Goal: Task Accomplishment & Management: Use online tool/utility

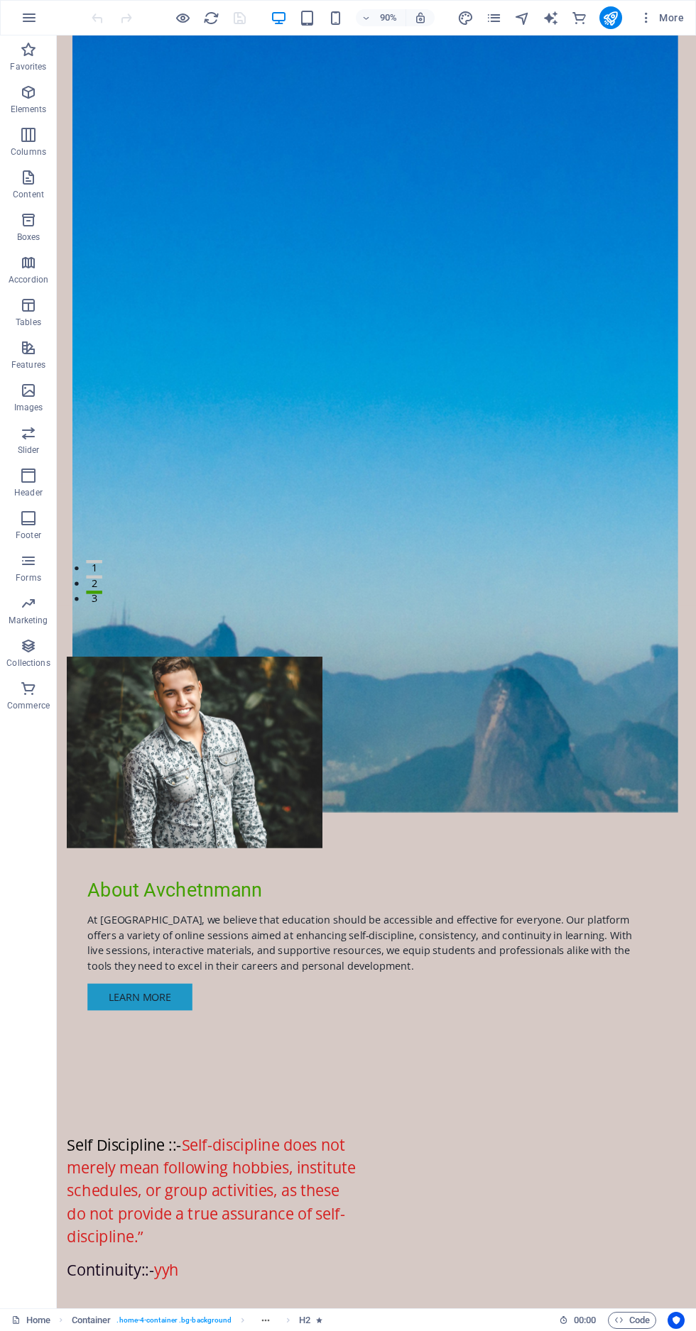
scroll to position [805, 0]
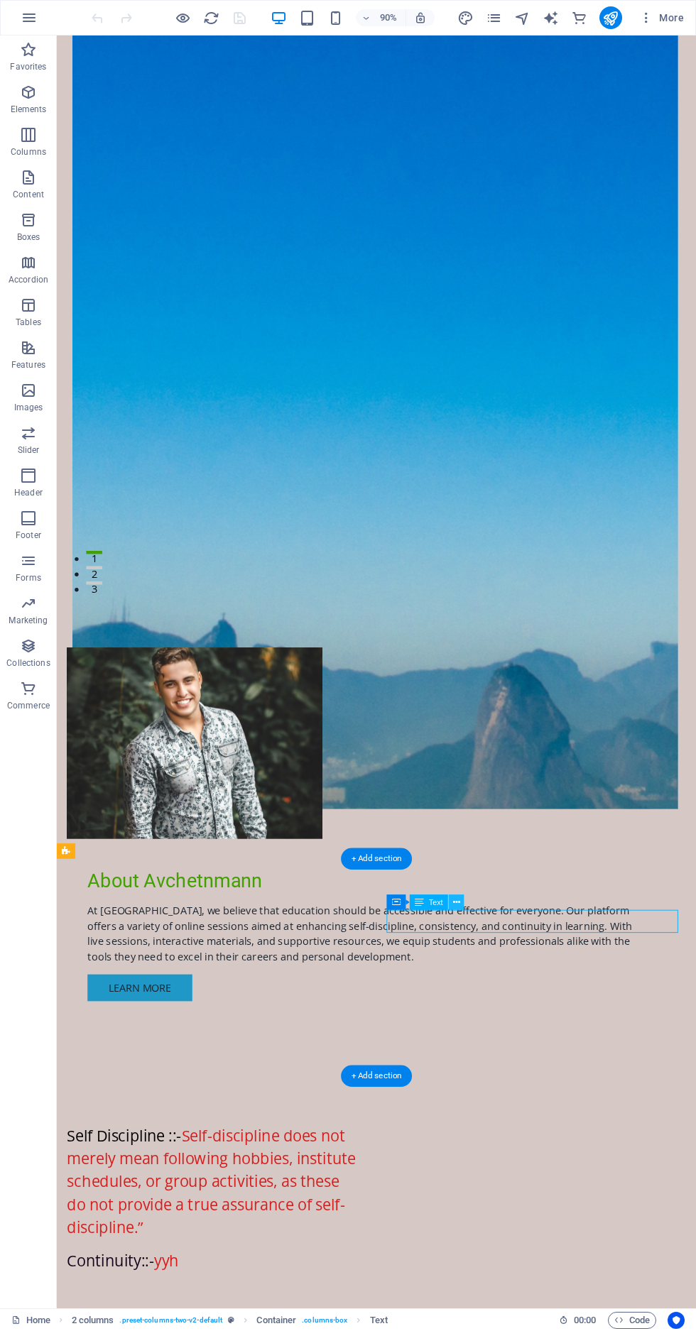
click at [461, 898] on button at bounding box center [457, 903] width 16 height 16
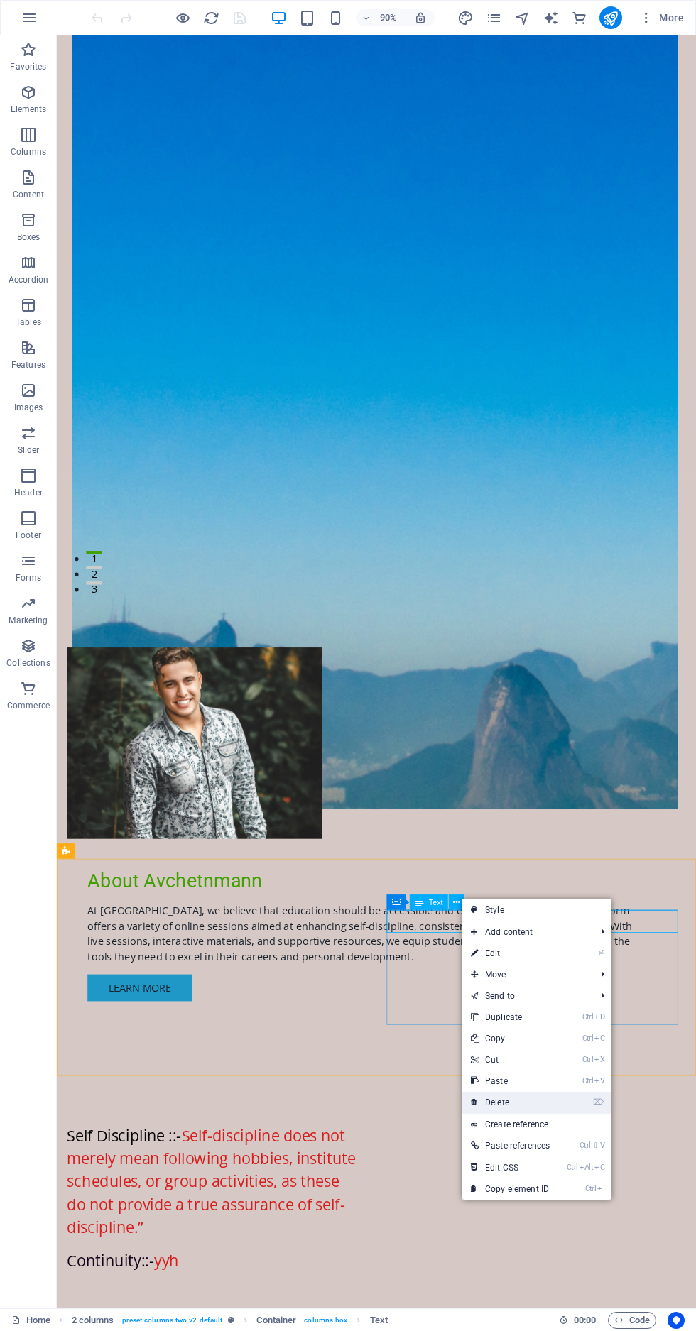
click at [501, 1098] on link "⌦ Delete" at bounding box center [510, 1102] width 96 height 21
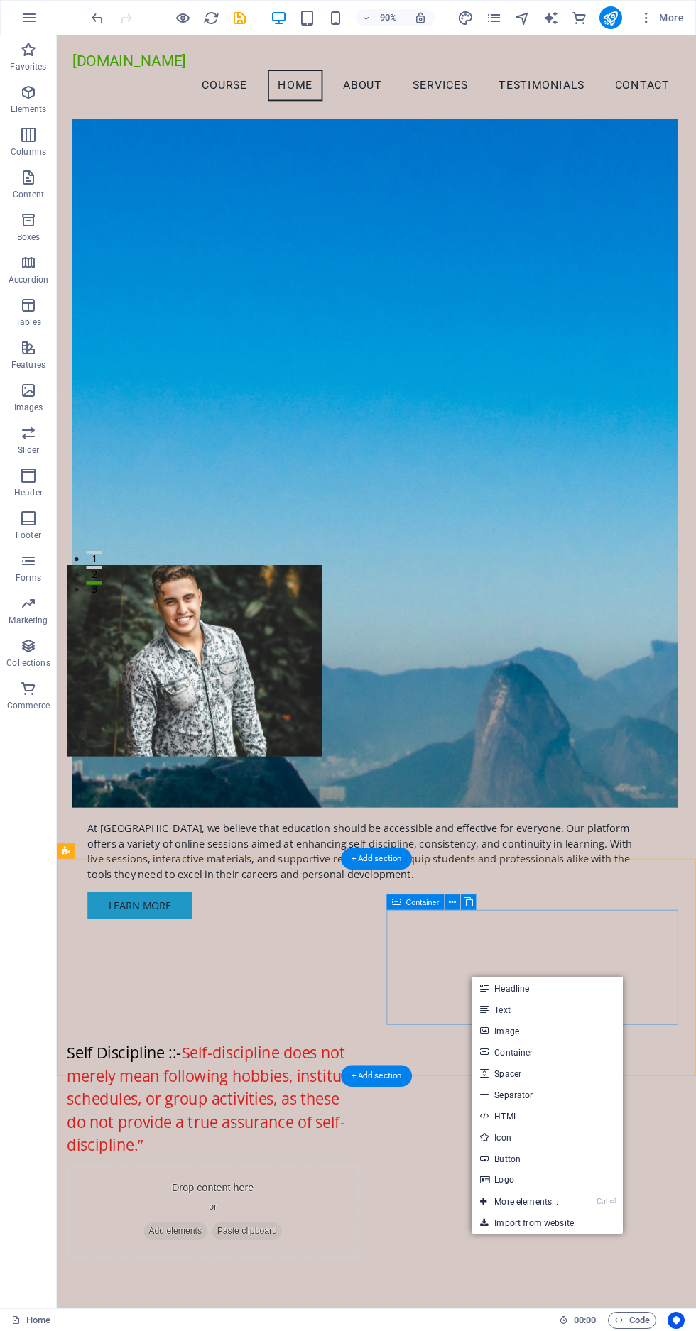
scroll to position [800, 0]
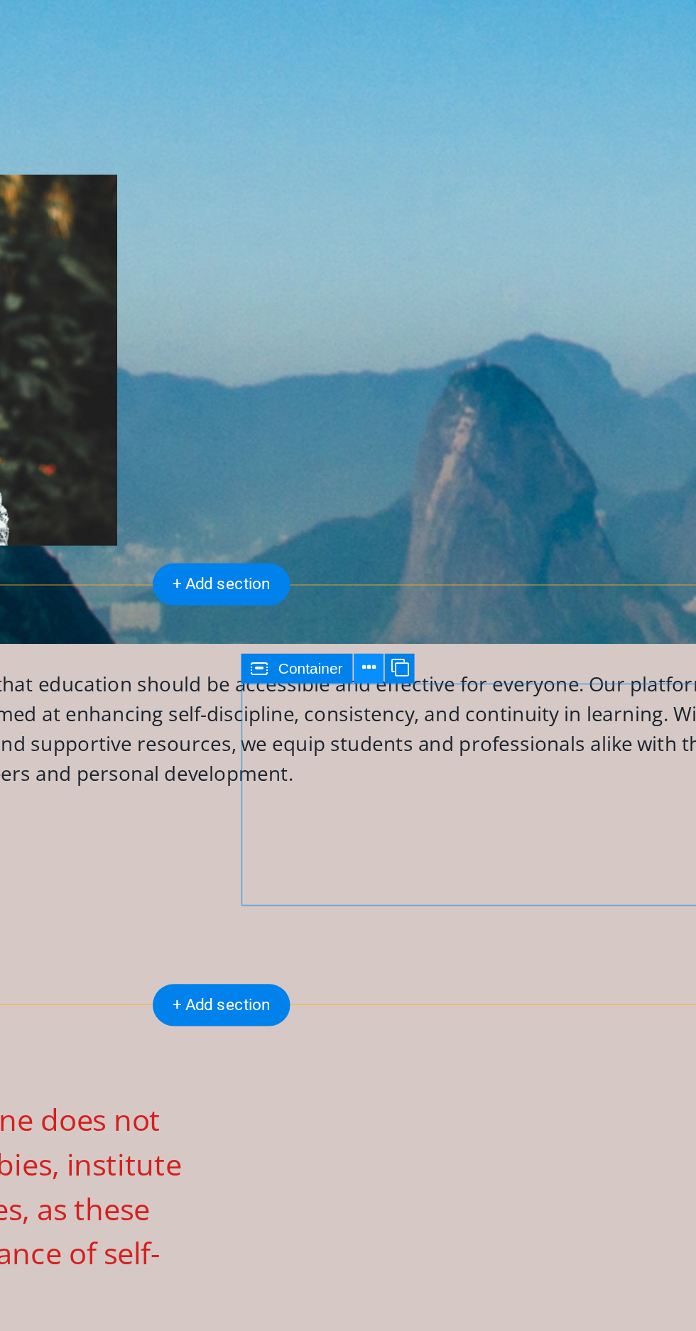
click at [448, 824] on button at bounding box center [453, 825] width 16 height 16
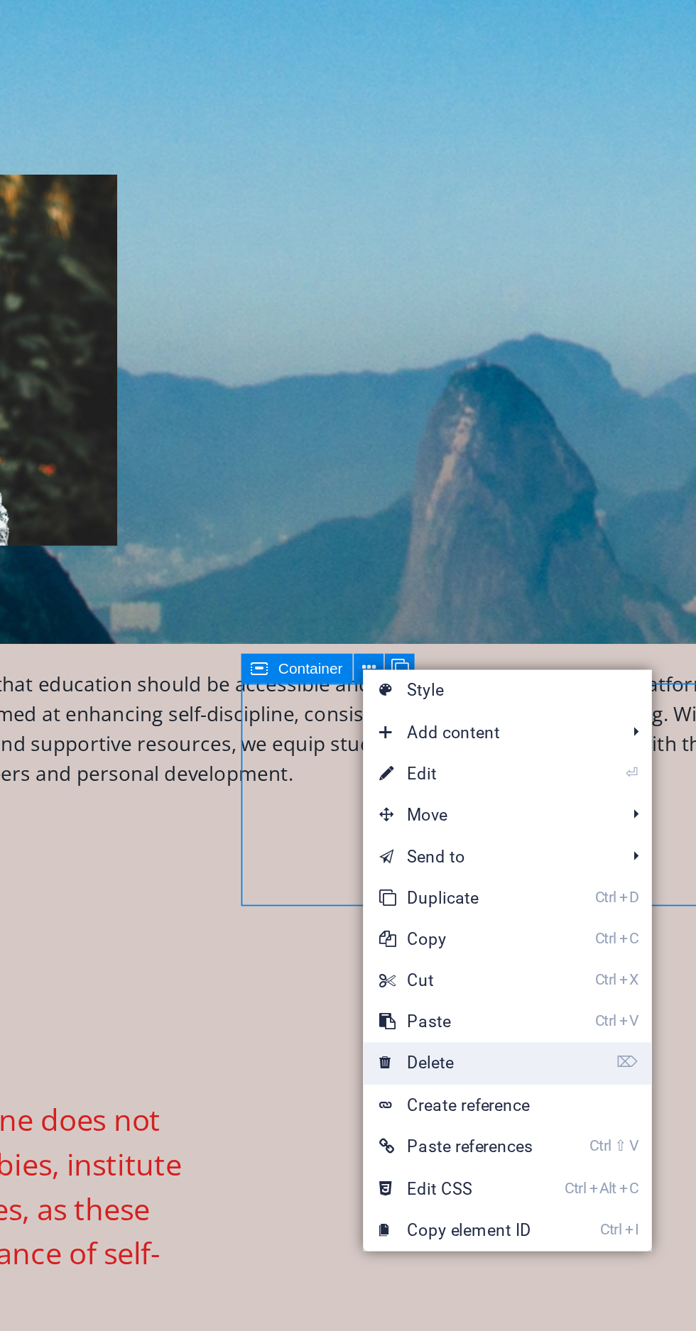
click at [493, 1029] on link "⌦ Delete" at bounding box center [498, 1028] width 96 height 21
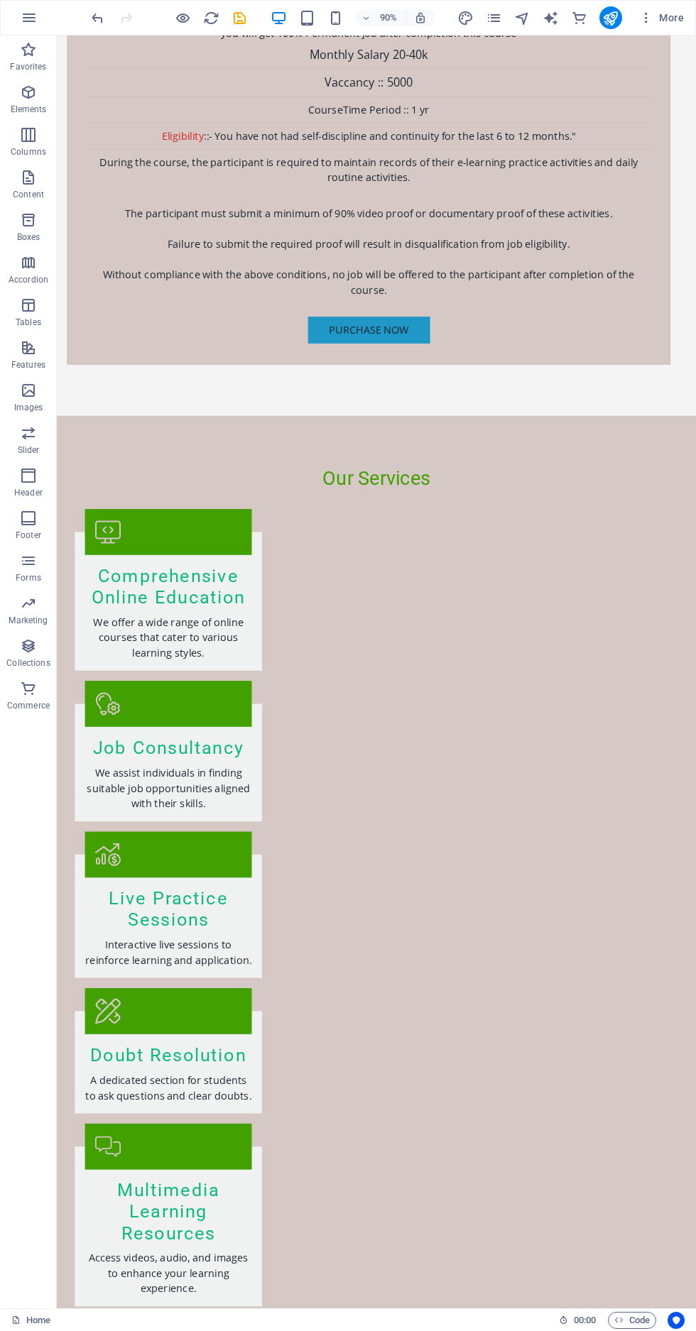
scroll to position [5725, 0]
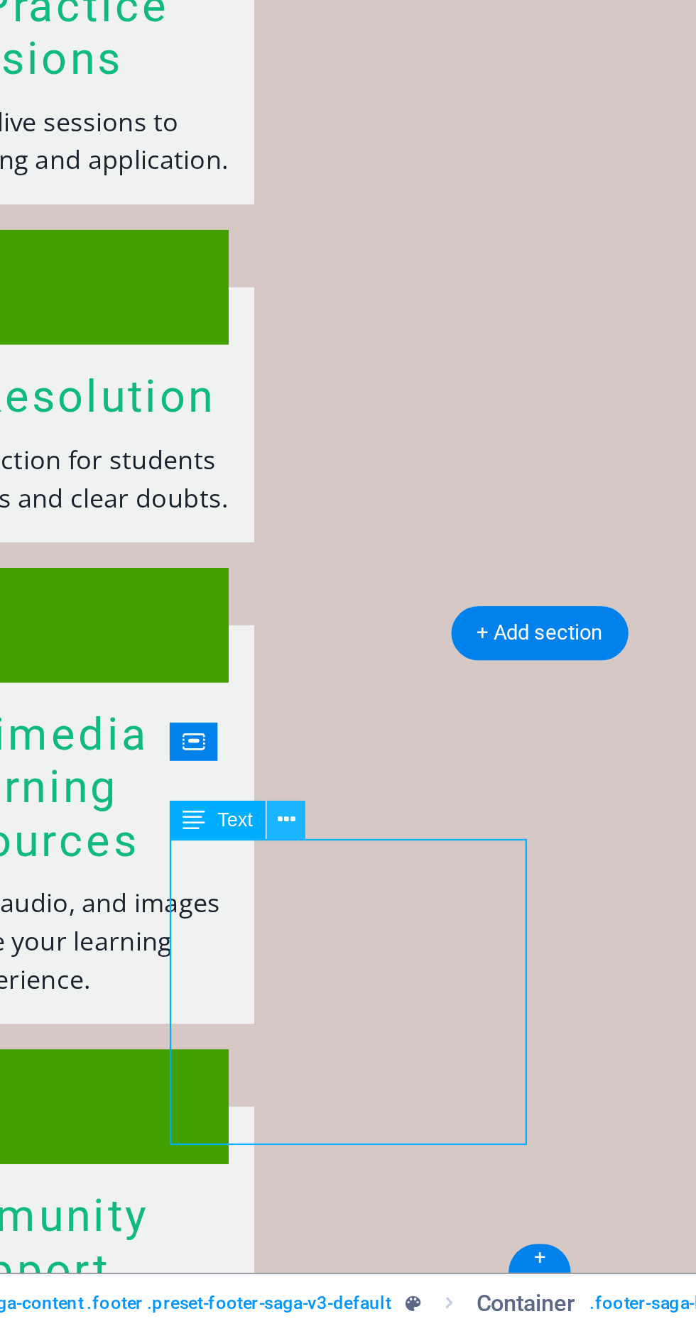
click at [278, 1127] on icon at bounding box center [274, 1127] width 7 height 13
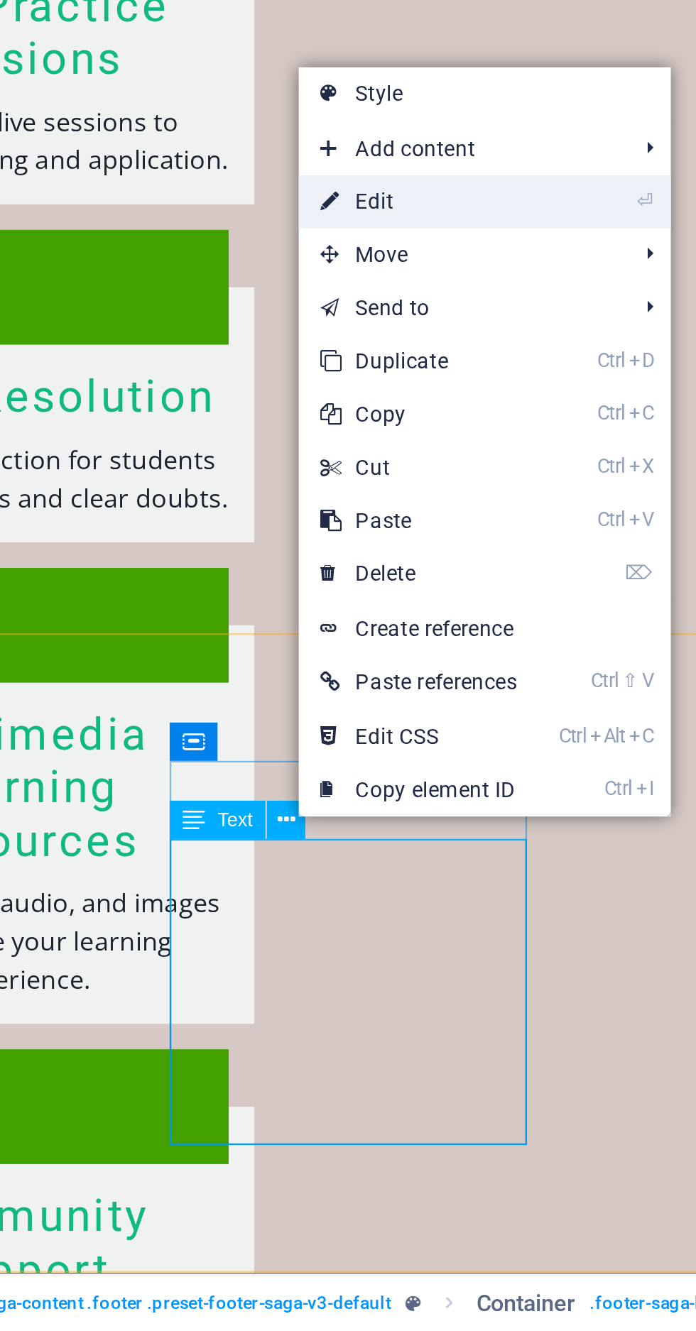
click at [319, 883] on link "⏎ Edit" at bounding box center [328, 878] width 96 height 21
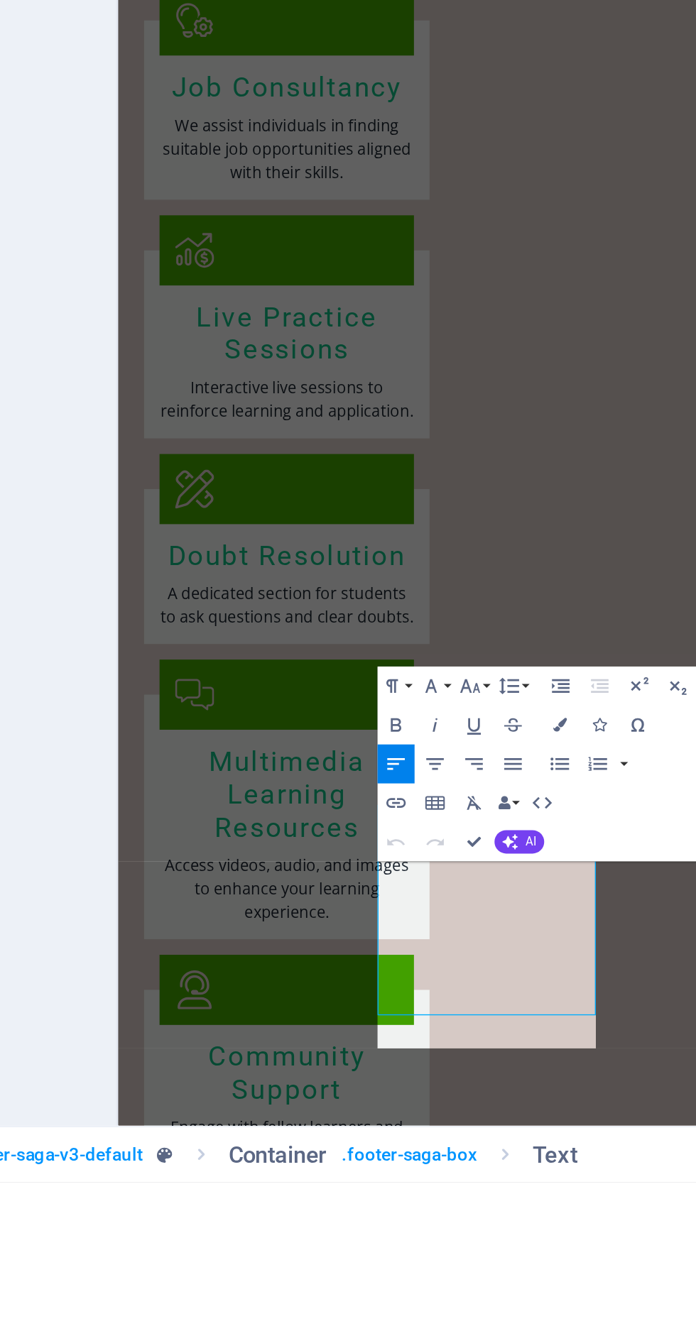
scroll to position [5616, 0]
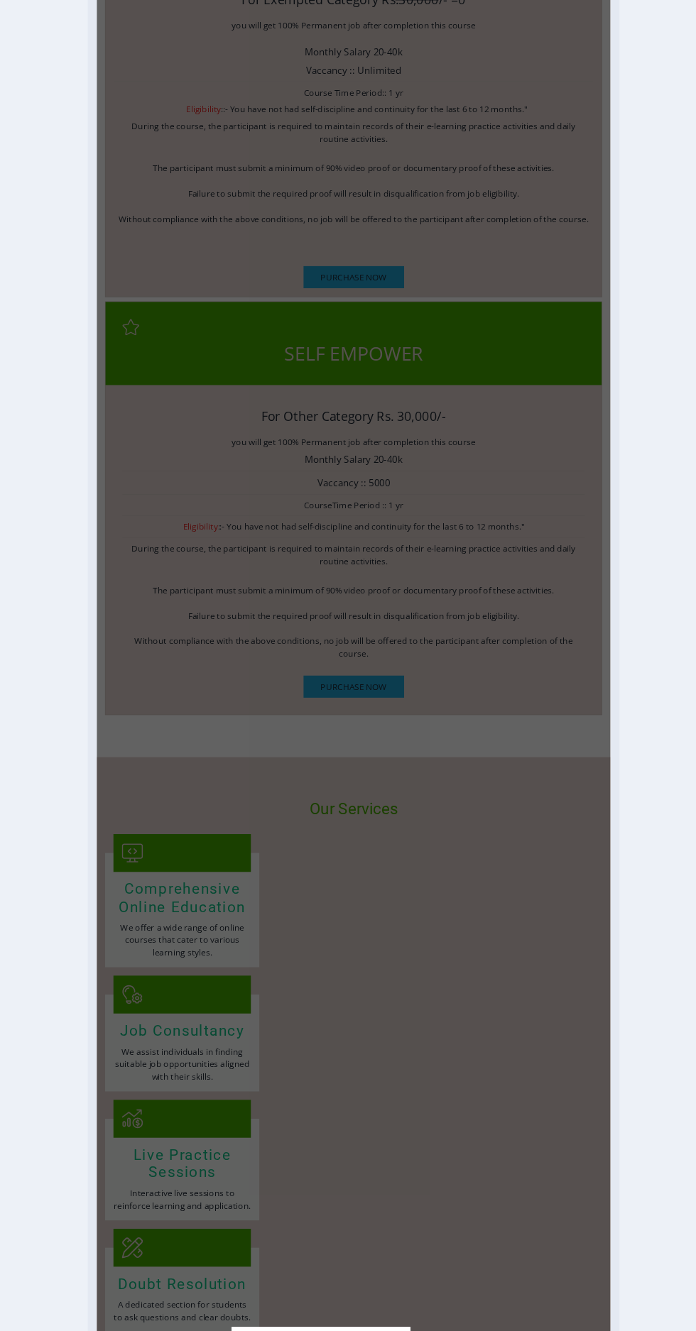
scroll to position [2723, 0]
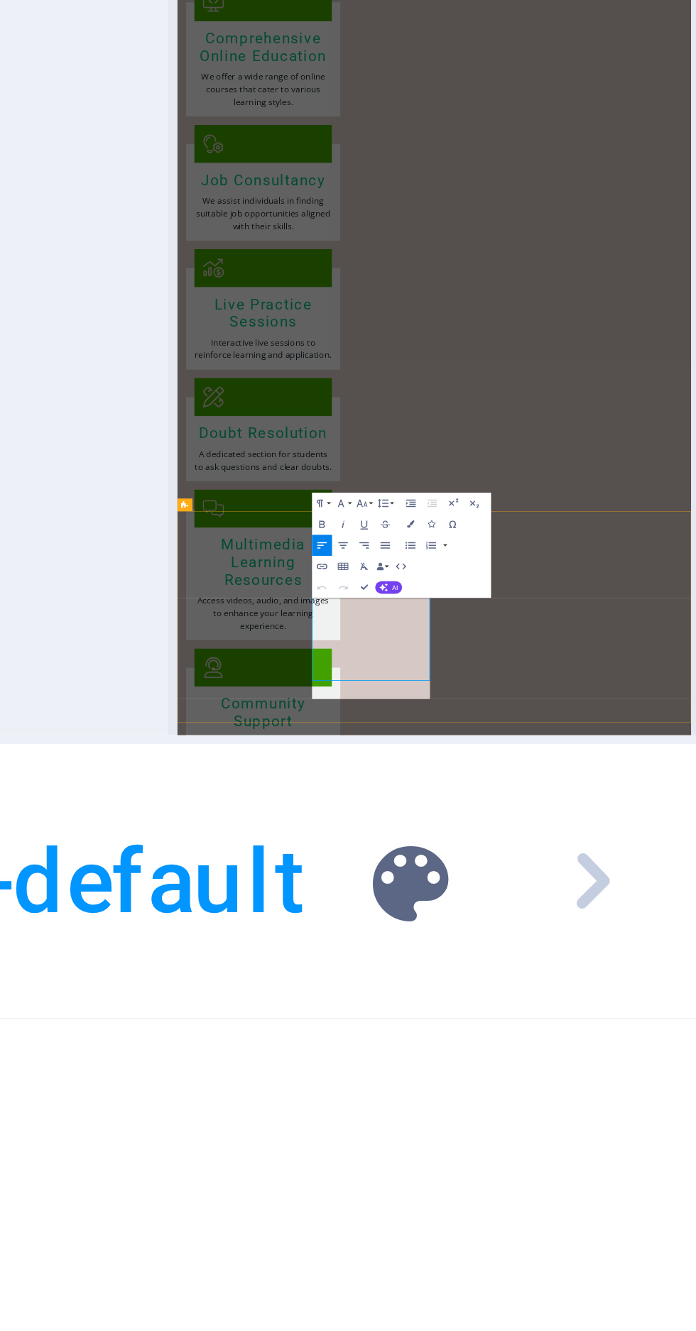
scroll to position [2749, 0]
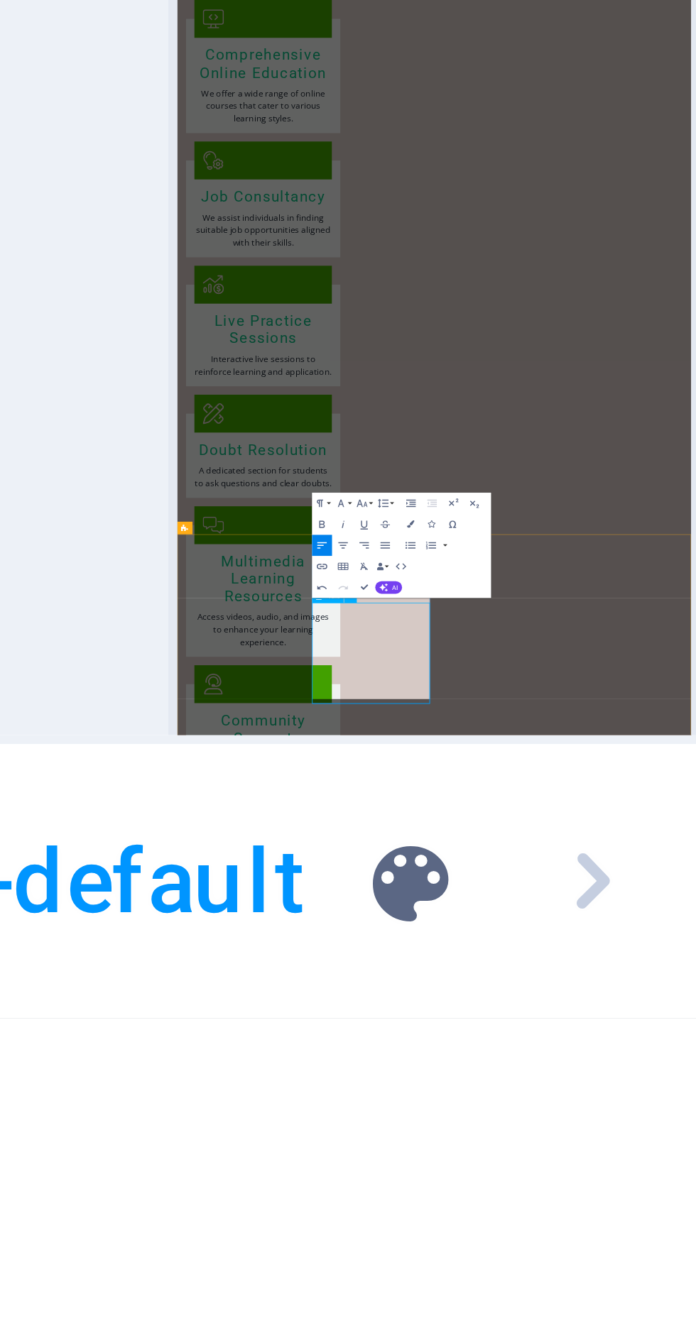
scroll to position [2632, 0]
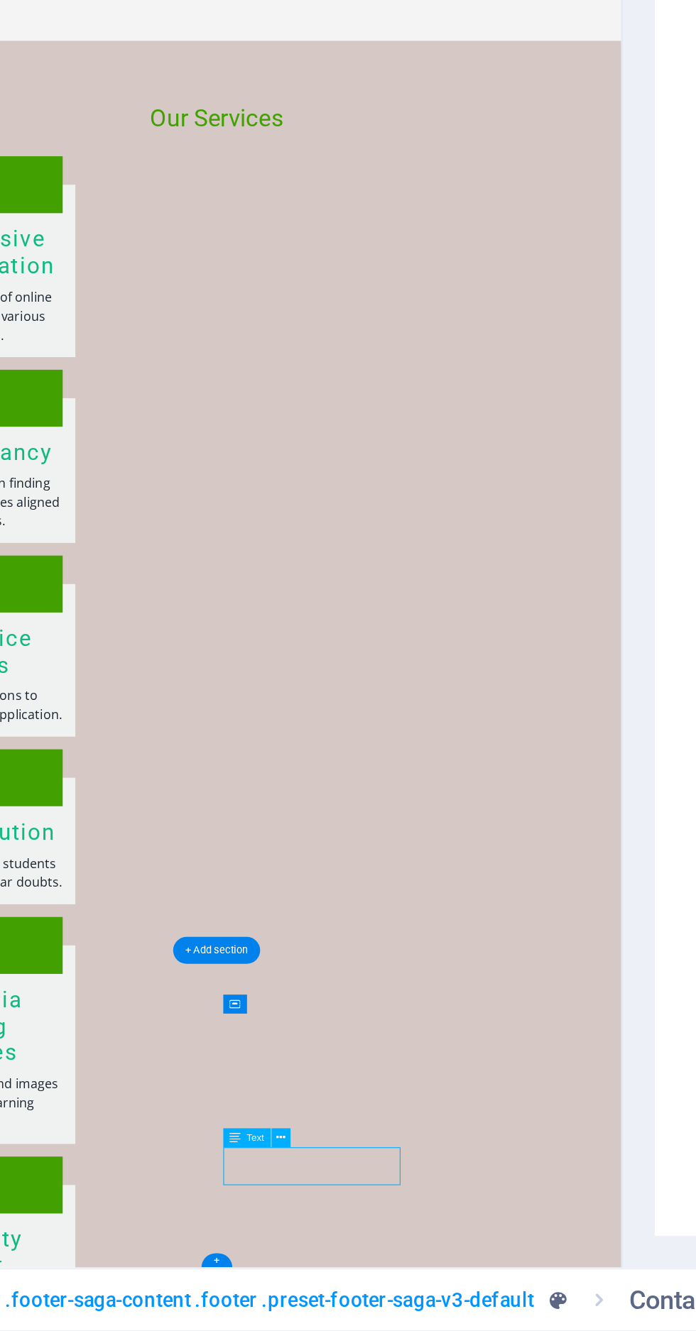
scroll to position [0, 0]
click at [224, 1259] on button at bounding box center [225, 1262] width 7 height 7
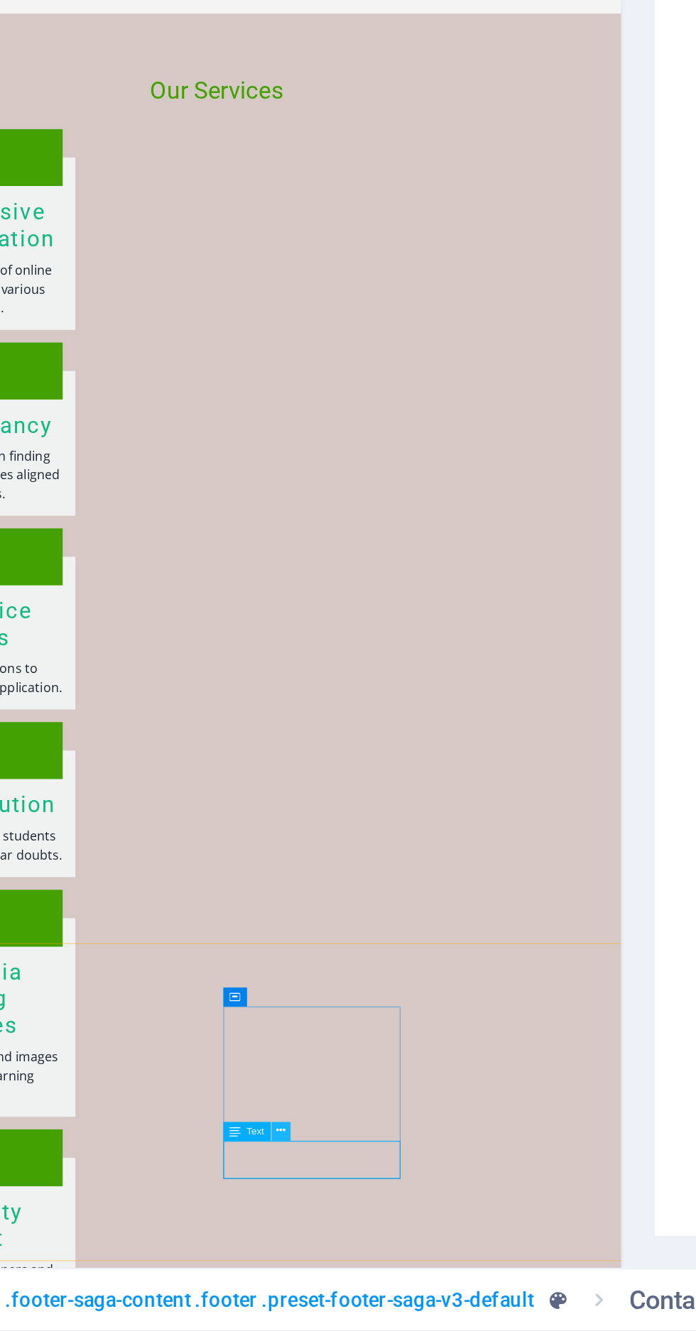
scroll to position [5486, 0]
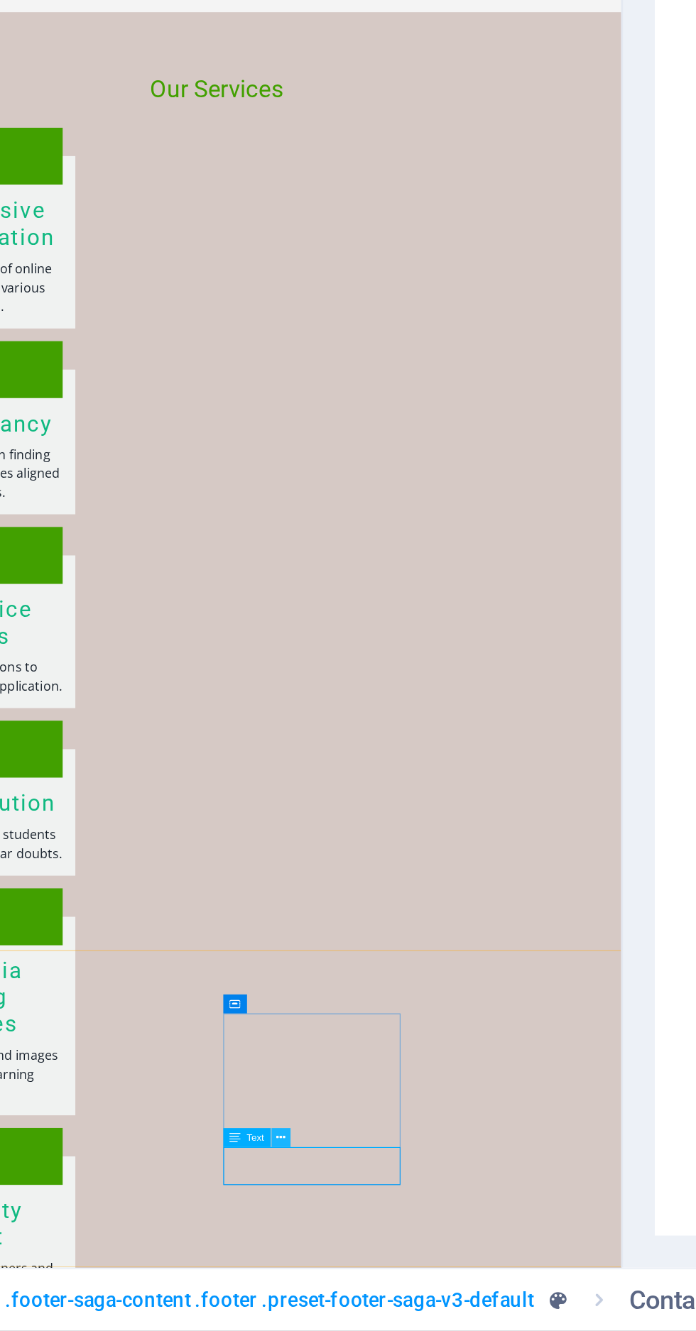
click at [222, 1260] on button at bounding box center [225, 1262] width 7 height 7
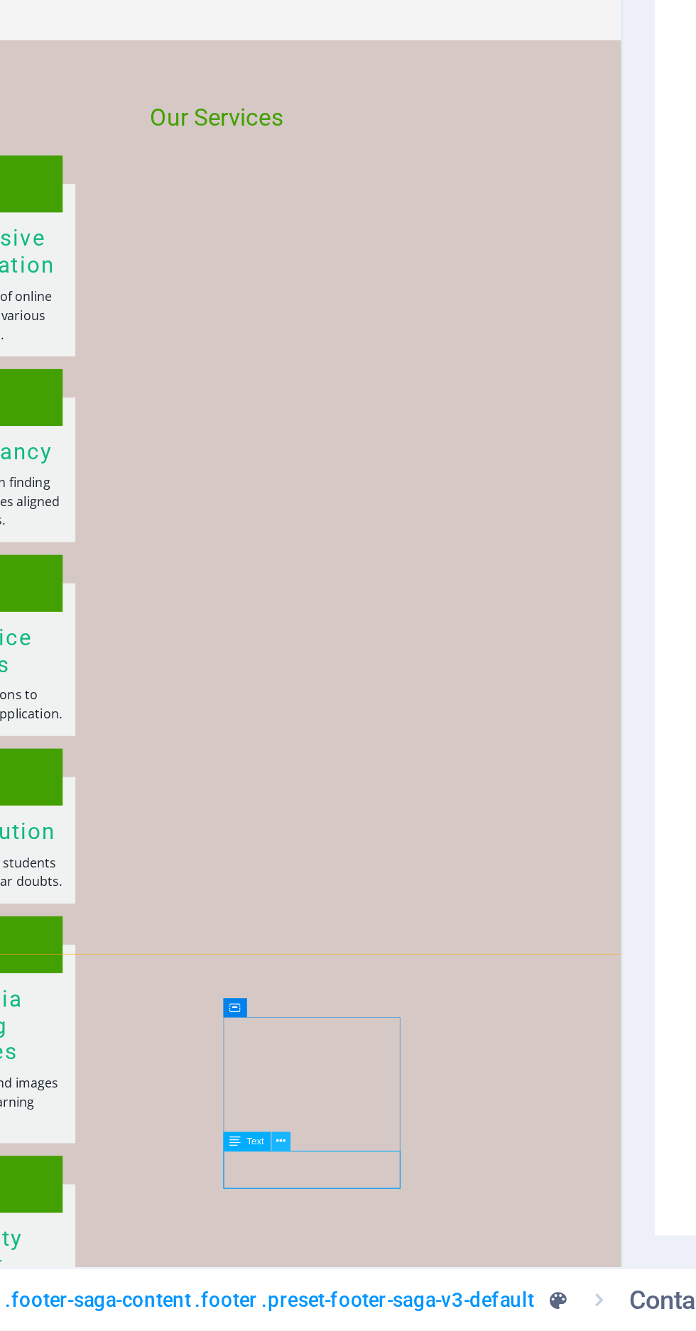
scroll to position [0, 0]
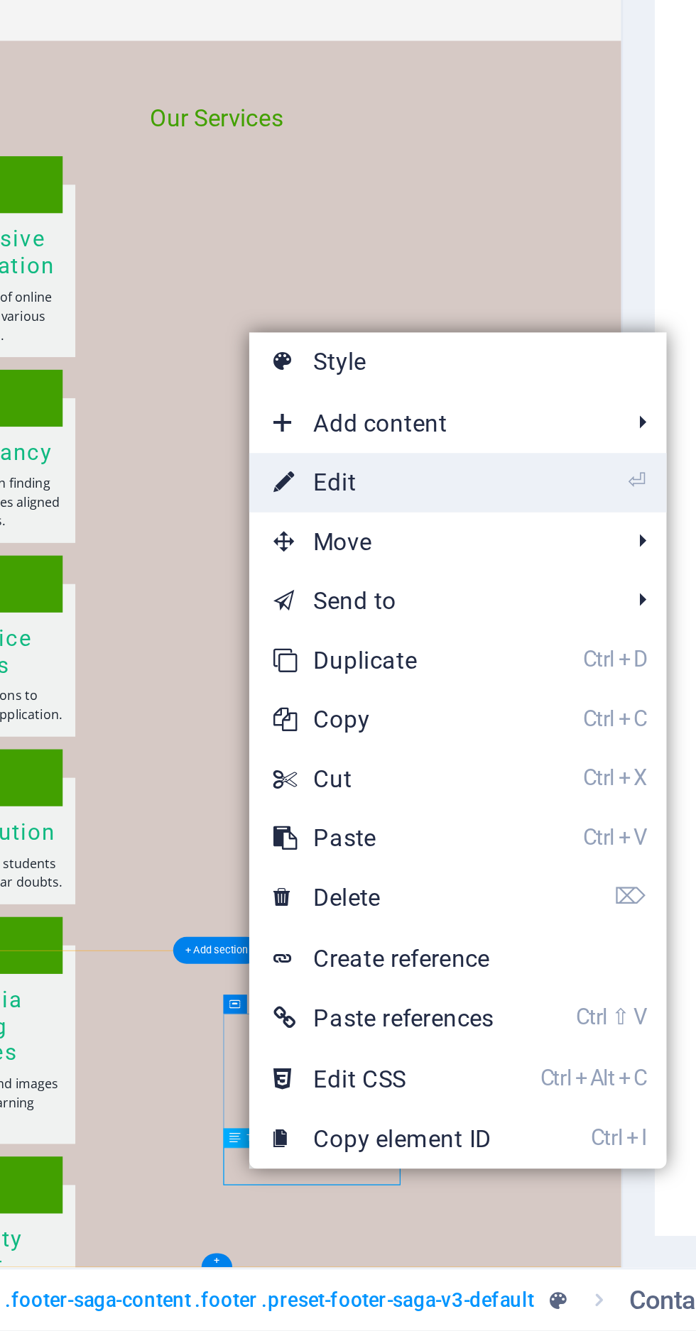
click at [260, 1025] on link "⏎ Edit" at bounding box center [262, 1026] width 96 height 21
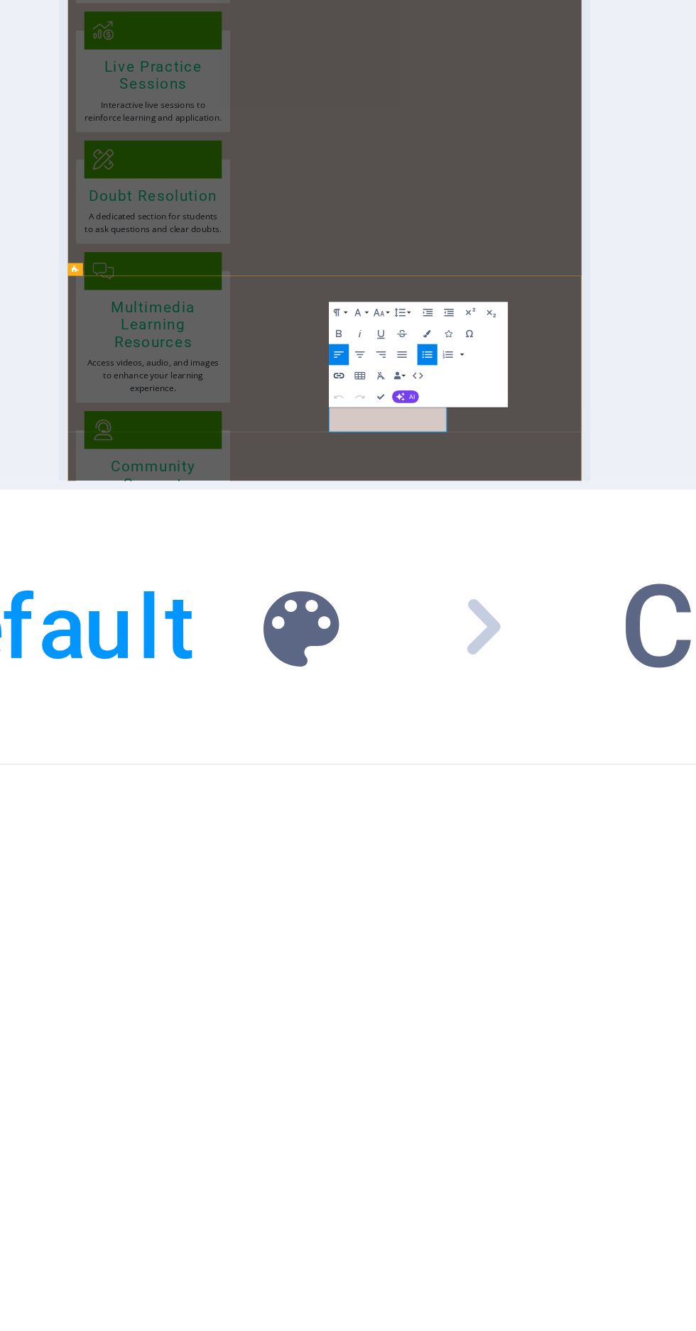
click at [328, 1300] on icon "button" at bounding box center [328, 1300] width 1 height 1
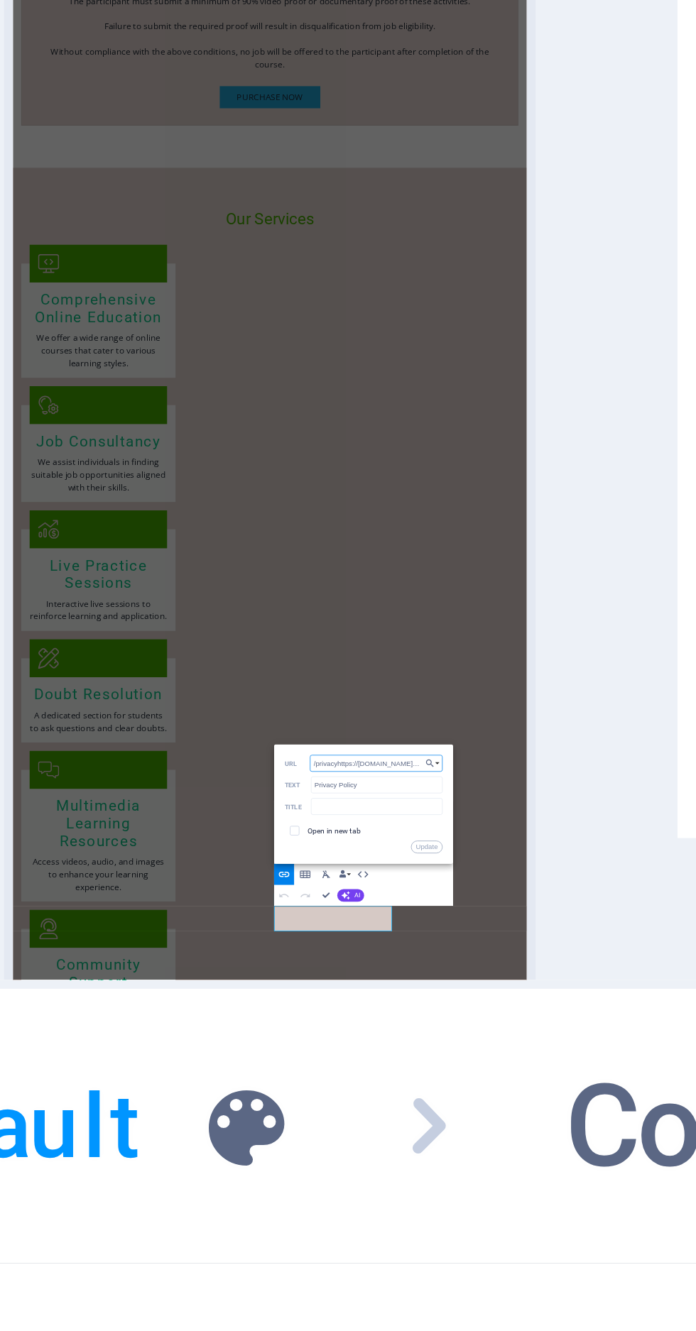
scroll to position [0, 267]
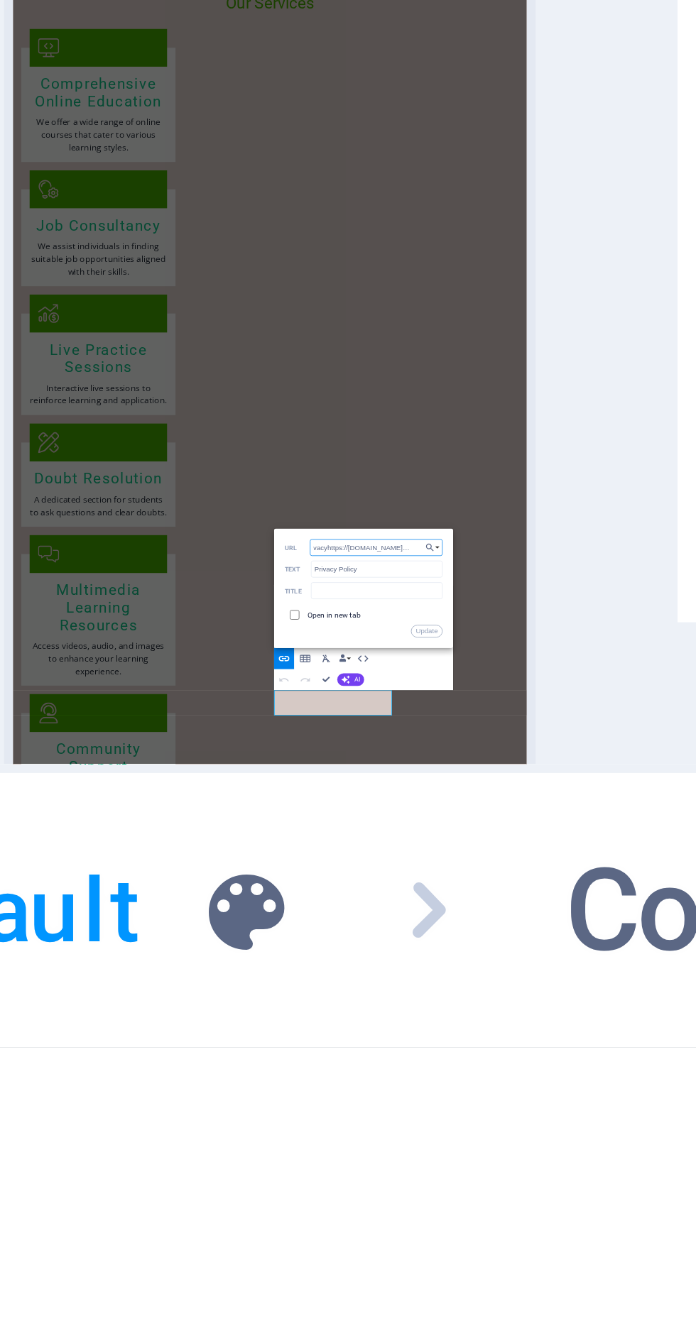
type input "/privacyhttps://drive.google.com/file/d/1C0pwb_Ir1k40CQR4FYBB2Up7k4D-2tv4/view?…"
click at [329, 1296] on input "checkbox" at bounding box center [329, 1296] width 1 height 1
checkbox input "true"
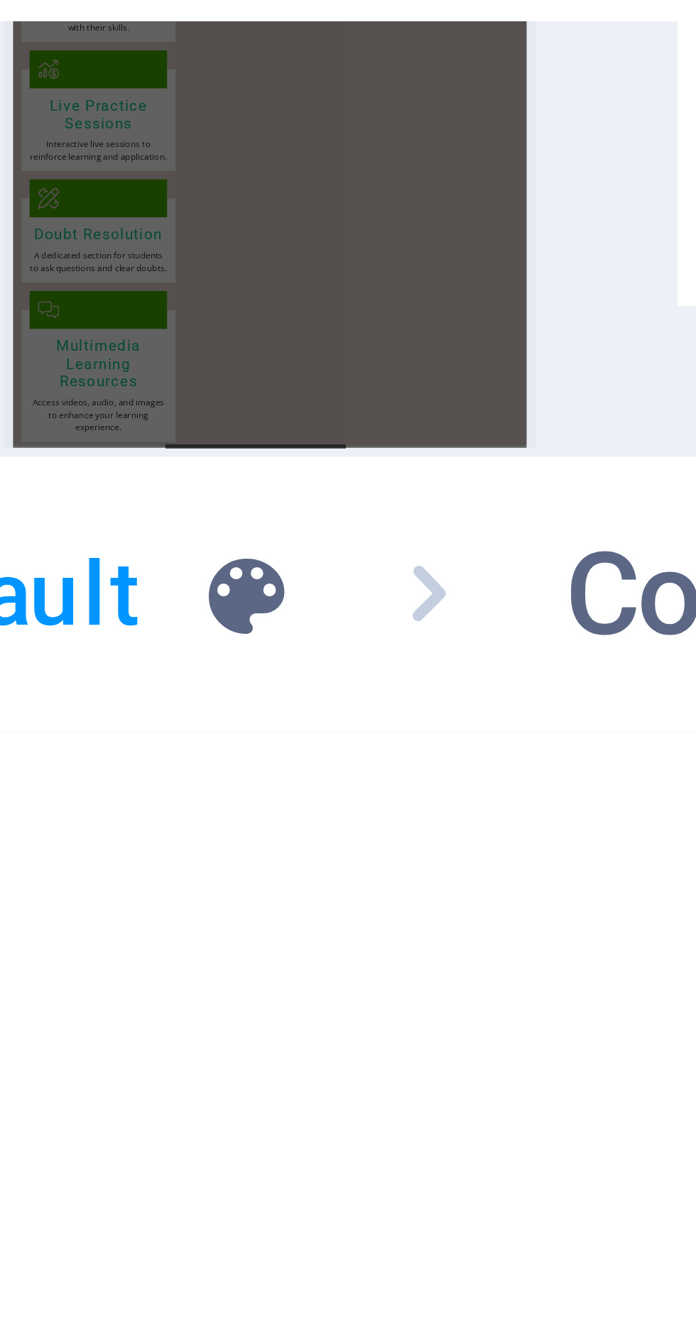
scroll to position [2657, 0]
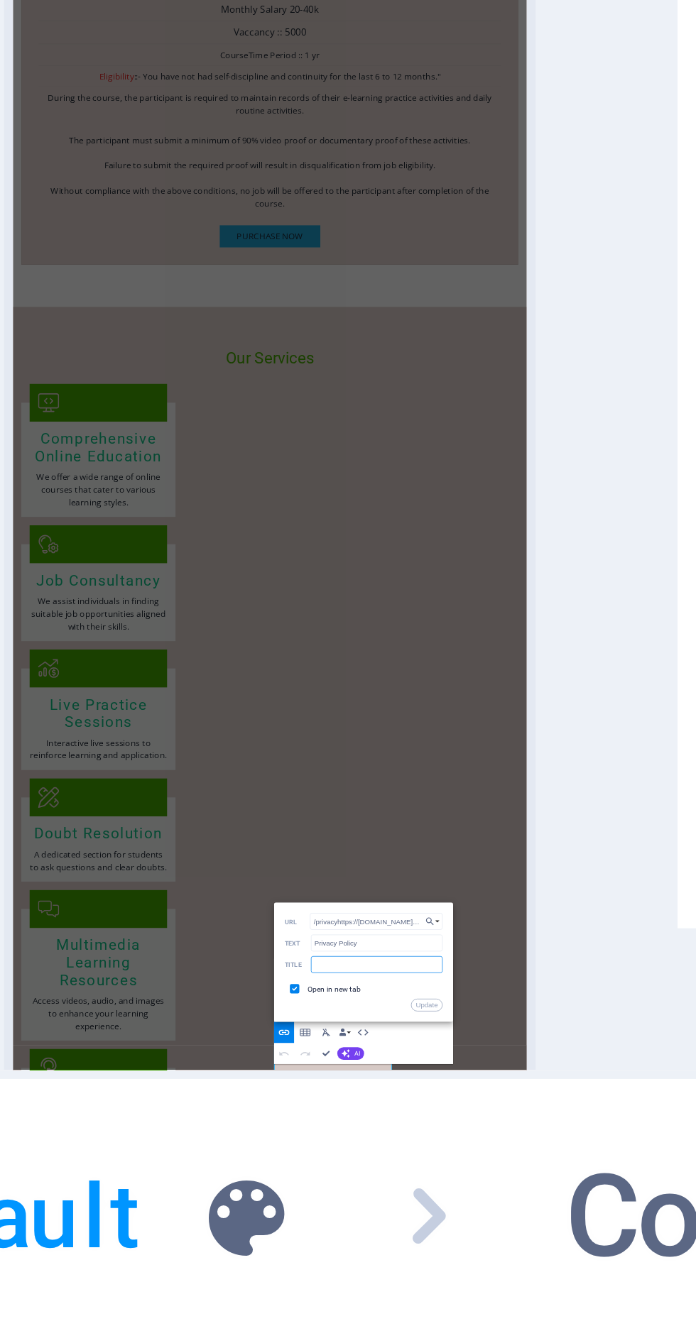
click at [335, 1300] on input "text" at bounding box center [336, 1300] width 11 height 1
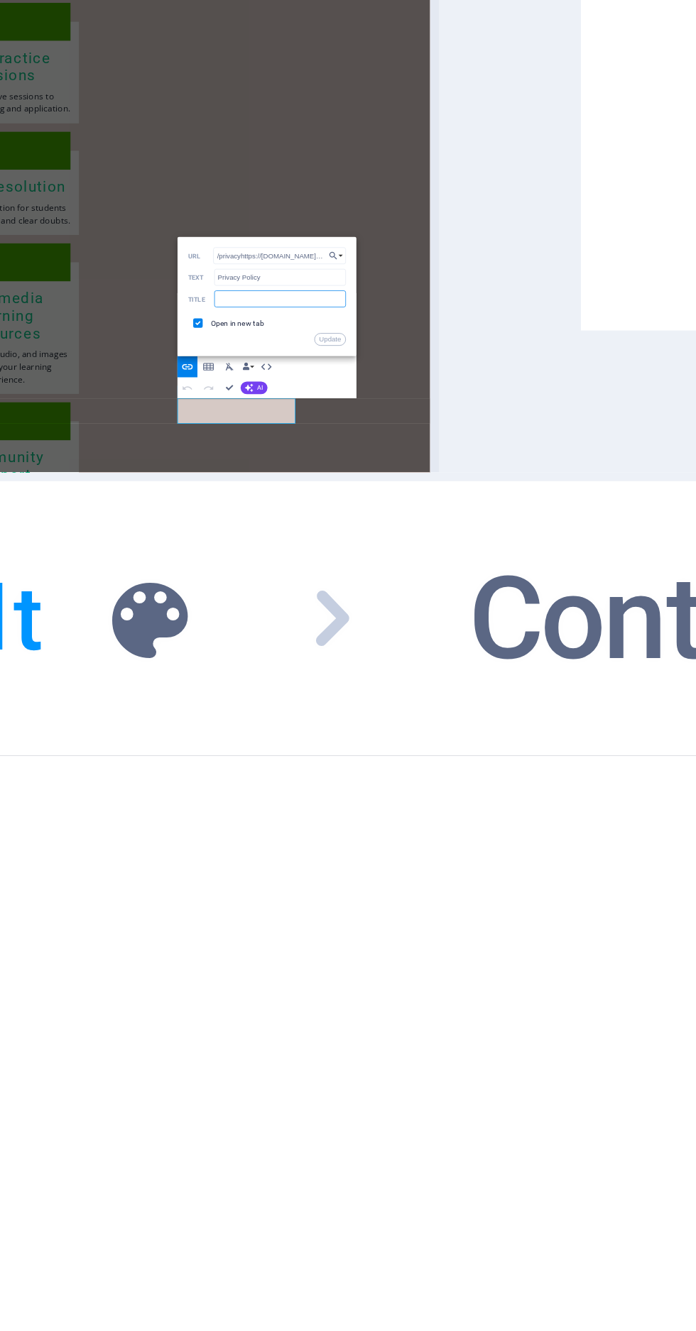
scroll to position [0, 0]
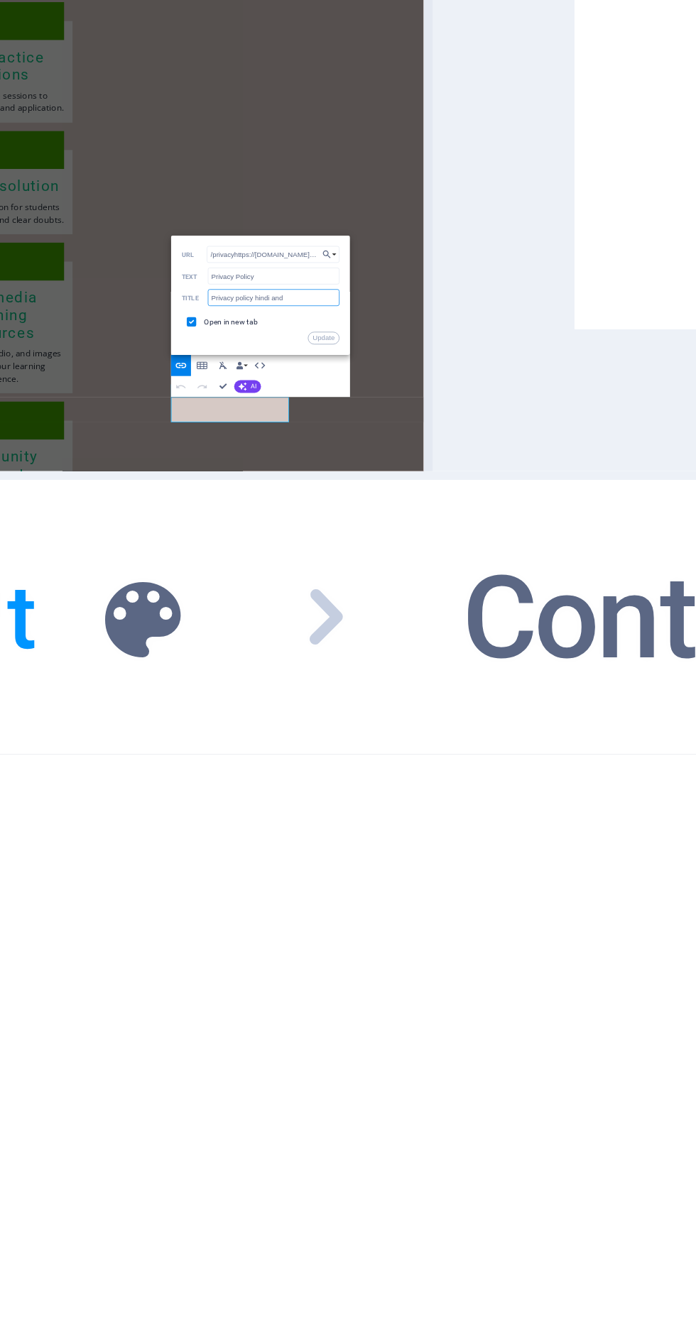
type input "Privacy policy hindi and english"
click at [339, 1297] on button "Update" at bounding box center [340, 1297] width 3 height 1
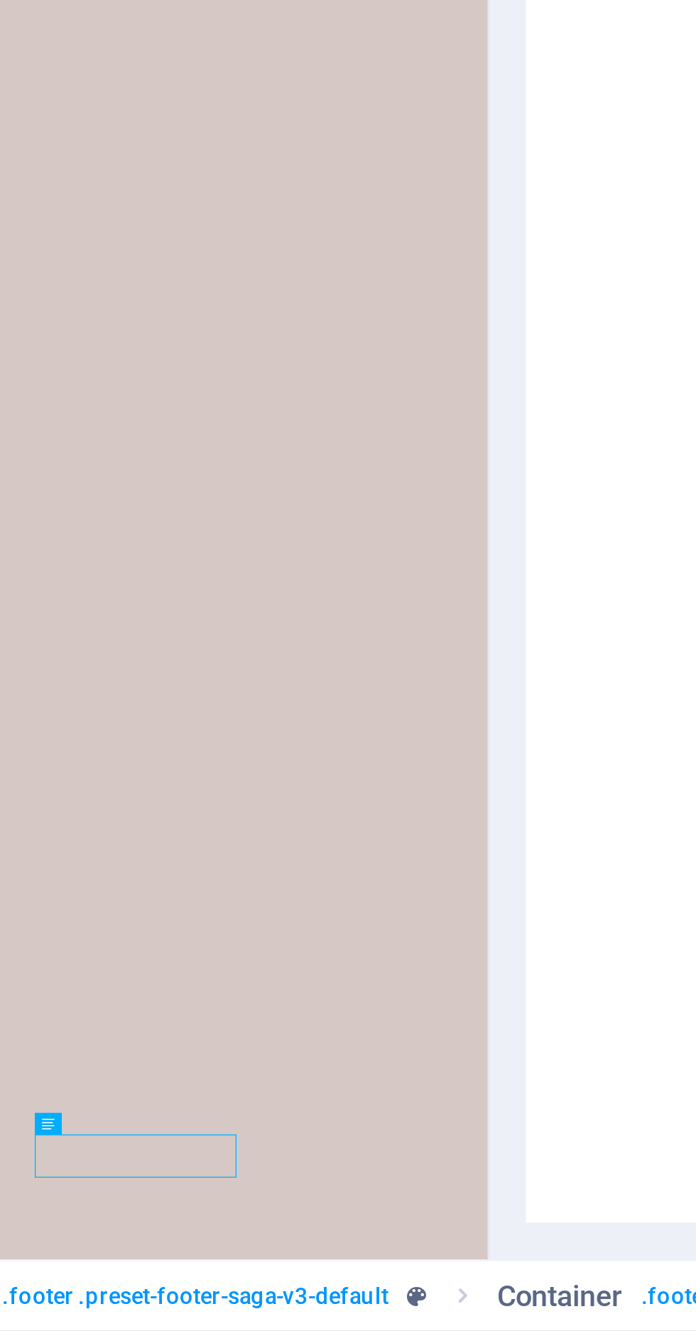
scroll to position [5368, 0]
click at [383, 1197] on div "Contact data for this website. This can be used everywhere on the website and w…" at bounding box center [522, 711] width 325 height 1172
click at [376, 1167] on div "Contact data for this website. This can be used everywhere on the website and w…" at bounding box center [522, 711] width 325 height 1172
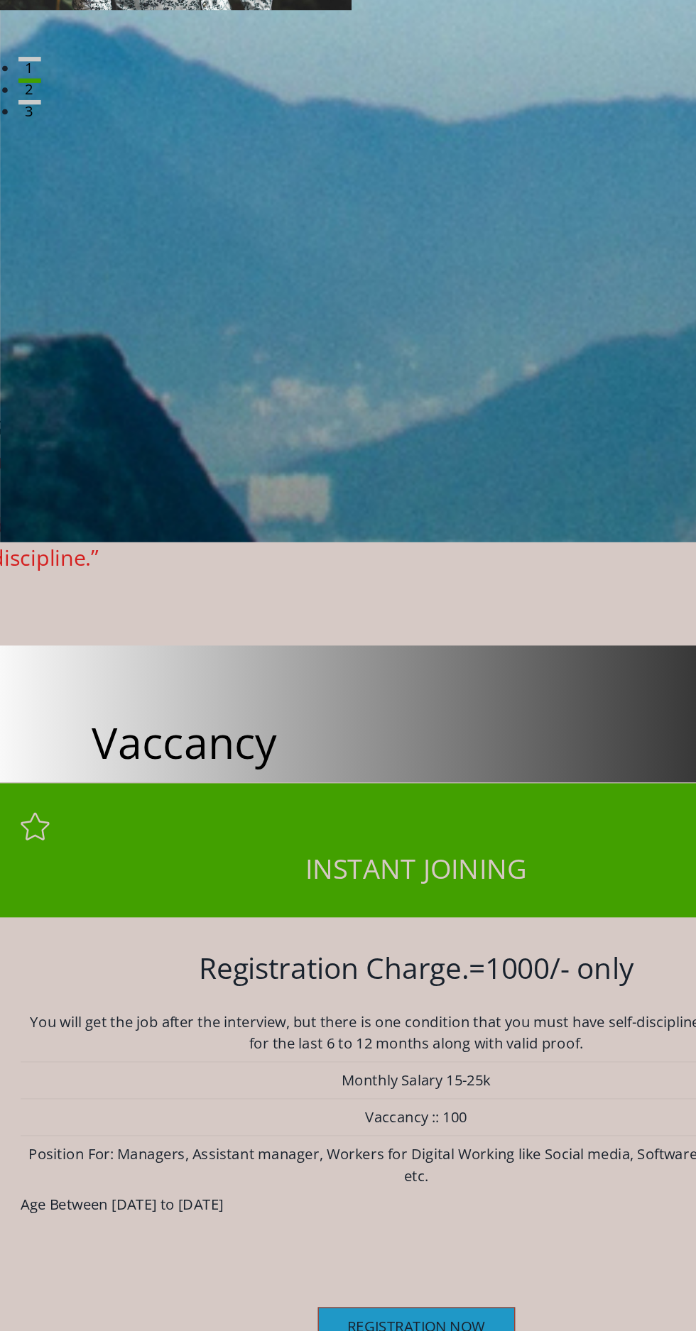
scroll to position [0, 0]
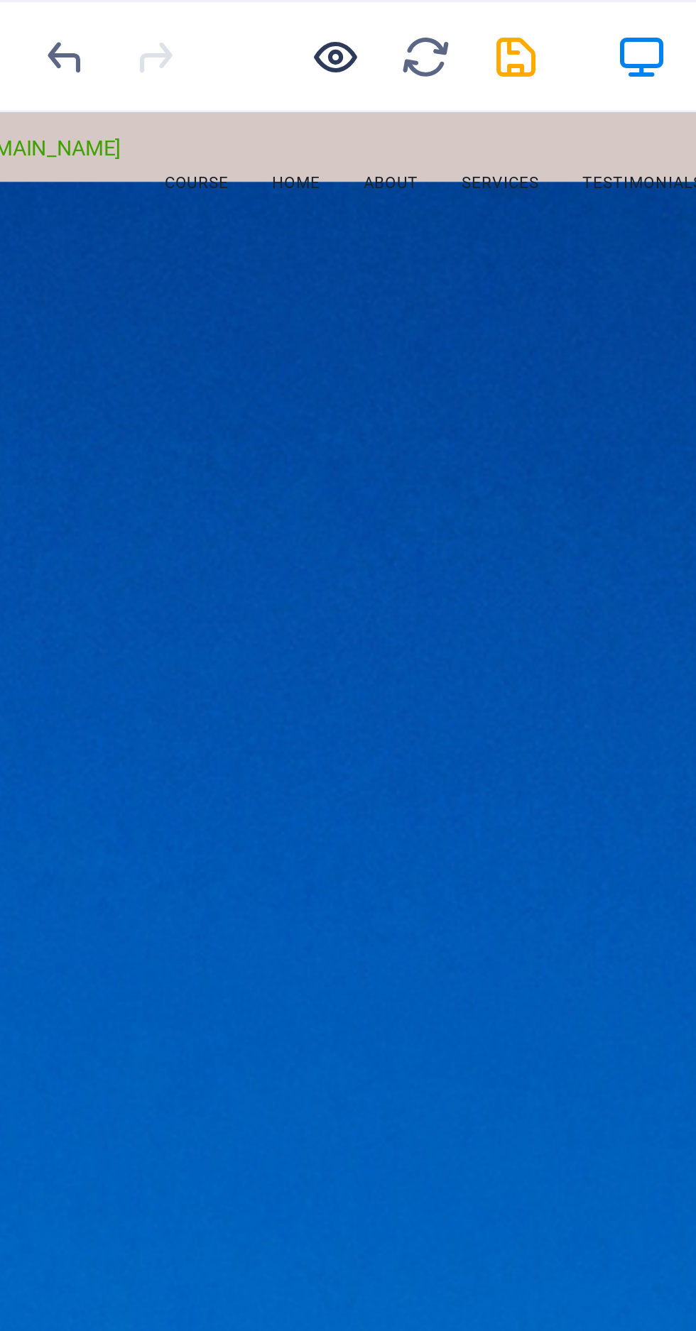
click at [184, 18] on icon "button" at bounding box center [183, 18] width 16 height 16
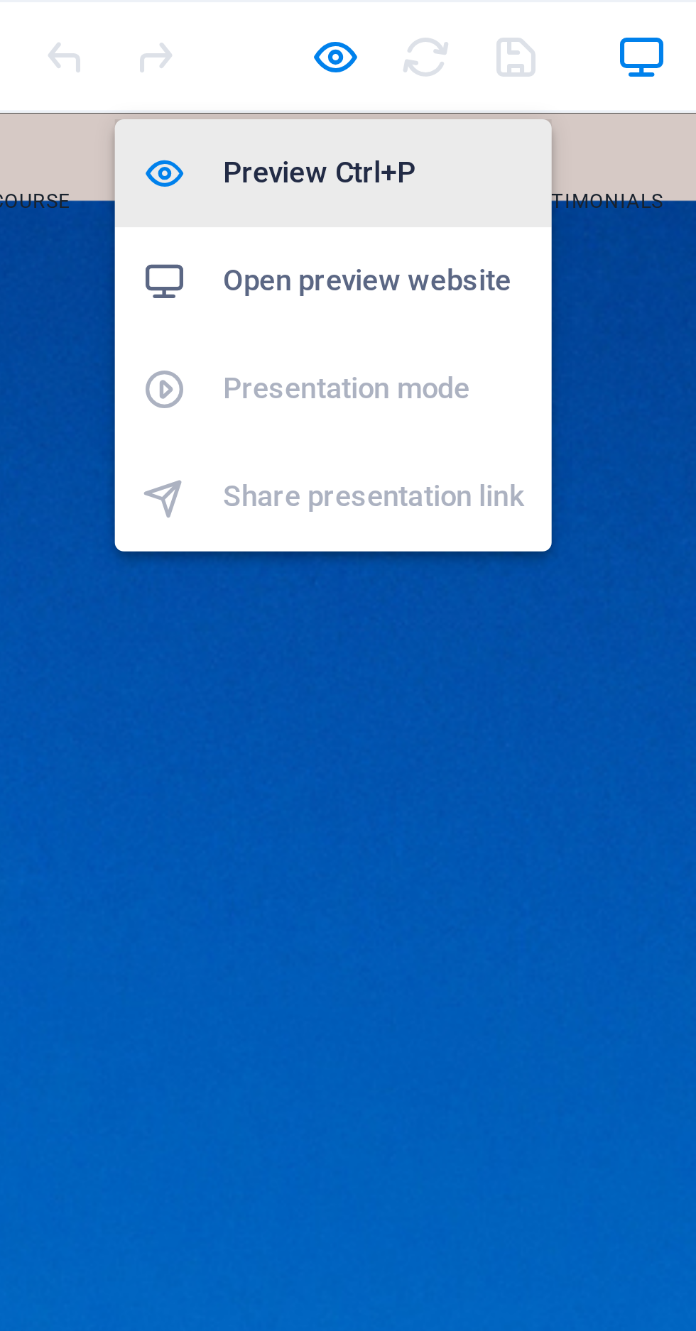
click at [197, 56] on h6 "Preview Ctrl+P" at bounding box center [194, 54] width 95 height 17
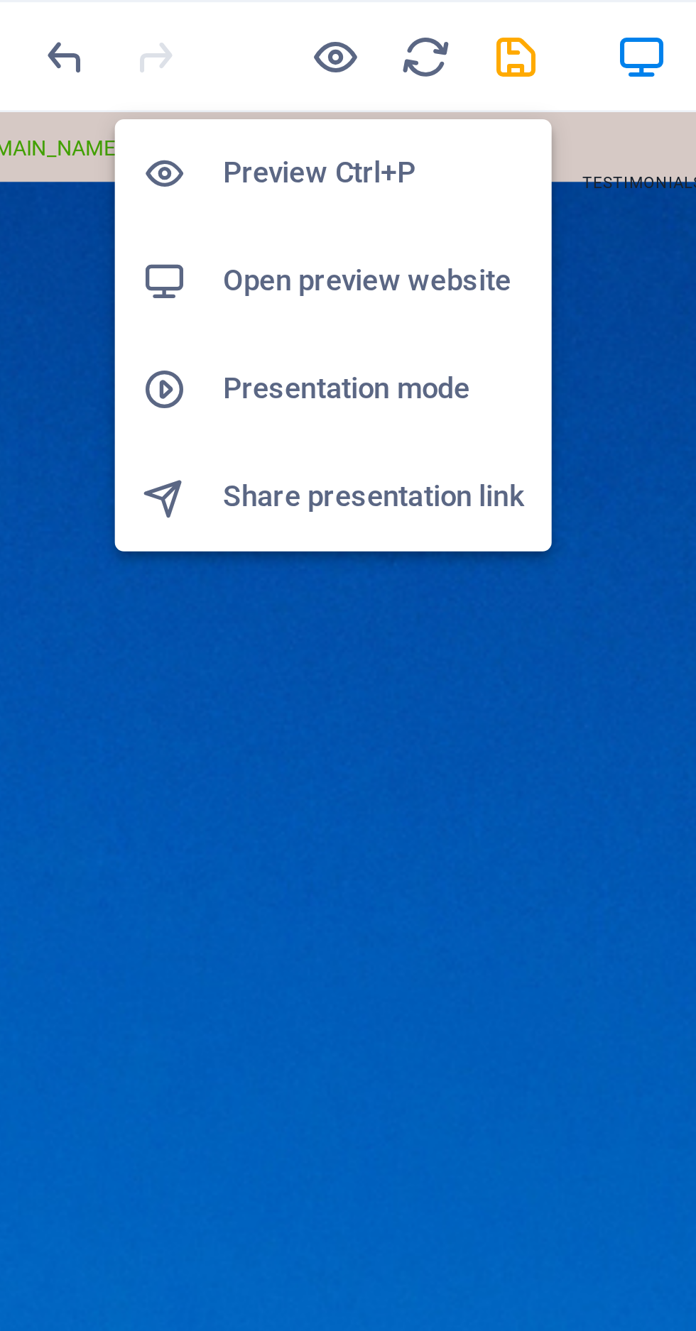
click at [195, 58] on h6 "Preview Ctrl+P" at bounding box center [194, 54] width 95 height 17
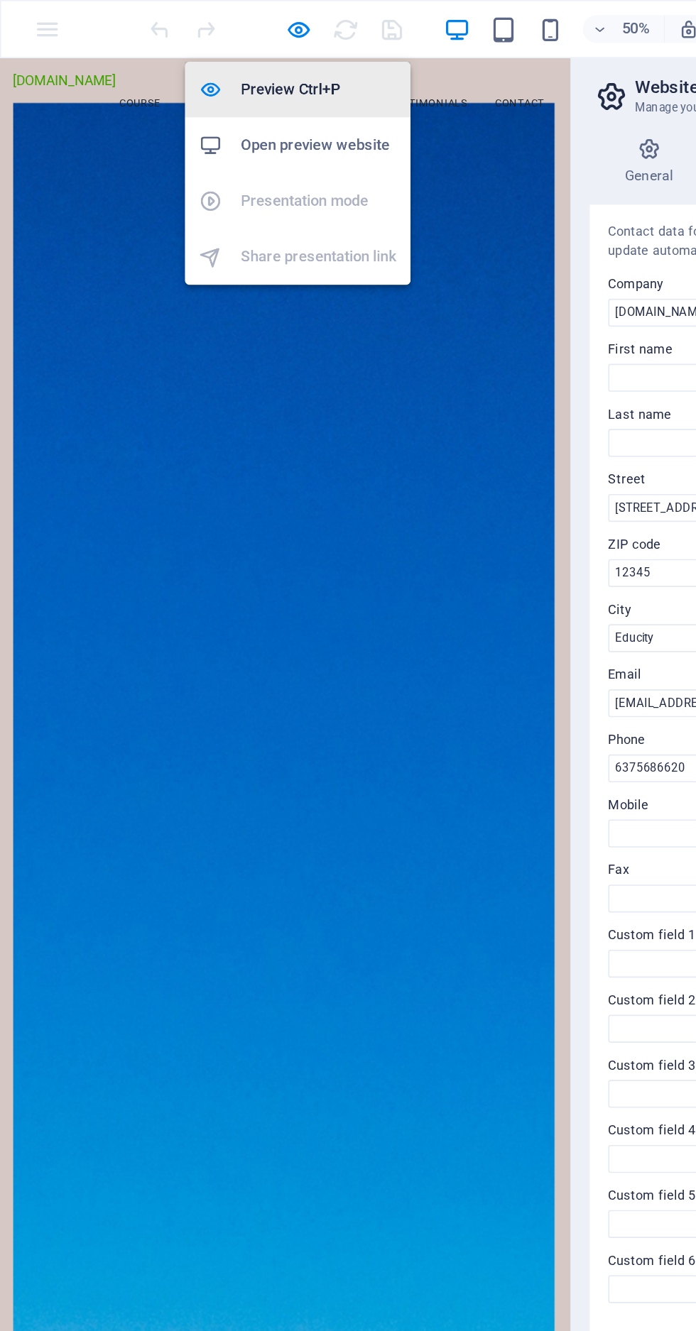
scroll to position [1, 0]
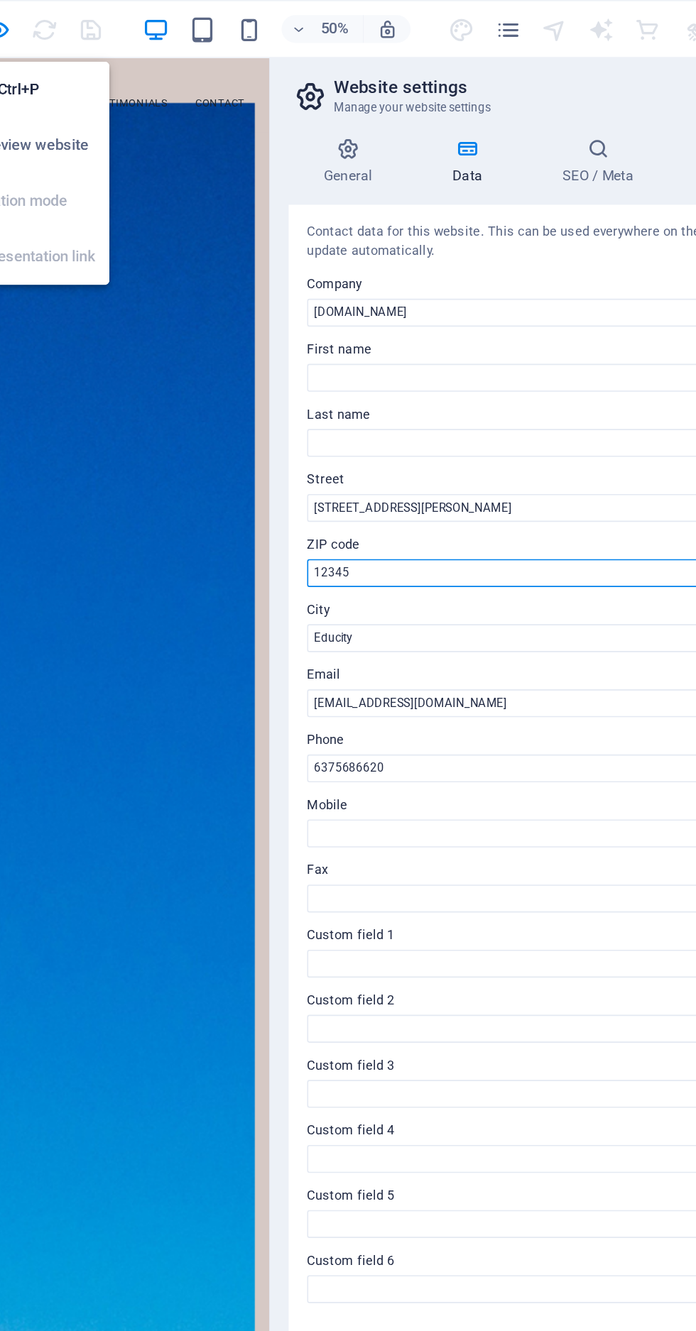
click at [435, 356] on input "12345" at bounding box center [522, 350] width 302 height 17
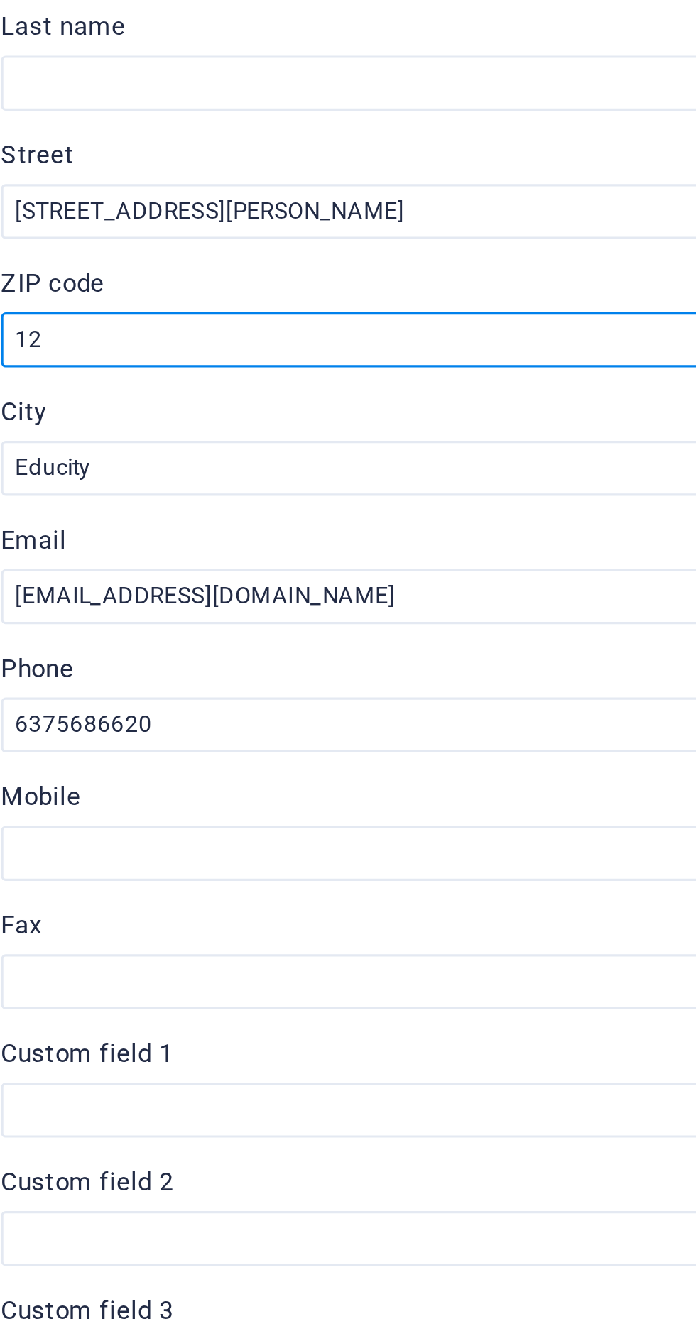
type input "1"
type input "342008"
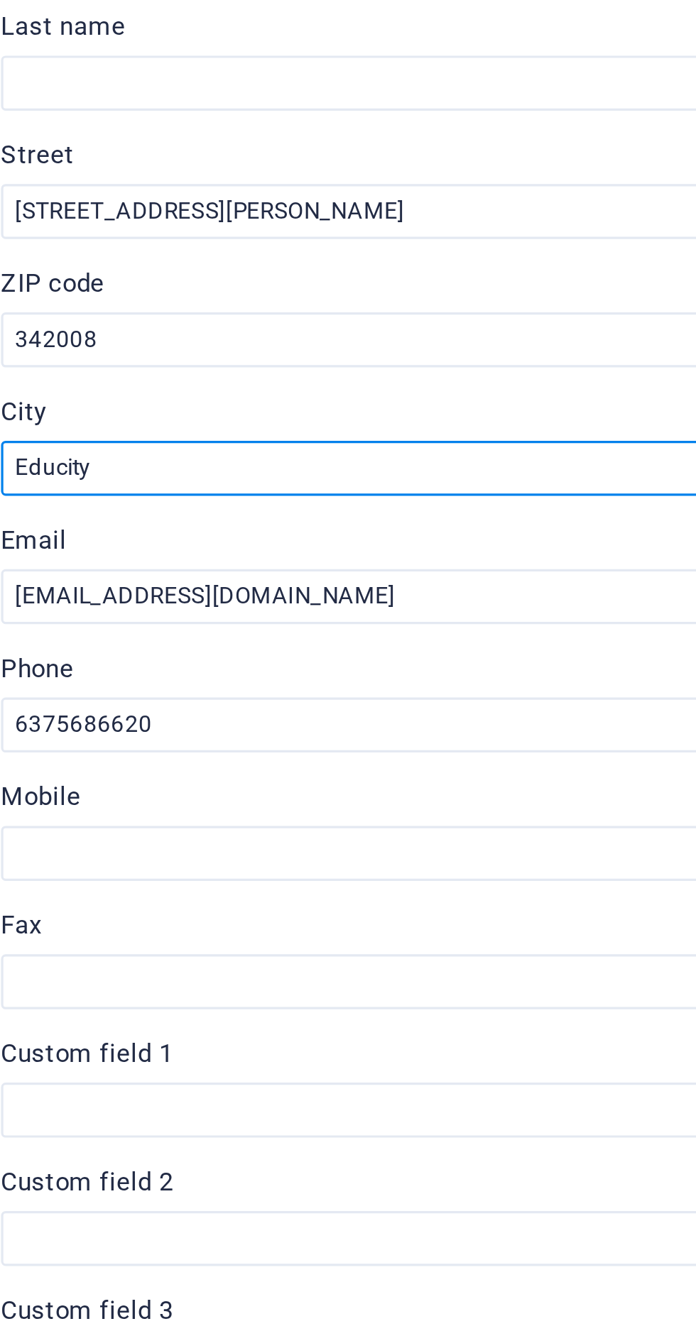
click at [464, 389] on input "Educity" at bounding box center [522, 389] width 302 height 17
type input "E"
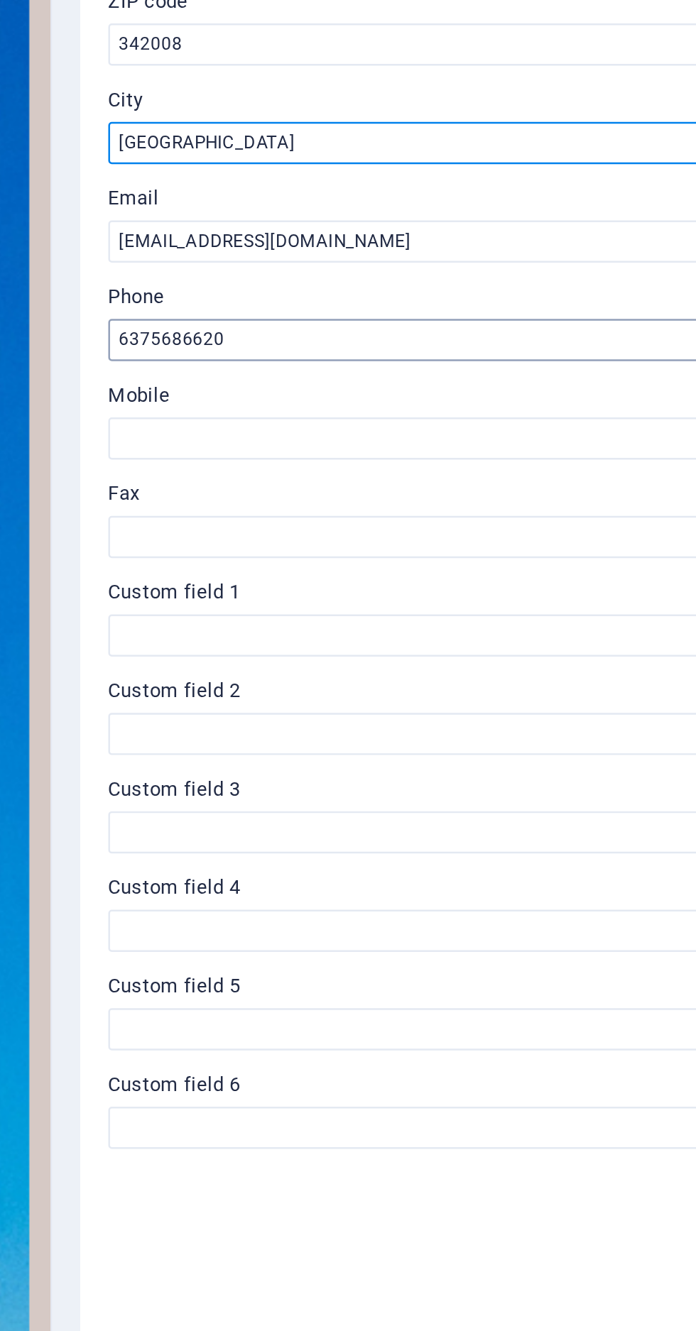
type input "Jodhpur"
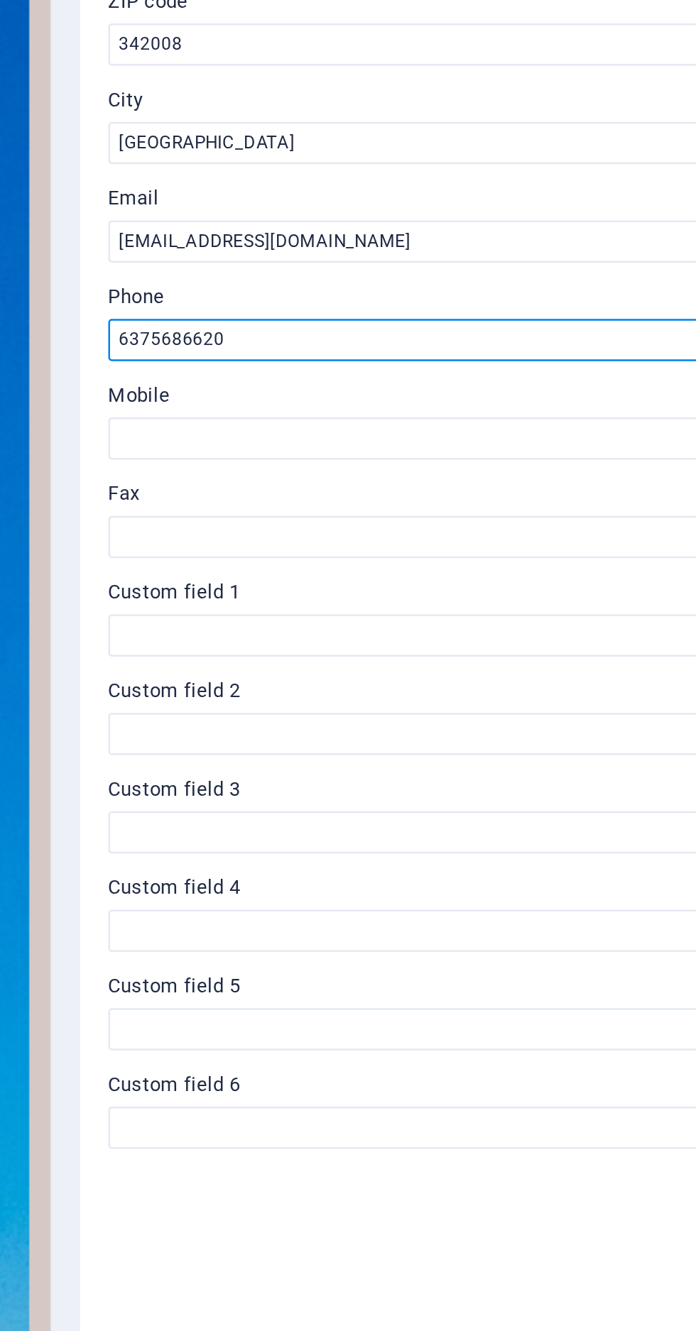
click at [375, 468] on input "6375686620" at bounding box center [522, 469] width 302 height 17
type input "[PHONE_NUMBER]"
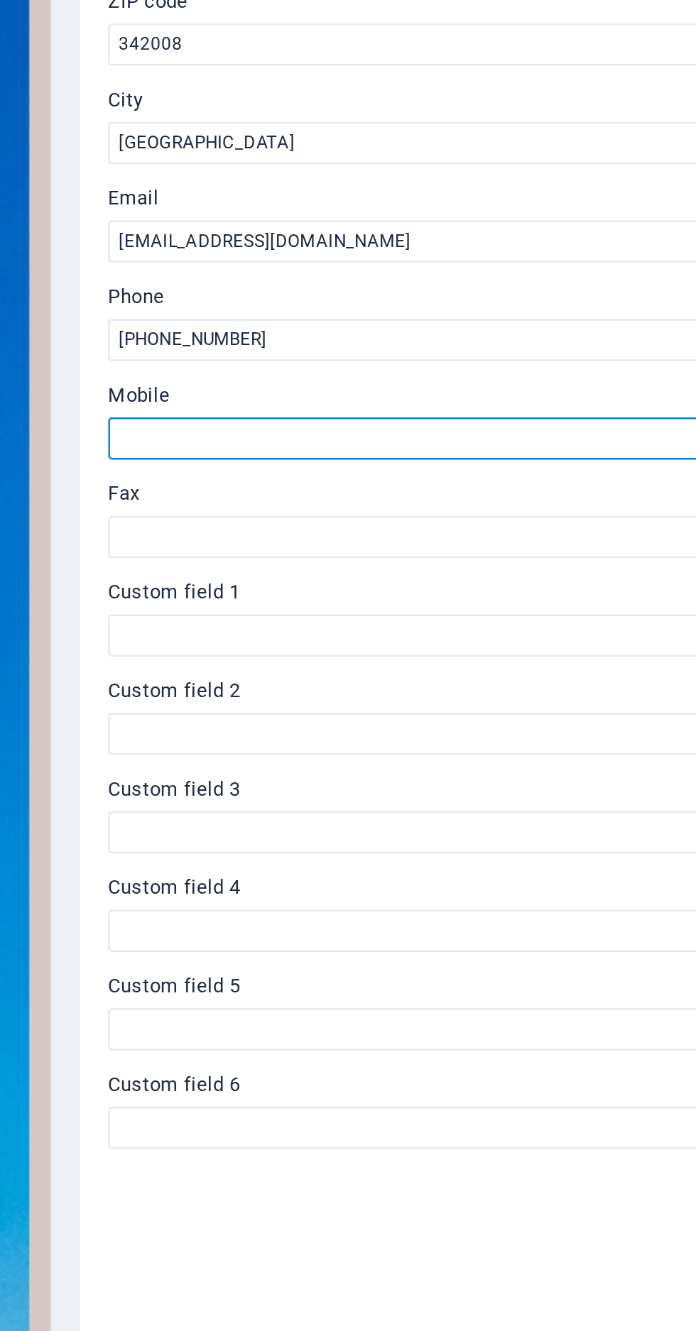
click at [445, 501] on input "Mobile" at bounding box center [522, 509] width 302 height 17
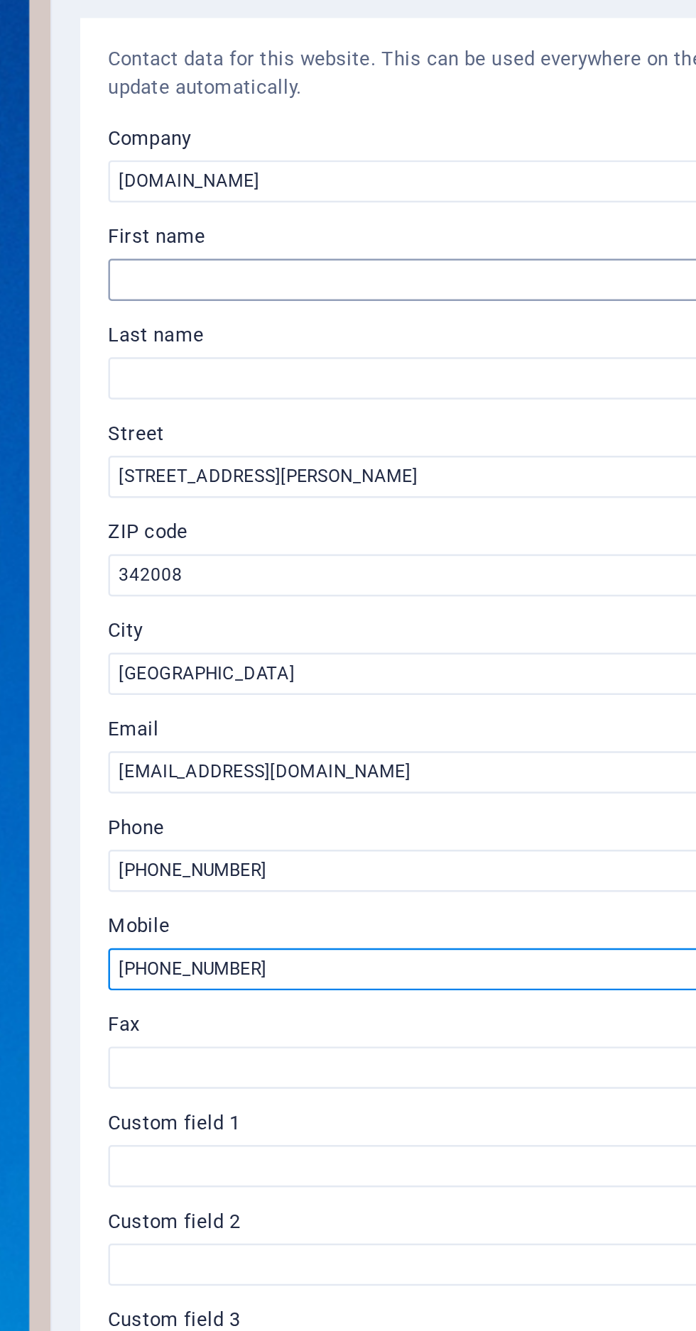
type input "[PHONE_NUMBER]"
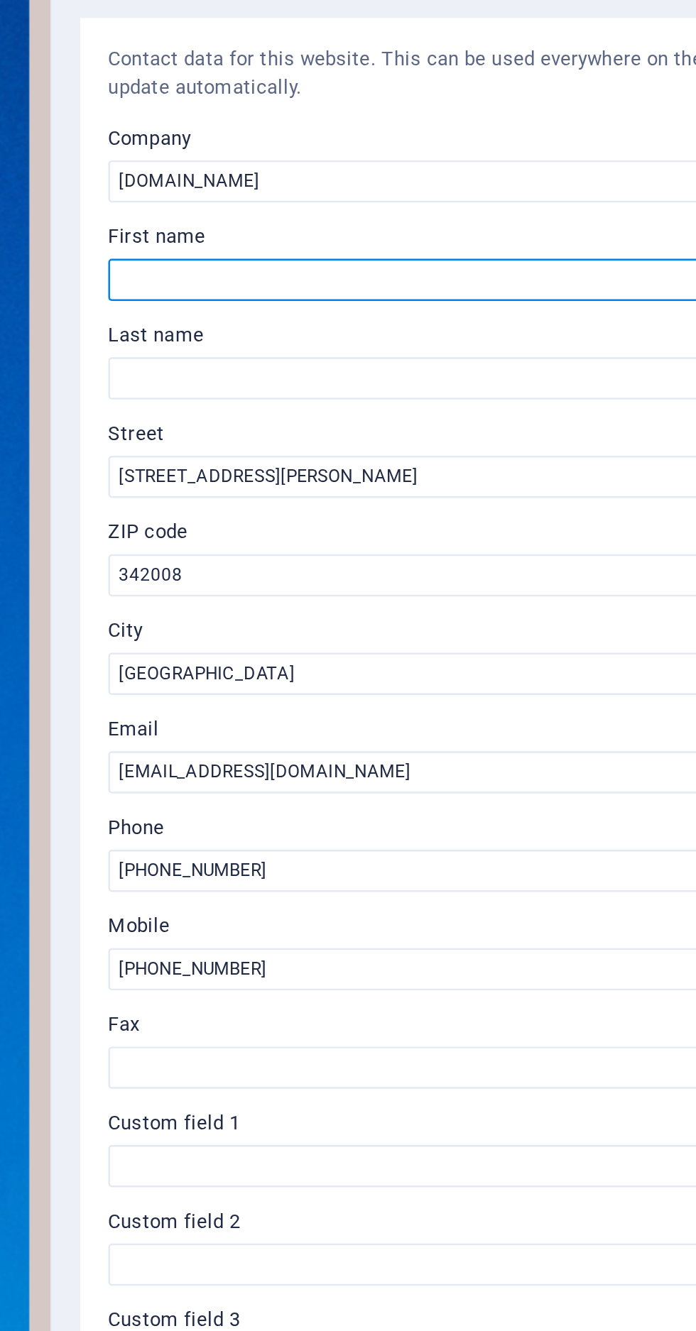
click at [511, 224] on input "First name" at bounding box center [522, 230] width 302 height 17
type input "AVCHETN MANN RESEARCH AND TRAINING"
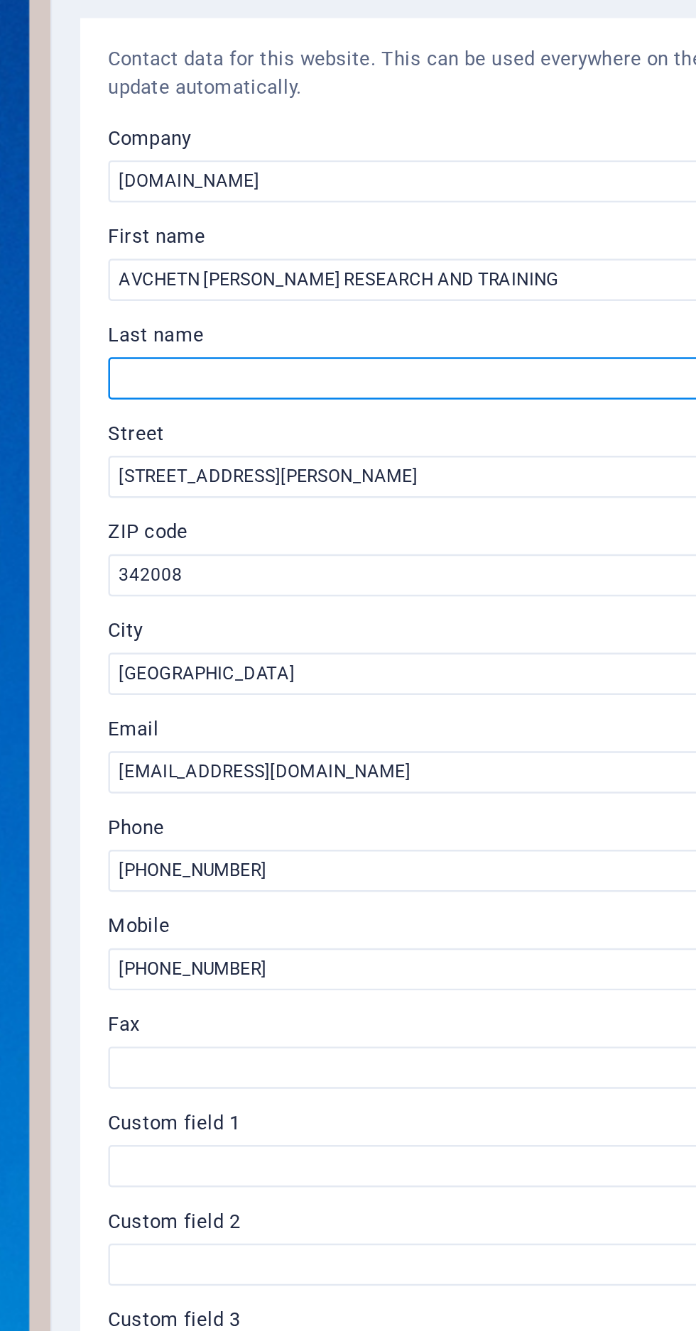
click at [550, 266] on input "Last name" at bounding box center [522, 270] width 302 height 17
type input "PRIVATE LIMITED"
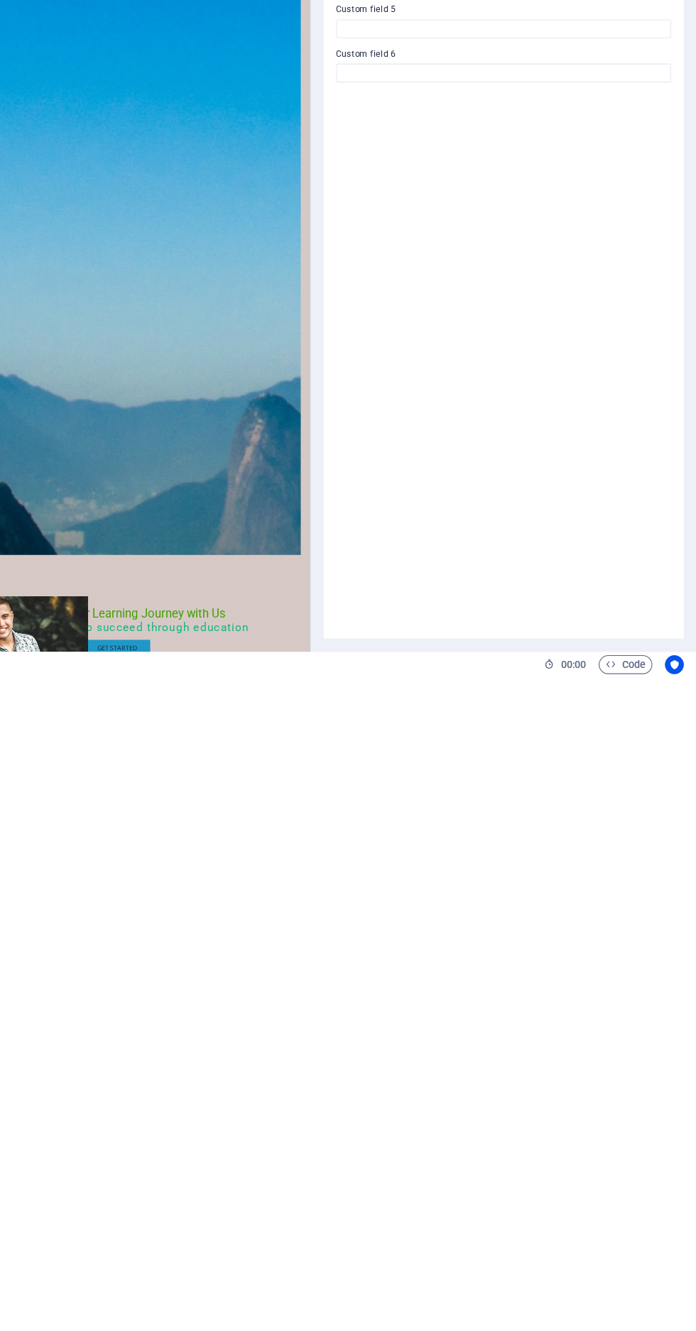
scroll to position [0, 0]
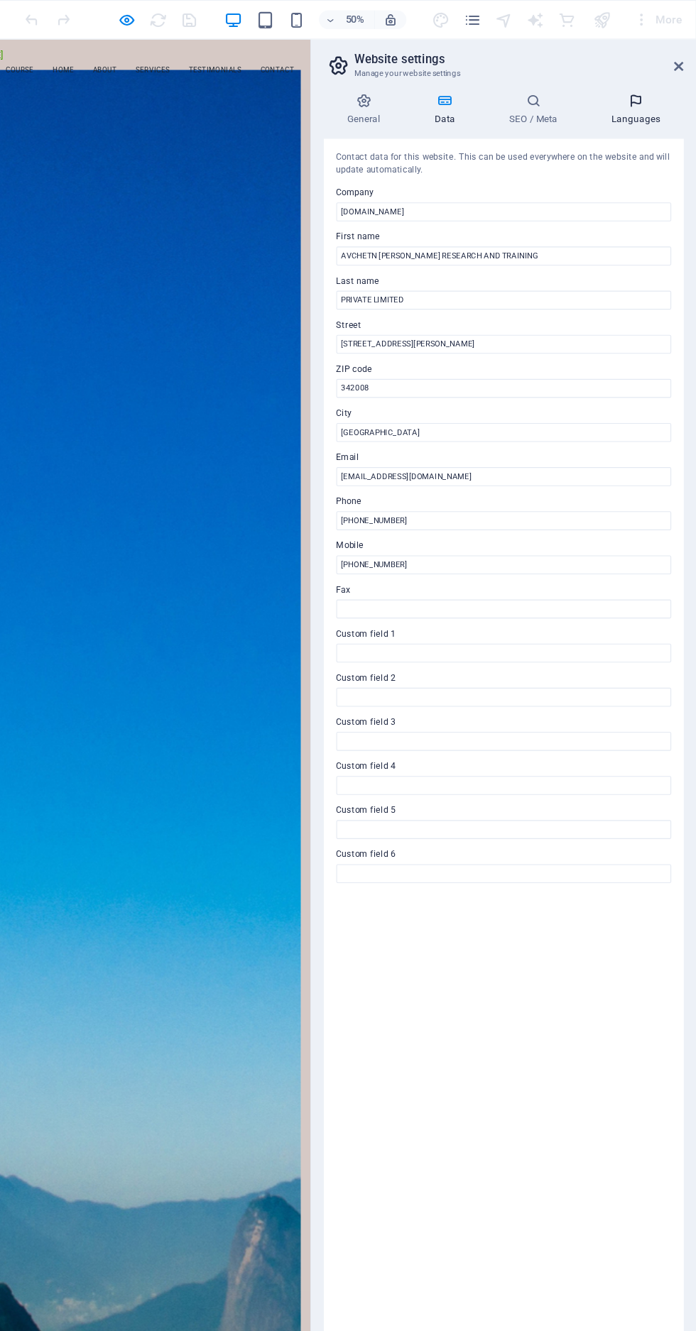
click at [653, 85] on icon at bounding box center [641, 91] width 87 height 14
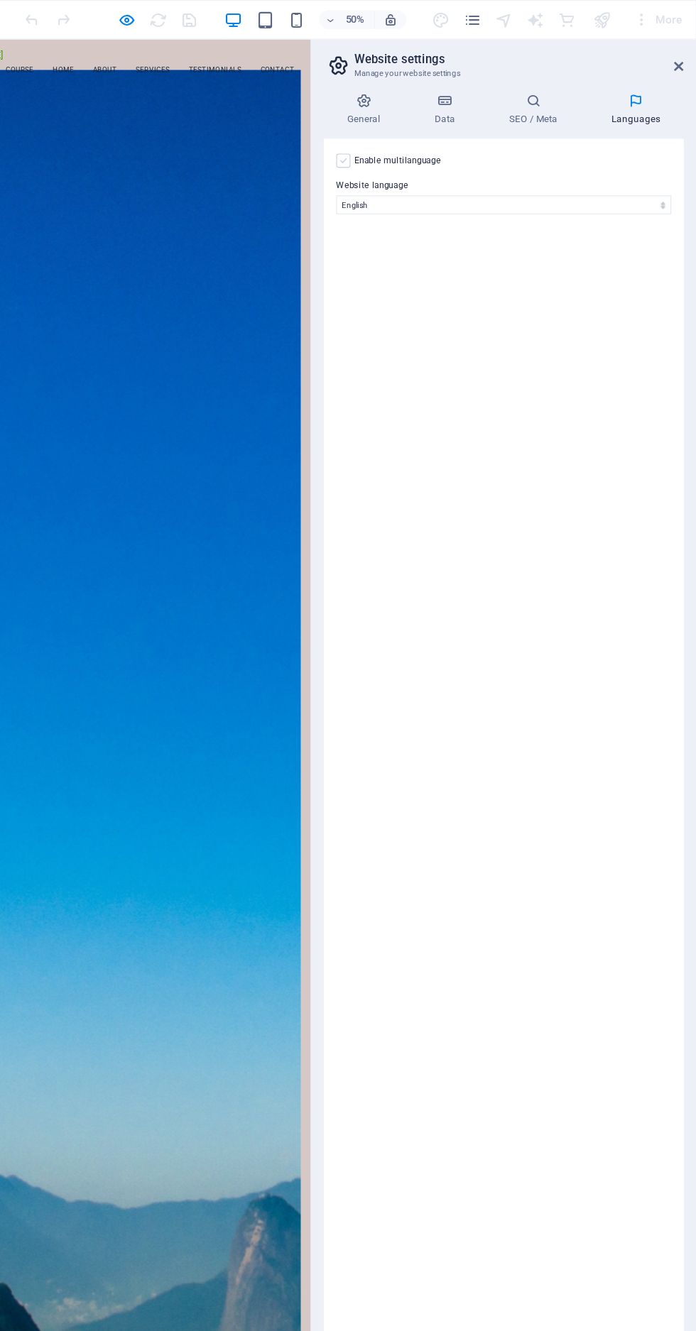
click at [377, 143] on label at bounding box center [377, 144] width 13 height 13
click at [0, 0] on input "Enable multilanguage To disable multilanguage delete all languages until only o…" at bounding box center [0, 0] width 0 height 0
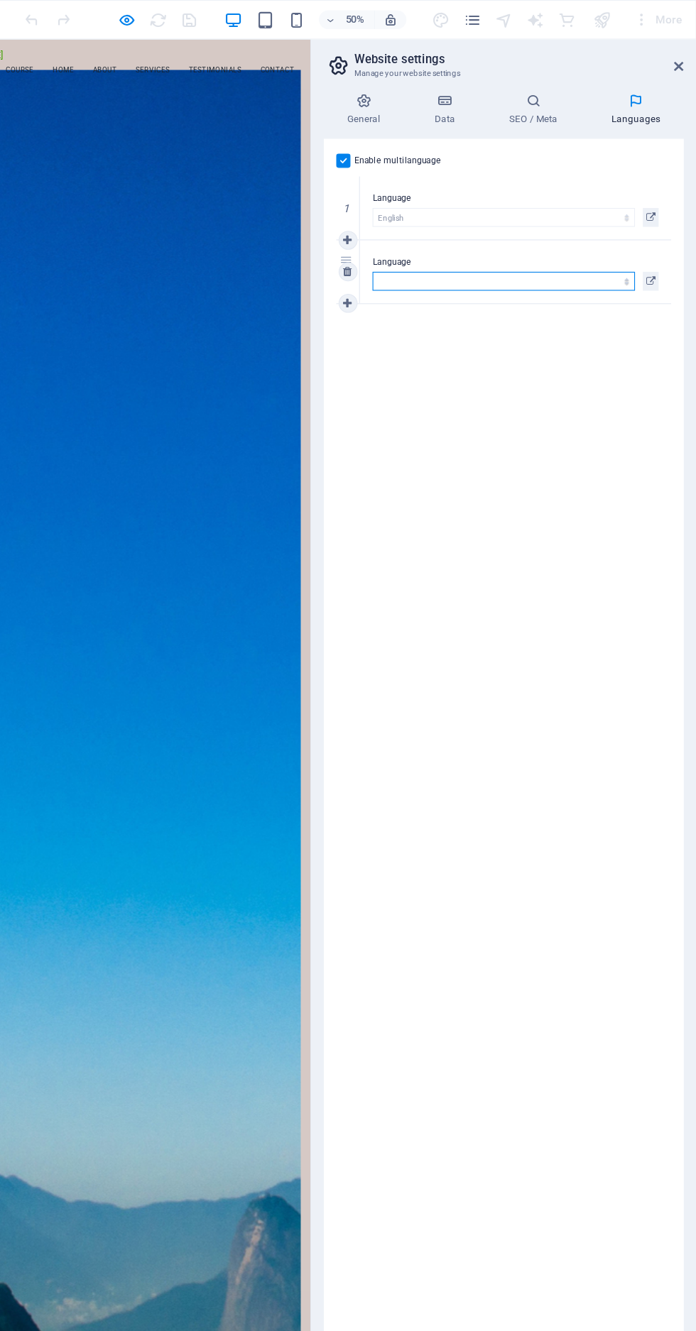
click at [496, 246] on select "Abkhazian Afar Afrikaans Akan Albanian Amharic Arabic Aragonese Armenian Assame…" at bounding box center [522, 253] width 236 height 17
select select "64"
click at [404, 245] on select "Abkhazian Afar Afrikaans Akan Albanian Amharic Arabic Aragonese Armenian Assame…" at bounding box center [522, 253] width 236 height 17
click at [563, 96] on icon at bounding box center [549, 91] width 87 height 14
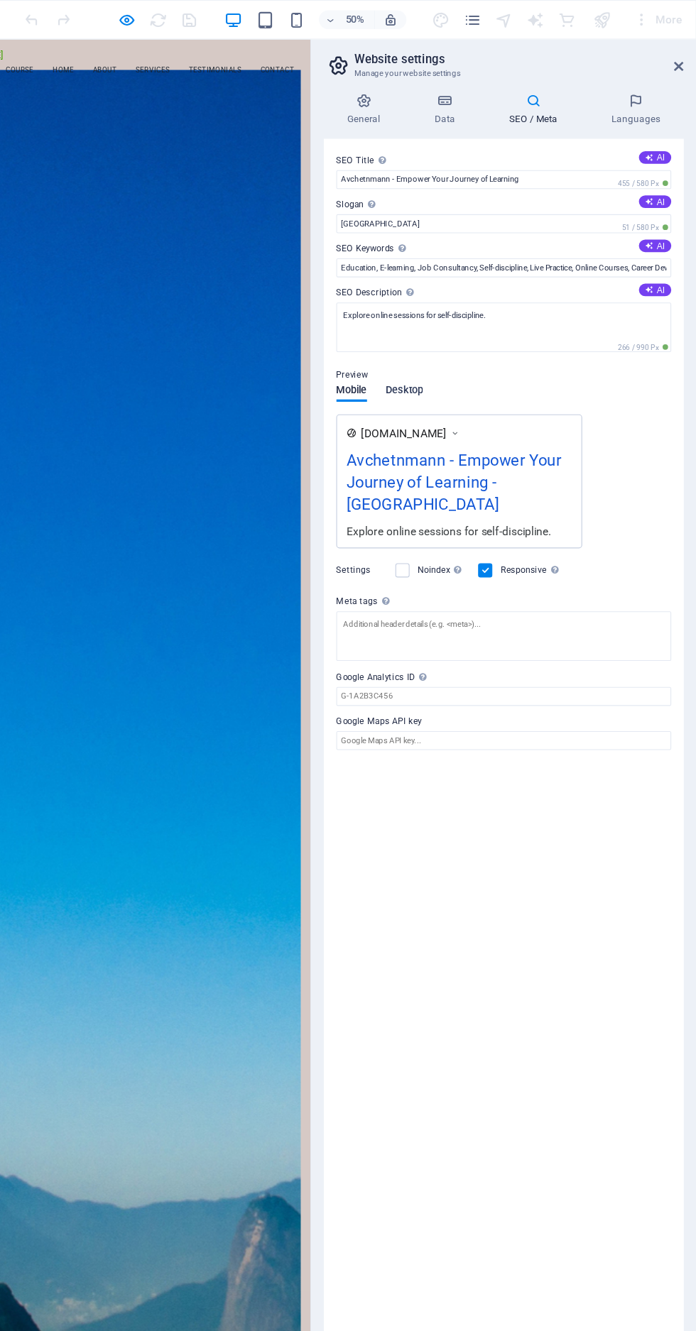
click at [445, 359] on span "Desktop" at bounding box center [433, 353] width 34 height 20
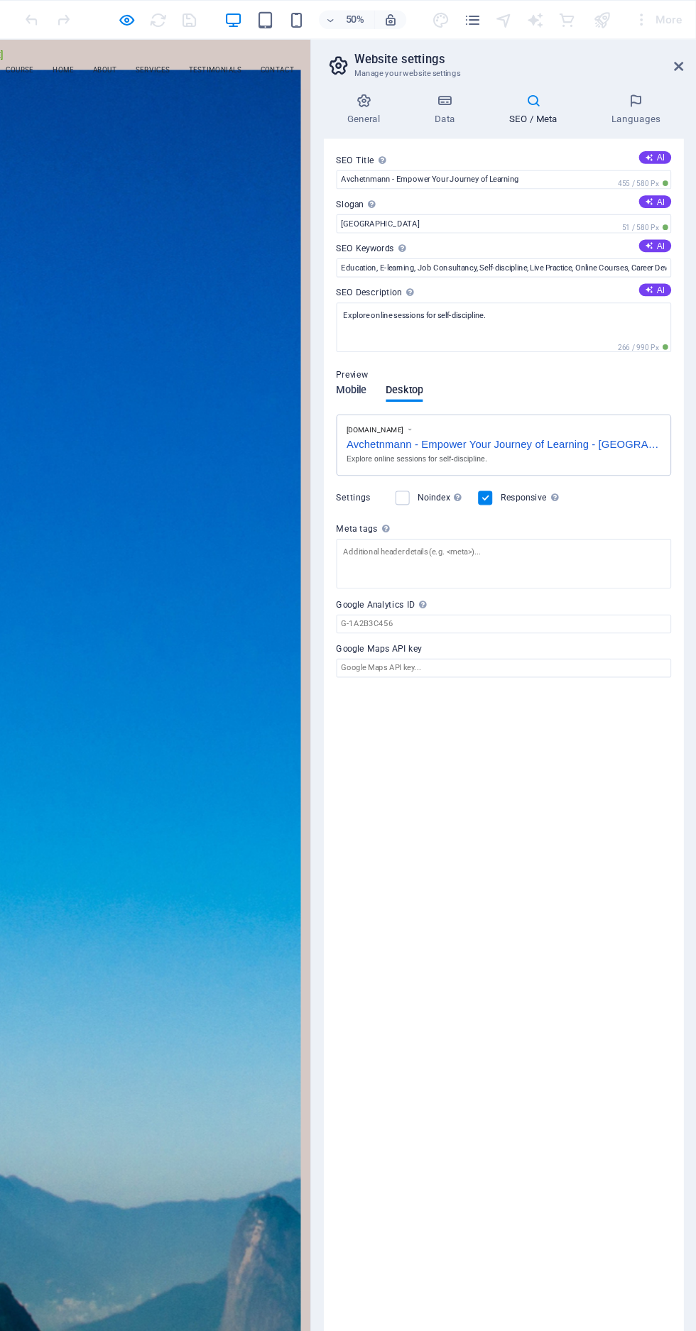
click at [381, 355] on span "Mobile" at bounding box center [385, 353] width 28 height 20
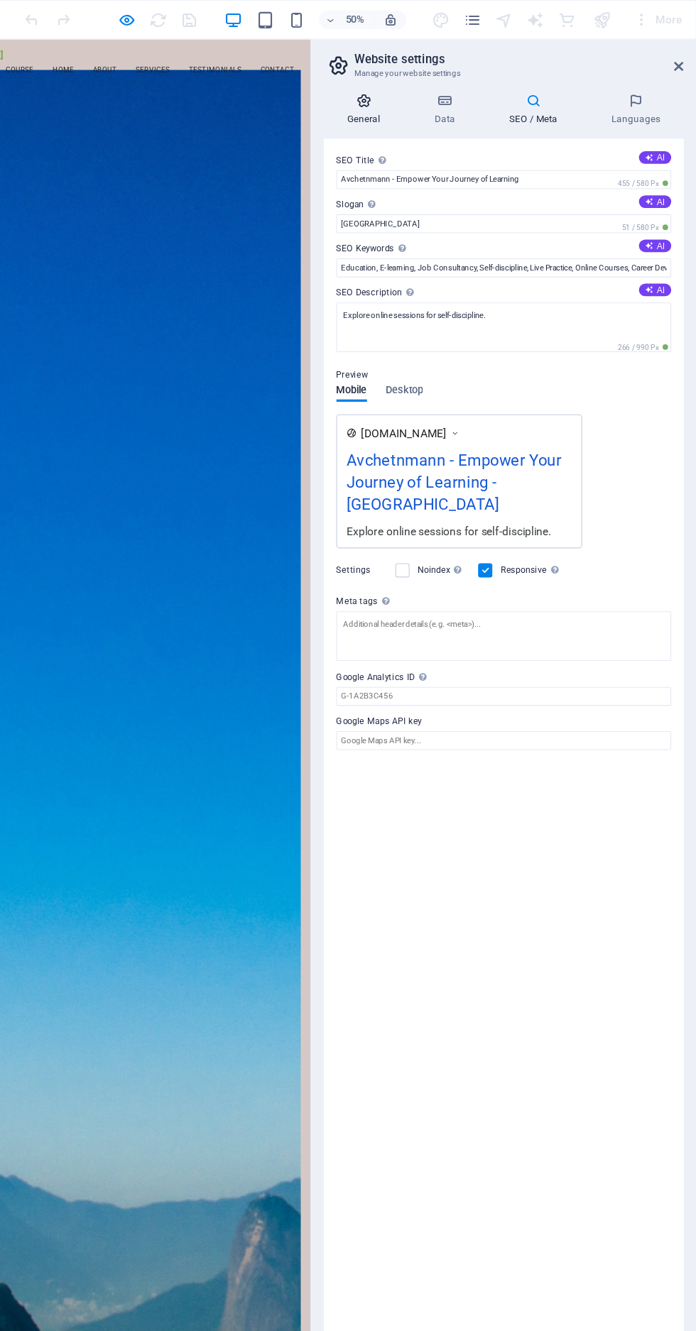
click at [406, 102] on h4 "General" at bounding box center [399, 99] width 78 height 30
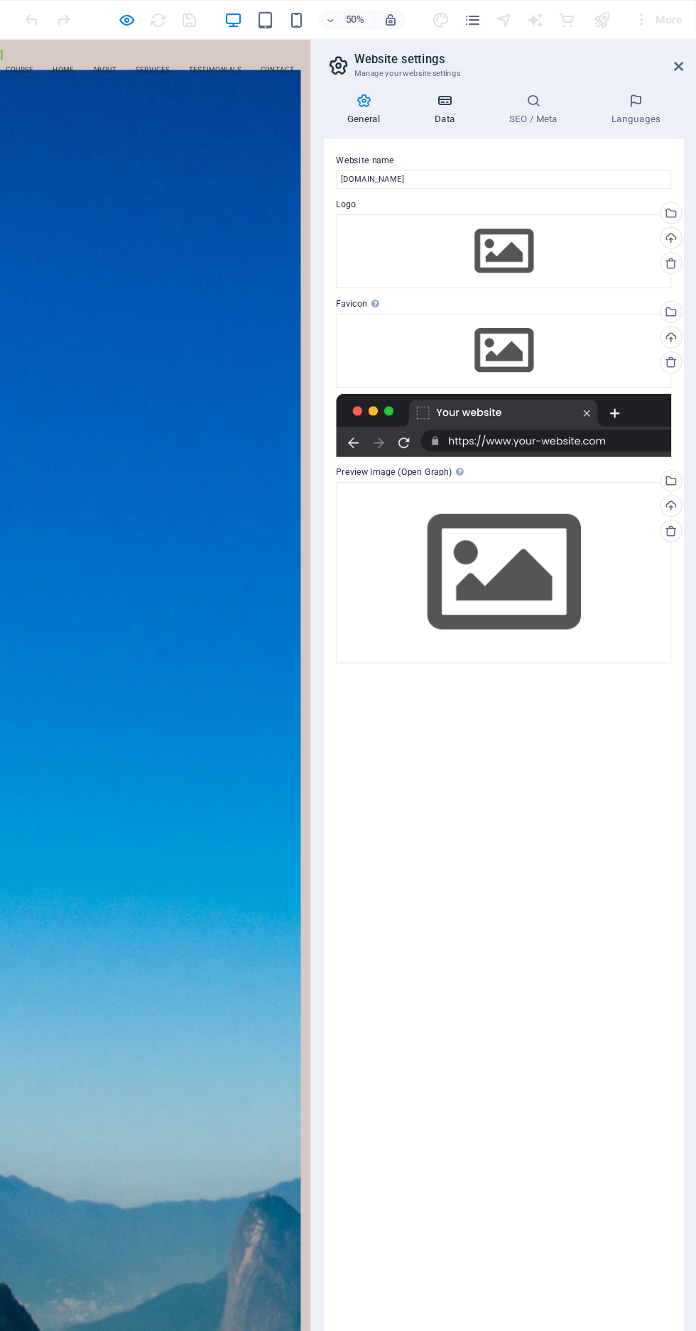
click at [469, 91] on icon at bounding box center [469, 91] width 62 height 14
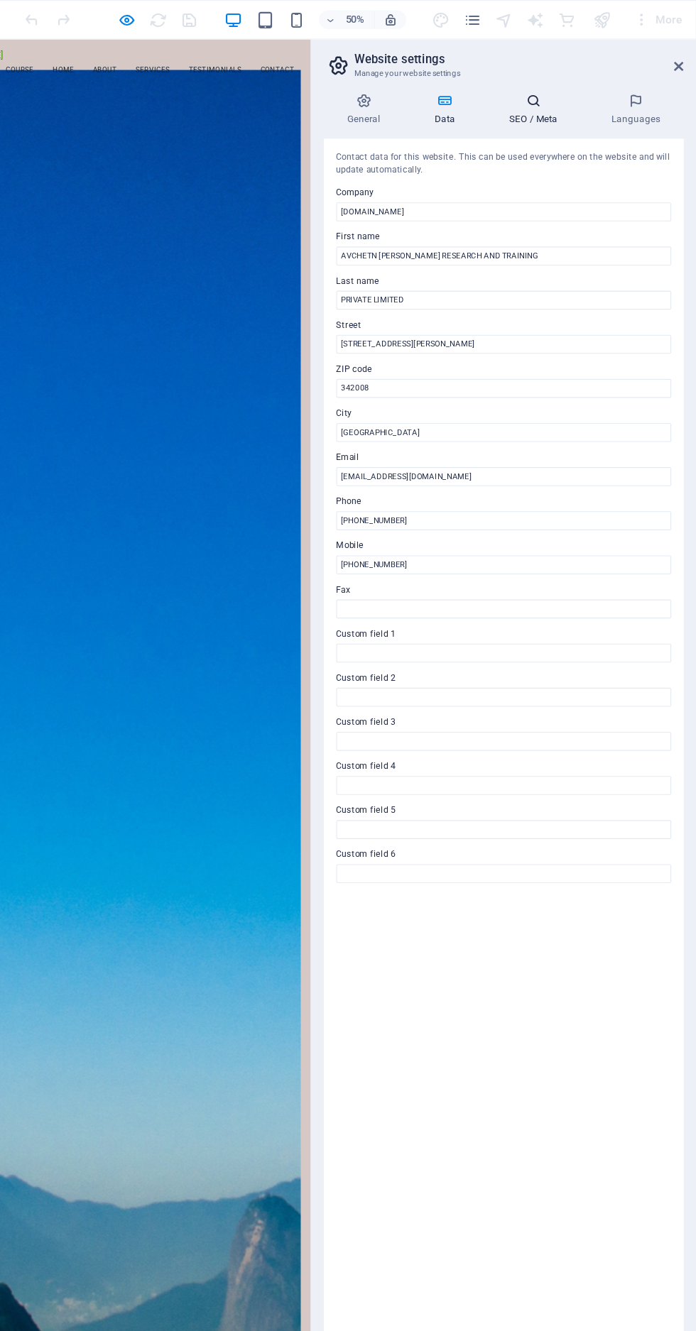
click at [559, 103] on h4 "SEO / Meta" at bounding box center [552, 99] width 92 height 30
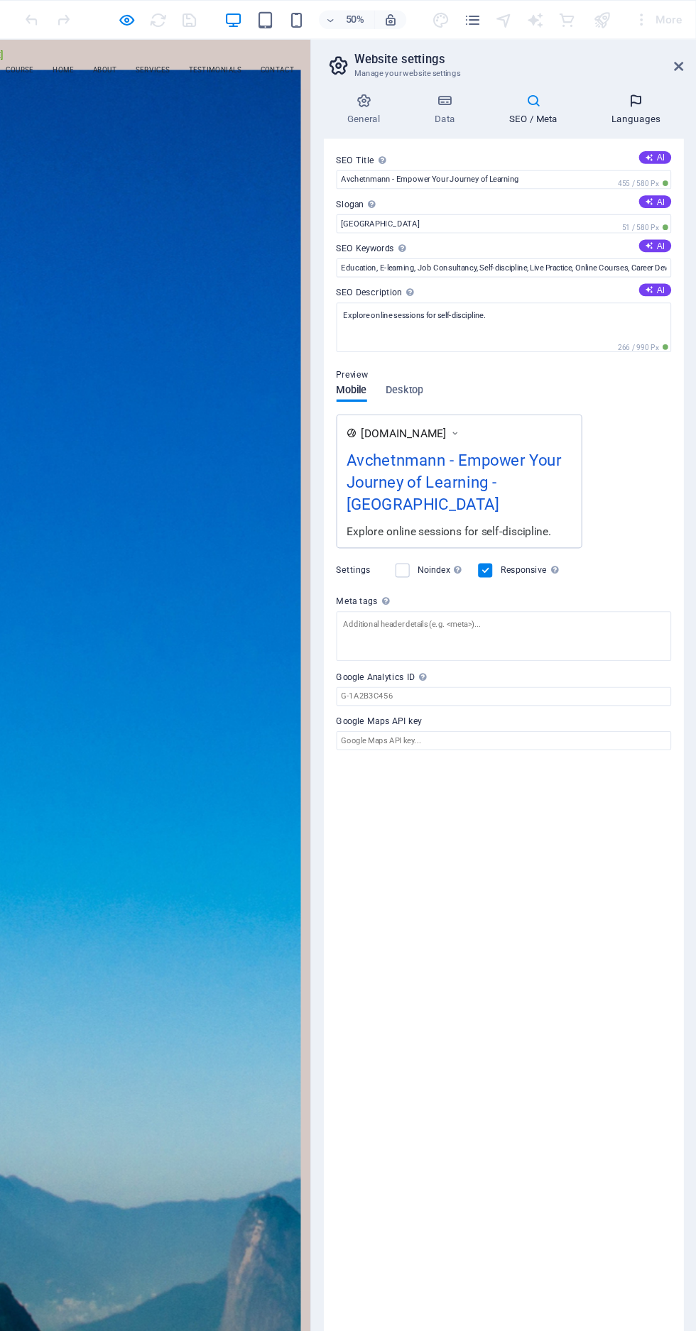
click at [631, 102] on h4 "Languages" at bounding box center [641, 99] width 87 height 30
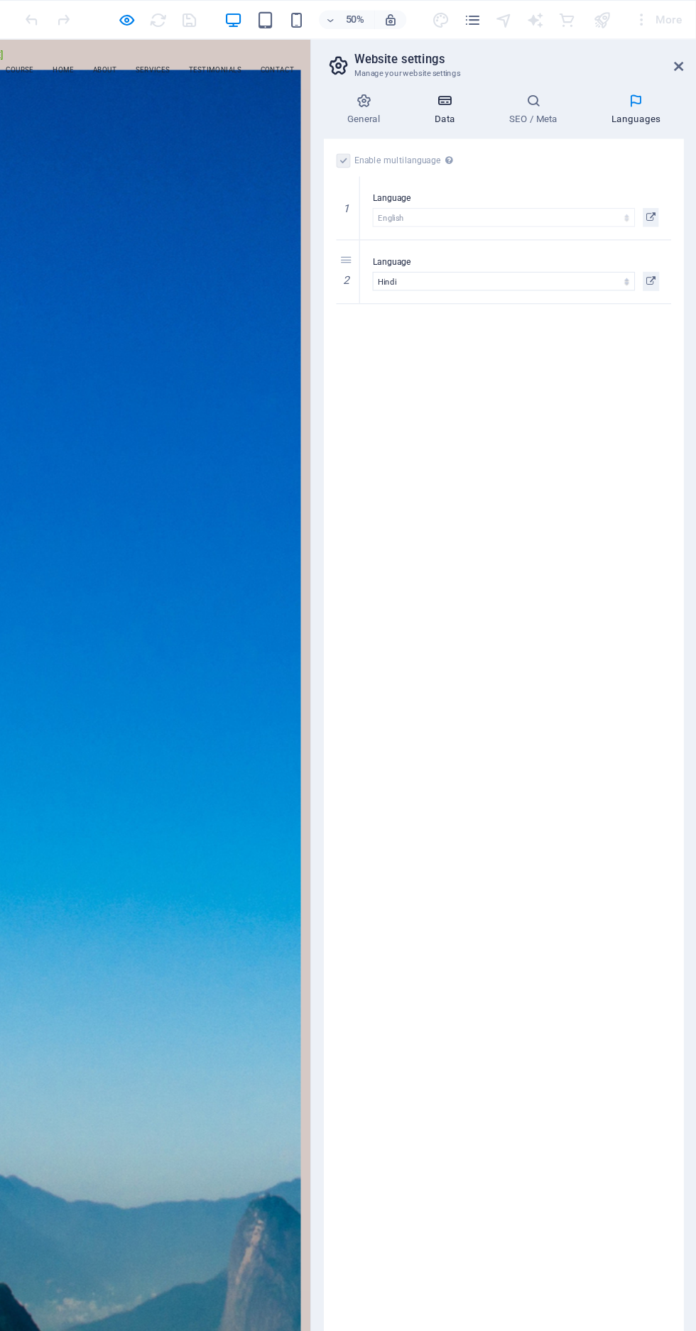
click at [483, 100] on h4 "Data" at bounding box center [471, 99] width 67 height 30
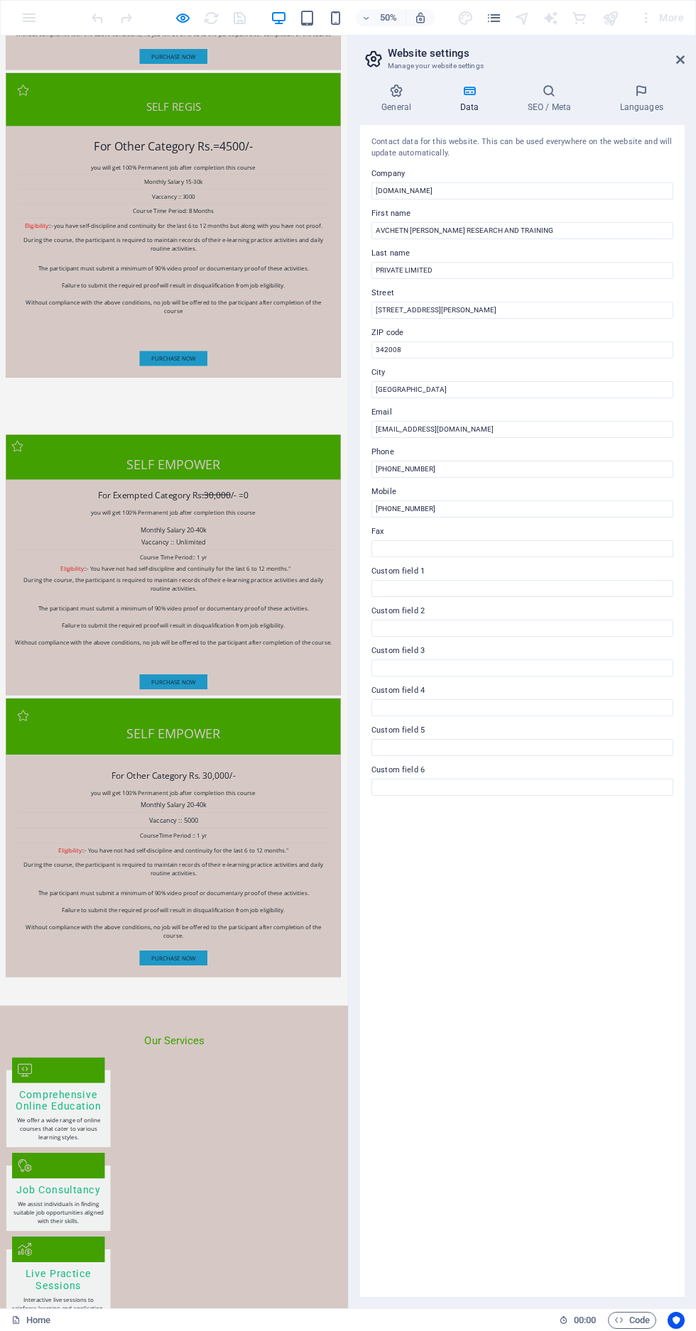
scroll to position [5344, 0]
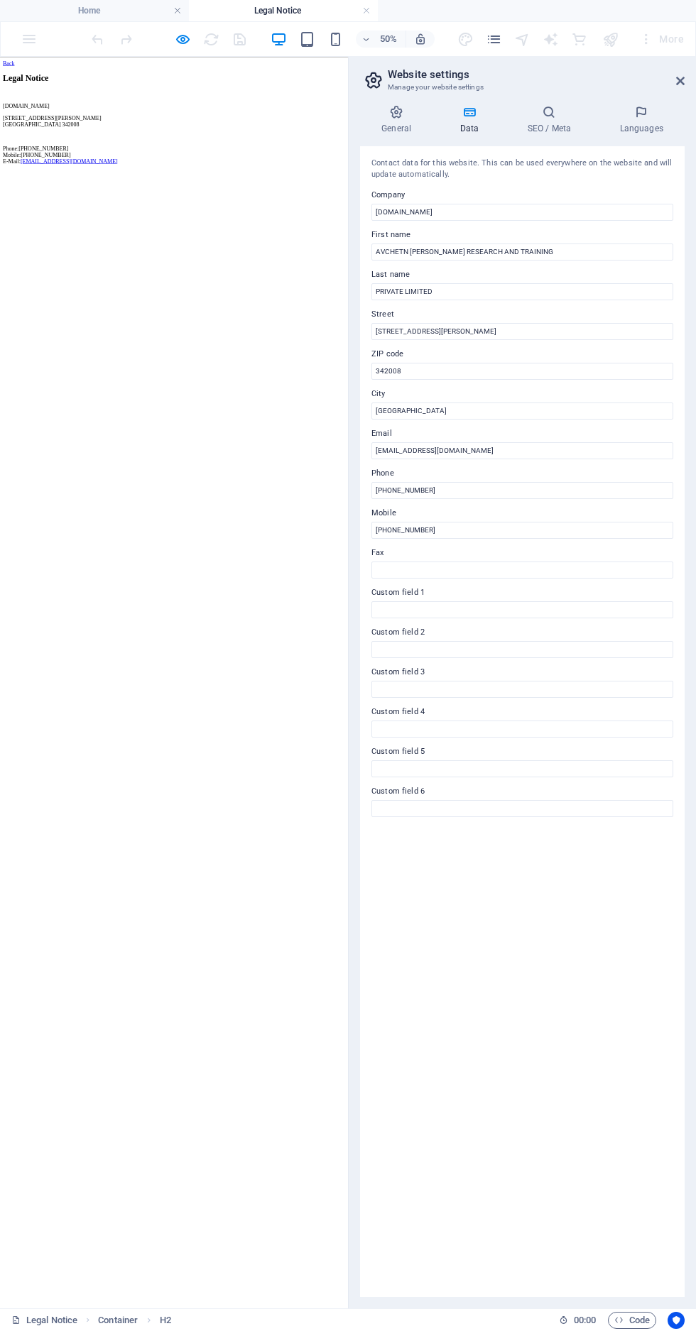
scroll to position [0, 0]
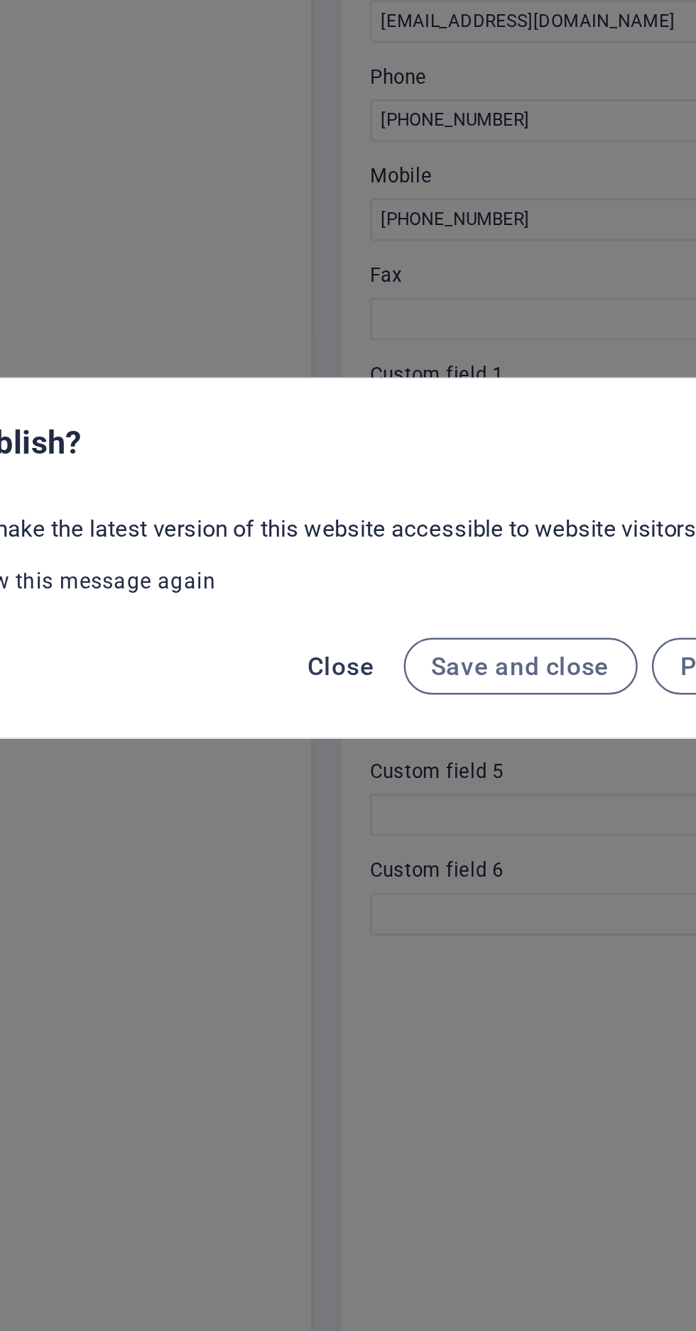
click at [370, 714] on span "Close" at bounding box center [360, 709] width 27 height 11
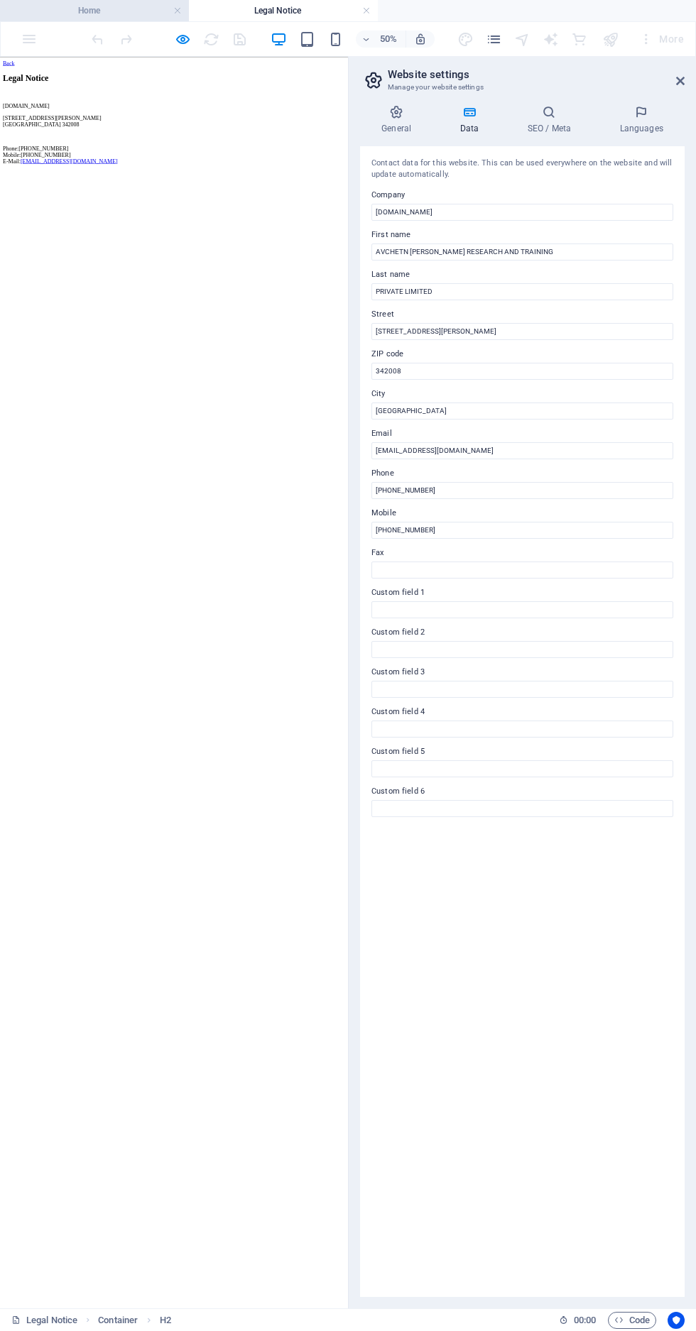
click at [168, 4] on h4 "Home" at bounding box center [94, 11] width 189 height 16
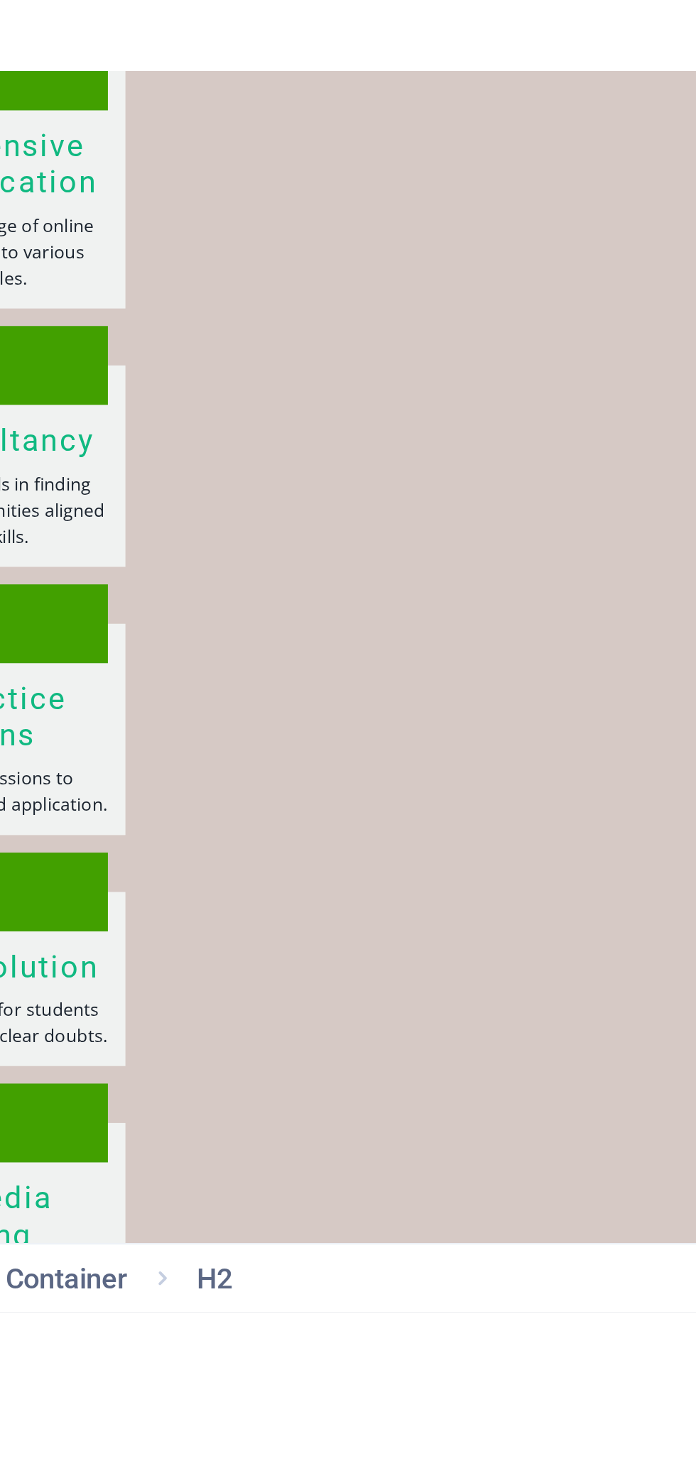
scroll to position [5351, 4]
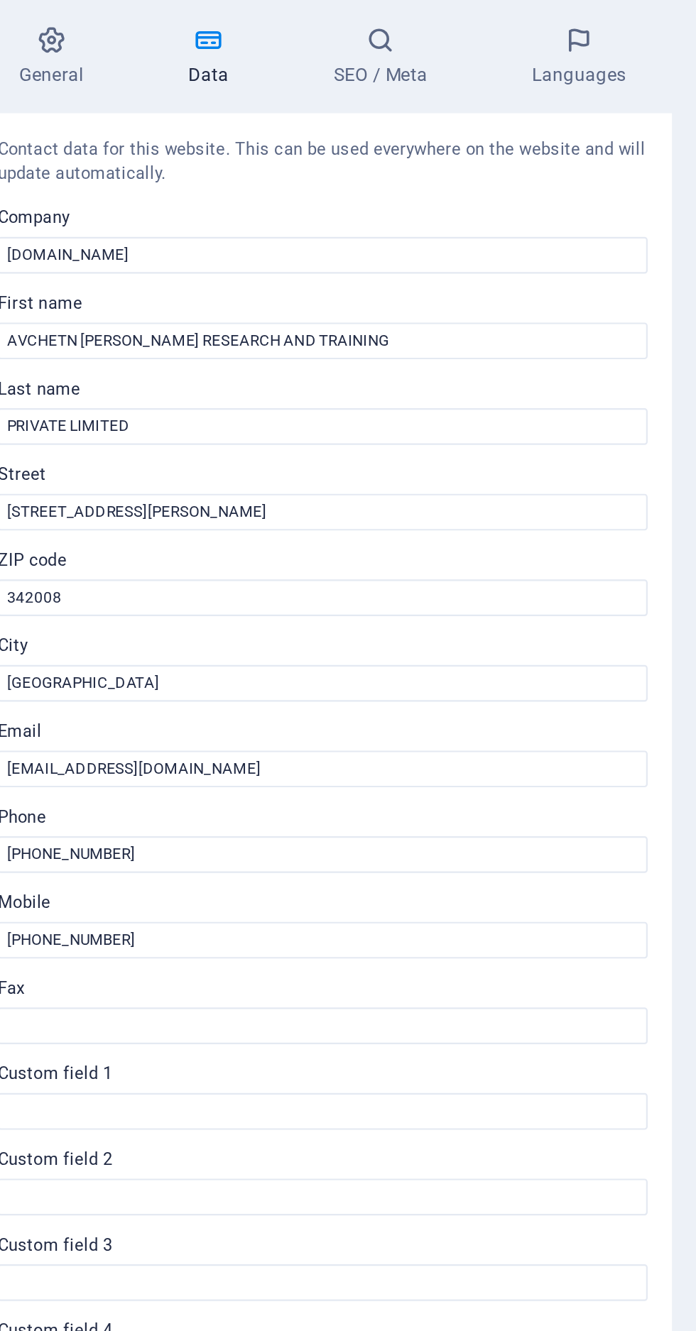
scroll to position [0, 0]
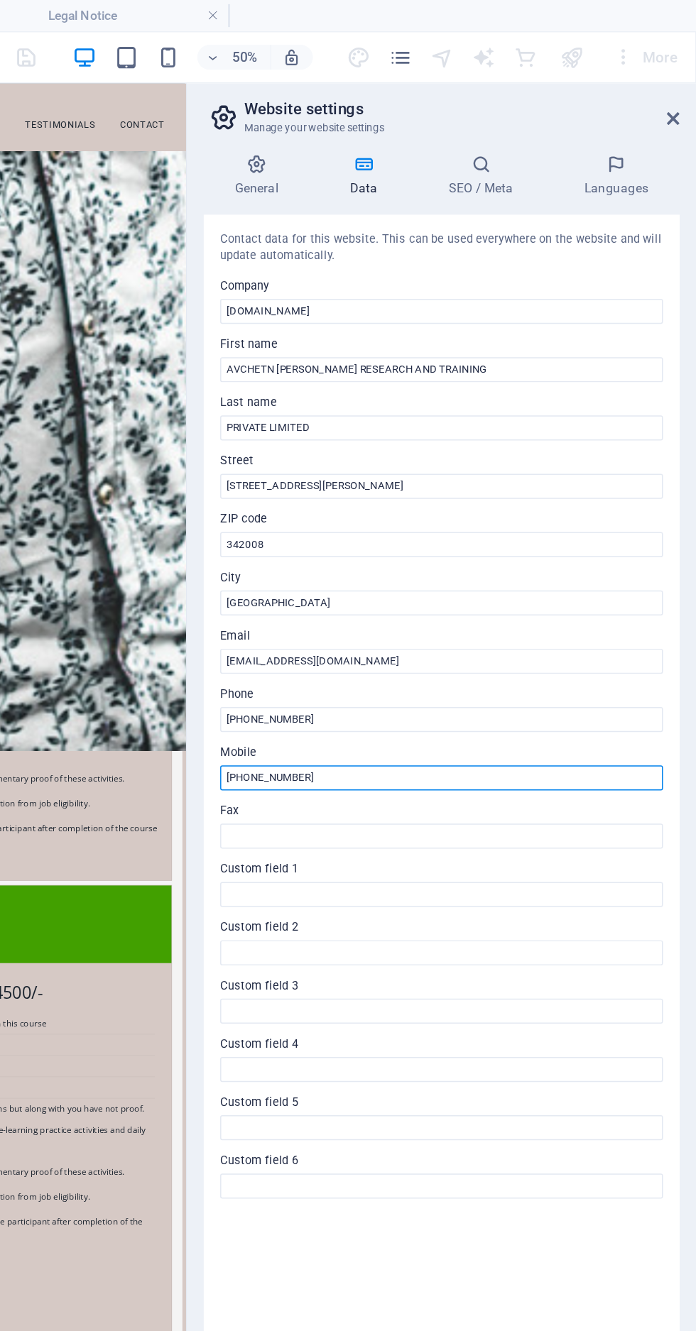
click at [458, 527] on input "[PHONE_NUMBER]" at bounding box center [522, 530] width 302 height 17
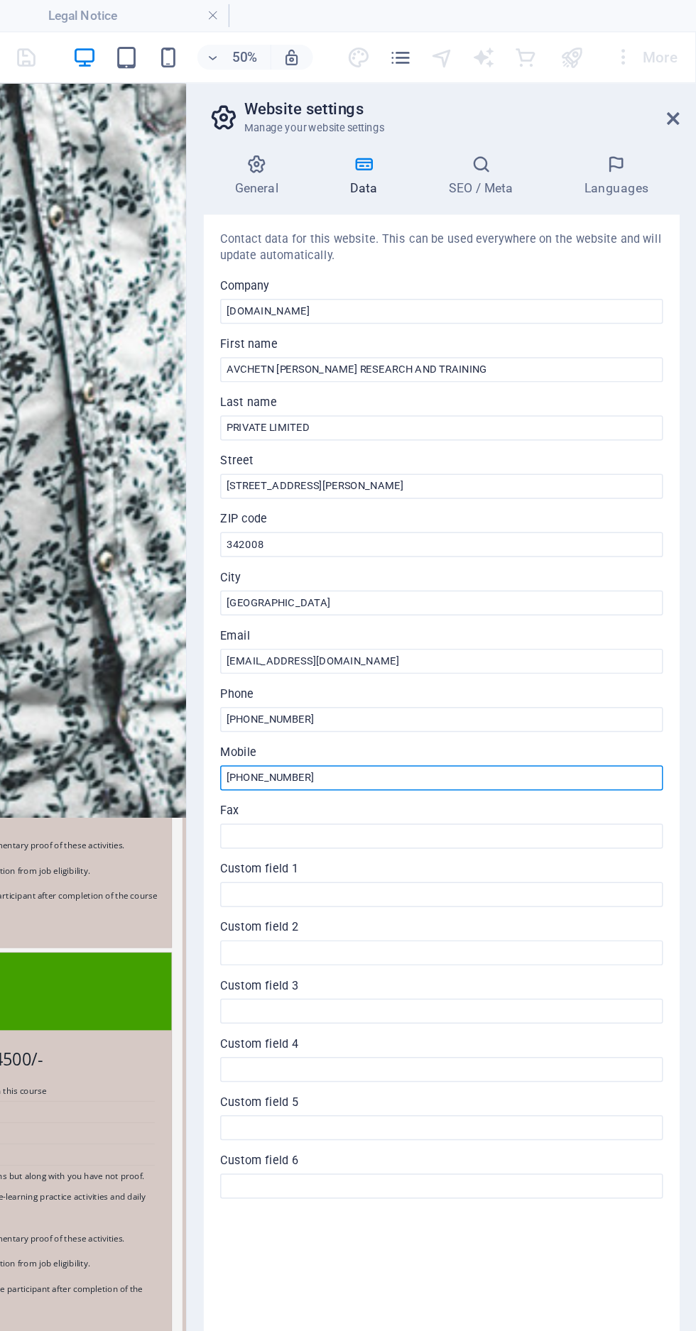
scroll to position [4006, 4]
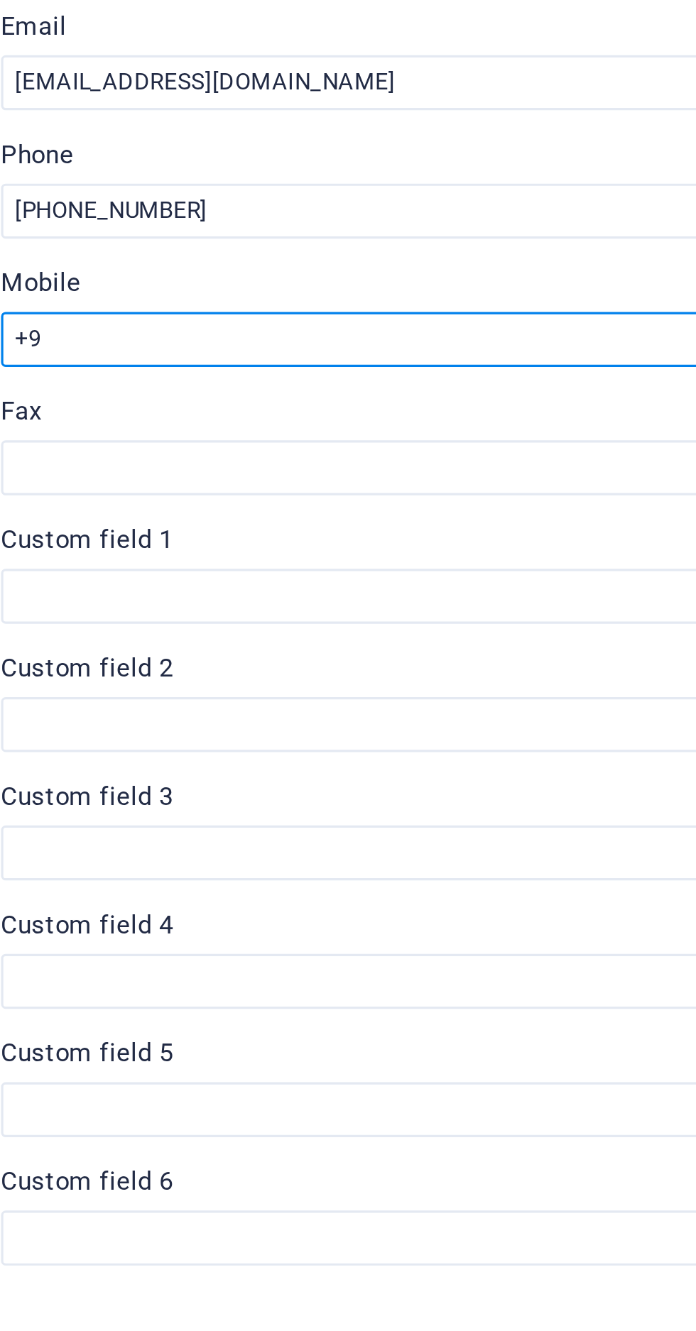
type input "+"
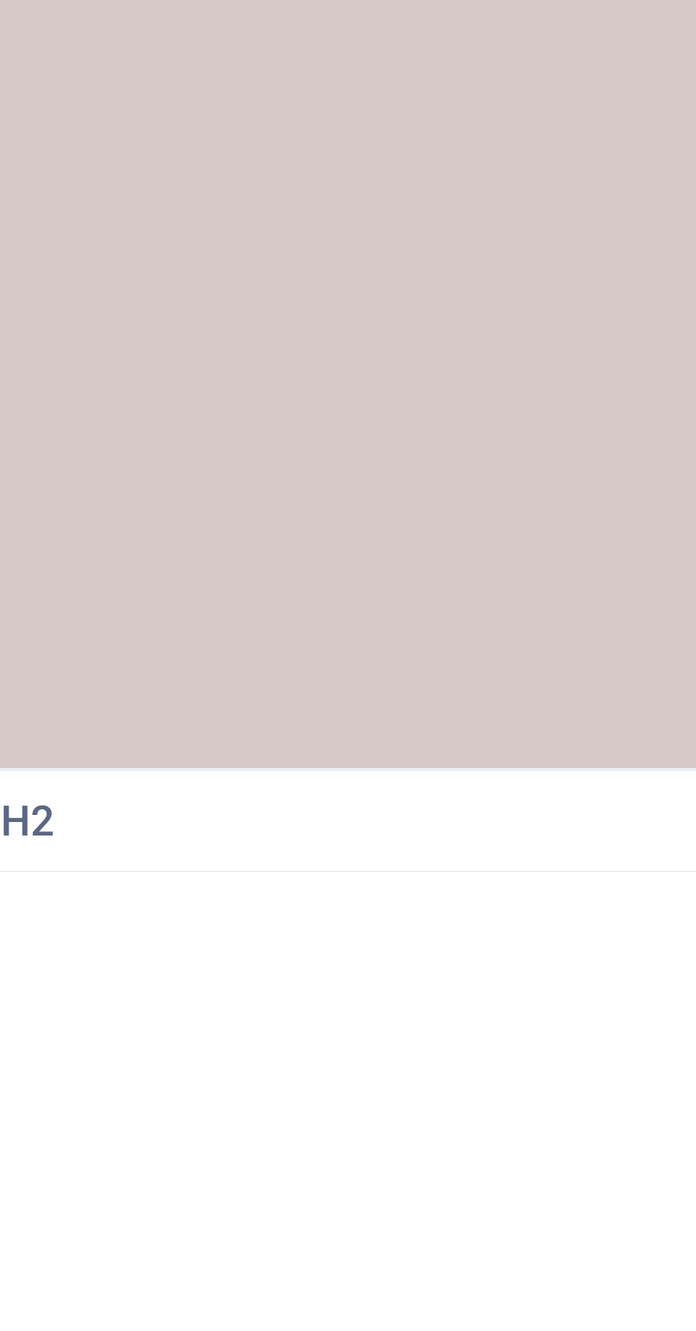
scroll to position [5376, 0]
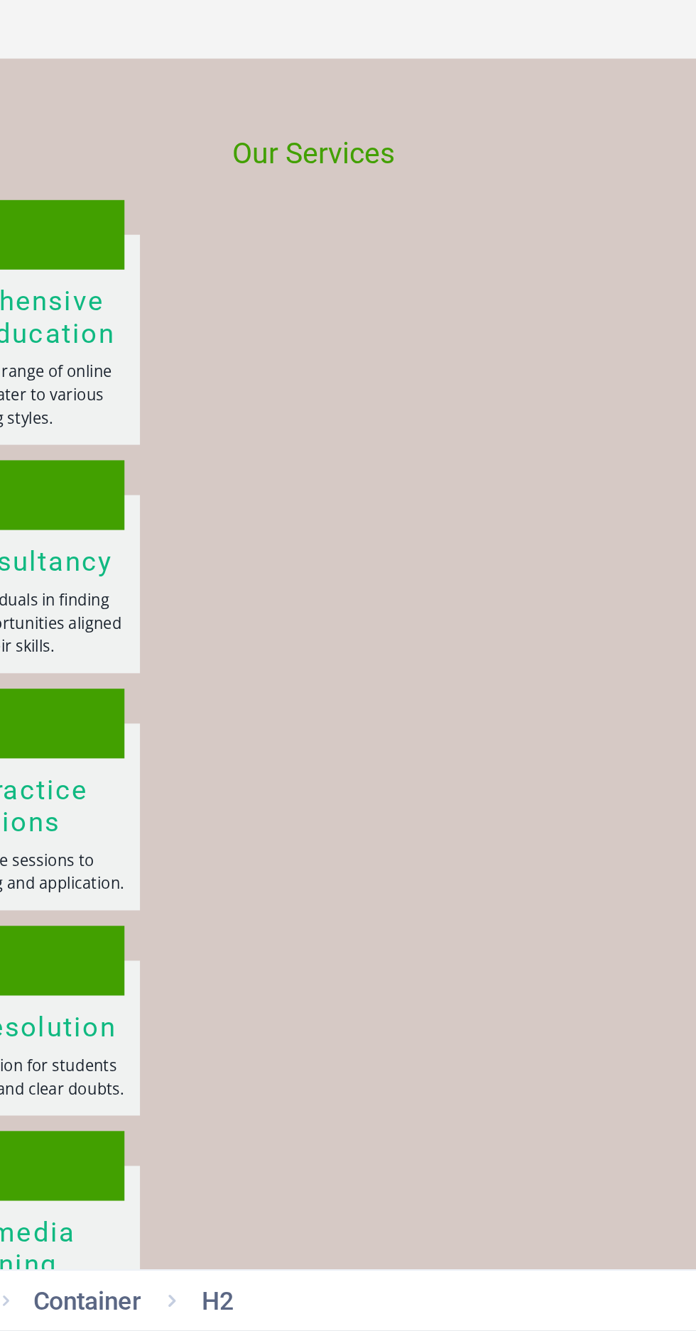
scroll to position [0, 0]
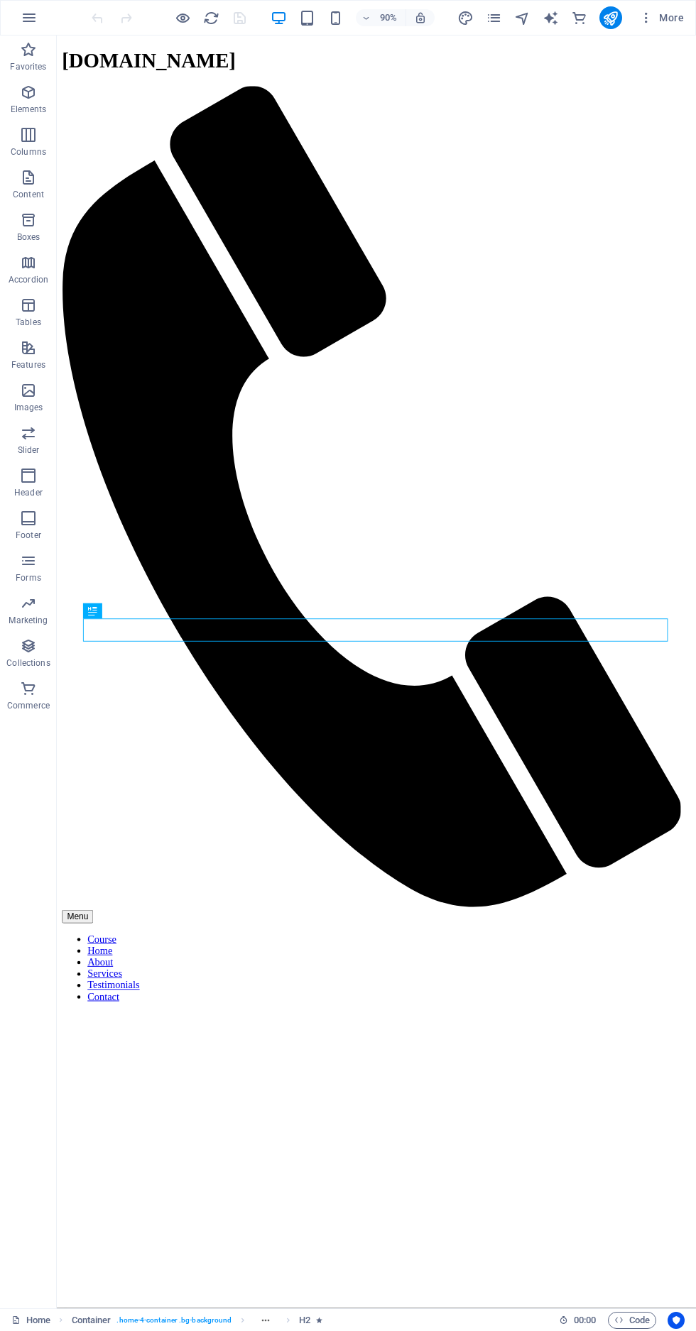
click at [594, 1086] on figure at bounding box center [411, 1086] width 663 height 0
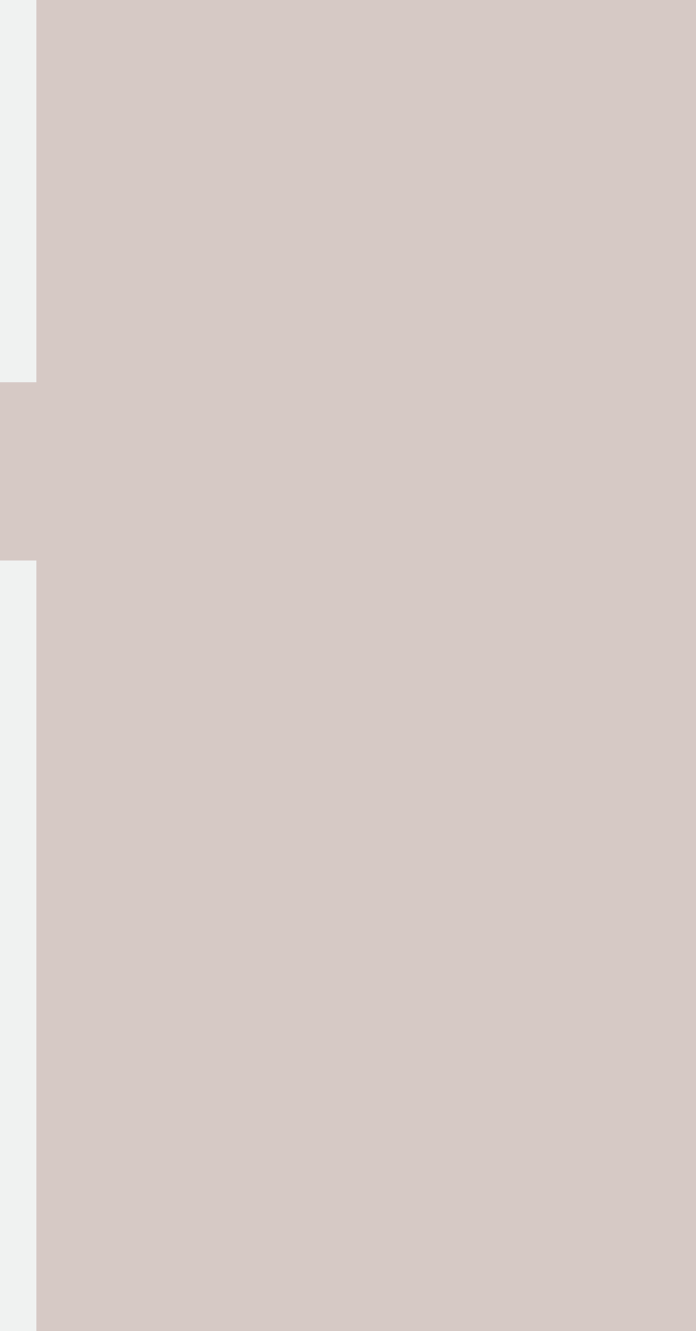
scroll to position [5725, 0]
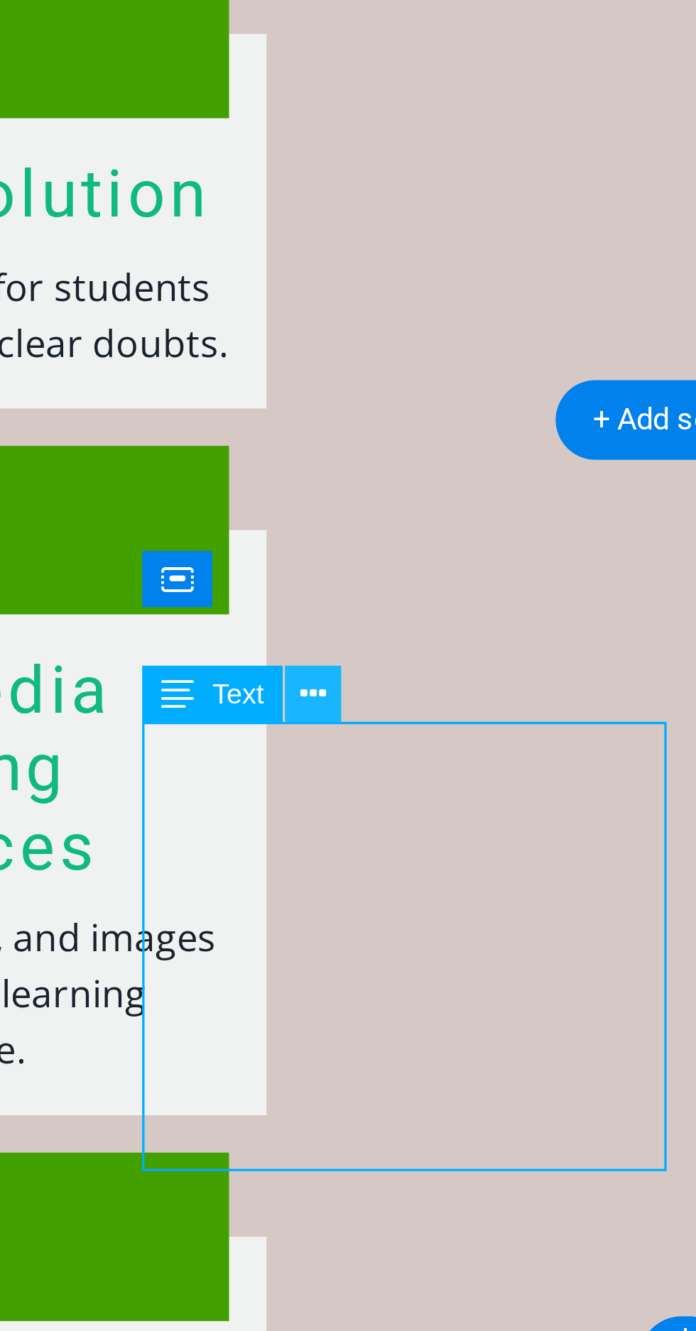
click at [273, 1125] on icon at bounding box center [274, 1127] width 7 height 13
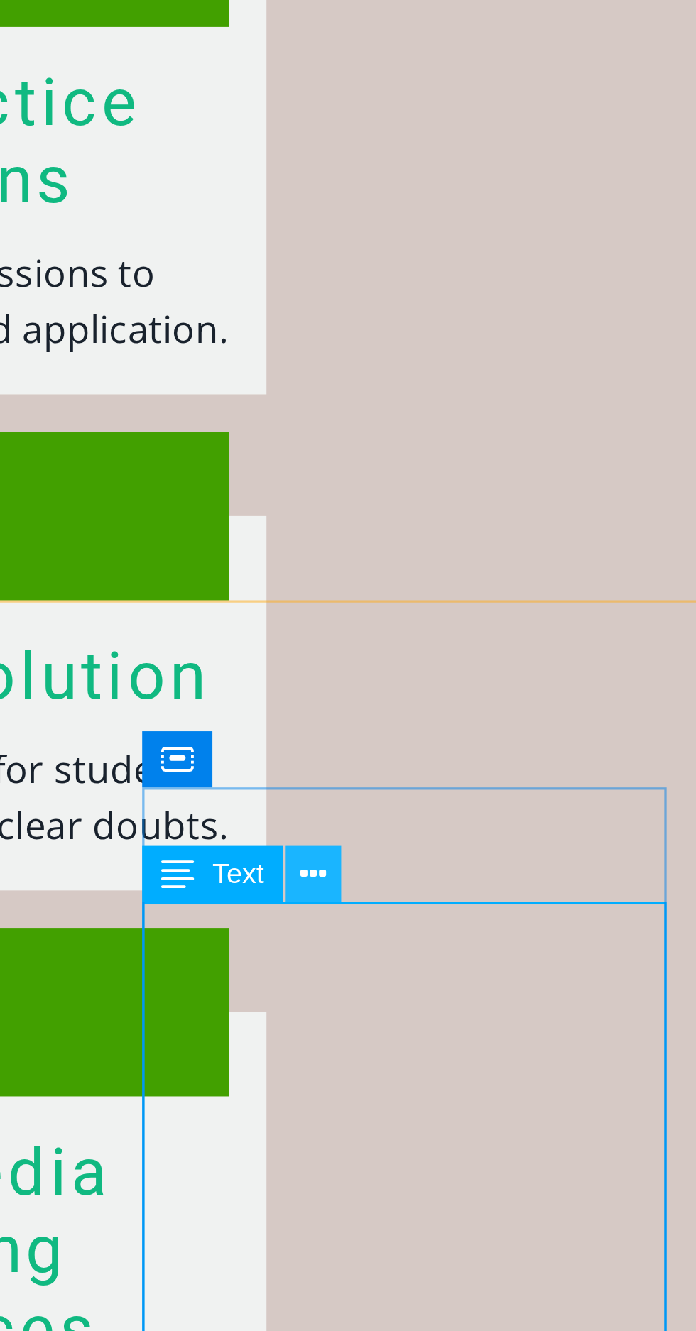
scroll to position [5671, 0]
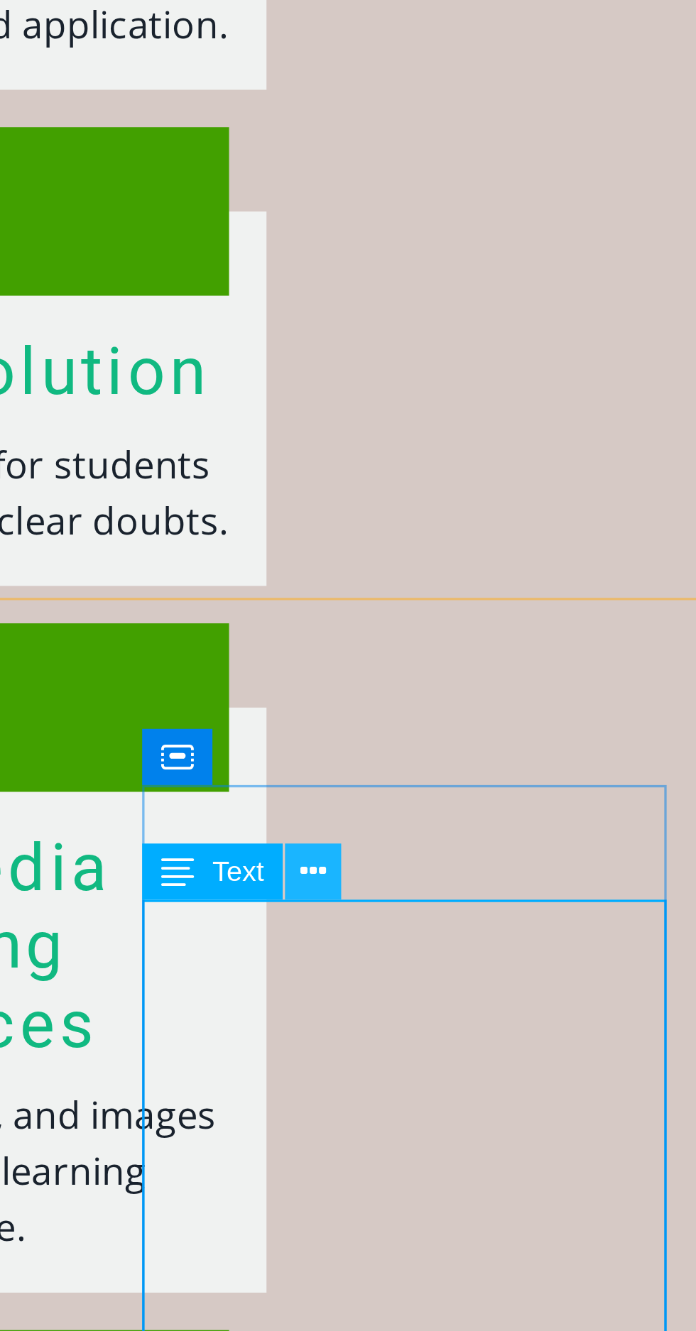
click at [277, 1179] on icon at bounding box center [274, 1175] width 7 height 13
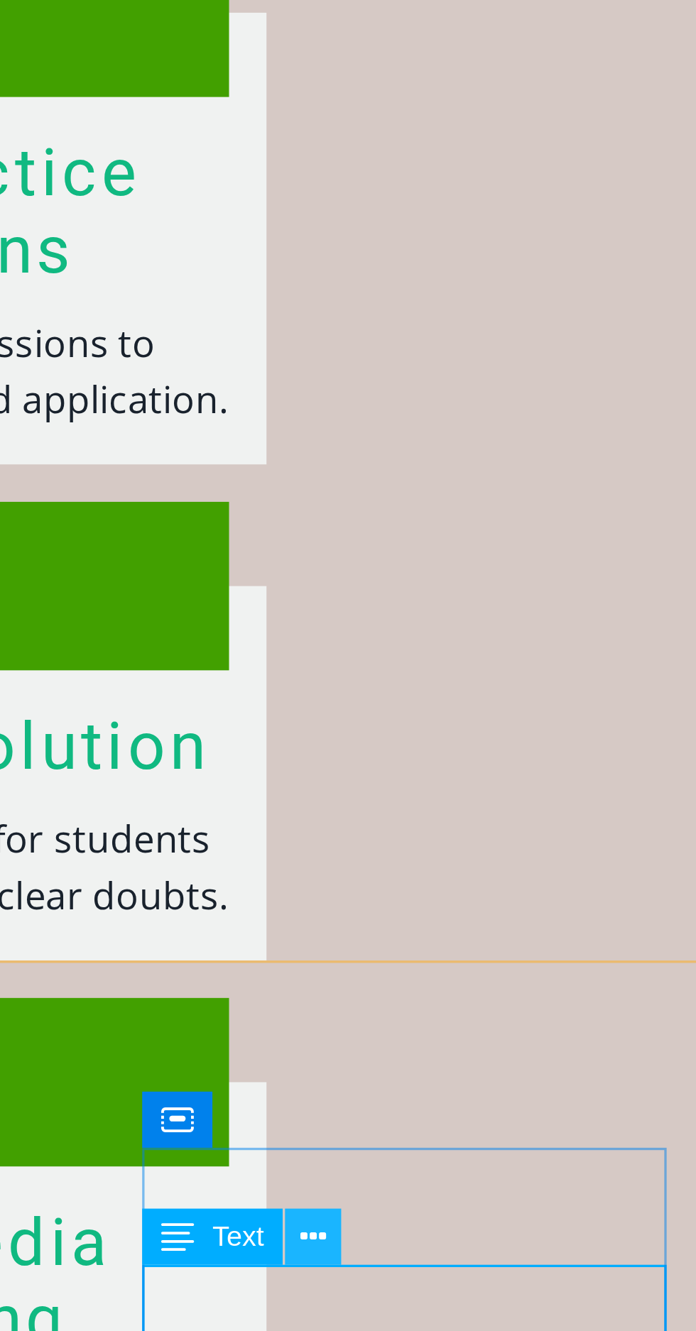
scroll to position [5466, 0]
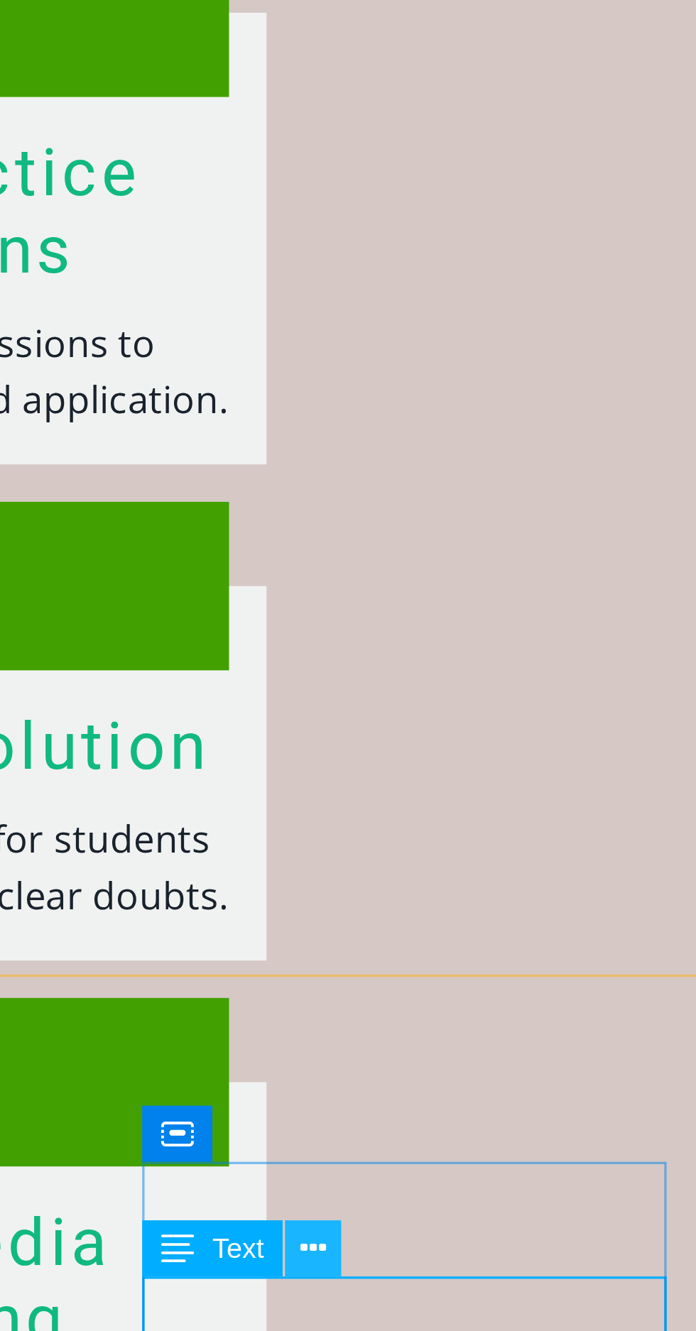
click at [276, 1280] on icon at bounding box center [274, 1278] width 7 height 13
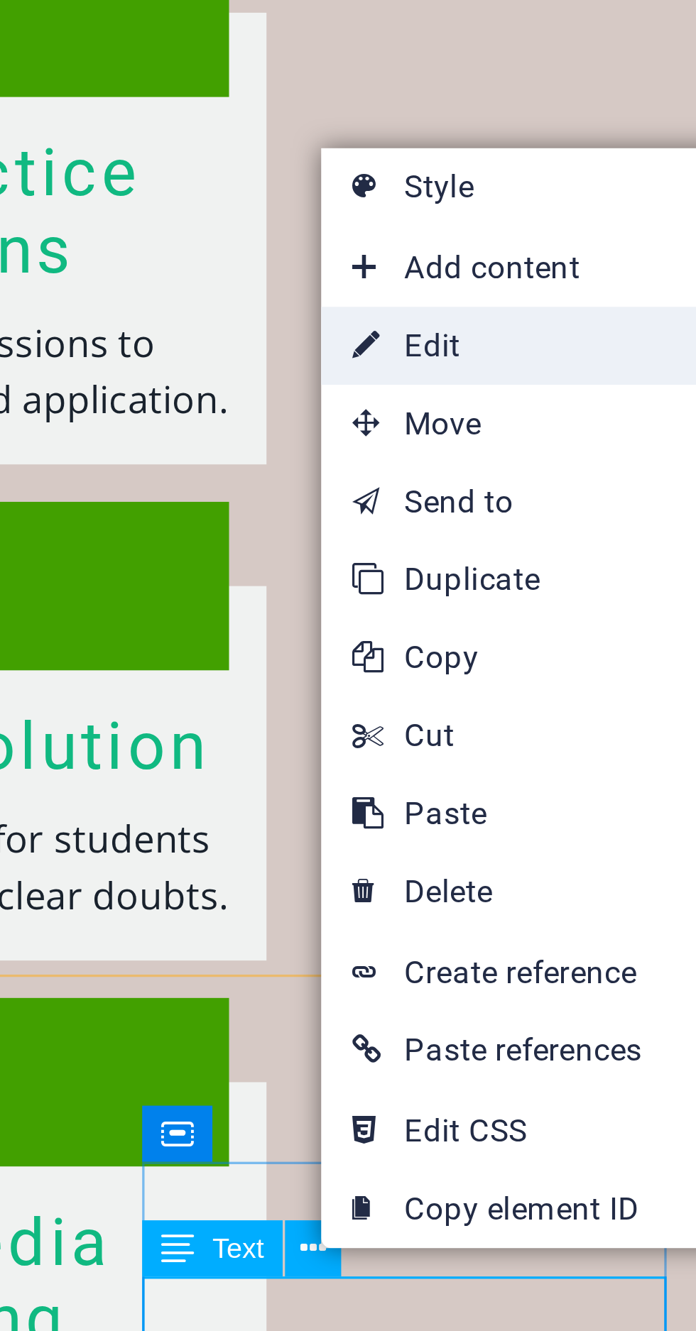
click at [316, 1031] on link "⏎ Edit" at bounding box center [325, 1031] width 96 height 21
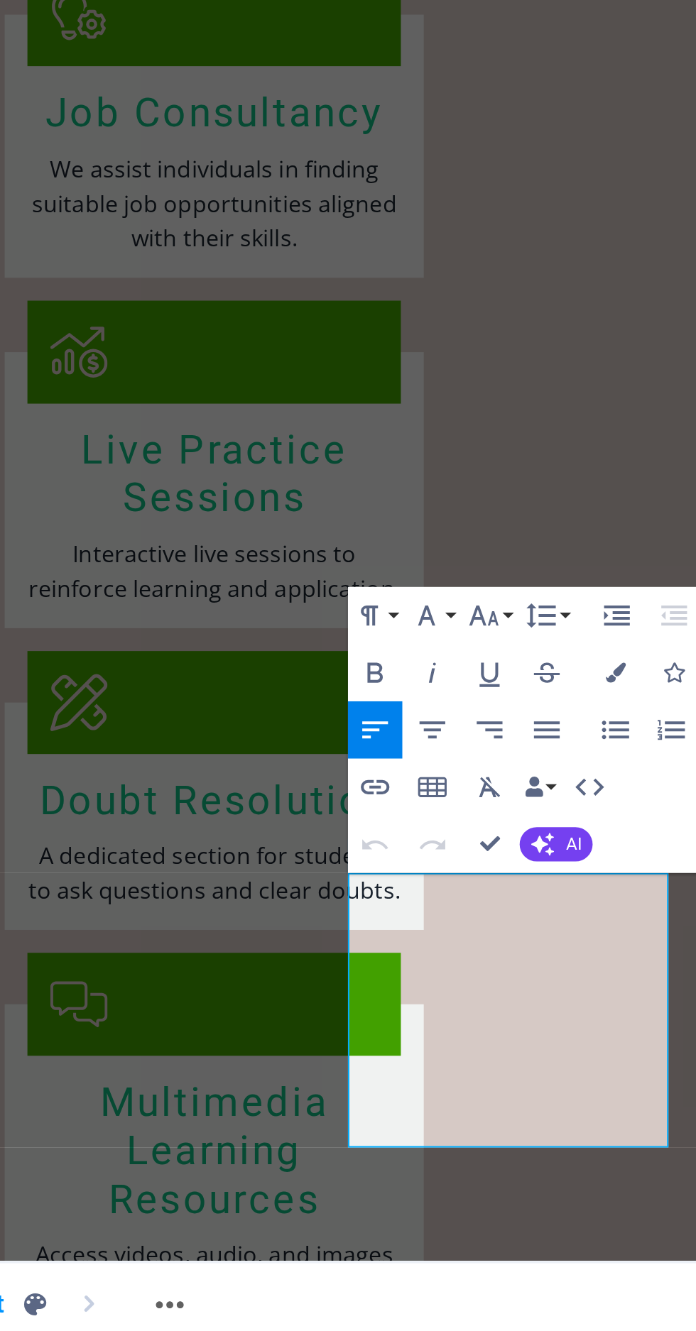
scroll to position [5590, 0]
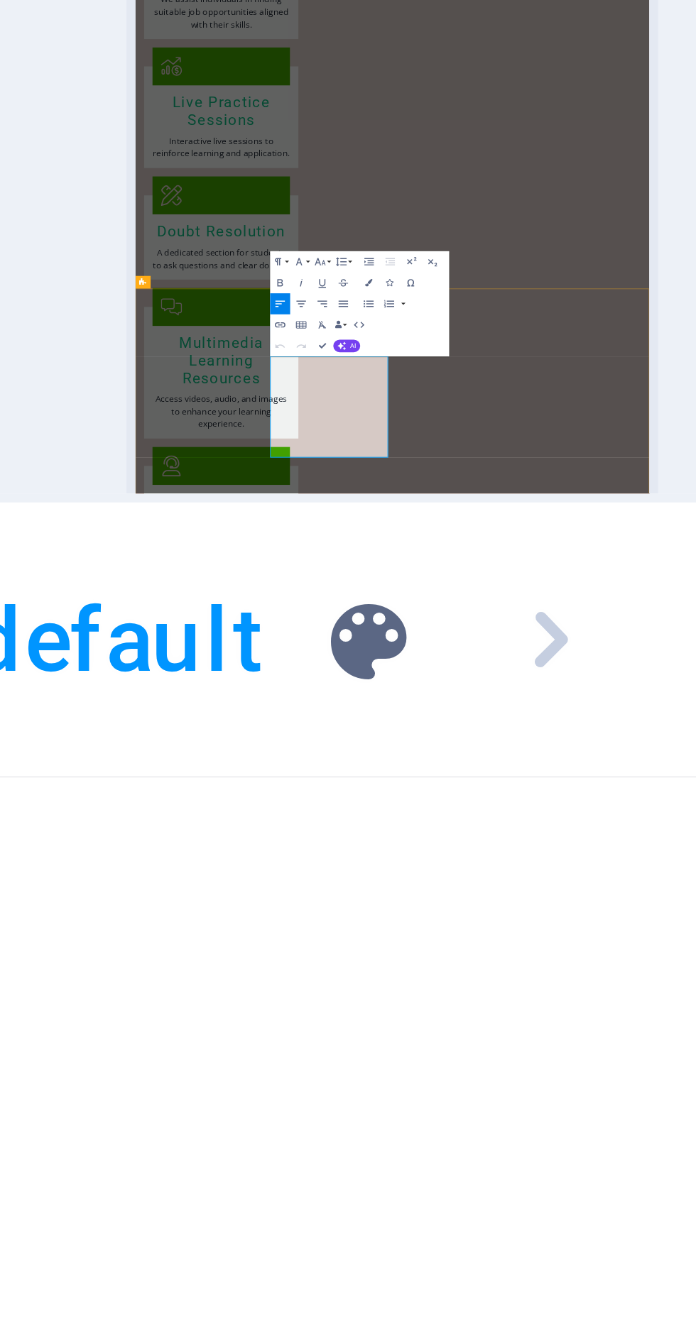
scroll to position [2632, 0]
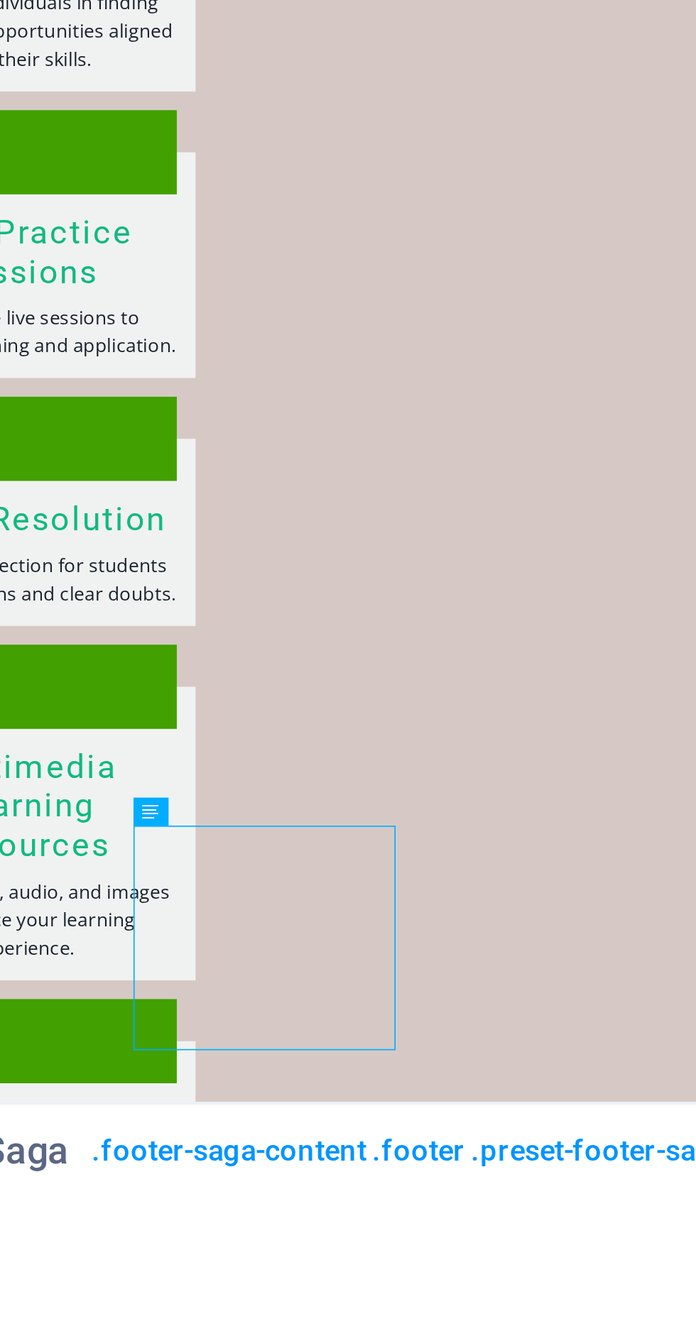
scroll to position [5462, 0]
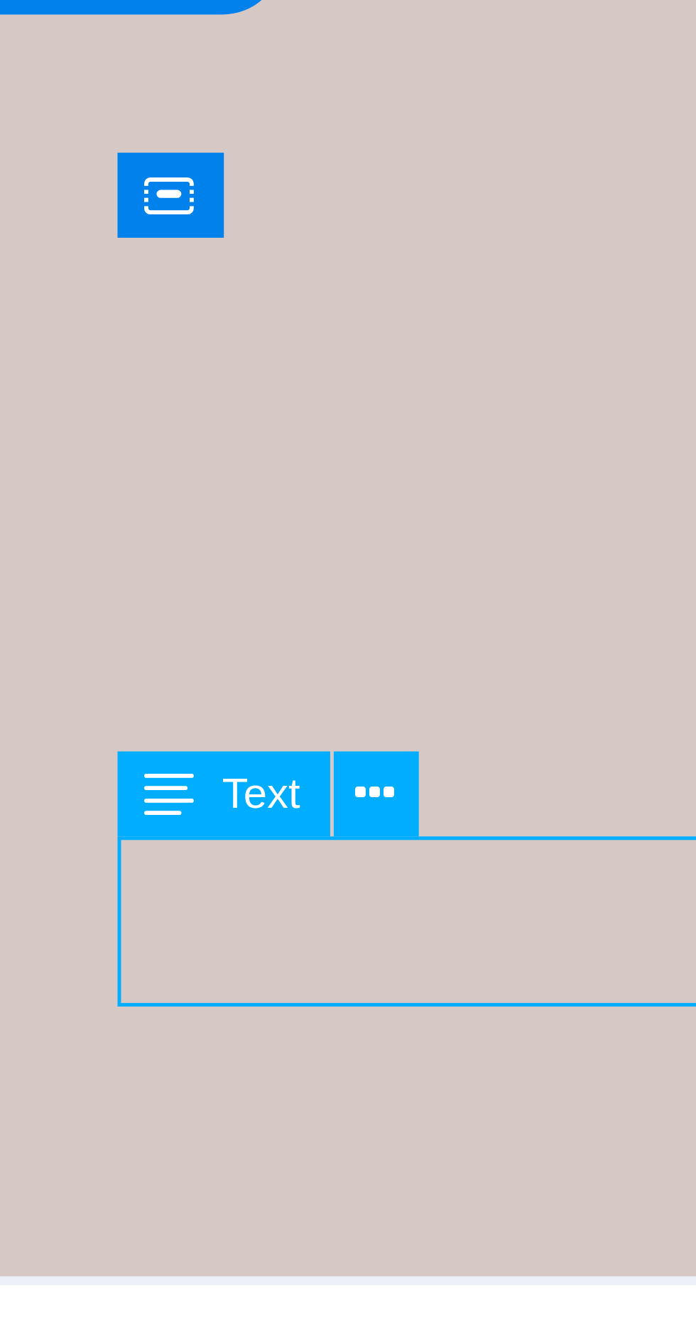
scroll to position [5368, 0]
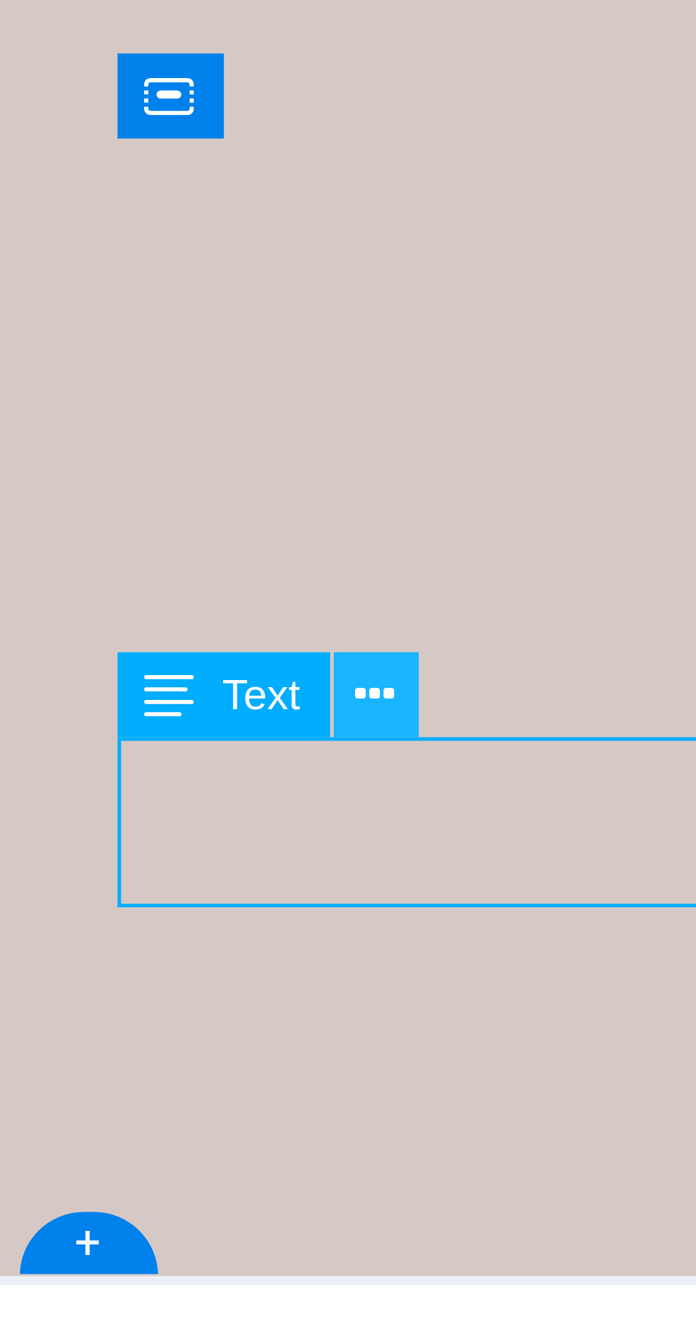
click at [226, 1262] on icon at bounding box center [225, 1262] width 3 height 6
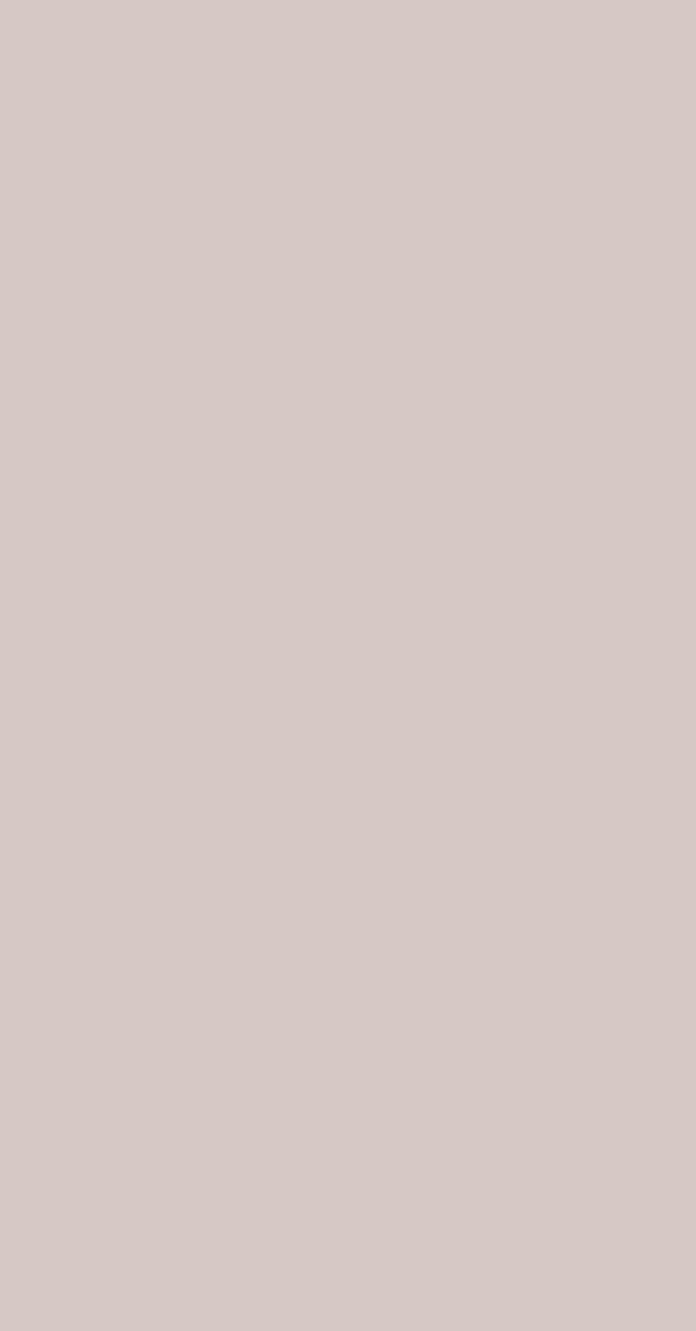
scroll to position [5486, 0]
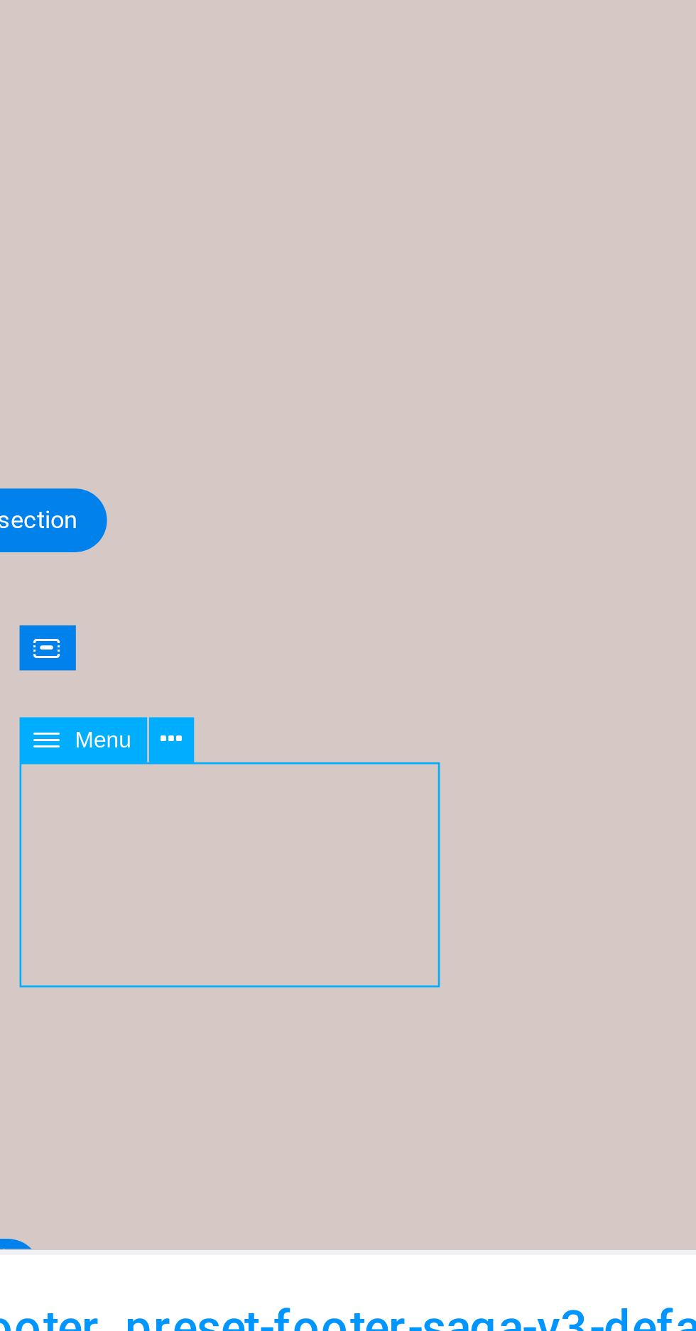
scroll to position [5368, 0]
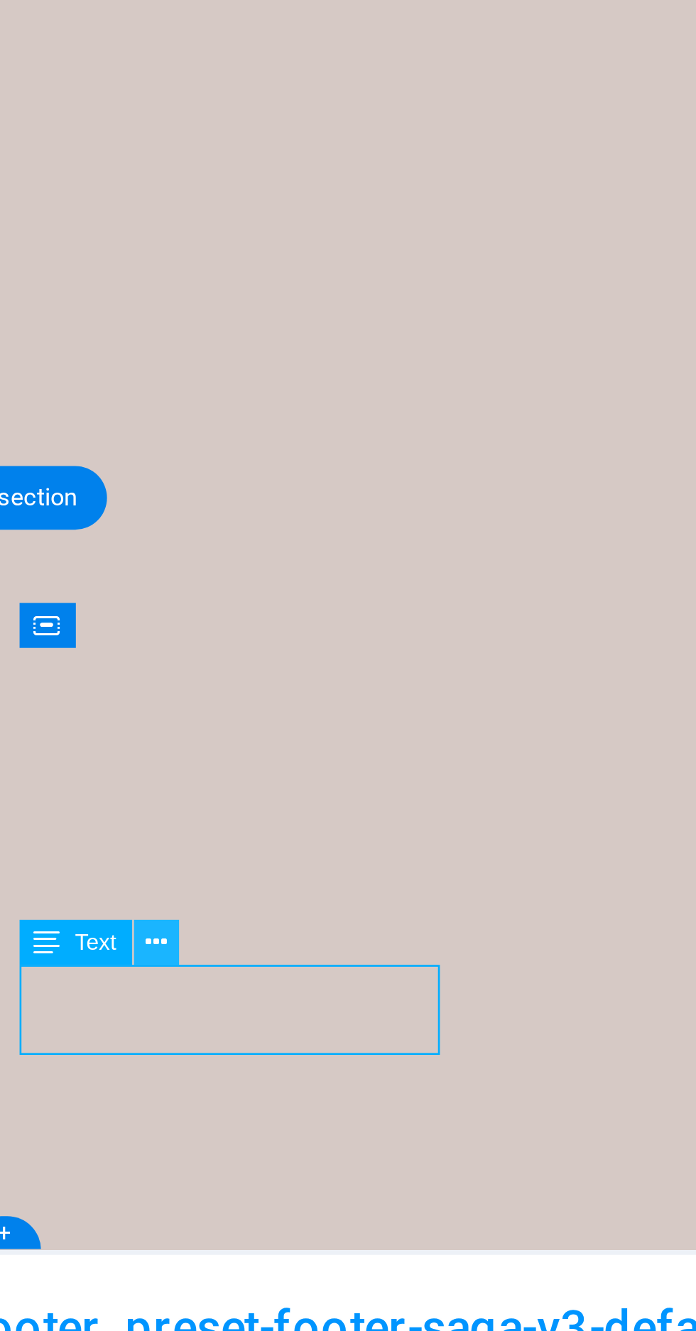
click at [227, 1261] on button at bounding box center [225, 1262] width 7 height 7
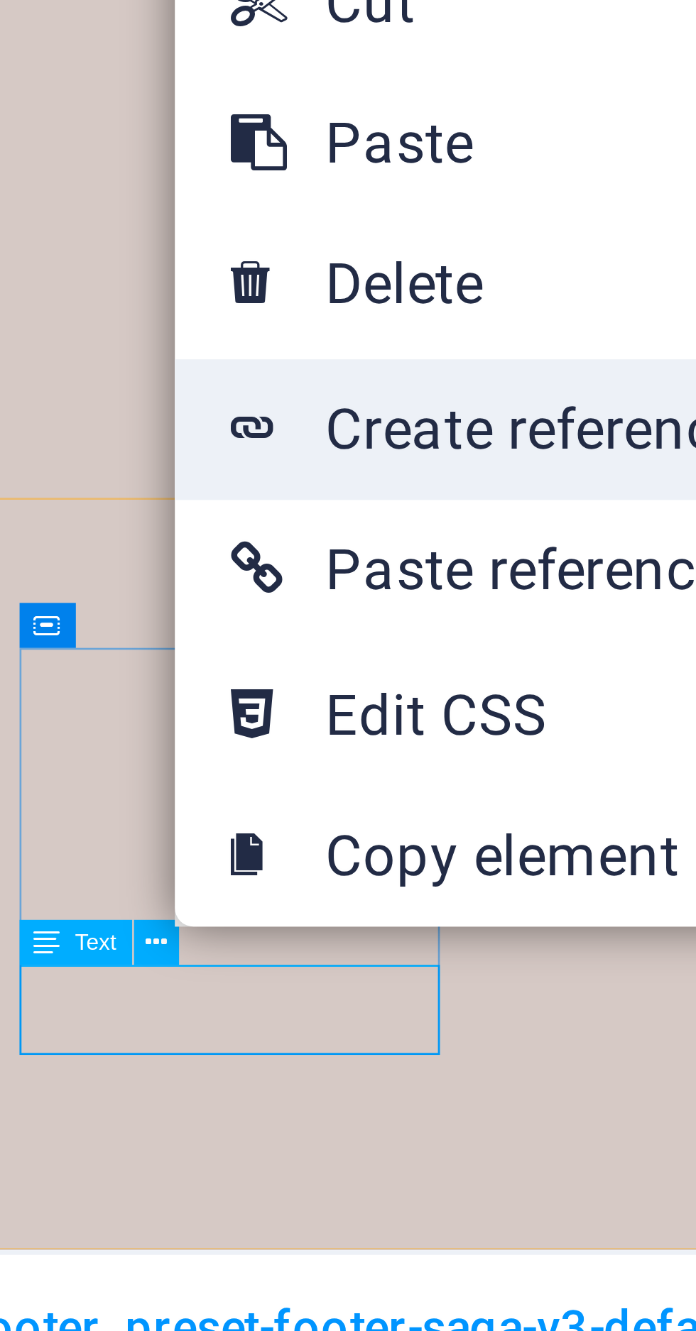
click at [276, 1187] on link "Create reference" at bounding box center [303, 1184] width 149 height 21
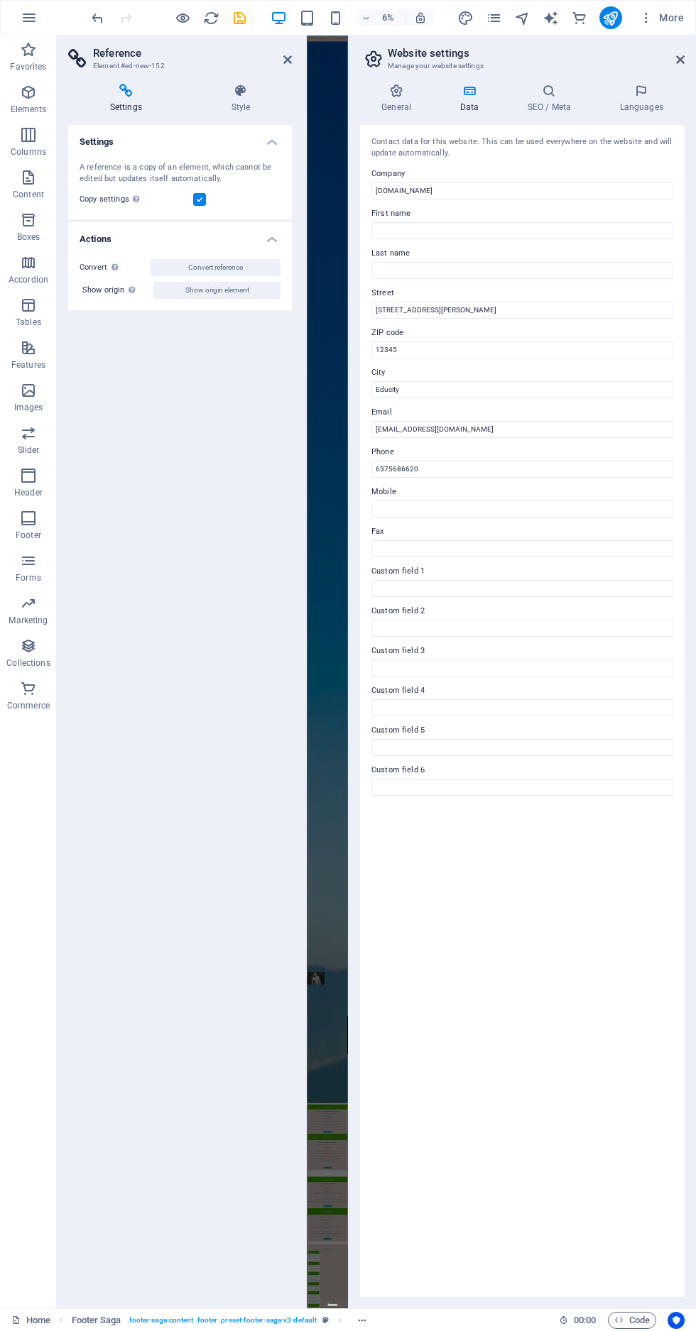
scroll to position [2649, 0]
click at [288, 60] on icon at bounding box center [287, 59] width 9 height 11
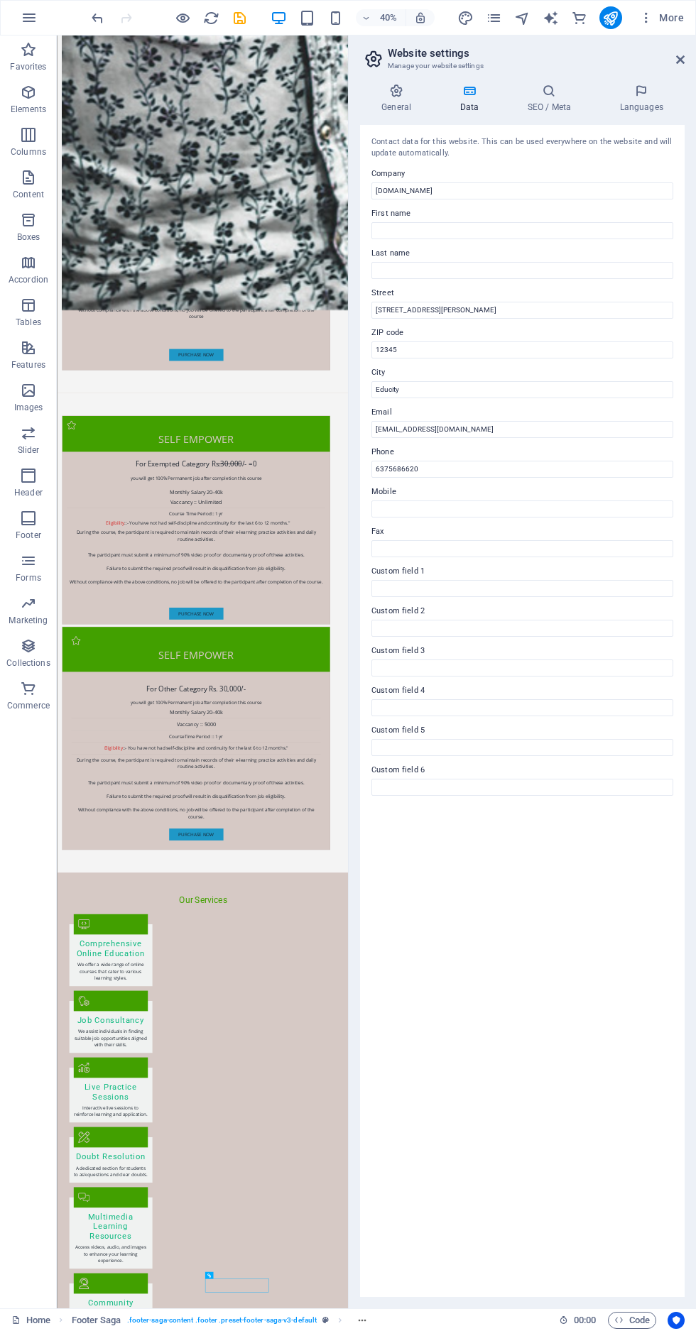
scroll to position [5503, 0]
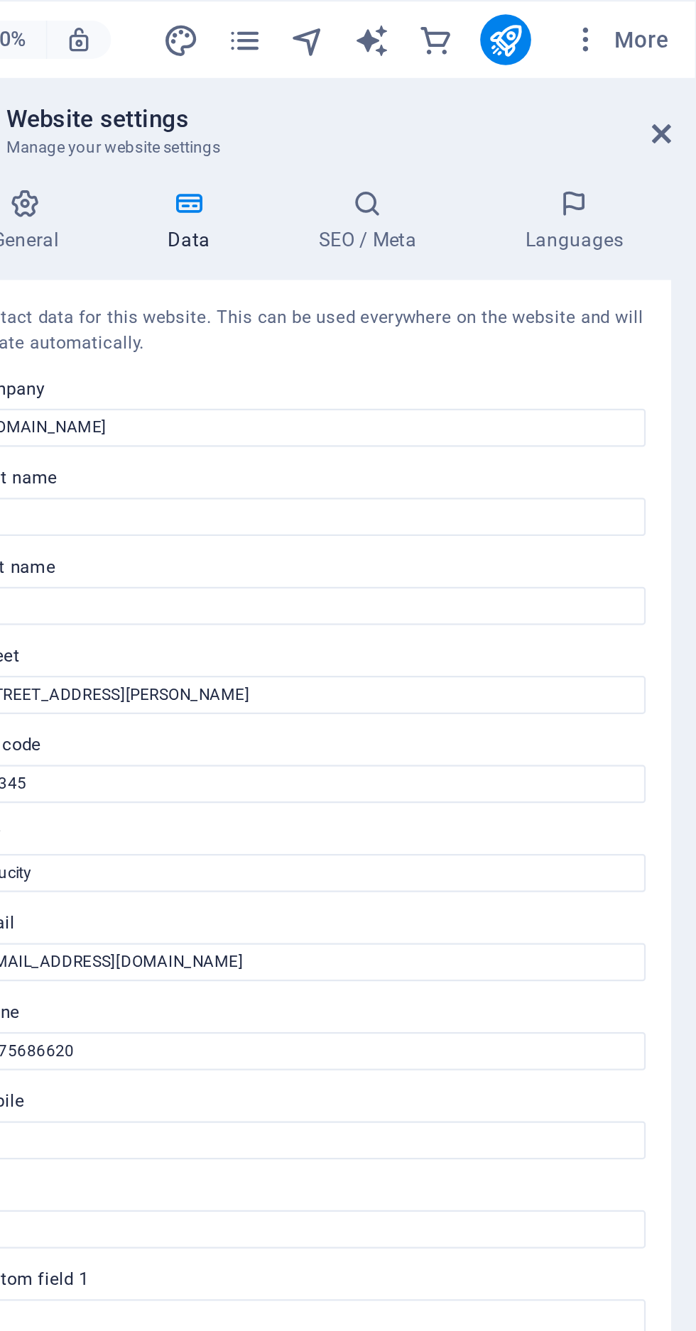
click at [667, 58] on h2 "Website settings" at bounding box center [536, 53] width 297 height 13
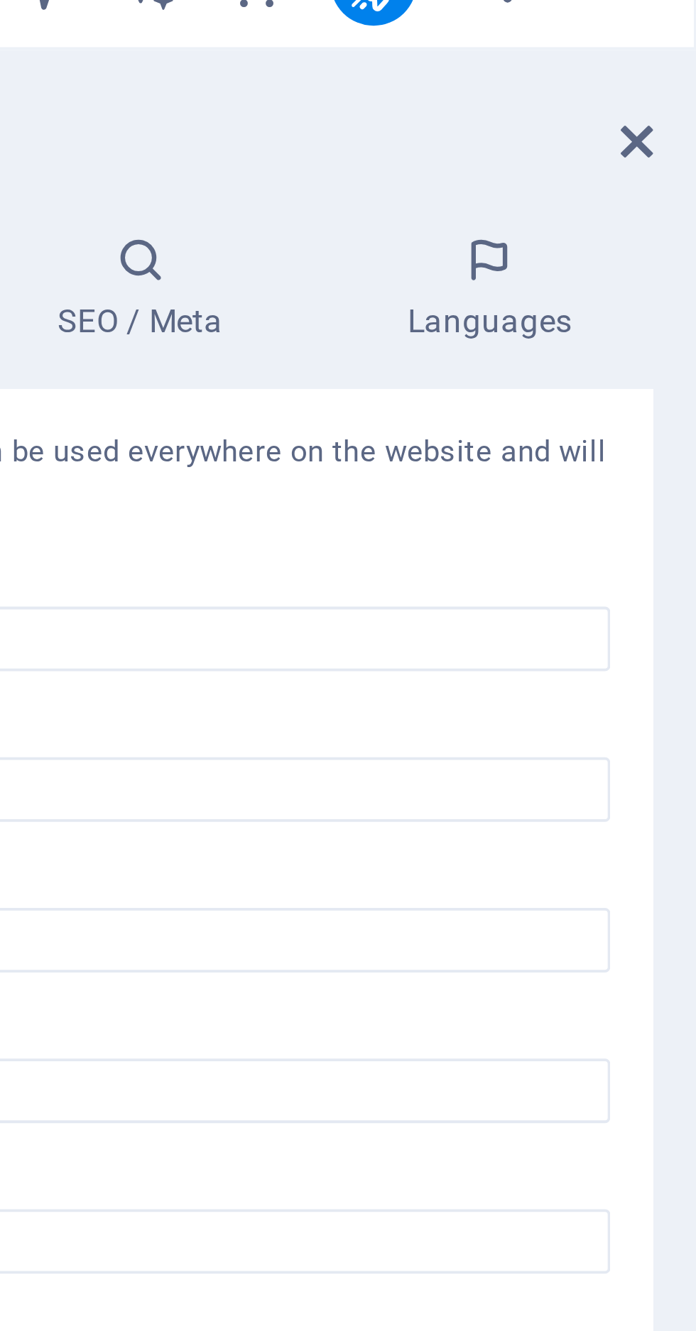
scroll to position [0, 0]
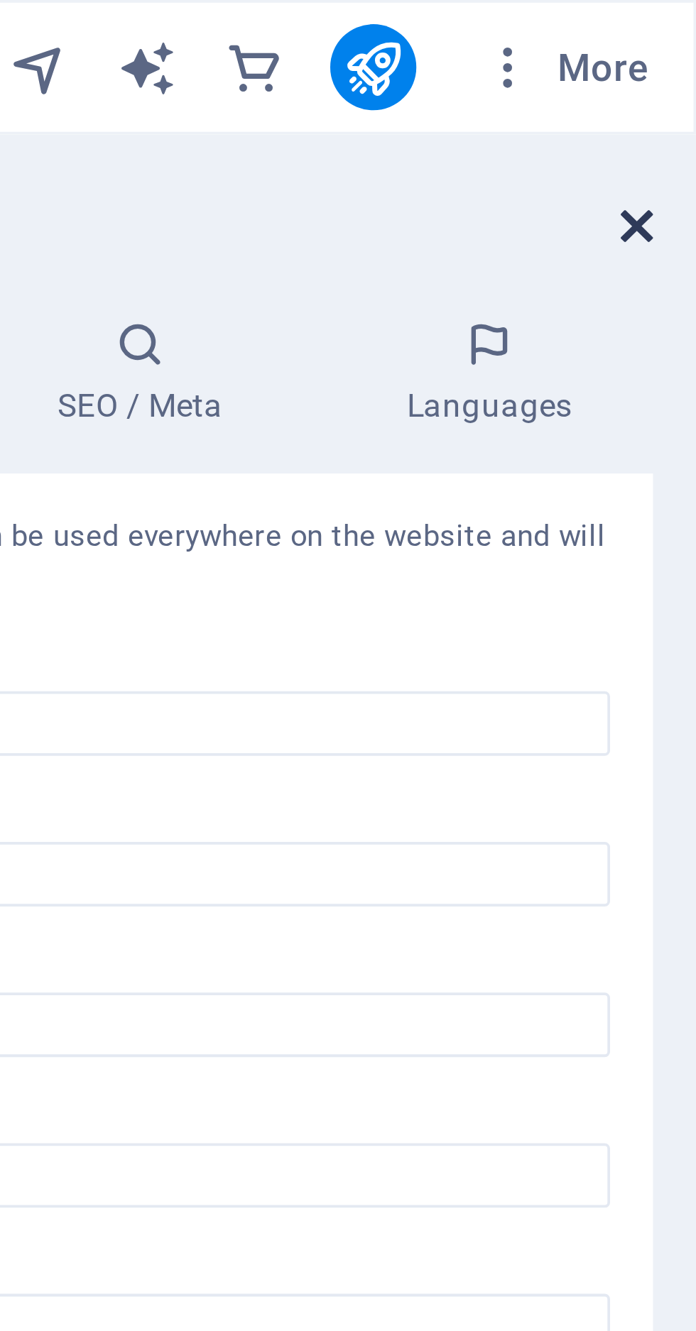
click at [679, 58] on icon at bounding box center [680, 59] width 9 height 11
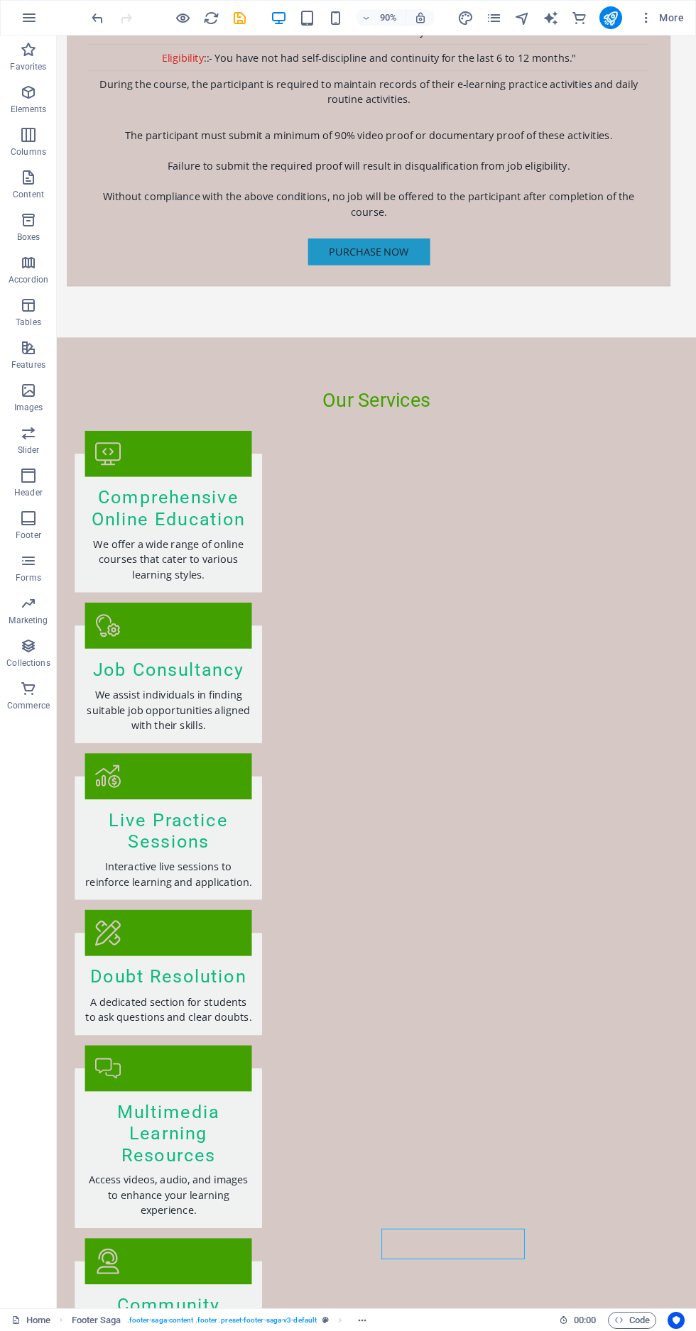
scroll to position [5742, 0]
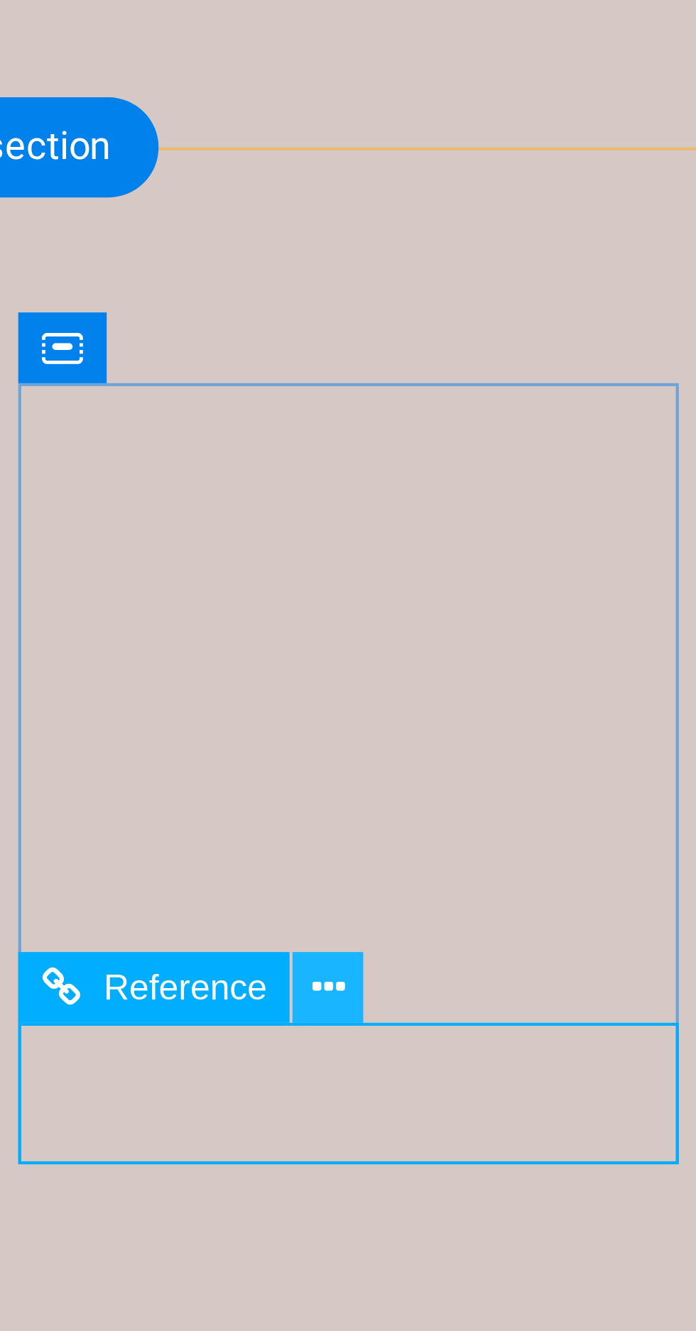
click at [449, 1219] on icon at bounding box center [448, 1219] width 7 height 13
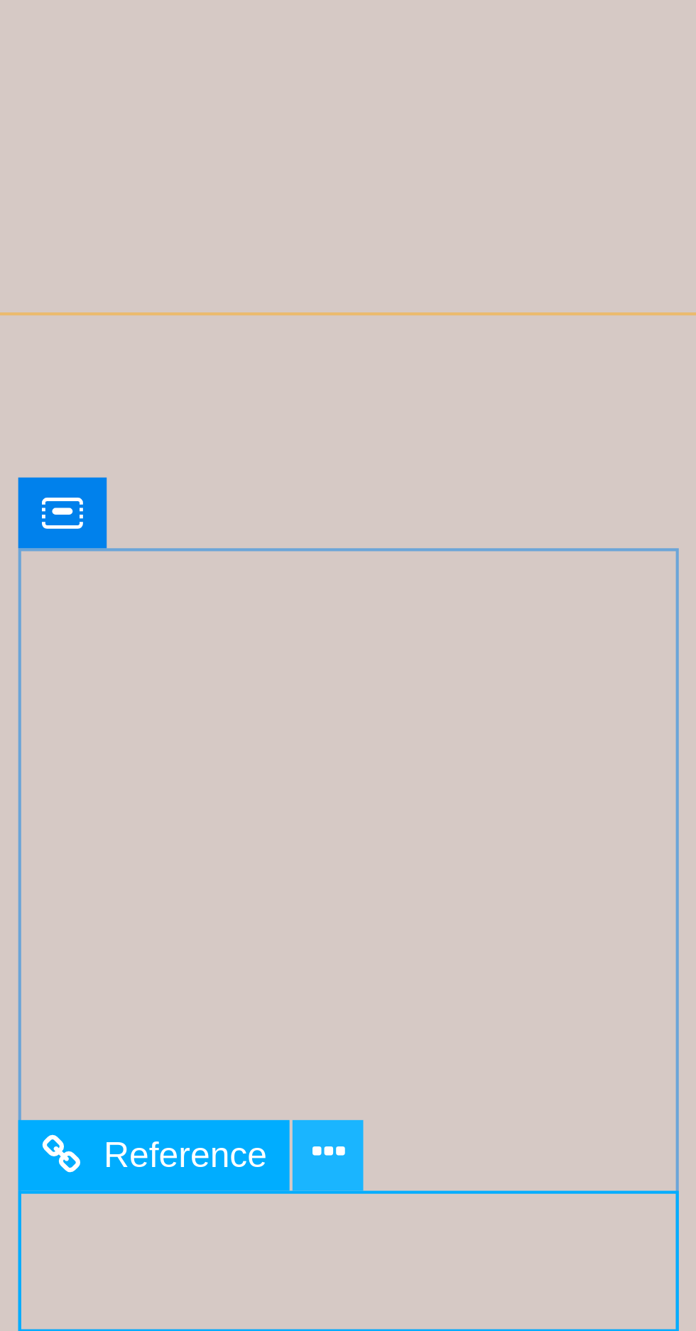
scroll to position [5609, 0]
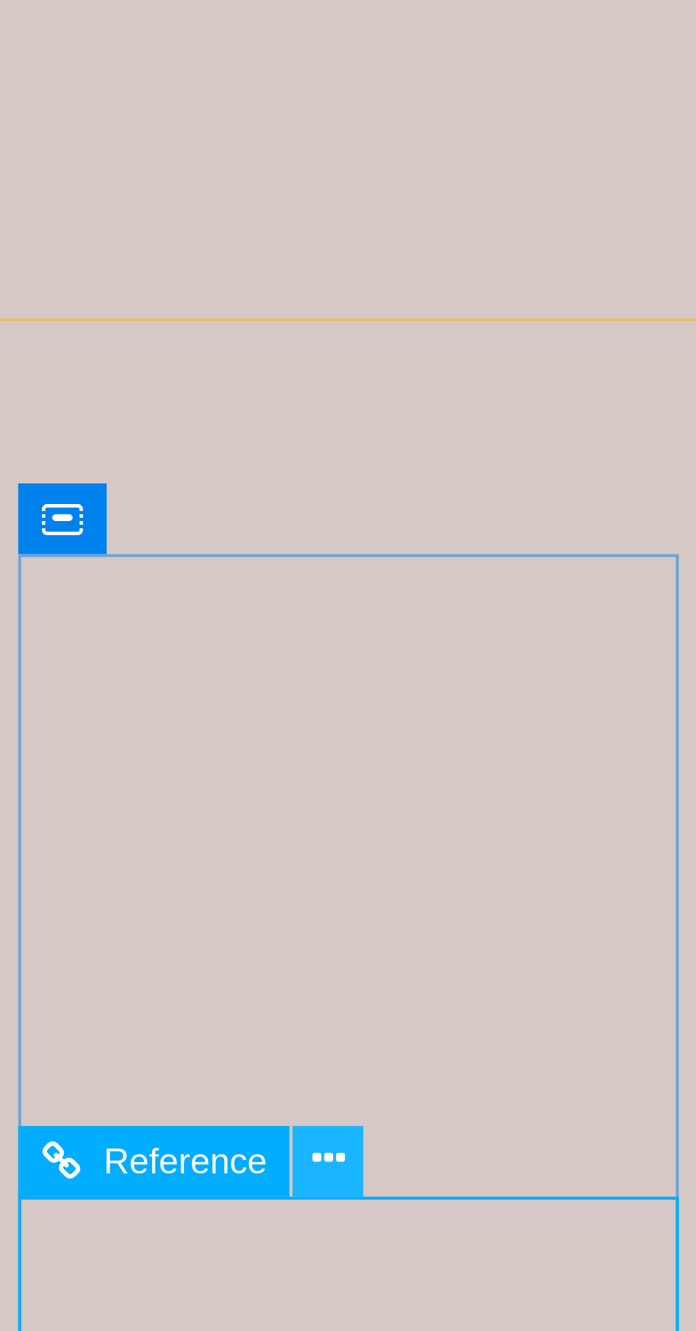
click at [450, 1258] on icon at bounding box center [448, 1256] width 7 height 13
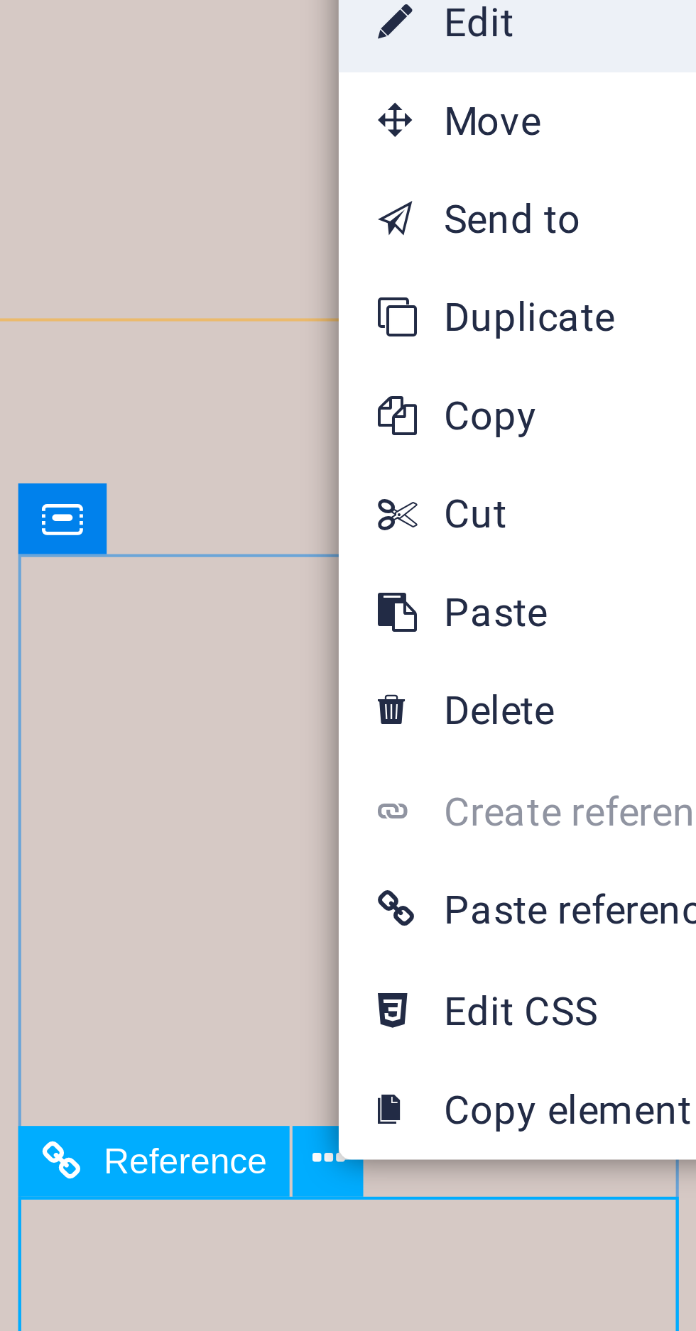
click at [488, 1012] on link "⏎ Edit" at bounding box center [499, 1009] width 96 height 21
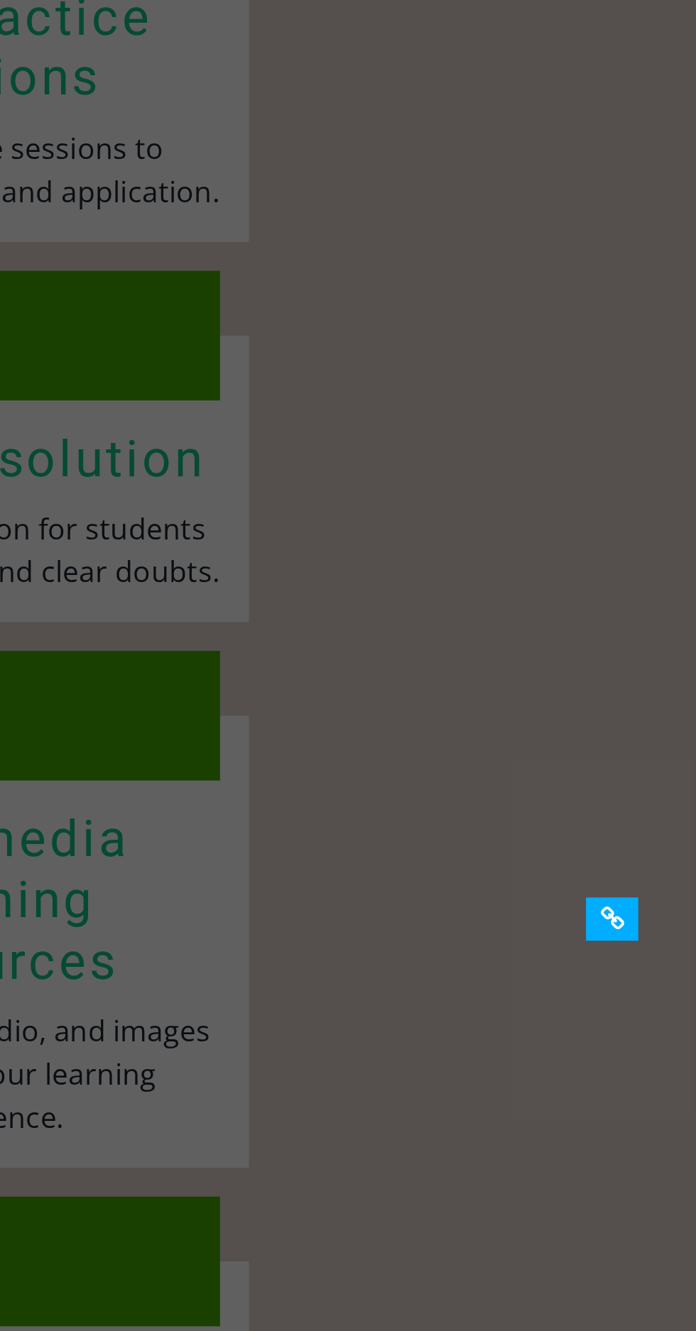
scroll to position [5607, 0]
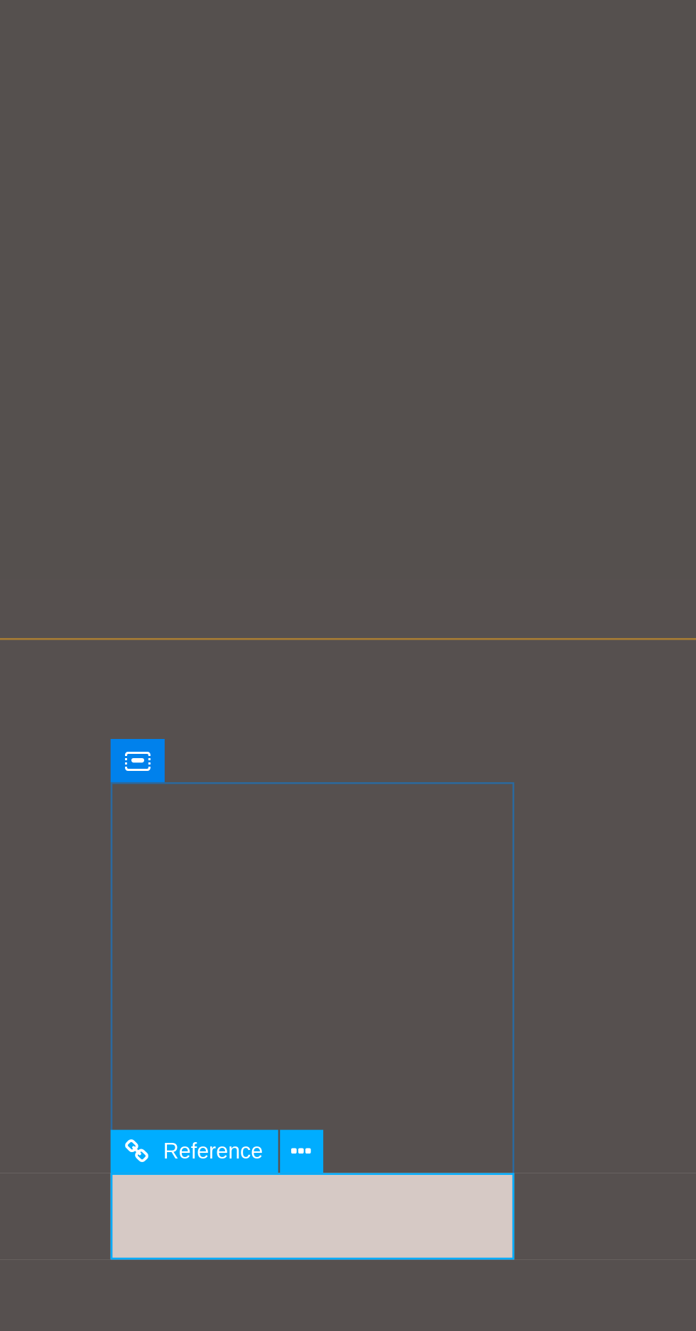
click at [531, 1253] on span "Reference" at bounding box center [526, 1254] width 21 height 5
click at [545, 1253] on icon at bounding box center [545, 1254] width 4 height 9
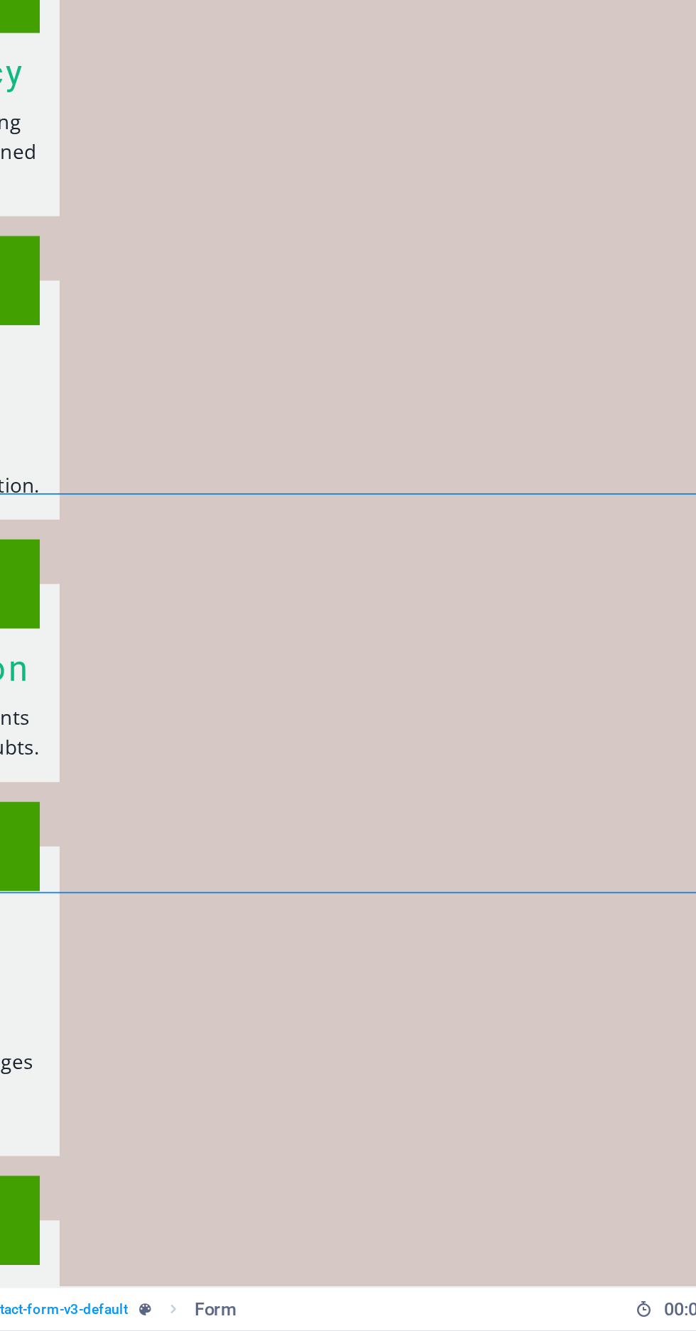
scroll to position [0, 0]
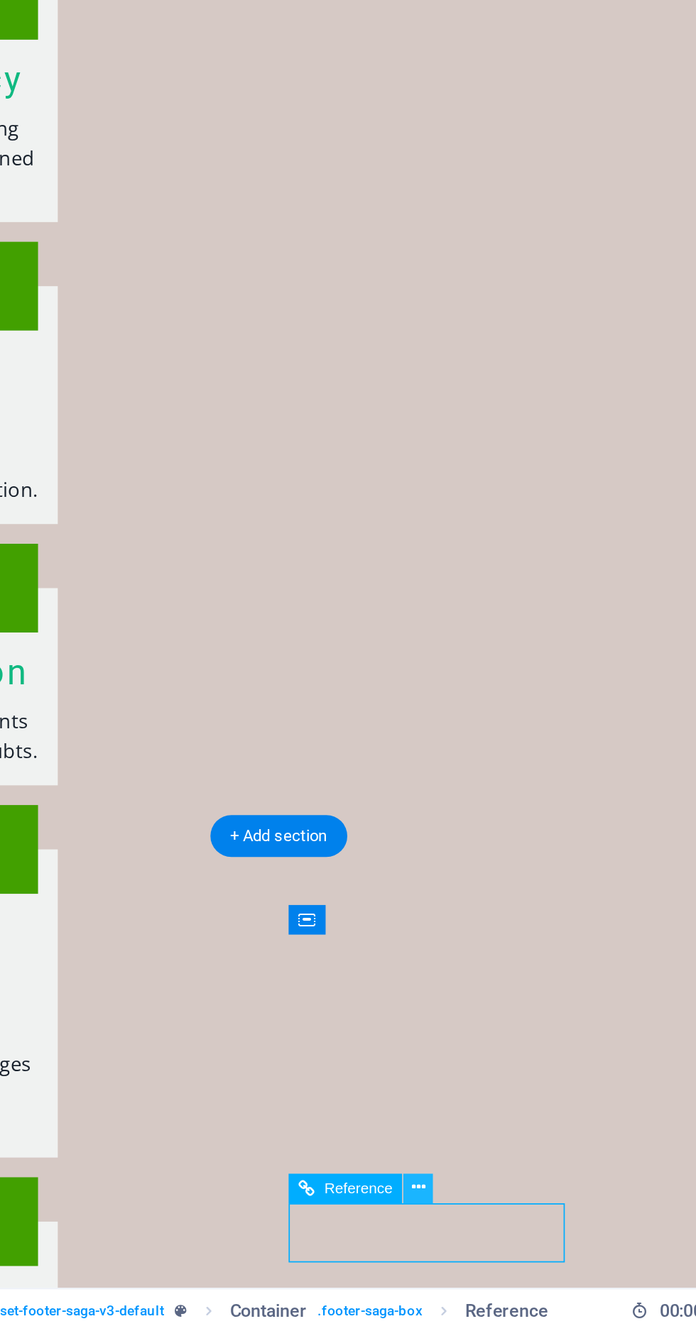
click at [447, 1258] on icon at bounding box center [448, 1257] width 7 height 13
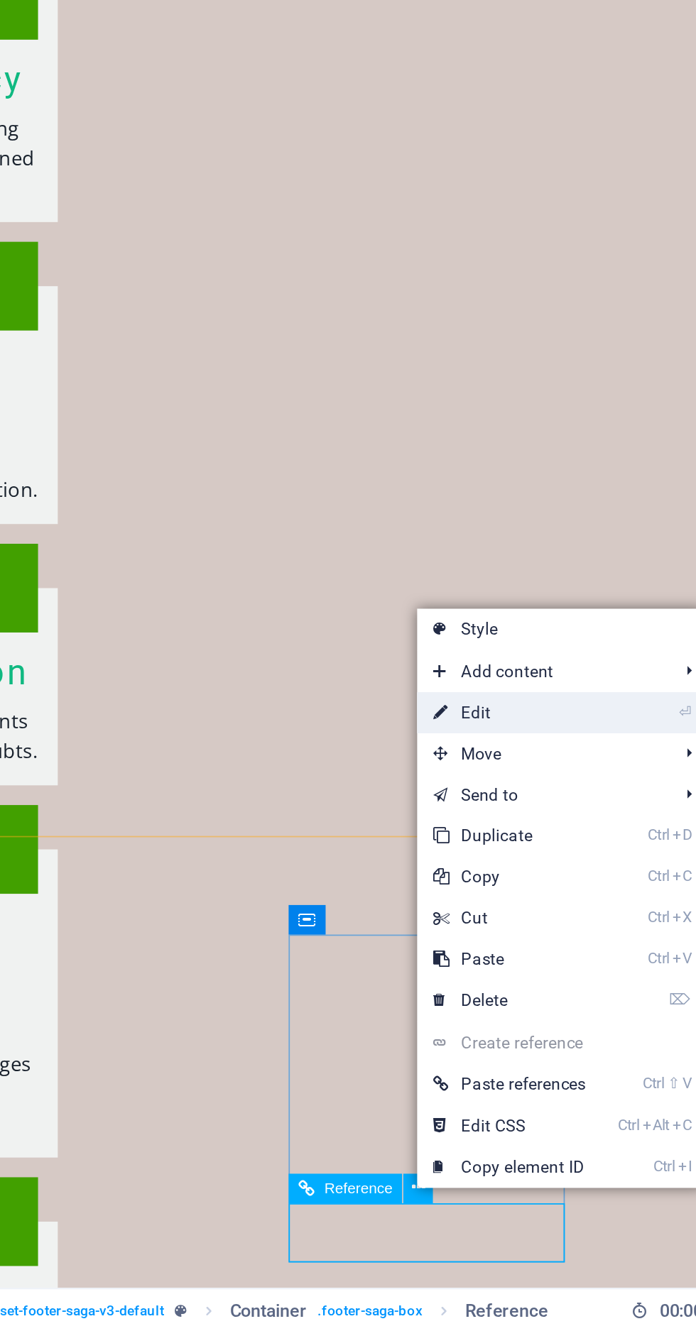
click at [491, 1006] on link "⏎ Edit" at bounding box center [496, 1010] width 96 height 21
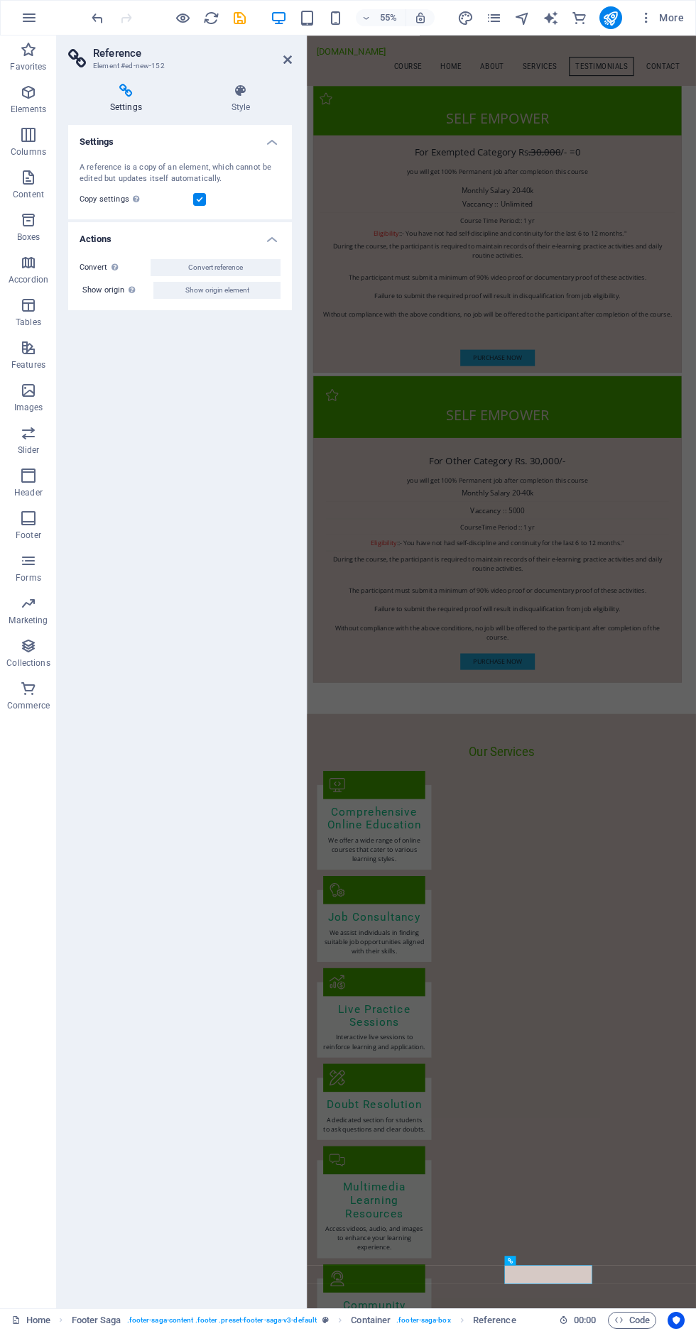
scroll to position [5515, 0]
click at [101, 12] on icon "undo" at bounding box center [97, 18] width 16 height 16
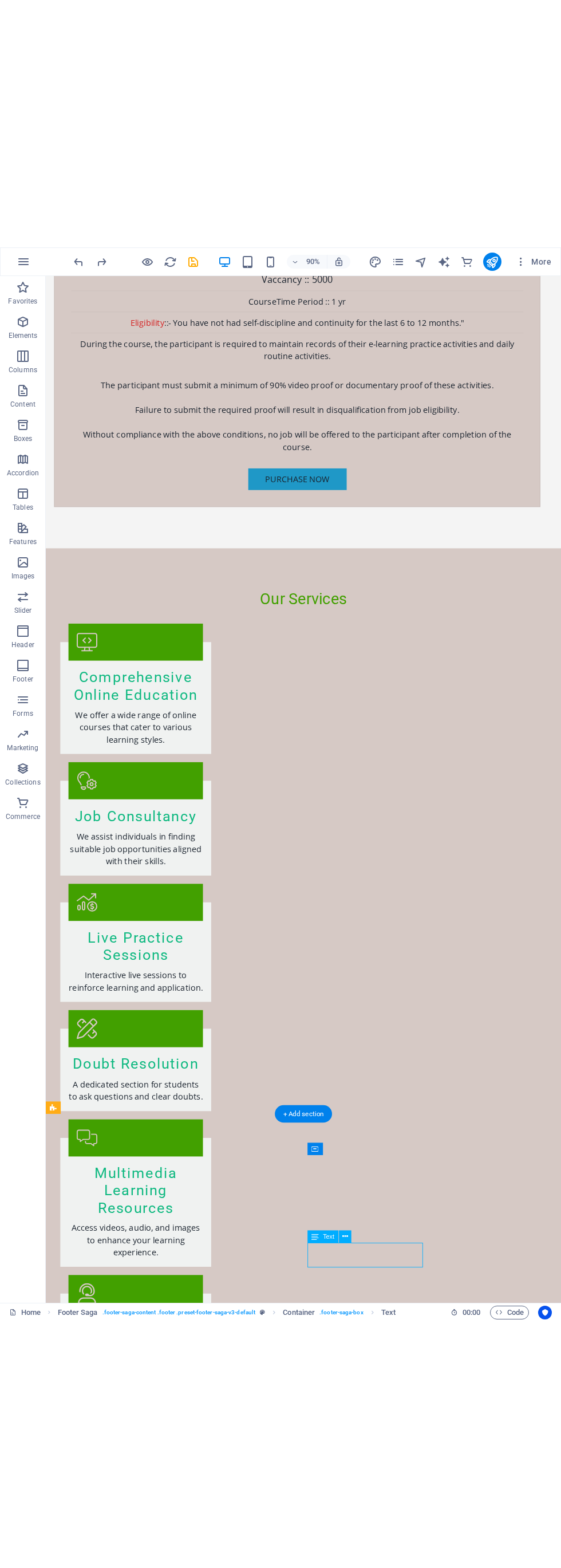
scroll to position [4601, 0]
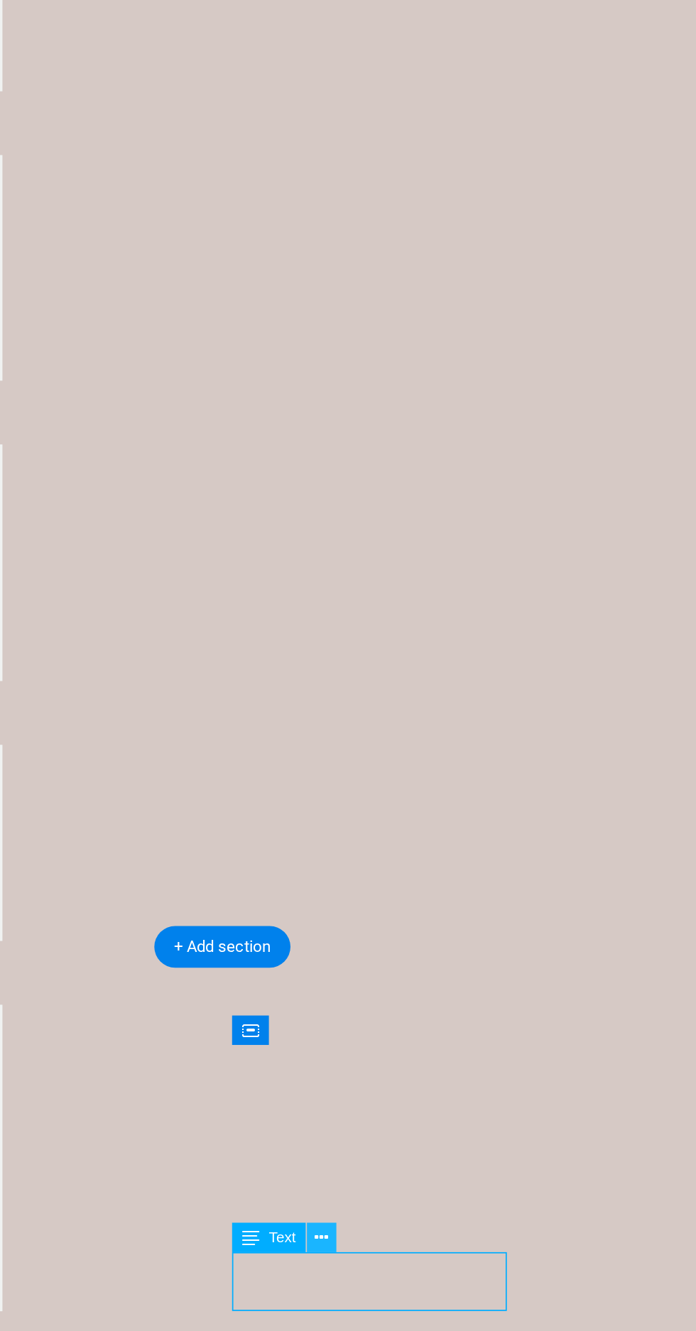
click at [430, 1224] on icon at bounding box center [428, 1222] width 7 height 13
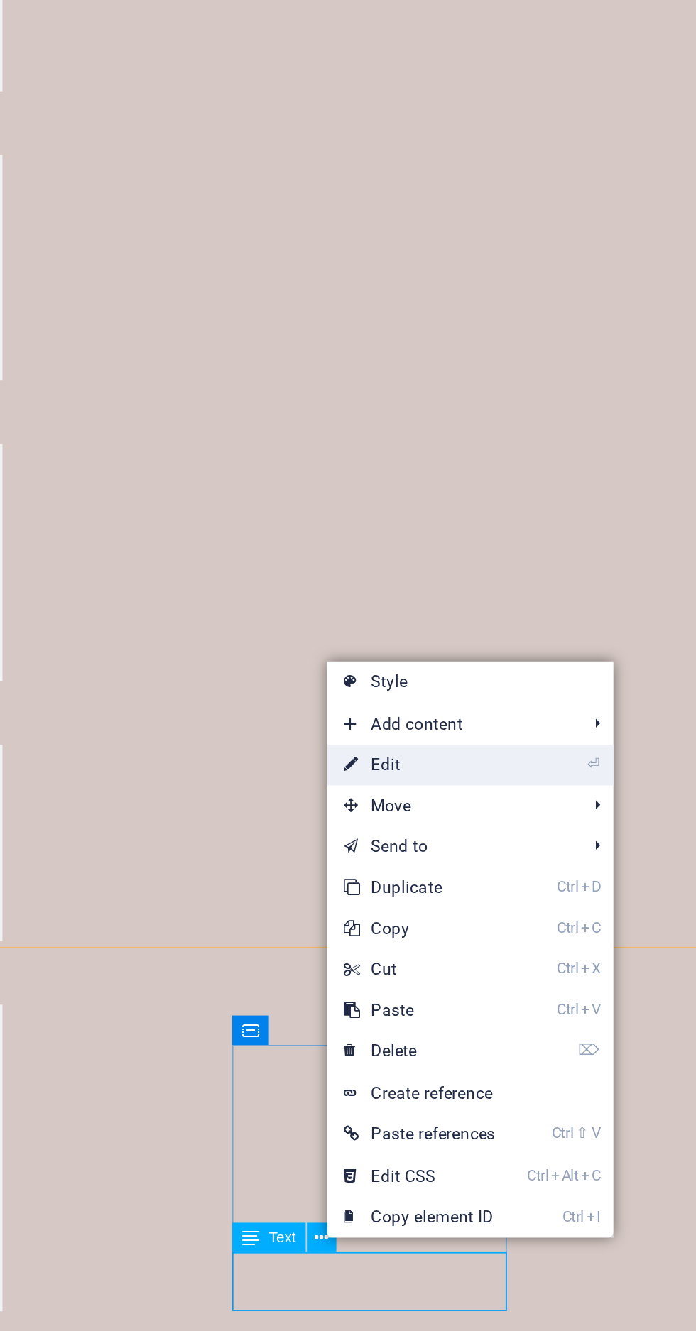
click at [456, 974] on link "⏎ Edit" at bounding box center [479, 976] width 96 height 21
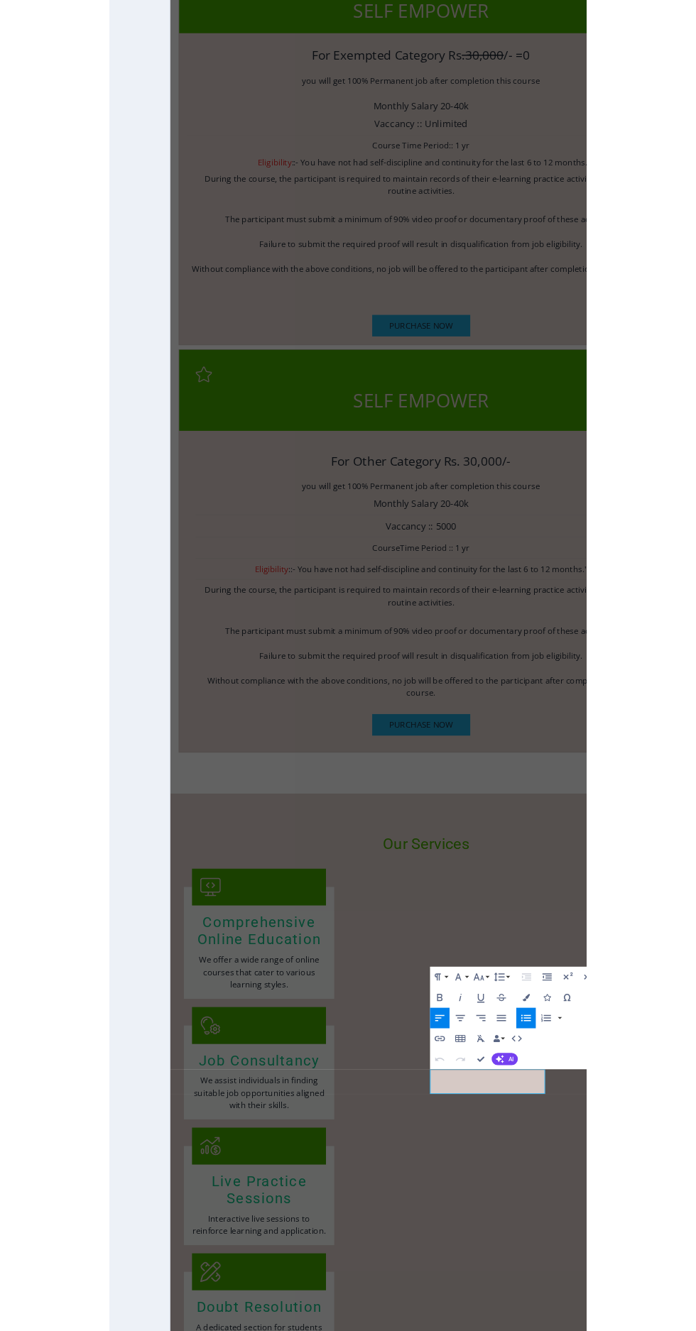
scroll to position [5590, 0]
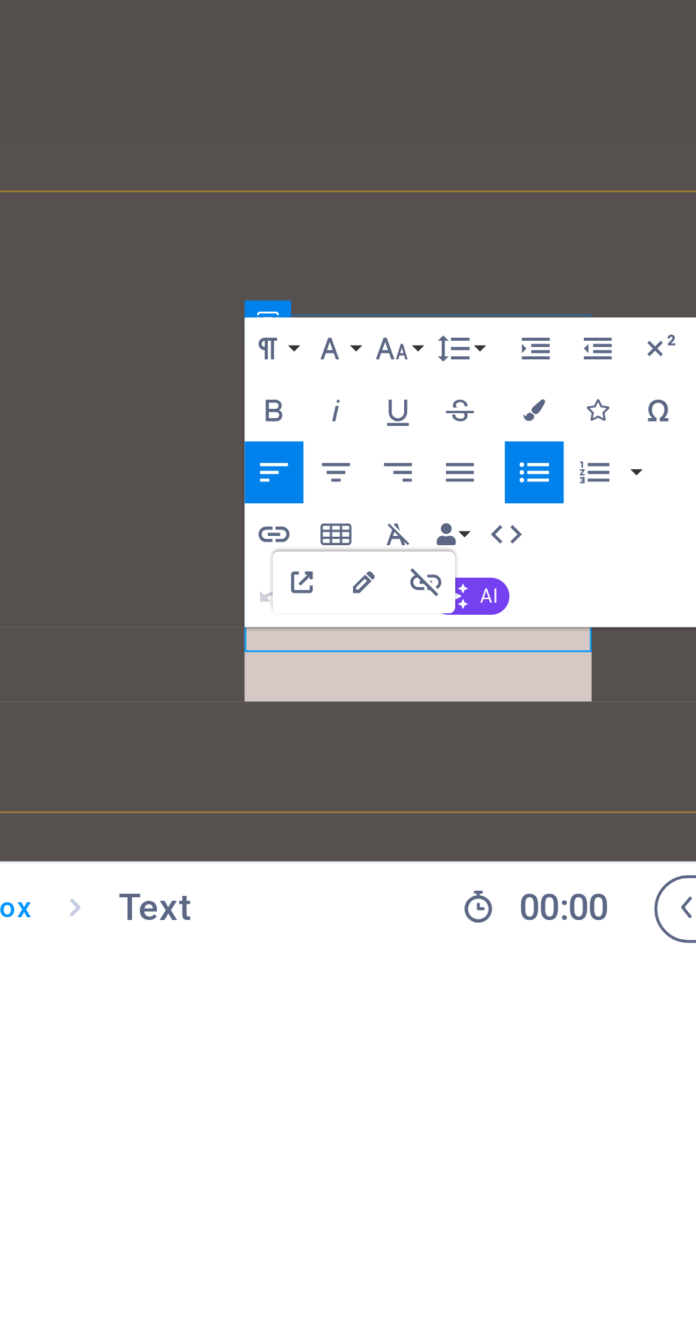
scroll to position [5616, 0]
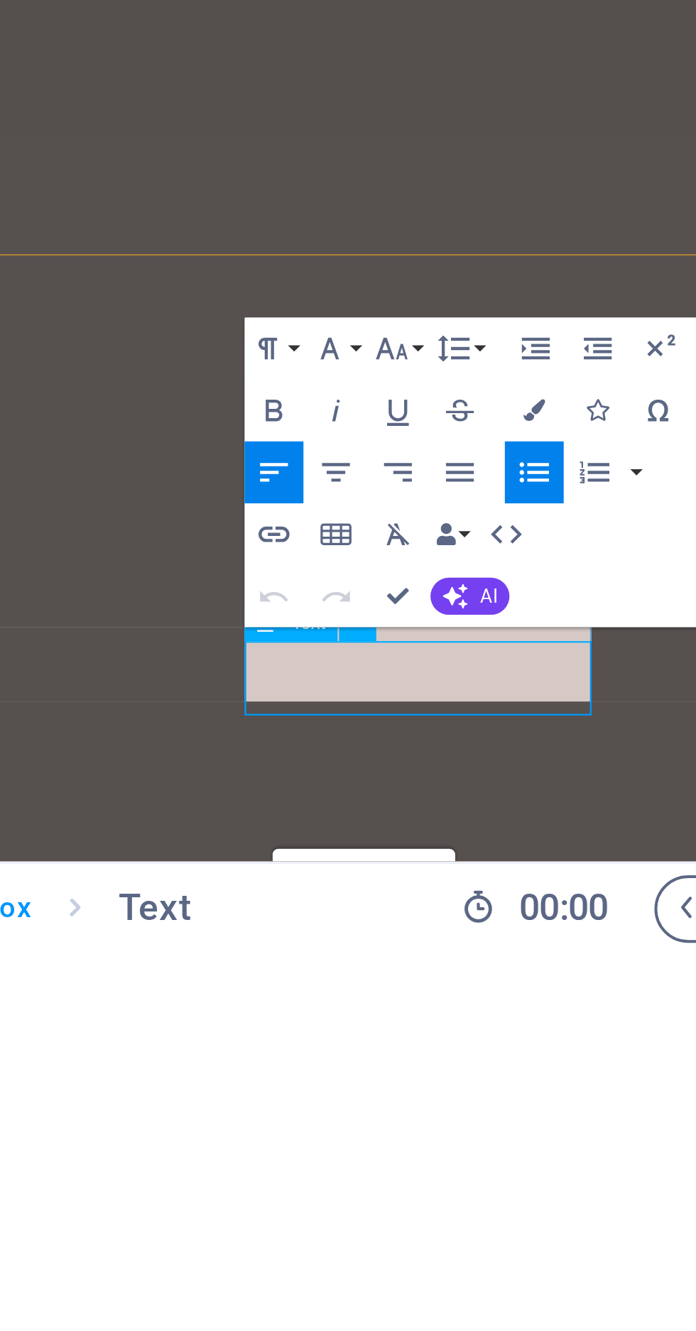
scroll to position [5498, 0]
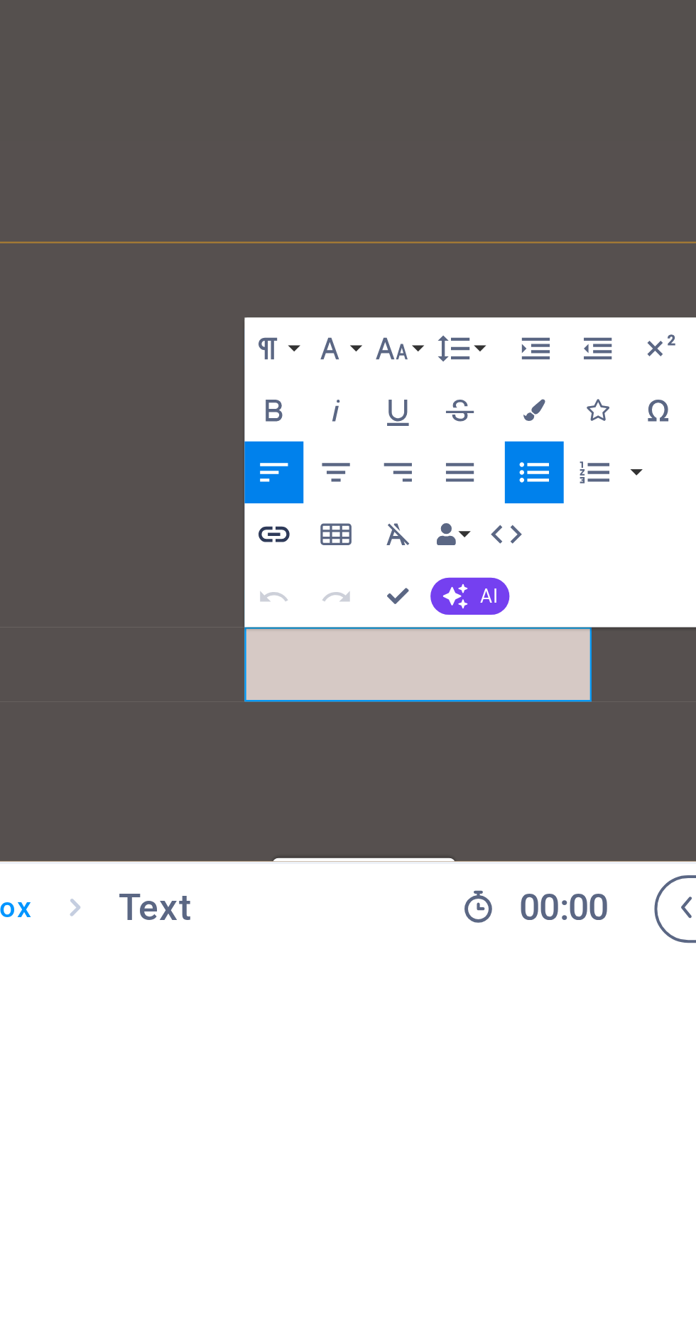
click at [511, 1229] on icon "button" at bounding box center [511, 1225] width 9 height 9
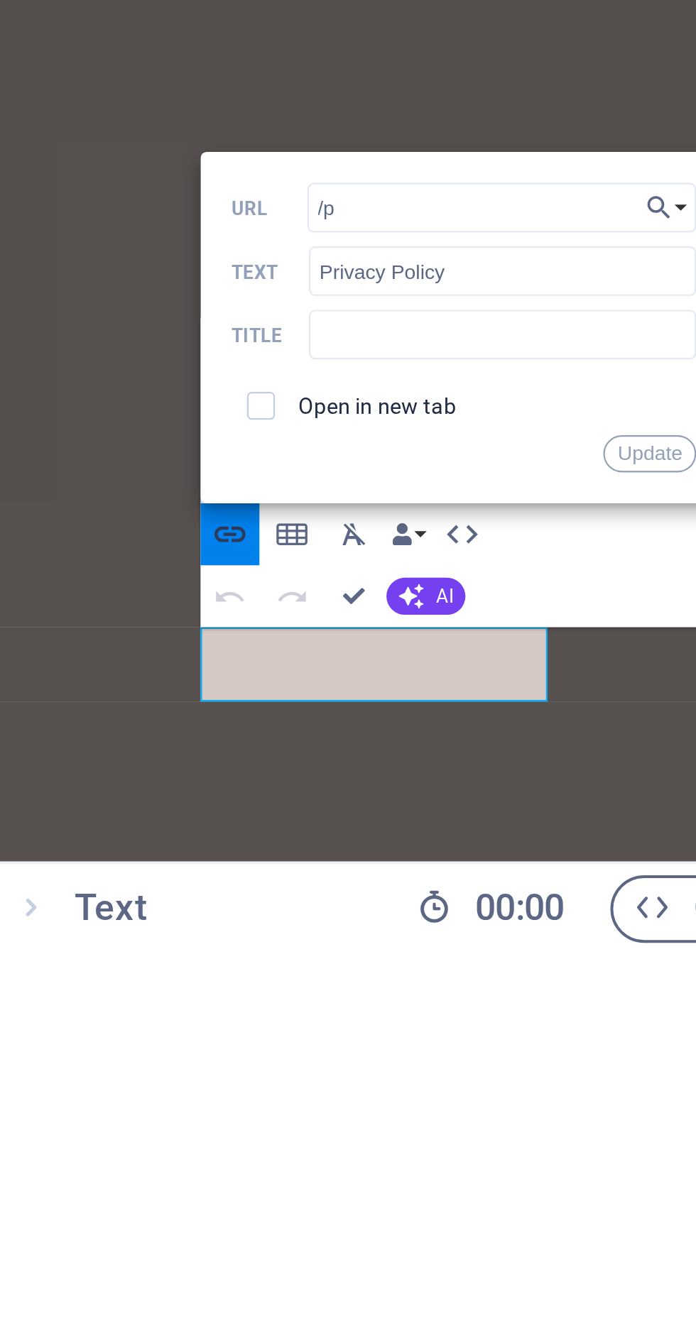
type input "/"
type input "https://drive.google.com/file/d/1C0pwb_Ir1k40CQR4FYBB2Up7k4D-2tv4/view?usp=driv…"
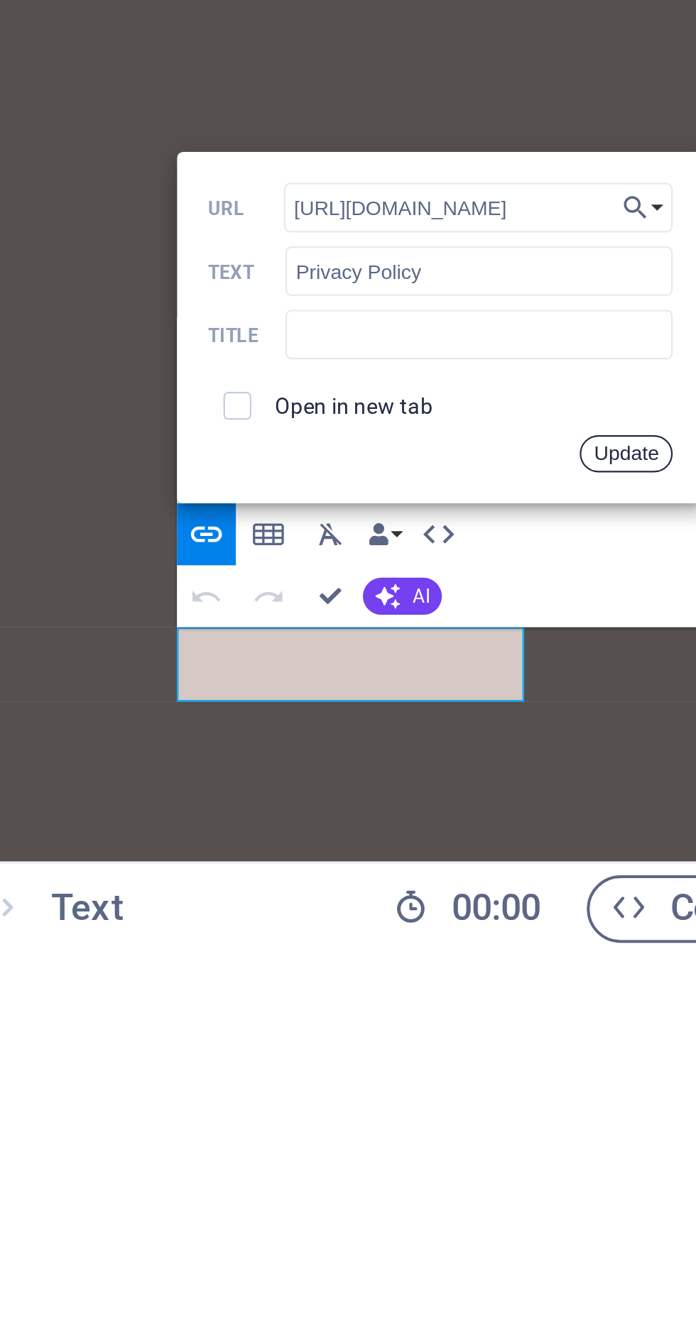
click at [621, 1204] on button "Update" at bounding box center [617, 1205] width 23 height 9
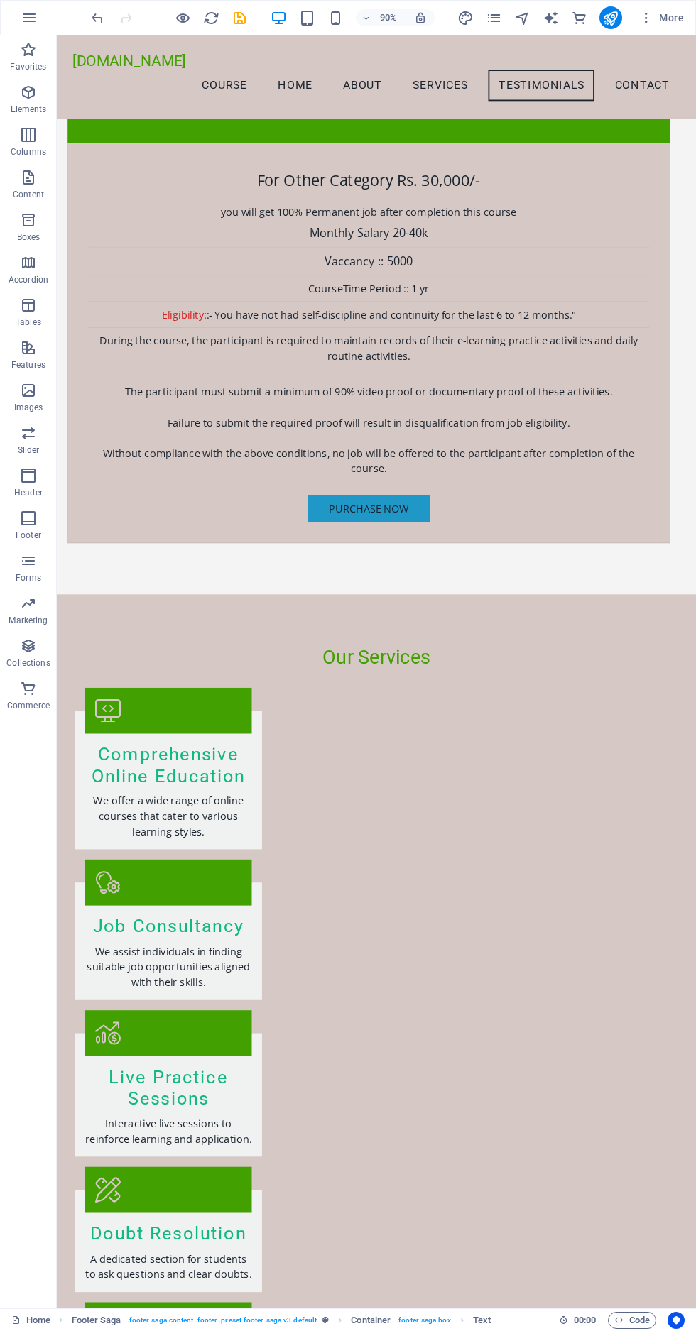
scroll to position [5359, 0]
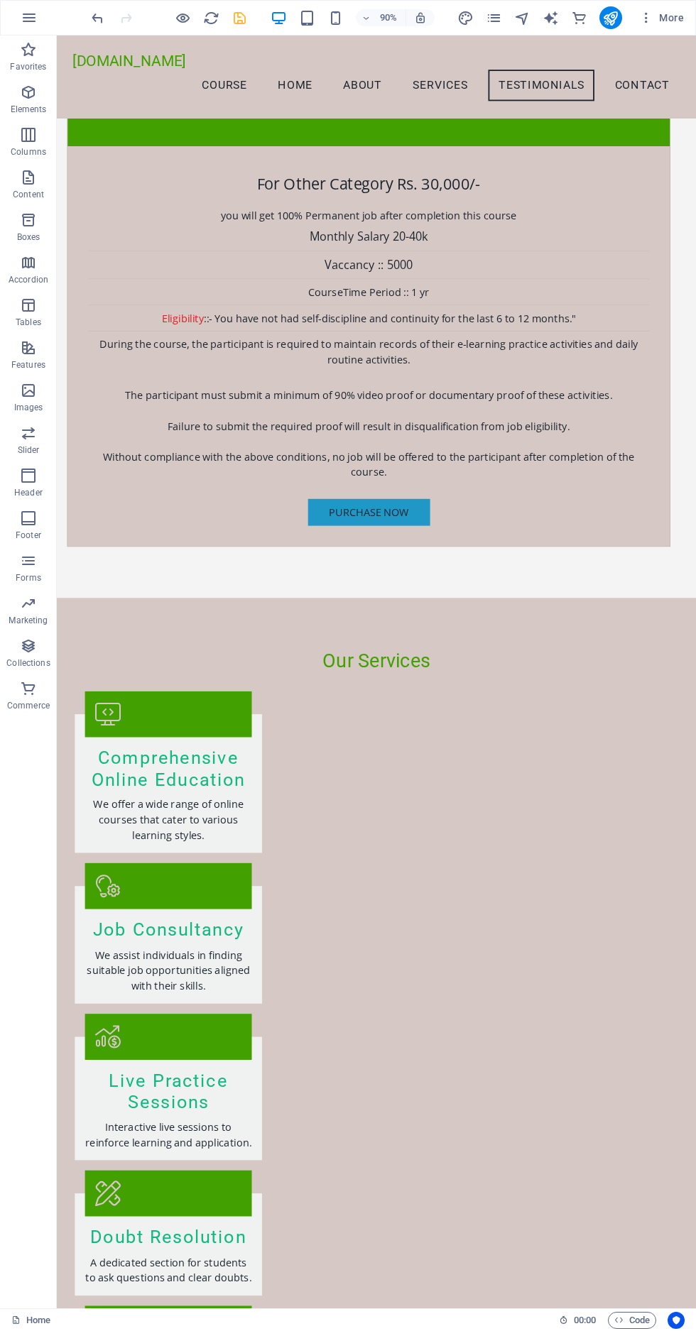
click at [245, 20] on icon "save" at bounding box center [239, 18] width 16 height 16
checkbox input "false"
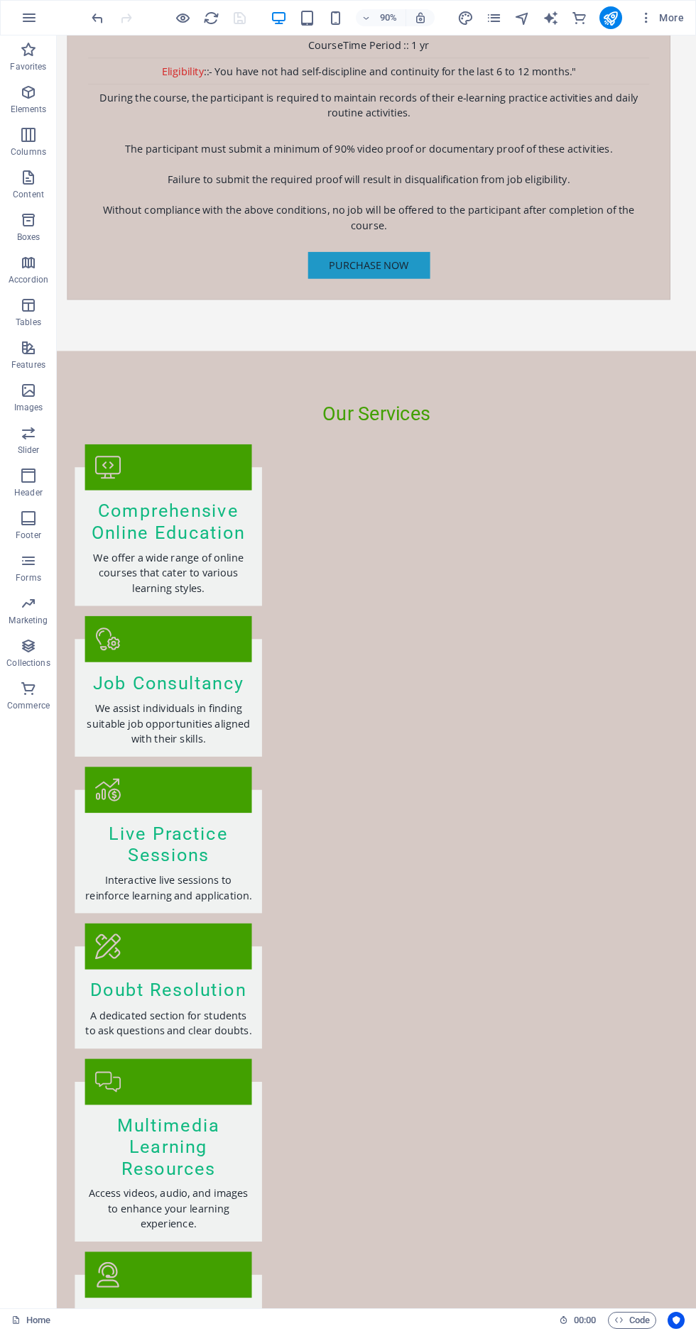
click at [178, 27] on div at bounding box center [168, 17] width 159 height 23
click at [191, 21] on div at bounding box center [168, 17] width 159 height 23
click at [179, 21] on icon "button" at bounding box center [183, 18] width 16 height 16
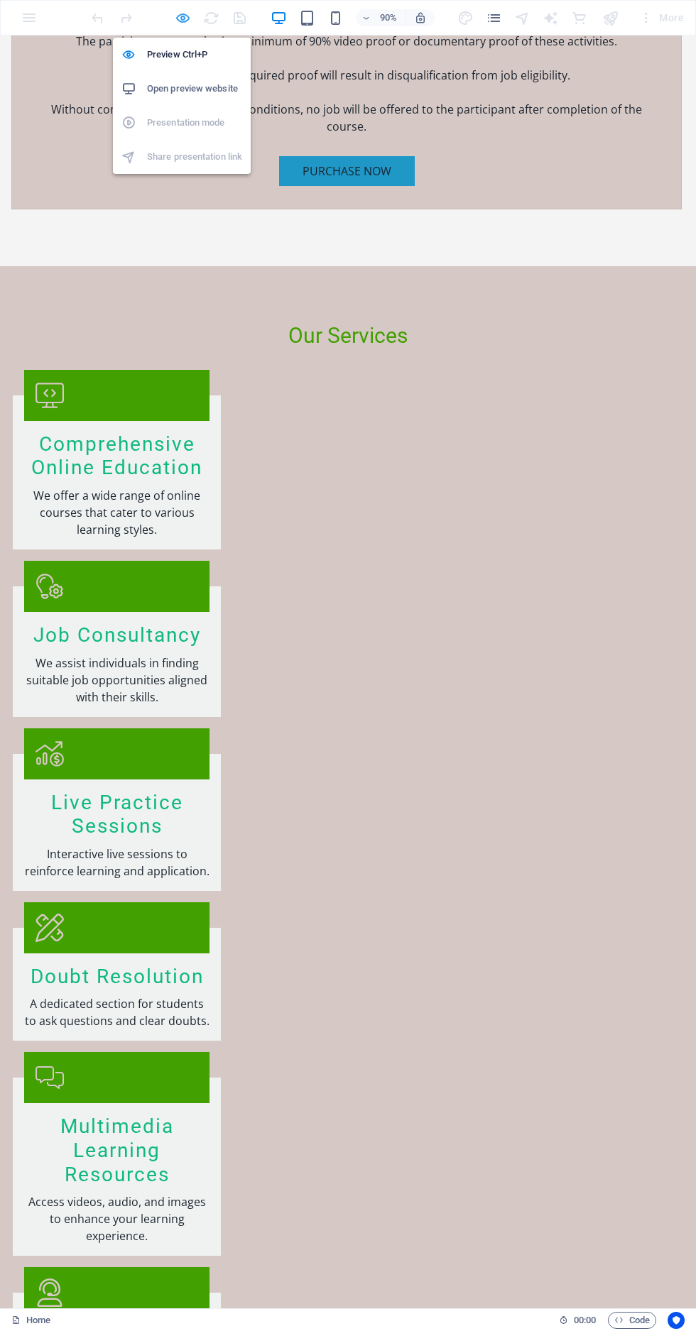
scroll to position [5535, 0]
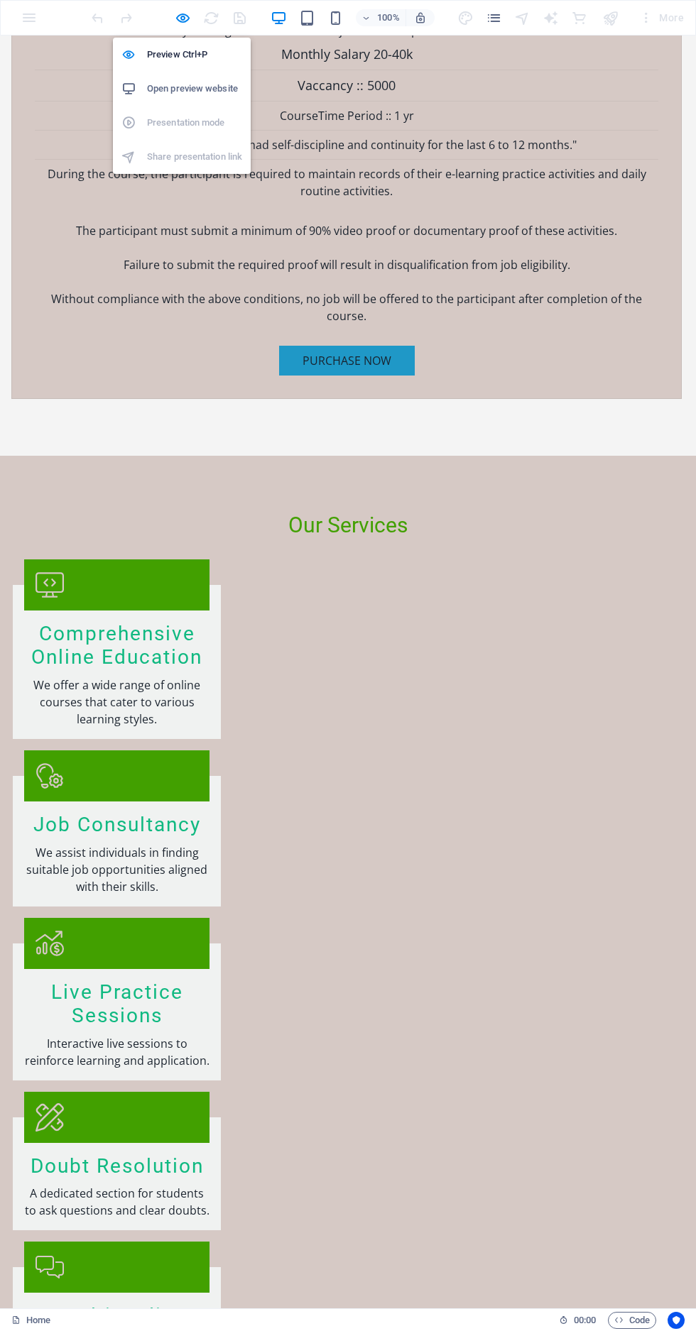
click at [195, 6] on div "100% More" at bounding box center [348, 18] width 694 height 34
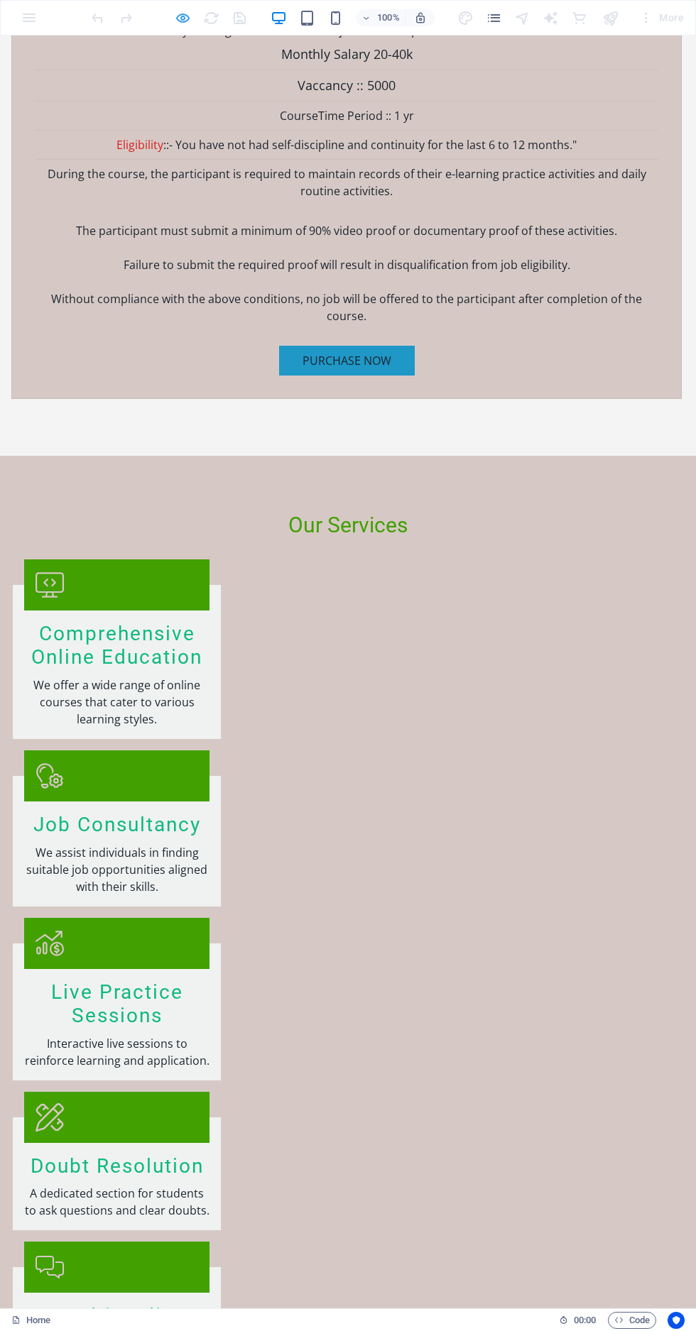
click at [182, 17] on icon "button" at bounding box center [183, 18] width 16 height 16
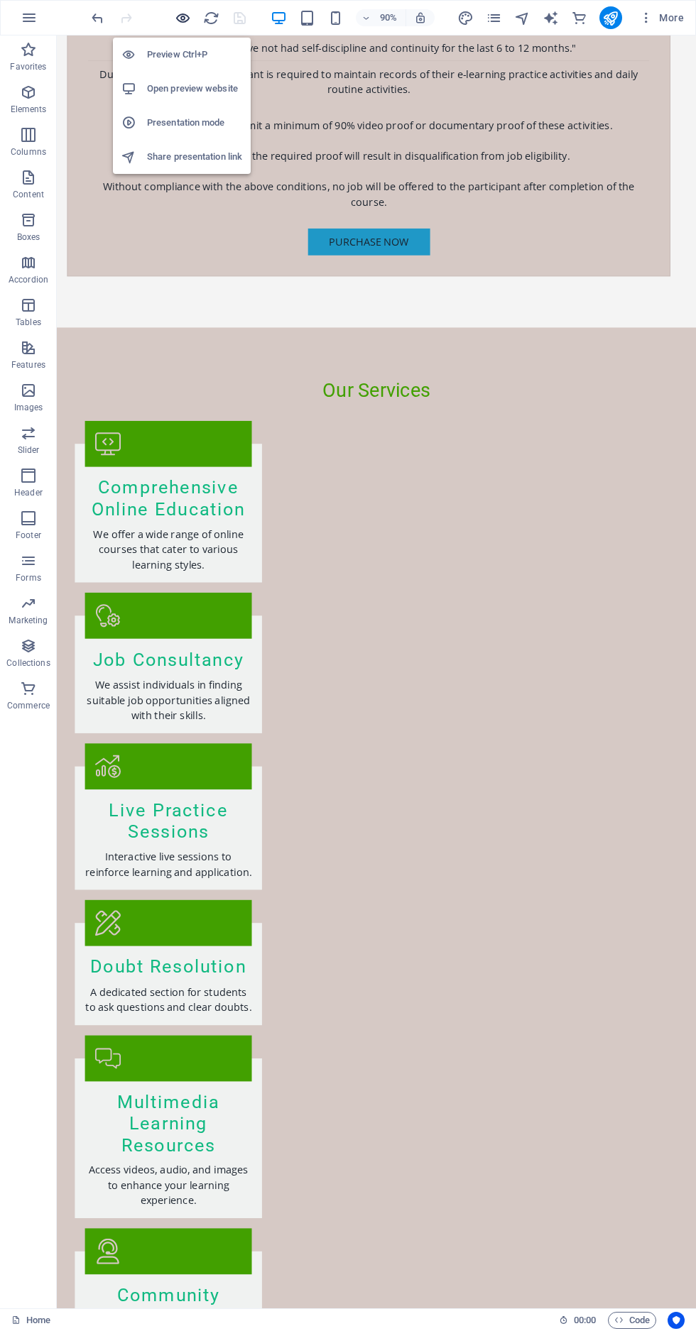
scroll to position [5751, 0]
click at [209, 83] on h6 "Open preview website" at bounding box center [194, 88] width 95 height 17
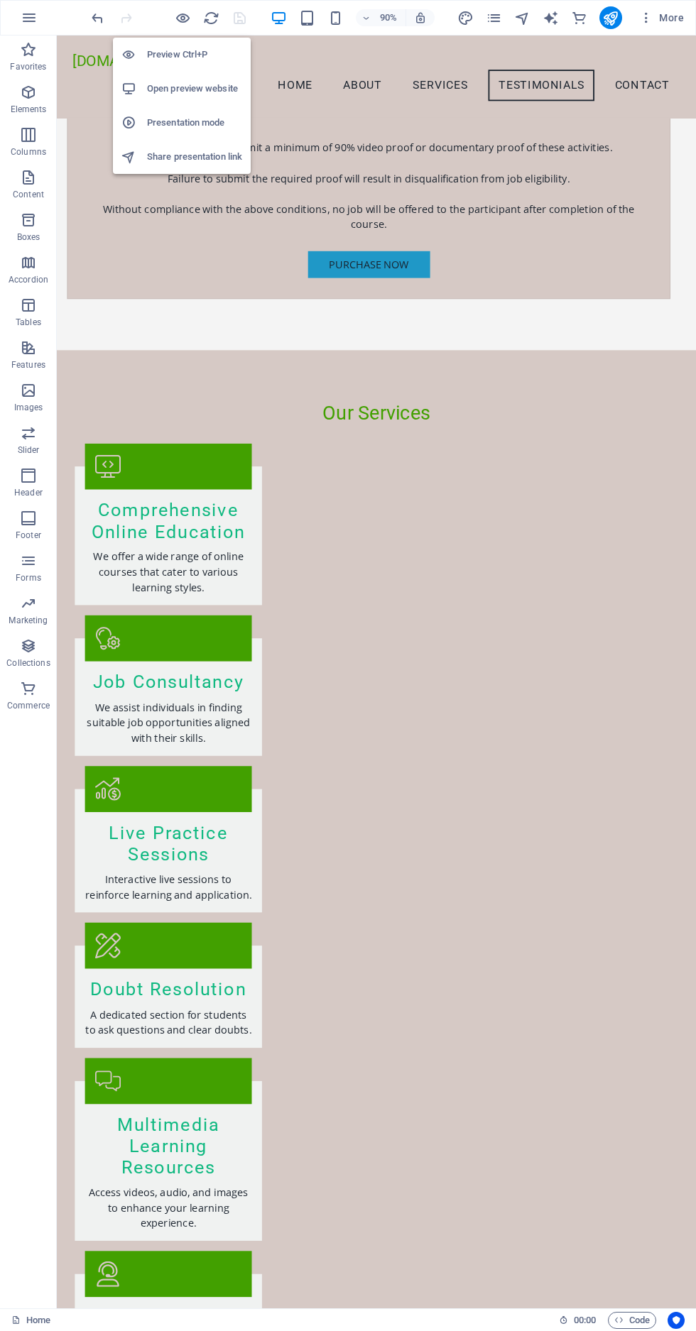
scroll to position [5633, 0]
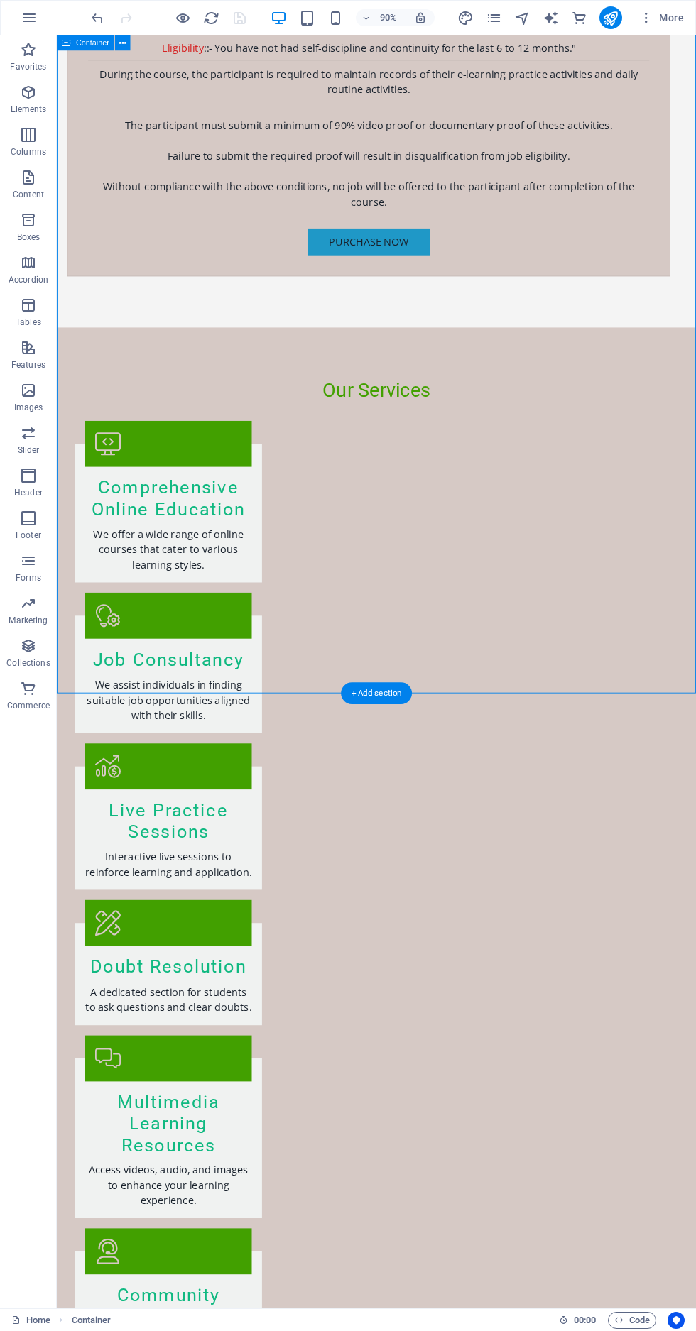
scroll to position [5751, 0]
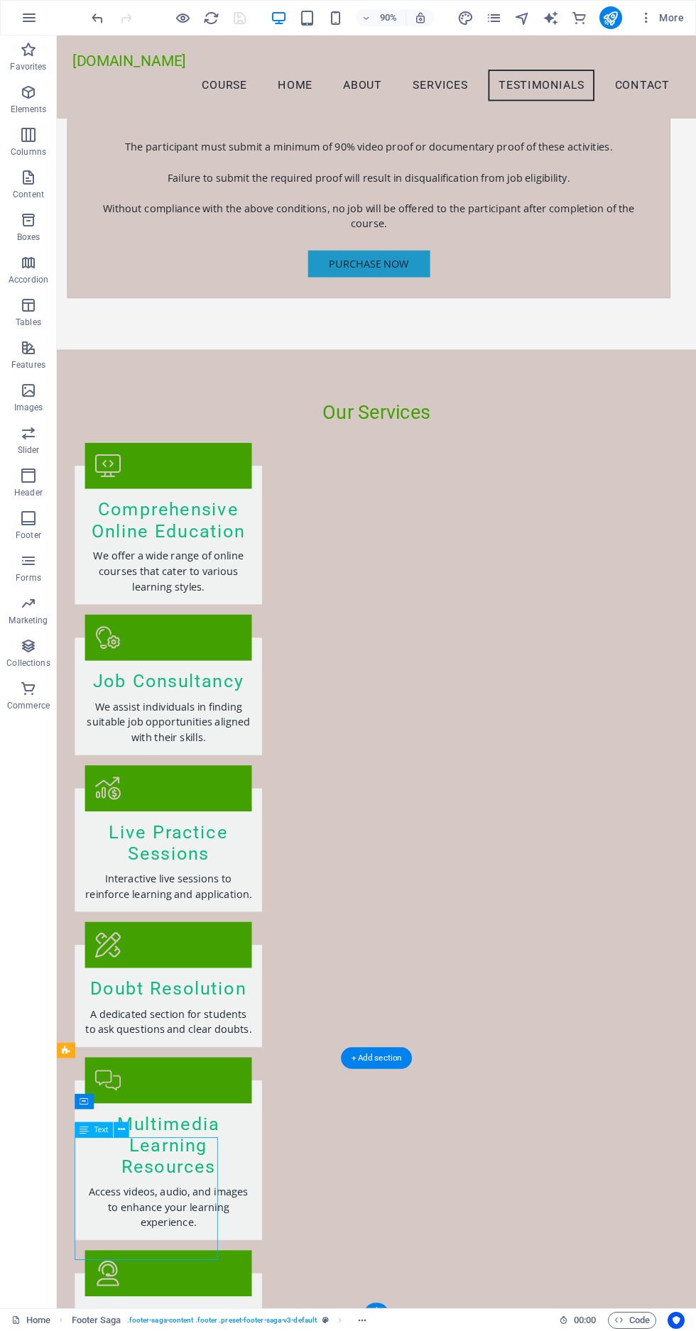
scroll to position [5633, 0]
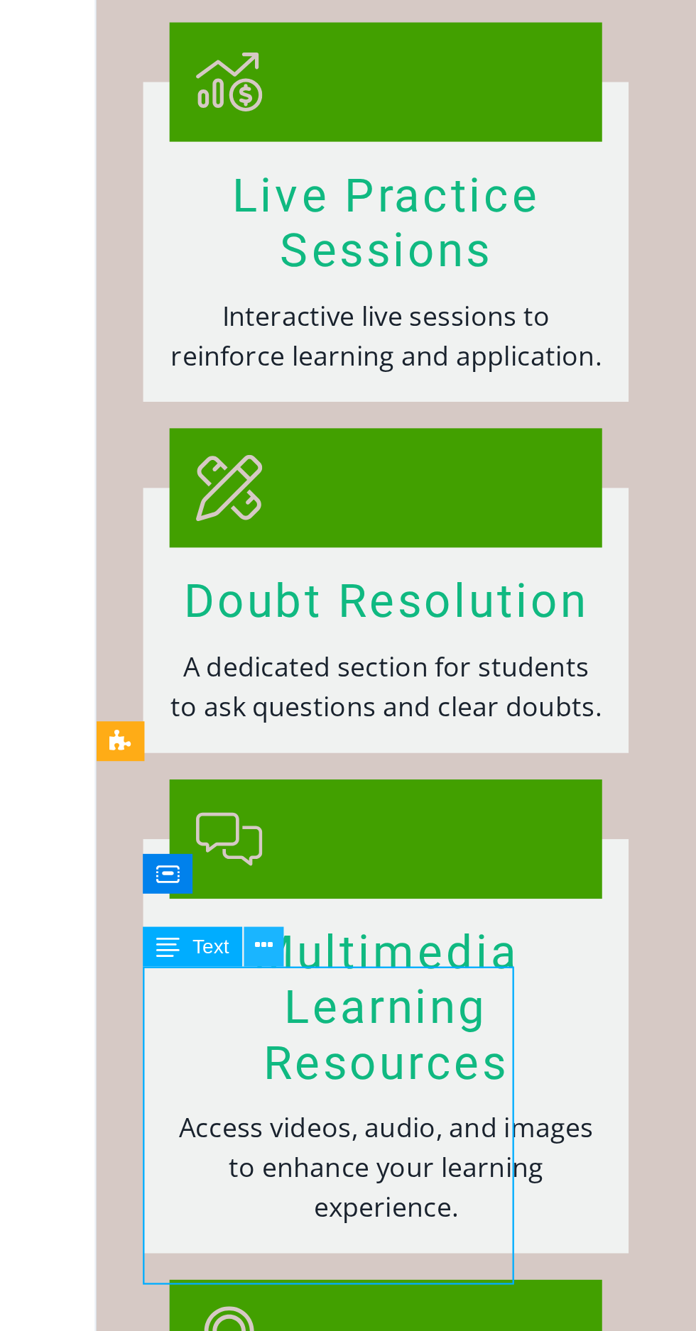
click at [126, 1126] on button at bounding box center [122, 1124] width 16 height 16
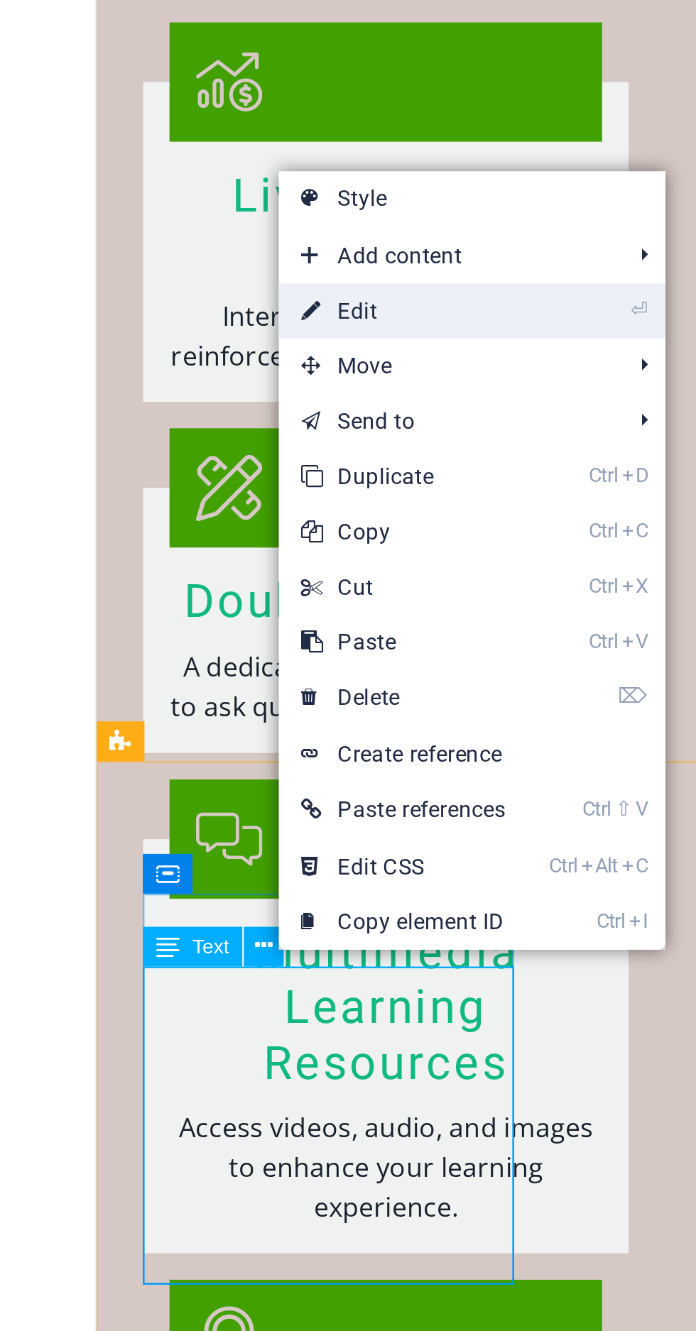
click at [173, 873] on link "⏎ Edit" at bounding box center [175, 878] width 96 height 21
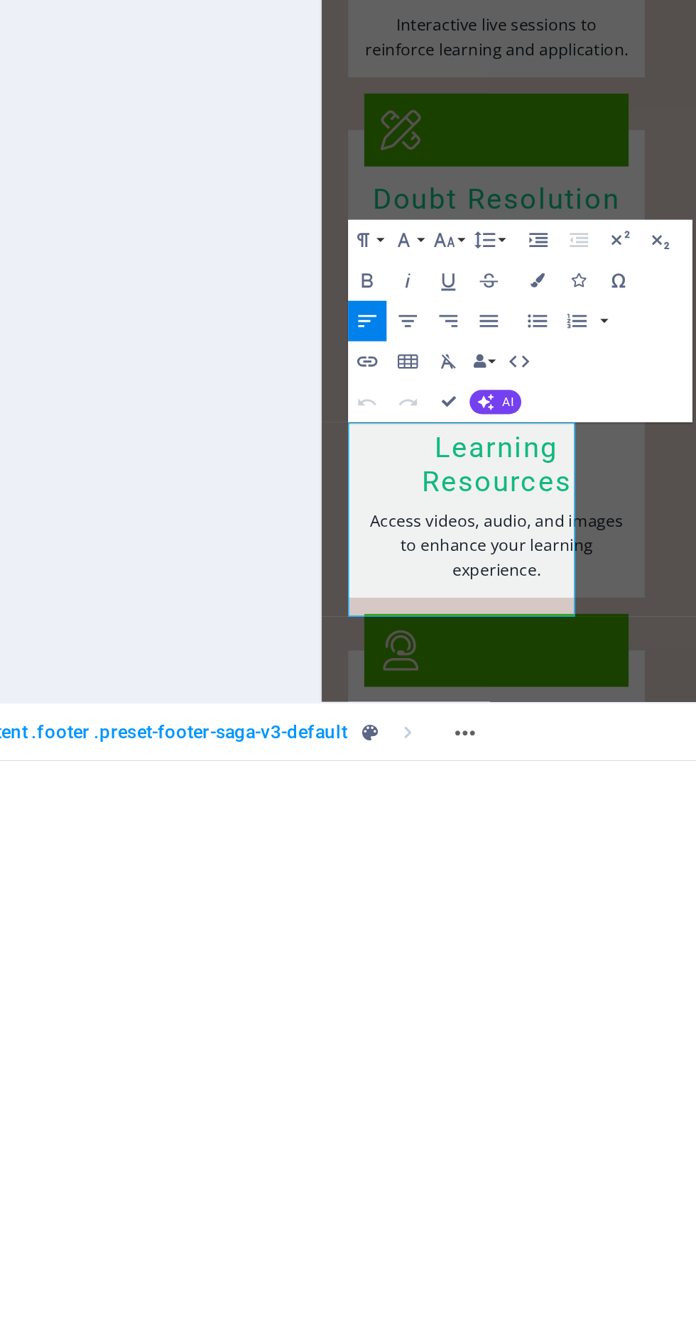
scroll to position [0, 0]
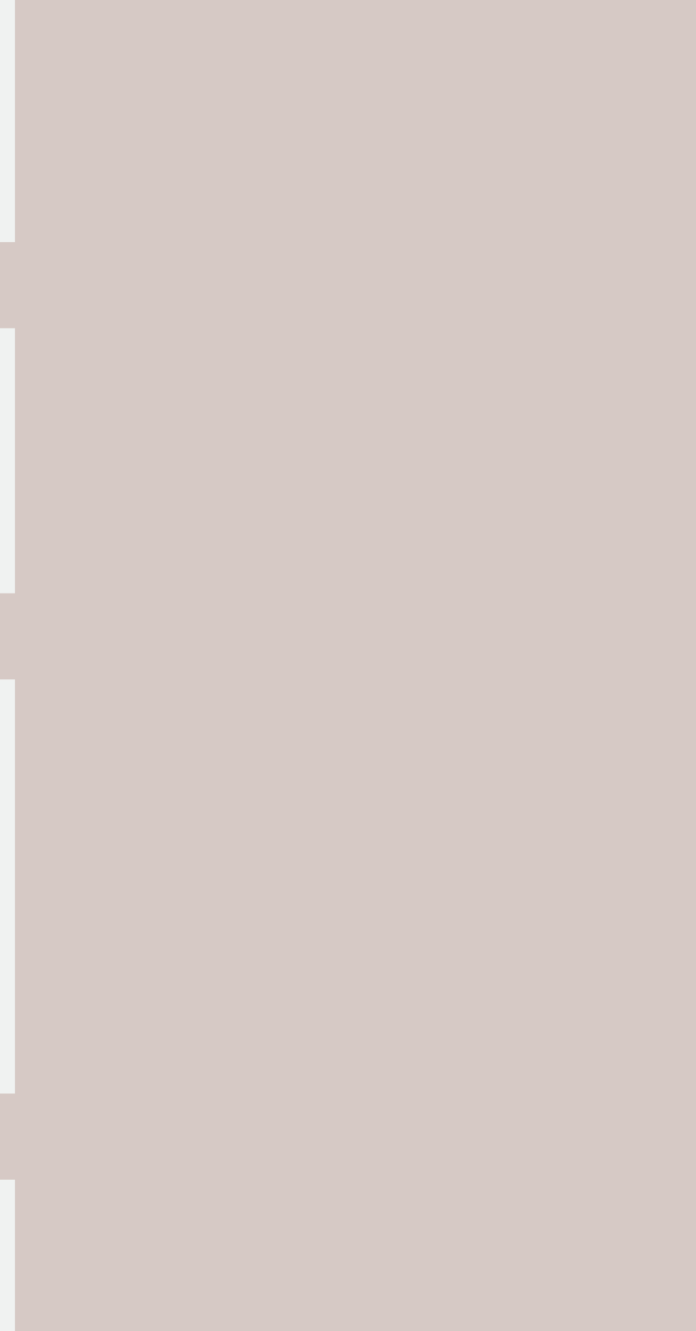
scroll to position [5909, 0]
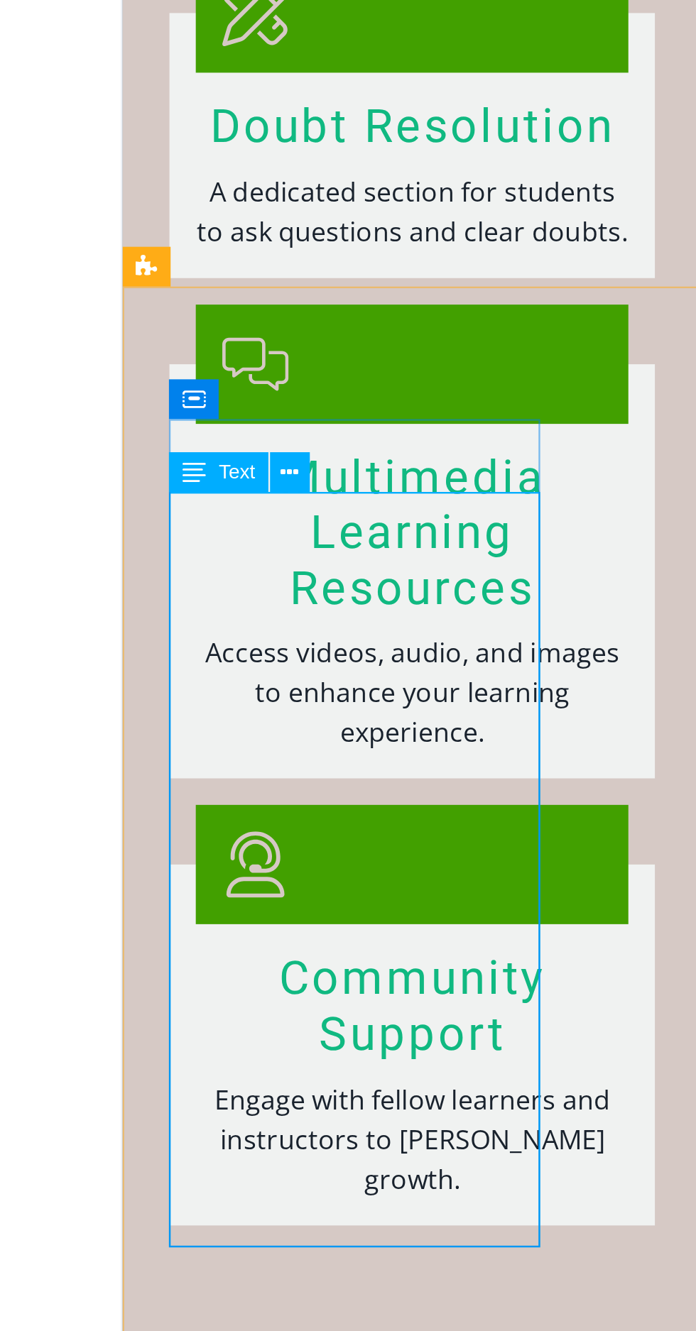
click at [153, 1092] on div "Avchetnmann is dedicated to providing top-notch educational resources that empo…" at bounding box center [213, 1271] width 159 height 358
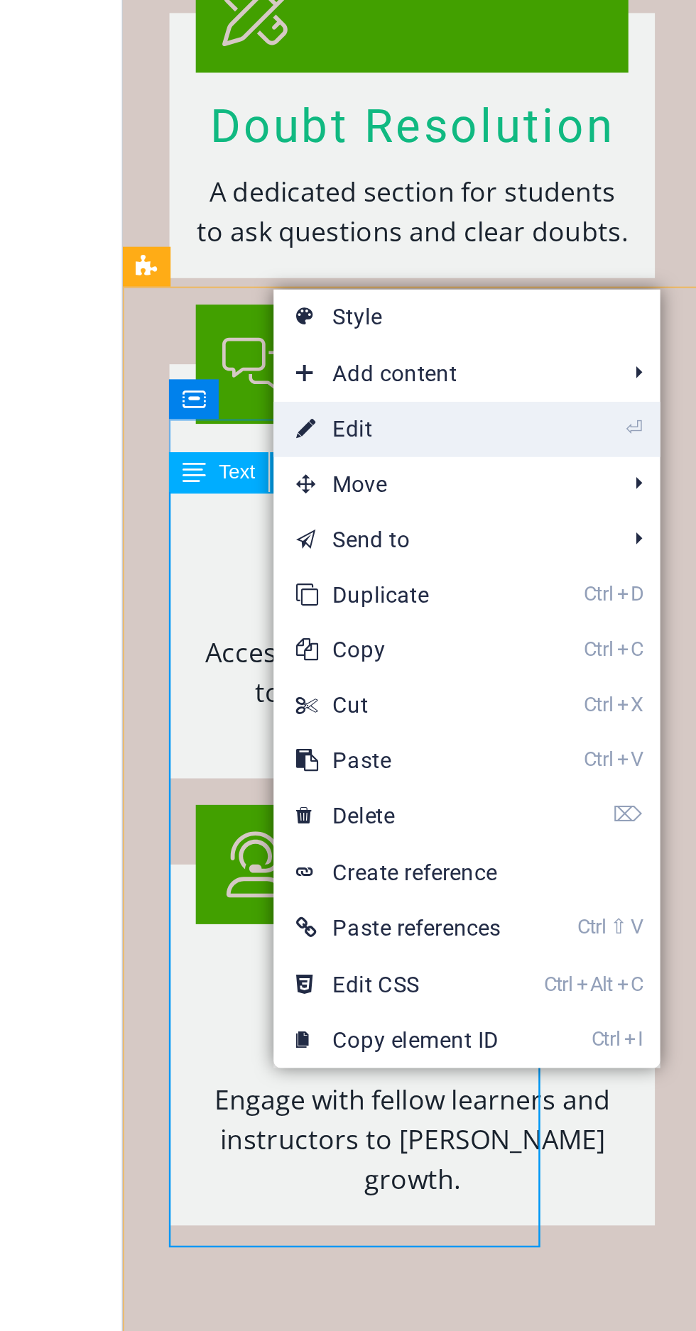
click at [151, 936] on link "⏎ Edit" at bounding box center [163, 941] width 96 height 21
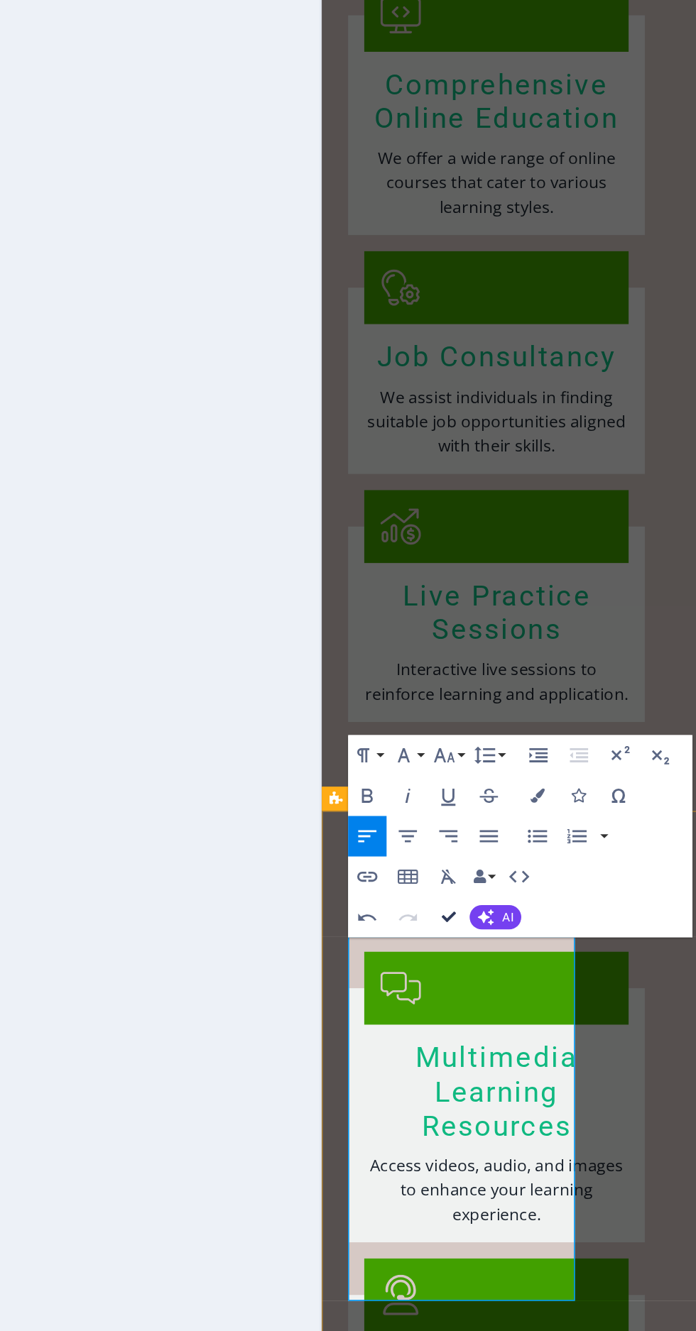
scroll to position [5841, 0]
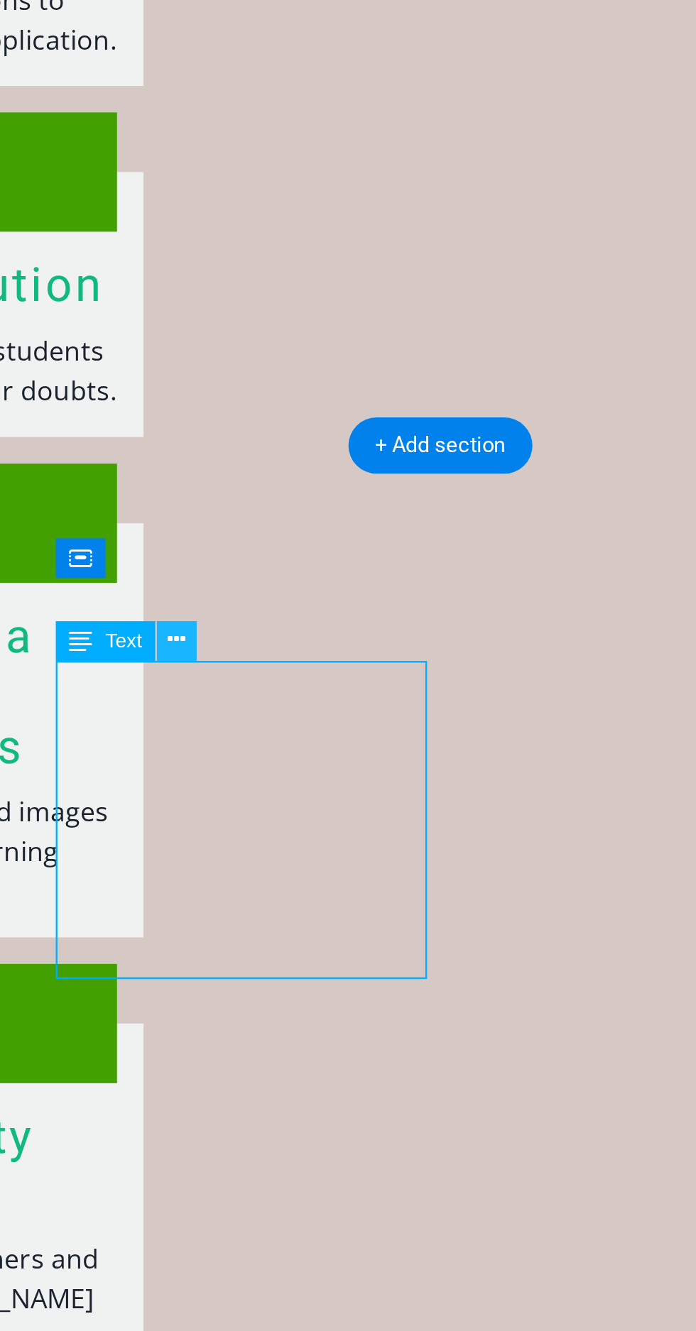
click at [275, 1020] on icon at bounding box center [274, 1023] width 7 height 13
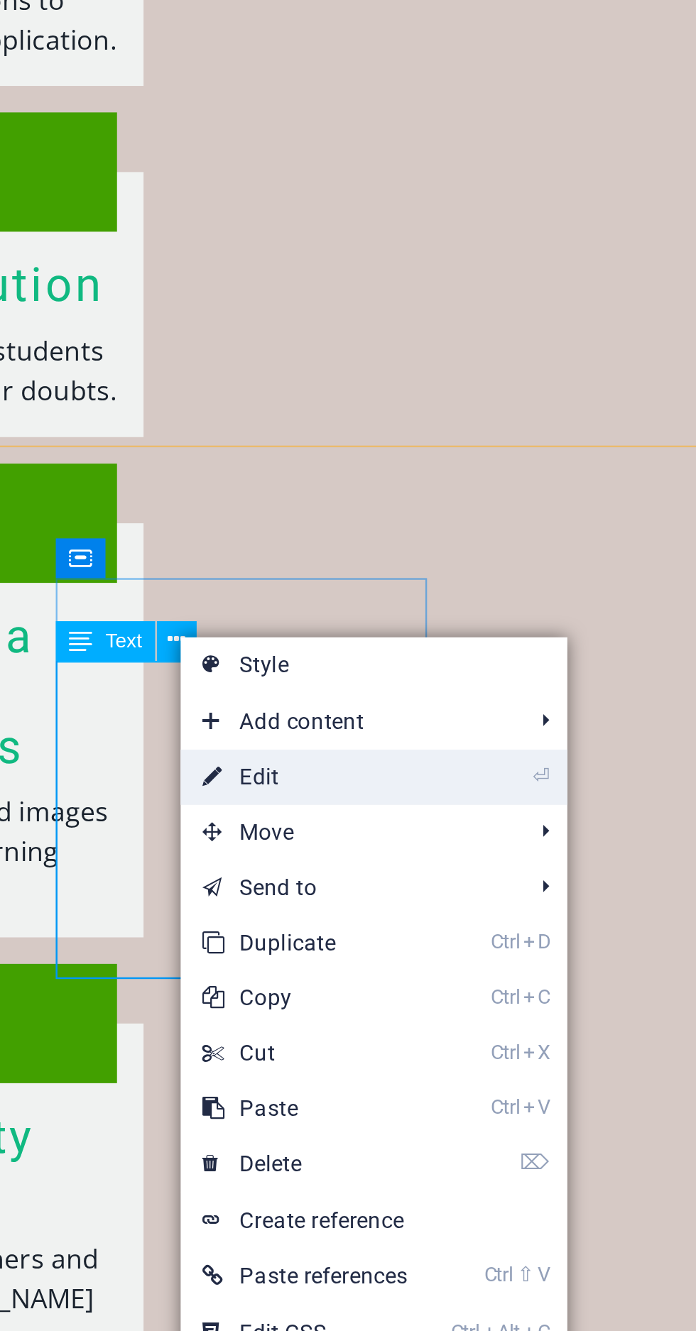
click at [321, 1080] on link "⏎ Edit" at bounding box center [324, 1075] width 96 height 21
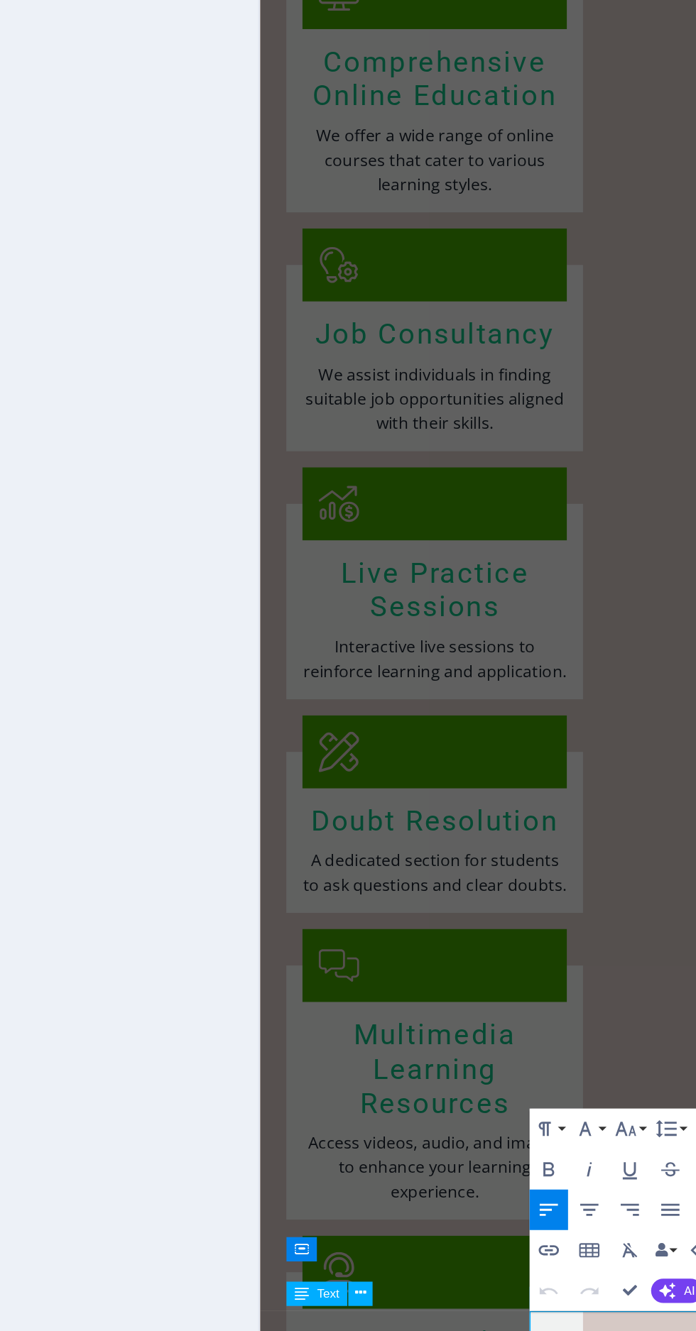
scroll to position [5706, 0]
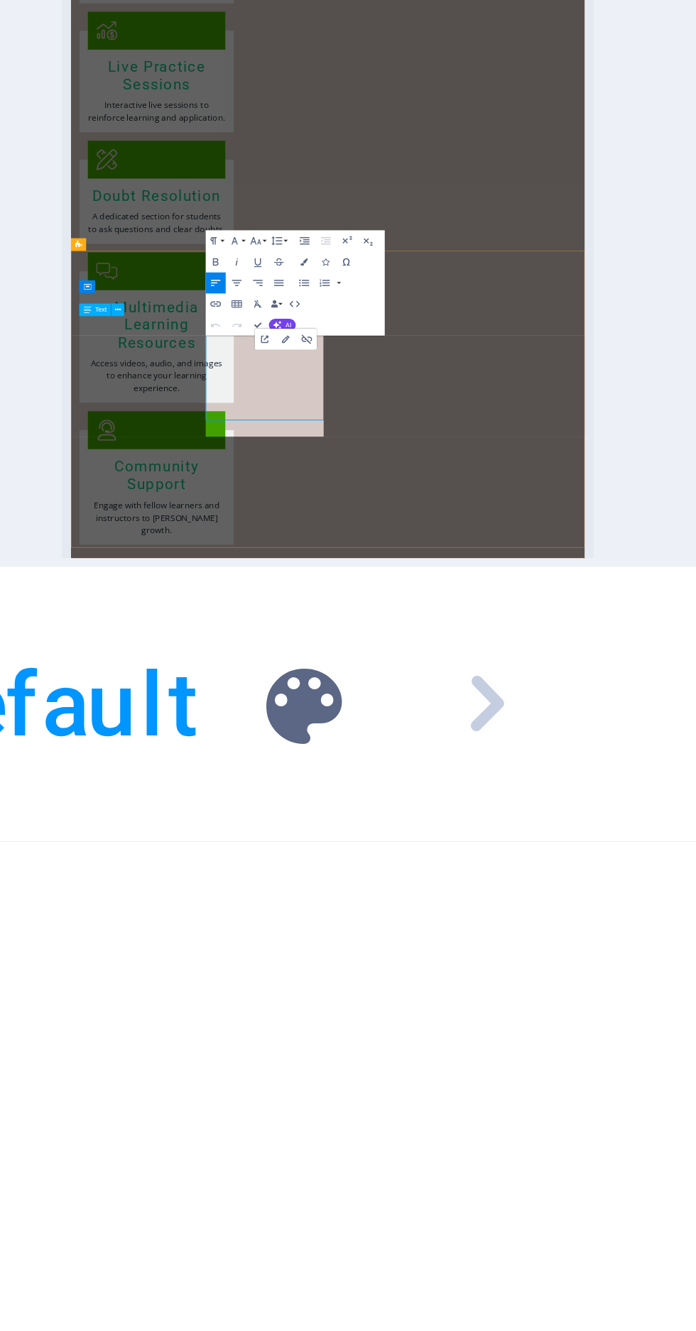
scroll to position [2864, 0]
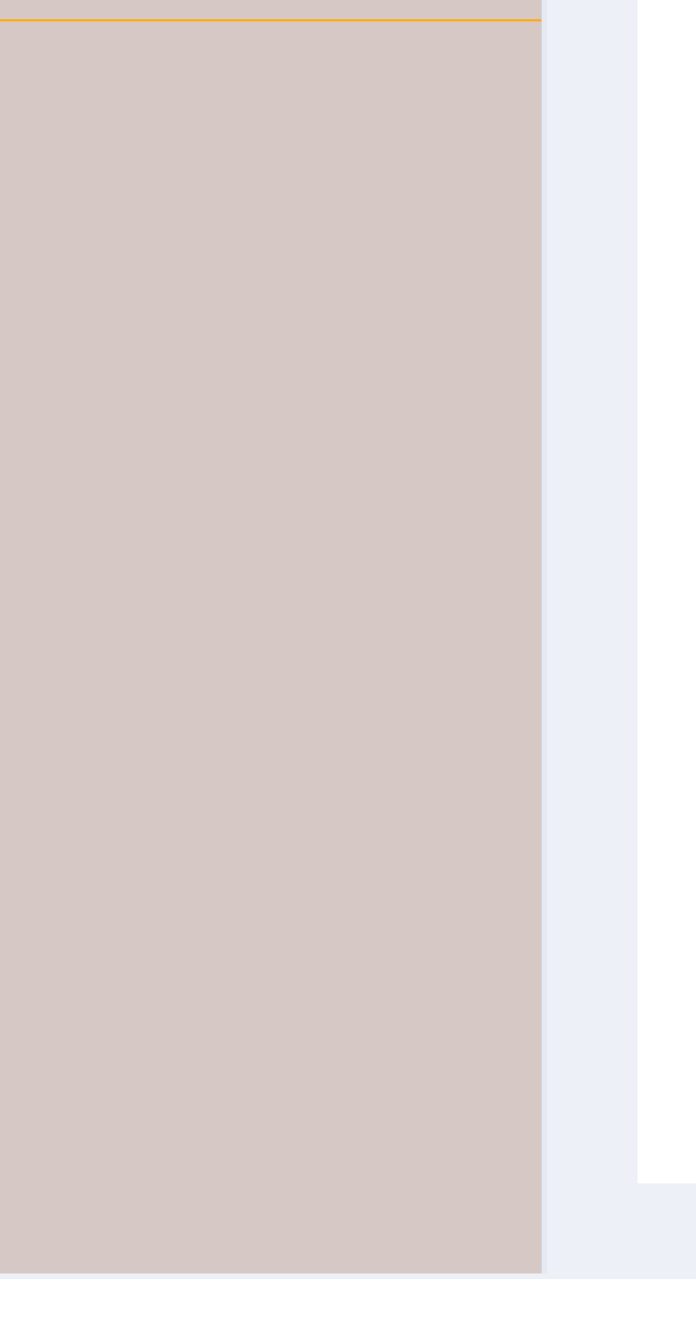
scroll to position [5484, 0]
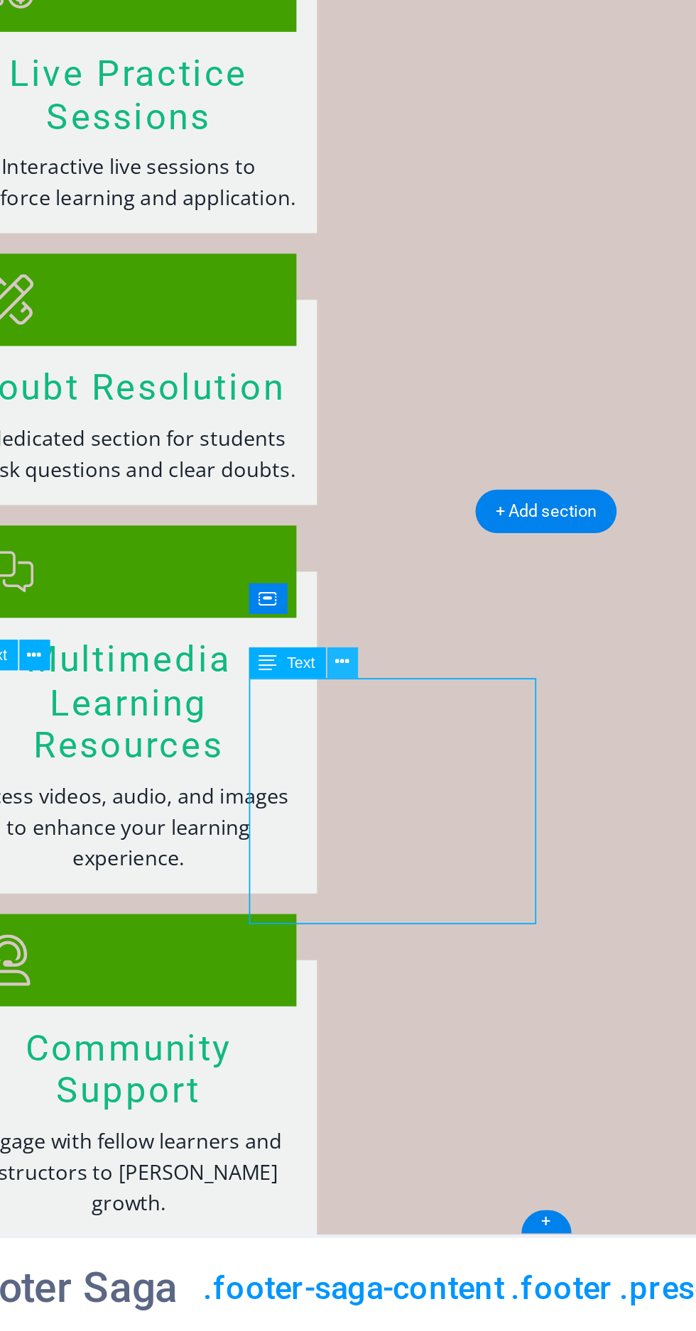
click at [157, 1182] on icon at bounding box center [157, 1182] width 3 height 6
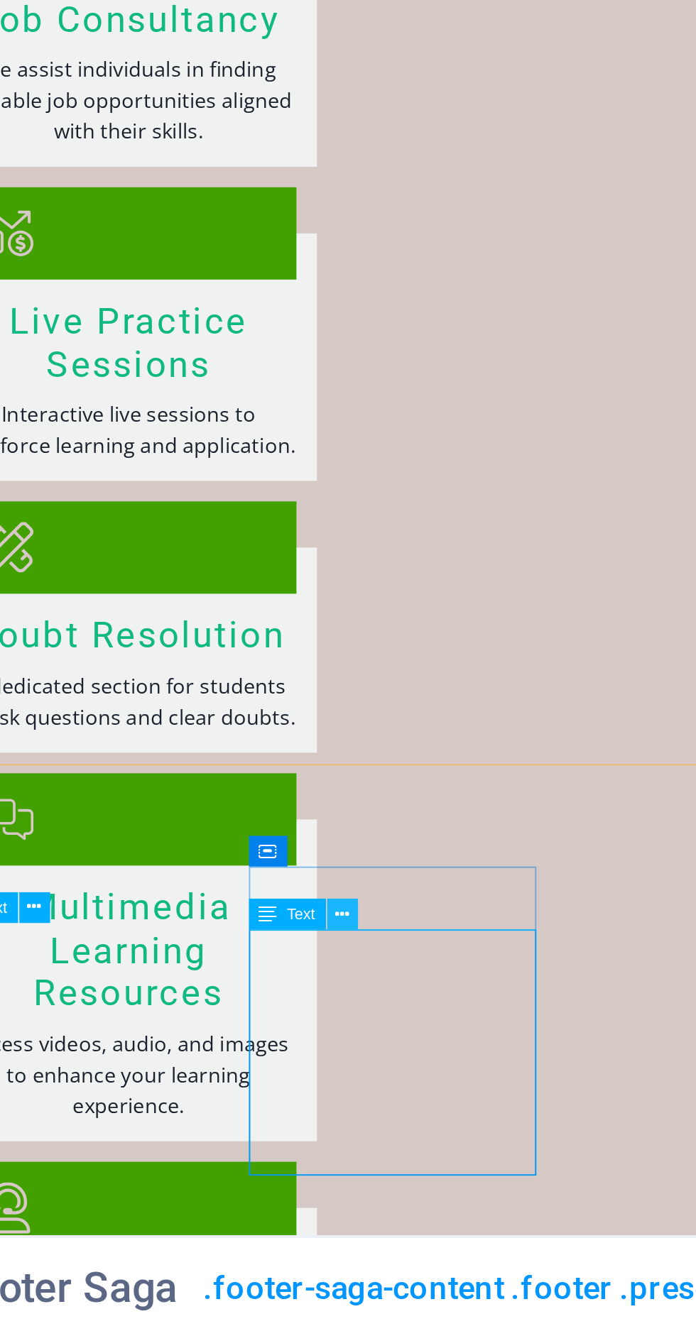
scroll to position [5342, 0]
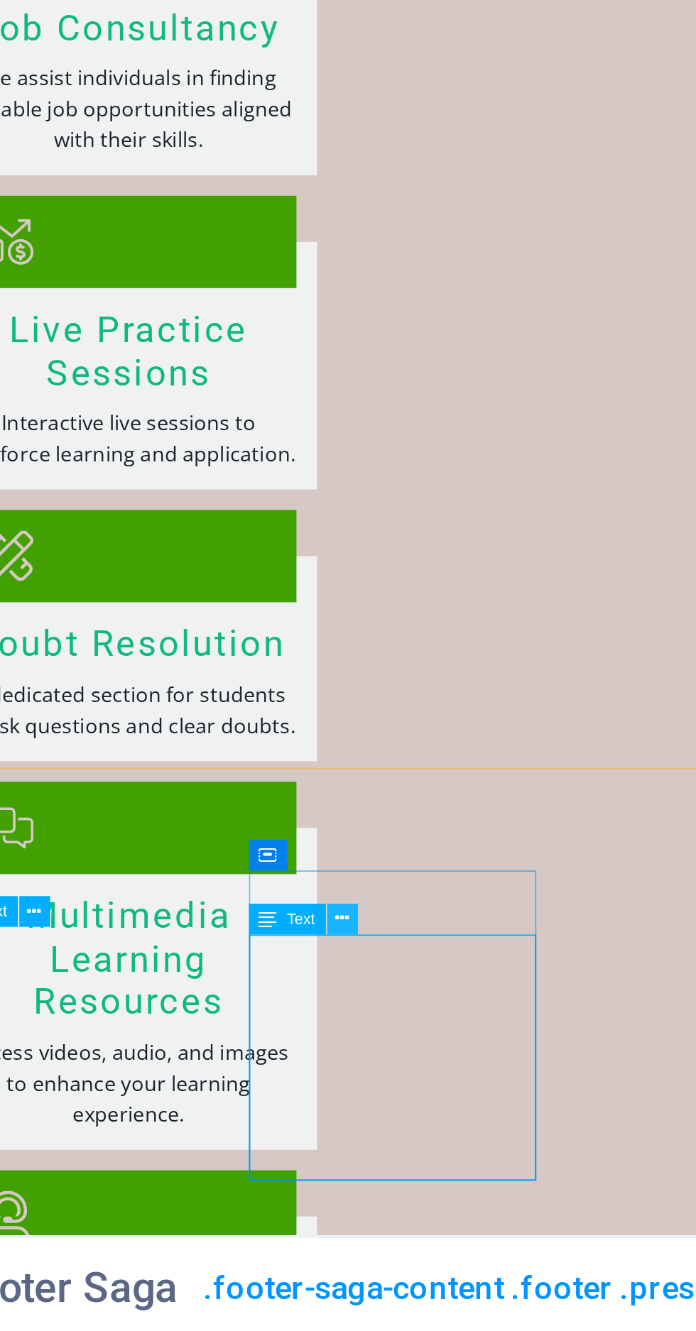
click at [158, 1240] on icon at bounding box center [157, 1239] width 3 height 6
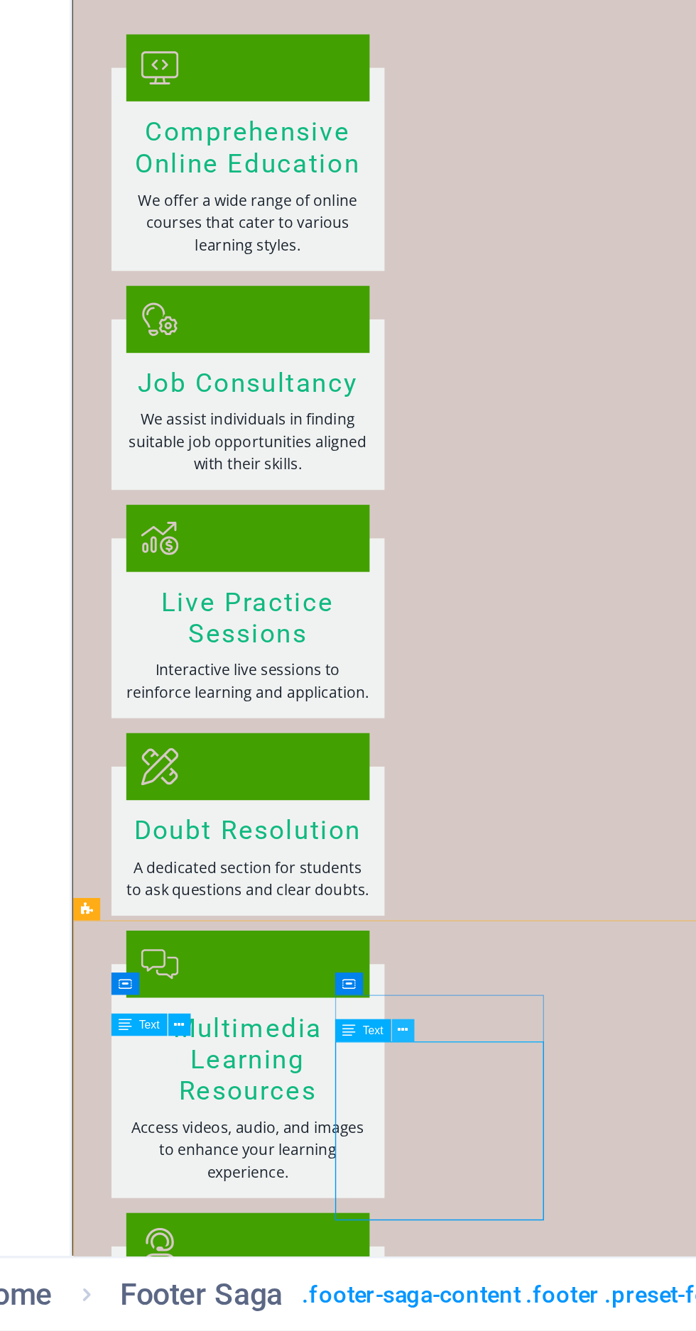
scroll to position [0, 0]
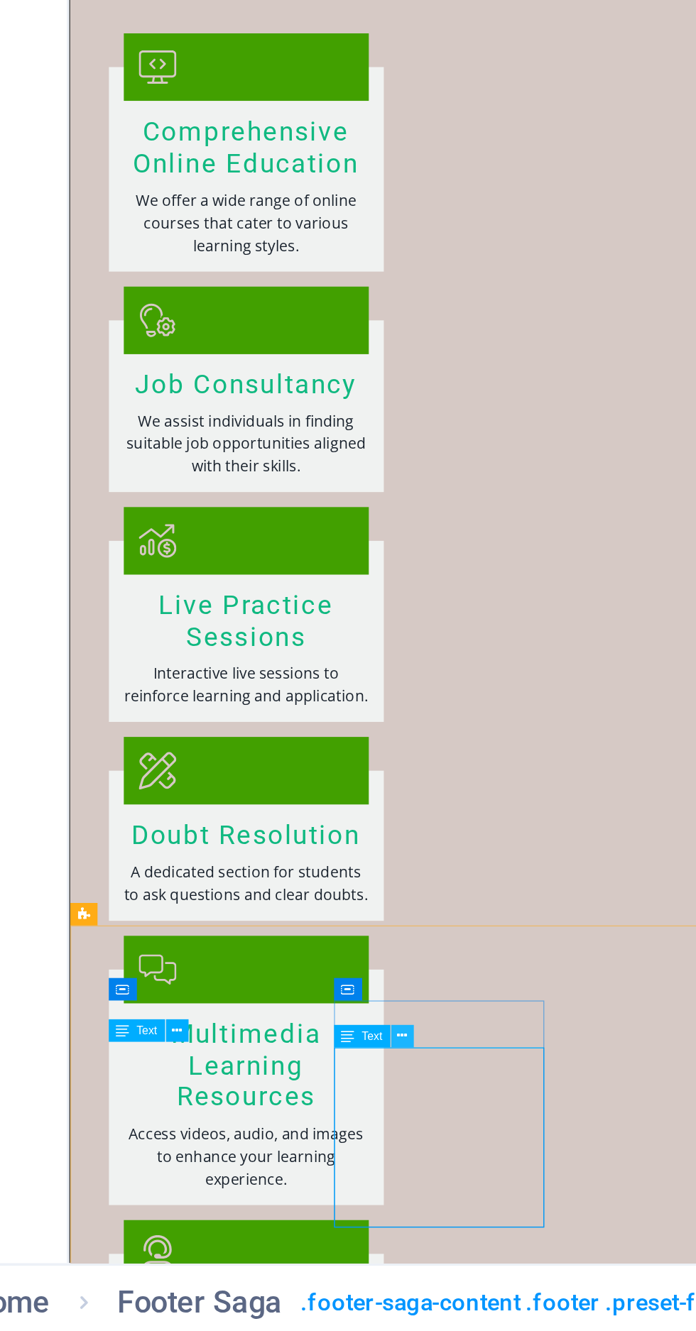
click at [160, 1239] on button at bounding box center [157, 1239] width 7 height 7
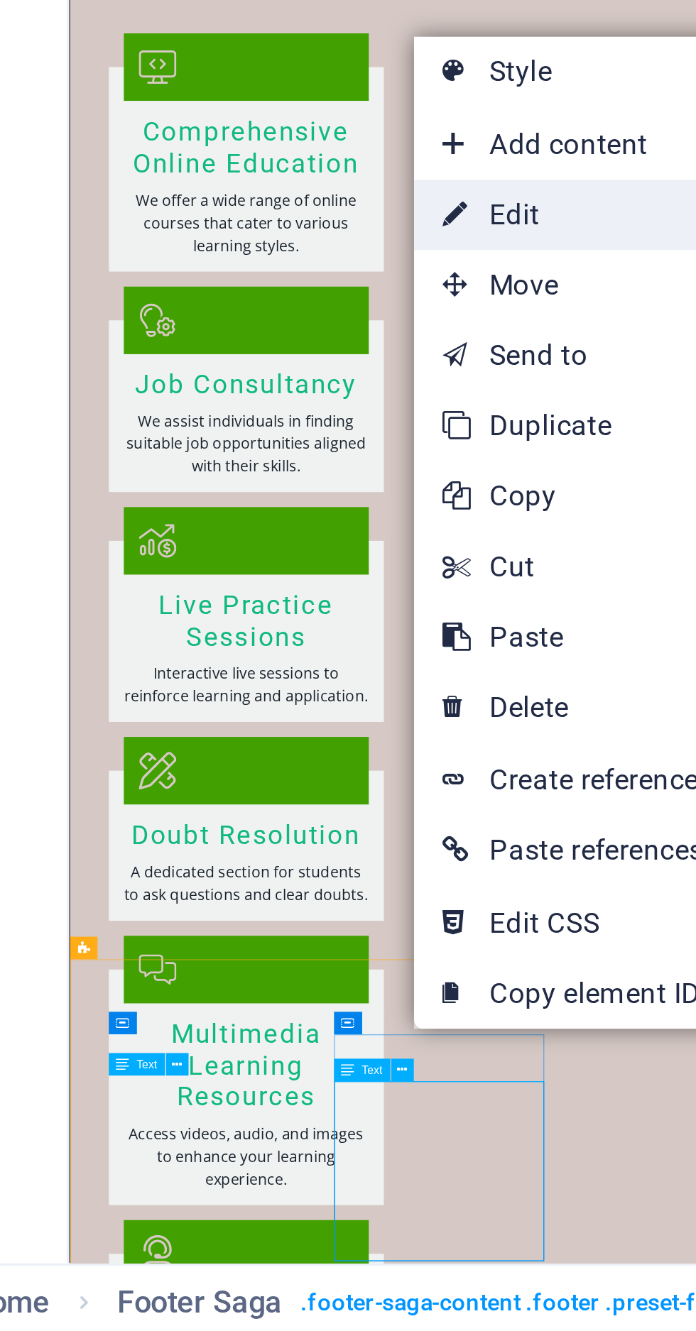
click at [194, 990] on link "⏎ Edit" at bounding box center [209, 991] width 96 height 21
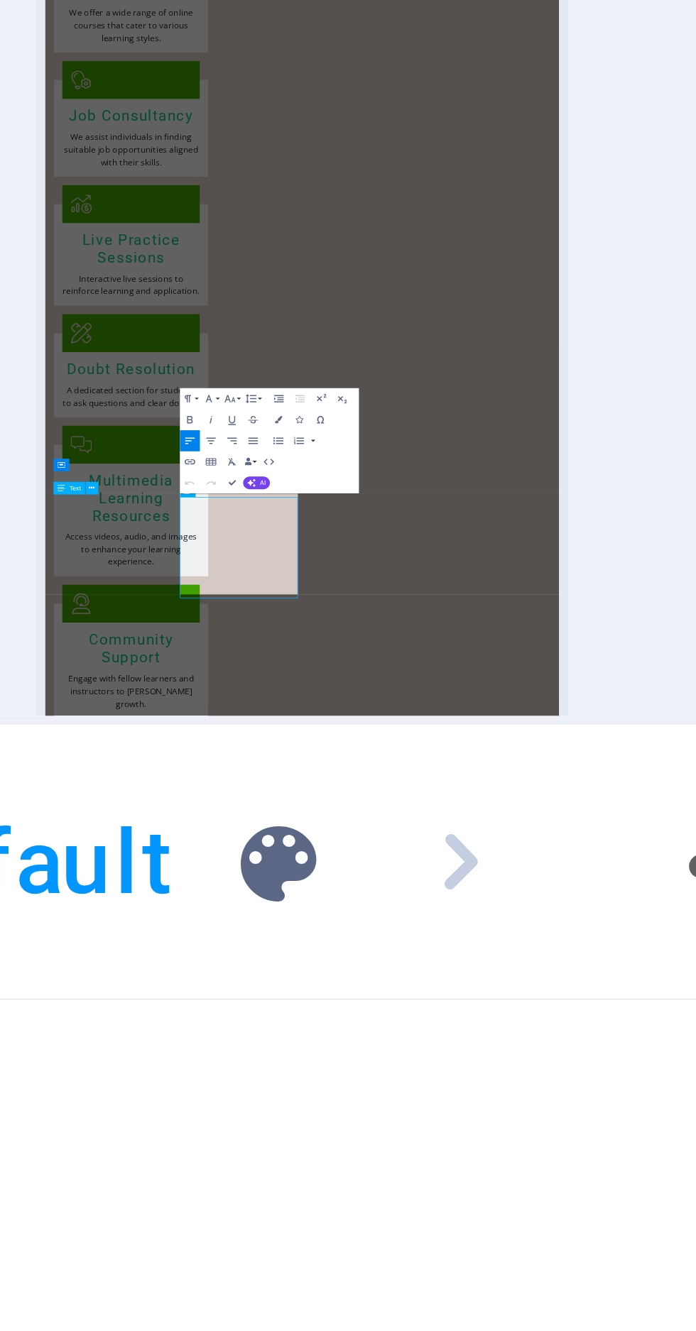
scroll to position [2747, 0]
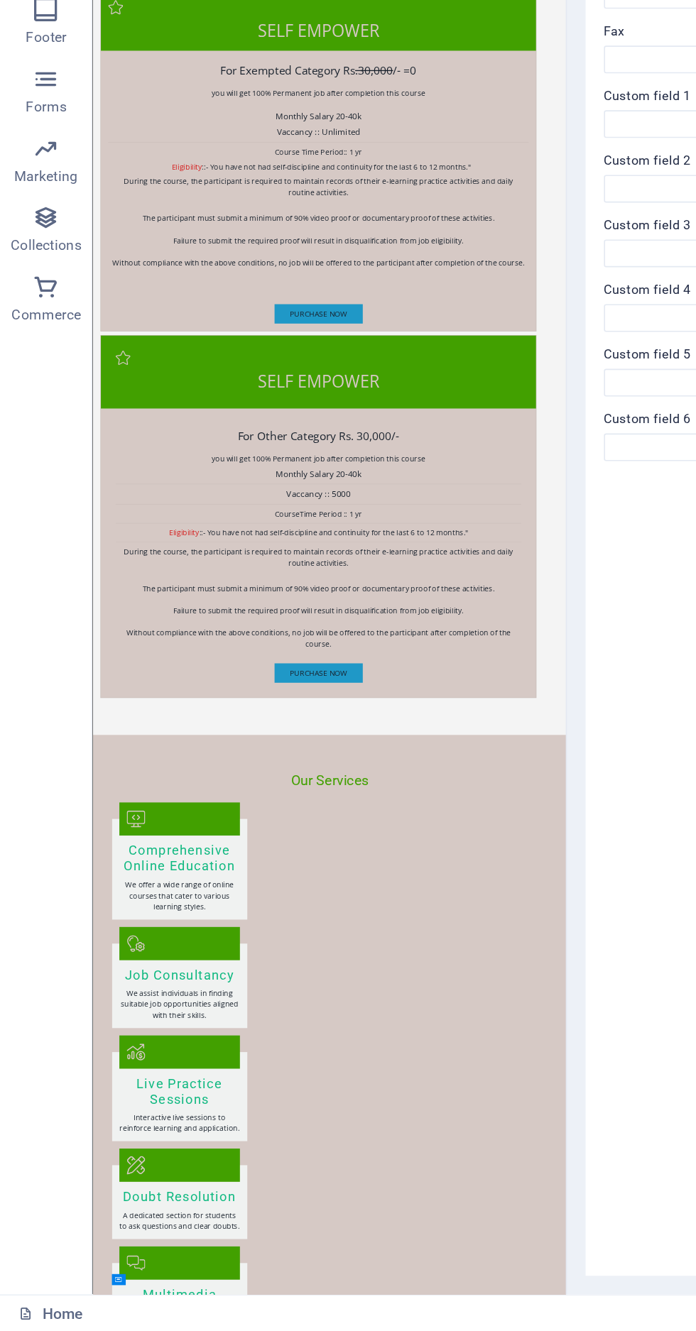
scroll to position [5149, 0]
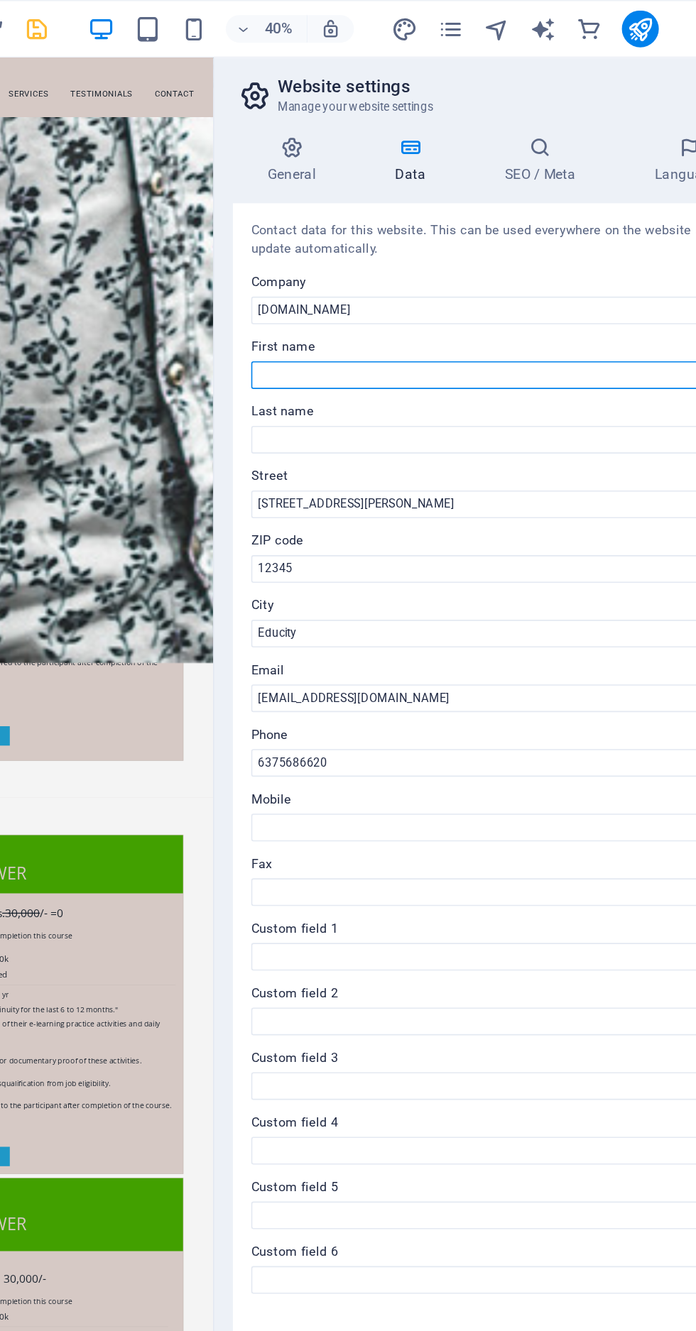
click at [506, 227] on input "First name" at bounding box center [522, 230] width 302 height 17
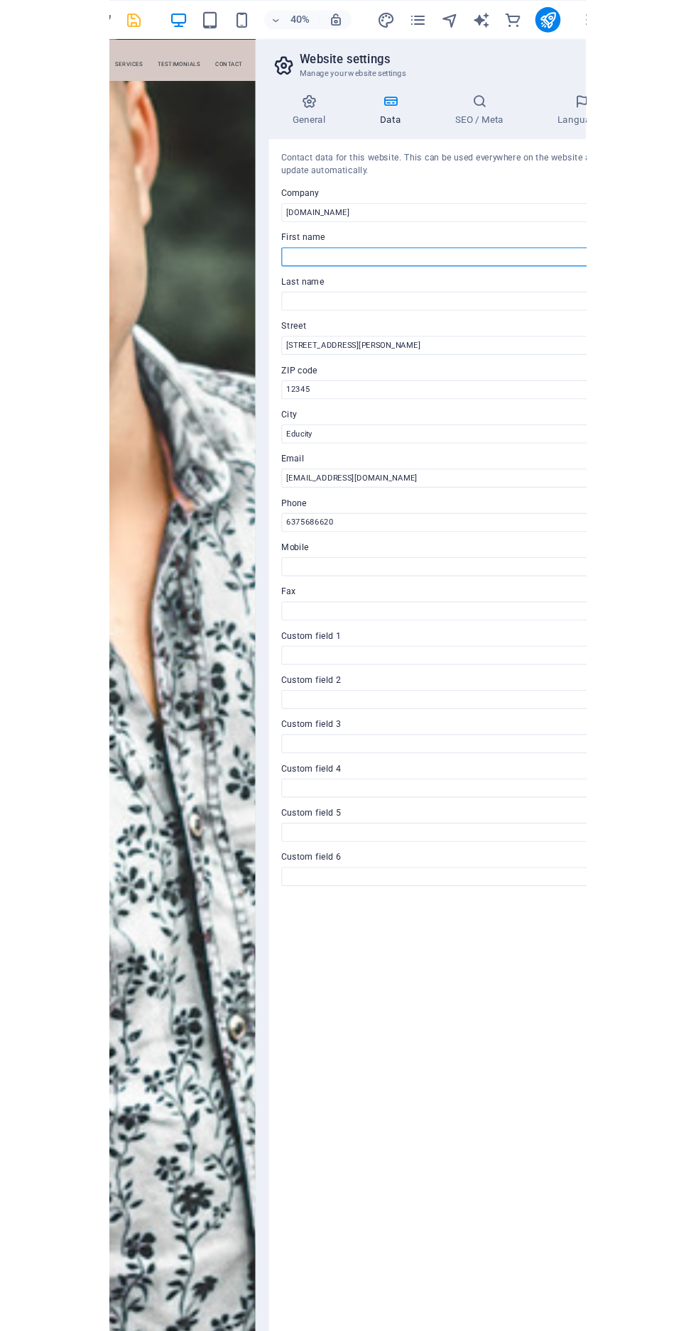
scroll to position [5241, 0]
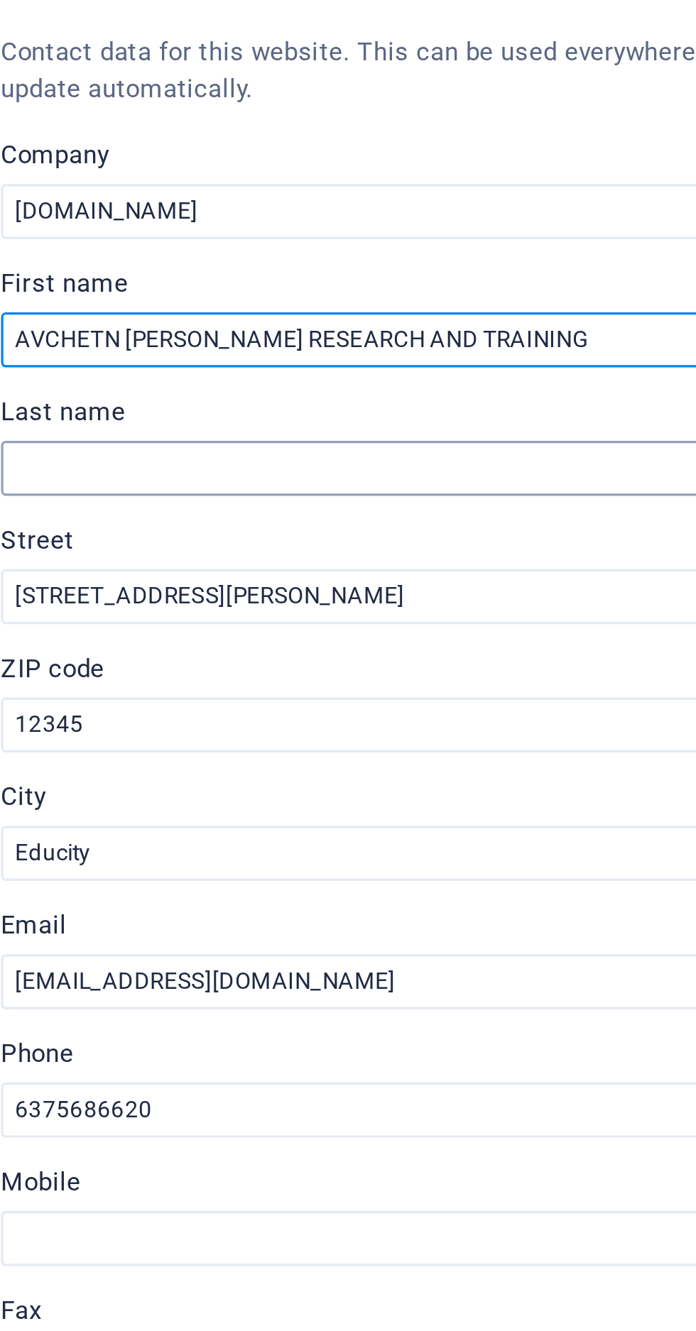
type input "AVCHETN MANN RESEARCH AND TRAINING"
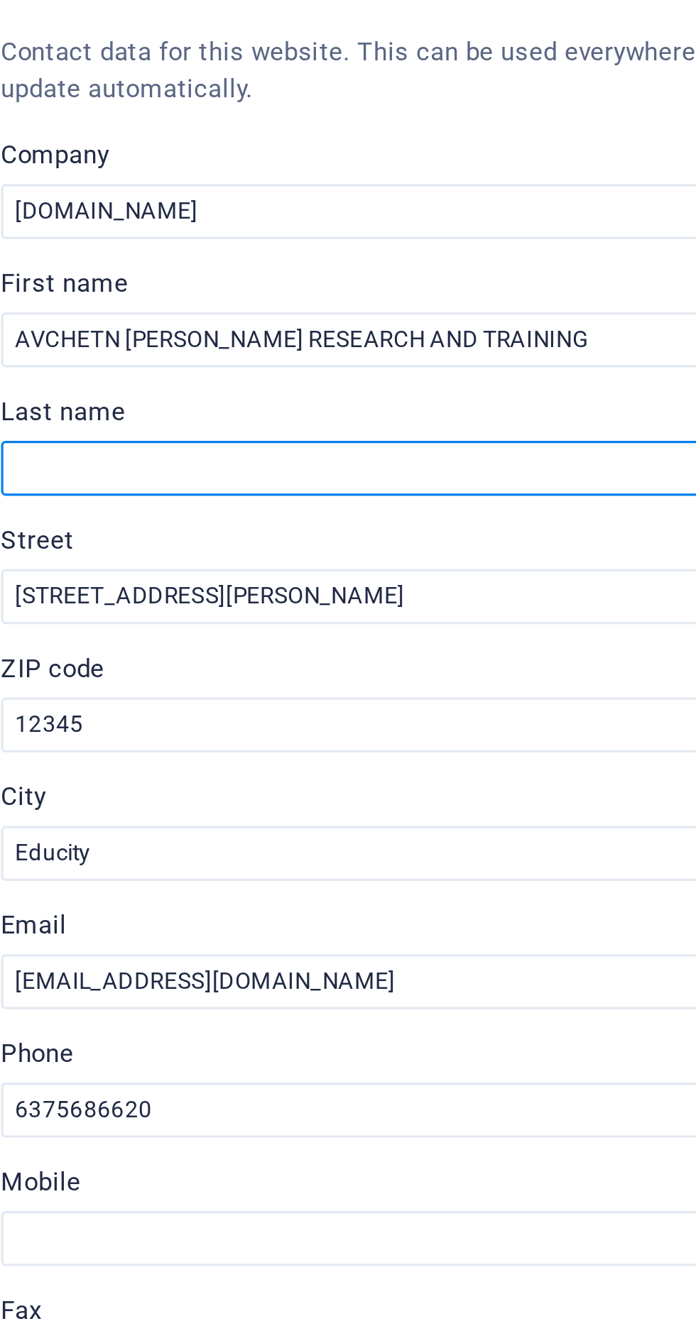
click at [408, 265] on input "Last name" at bounding box center [522, 270] width 302 height 17
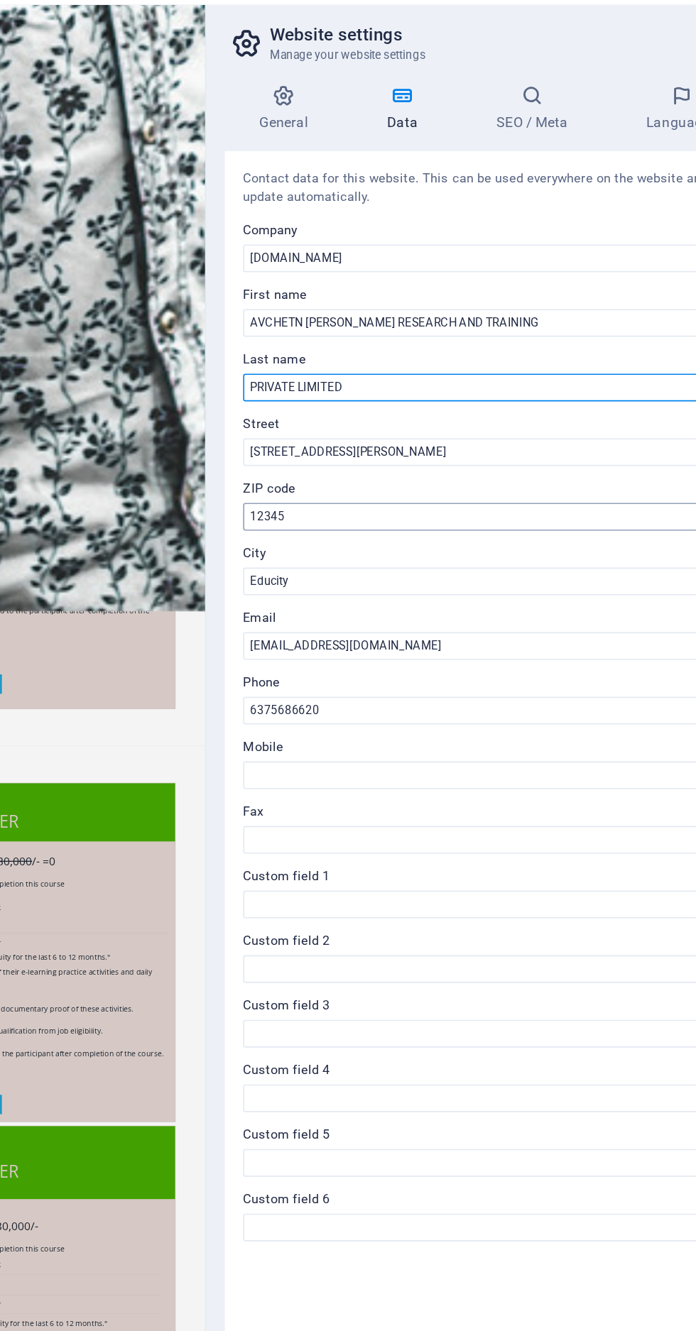
type input "PRIVATE LIMITED"
click at [464, 347] on input "12345" at bounding box center [522, 350] width 302 height 17
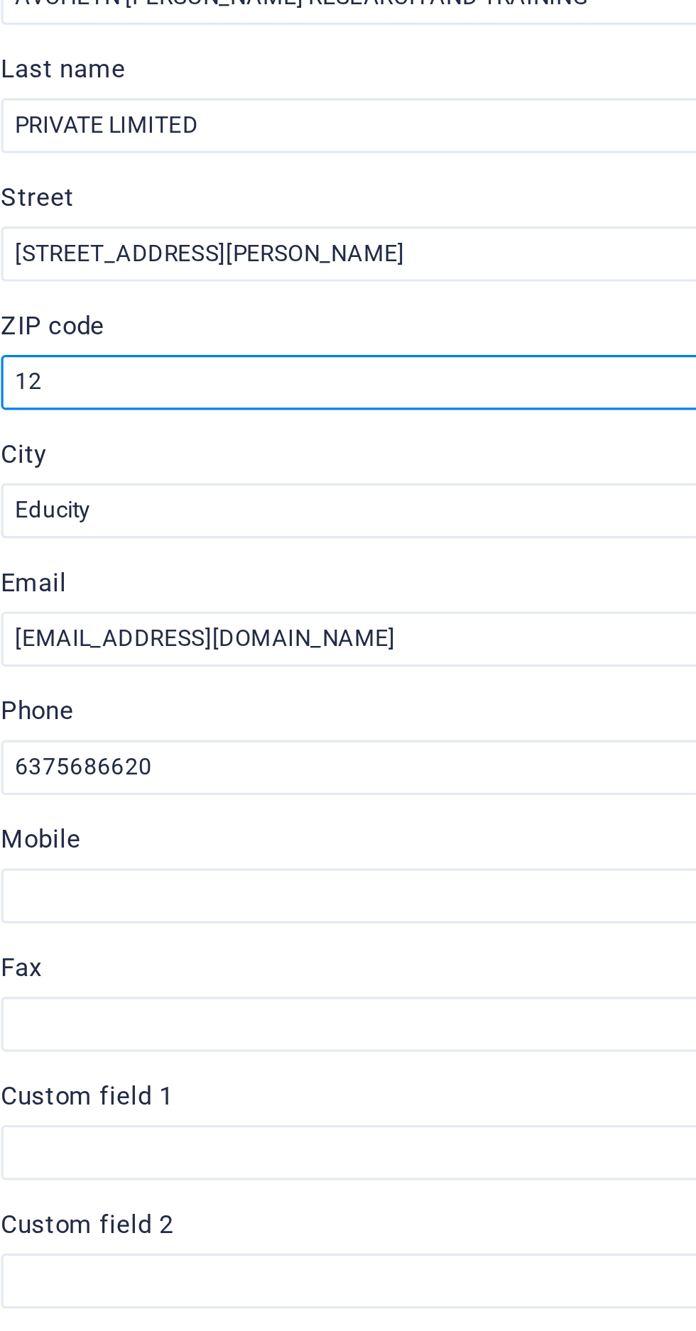
type input "1"
type input "4"
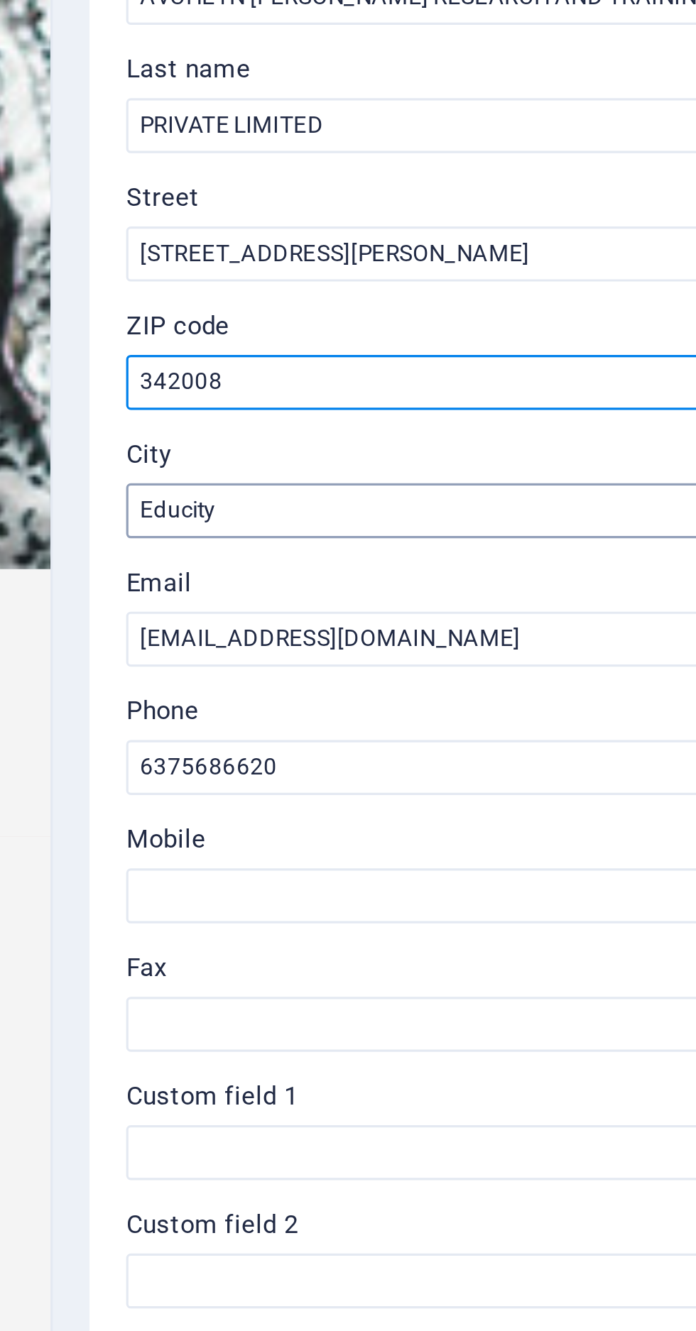
type input "342008"
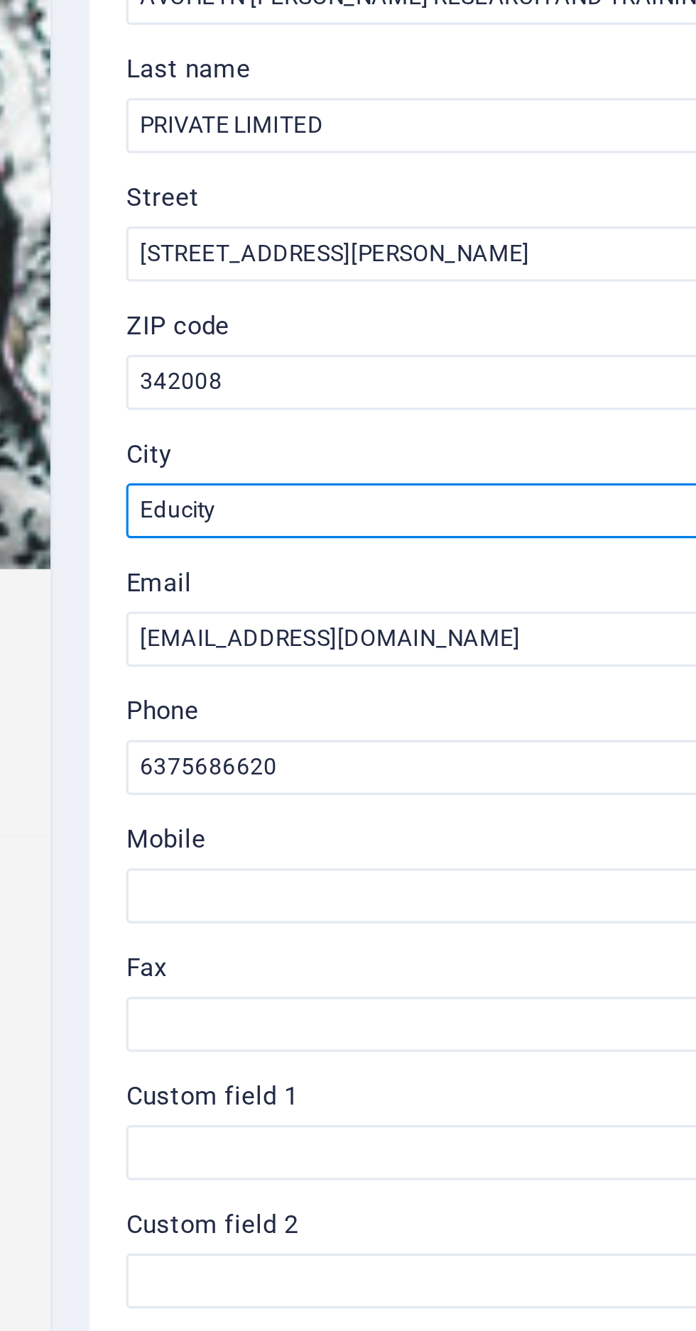
click at [446, 384] on input "Educity" at bounding box center [522, 389] width 302 height 17
type input "E"
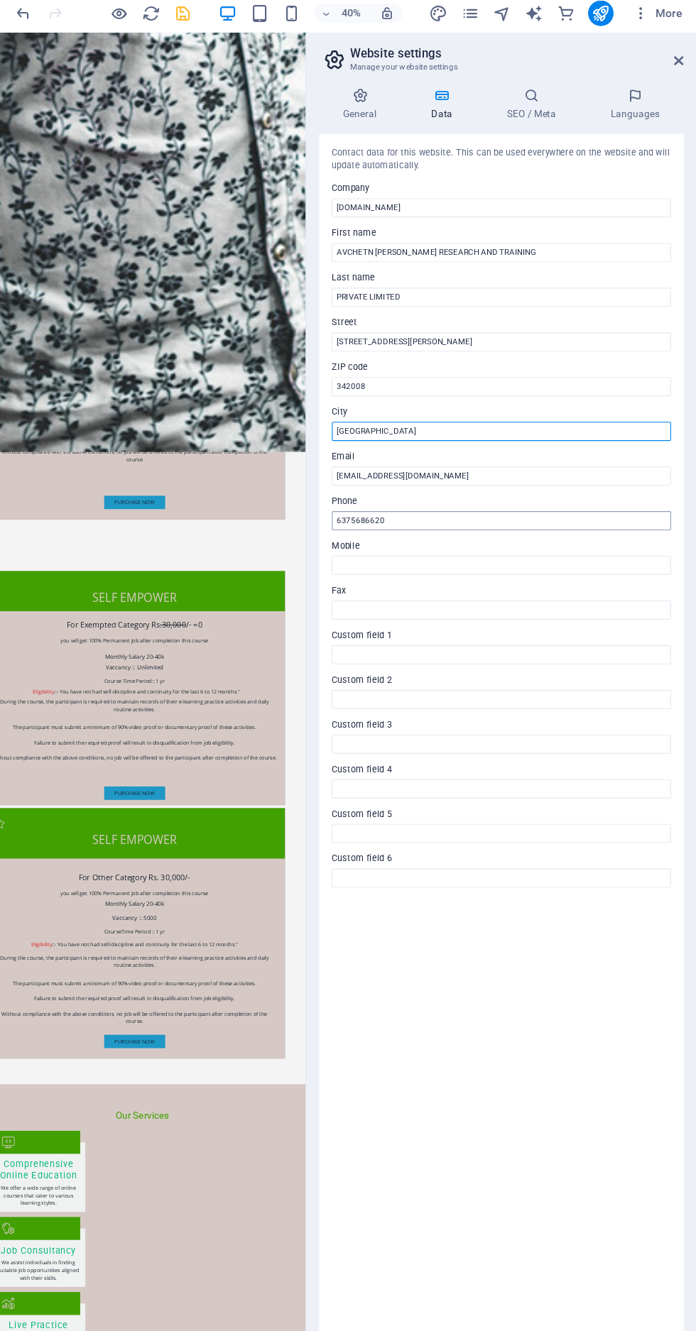
type input "Jodhpur"
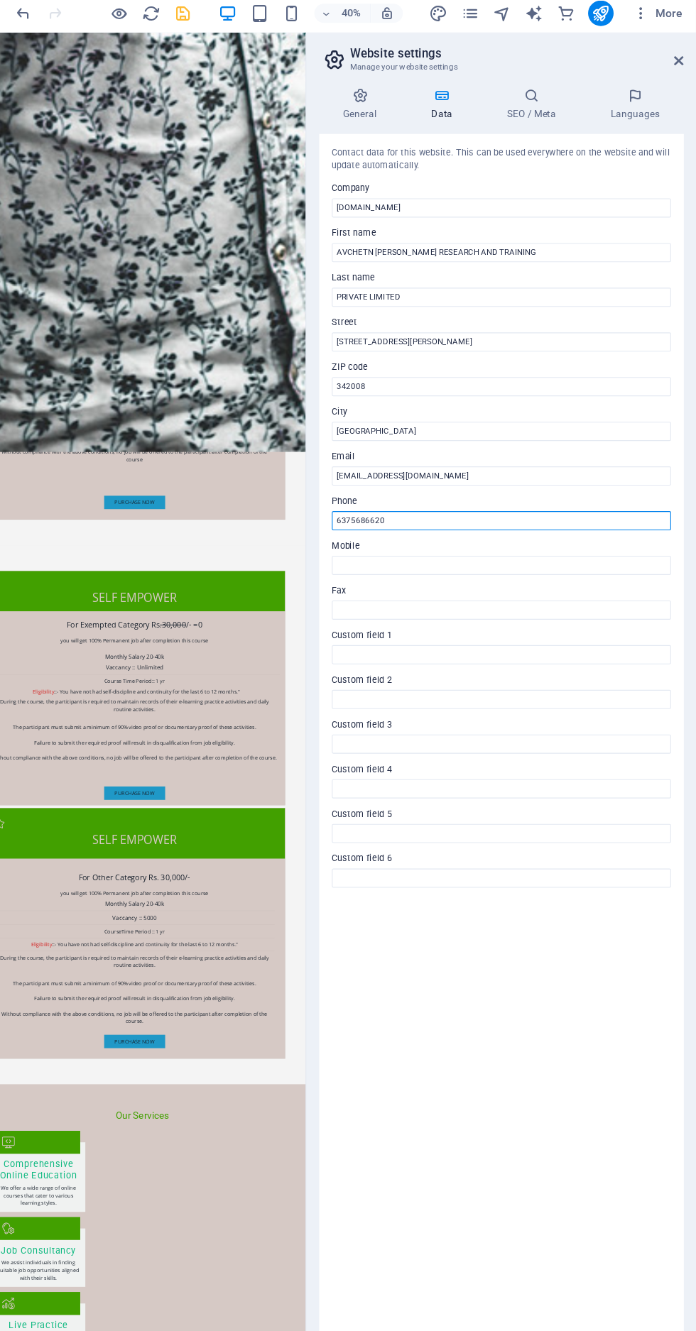
click at [451, 464] on input "6375686620" at bounding box center [522, 469] width 302 height 17
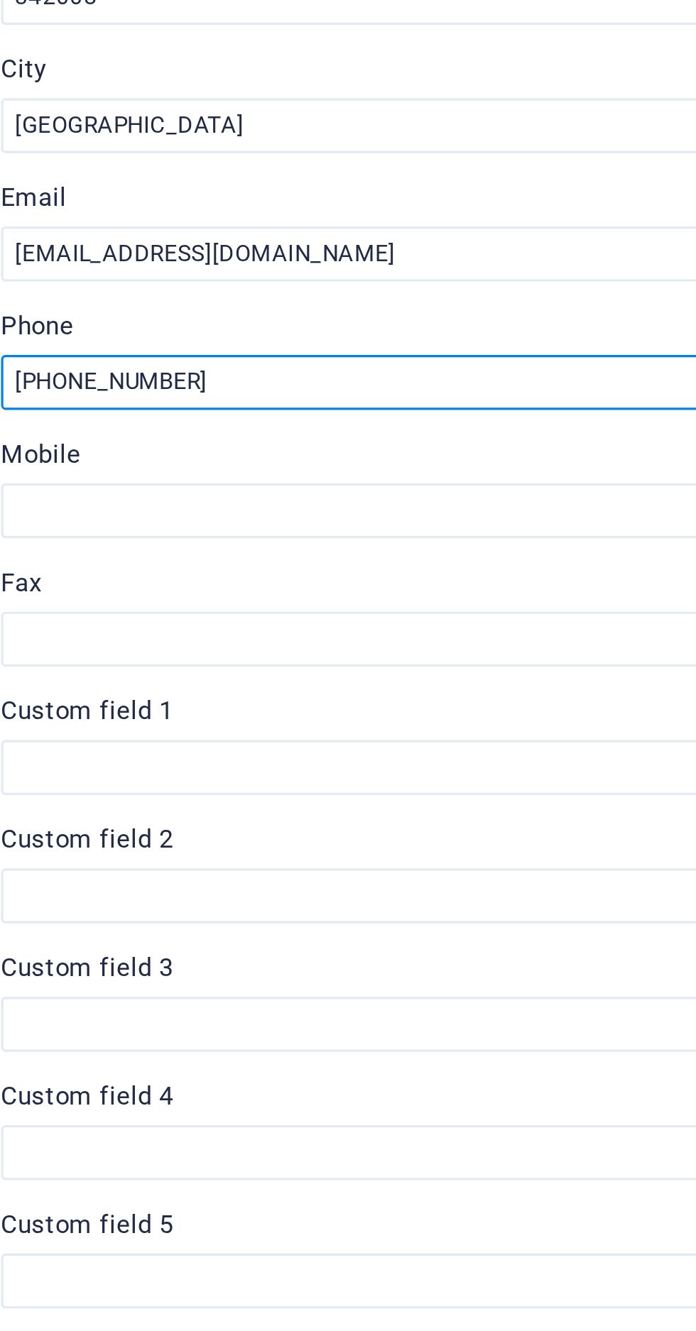
type input "[PHONE_NUMBER]"
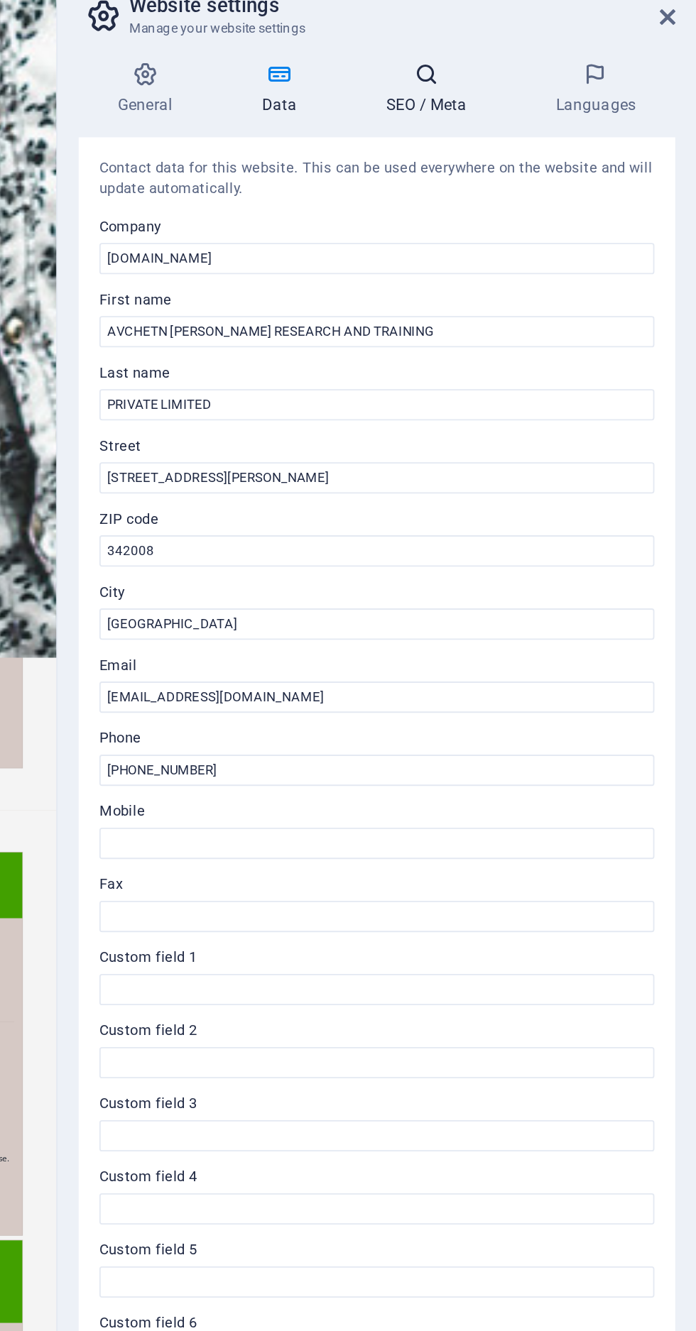
click at [560, 95] on icon at bounding box center [549, 91] width 87 height 14
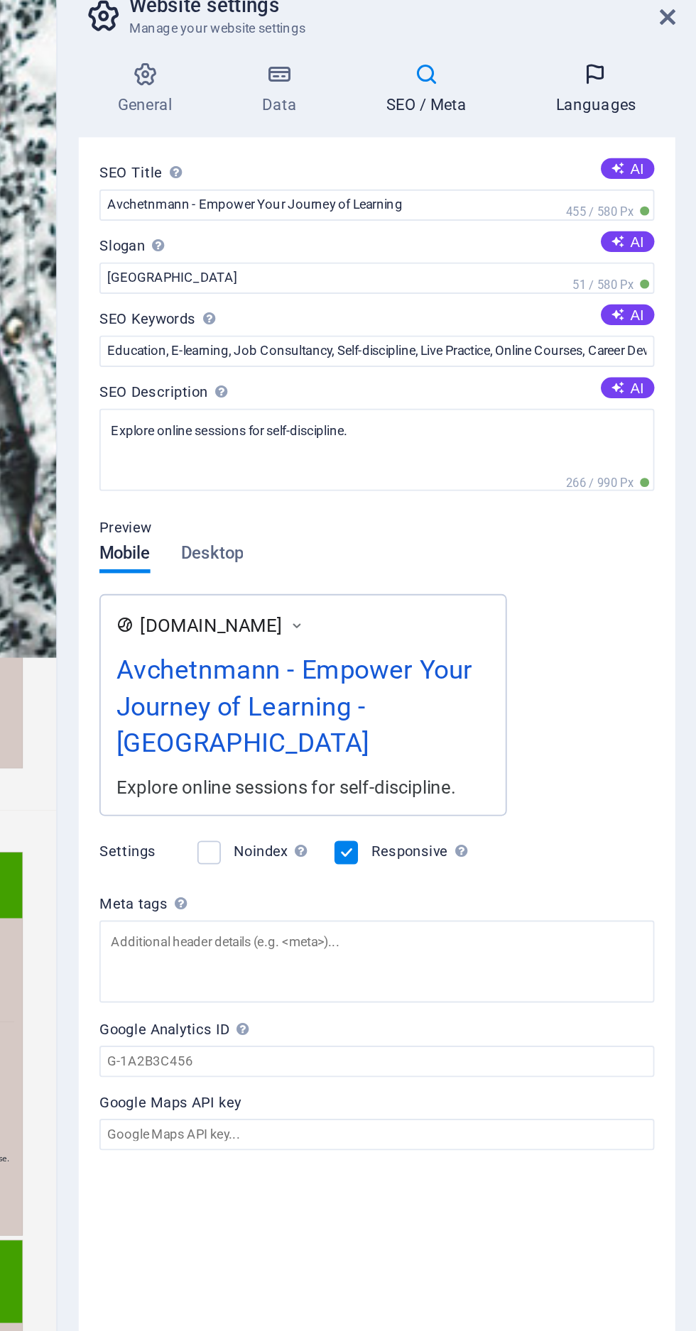
click at [647, 98] on h4 "Languages" at bounding box center [641, 99] width 87 height 30
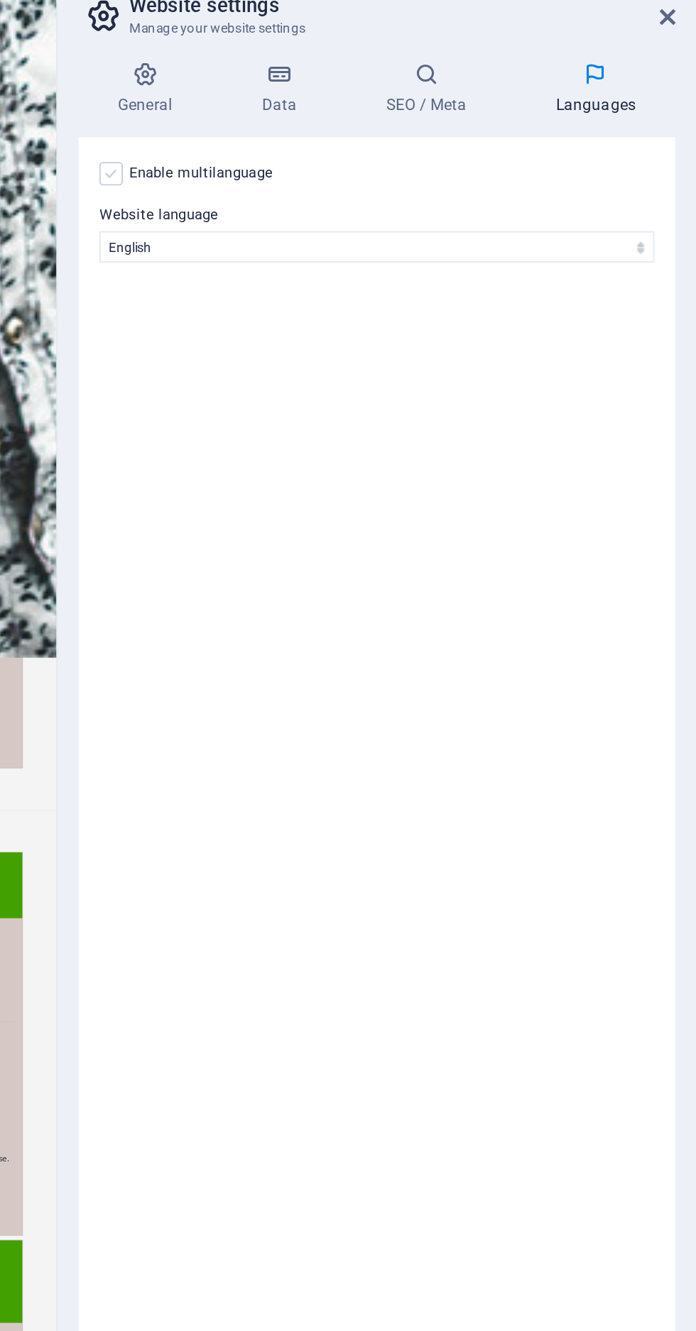
click at [381, 143] on label at bounding box center [377, 144] width 13 height 13
click at [0, 0] on input "Enable multilanguage To disable multilanguage delete all languages until only o…" at bounding box center [0, 0] width 0 height 0
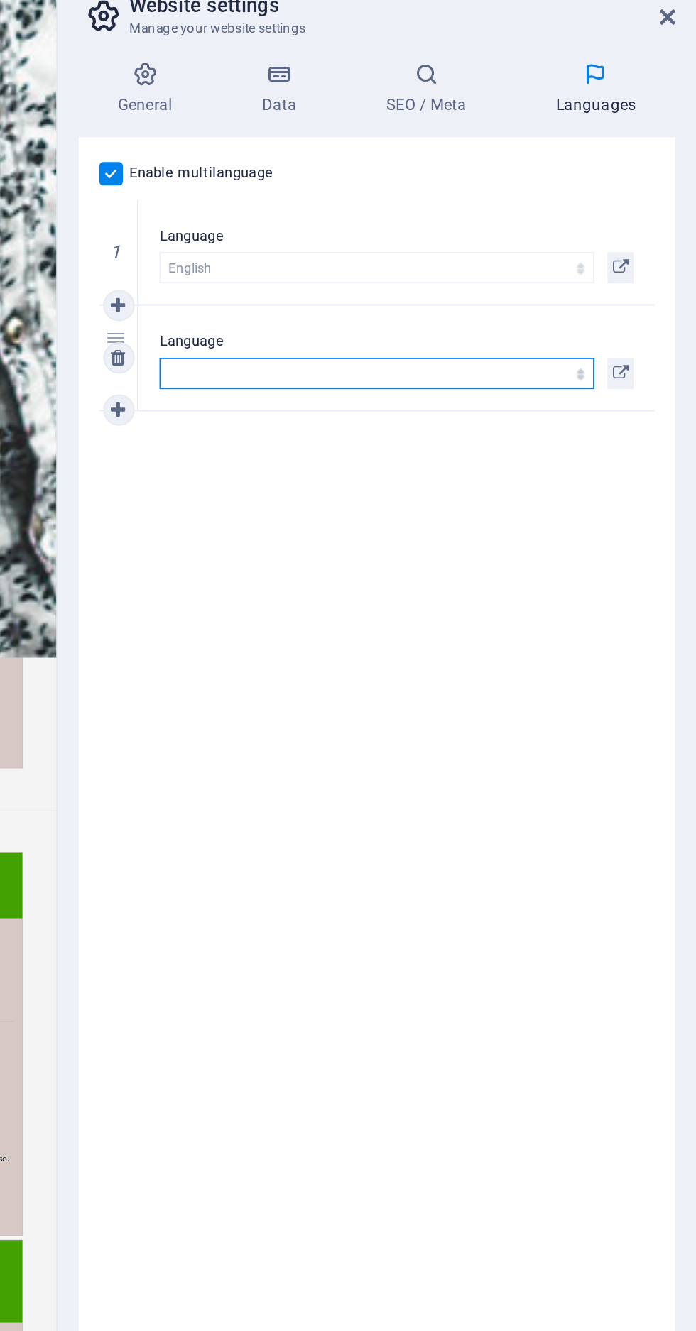
click at [530, 251] on select "Abkhazian Afar Afrikaans Akan Albanian Amharic Arabic Aragonese Armenian Assame…" at bounding box center [522, 253] width 236 height 17
select select "64"
click at [404, 245] on select "Abkhazian Afar Afrikaans Akan Albanian Amharic Arabic Aragonese Armenian Assame…" at bounding box center [522, 253] width 236 height 17
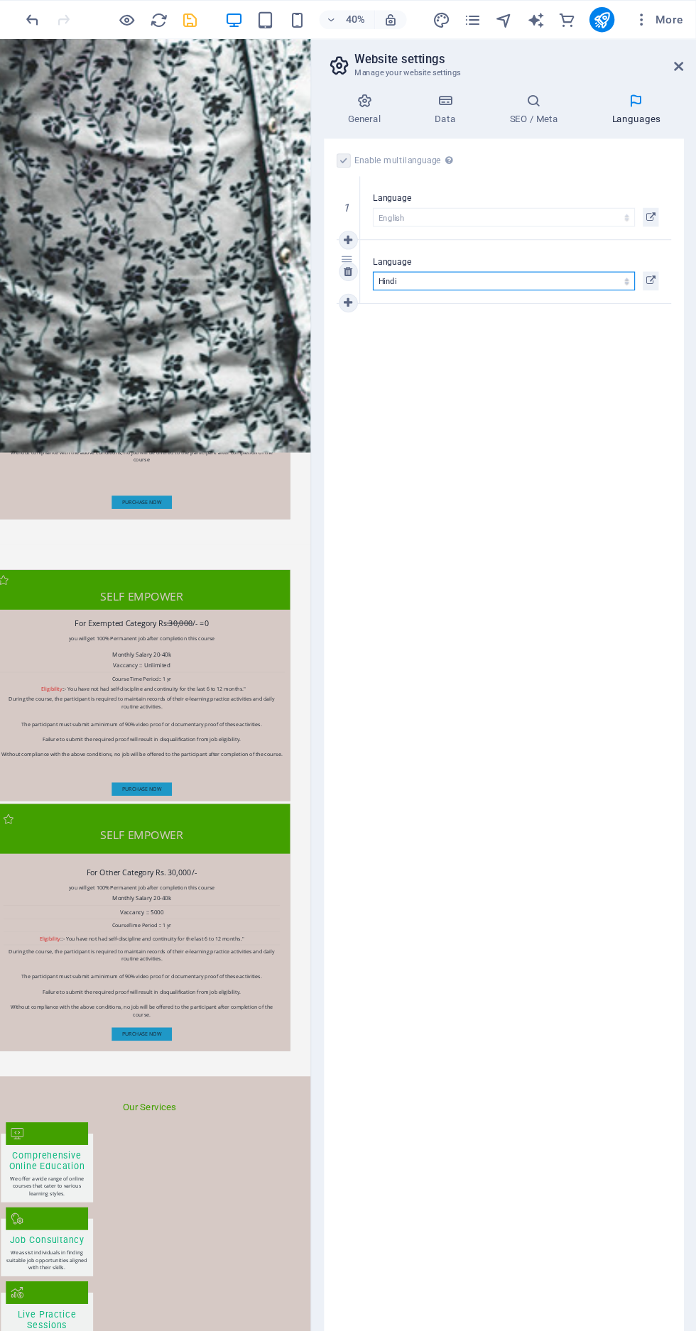
scroll to position [0, 0]
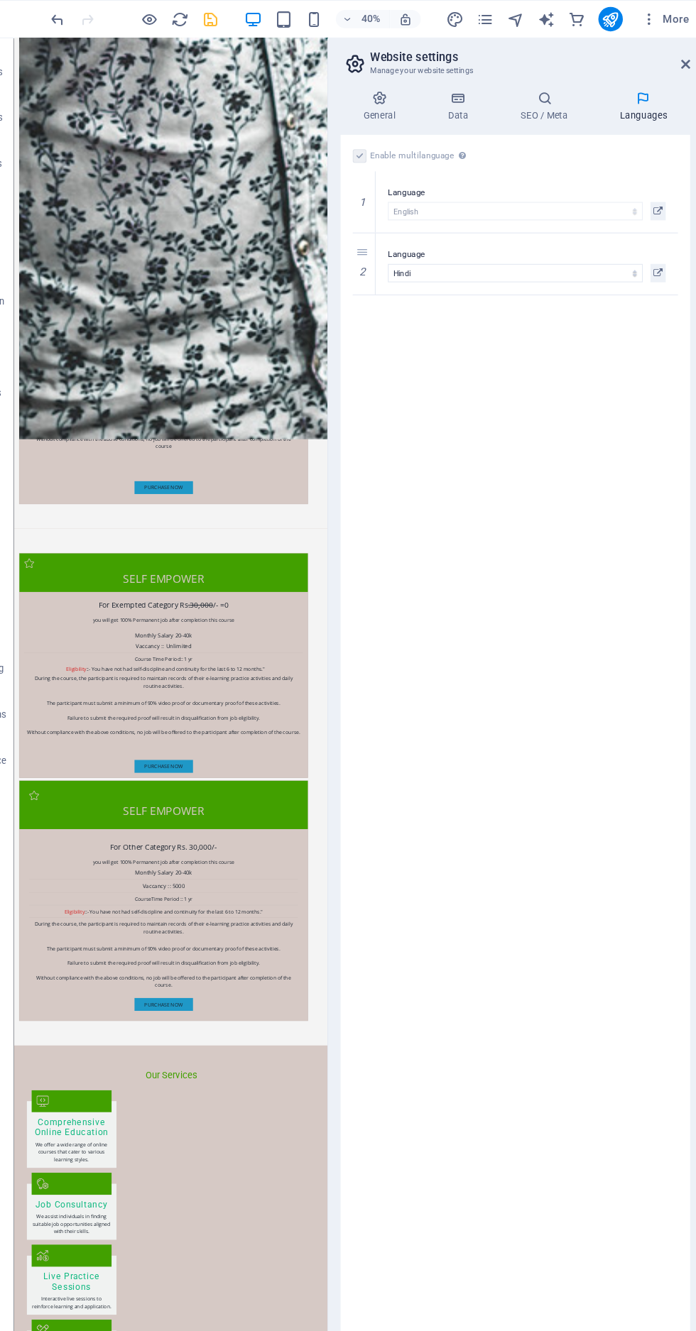
click at [243, 20] on icon "save" at bounding box center [239, 18] width 16 height 16
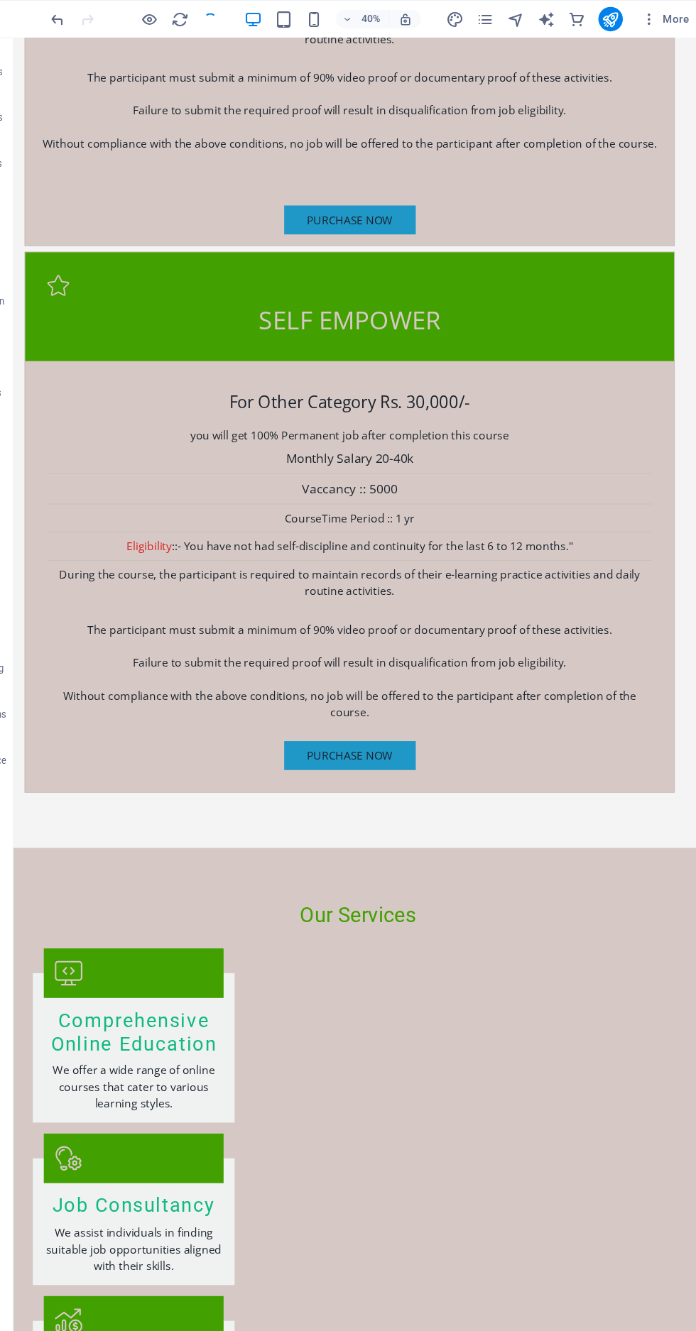
checkbox input "false"
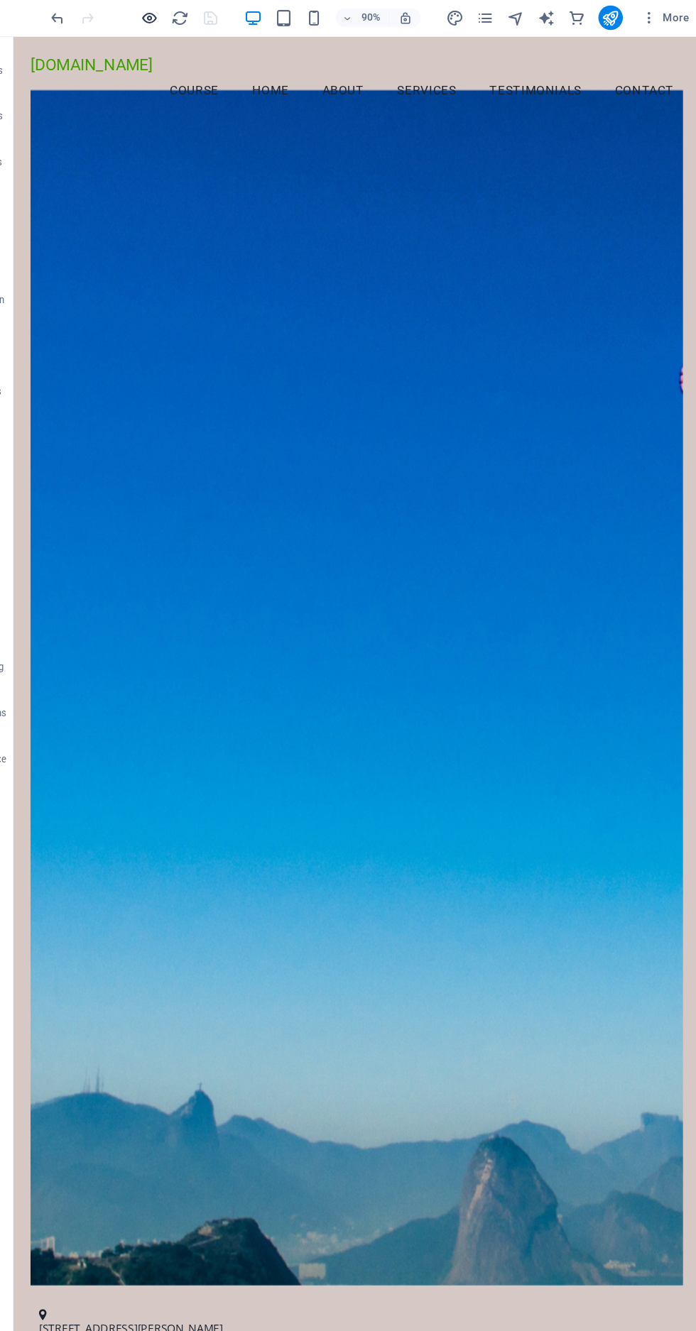
click at [183, 11] on icon "button" at bounding box center [183, 18] width 16 height 16
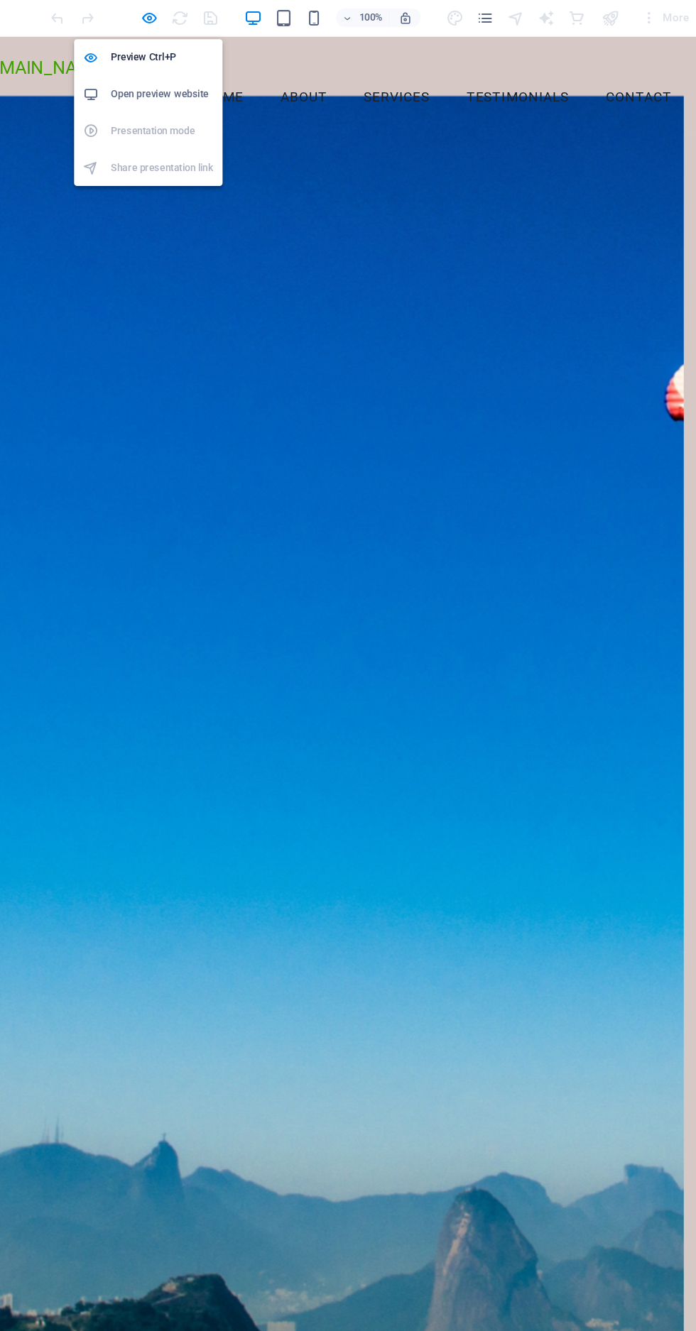
click at [214, 89] on h6 "Open preview website" at bounding box center [194, 88] width 95 height 17
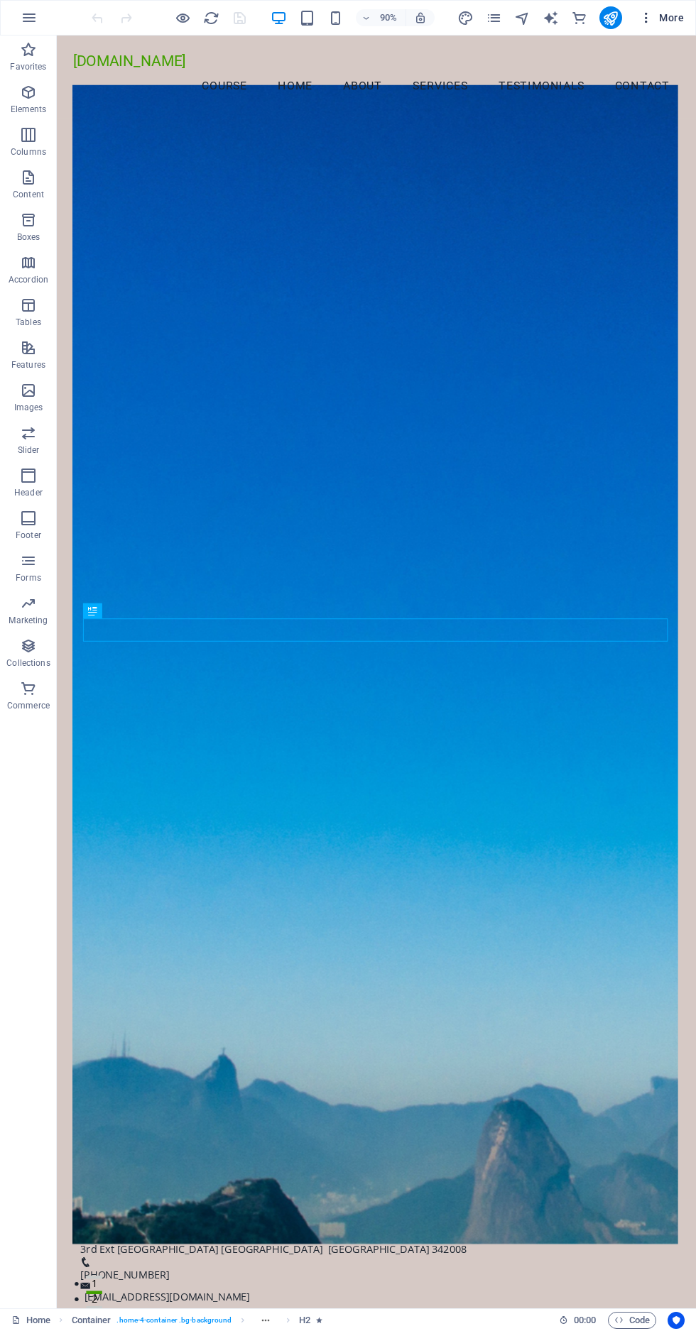
click at [646, 17] on icon "button" at bounding box center [646, 18] width 14 height 14
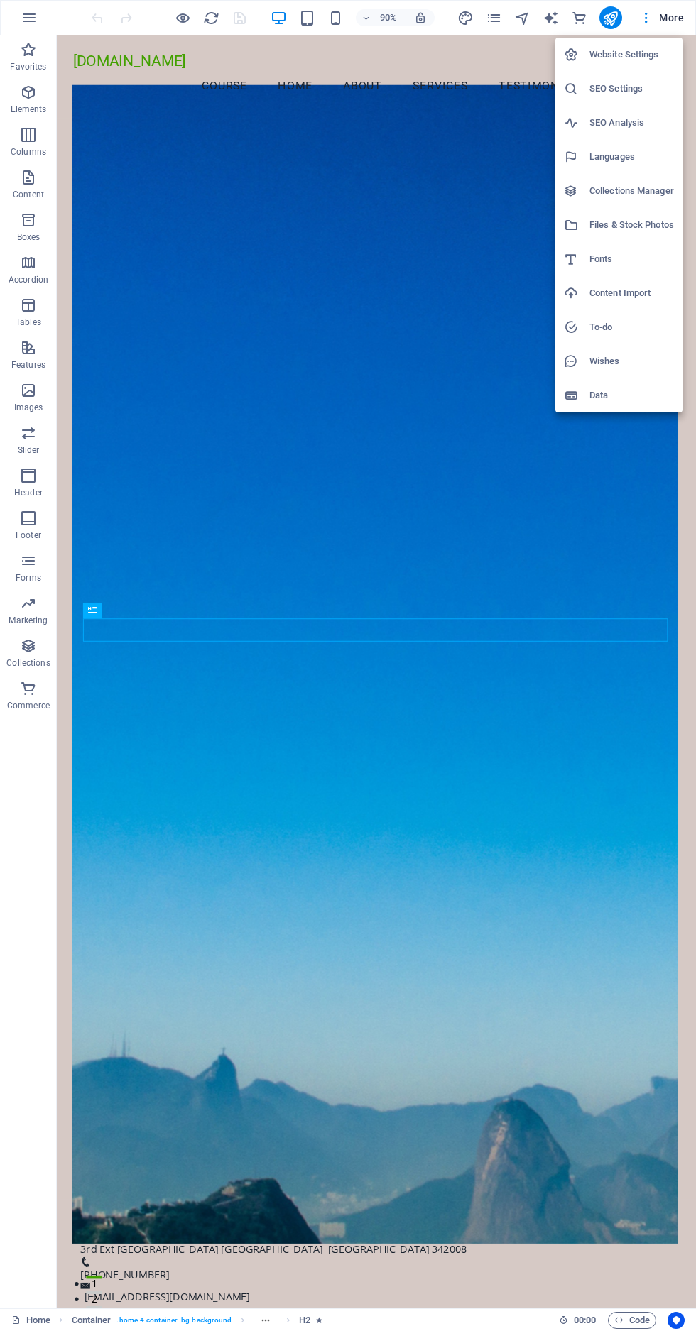
click at [616, 163] on h6 "Languages" at bounding box center [631, 156] width 85 height 17
select select "41"
select select "64"
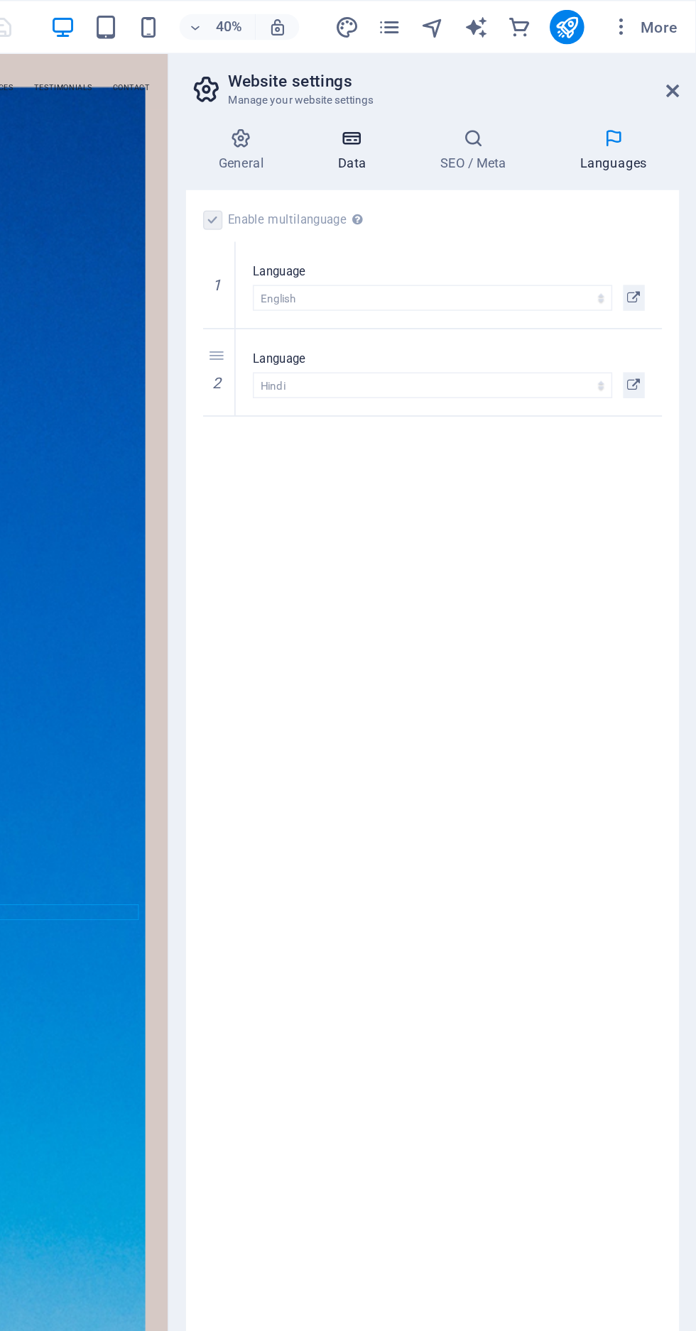
click at [469, 107] on h4 "Data" at bounding box center [471, 99] width 67 height 30
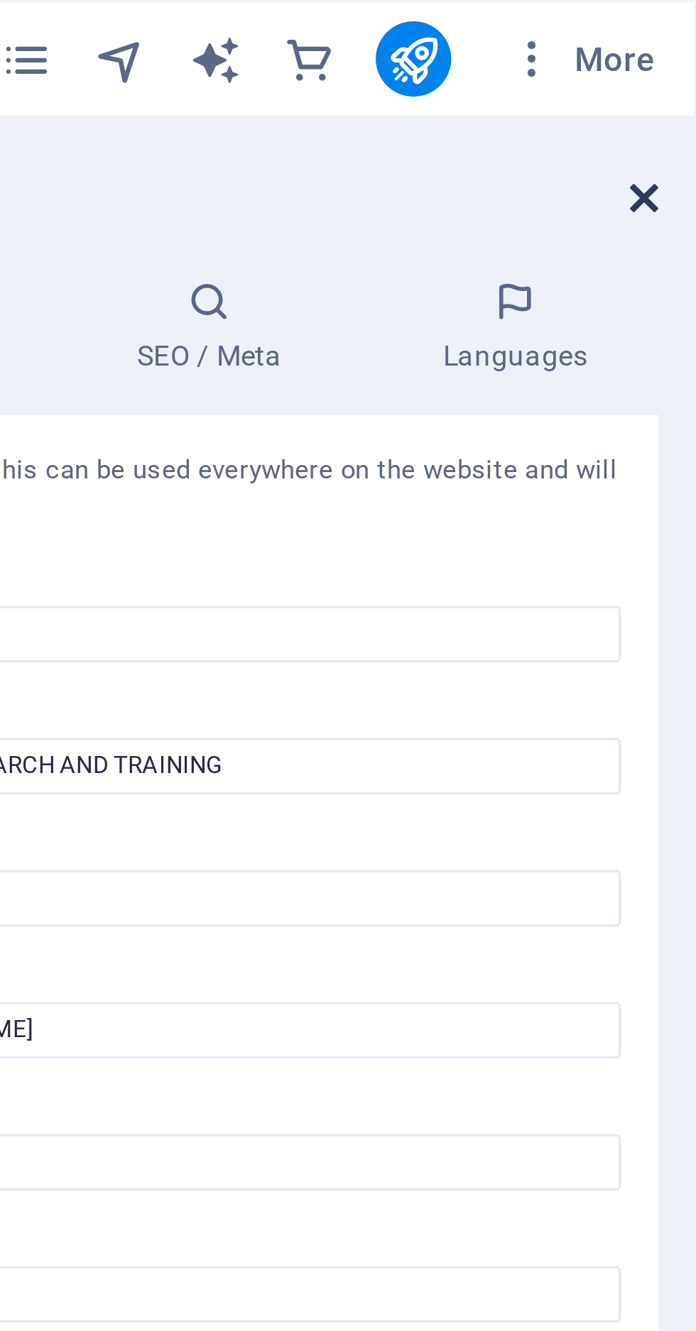
click at [679, 56] on icon at bounding box center [680, 59] width 9 height 11
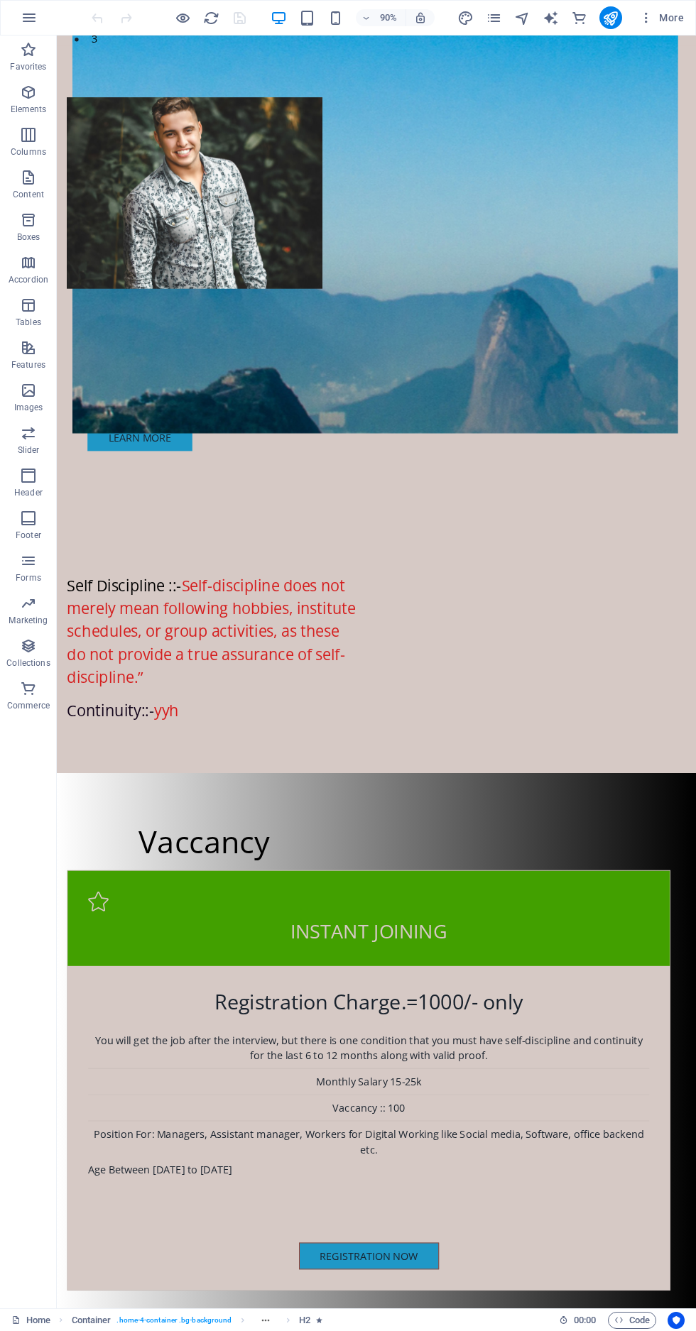
scroll to position [1442, 0]
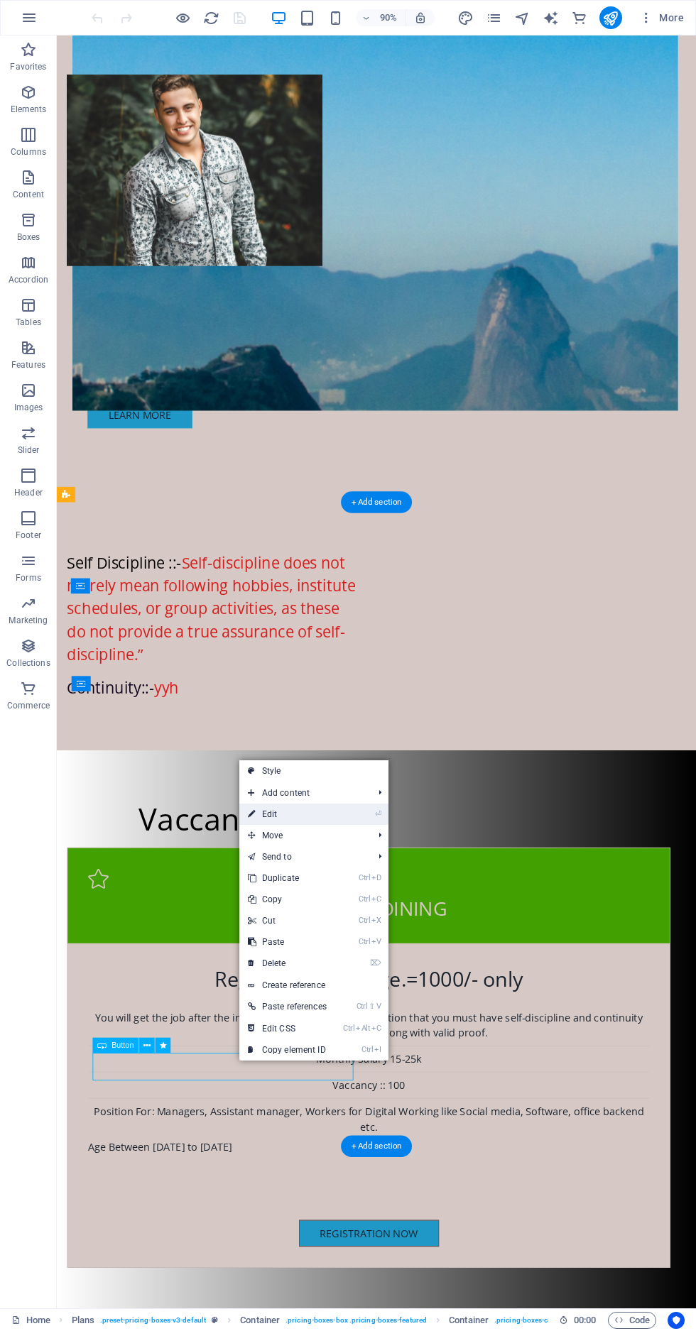
click at [288, 822] on link "⏎ Edit" at bounding box center [287, 814] width 96 height 21
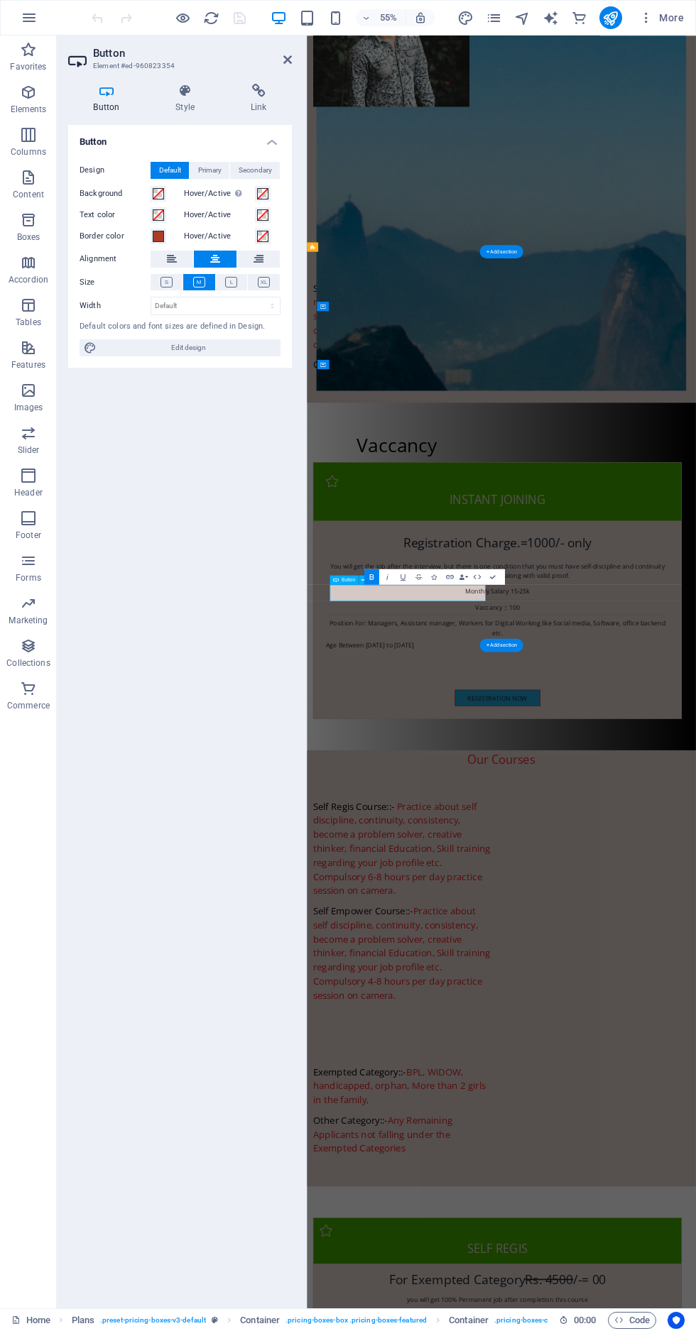
scroll to position [2345, 0]
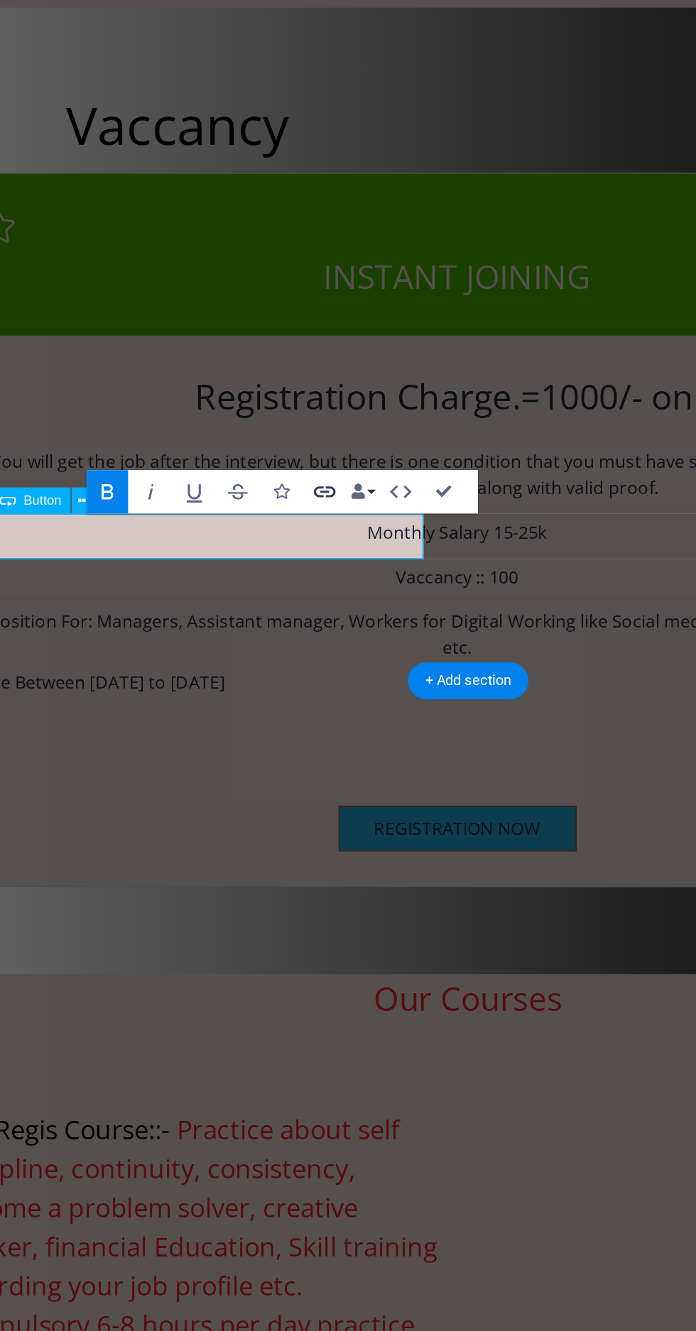
click at [450, 568] on icon "button" at bounding box center [449, 571] width 9 height 9
click at [452, 570] on icon "button" at bounding box center [450, 572] width 8 height 4
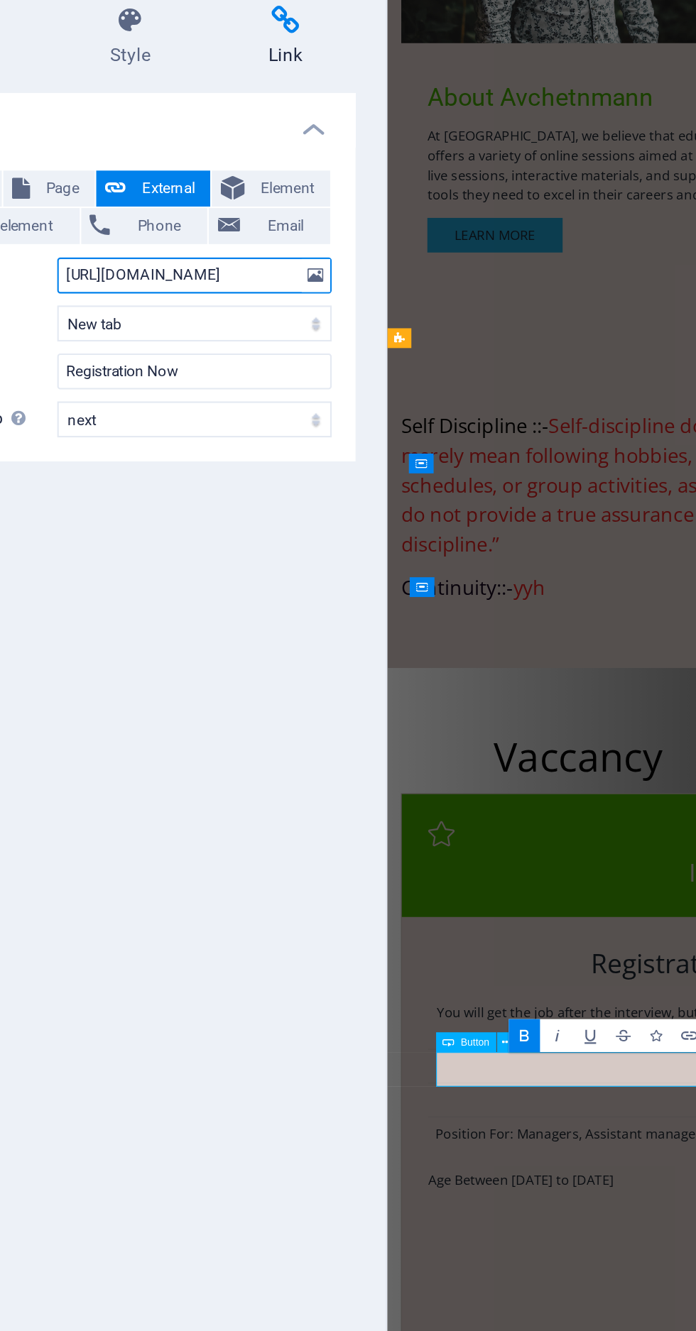
click at [254, 207] on input "https://forms.gle/wcx2pKGSVSxKpr1F8" at bounding box center [216, 211] width 130 height 17
click at [222, 209] on input "xKpr1F8" at bounding box center [216, 211] width 130 height 17
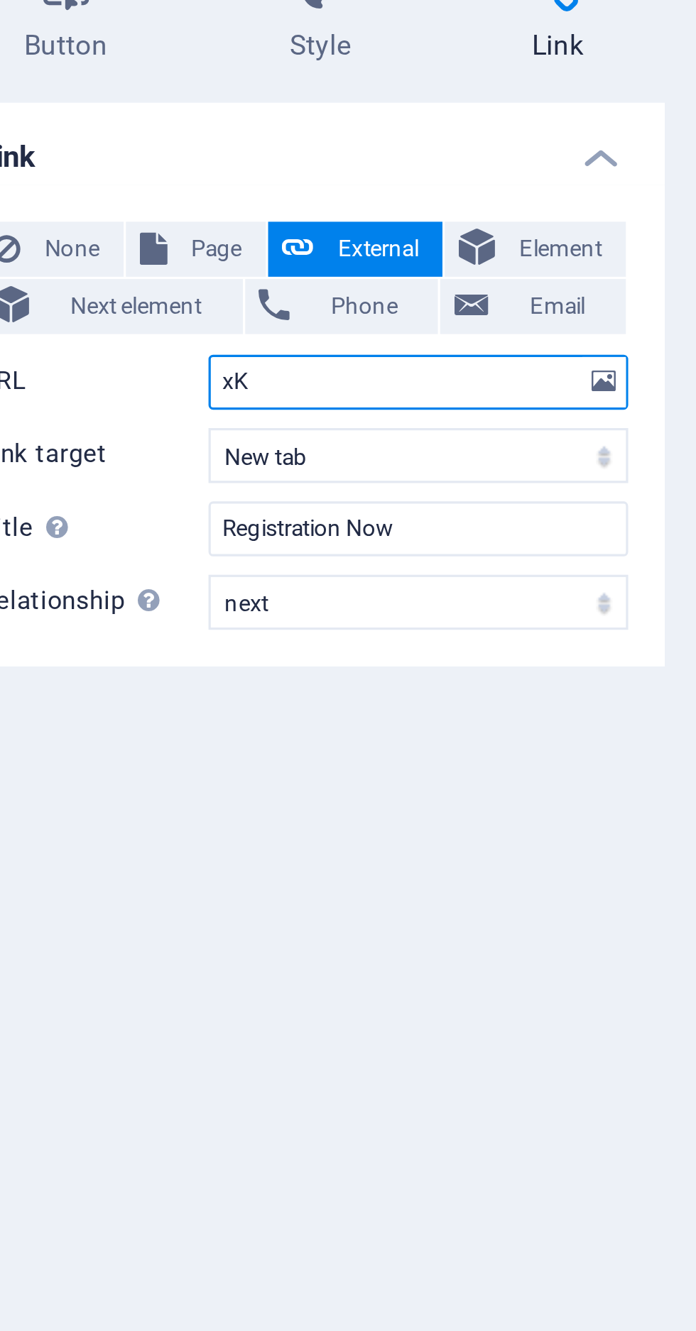
type input "x"
paste input "https://forms.gle/L6RGDpjQq4Q42To4A"
type input "https://forms.gle/L6RGDpjQq4Q42To4A"
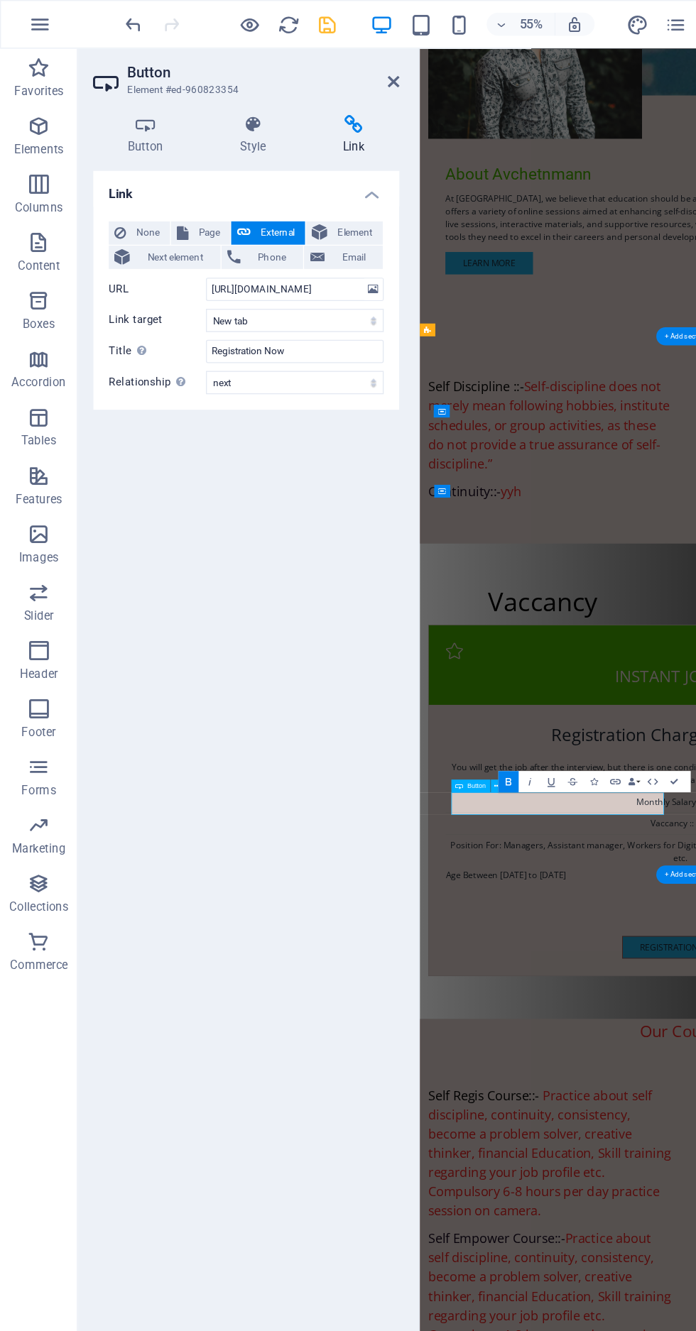
click at [244, 15] on icon "save" at bounding box center [239, 18] width 16 height 16
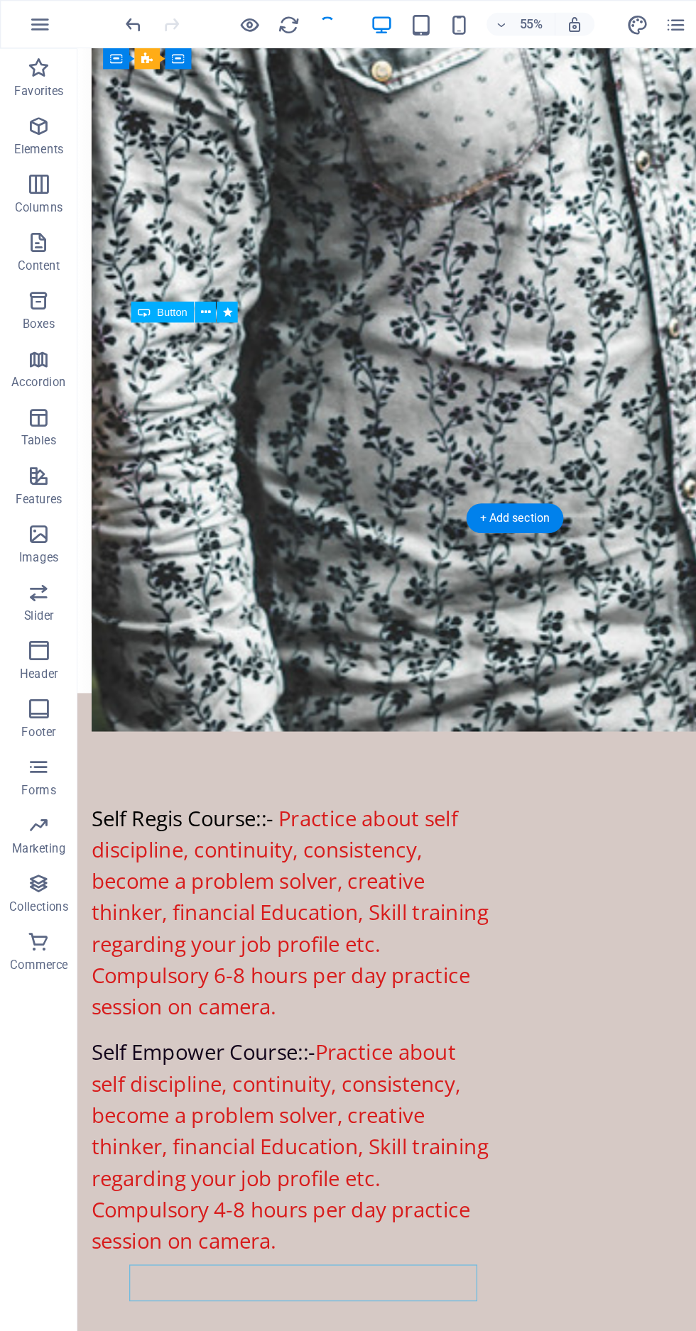
checkbox input "false"
click at [499, 240] on div "Vaccancy Instant Joining Registration Charge.=1000/- only You will get the job …" at bounding box center [432, 256] width 710 height 632
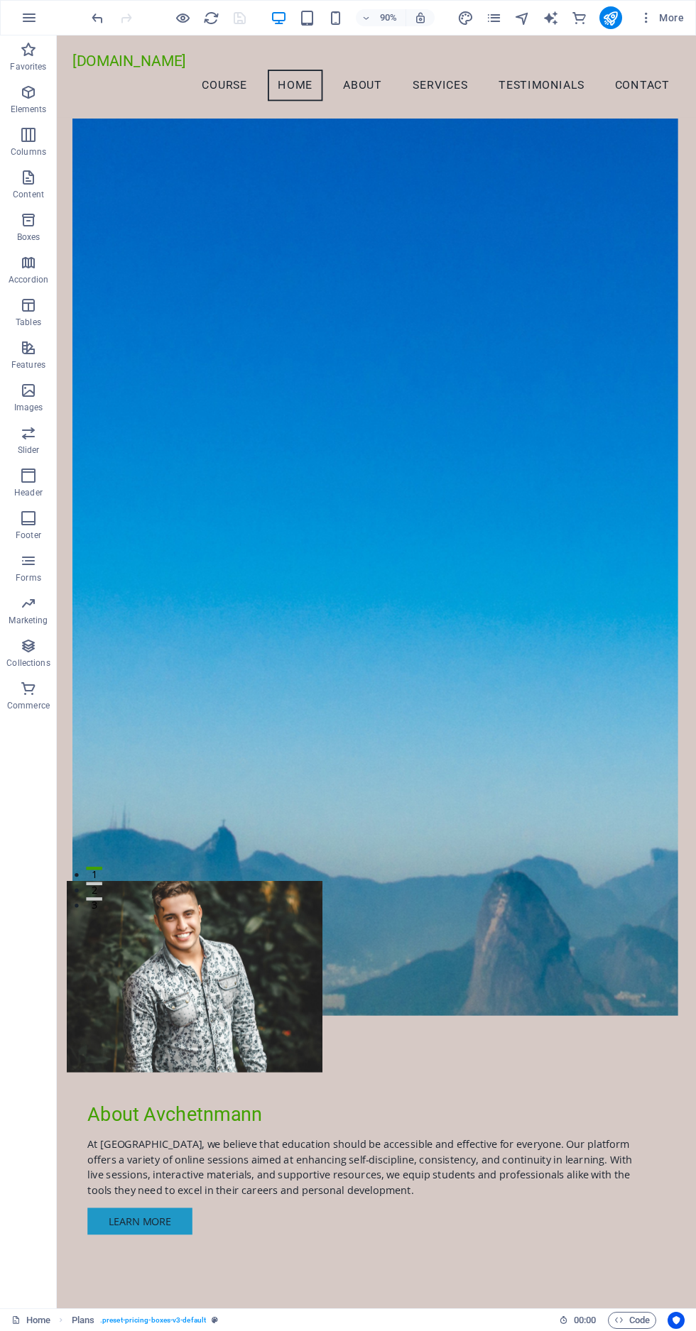
scroll to position [0, 0]
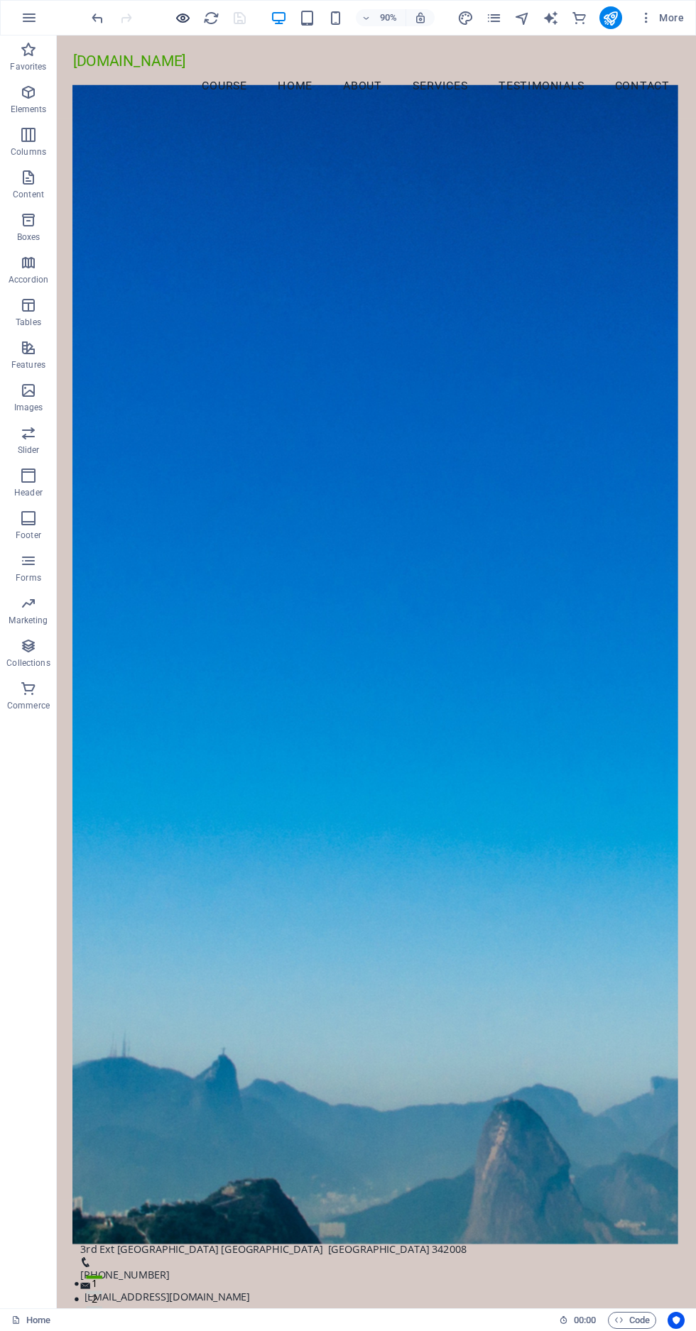
click at [186, 22] on icon "button" at bounding box center [183, 18] width 16 height 16
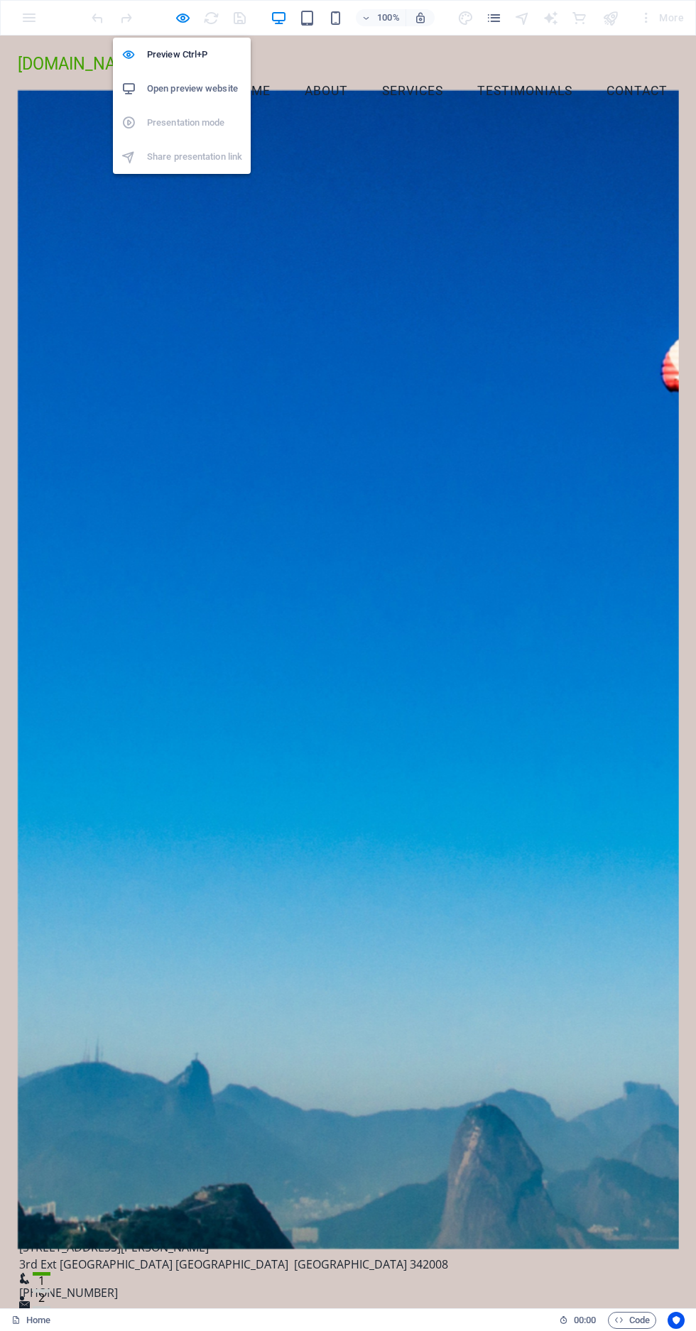
click at [210, 92] on h6 "Open preview website" at bounding box center [194, 88] width 95 height 17
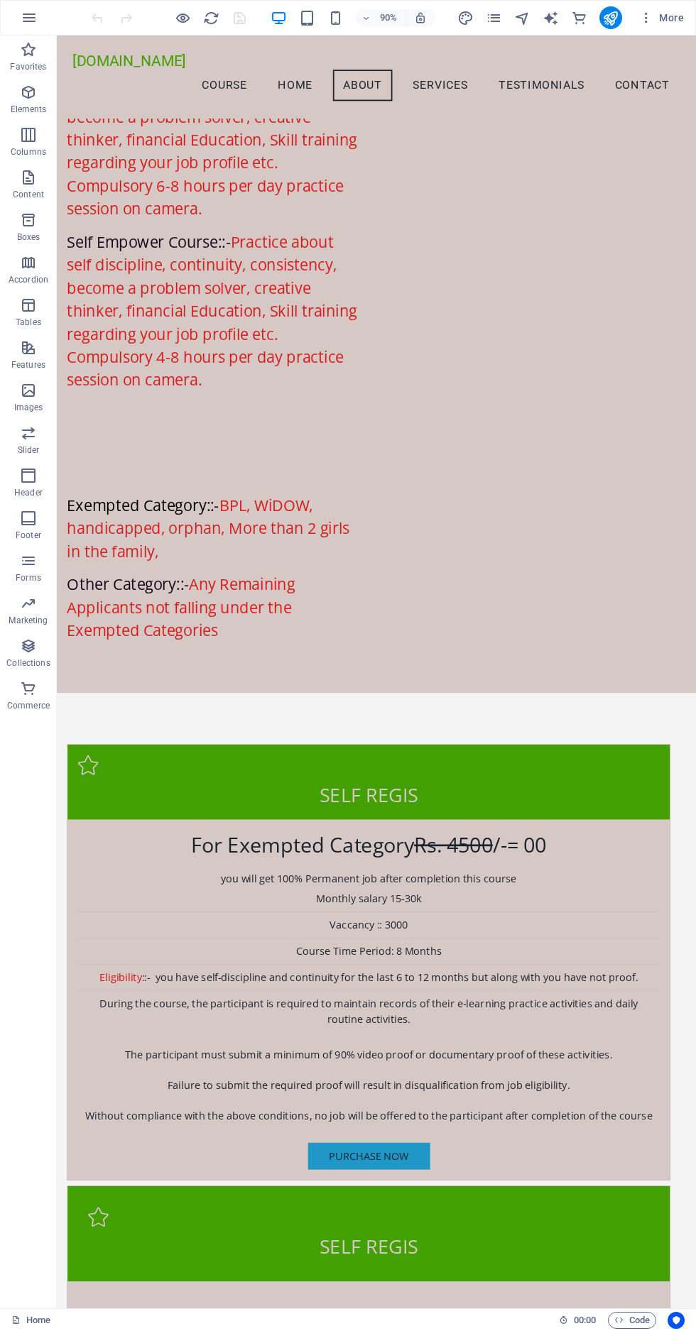
scroll to position [2827, 0]
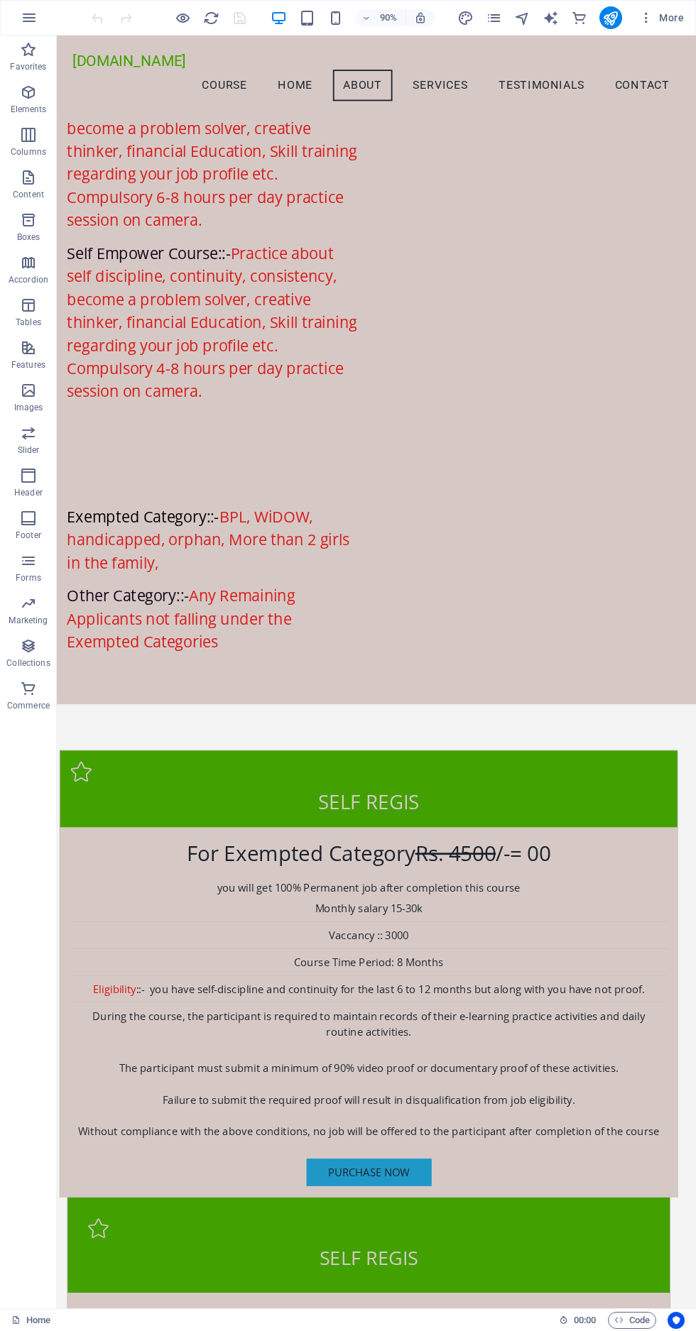
click at [268, 1284] on div "Purchase now" at bounding box center [403, 1299] width 663 height 31
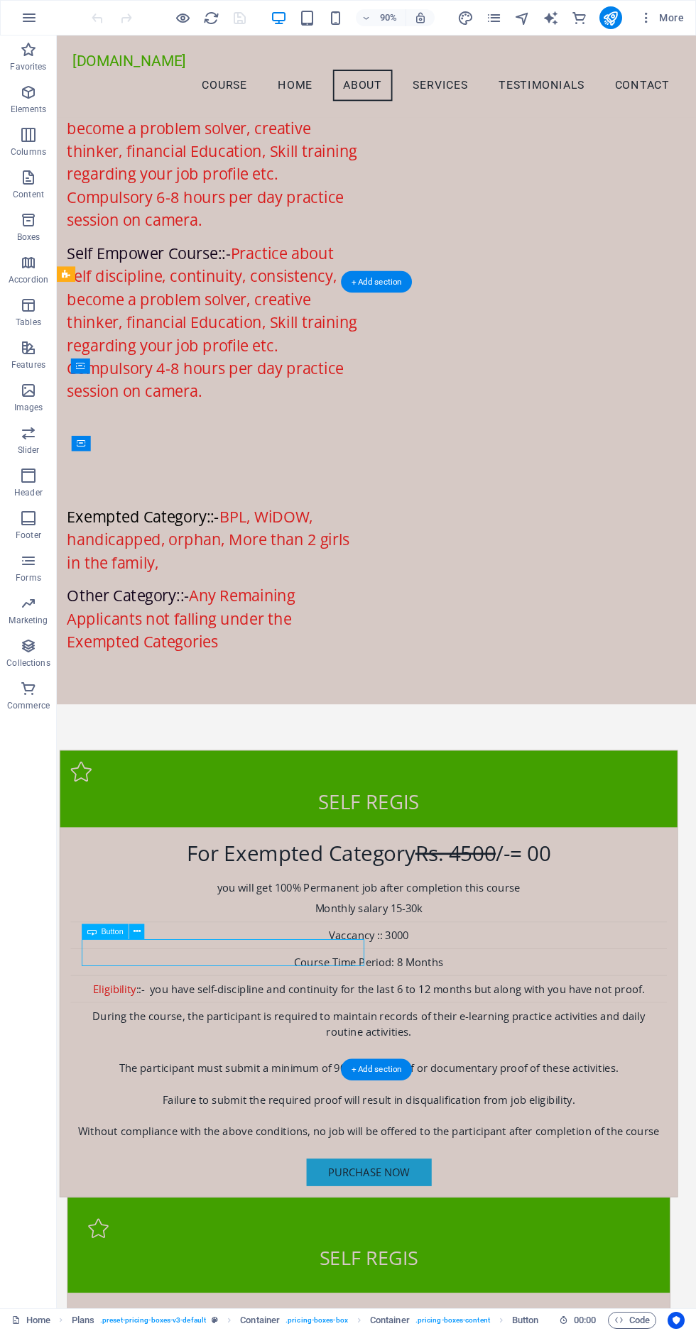
scroll to position [2924, 0]
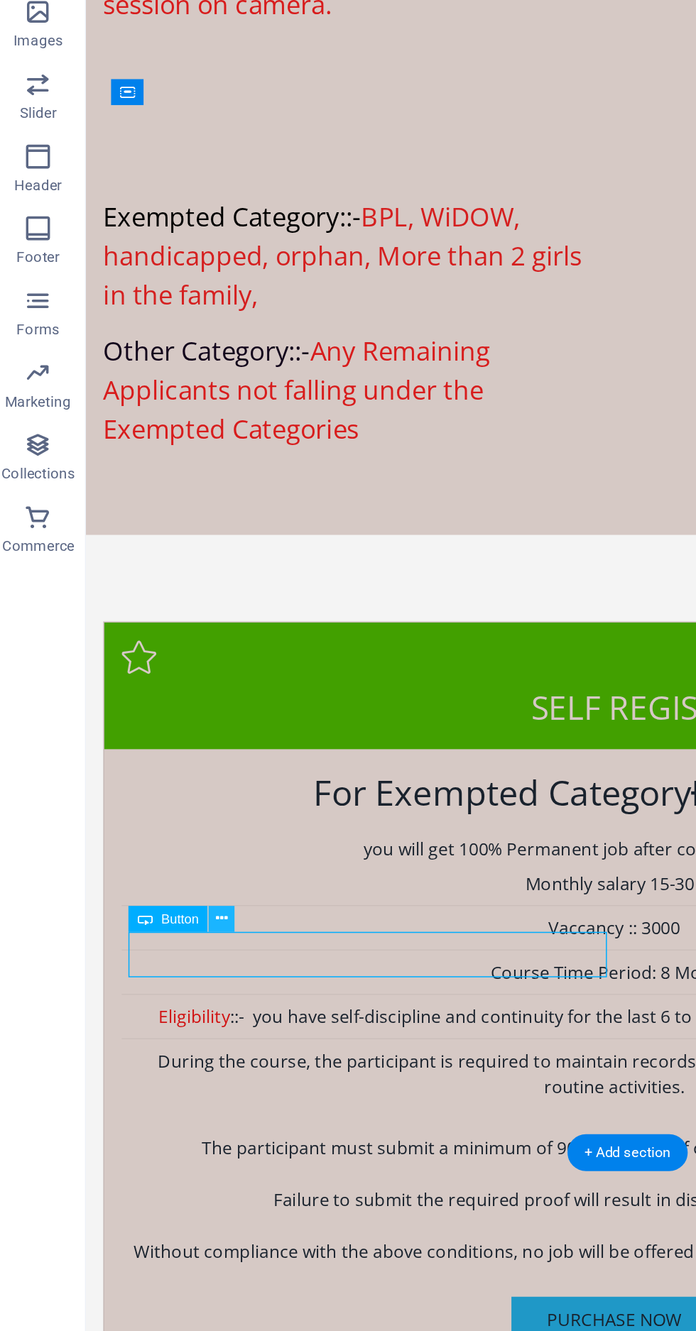
click at [139, 920] on icon at bounding box center [137, 926] width 7 height 13
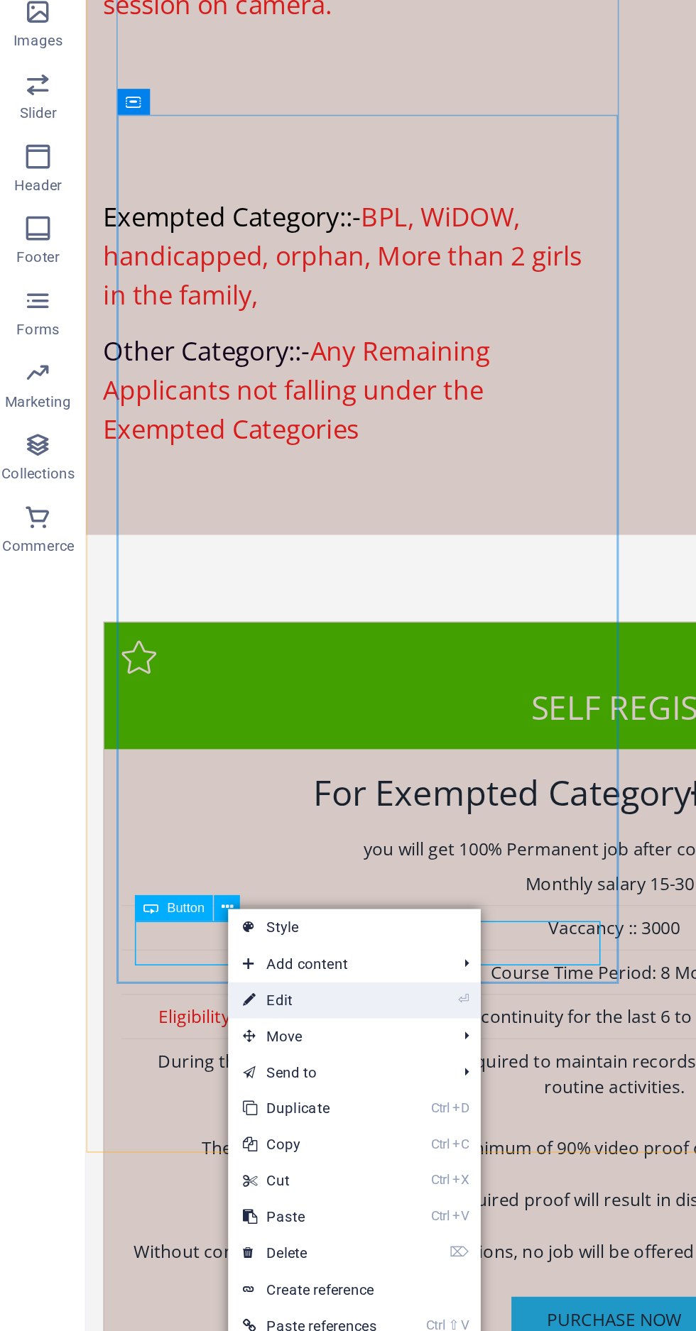
click at [181, 975] on link "⏎ Edit" at bounding box center [189, 974] width 96 height 21
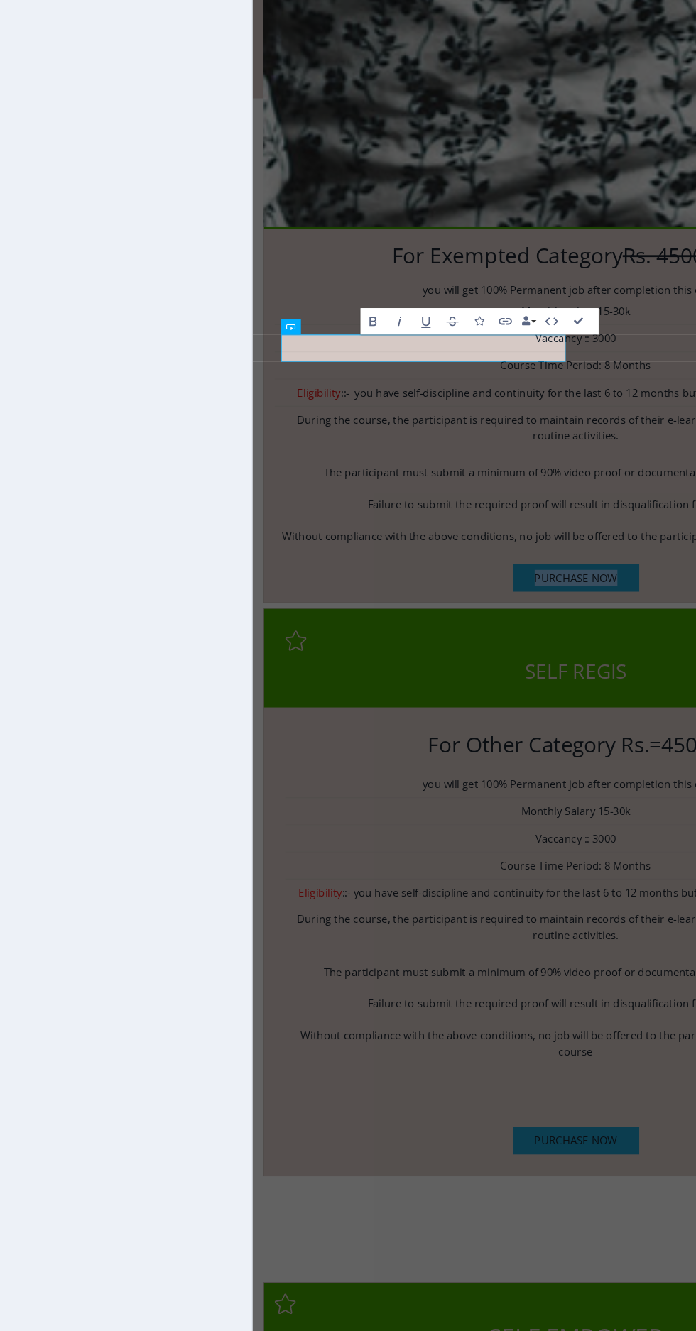
scroll to position [3693, 0]
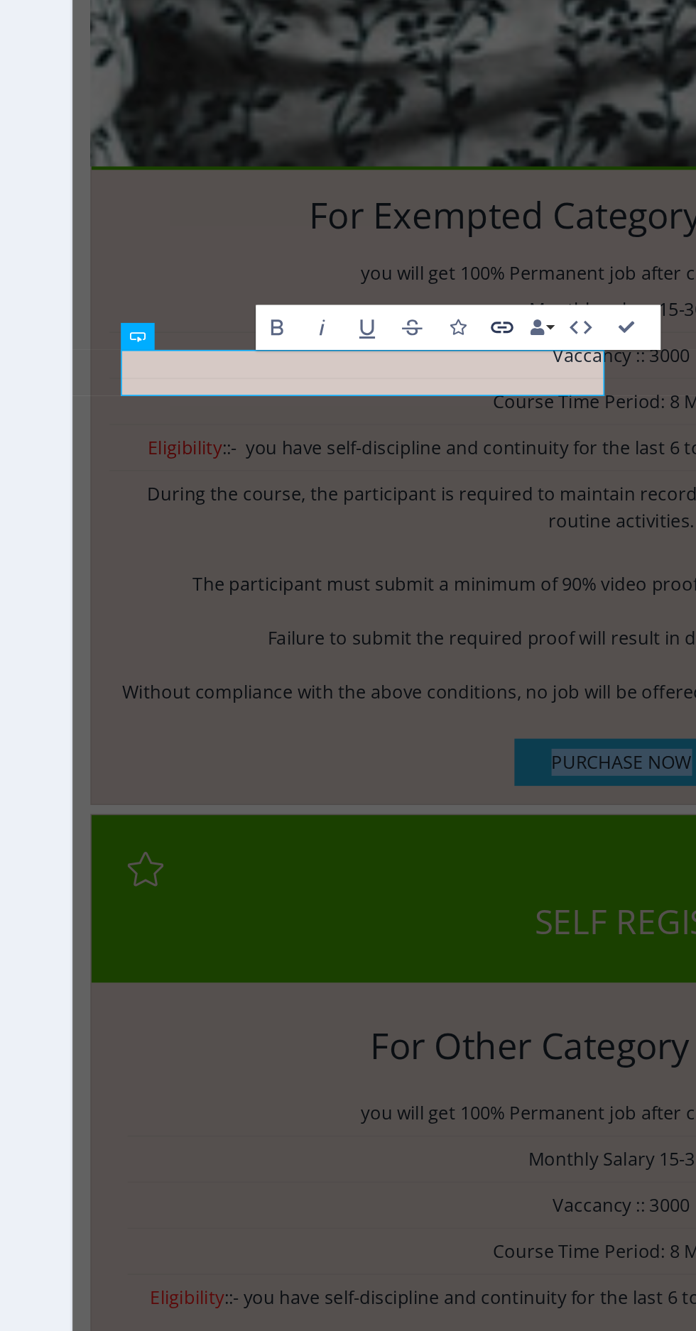
click at [454, 567] on icon "button" at bounding box center [456, 571] width 9 height 9
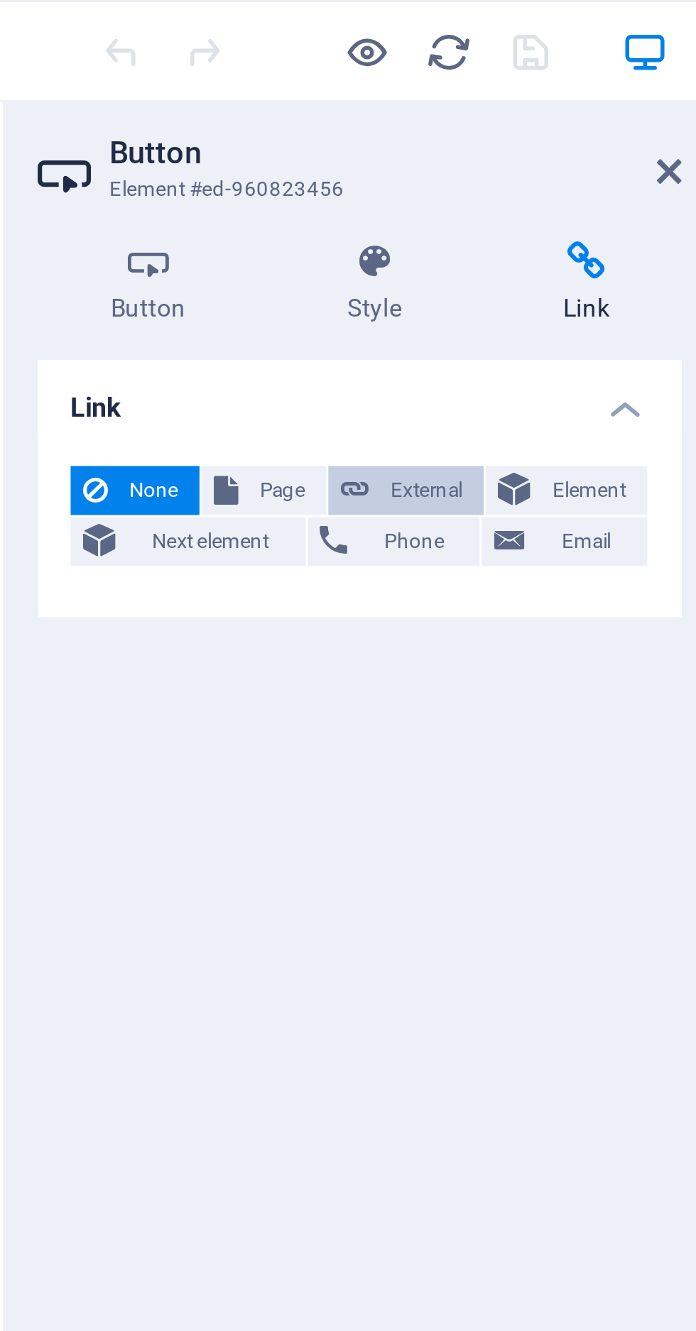
click at [200, 171] on span "External" at bounding box center [202, 170] width 31 height 17
select select "blank"
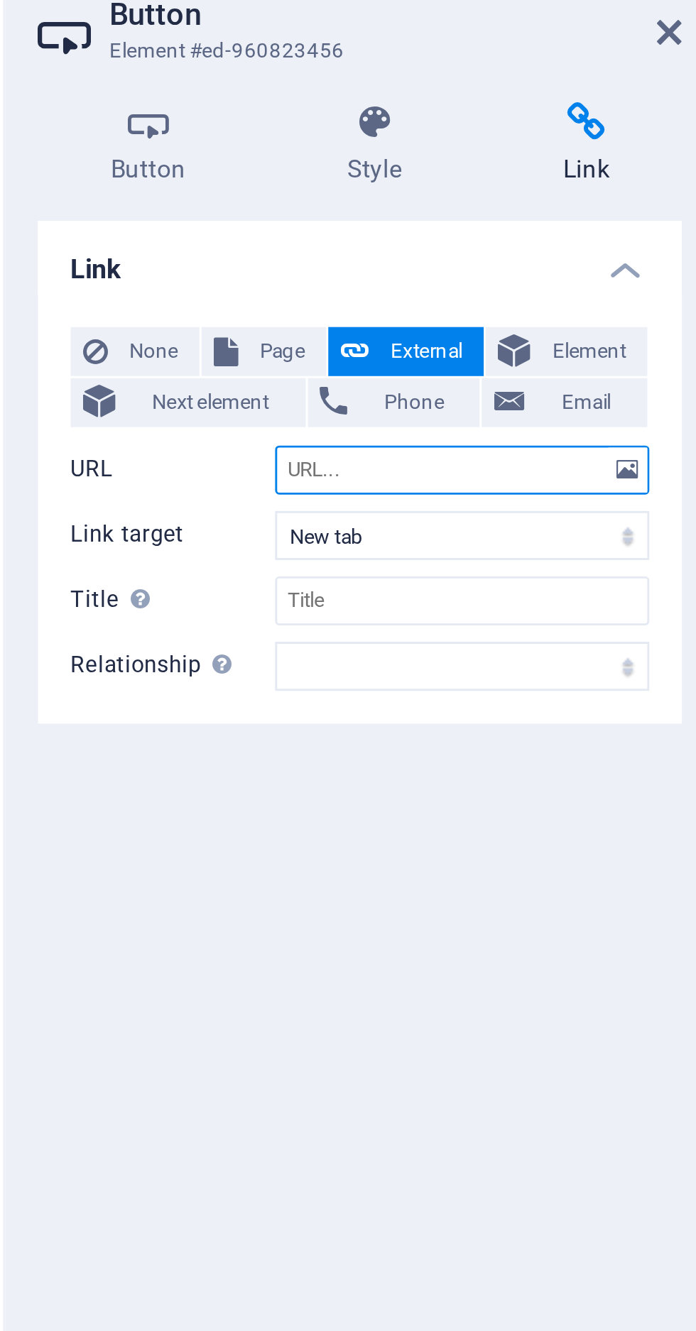
paste input "https://forms.gle/zV4oFfUcH9jp8pjS6"
type input "https://forms.gle/zV4oFfUcH9jp8pjS6"
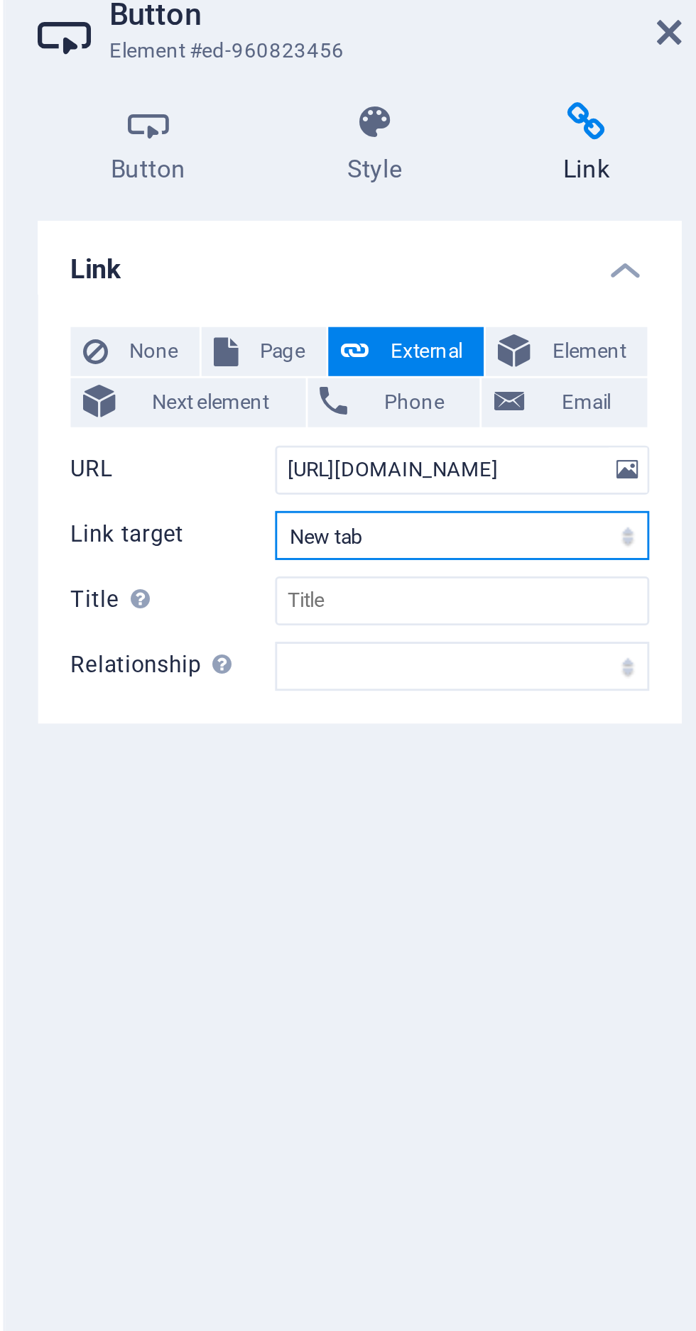
click at [271, 234] on select "New tab Same tab Overlay" at bounding box center [216, 234] width 130 height 17
select select
click at [151, 226] on select "New tab Same tab Overlay" at bounding box center [216, 234] width 130 height 17
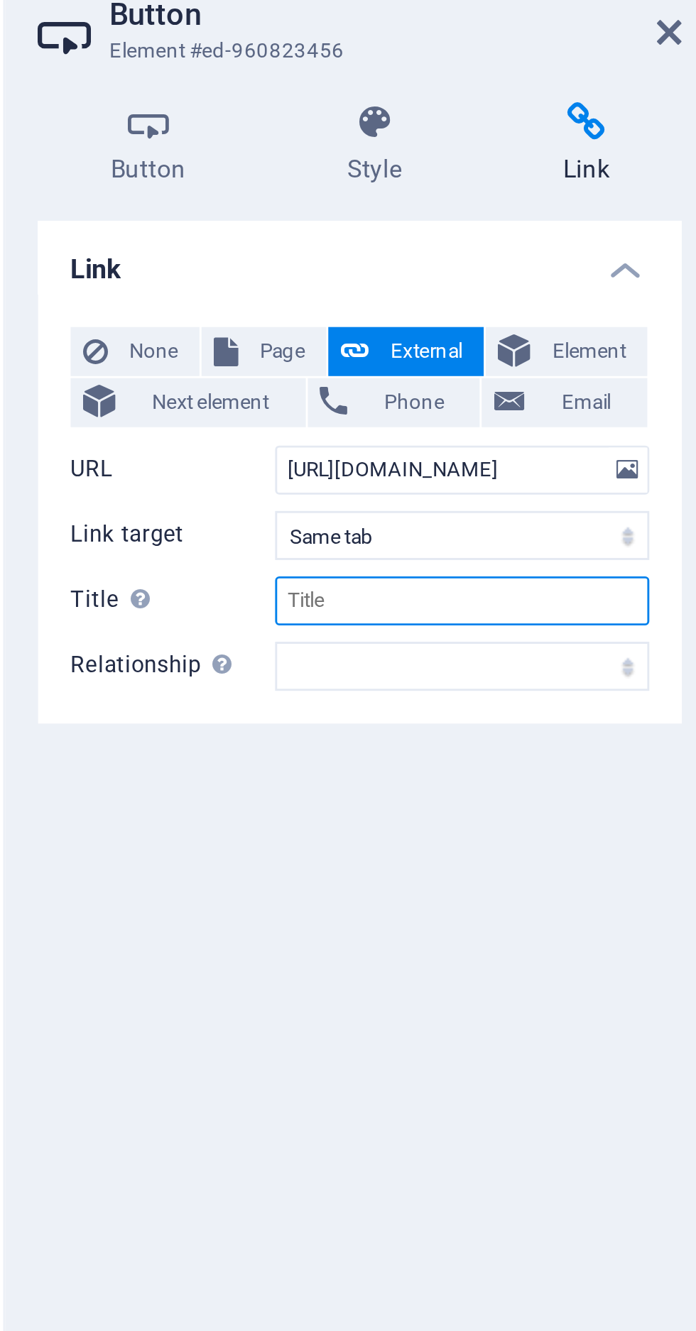
click at [236, 256] on input "Title Additional link description, should not be the same as the link text. The…" at bounding box center [216, 257] width 130 height 17
type input "Registration Now"
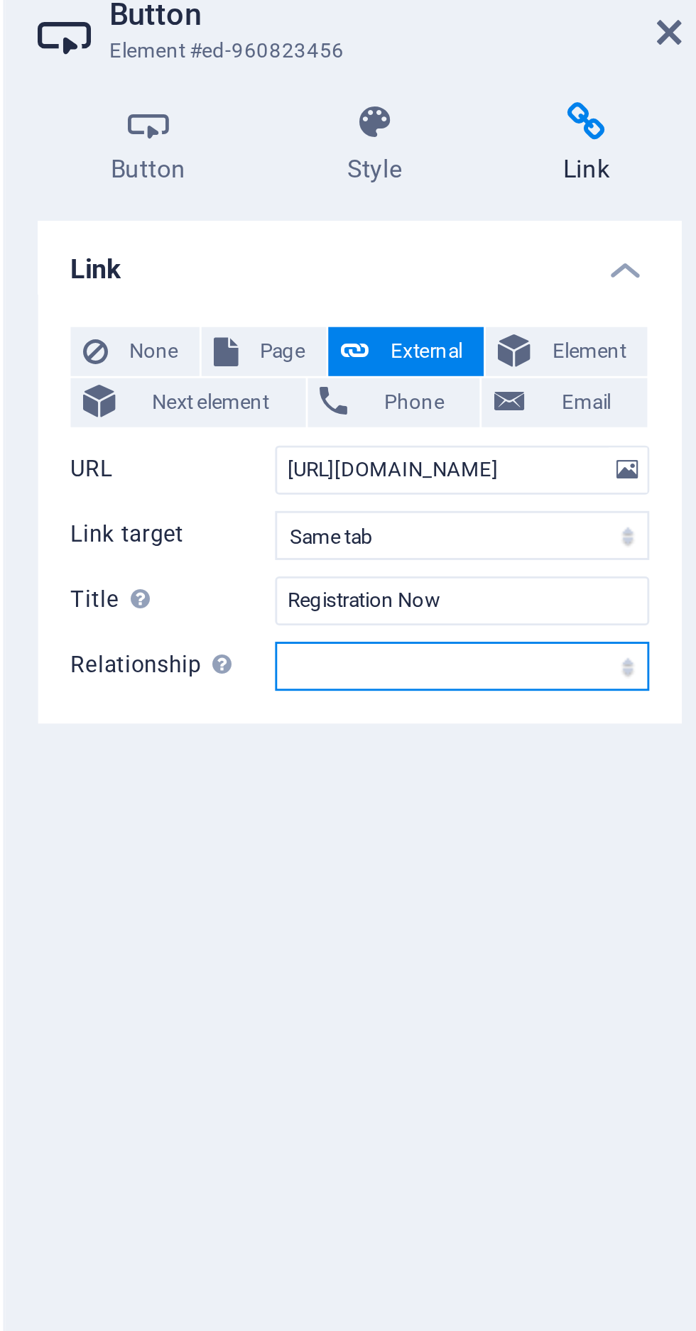
click at [170, 276] on select "alternate author bookmark external help license next nofollow noreferrer noopen…" at bounding box center [216, 279] width 130 height 17
click at [151, 271] on select "alternate author bookmark external help license next nofollow noreferrer noopen…" at bounding box center [216, 279] width 130 height 17
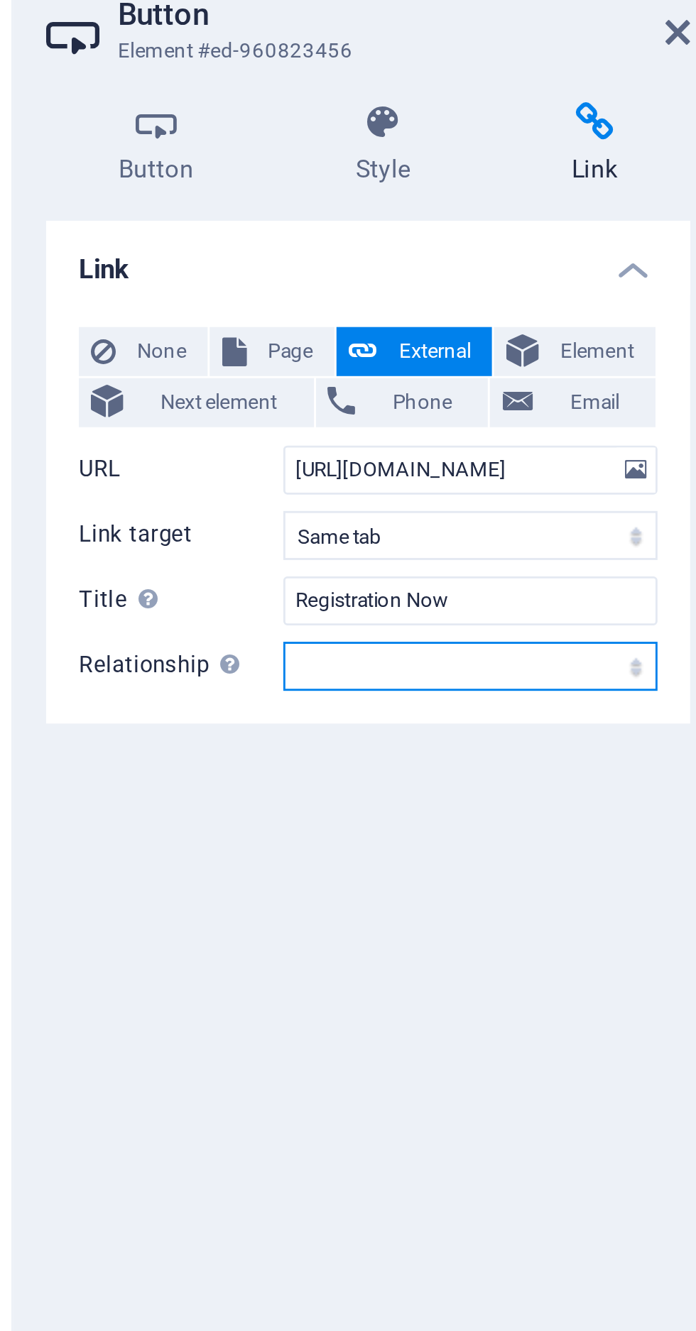
click at [260, 283] on select "alternate author bookmark external help license next nofollow noreferrer noopen…" at bounding box center [216, 279] width 130 height 17
select select "next"
click at [151, 271] on select "alternate author bookmark external help license next nofollow noreferrer noopen…" at bounding box center [216, 279] width 130 height 17
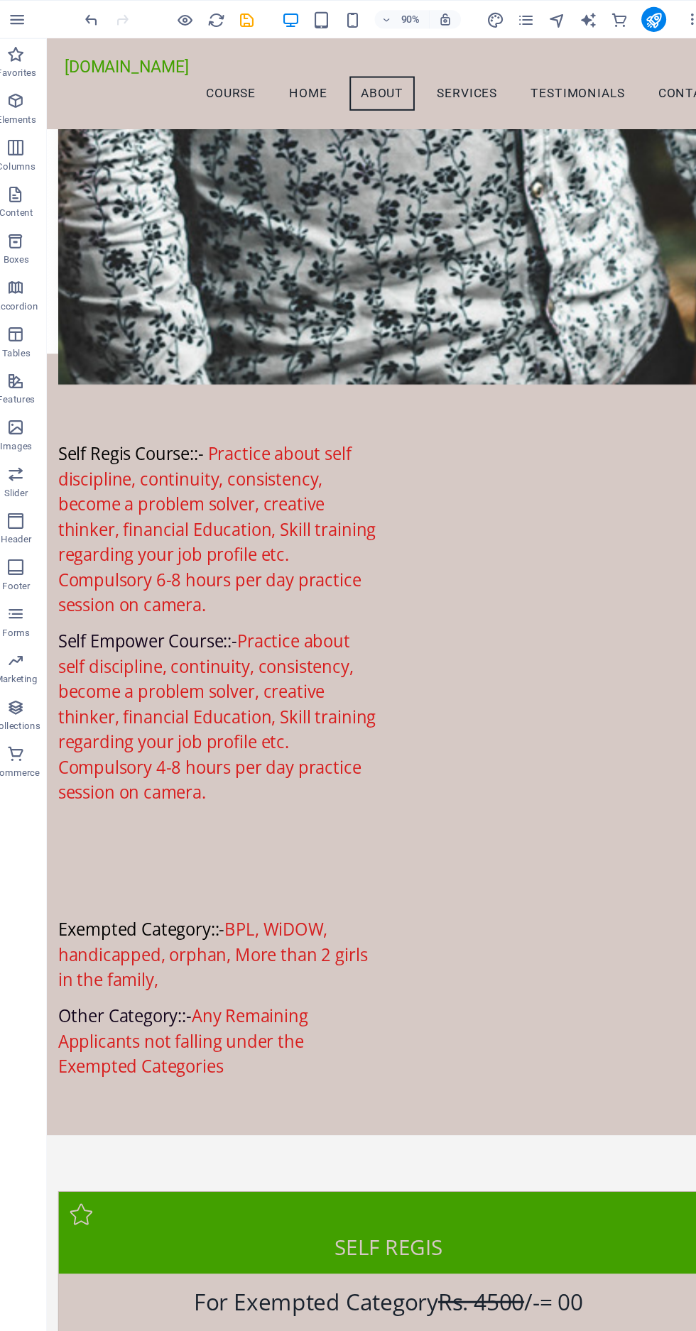
scroll to position [2455, 0]
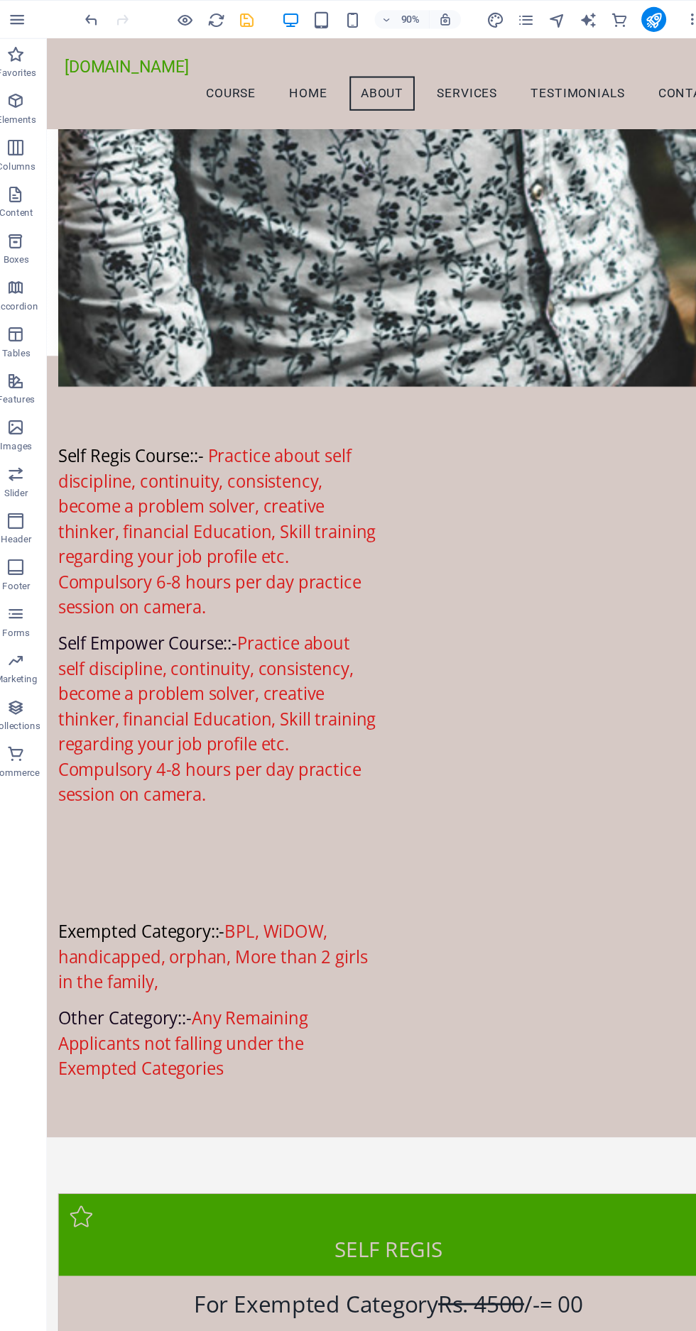
click at [246, 19] on icon "save" at bounding box center [239, 18] width 16 height 16
checkbox input "false"
click at [174, 2] on div "90% More" at bounding box center [348, 18] width 694 height 34
click at [177, 16] on icon "button" at bounding box center [183, 18] width 16 height 16
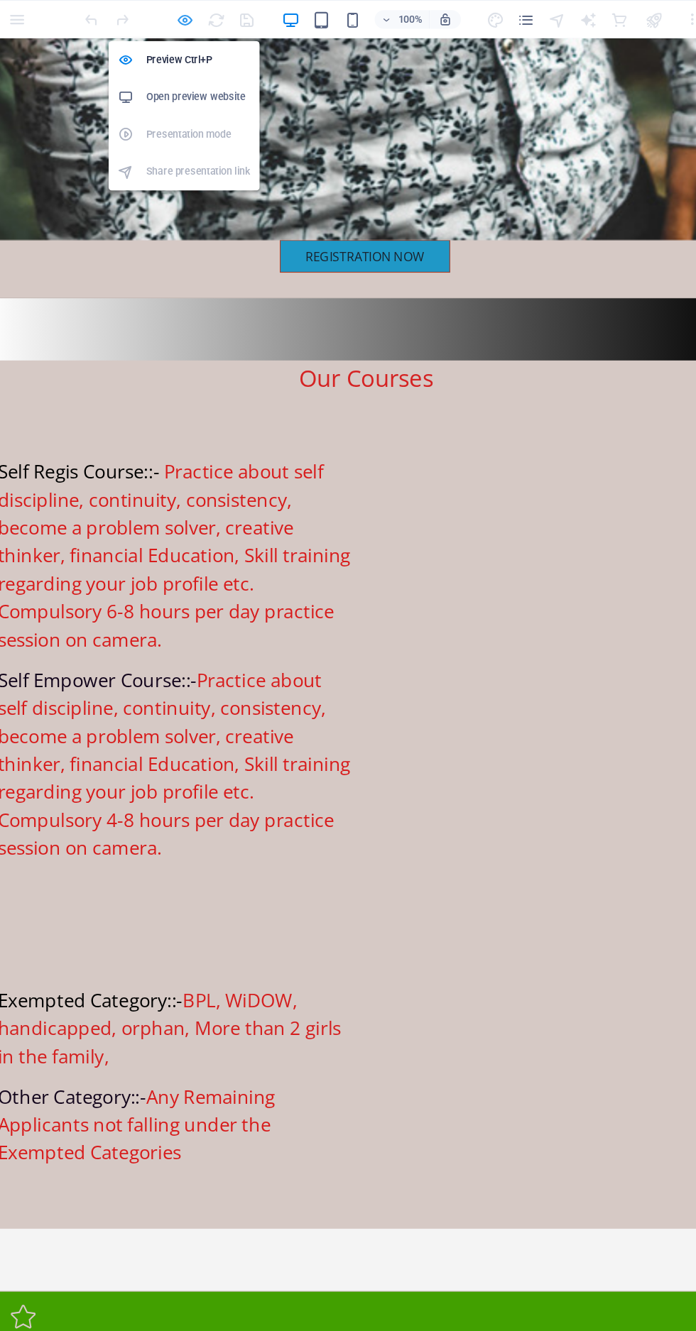
scroll to position [2426, 0]
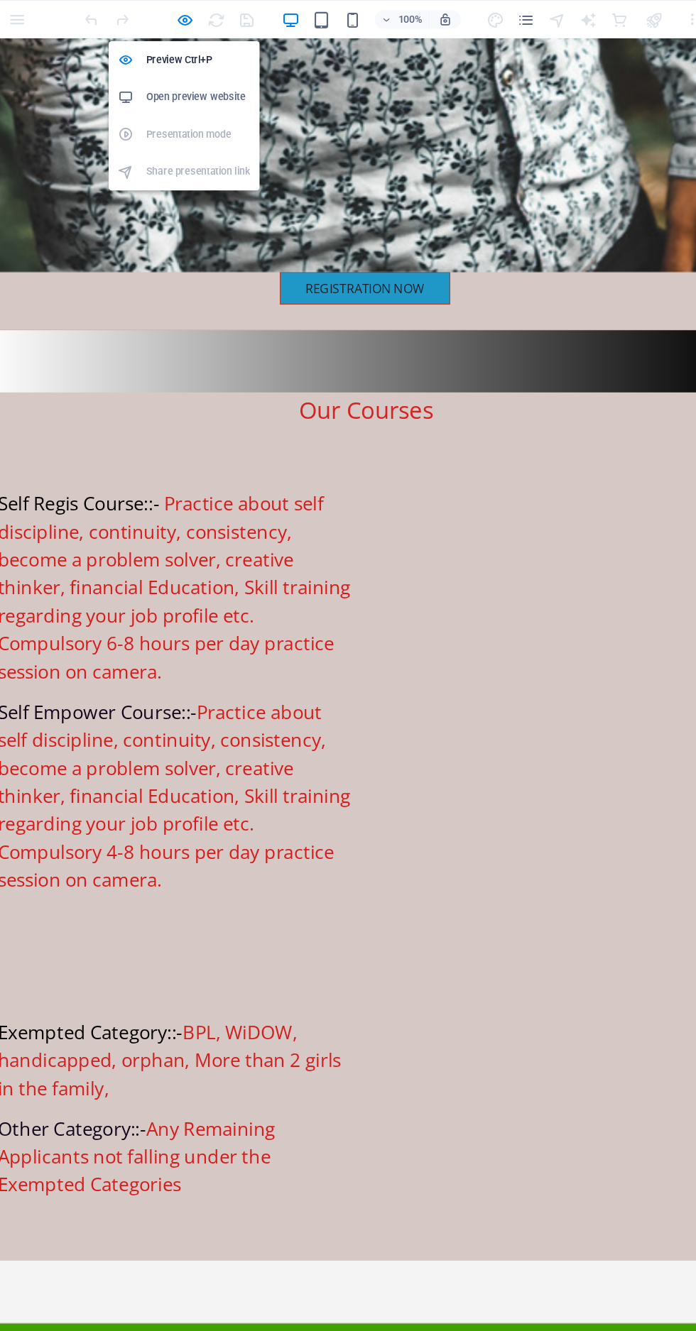
click at [210, 89] on h6 "Open preview website" at bounding box center [194, 88] width 95 height 17
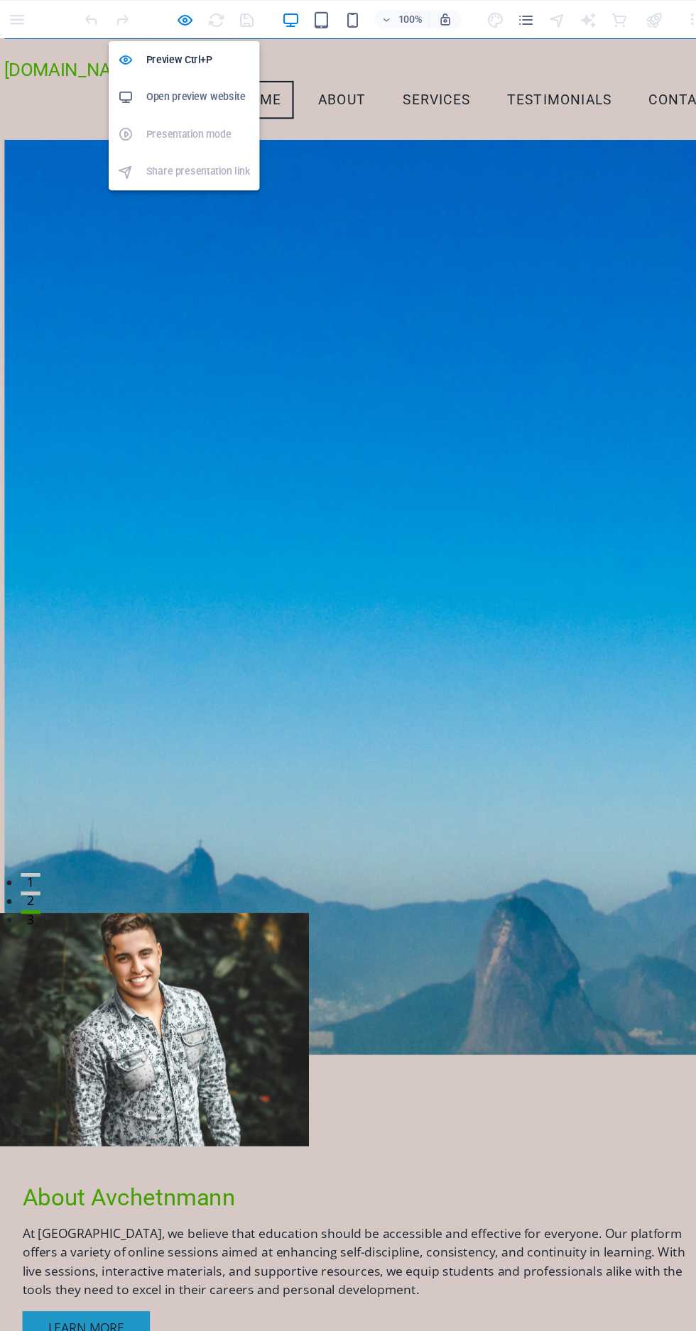
scroll to position [473, 0]
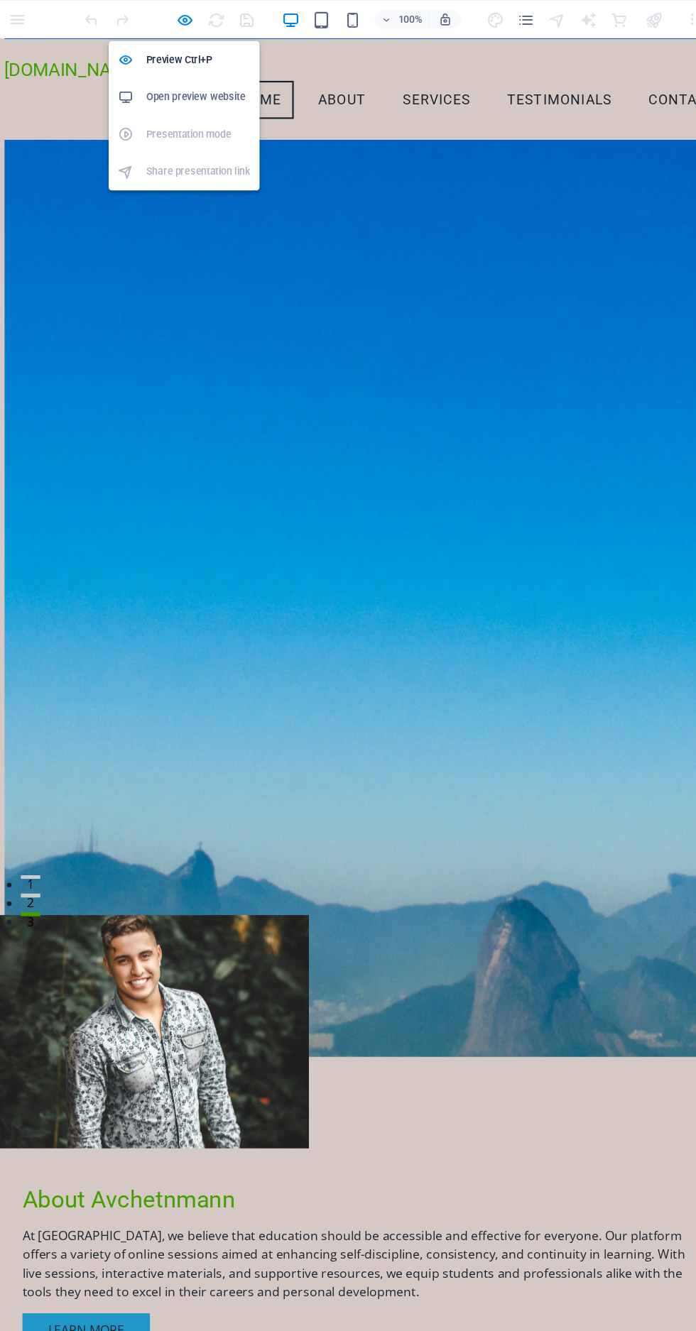
click at [506, 816] on header "Transform Your Learning Journey with Us Empowering you to succeed through educa…" at bounding box center [333, 918] width 661 height 204
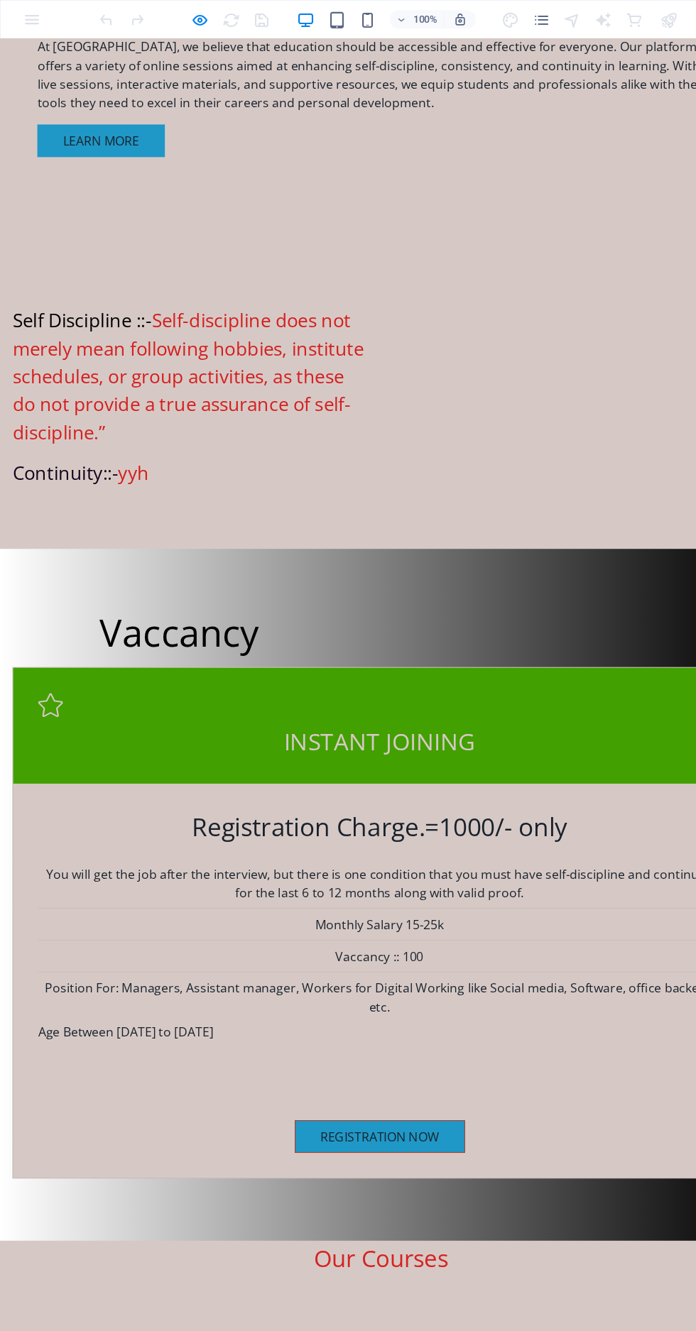
scroll to position [1727, 0]
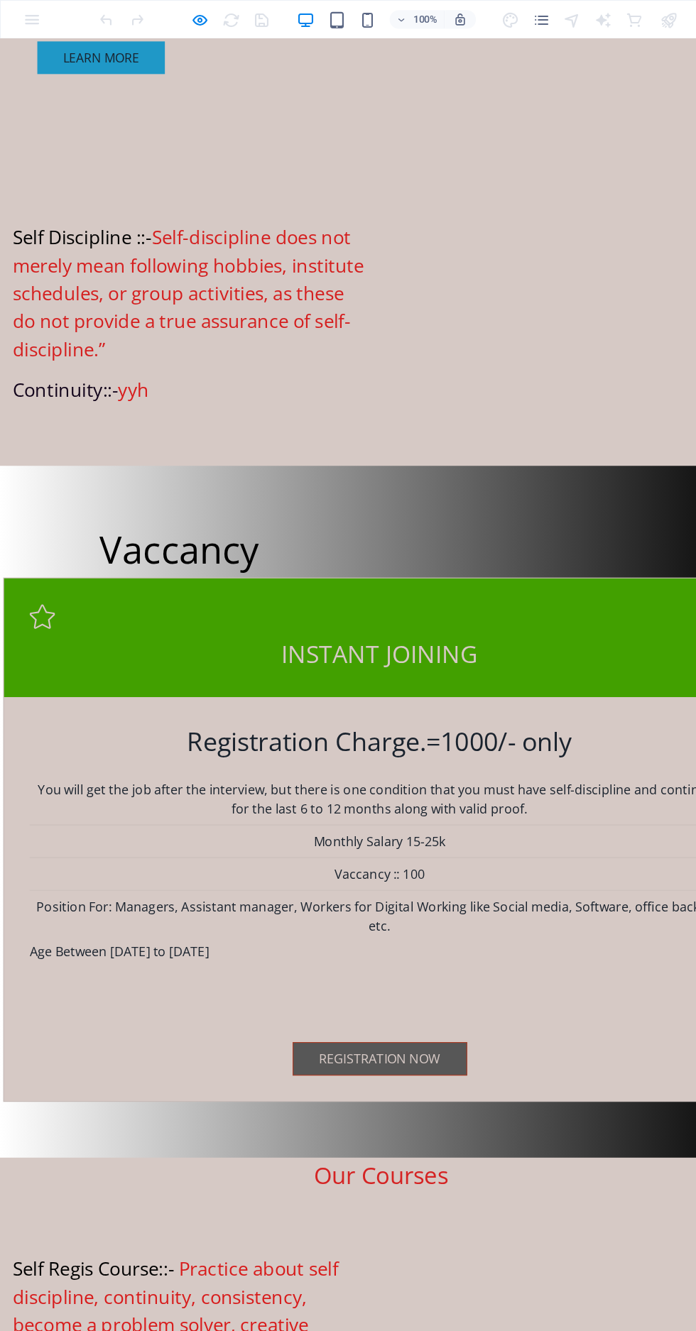
click at [291, 962] on strong "Registration Now" at bounding box center [346, 970] width 111 height 16
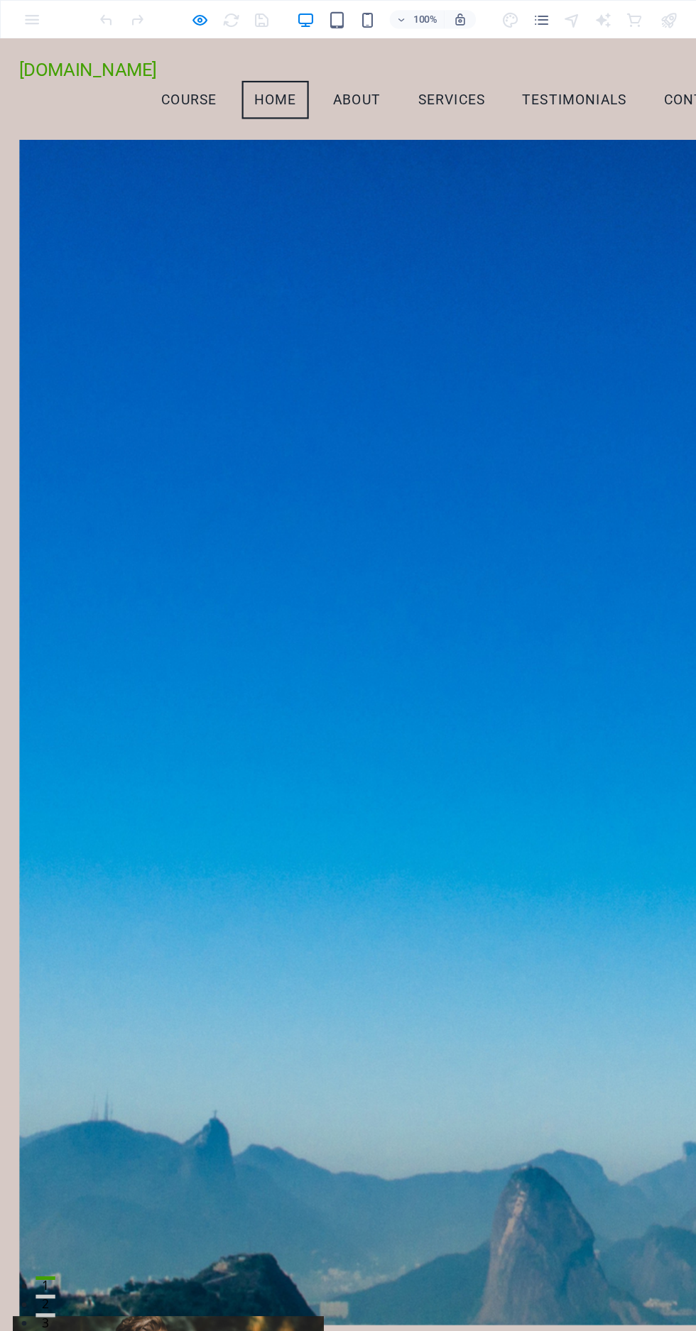
scroll to position [0, 0]
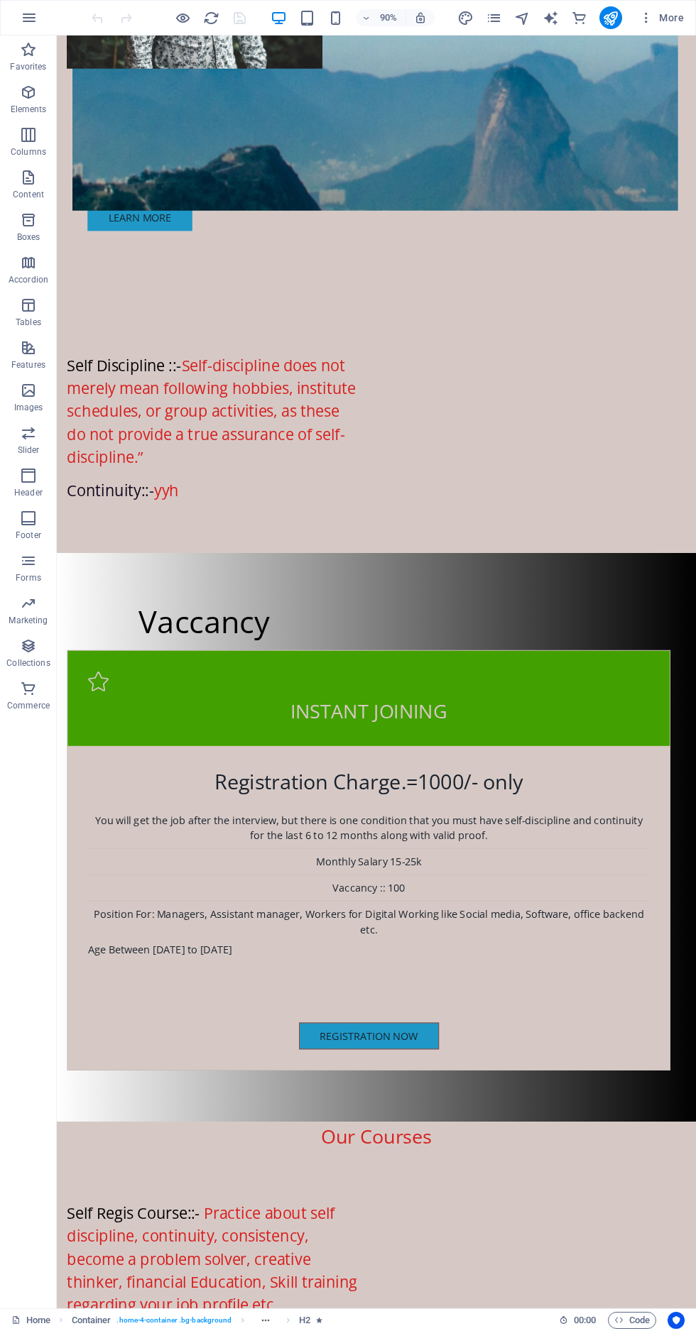
scroll to position [1672, 0]
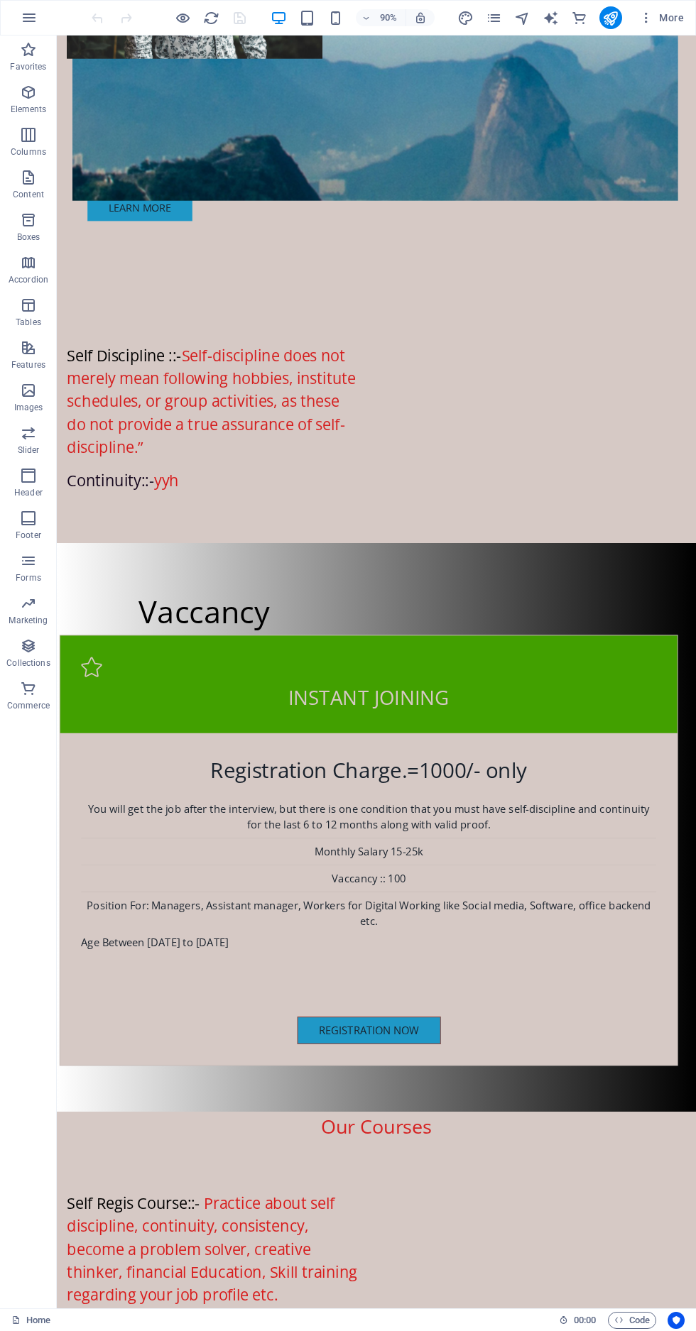
click at [272, 1126] on div "Registration Now" at bounding box center [403, 1141] width 639 height 31
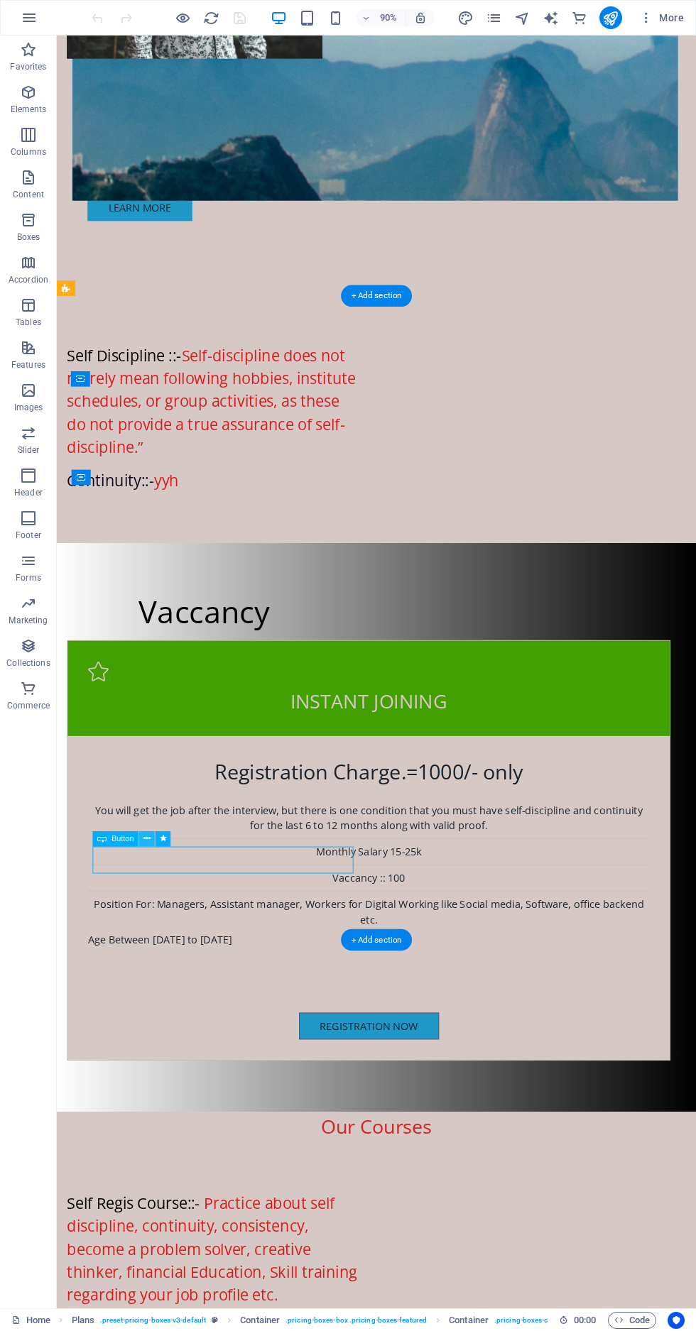
click at [143, 841] on button at bounding box center [148, 840] width 16 height 16
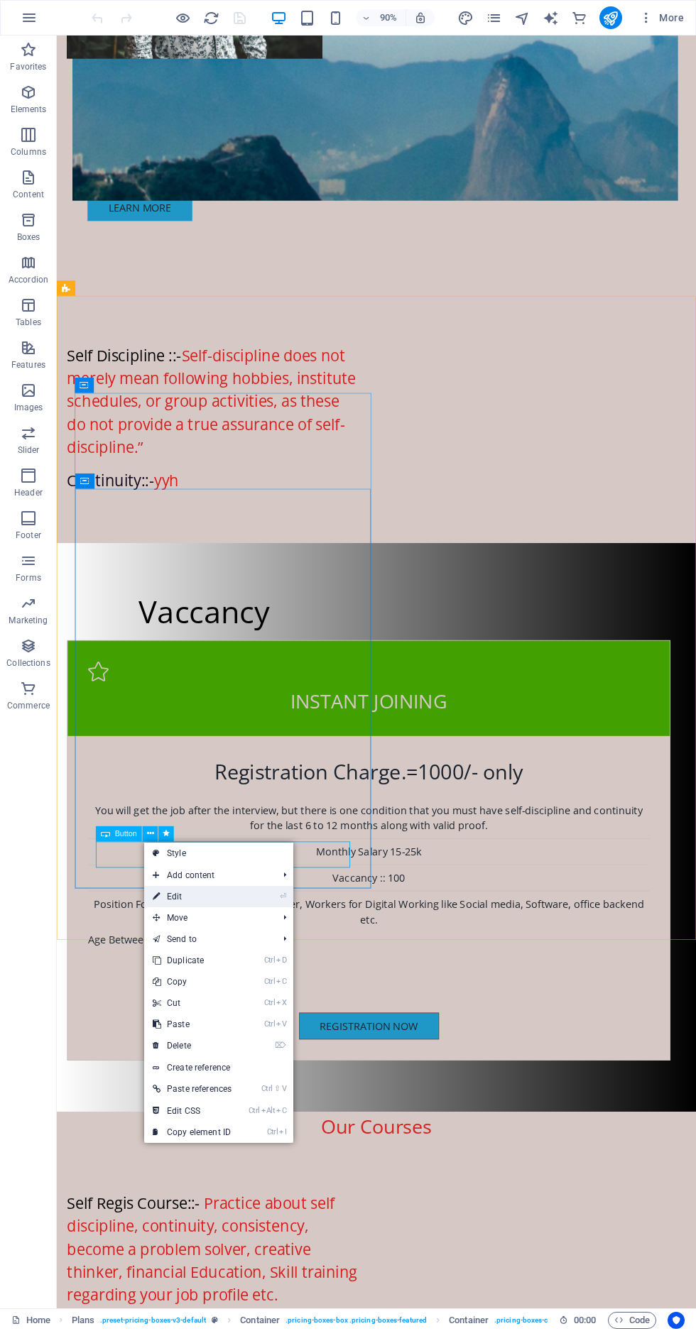
click at [200, 898] on link "⏎ Edit" at bounding box center [192, 896] width 96 height 21
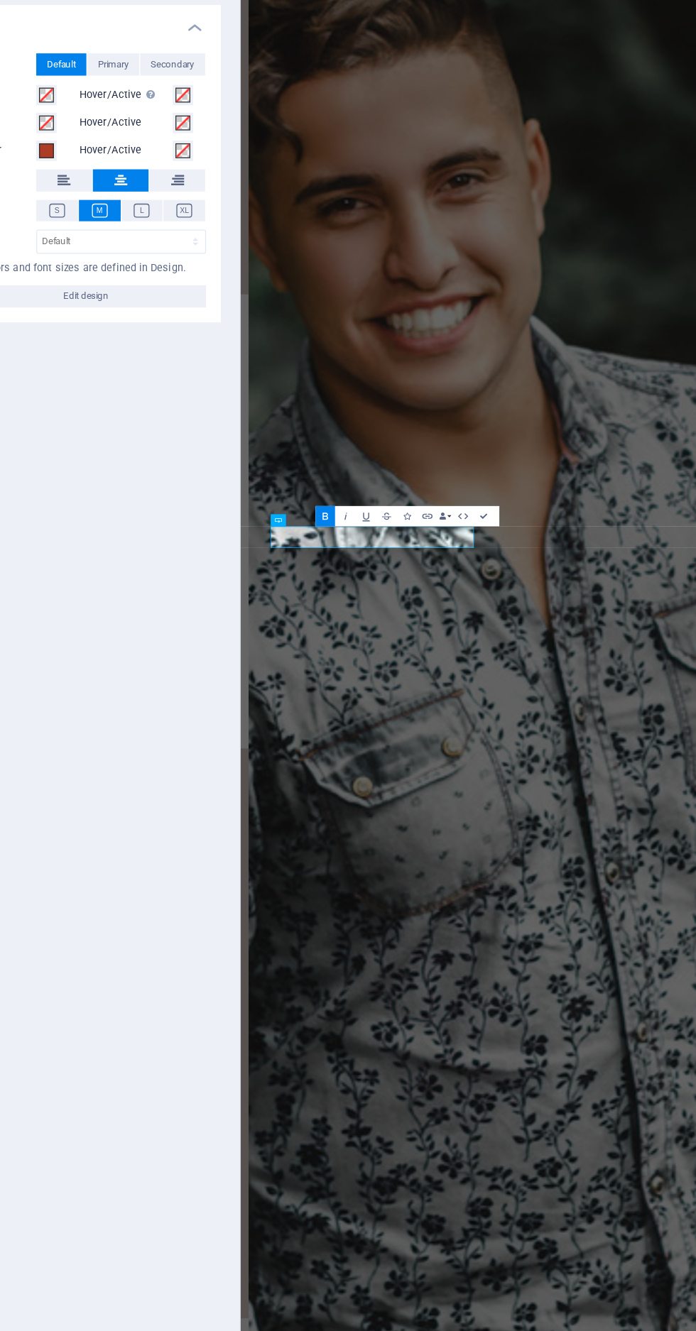
scroll to position [2446, 0]
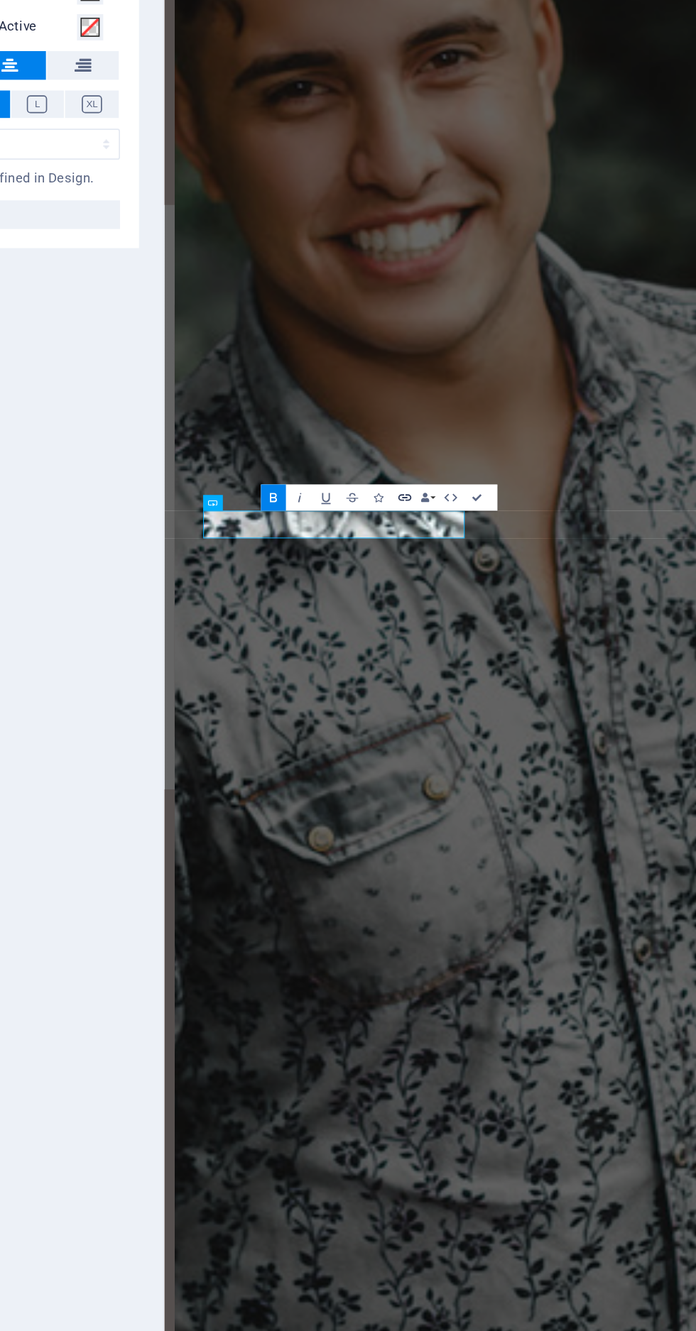
click at [446, 510] on button "Link" at bounding box center [449, 516] width 15 height 16
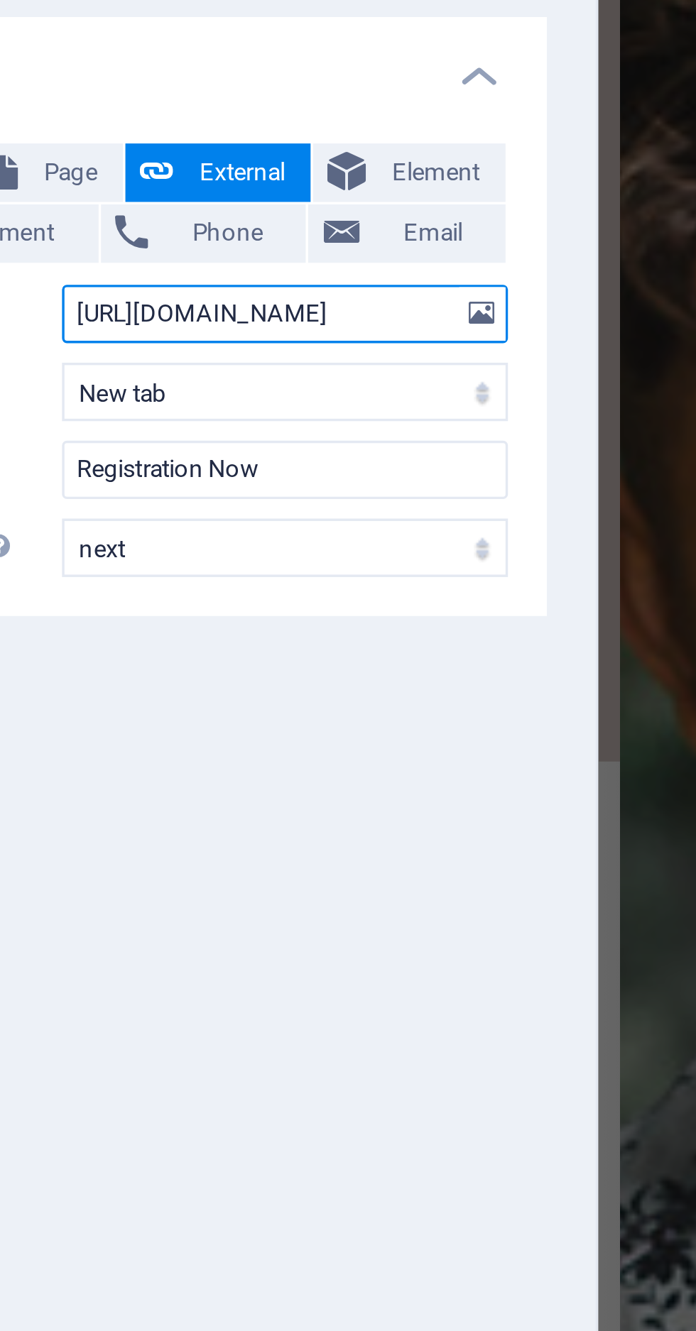
click at [258, 209] on input "https://forms.gle/L6RGDpjQq4Q42To4A" at bounding box center [216, 211] width 130 height 17
click at [227, 210] on input "ht2To4A" at bounding box center [216, 211] width 130 height 17
type input "h"
type input "[URL][DOMAIN_NAME]"
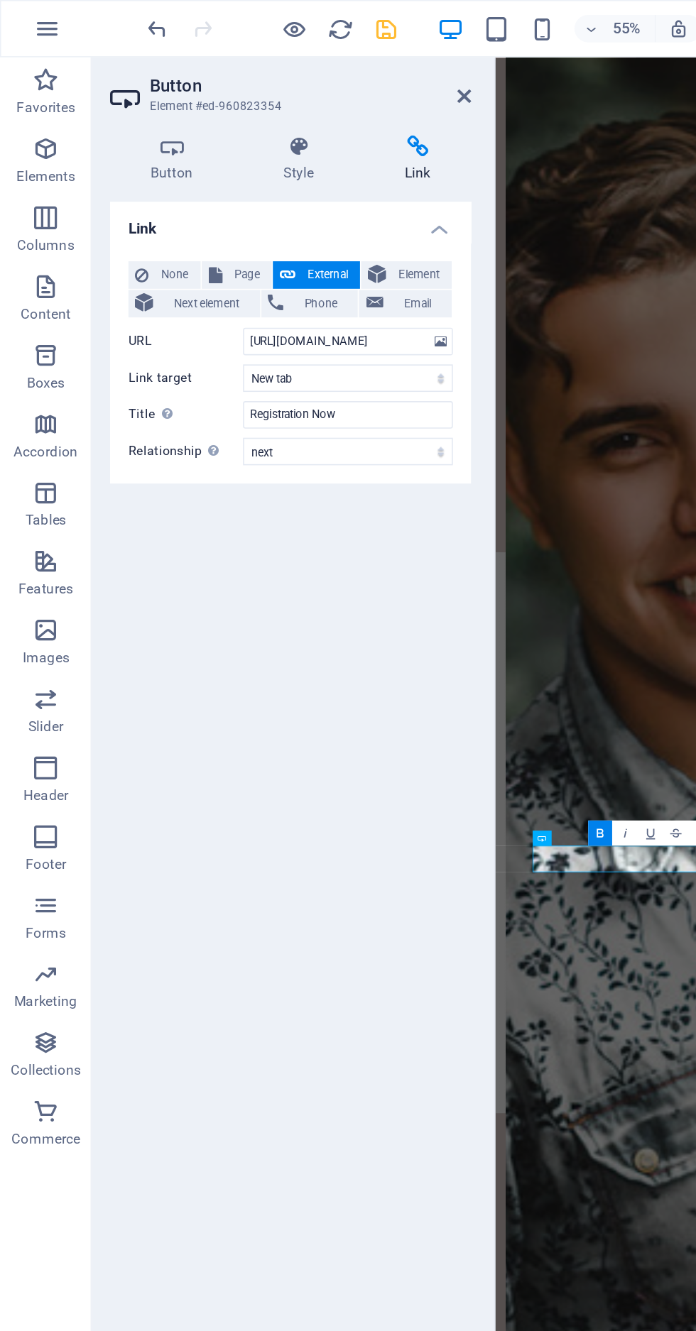
click at [238, 22] on icon "save" at bounding box center [239, 18] width 16 height 16
checkbox input "false"
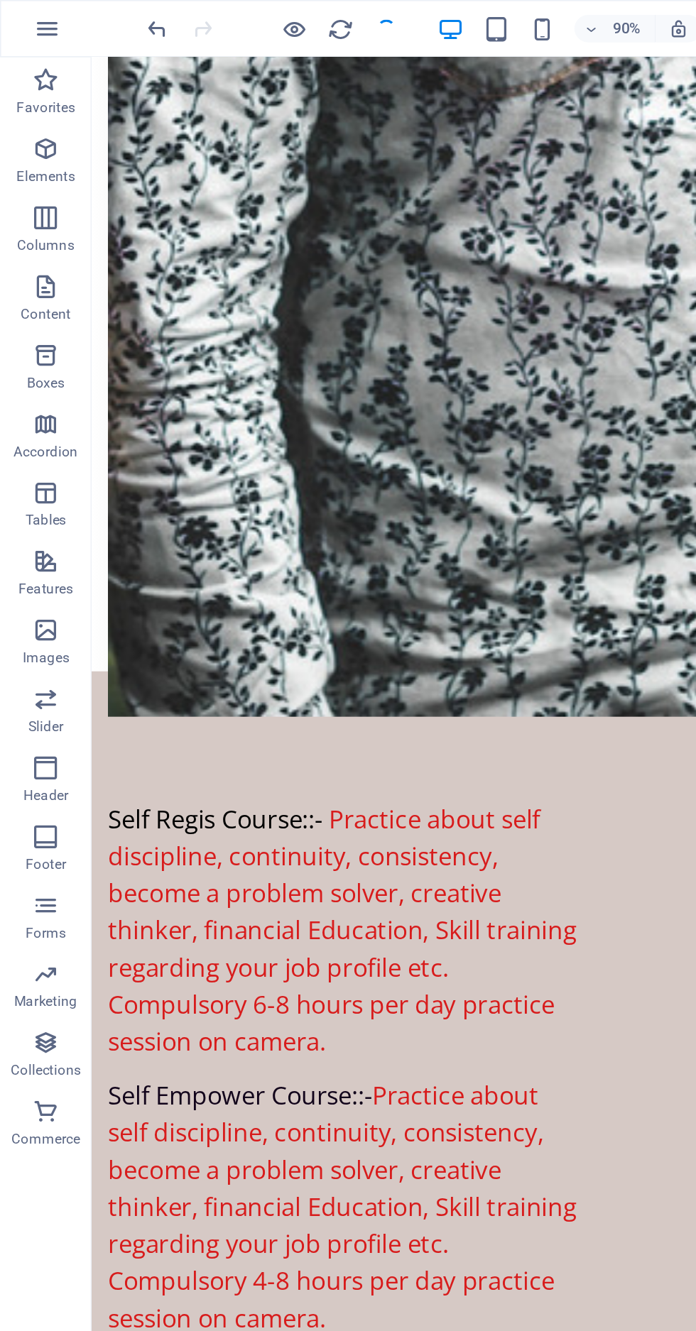
scroll to position [1680, 0]
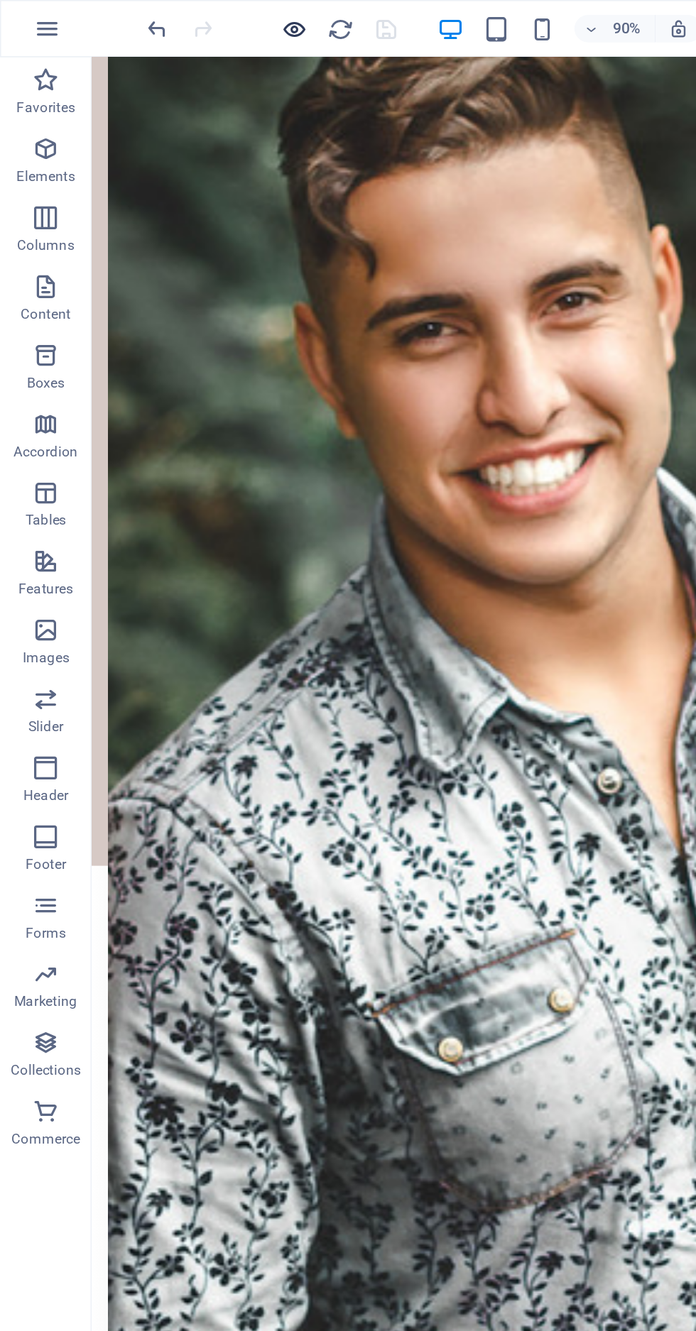
click at [175, 17] on icon "button" at bounding box center [183, 18] width 16 height 16
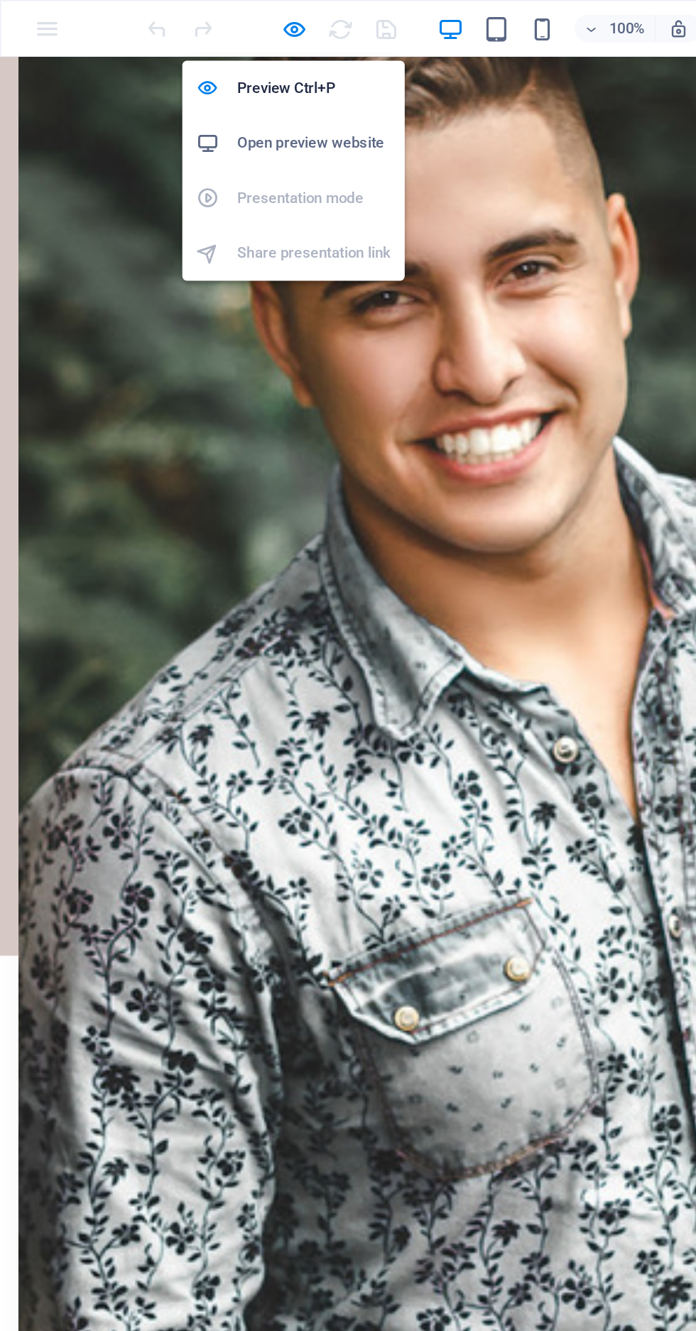
click at [156, 94] on h6 "Open preview website" at bounding box center [194, 88] width 95 height 17
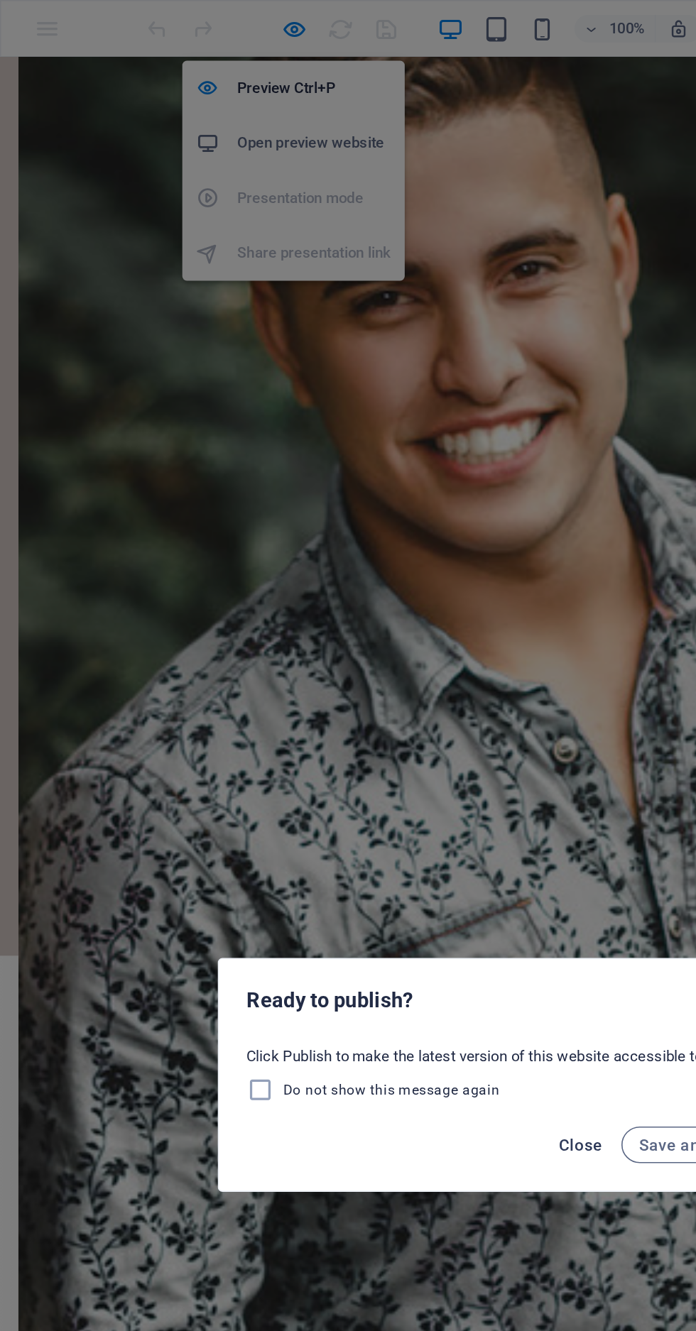
click at [355, 711] on span "Close" at bounding box center [360, 709] width 27 height 11
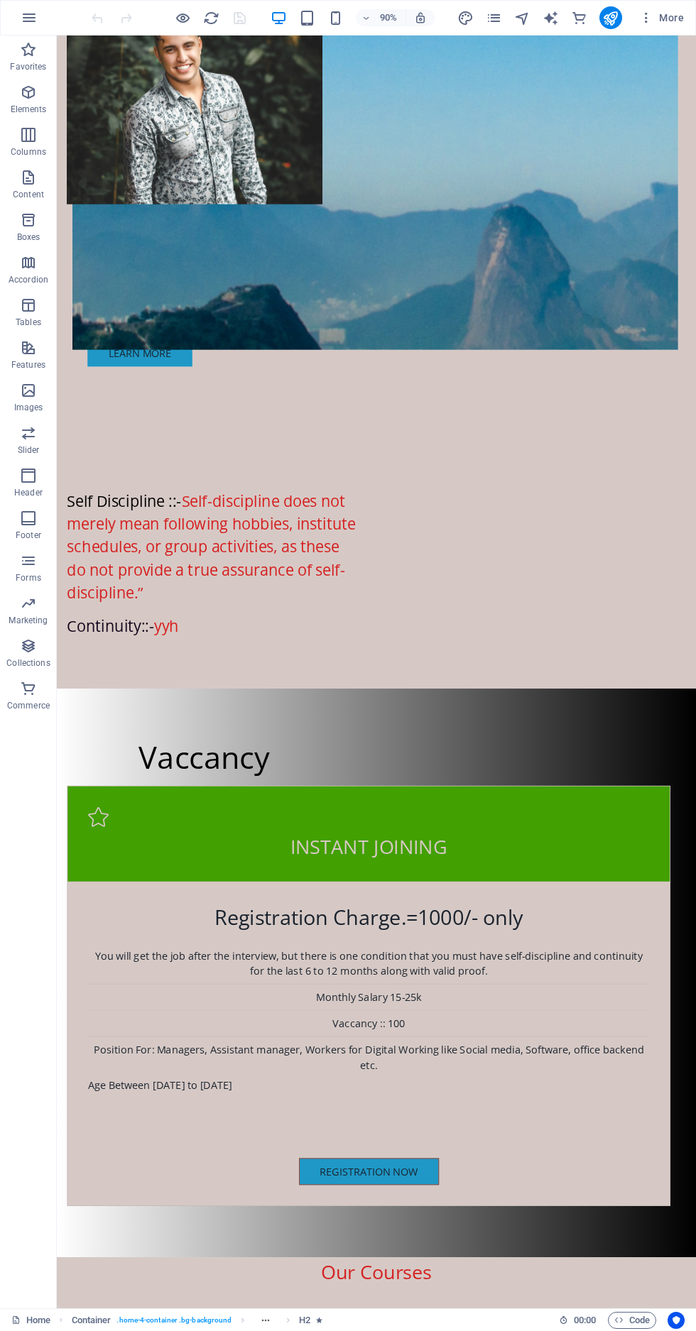
scroll to position [1515, 0]
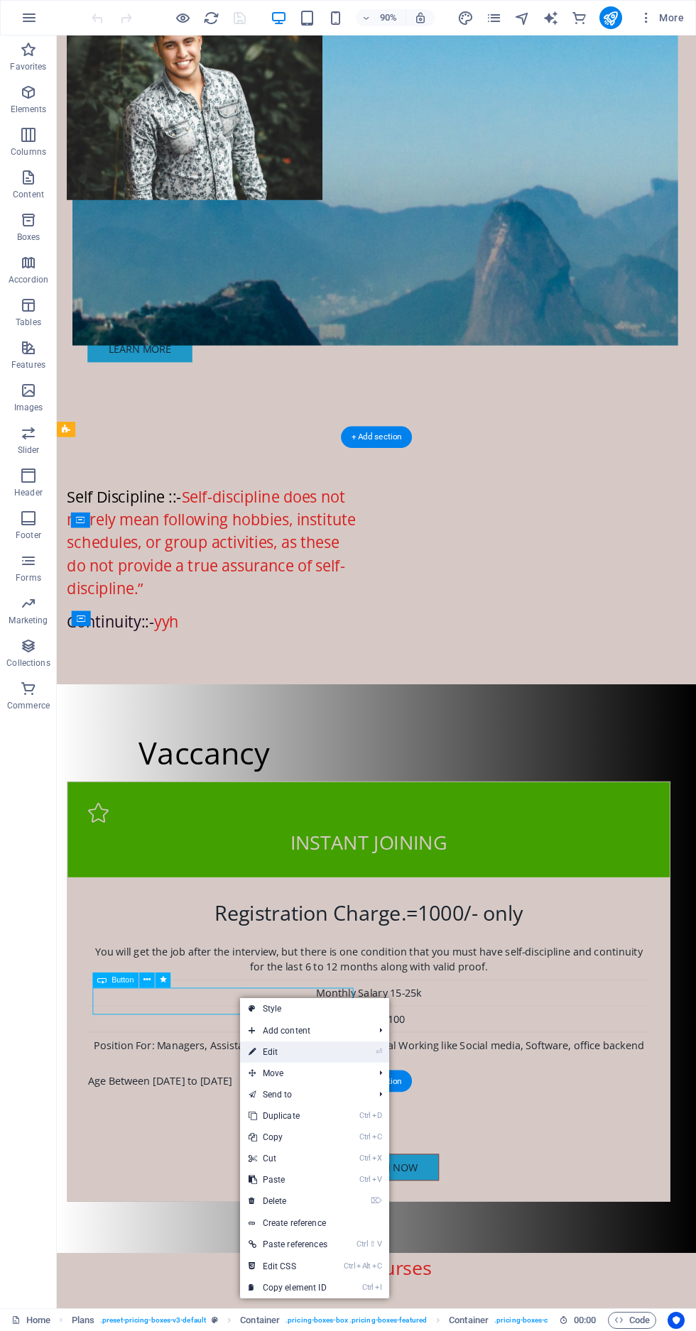
click at [314, 1054] on link "⏎ Edit" at bounding box center [288, 1052] width 96 height 21
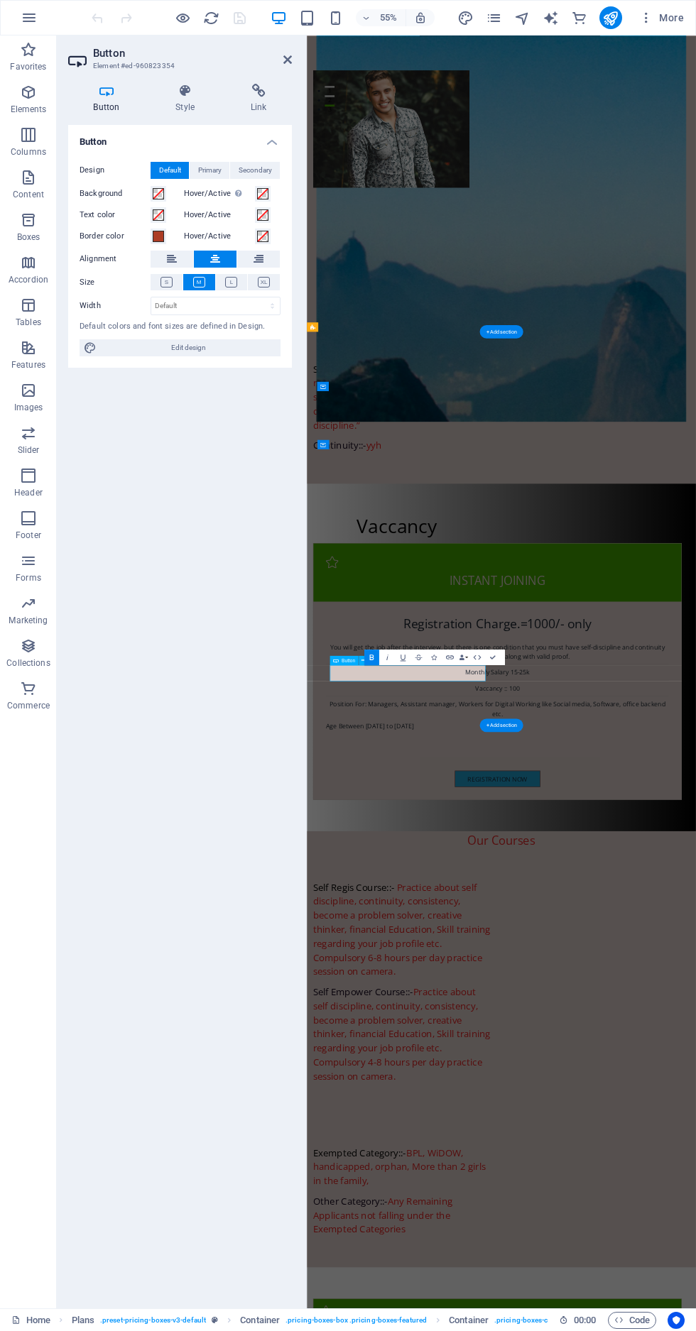
scroll to position [2189, 0]
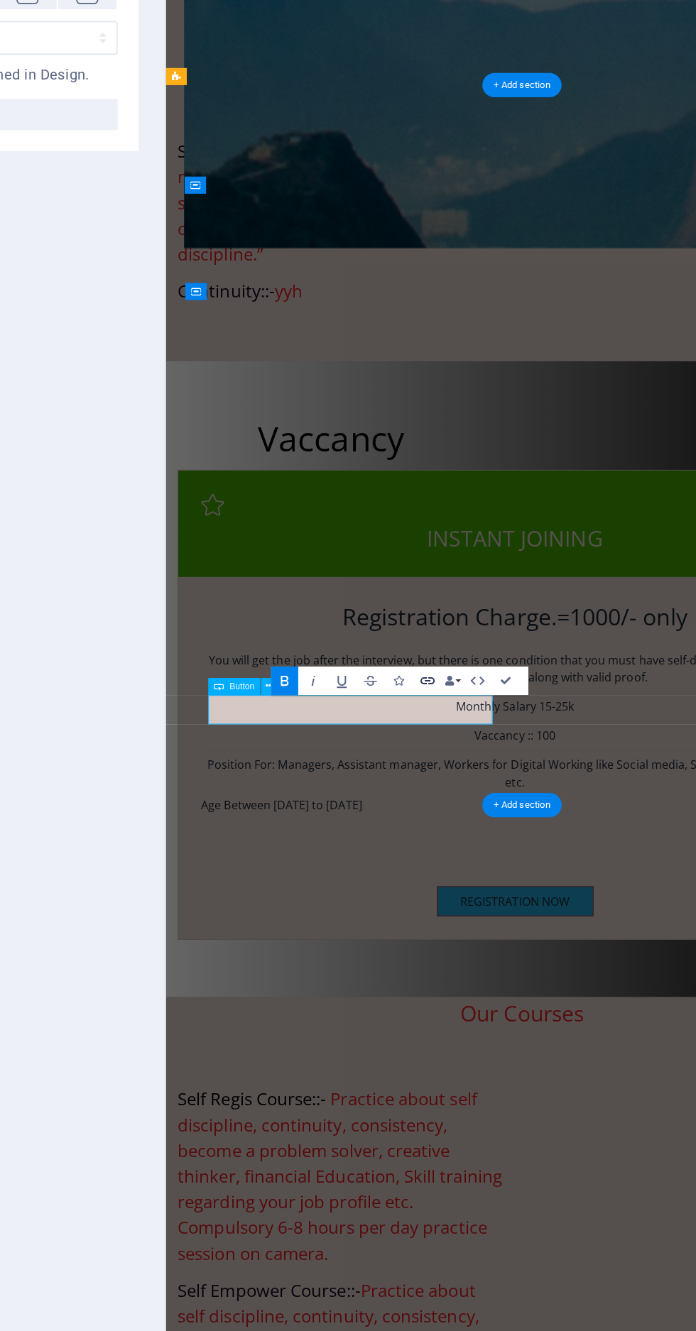
click at [449, 655] on icon "button" at bounding box center [449, 657] width 9 height 9
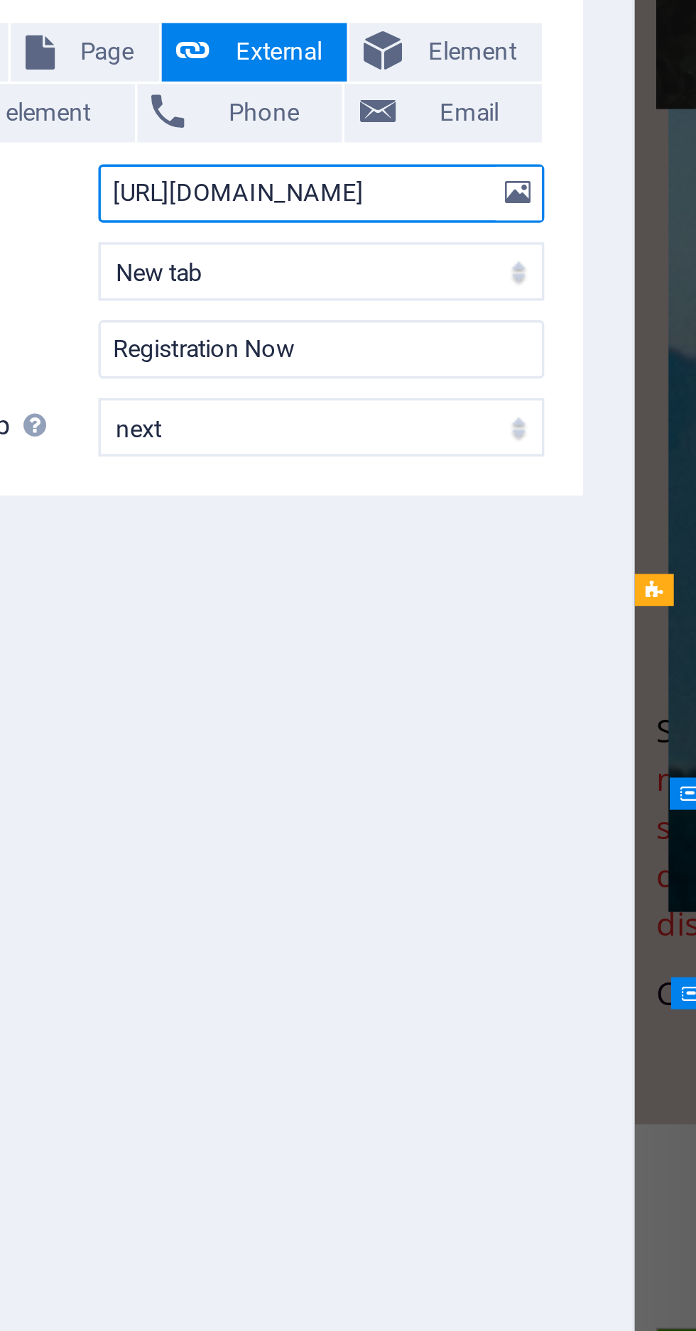
click at [256, 210] on input "[URL][DOMAIN_NAME]" at bounding box center [216, 211] width 130 height 17
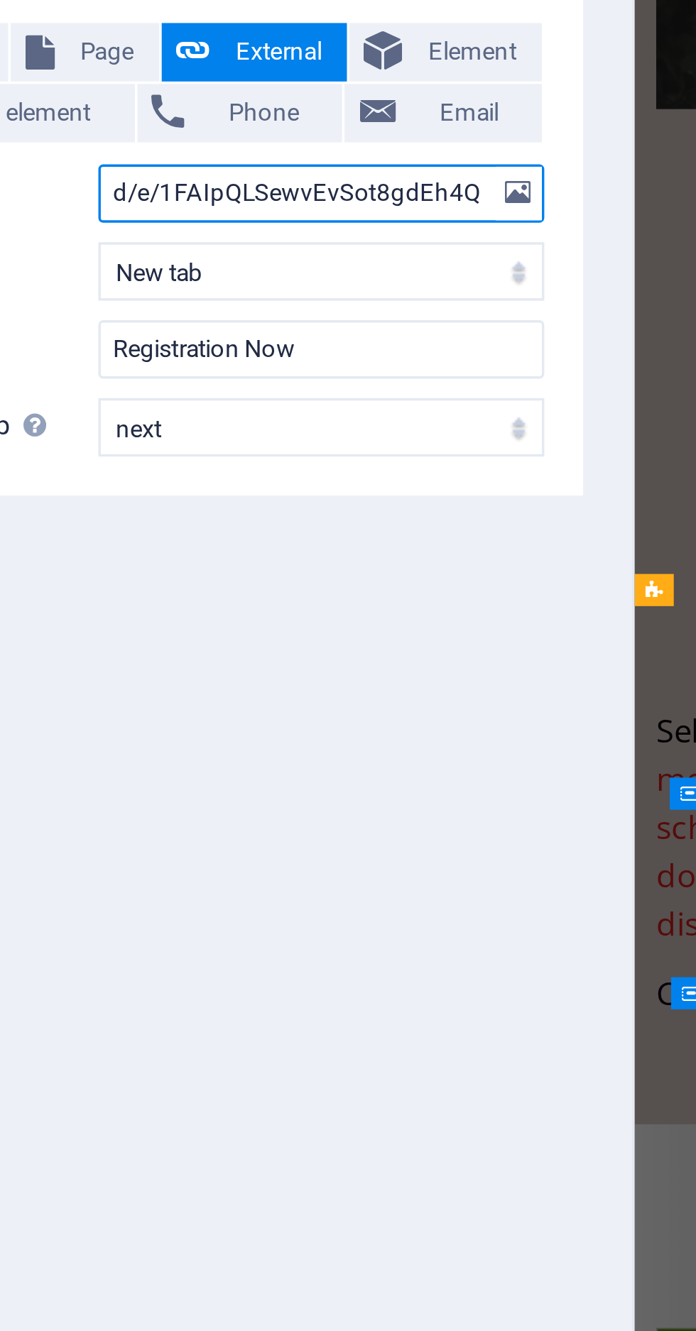
click at [246, 208] on input "d/e/1FAIpQLSewvEvSot8gdEh4QwnvxfkecsuAQS35W1oCP8wSUZ7pDXdNvg/viewform?usp=shari…" at bounding box center [216, 211] width 130 height 17
click at [251, 209] on input "h4QwnvxfkecsuAQS35W1oCP8wSUZ7pDXdNvg/viewform?usp=sharing&ouid=1096228455260366…" at bounding box center [216, 211] width 130 height 17
click at [249, 211] on input "8wSUZ7pDXdNvg/viewform?usp=sharing&ouid=109622845526036601457" at bounding box center [216, 211] width 130 height 17
click at [243, 208] on input "sp=sharing&ouid=109622845526036601457" at bounding box center [216, 211] width 130 height 17
click at [236, 207] on input "5526036601457" at bounding box center [216, 211] width 130 height 17
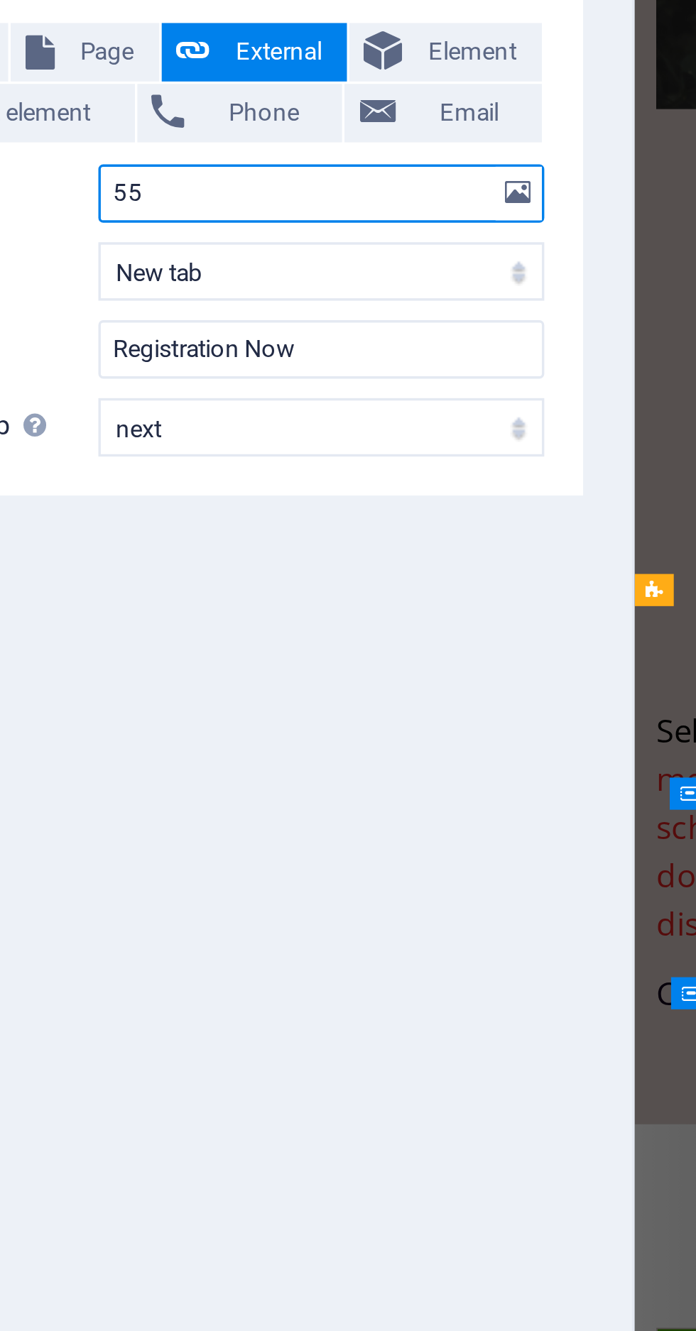
type input "5"
paste input "[URL][DOMAIN_NAME]"
type input "[URL][DOMAIN_NAME]"
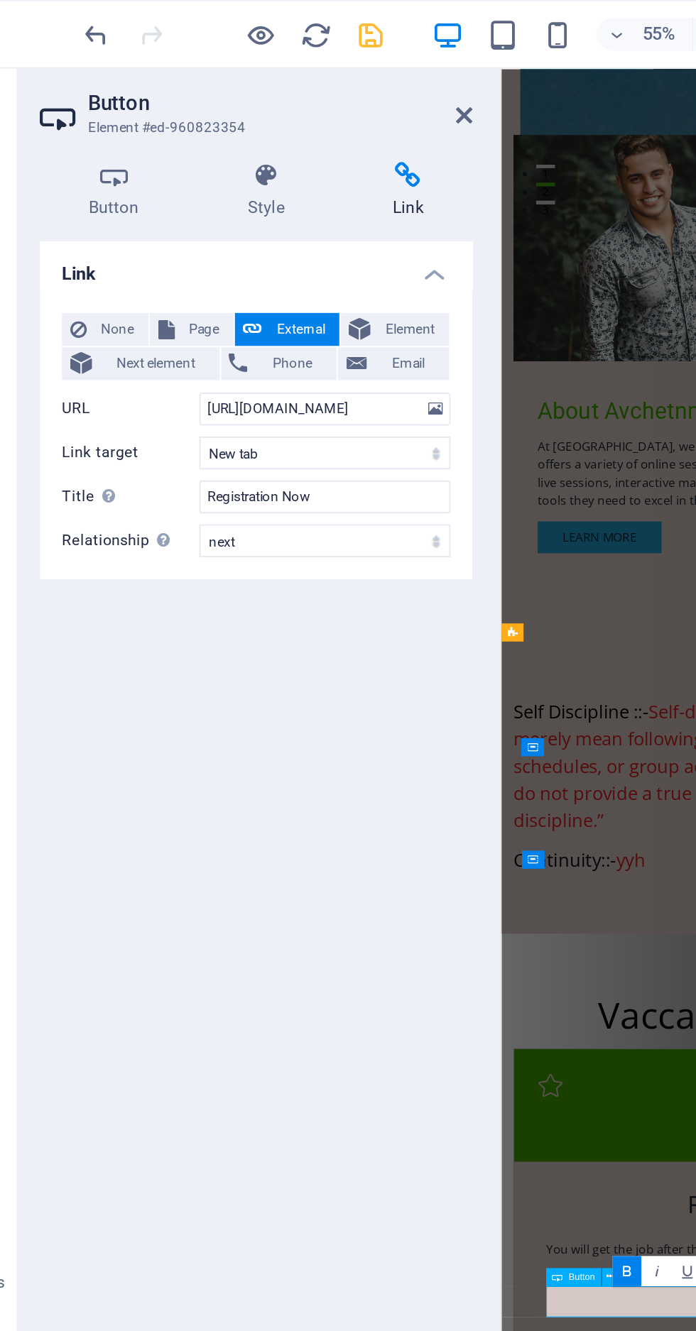
click at [243, 15] on icon "save" at bounding box center [239, 18] width 16 height 16
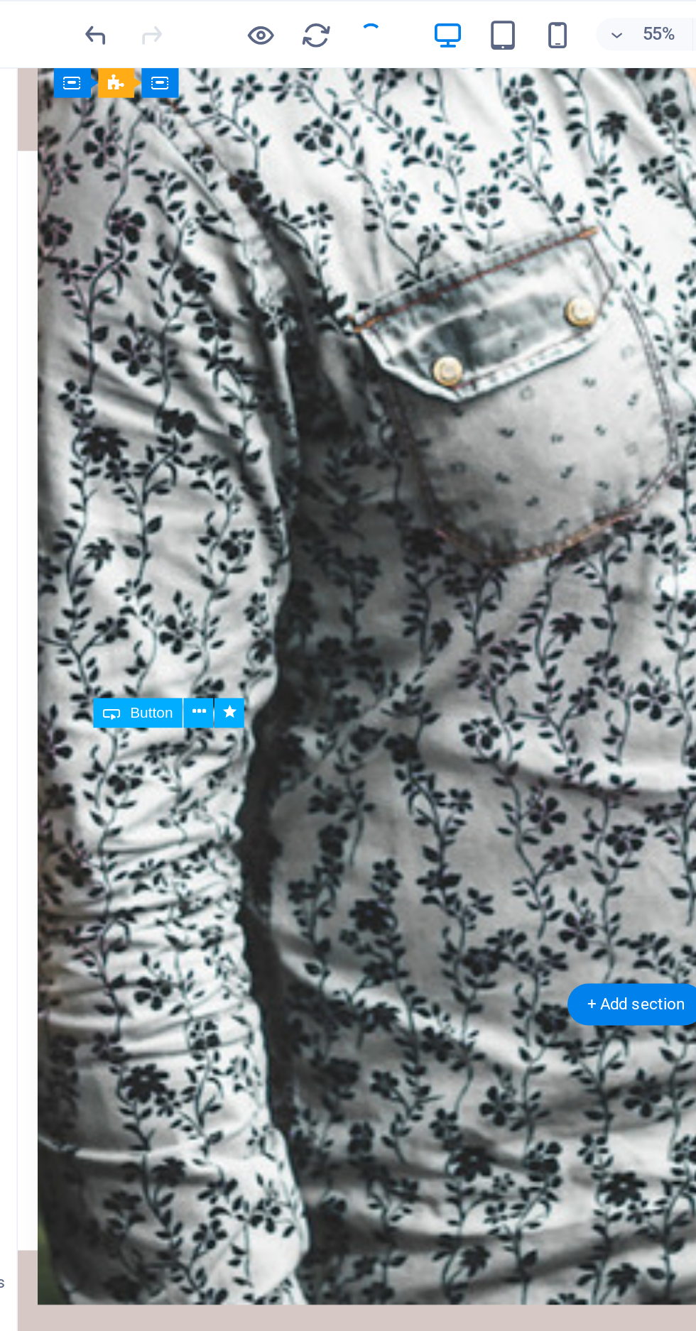
checkbox input "false"
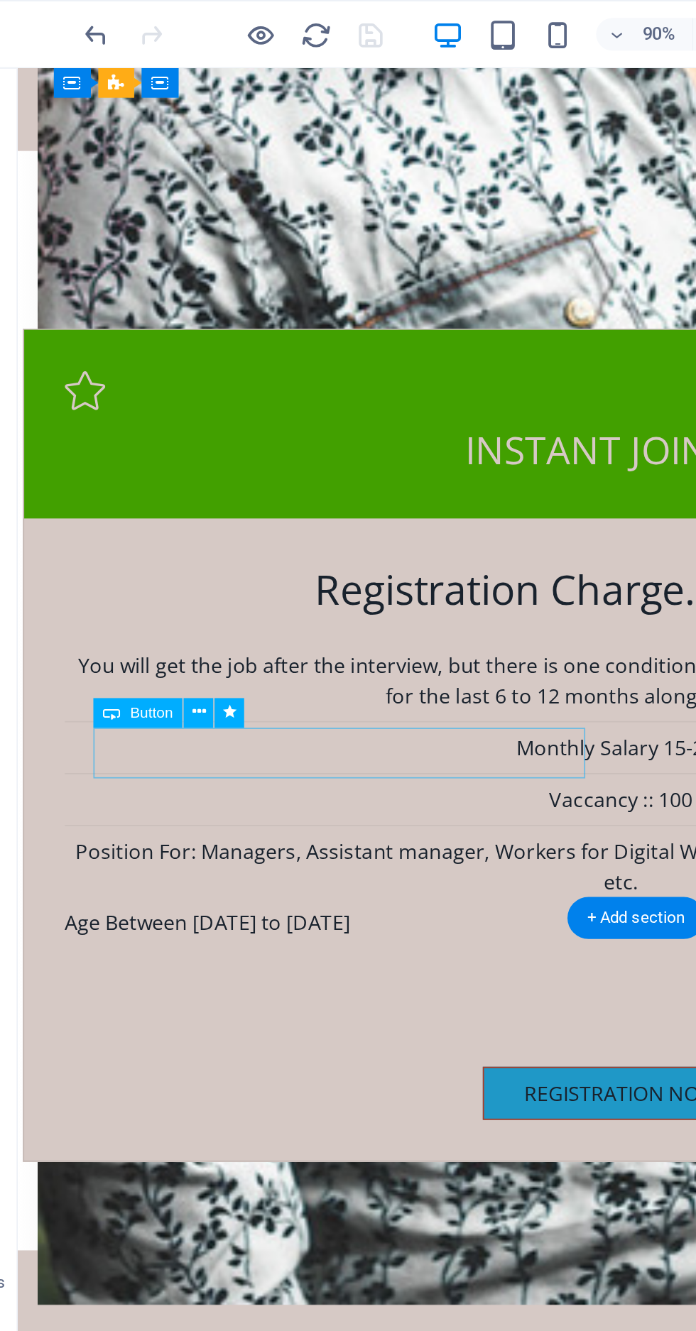
click at [361, 354] on div "Registration Charge.=1000/- only You will get the job after the interview, but …" at bounding box center [364, 511] width 686 height 369
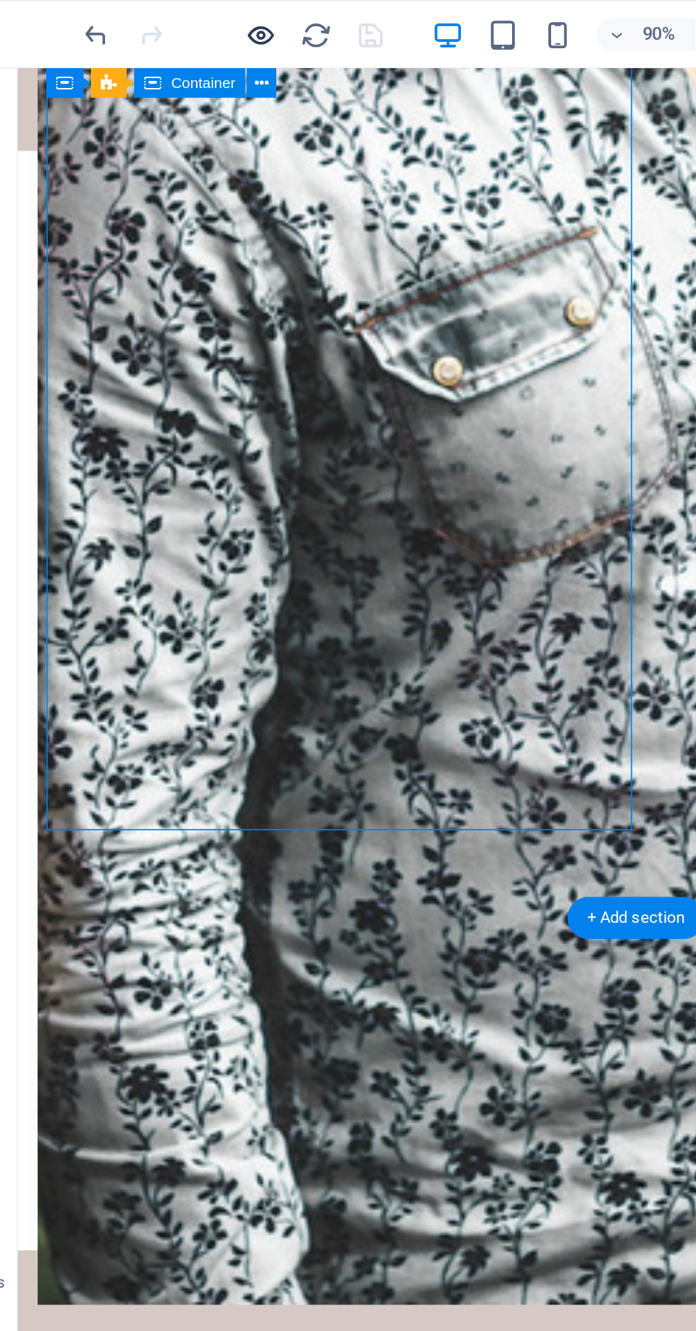
click at [175, 16] on icon "button" at bounding box center [183, 18] width 16 height 16
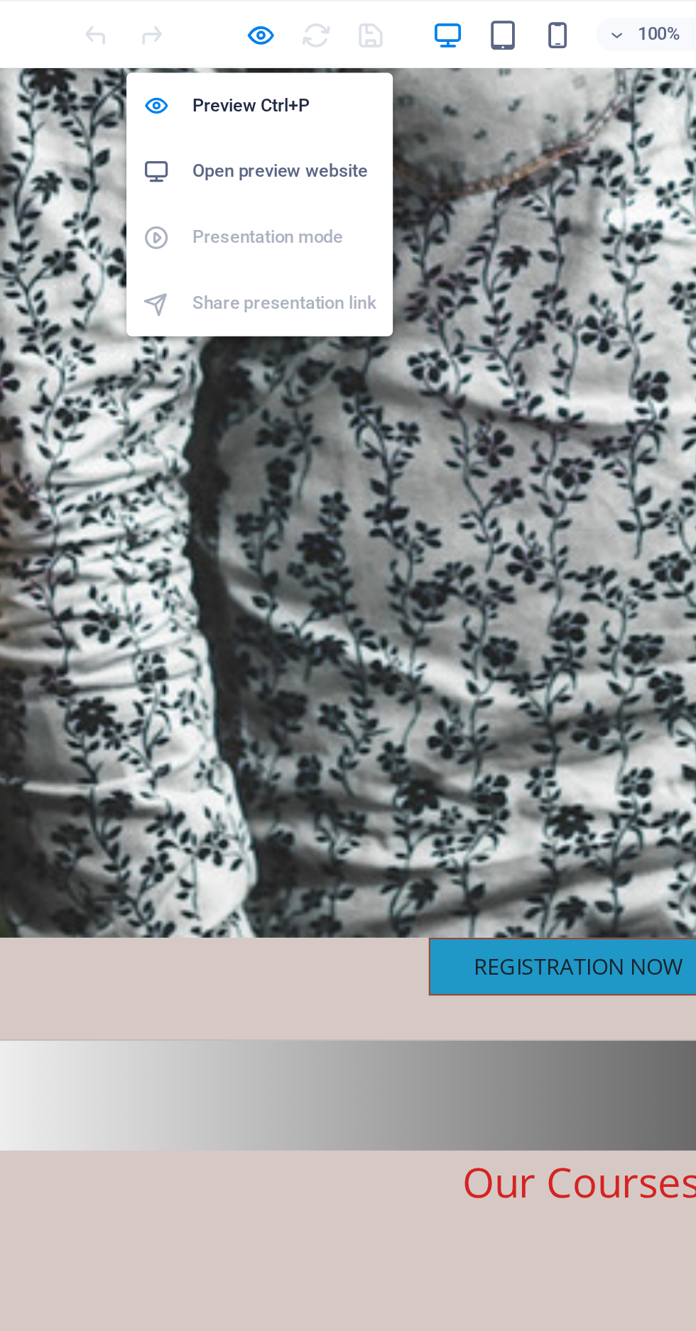
click at [205, 87] on h6 "Open preview website" at bounding box center [194, 88] width 95 height 17
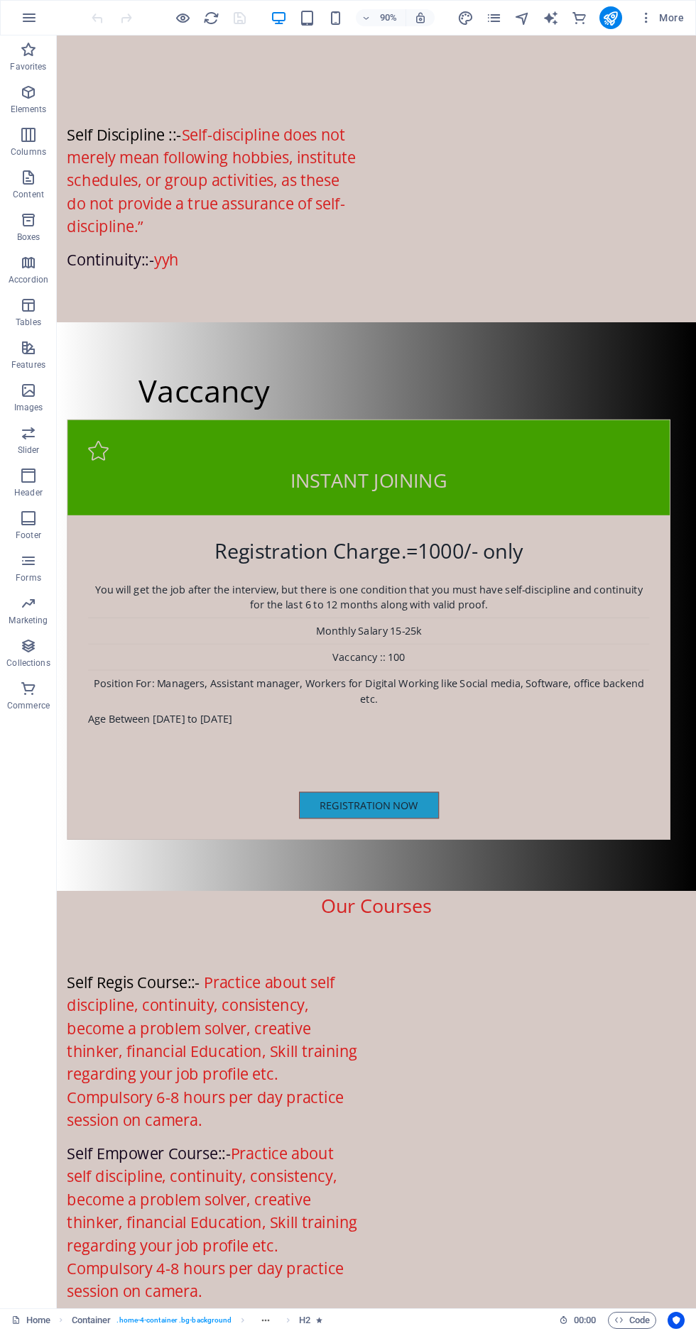
scroll to position [1944, 0]
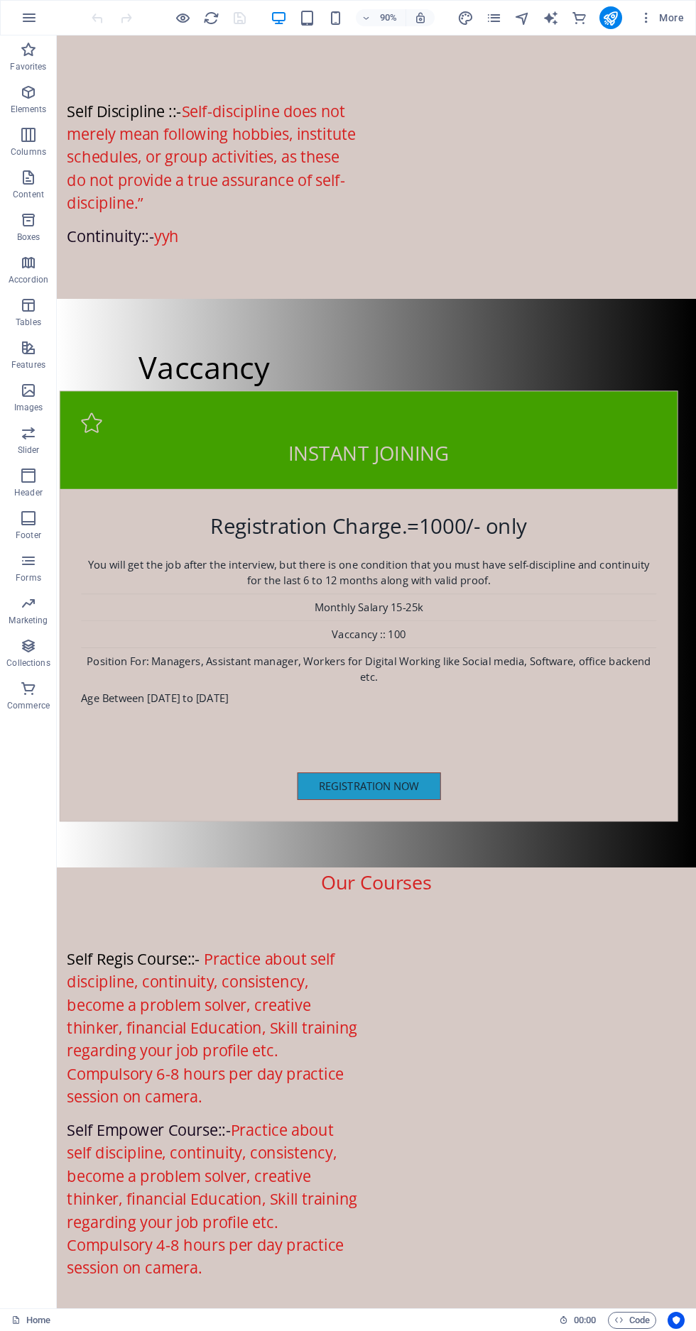
click at [245, 855] on div "Registration Now" at bounding box center [403, 870] width 639 height 31
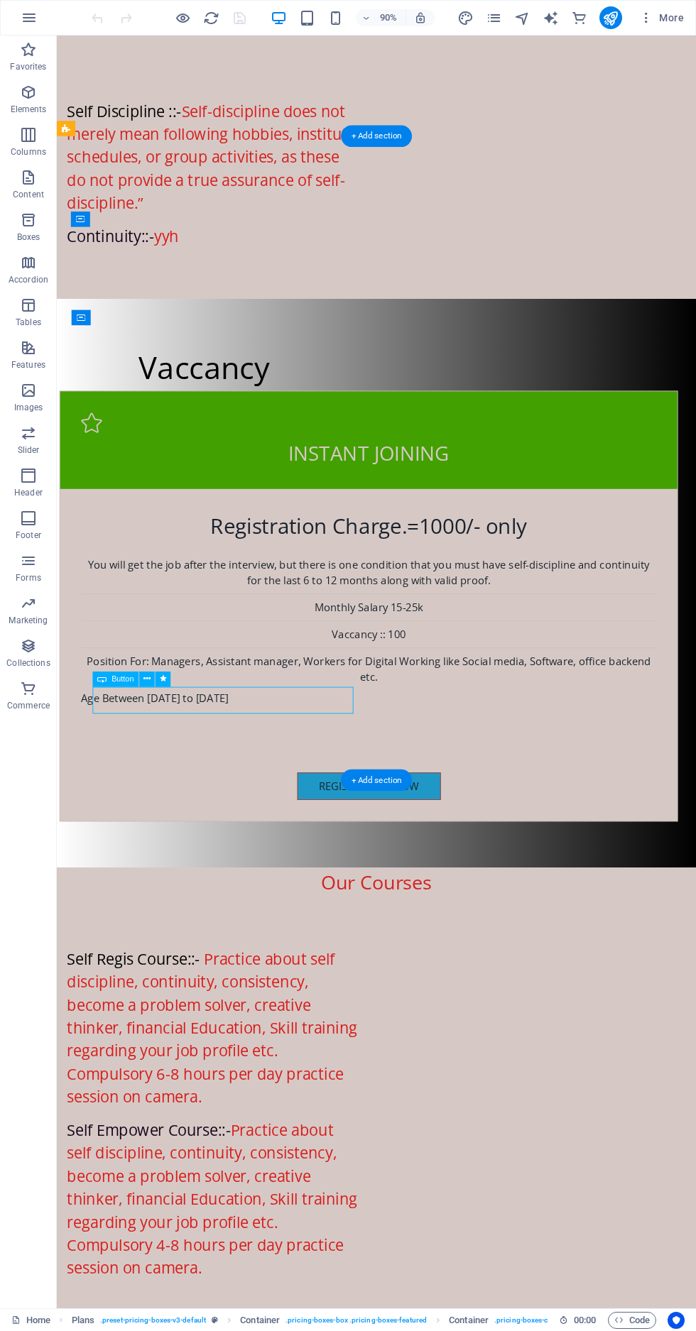
scroll to position [1850, 0]
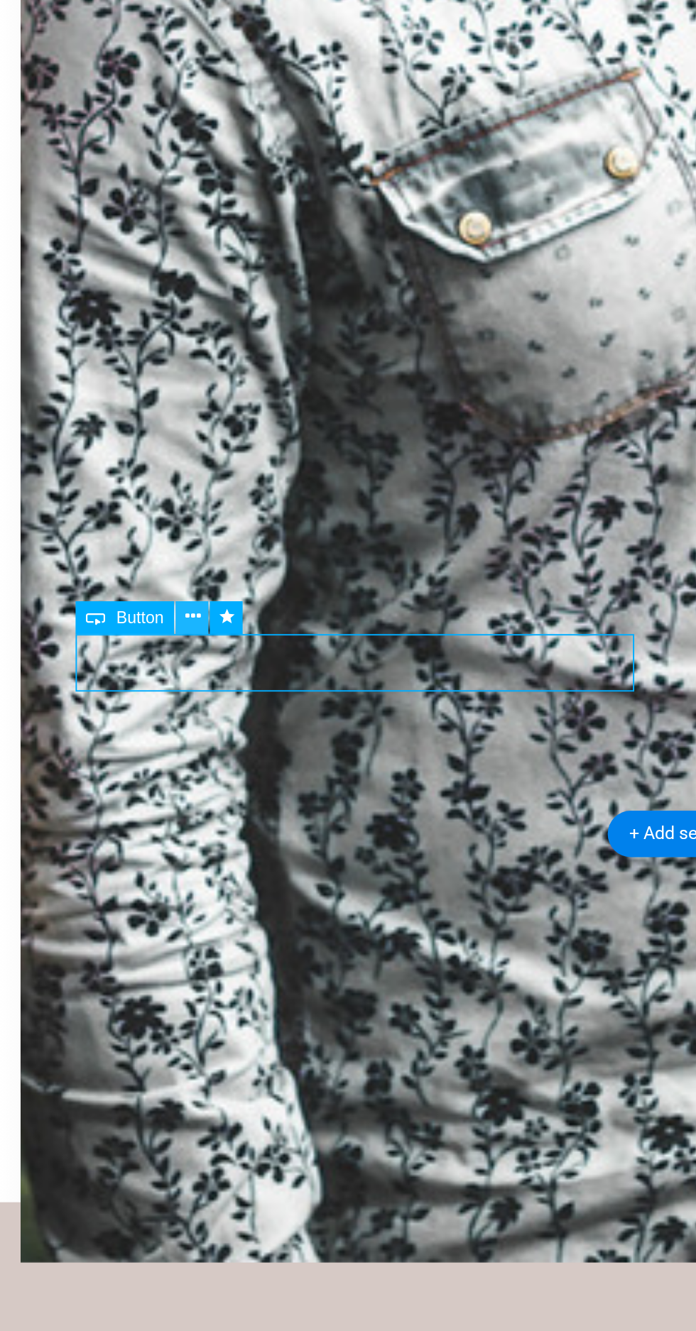
click at [150, 596] on icon at bounding box center [146, 596] width 7 height 13
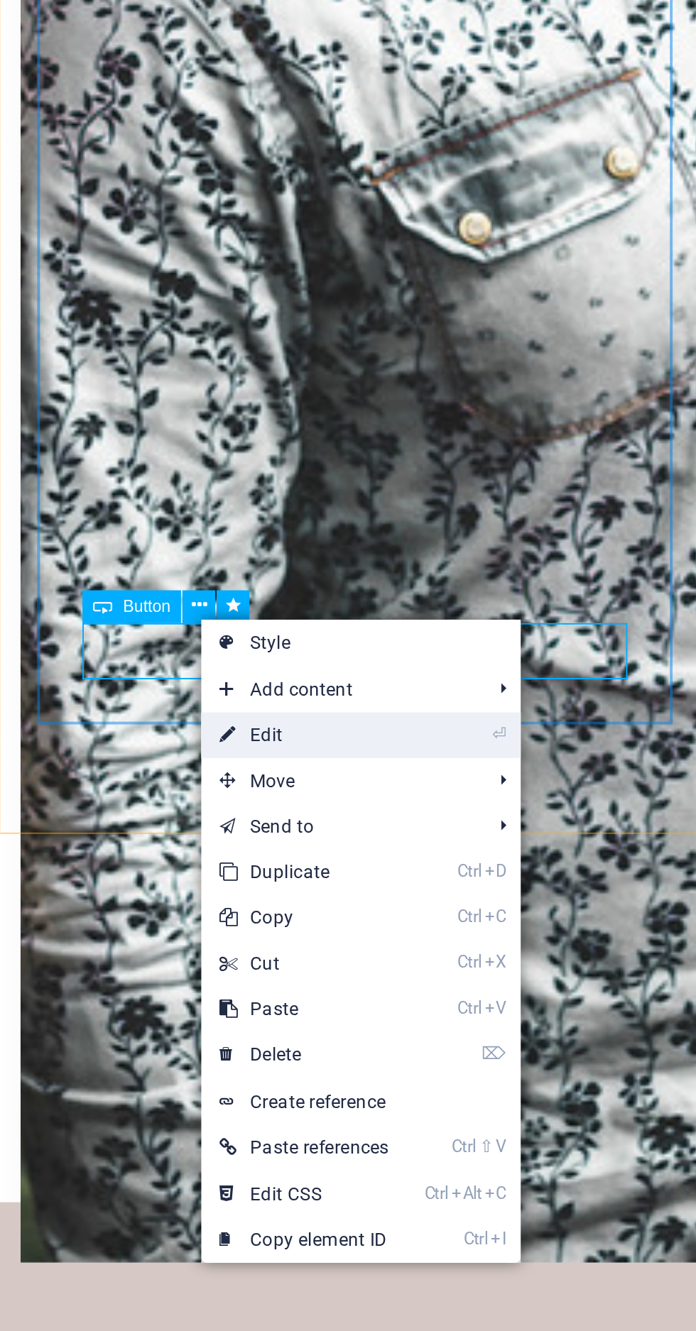
click at [194, 650] on link "⏎ Edit" at bounding box center [199, 651] width 96 height 21
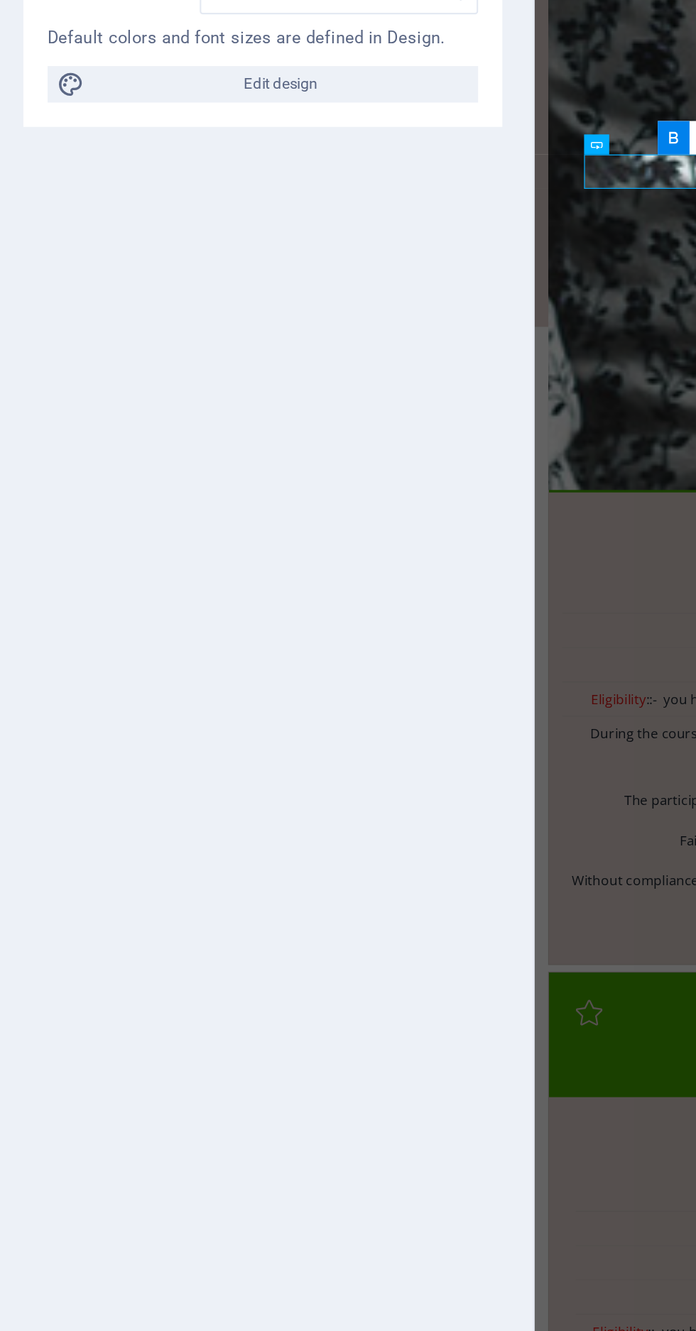
scroll to position [2707, 0]
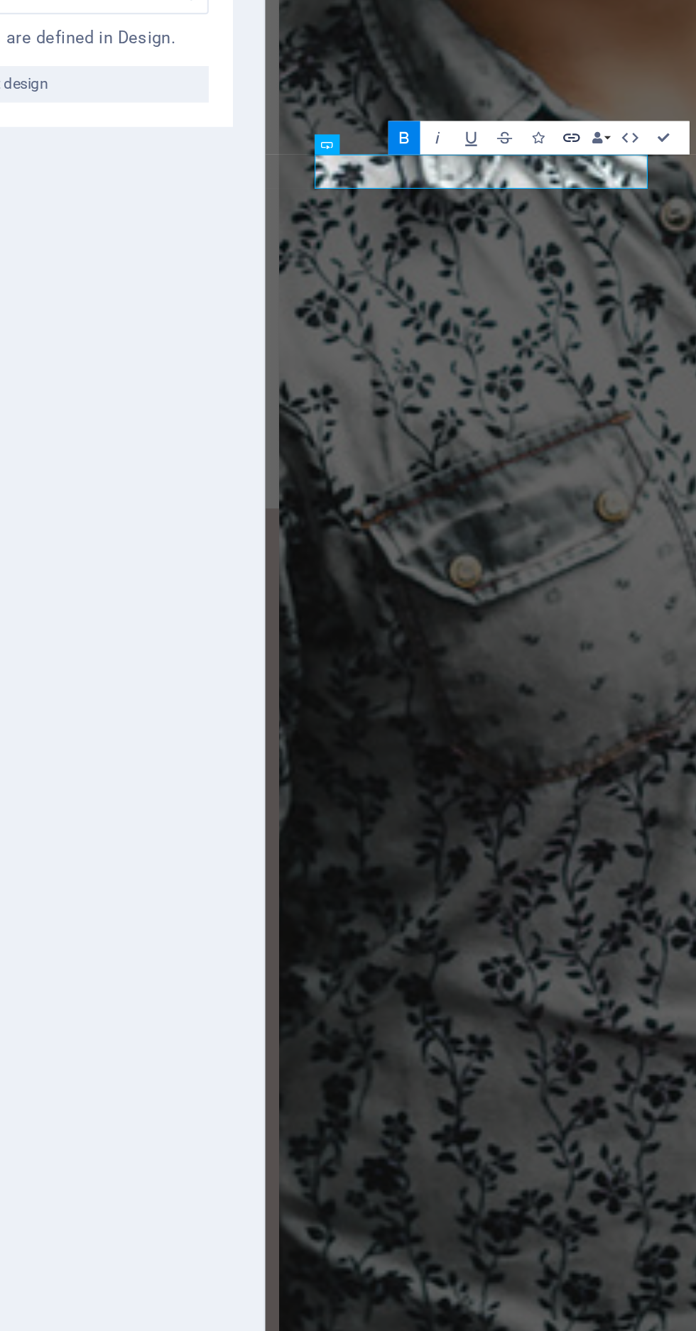
click at [449, 373] on icon "button" at bounding box center [449, 372] width 9 height 9
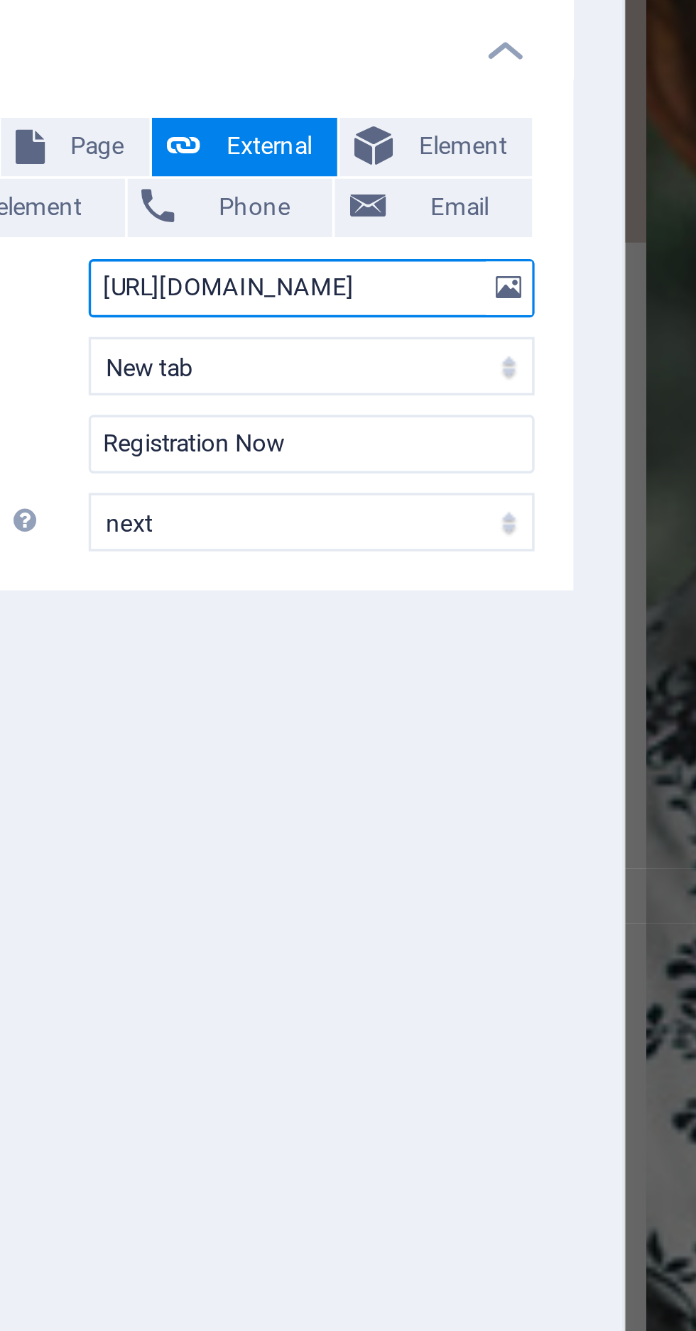
click at [256, 209] on input "[URL][DOMAIN_NAME]" at bounding box center [216, 211] width 130 height 17
click at [258, 208] on input "d/e/1FAIpQLSewvEvSot8gdEh4QwnvxfkecsuAQS35W1oCP8wSUZ7pDXdNvg/viewform?usp=shari…" at bounding box center [216, 211] width 130 height 17
click at [259, 211] on input "wnvxfkecsuAQS35W1oCP8wSUZ7pDXdNvg/viewform?usp=sharing&ouid=1096228455260366014…" at bounding box center [216, 211] width 130 height 17
click at [259, 208] on input "7pDXdNvg/viewform?usp=sharing&ouid=109622845526036601457" at bounding box center [216, 211] width 130 height 17
click at [256, 207] on input "g&ouid=109622845526036601457" at bounding box center [216, 211] width 130 height 17
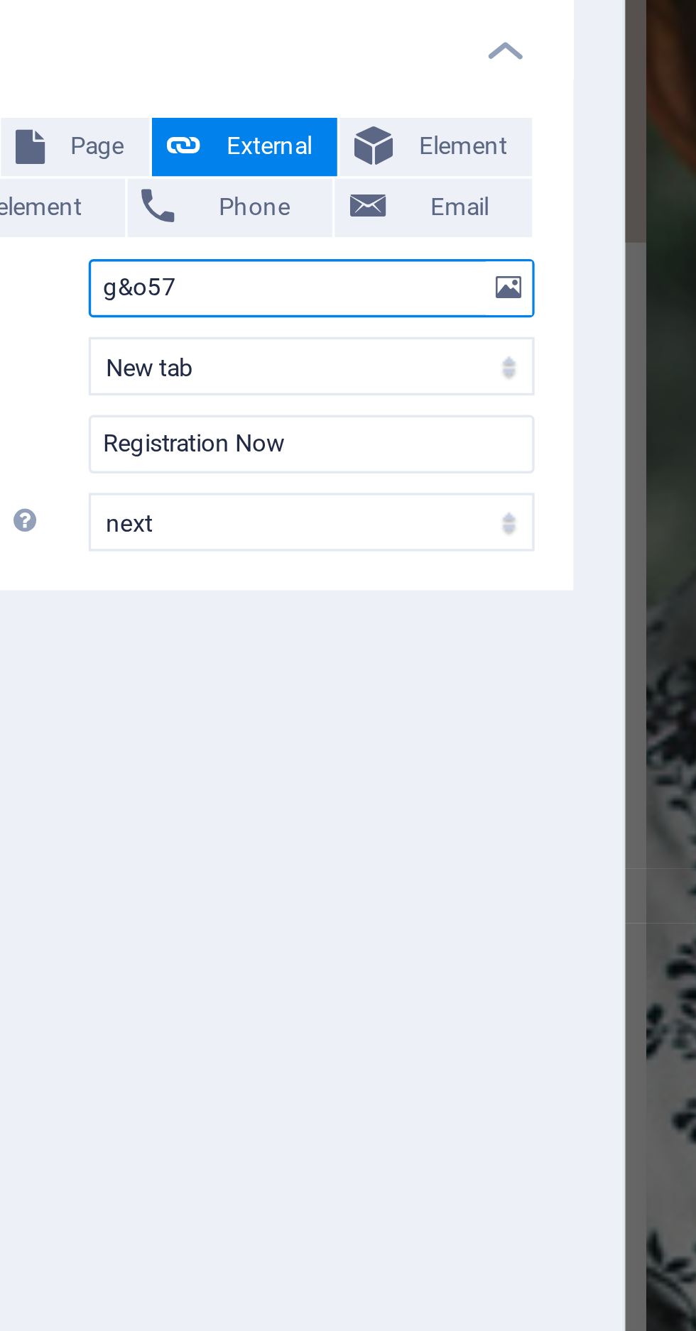
click at [238, 209] on input "g&o57" at bounding box center [216, 211] width 130 height 17
type input "g"
type input "[URL][DOMAIN_NAME]"
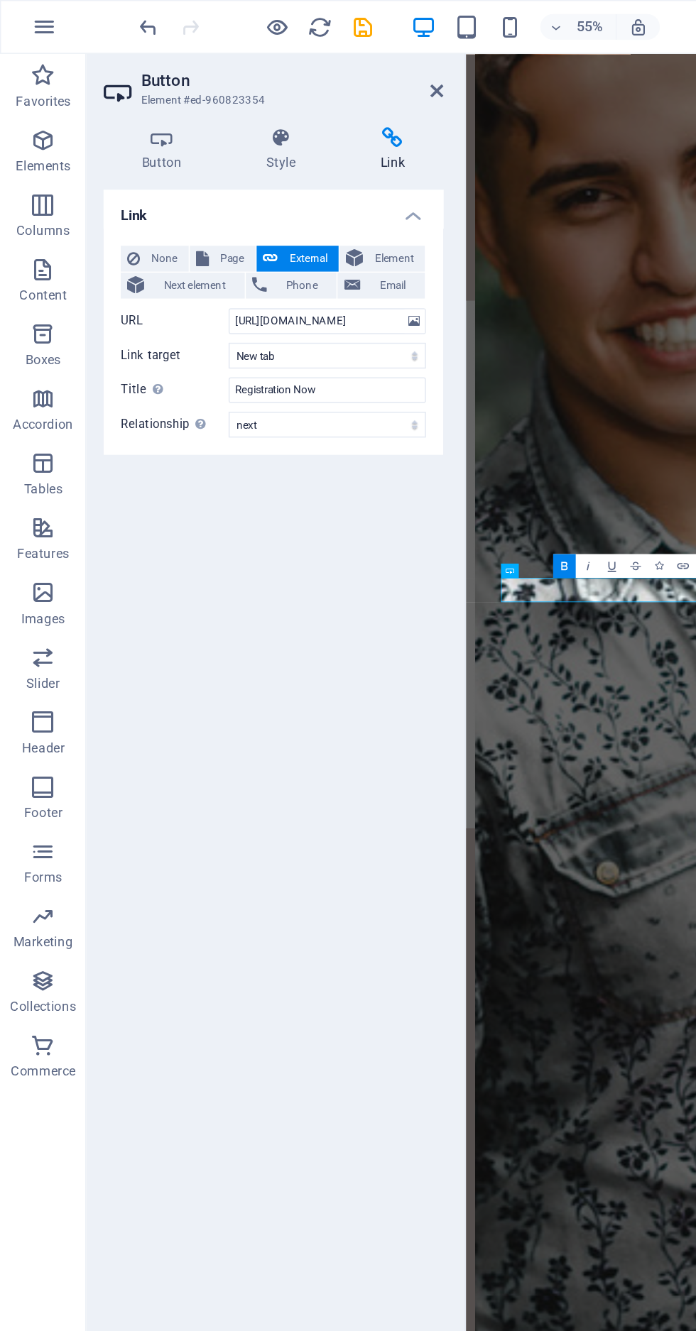
click at [248, 10] on div "55% More" at bounding box center [389, 17] width 601 height 23
click at [241, 24] on icon "save" at bounding box center [239, 18] width 16 height 16
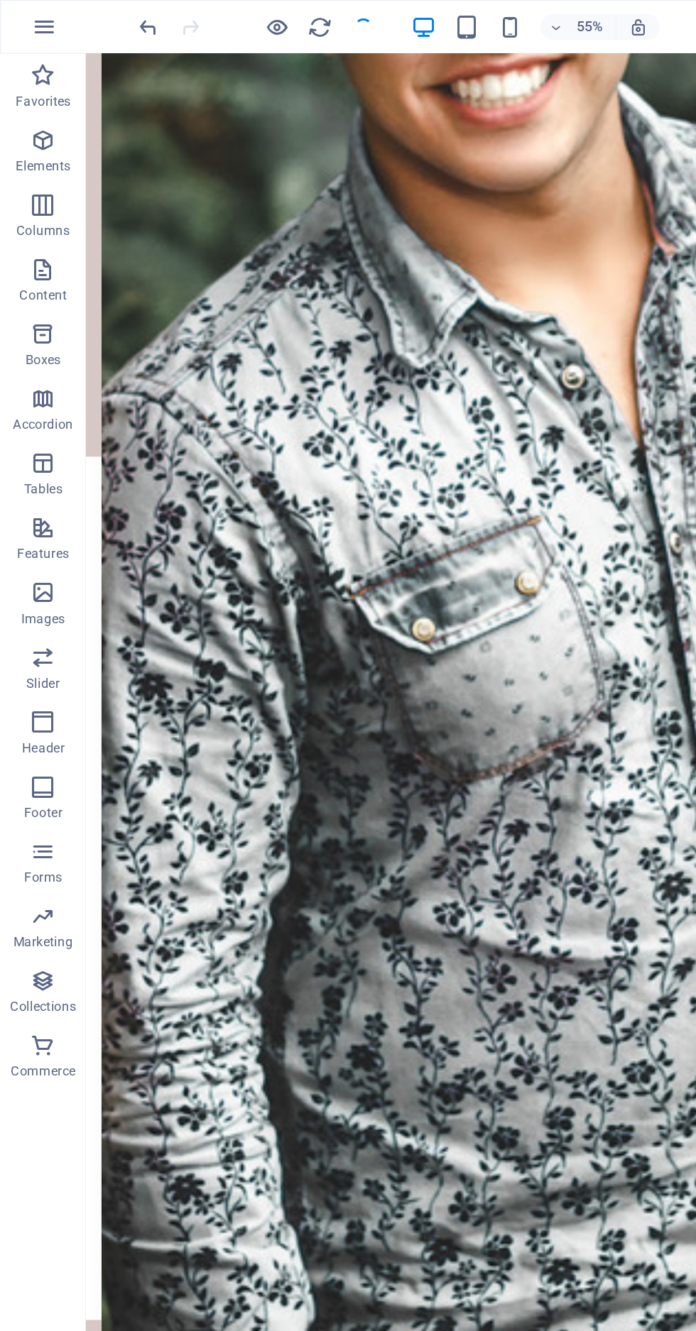
checkbox input "false"
click at [176, 18] on icon "button" at bounding box center [183, 18] width 16 height 16
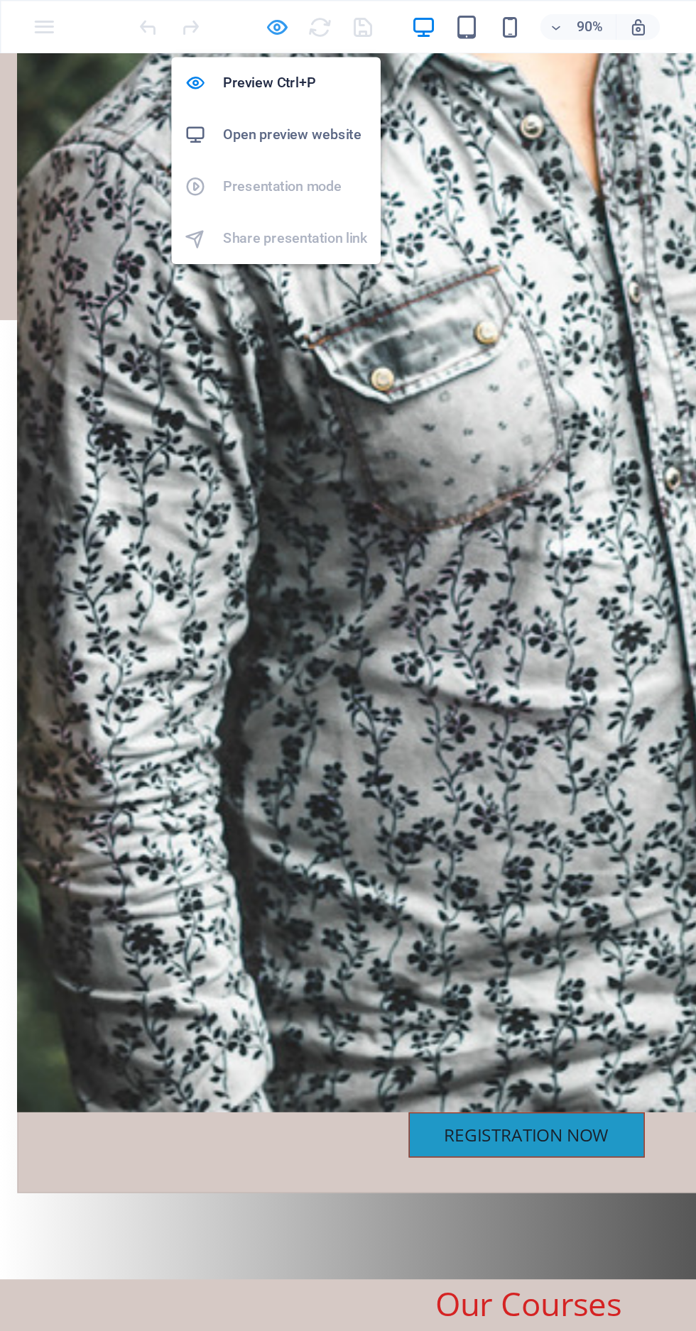
scroll to position [1821, 0]
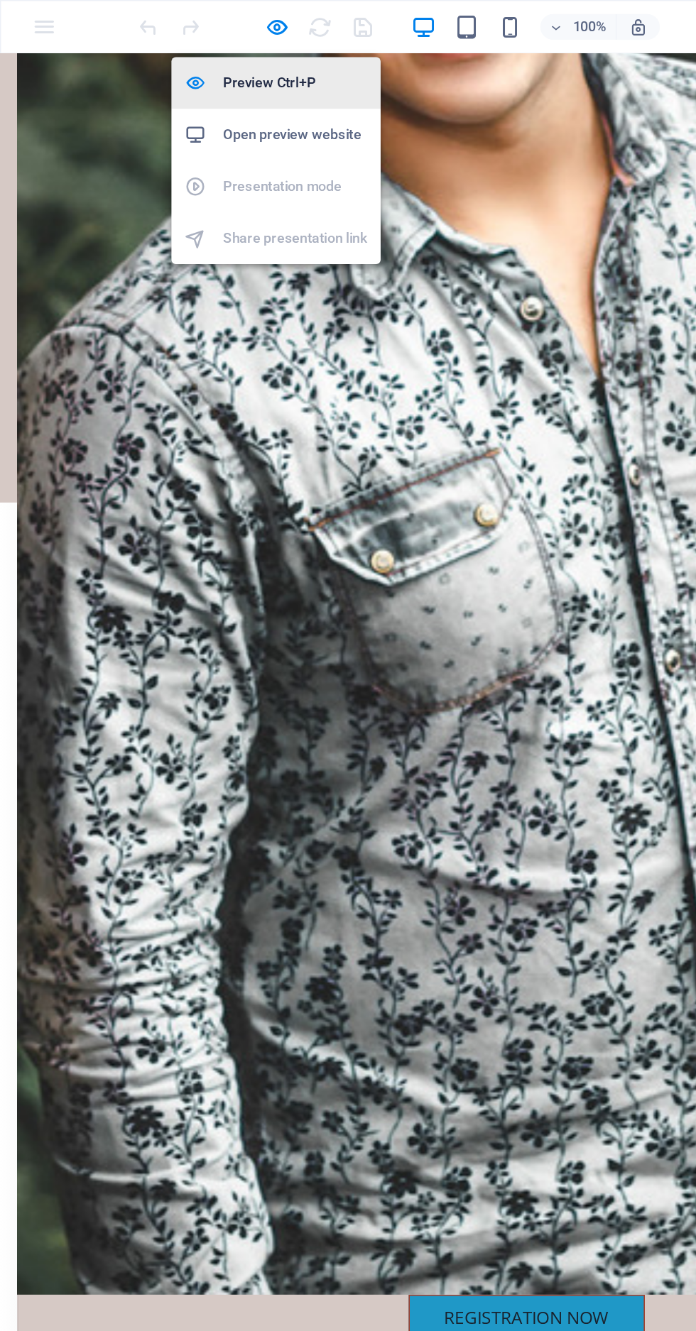
click at [164, 55] on h6 "Preview Ctrl+P" at bounding box center [194, 54] width 95 height 17
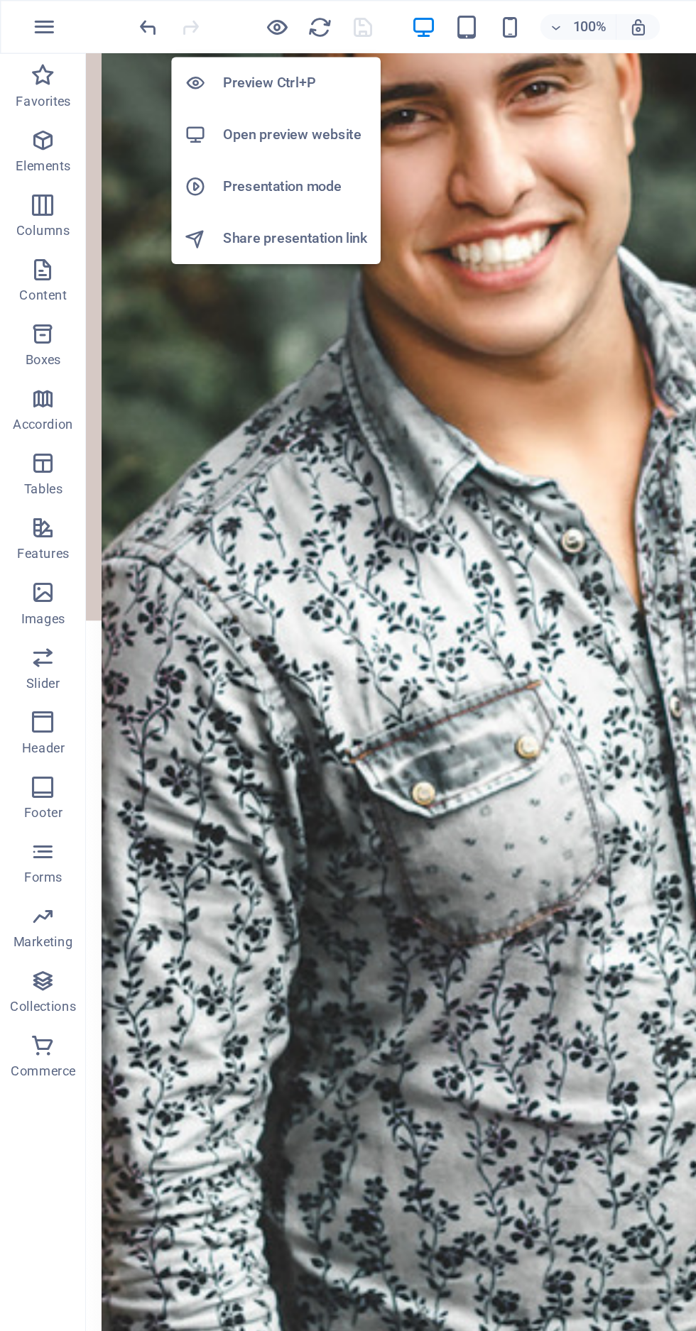
scroll to position [1941, 0]
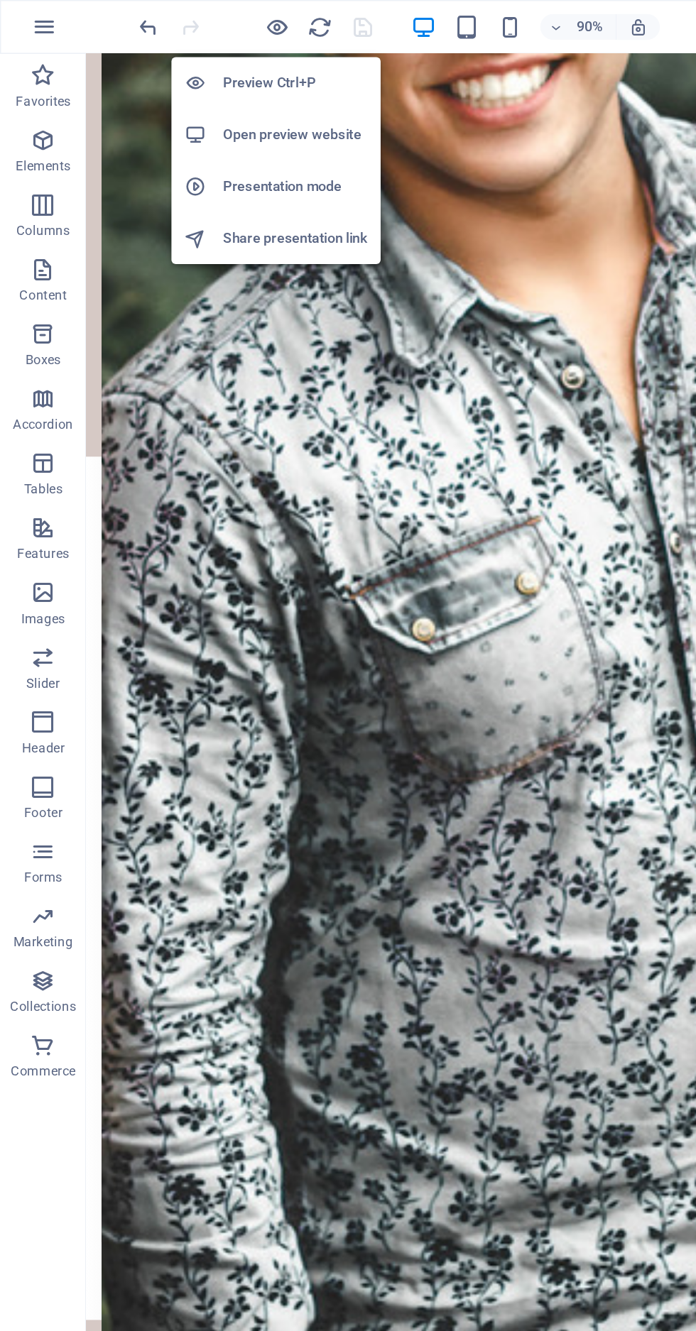
click at [159, 90] on h6 "Open preview website" at bounding box center [194, 88] width 95 height 17
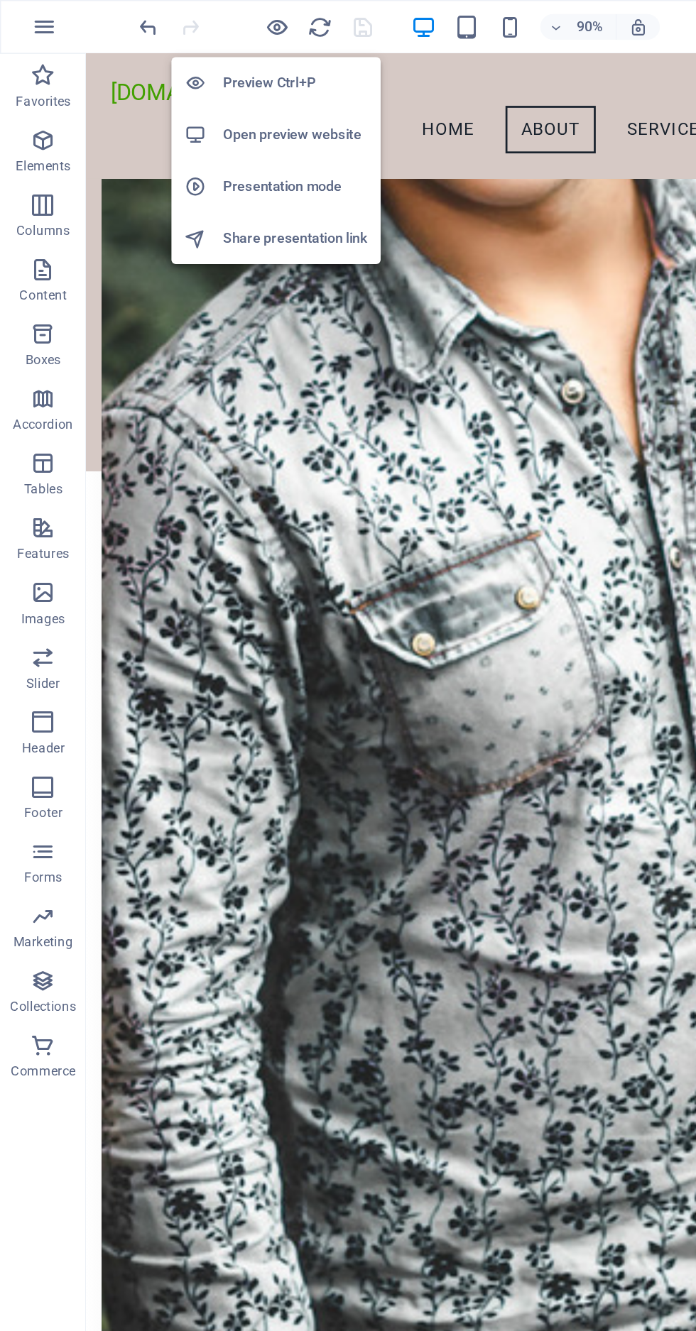
scroll to position [1838, 0]
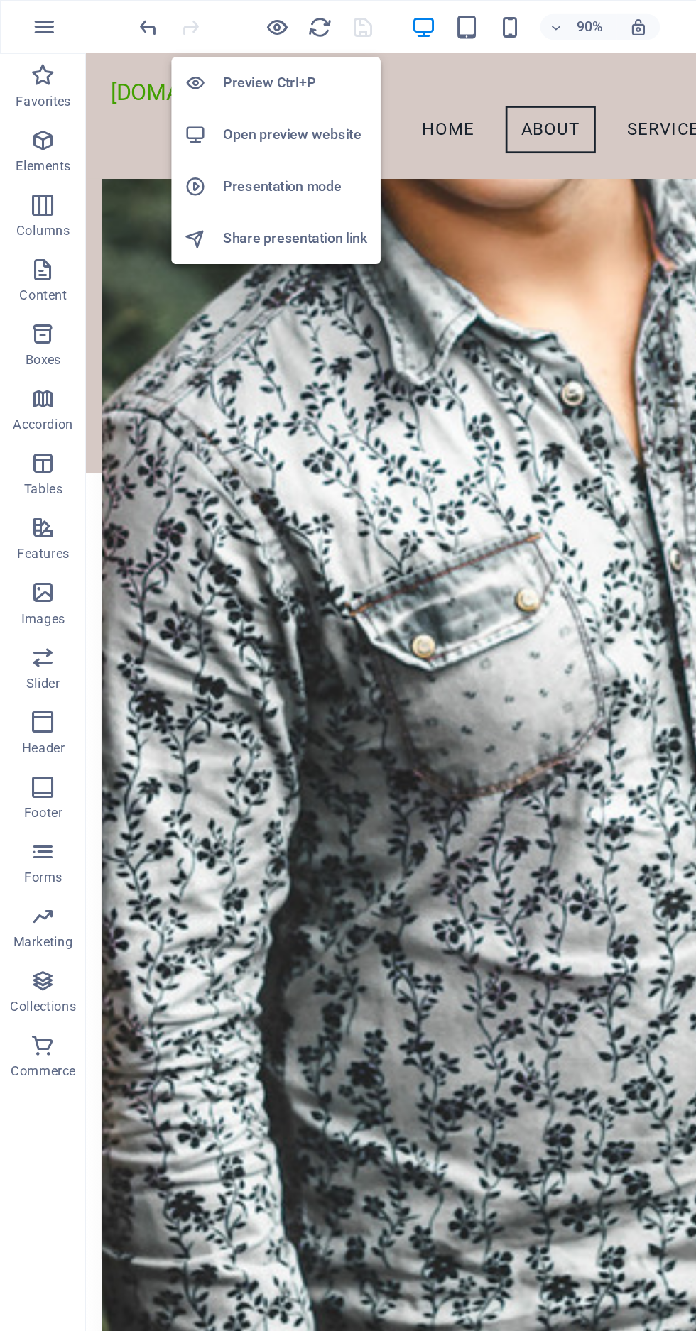
click at [496, 490] on div "Vaccancy Instant Joining Registration Charge.=1000/- only You will get the job …" at bounding box center [441, 677] width 710 height 632
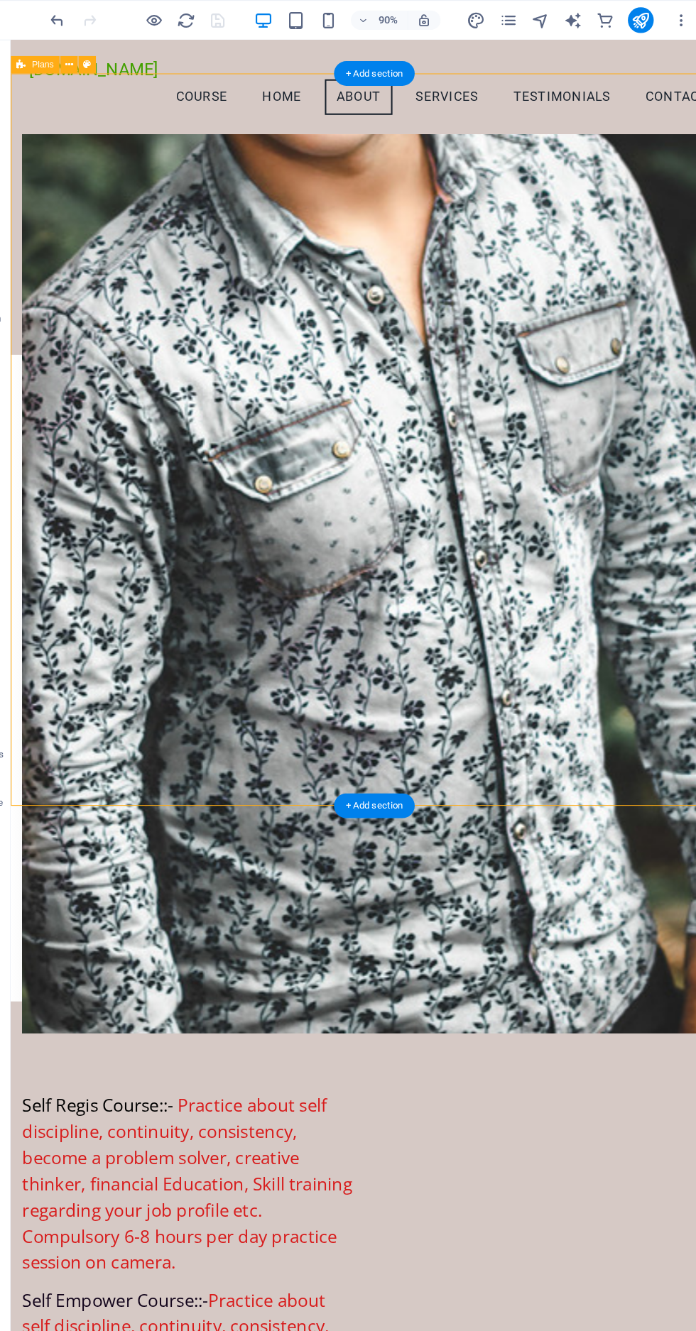
scroll to position [0, 0]
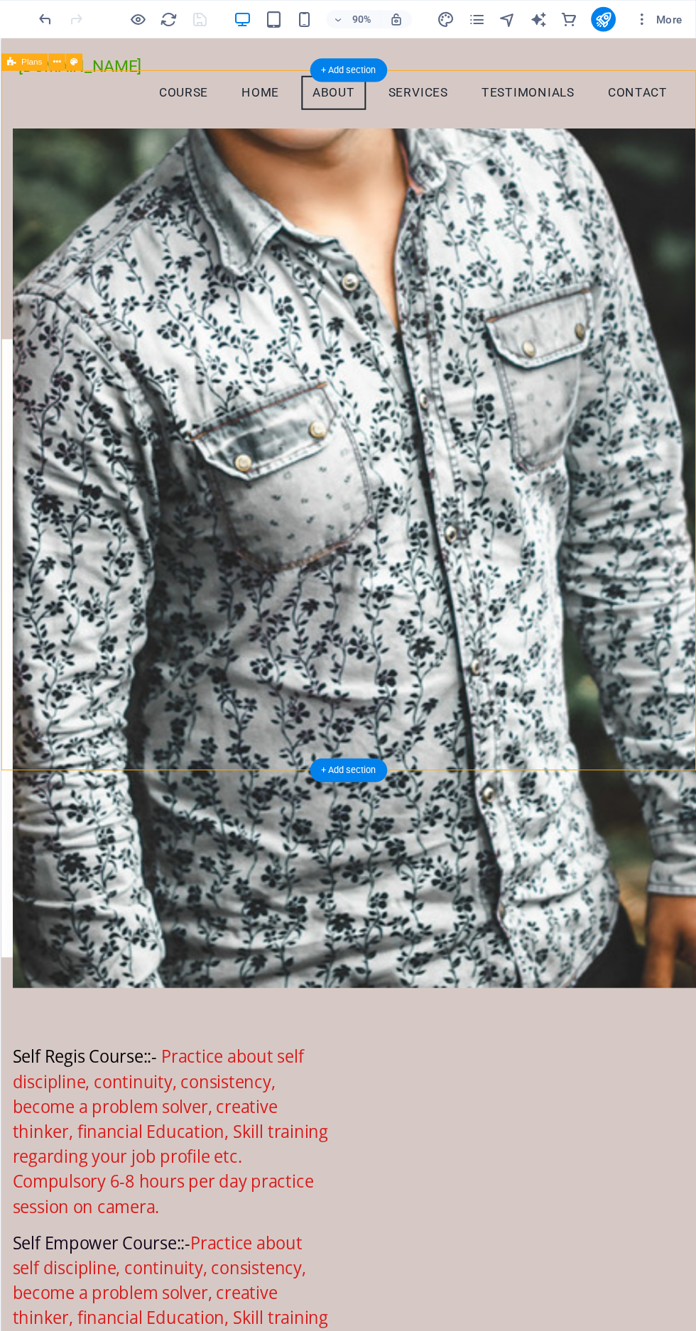
click at [574, 587] on div "Vaccancy Instant Joining Registration Charge.=1000/- only You will get the job …" at bounding box center [356, 662] width 710 height 632
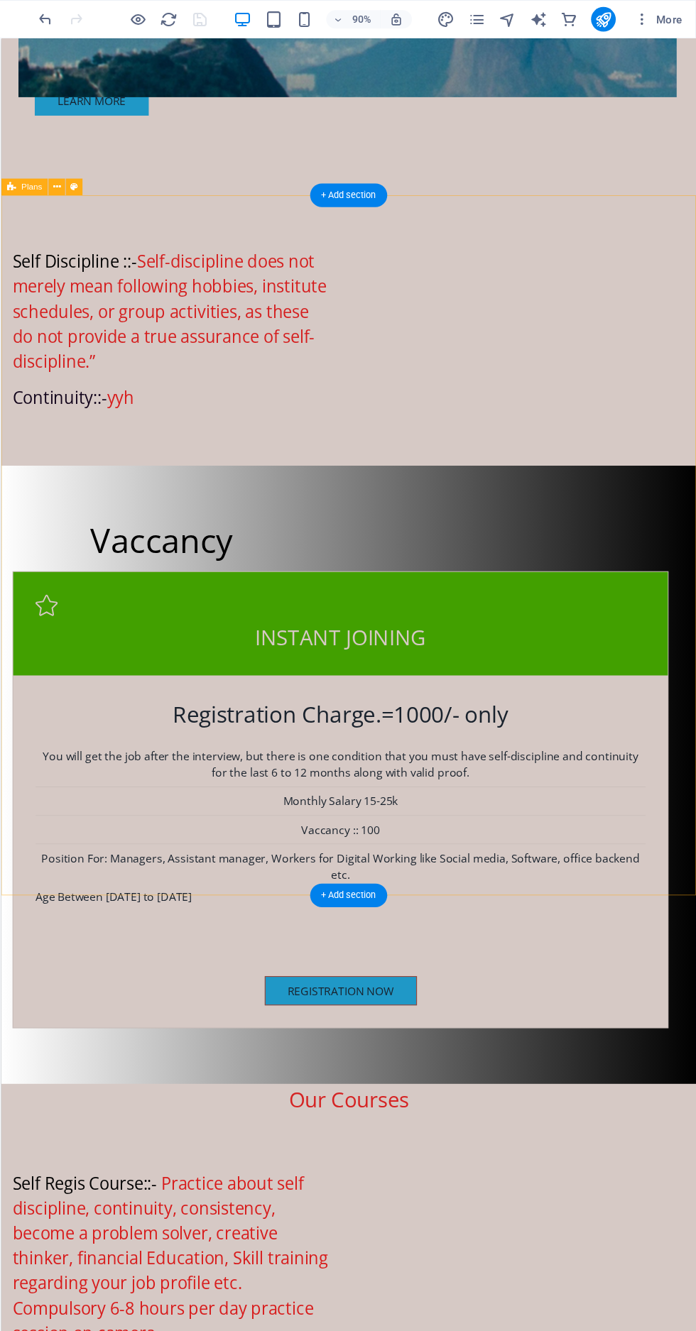
scroll to position [1801, 0]
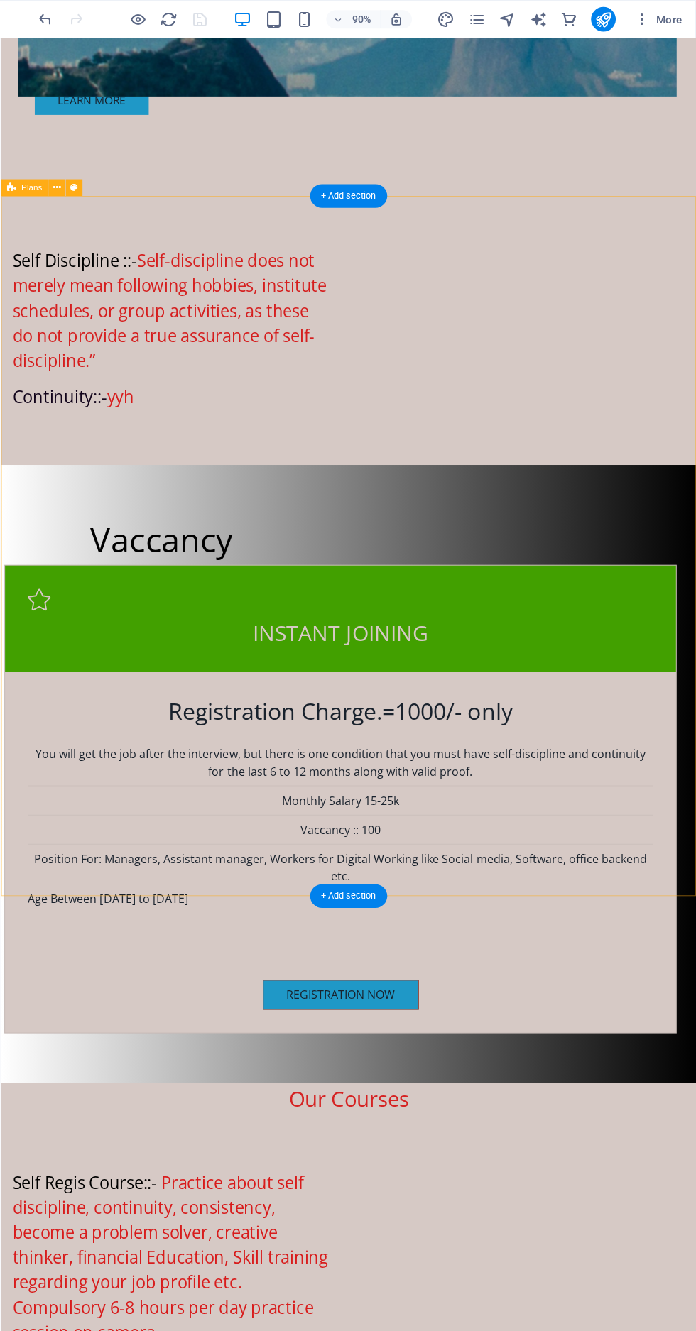
click at [199, 1001] on div "Registration Now" at bounding box center [347, 1016] width 639 height 31
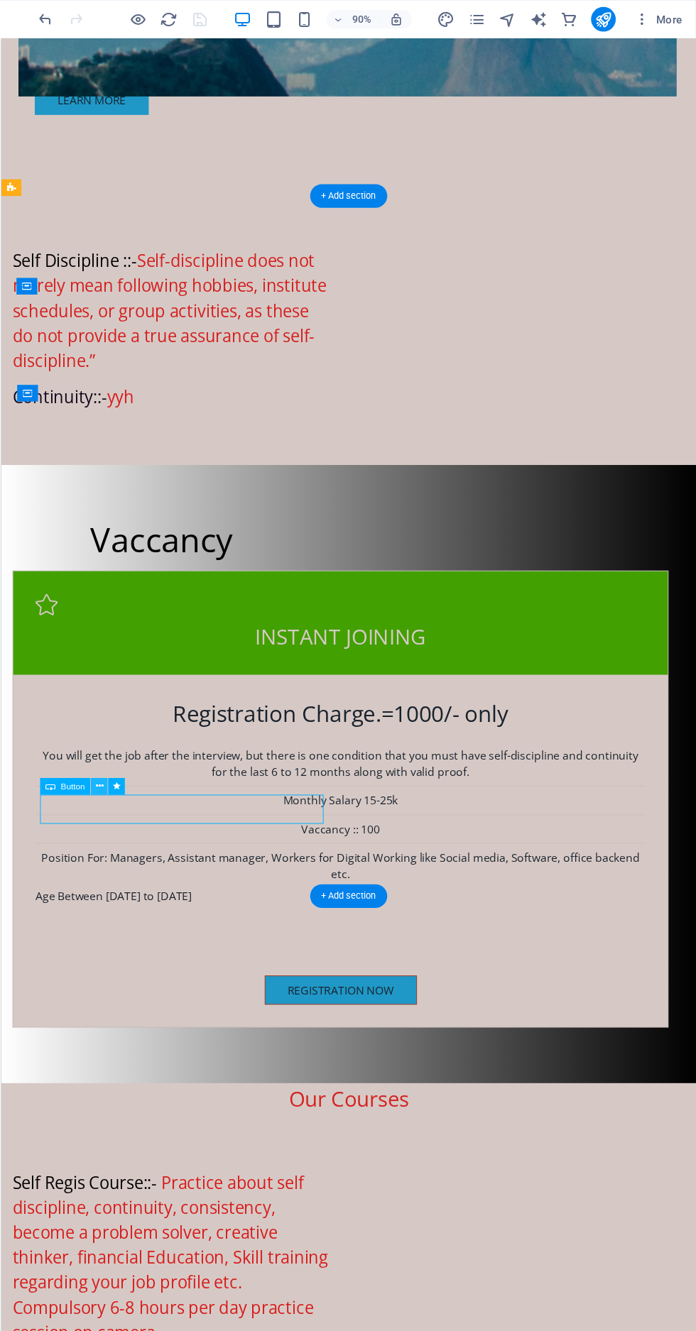
click at [154, 719] on button at bounding box center [148, 724] width 16 height 16
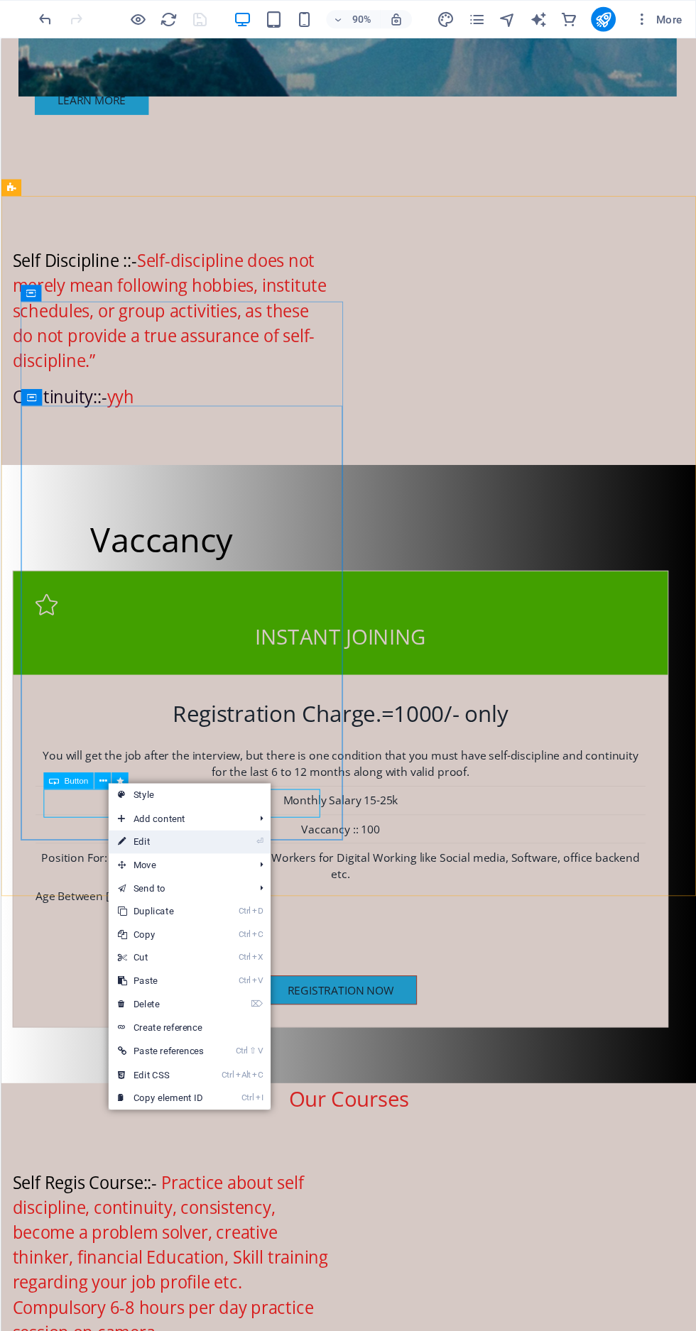
click at [218, 770] on link "⏎ Edit" at bounding box center [204, 774] width 96 height 21
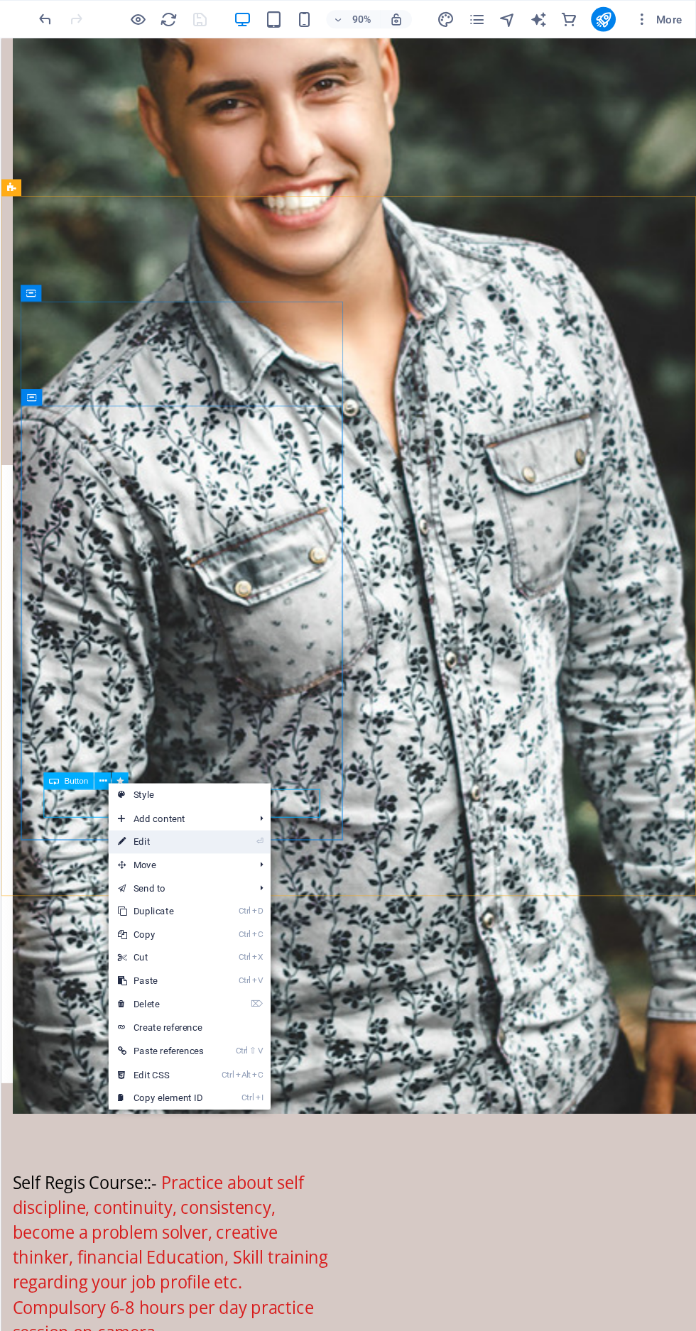
select select "next"
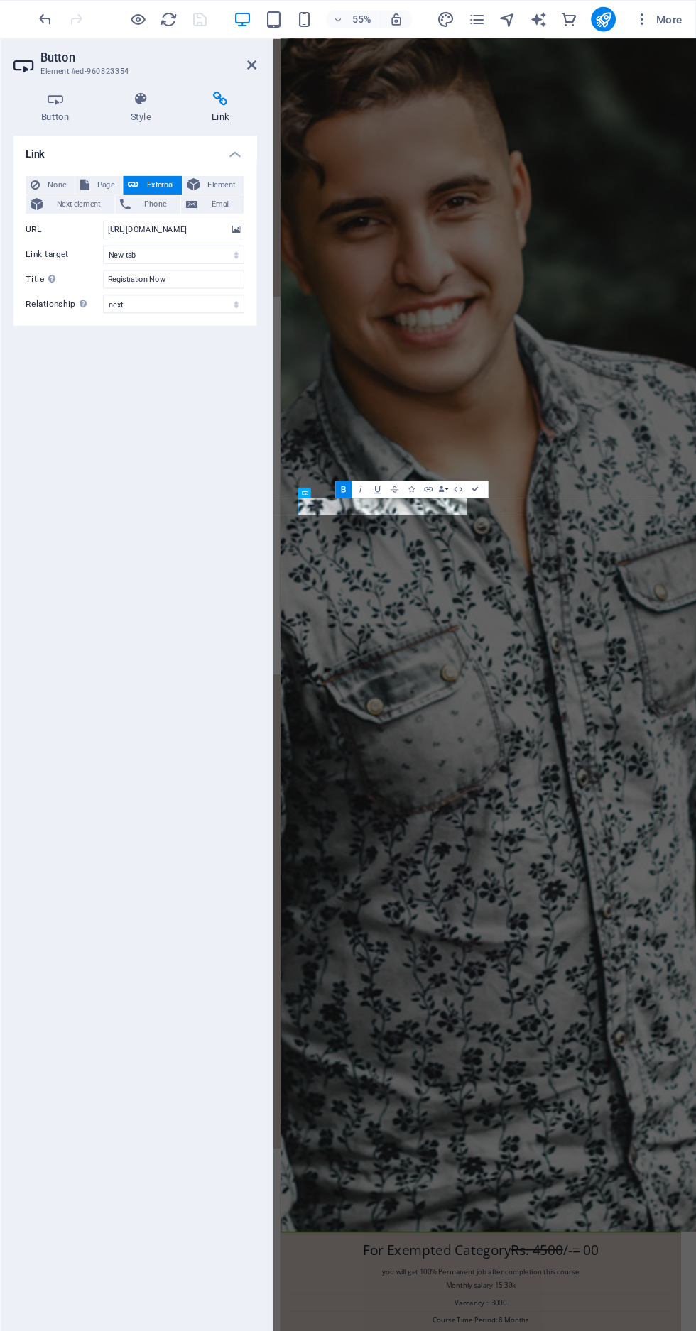
scroll to position [0, 0]
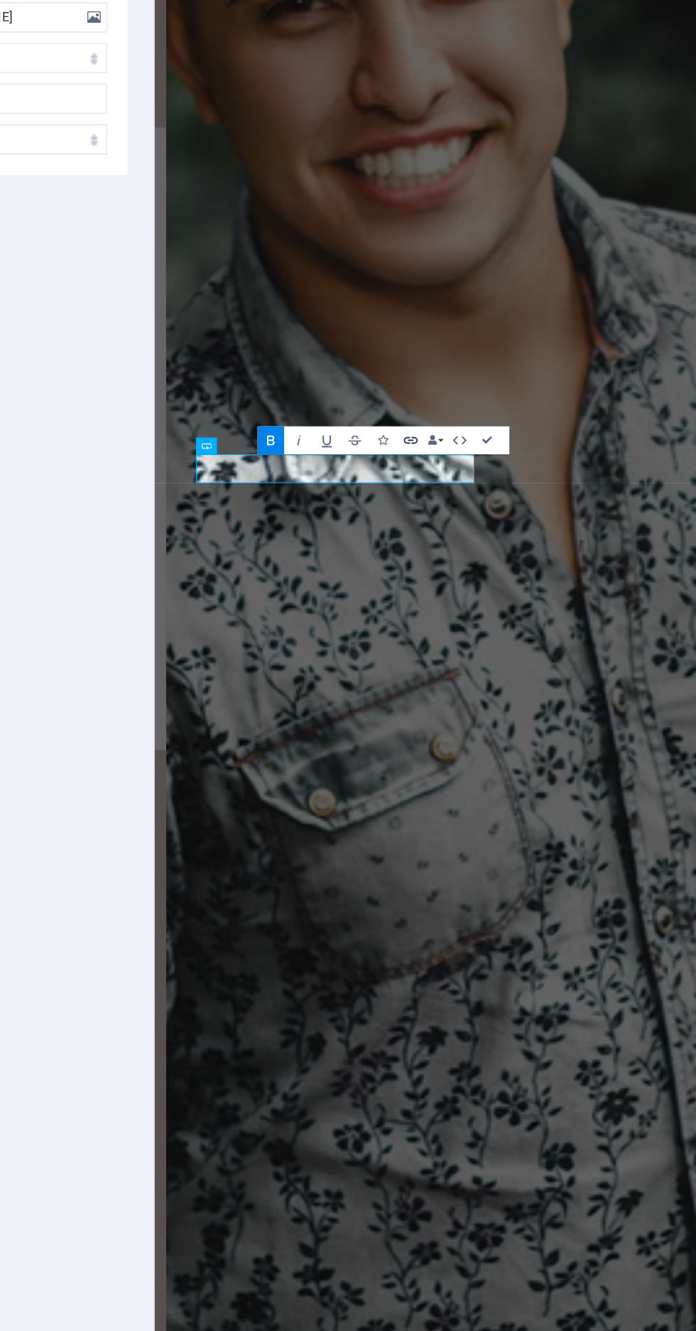
click at [445, 441] on button "Link" at bounding box center [449, 448] width 15 height 16
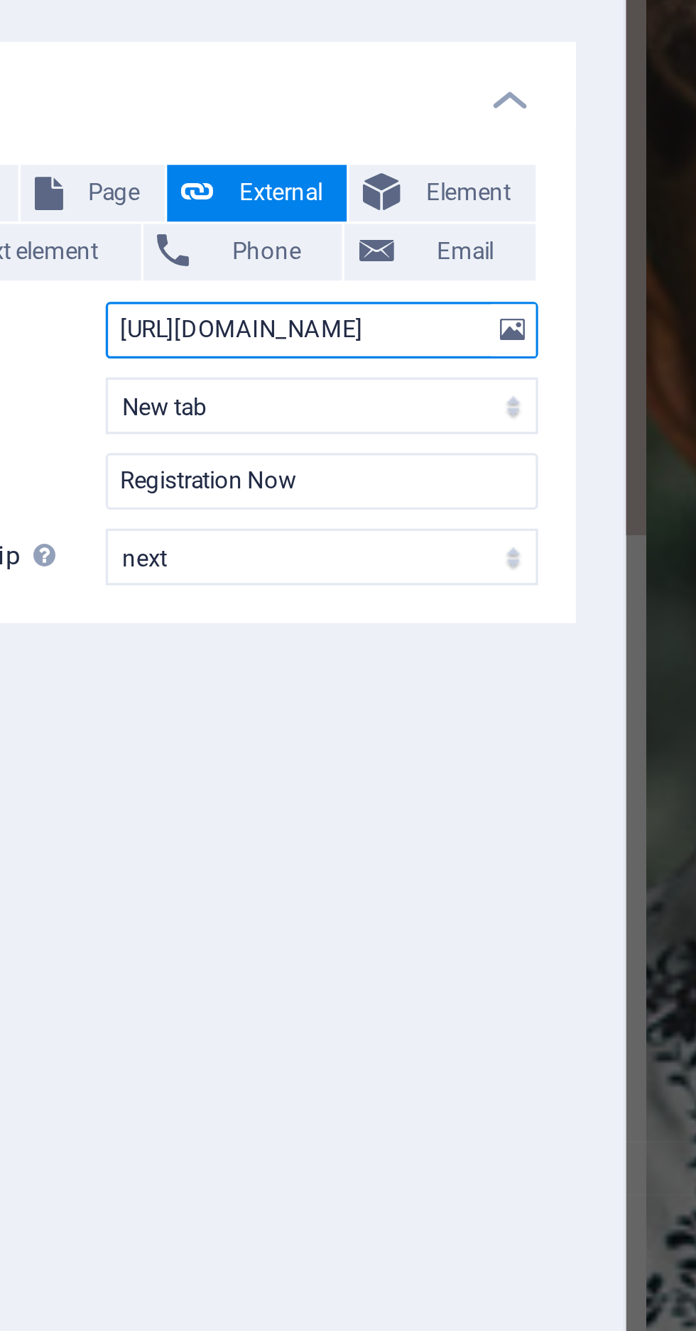
click at [256, 208] on input "[URL][DOMAIN_NAME]" at bounding box center [216, 211] width 130 height 17
click at [258, 211] on input "d/e/1FAIpQLSewvEvSot8gdEh4QwnvxfkecsuAQS35W1oCP8wSUZ7pDXdNvg/viewform?usp=shari…" at bounding box center [216, 211] width 130 height 17
click at [258, 211] on input "wnvxfkecsuAQS35W1oCP8wSUZ7pDXdNvg/viewform?usp=sharing&ouid=1096228455260366014…" at bounding box center [216, 211] width 130 height 17
click at [260, 212] on input "7pDXdNvg/viewform?usp=sharing&ouid=109622845526036601457" at bounding box center [216, 211] width 130 height 17
click at [248, 212] on input "g&ouid=109622845526036601457" at bounding box center [216, 211] width 130 height 17
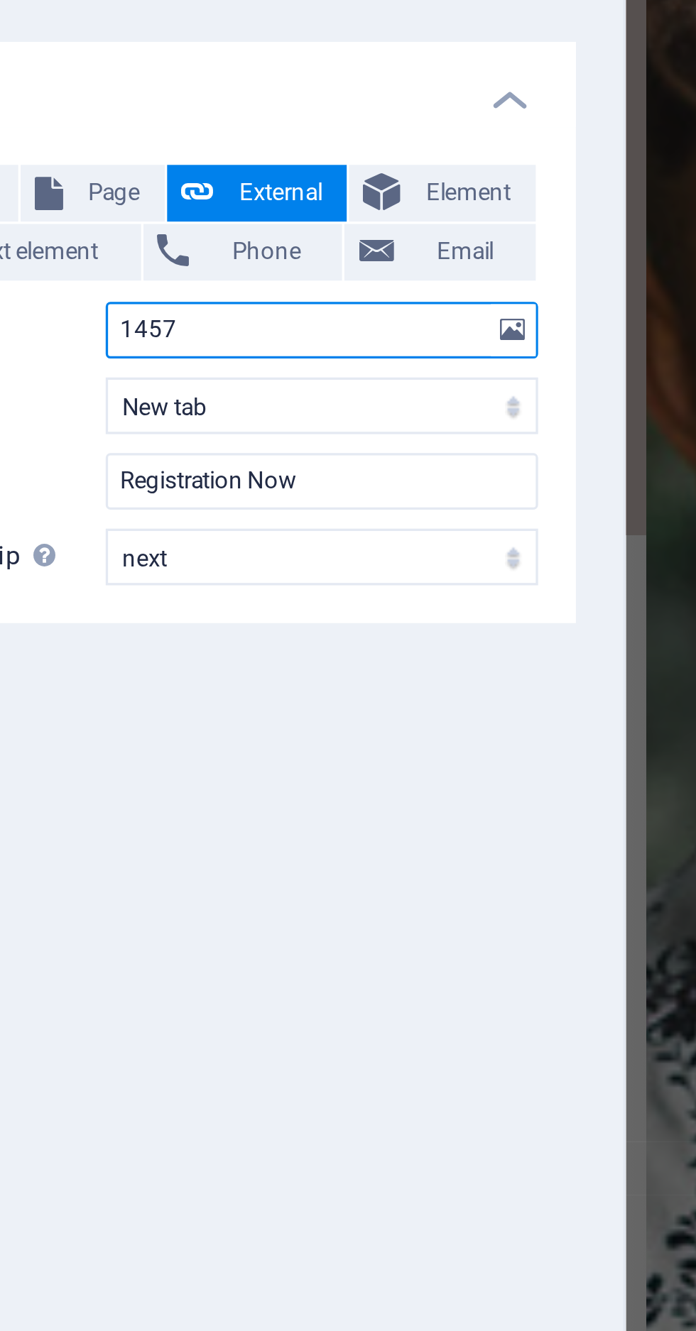
click at [206, 212] on input "1457" at bounding box center [216, 211] width 130 height 17
type input "1"
type input "[URL][DOMAIN_NAME]"
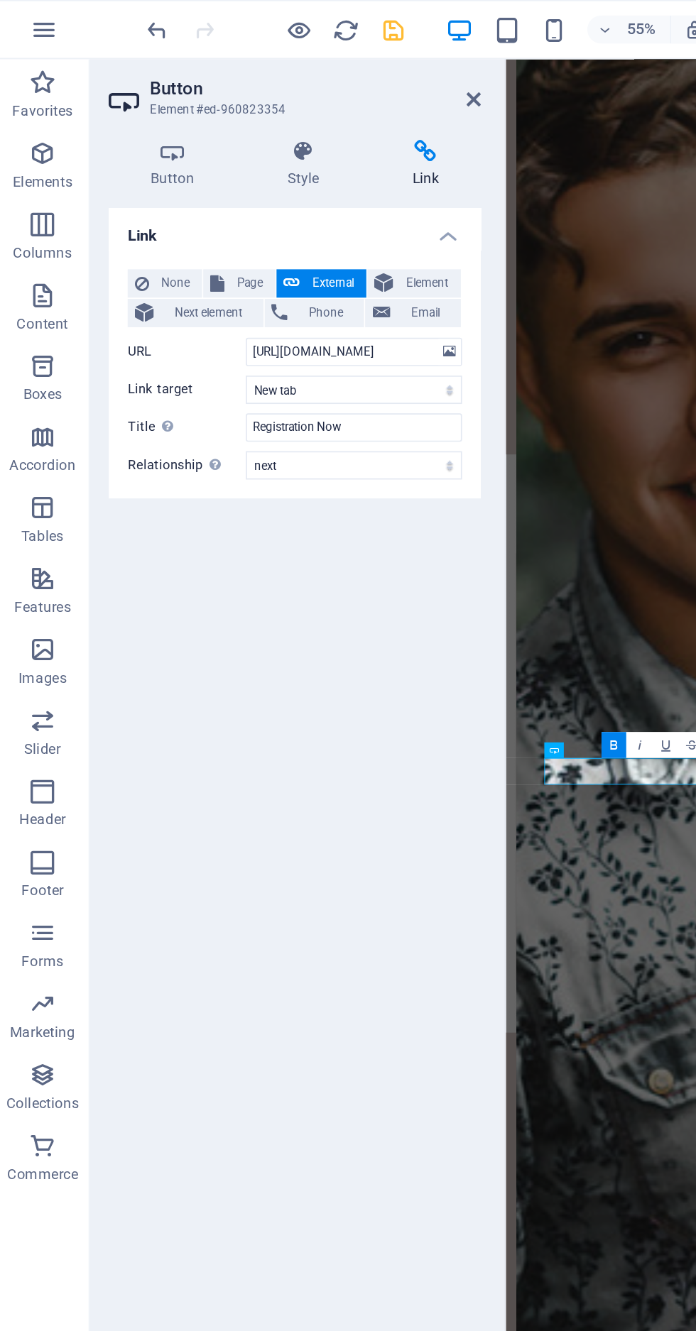
click at [239, 18] on icon "save" at bounding box center [239, 18] width 16 height 16
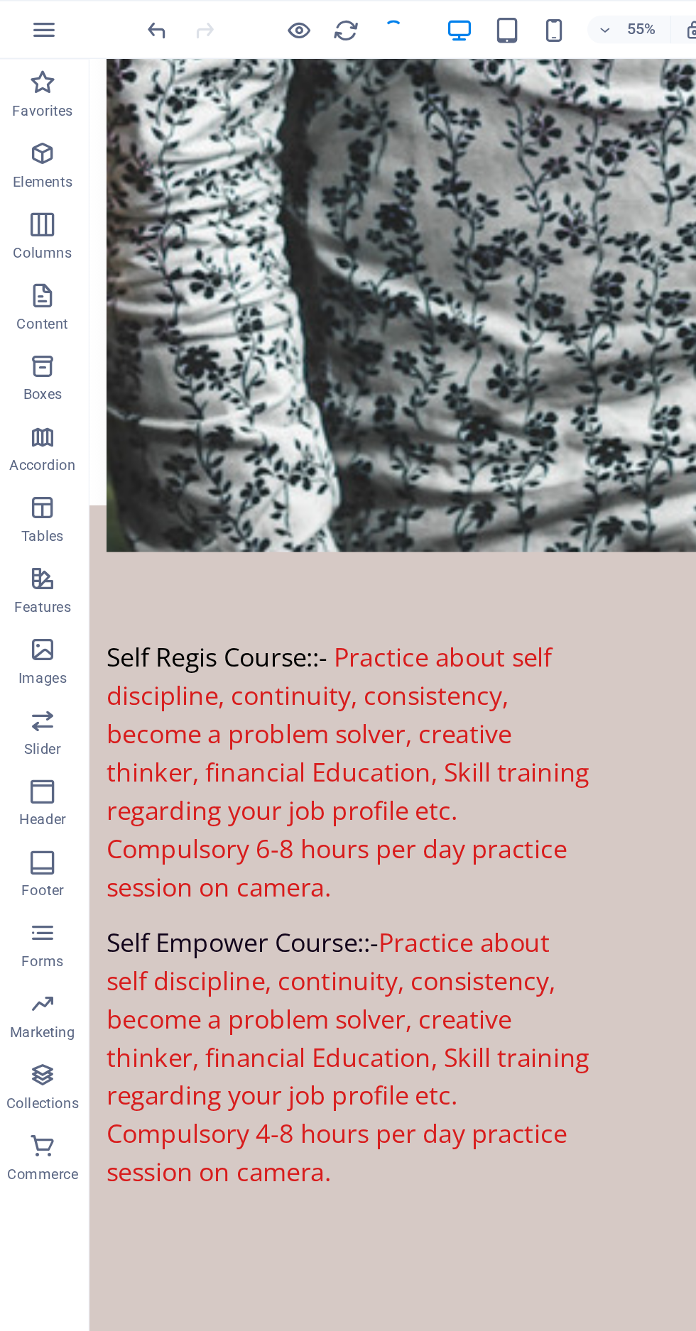
checkbox input "false"
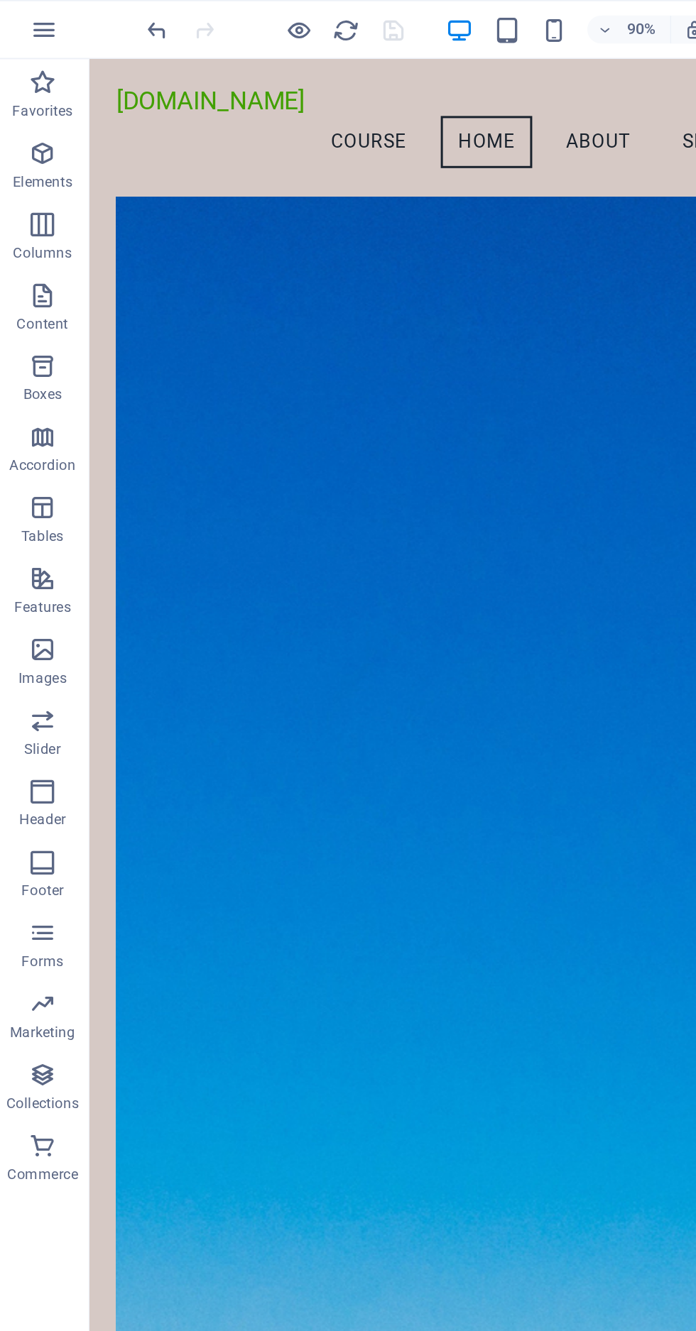
scroll to position [182, 0]
click at [184, 21] on icon "button" at bounding box center [183, 18] width 16 height 16
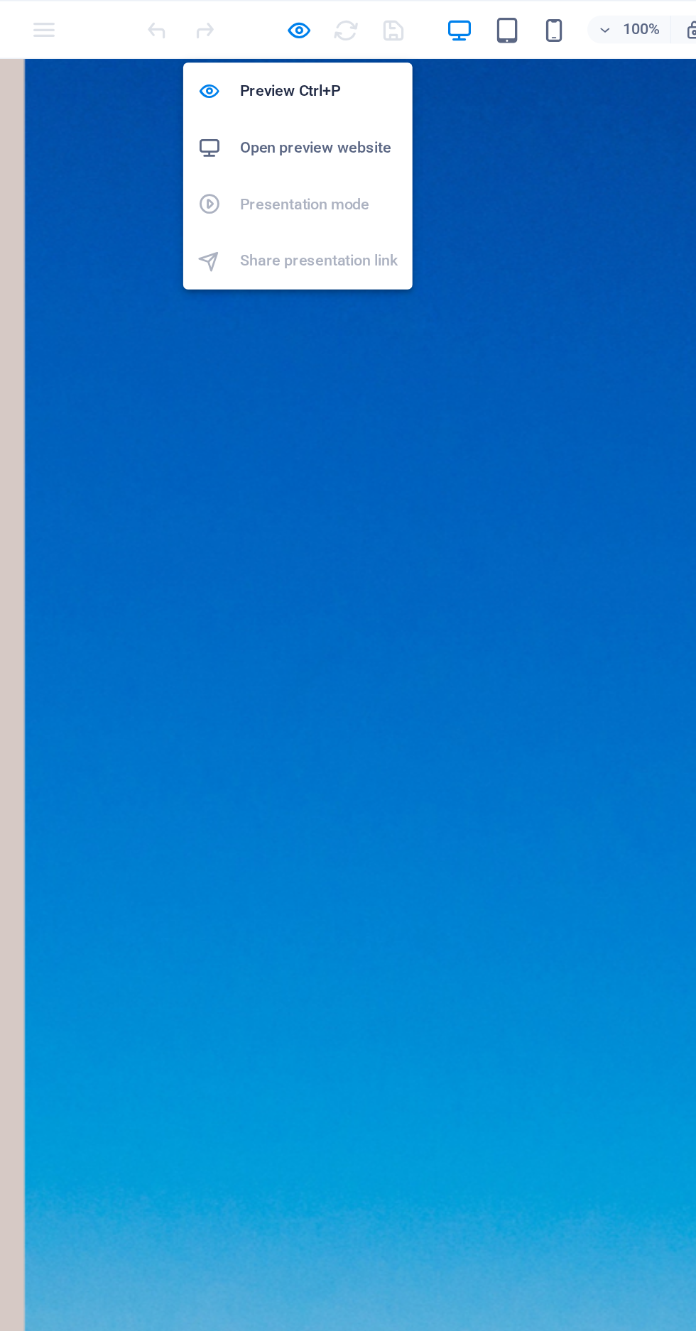
click at [207, 92] on h6 "Open preview website" at bounding box center [194, 88] width 95 height 17
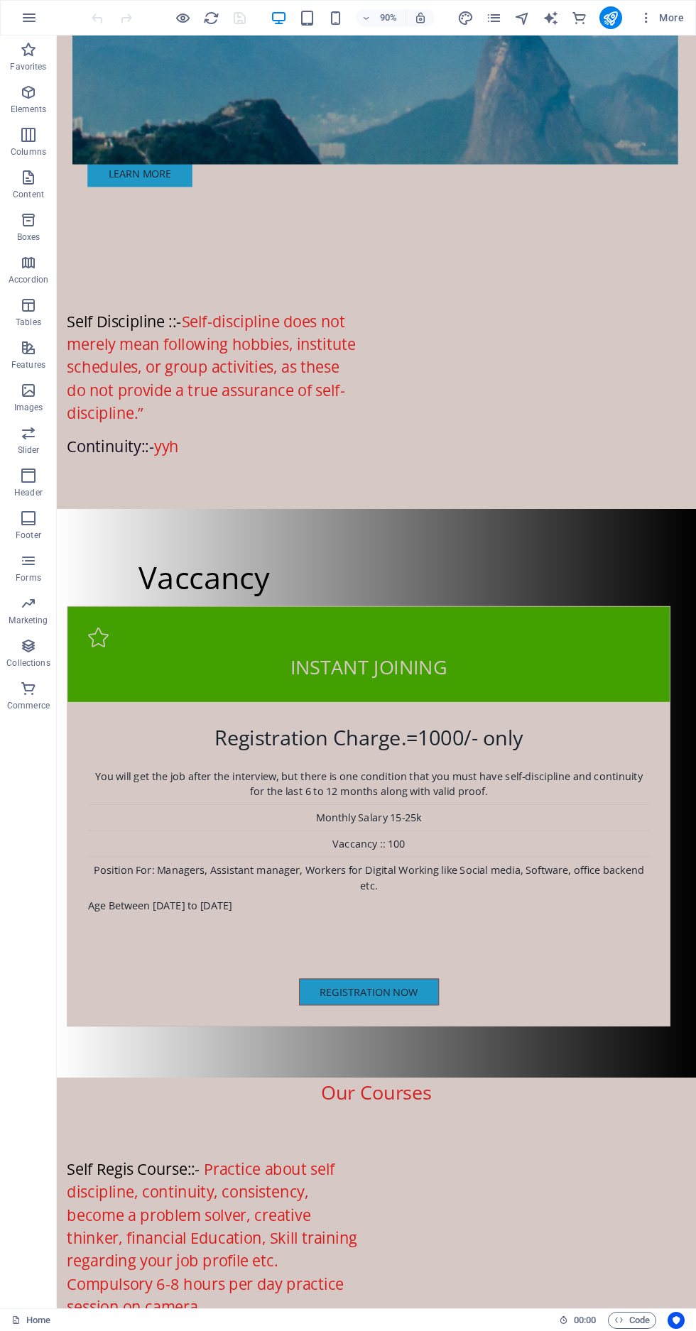
scroll to position [1789, 0]
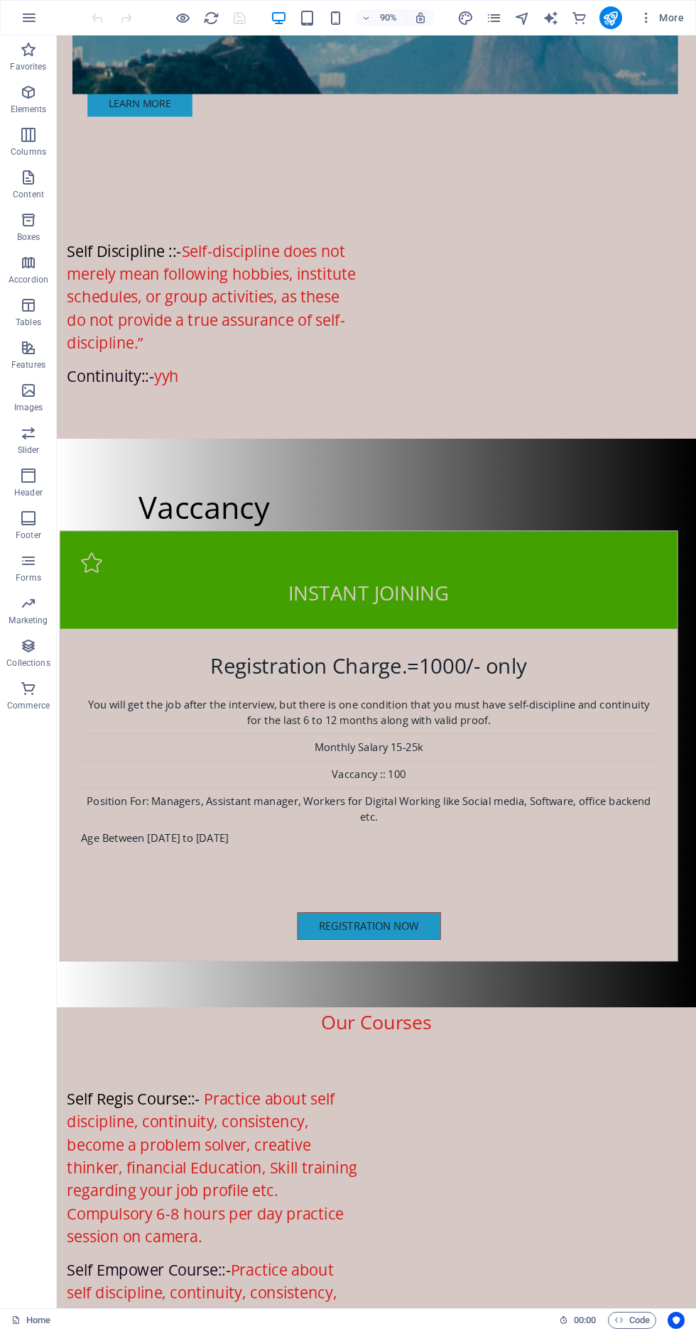
click at [260, 988] on div at bounding box center [403, 999] width 639 height 22
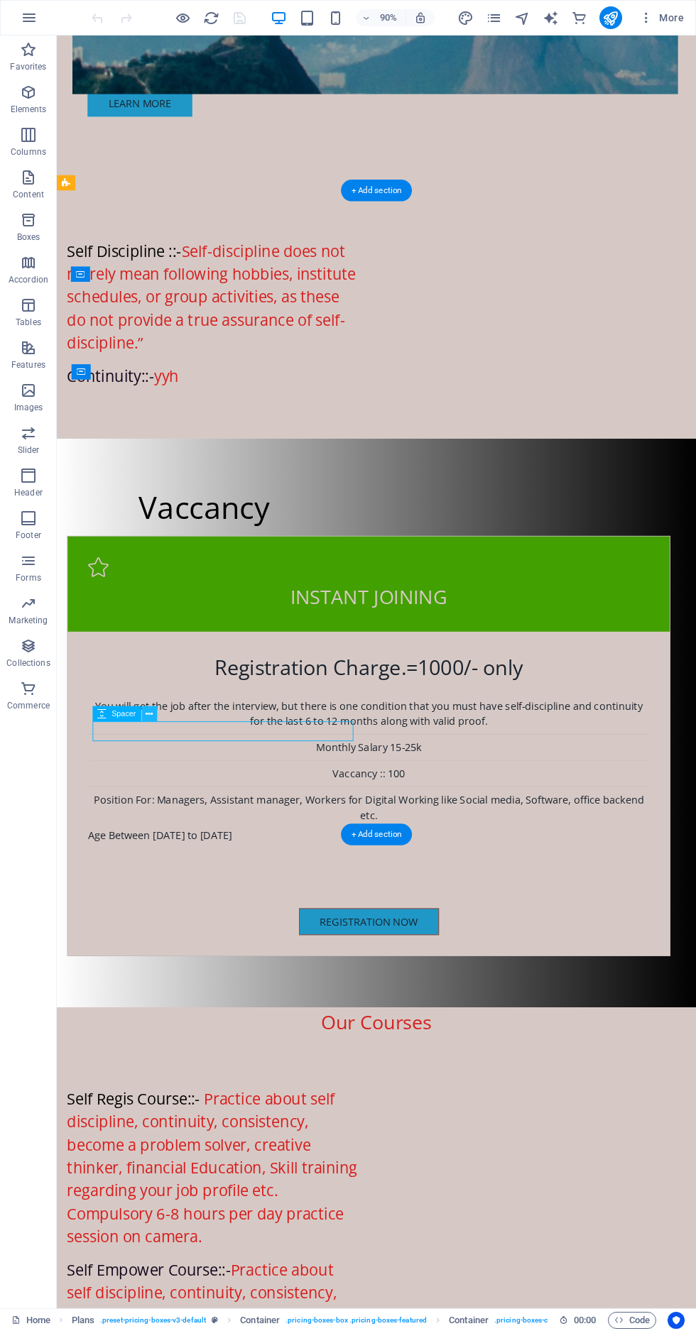
click at [151, 712] on icon at bounding box center [149, 714] width 7 height 13
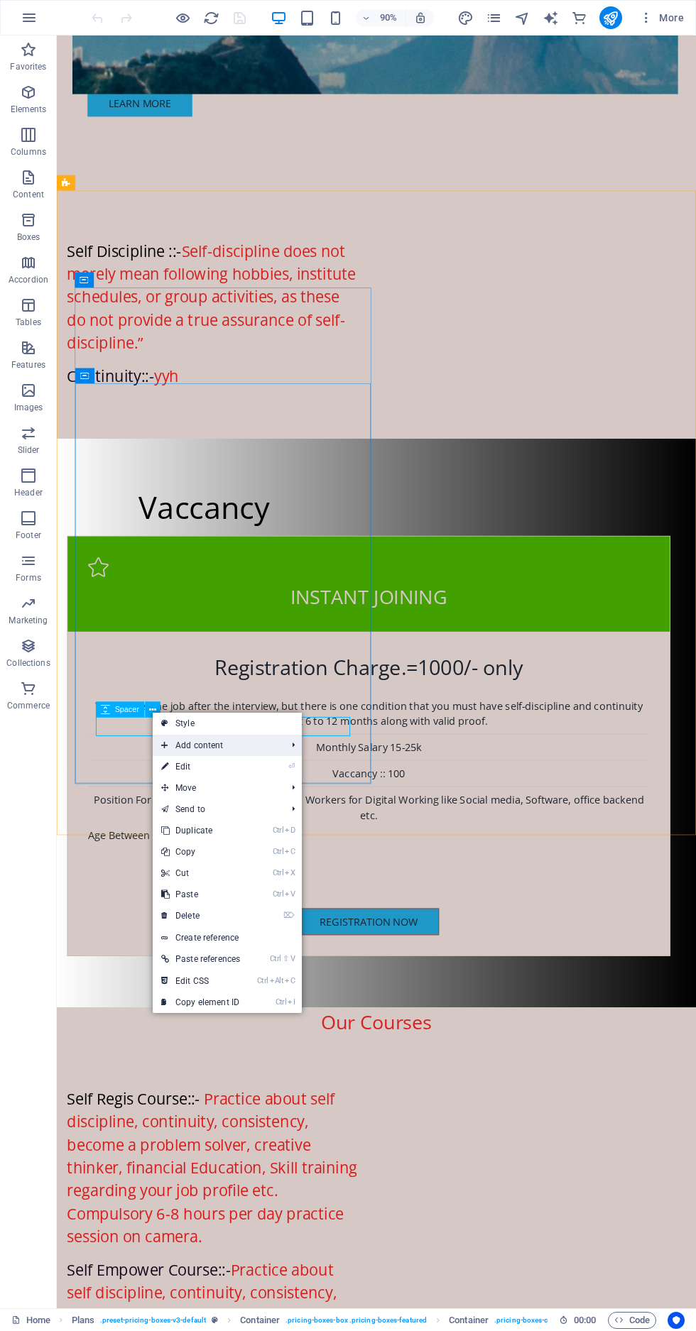
click at [254, 749] on span "Add content" at bounding box center [217, 745] width 128 height 21
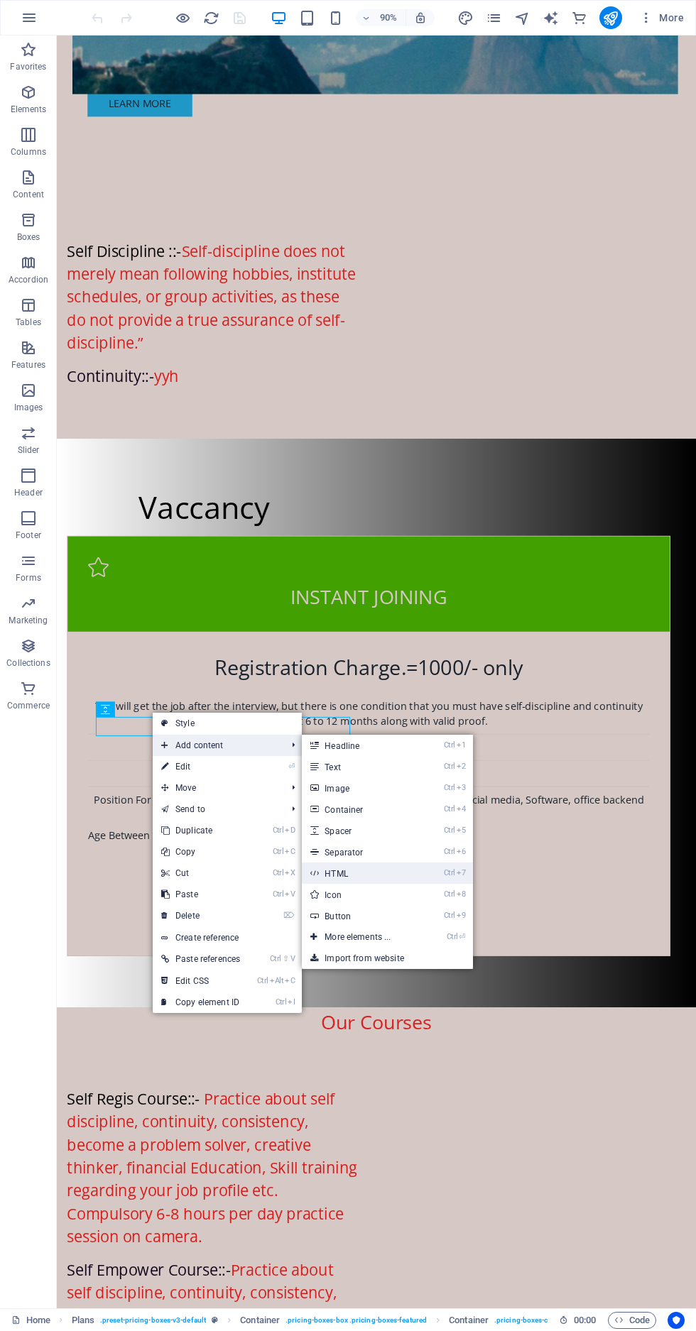
click at [353, 878] on link "Ctrl 7 HTML" at bounding box center [360, 873] width 117 height 21
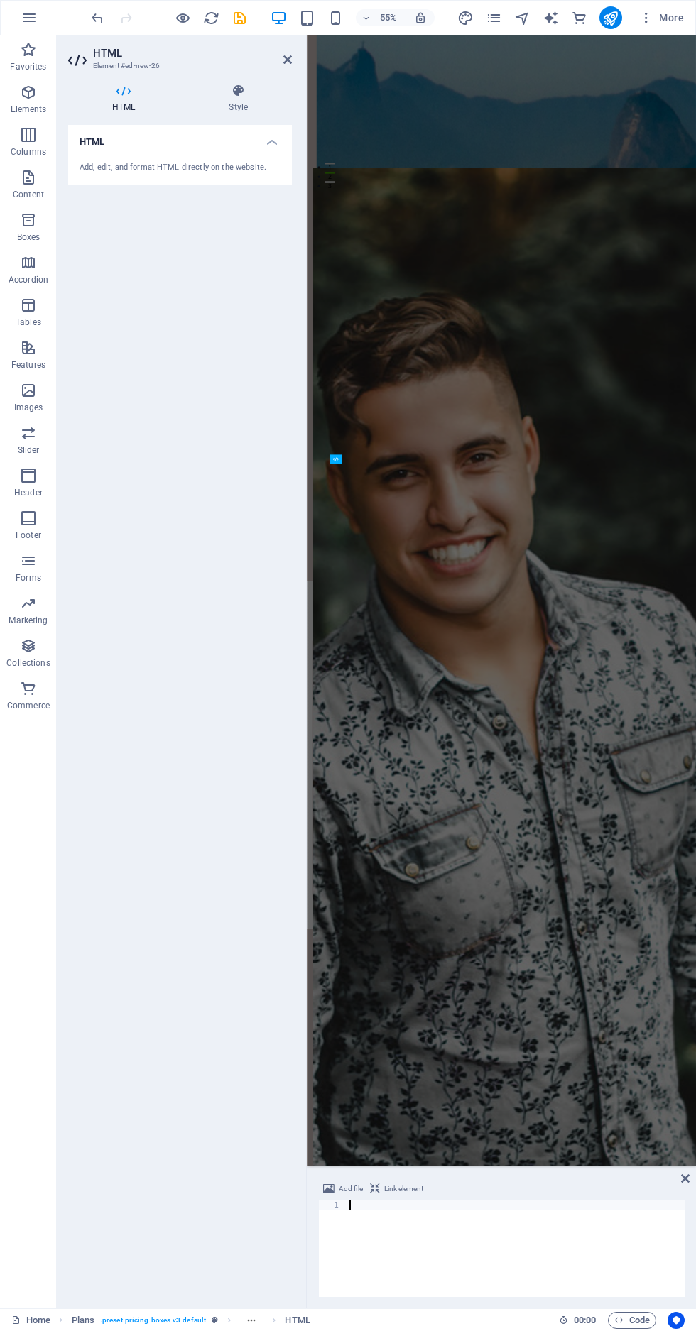
scroll to position [2335, 0]
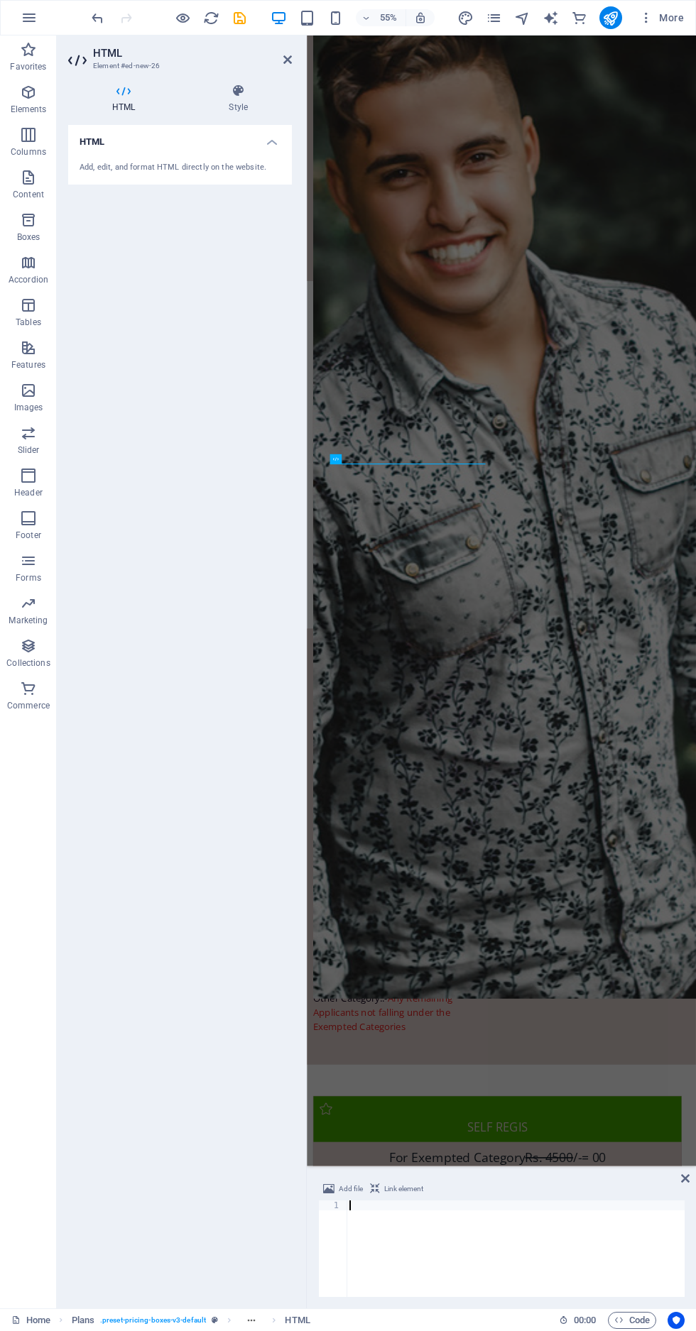
click at [244, 157] on div "Add, edit, and format HTML directly on the website." at bounding box center [180, 168] width 224 height 35
click at [224, 166] on div "Add, edit, and format HTML directly on the website." at bounding box center [180, 168] width 201 height 12
click at [132, 92] on icon at bounding box center [123, 91] width 111 height 14
click at [132, 109] on h4 "HTML" at bounding box center [126, 99] width 116 height 30
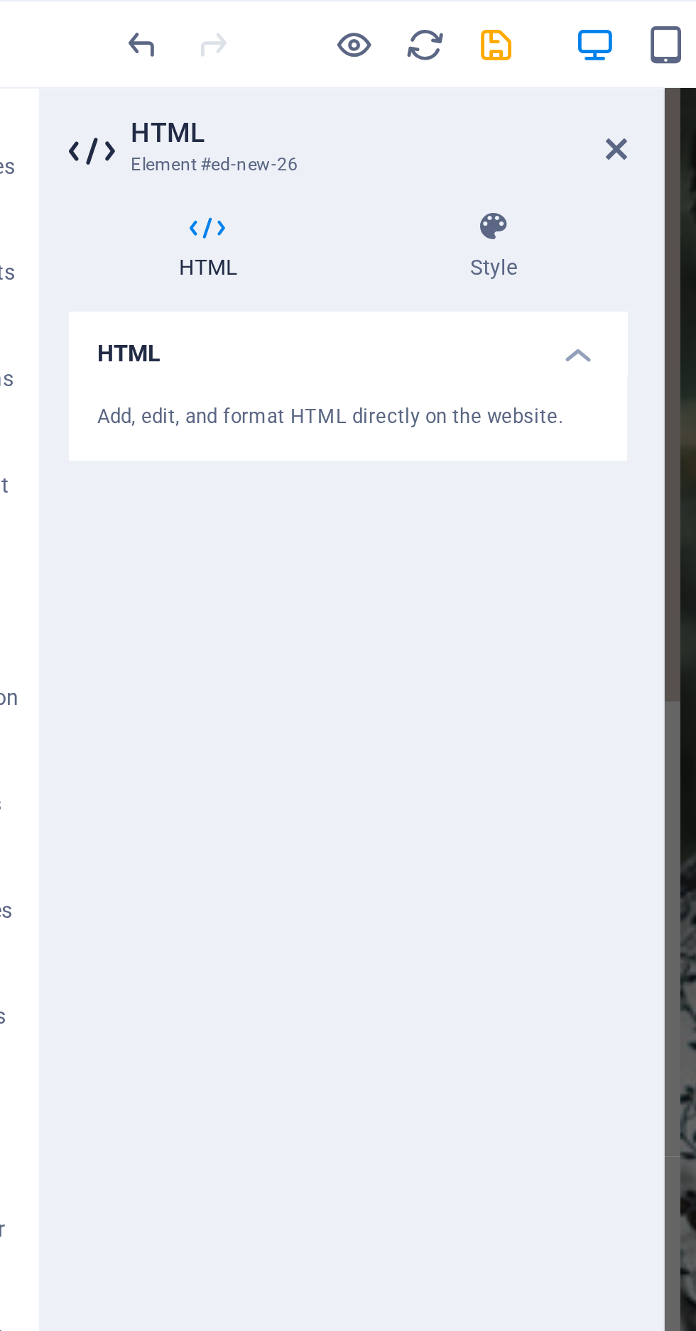
click at [119, 65] on h3 "Element #ed-new-26" at bounding box center [178, 66] width 170 height 13
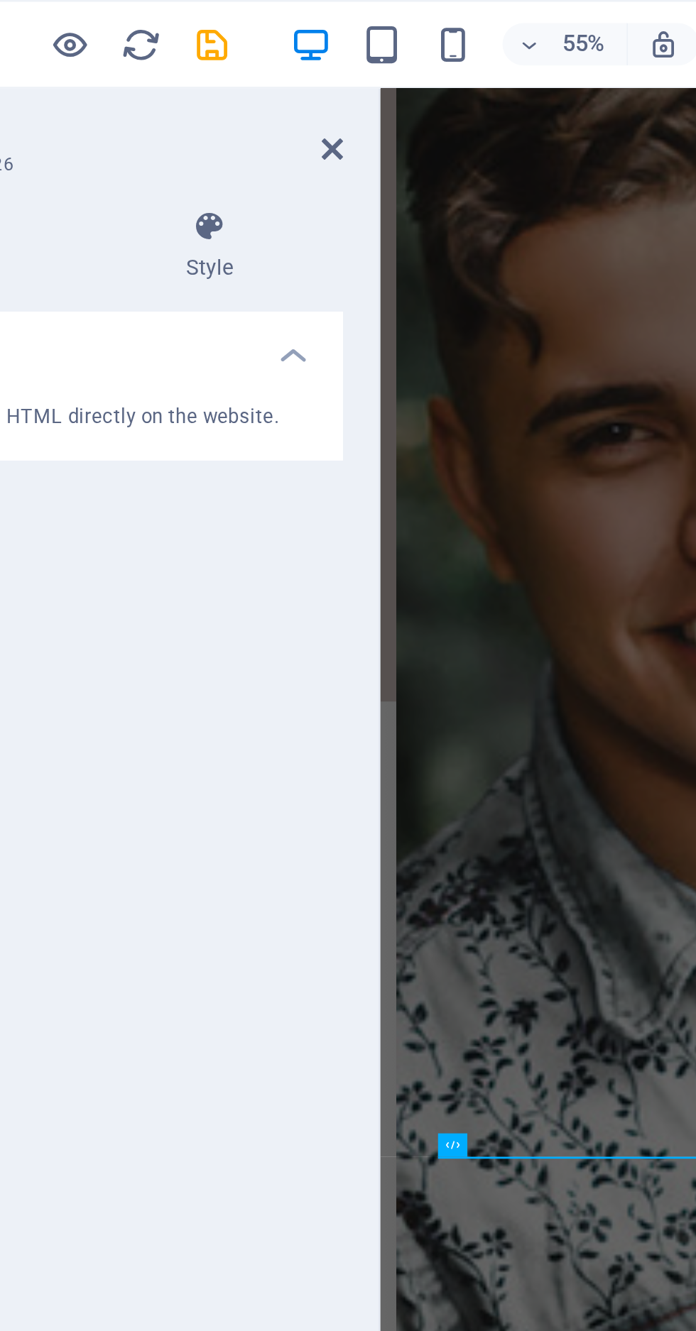
click at [268, 151] on div "Add, edit, and format HTML directly on the website." at bounding box center [180, 168] width 224 height 35
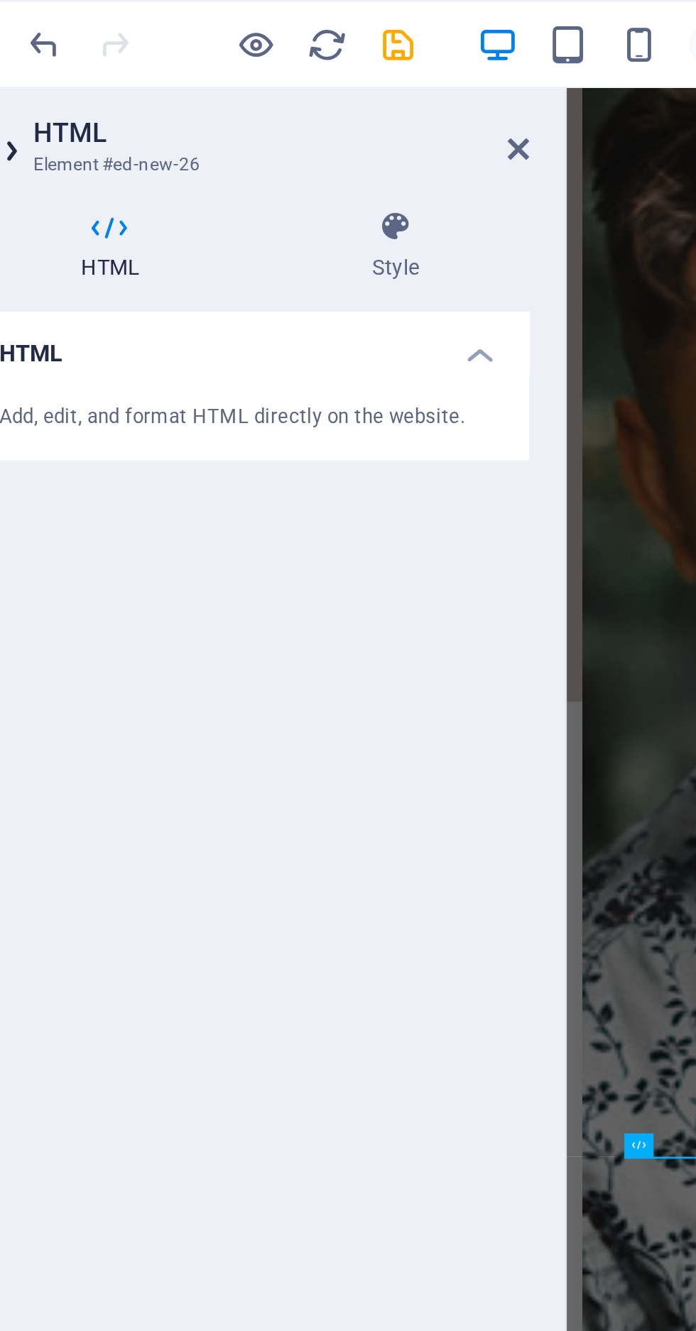
click at [277, 141] on h4 "HTML" at bounding box center [180, 138] width 224 height 26
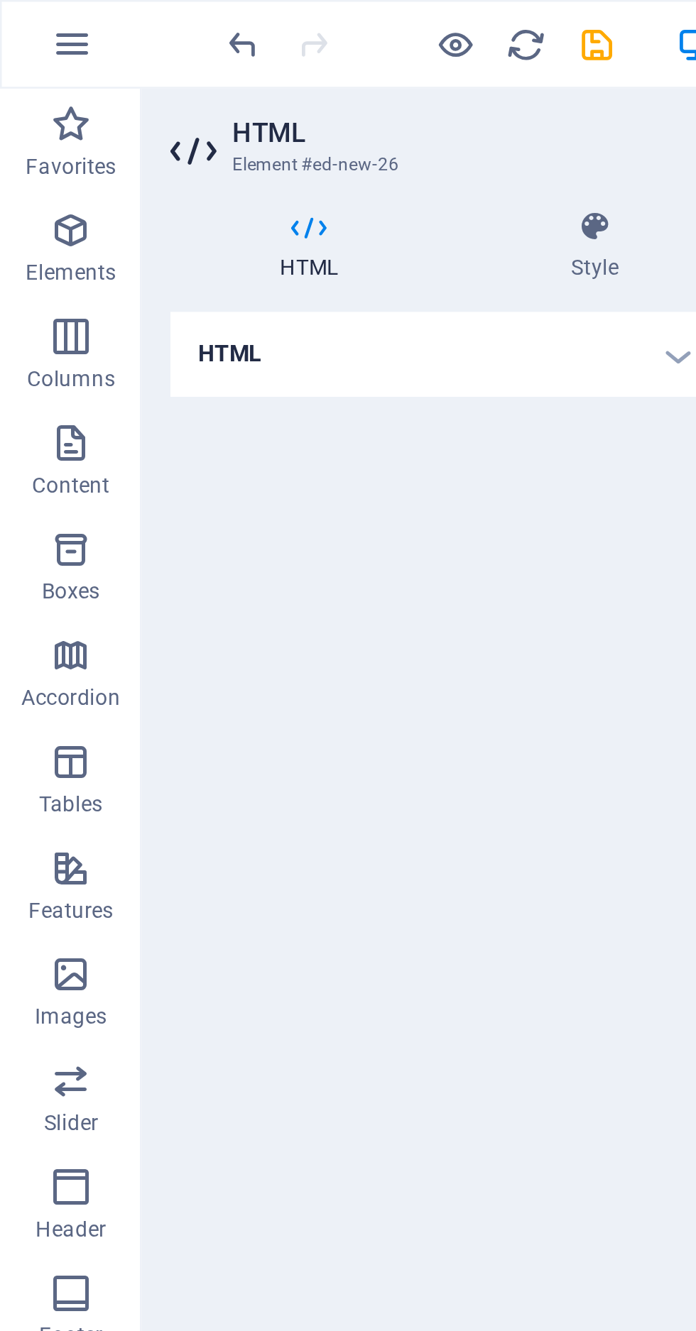
click at [80, 60] on icon at bounding box center [78, 60] width 21 height 23
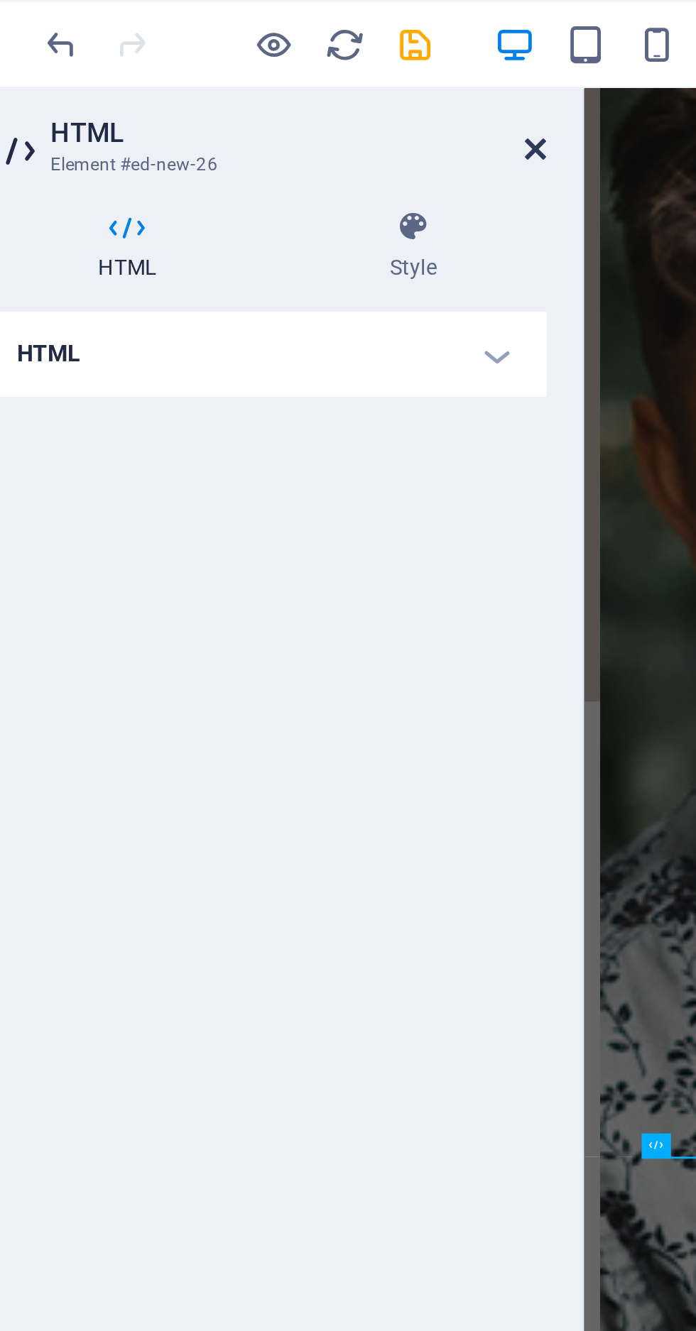
click at [287, 64] on icon at bounding box center [287, 59] width 9 height 11
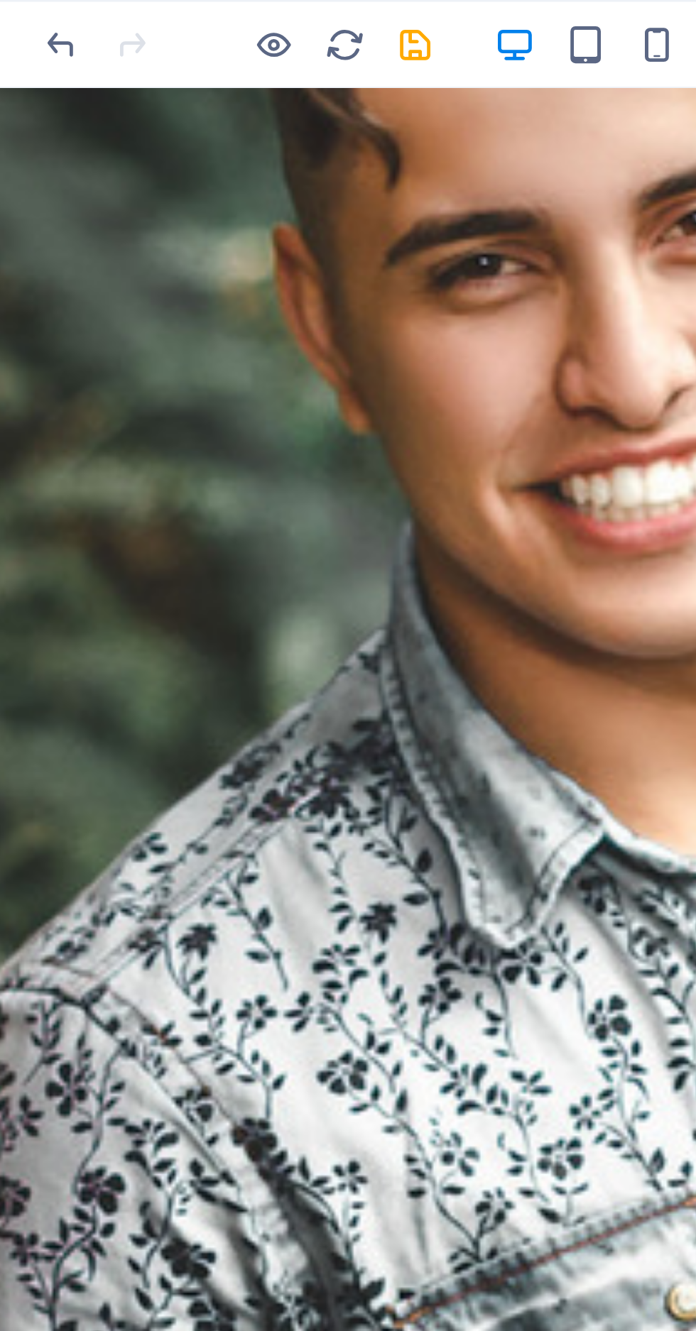
scroll to position [1788, 0]
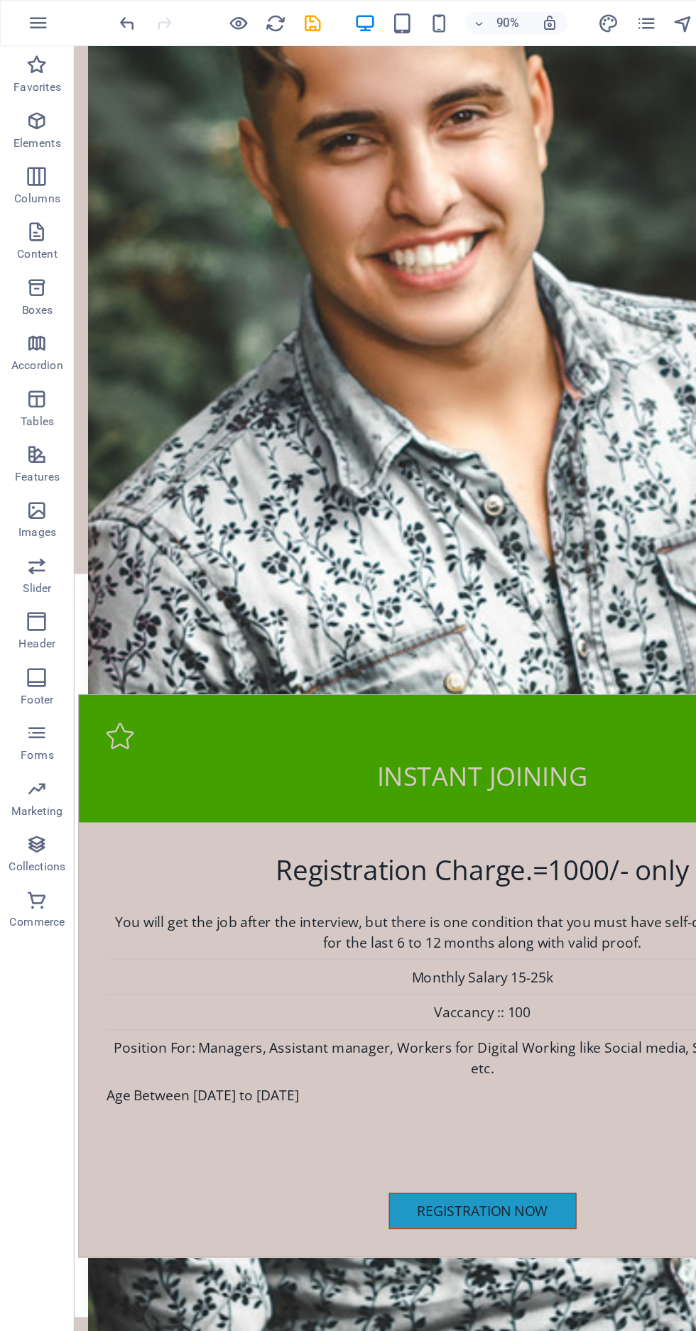
click at [282, 1021] on div "Registration Now" at bounding box center [420, 1036] width 639 height 31
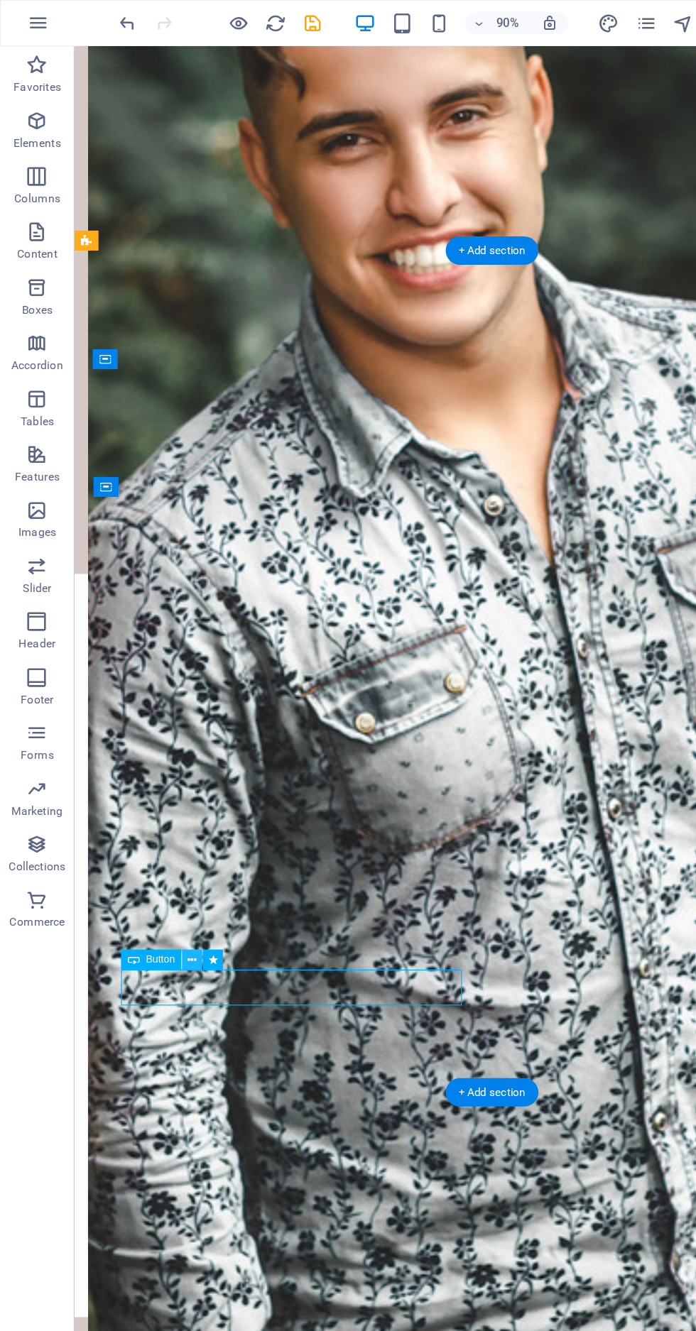
click at [151, 734] on icon at bounding box center [146, 734] width 7 height 13
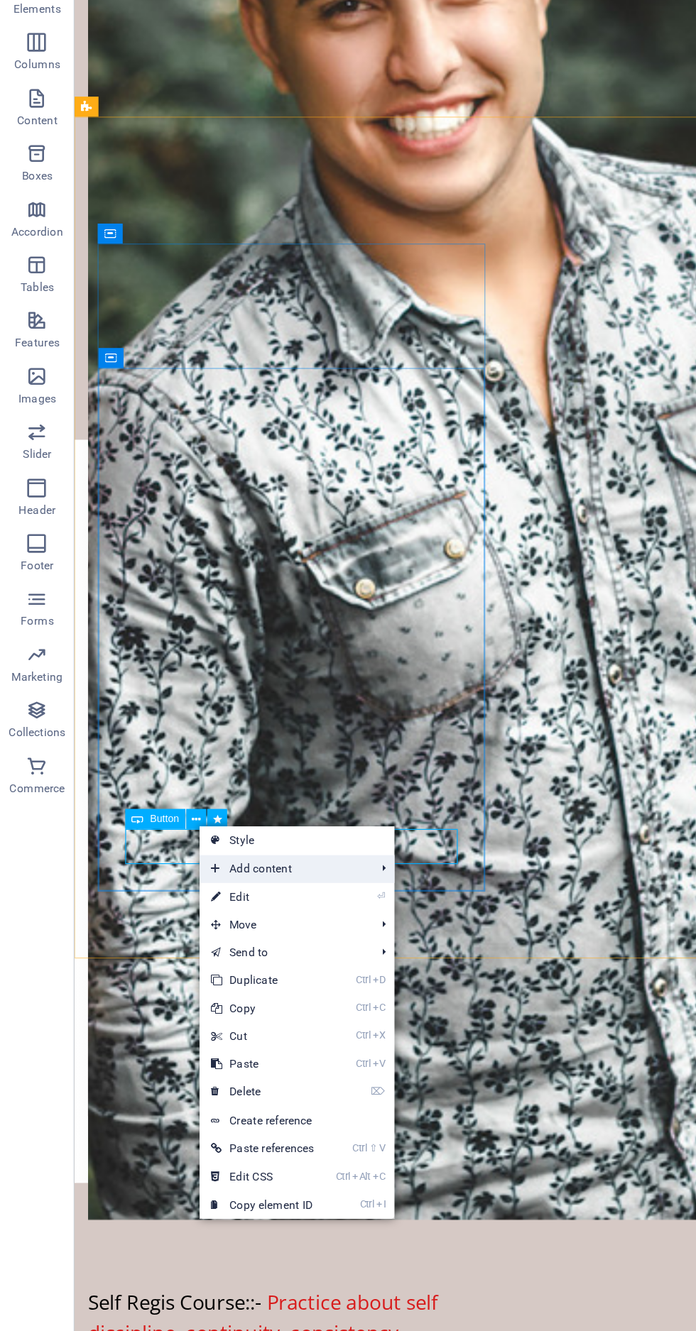
click at [234, 768] on span "Add content" at bounding box center [217, 767] width 128 height 21
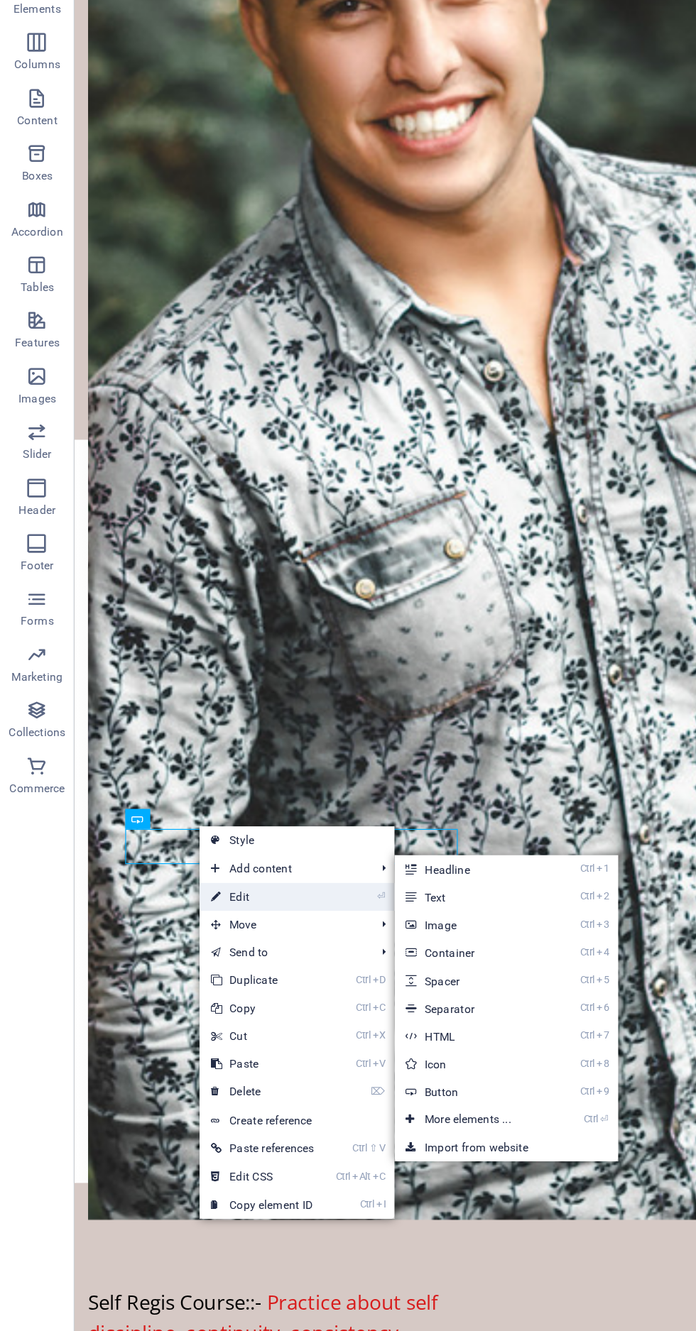
click at [207, 793] on link "⏎ Edit" at bounding box center [201, 788] width 96 height 21
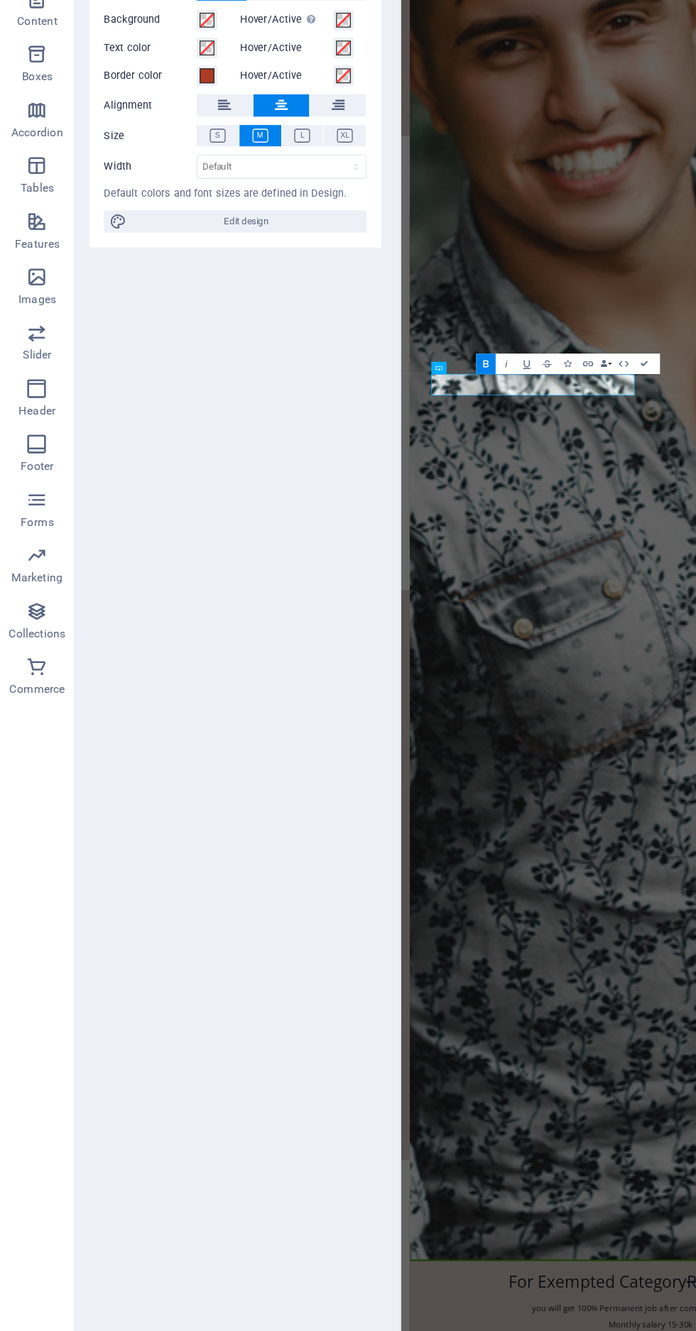
scroll to position [2560, 0]
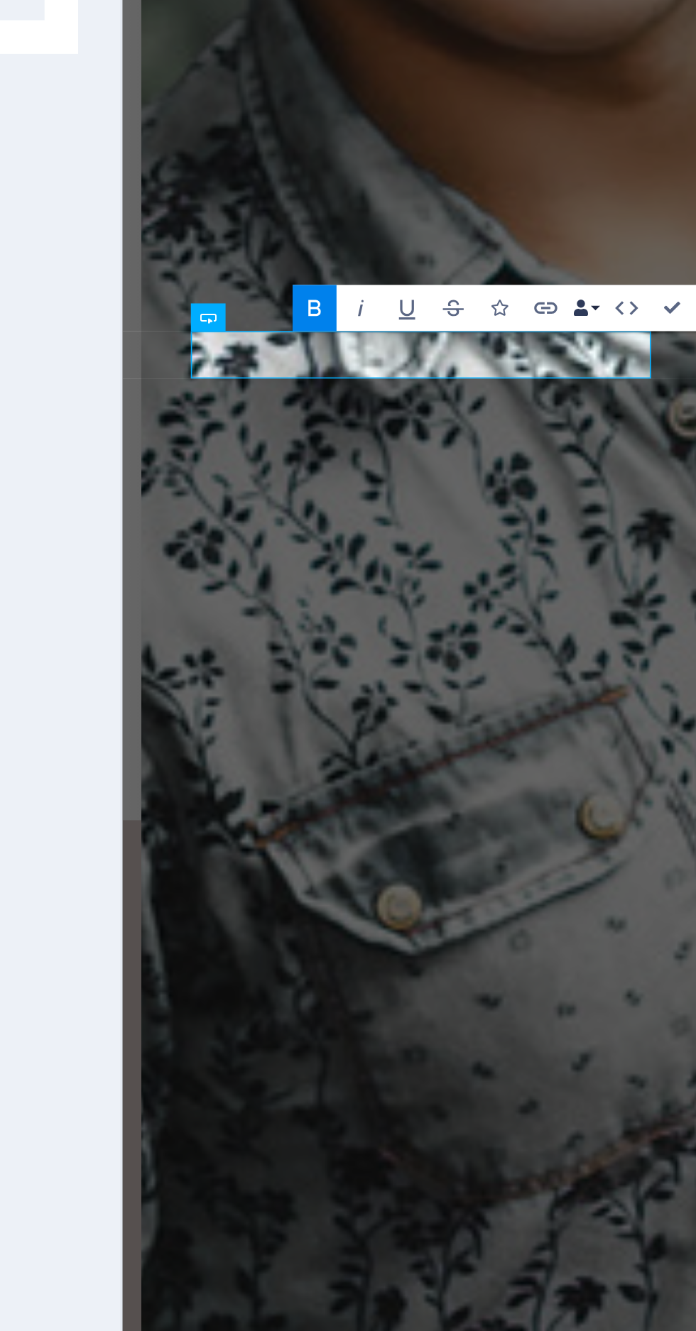
click at [466, 453] on button "Data Bindings" at bounding box center [463, 453] width 11 height 16
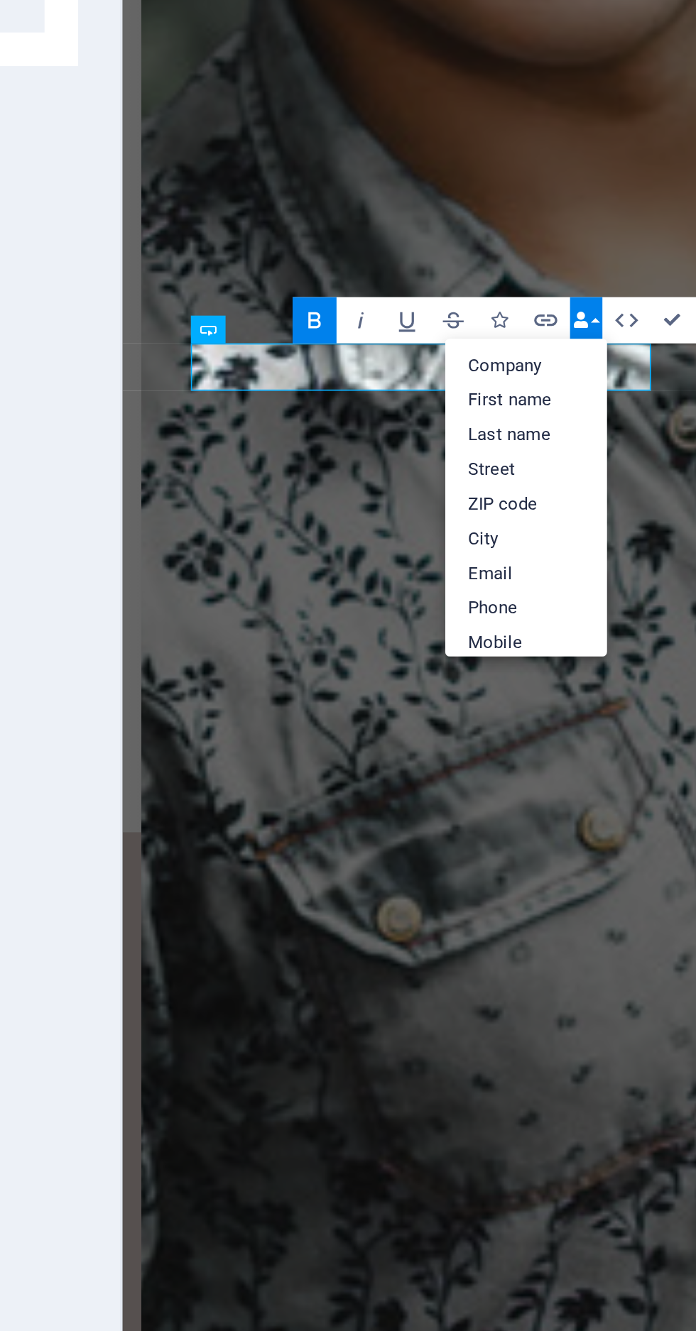
click at [461, 451] on icon "button" at bounding box center [462, 454] width 6 height 6
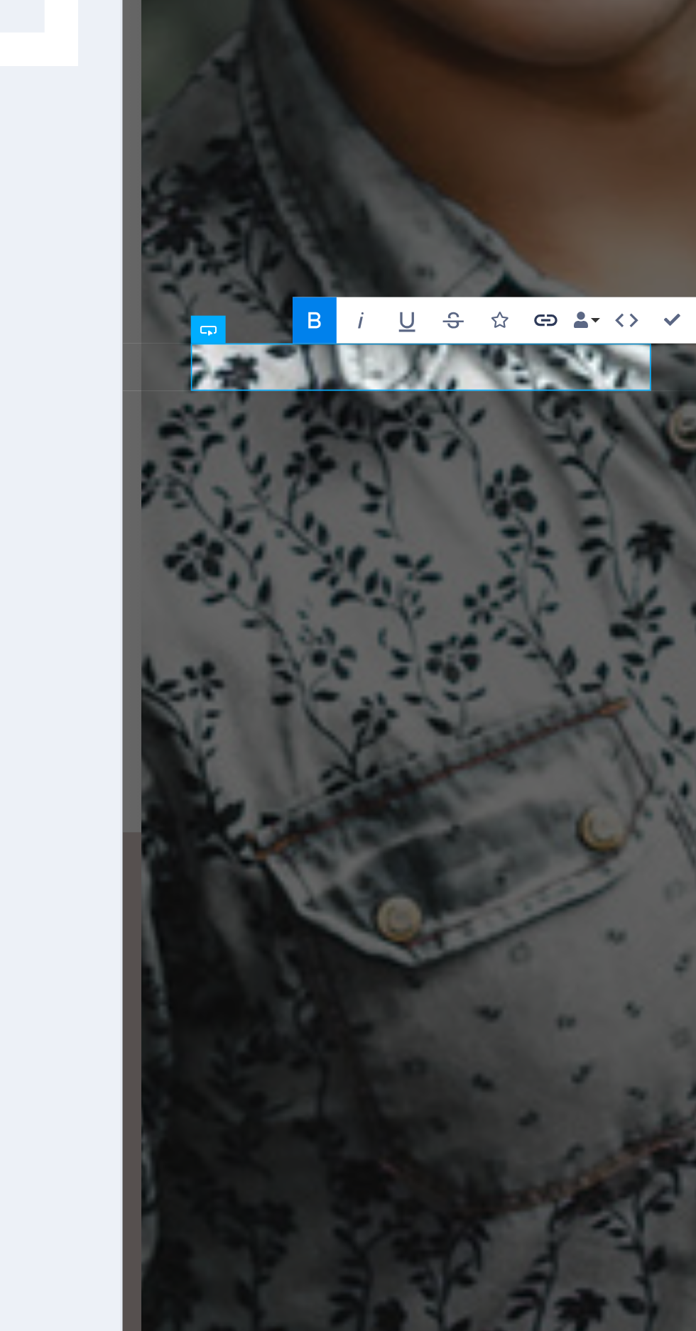
click at [452, 453] on icon "button" at bounding box center [449, 453] width 9 height 9
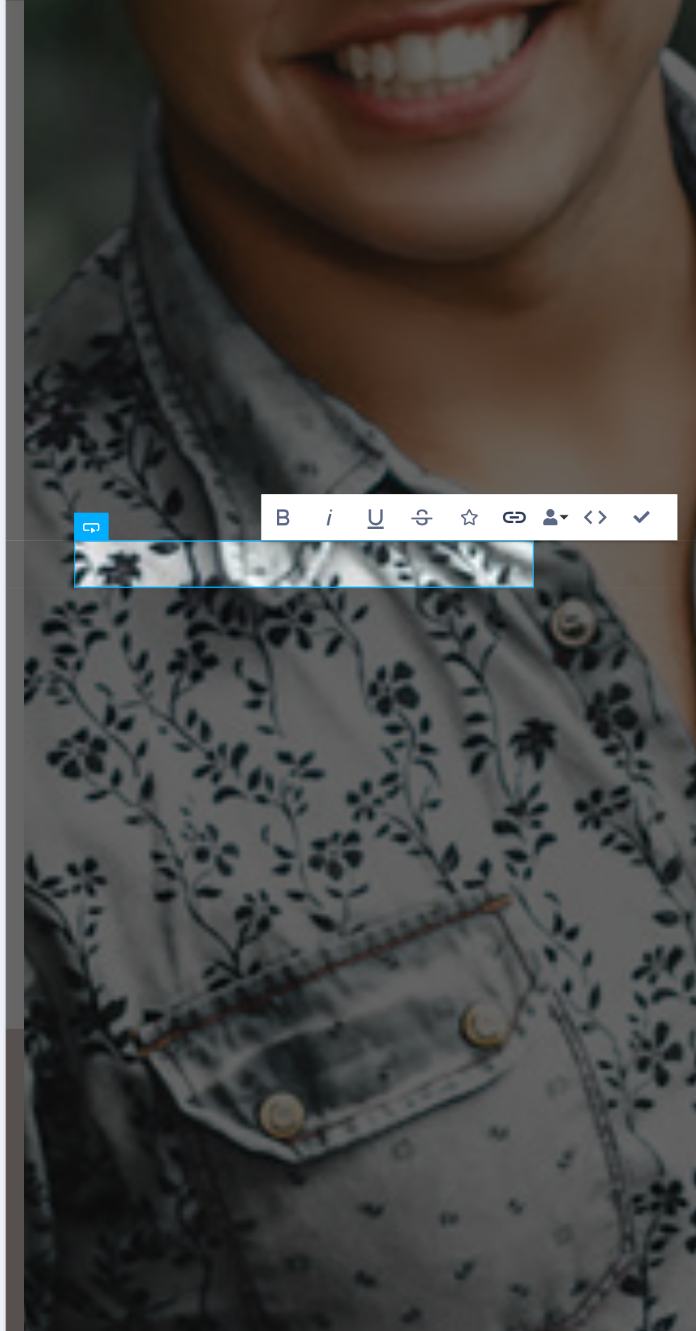
click at [479, 453] on icon "button" at bounding box center [478, 454] width 8 height 4
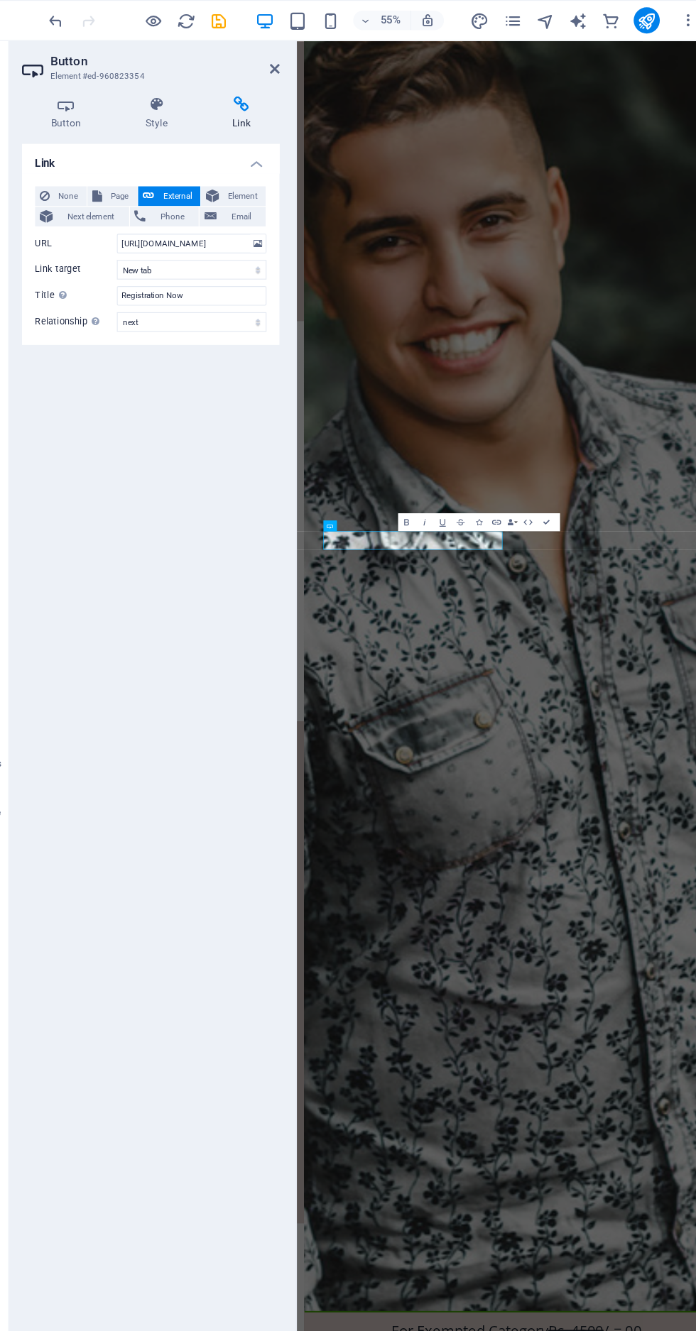
click at [93, 1] on div "55% More" at bounding box center [348, 18] width 694 height 34
click at [92, 12] on icon "undo" at bounding box center [97, 18] width 16 height 16
click at [102, 17] on icon "undo" at bounding box center [97, 18] width 16 height 16
click at [99, 21] on icon "undo" at bounding box center [97, 18] width 16 height 16
click at [92, 13] on icon "undo" at bounding box center [97, 18] width 16 height 16
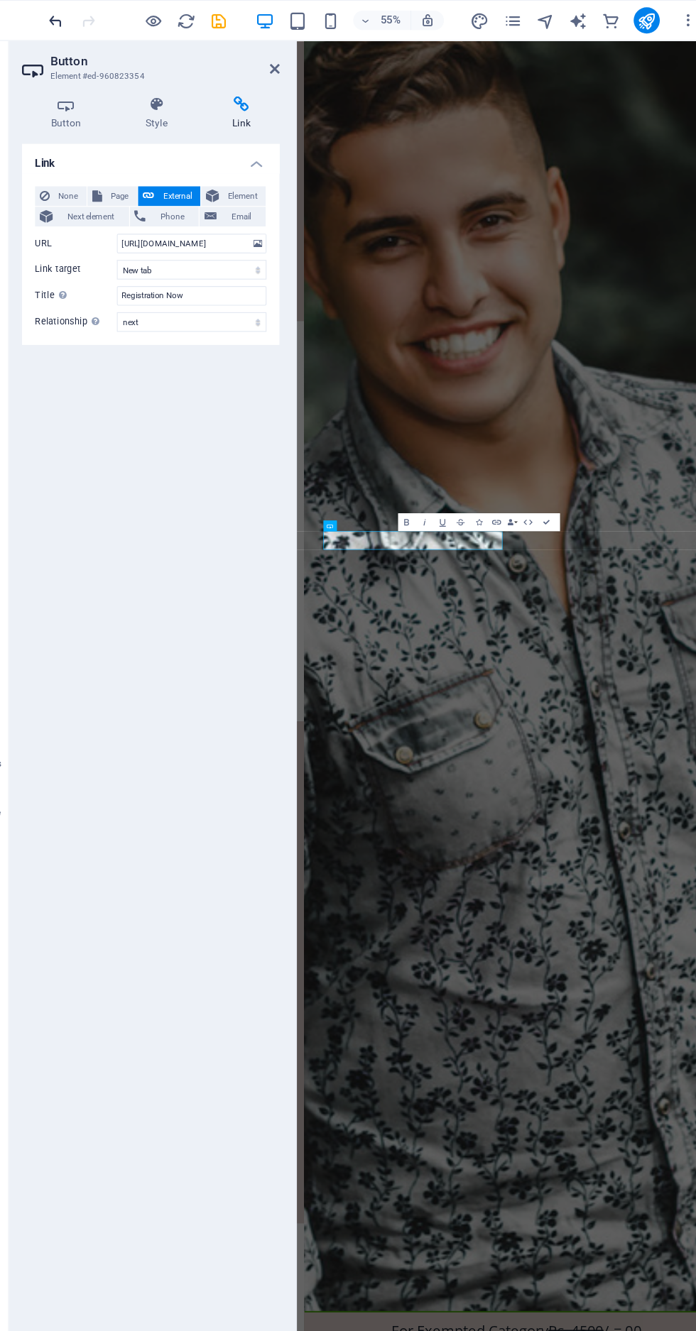
click at [95, 17] on icon "undo" at bounding box center [97, 18] width 16 height 16
click at [80, 4] on div "55% More" at bounding box center [348, 18] width 694 height 34
click at [89, 20] on icon "undo" at bounding box center [97, 18] width 16 height 16
click at [96, 17] on icon "undo" at bounding box center [97, 18] width 16 height 16
click at [288, 60] on icon at bounding box center [287, 59] width 9 height 11
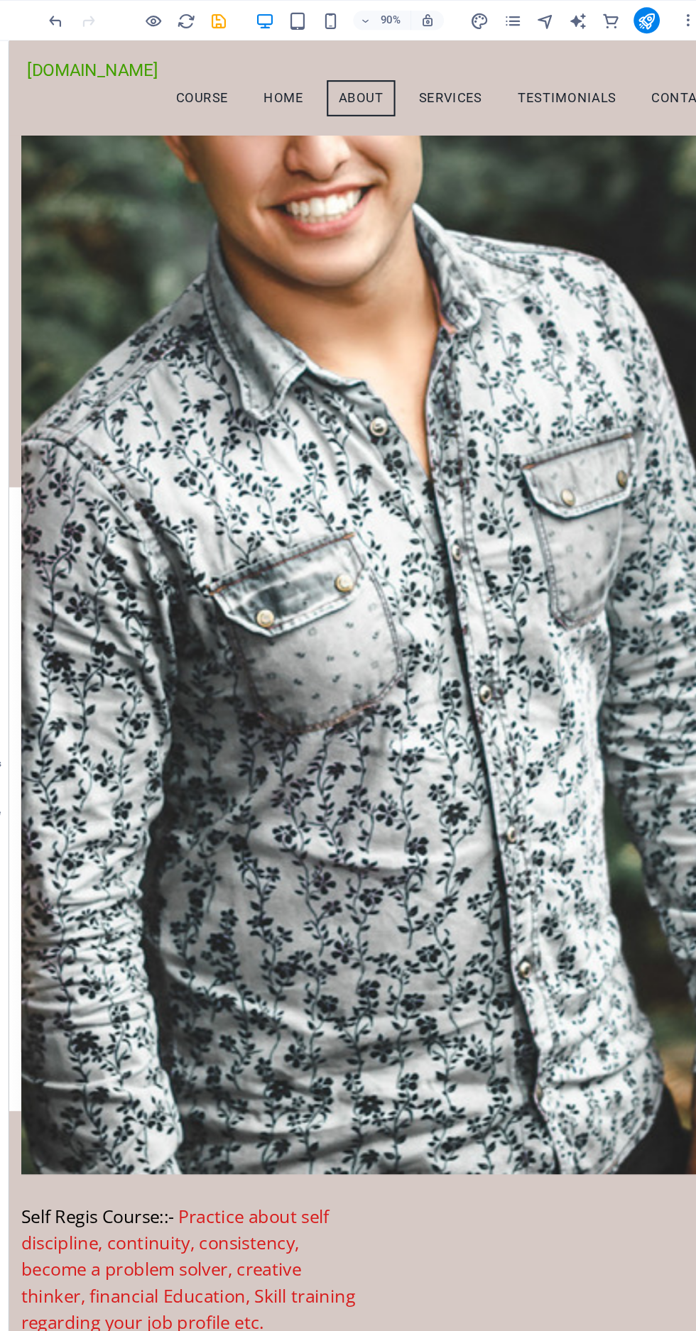
scroll to position [1713, 0]
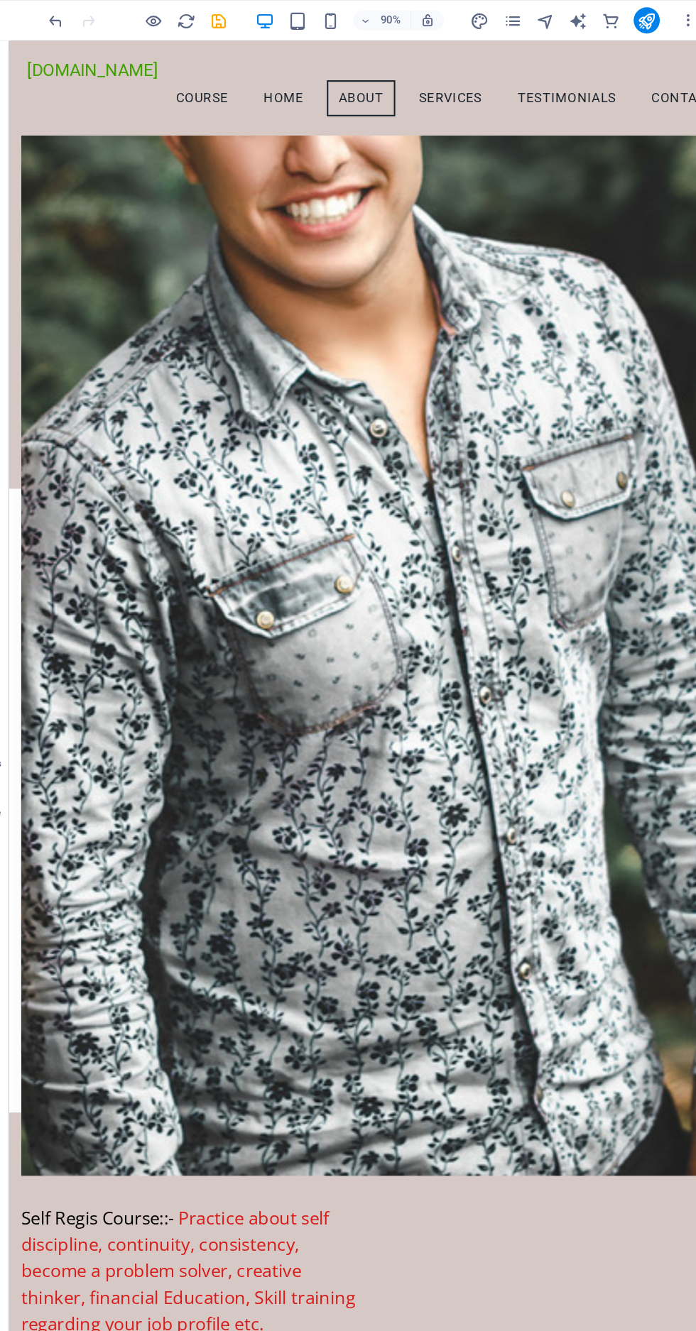
click at [107, 29] on div "90% More" at bounding box center [348, 18] width 694 height 34
click at [91, 26] on div at bounding box center [168, 17] width 159 height 23
click at [86, 24] on div "90% More" at bounding box center [348, 18] width 694 height 34
click at [82, 22] on div "90% More" at bounding box center [348, 18] width 694 height 34
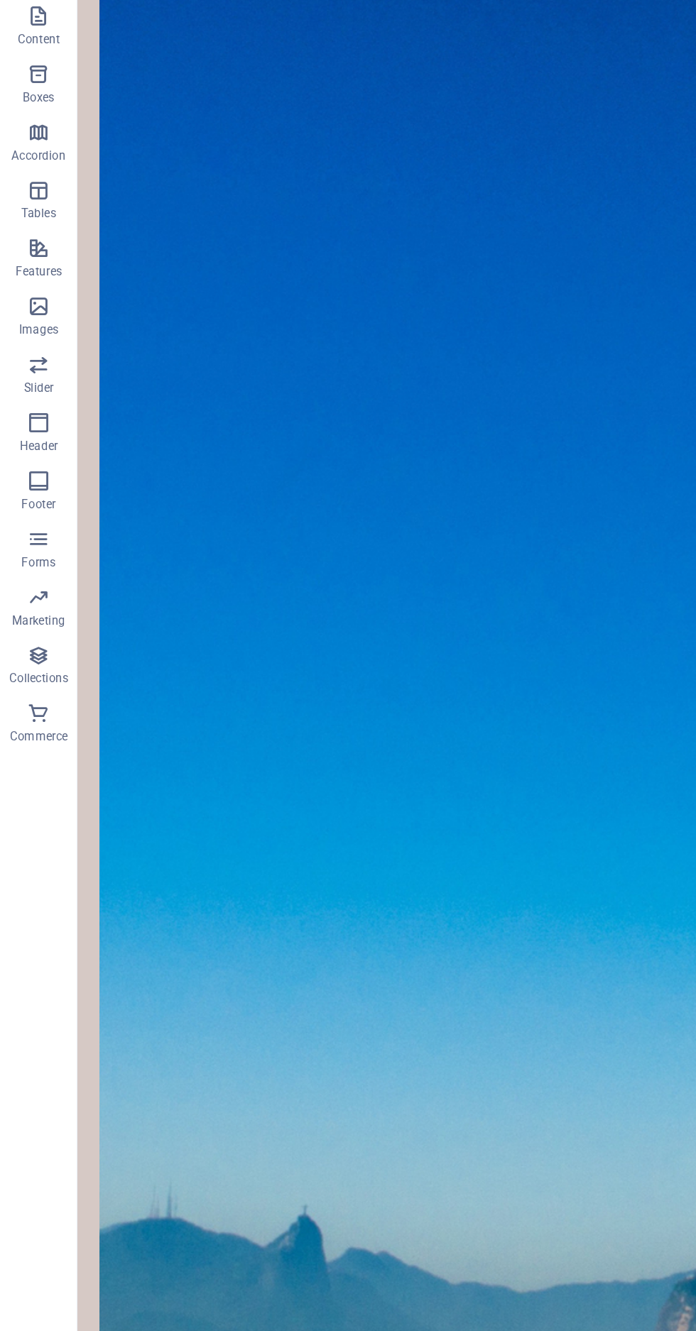
scroll to position [4, 0]
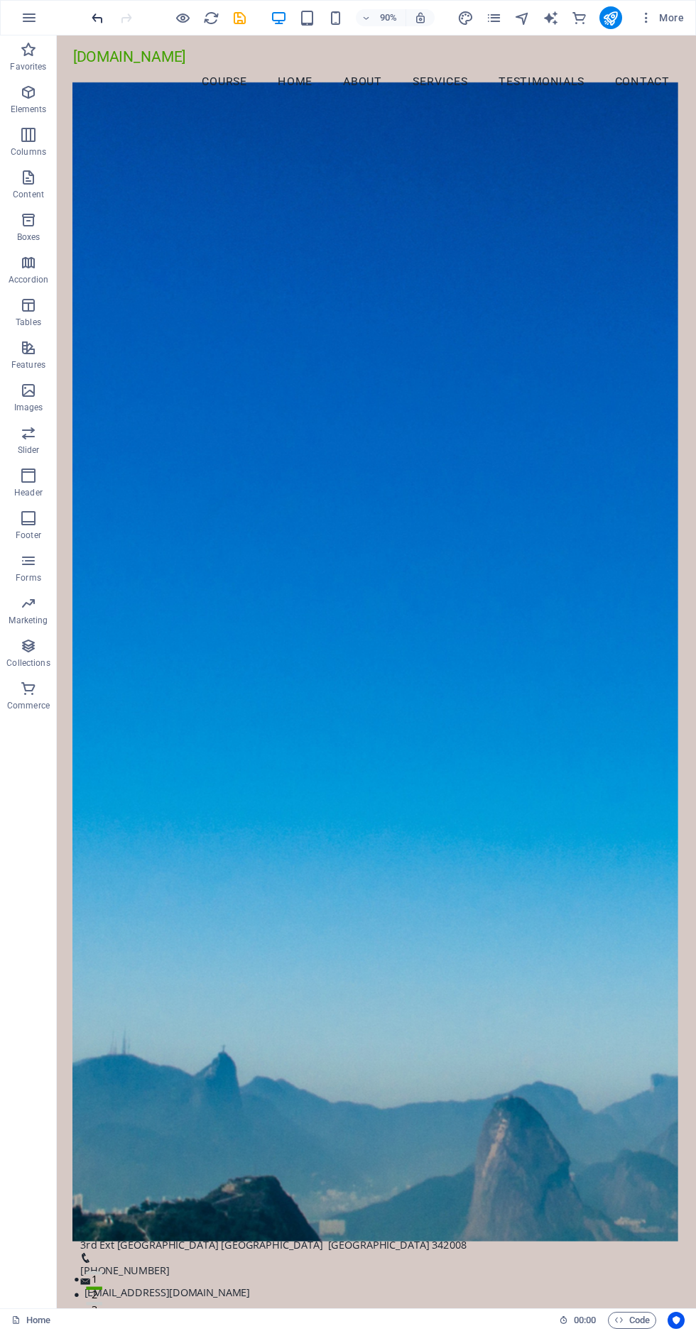
click at [102, 10] on icon "undo" at bounding box center [97, 18] width 16 height 16
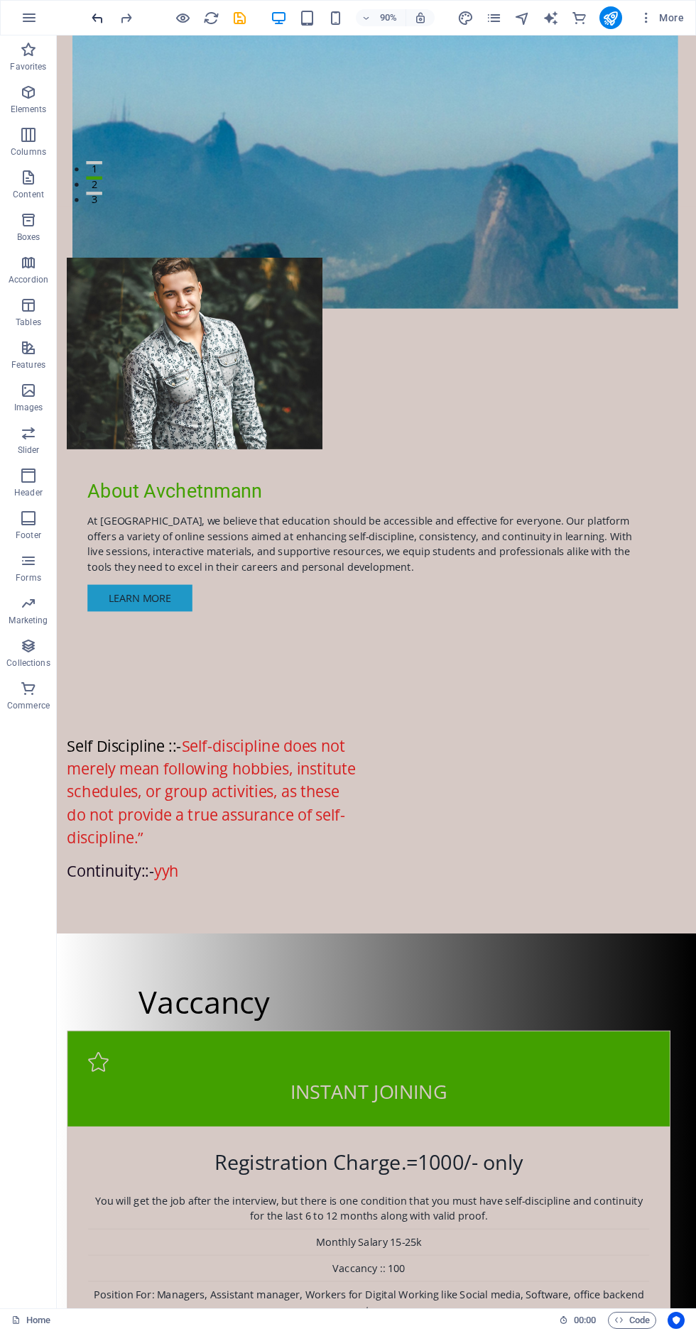
scroll to position [1875, 0]
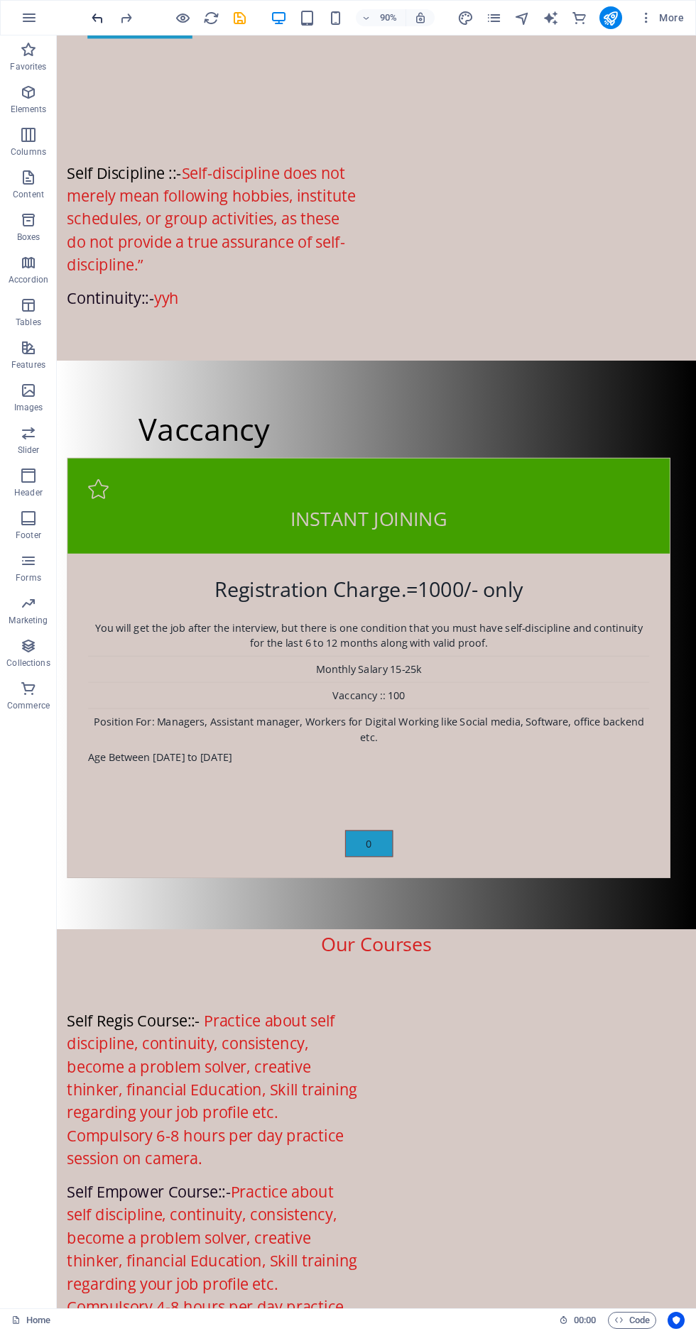
click at [97, 17] on icon "undo" at bounding box center [97, 18] width 16 height 16
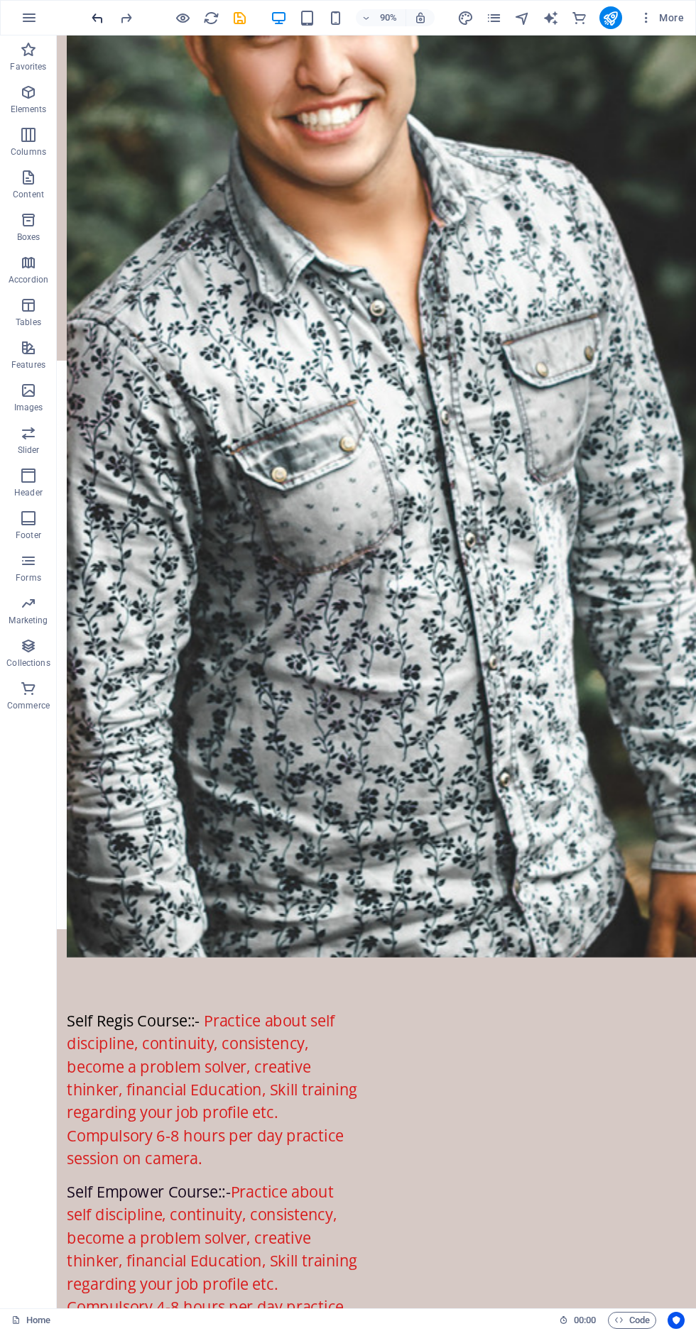
click at [98, 18] on icon "undo" at bounding box center [97, 18] width 16 height 16
click at [92, 6] on div "90% More" at bounding box center [348, 18] width 694 height 34
click at [96, 28] on div "90% More" at bounding box center [348, 18] width 694 height 34
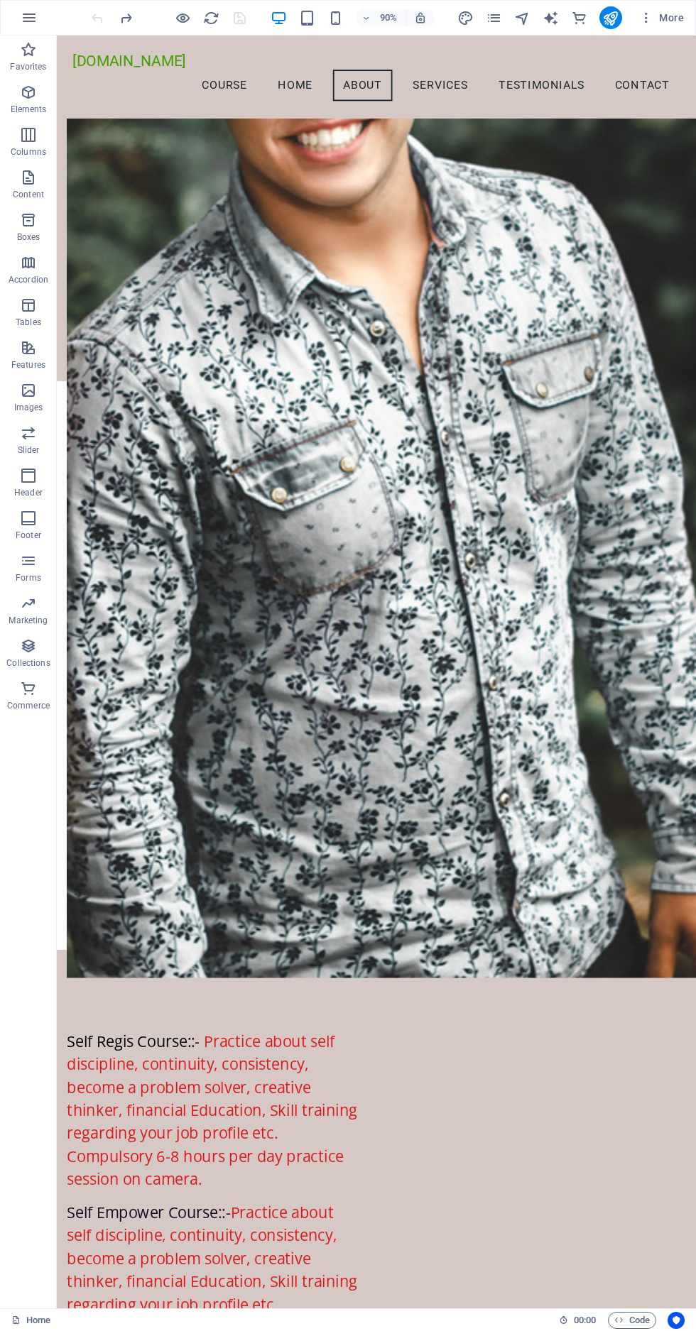
scroll to position [1758, 0]
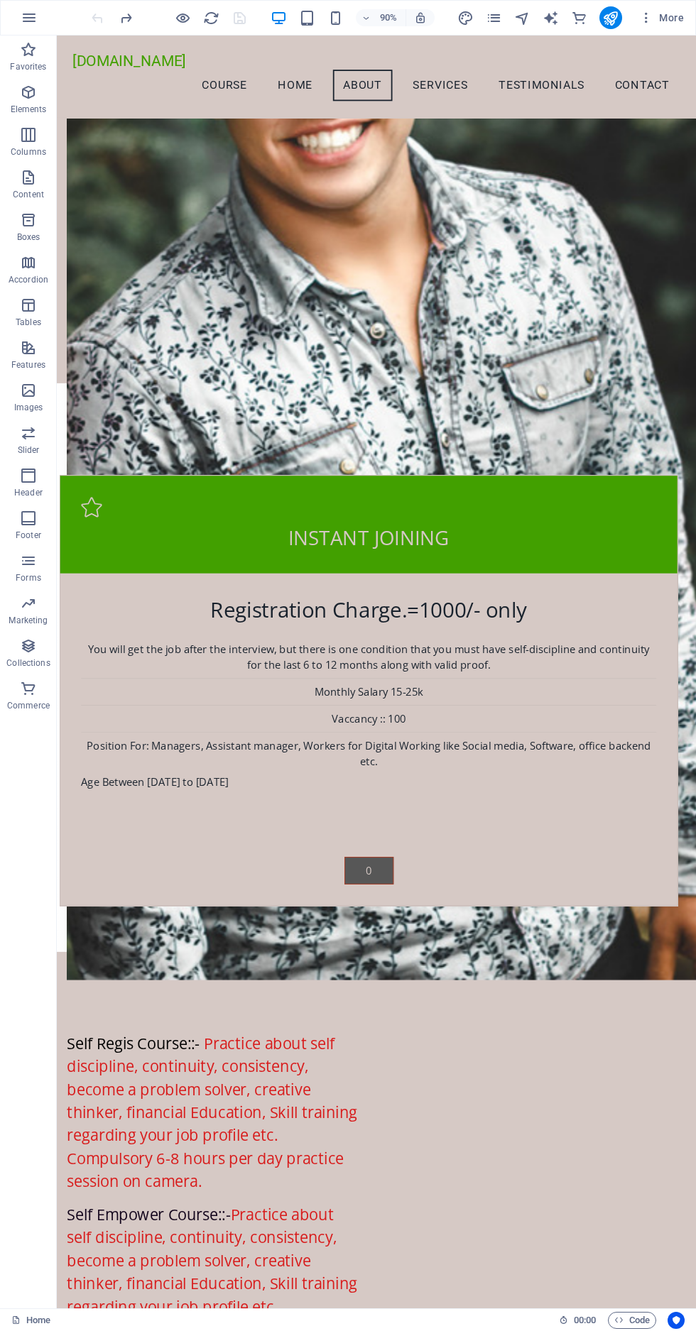
click at [376, 949] on link "0" at bounding box center [403, 964] width 55 height 31
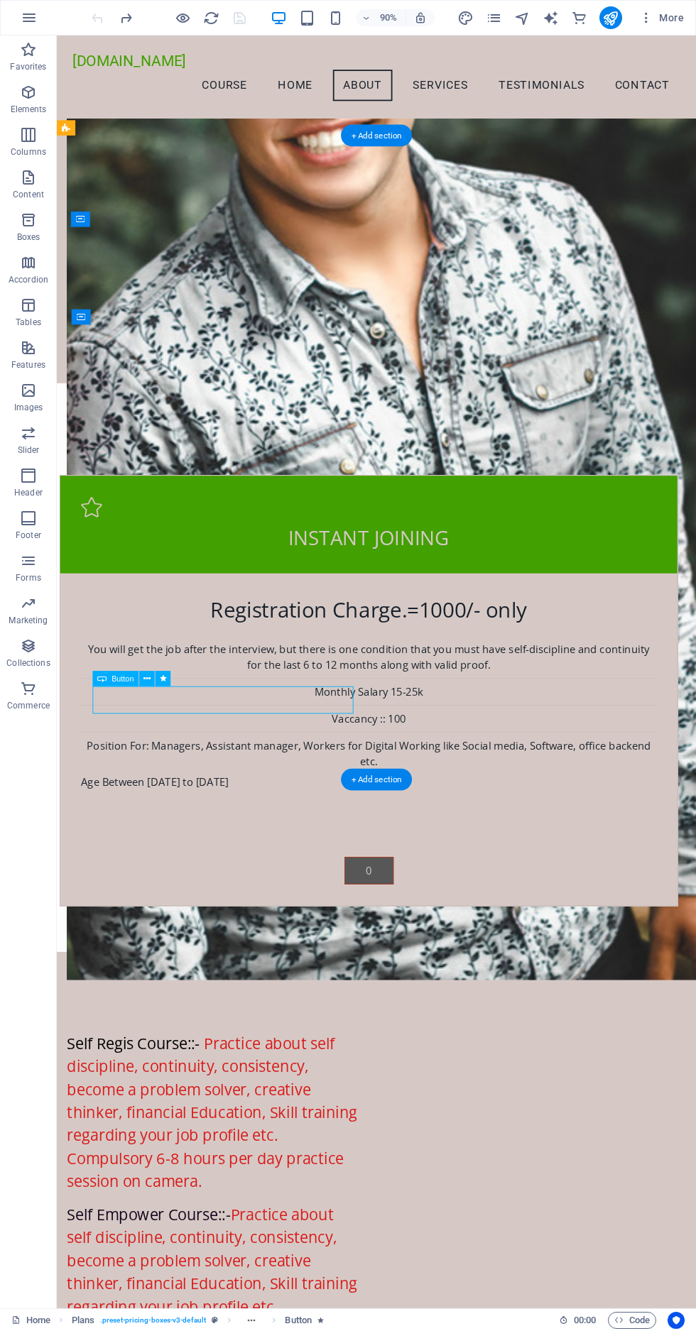
scroll to position [1855, 0]
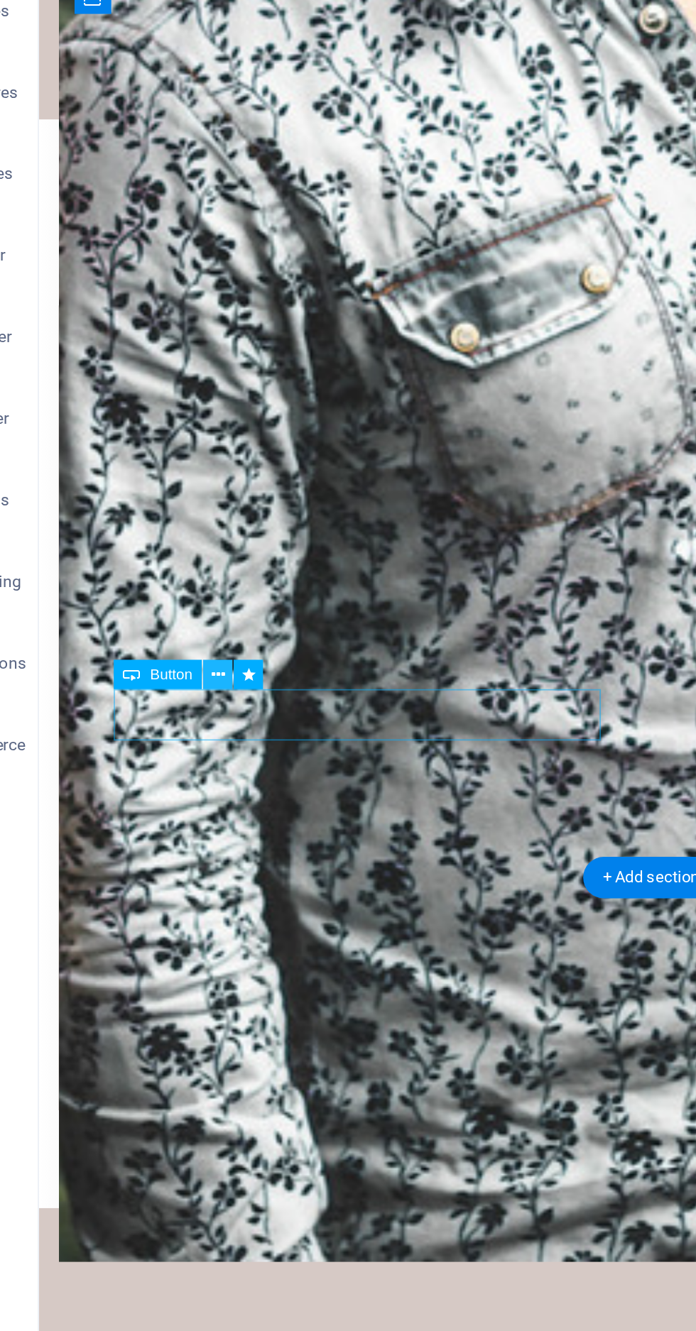
click at [151, 666] on icon at bounding box center [150, 669] width 7 height 13
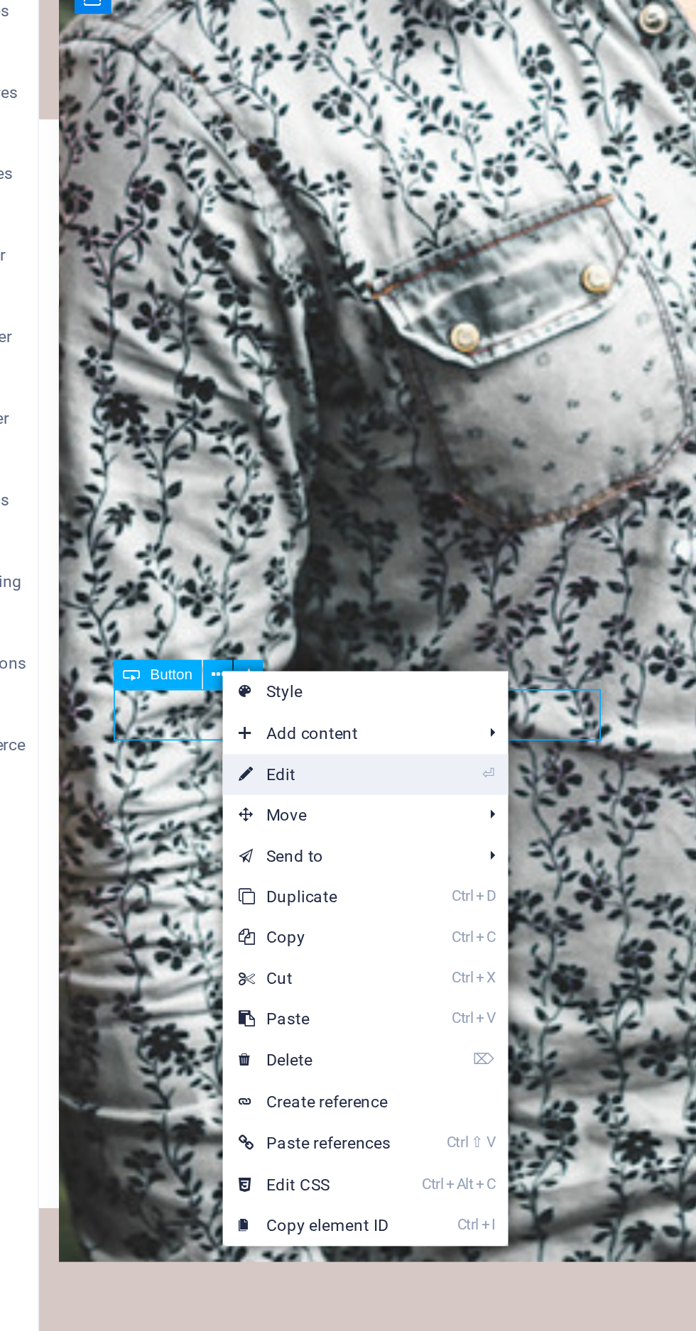
click at [207, 720] on link "⏎ Edit" at bounding box center [201, 721] width 96 height 21
select select "next"
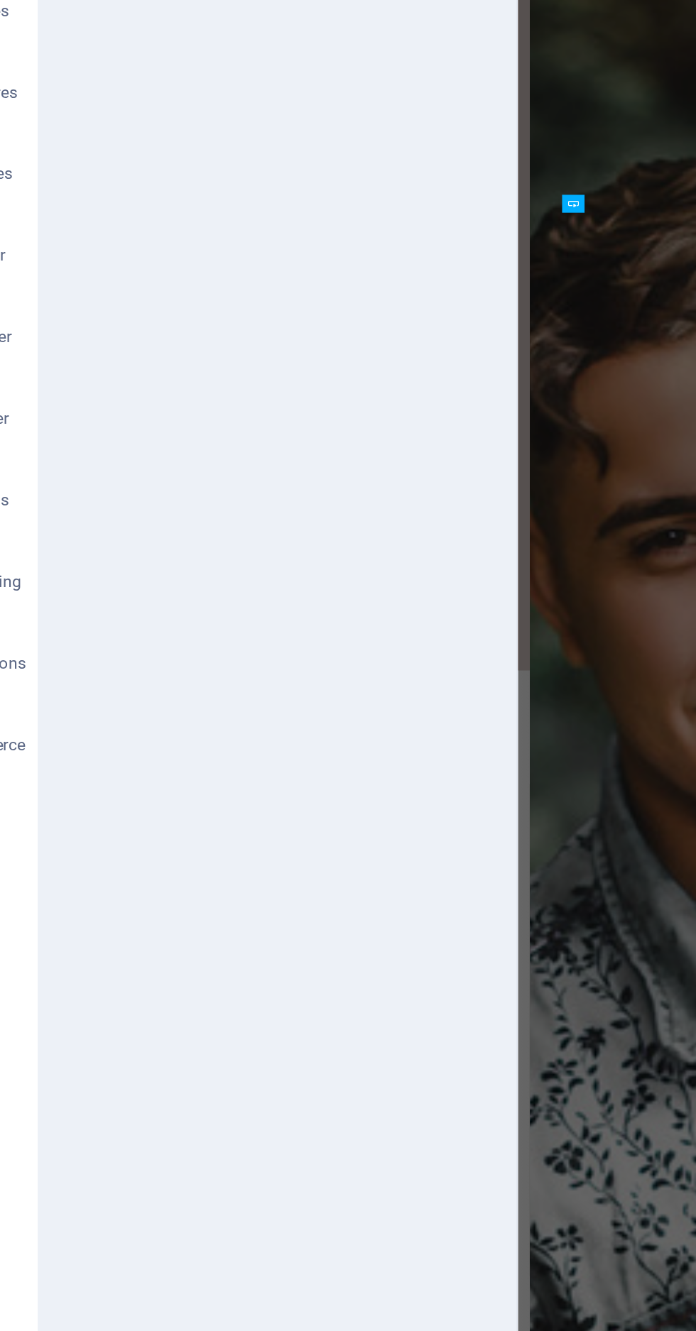
scroll to position [2620, 0]
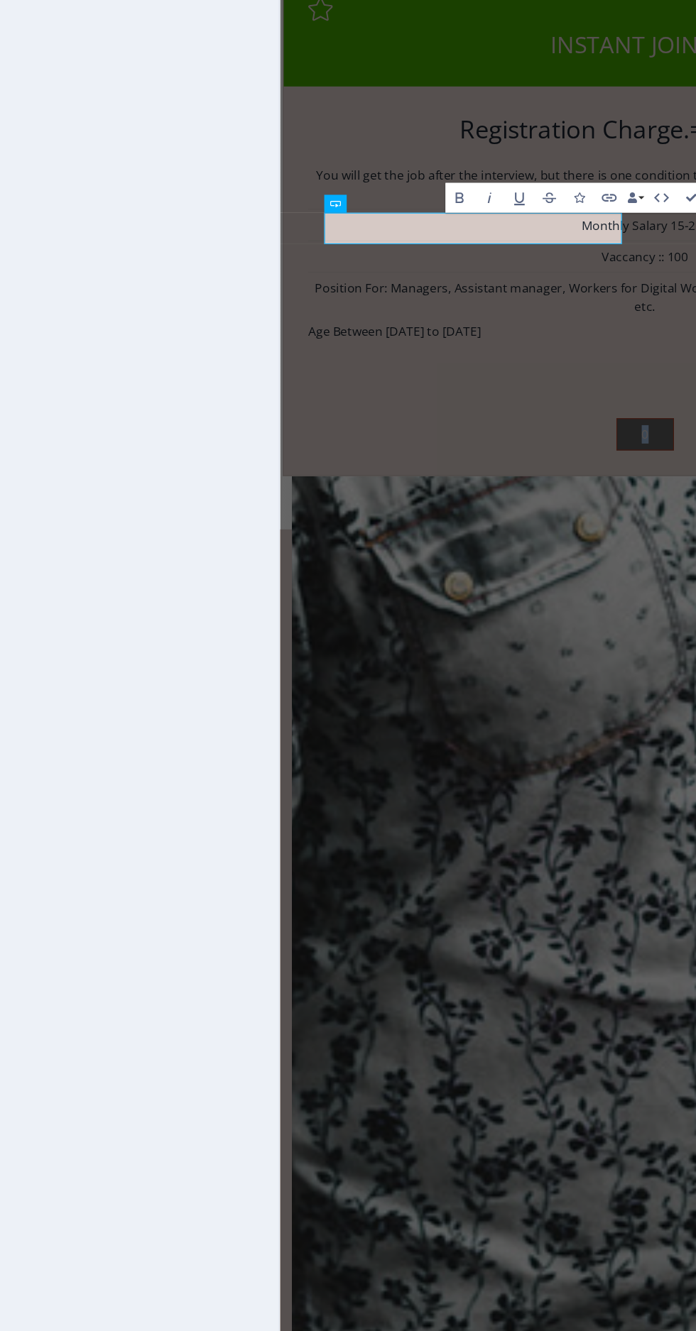
click at [599, 370] on link "0" at bounding box center [626, 385] width 55 height 31
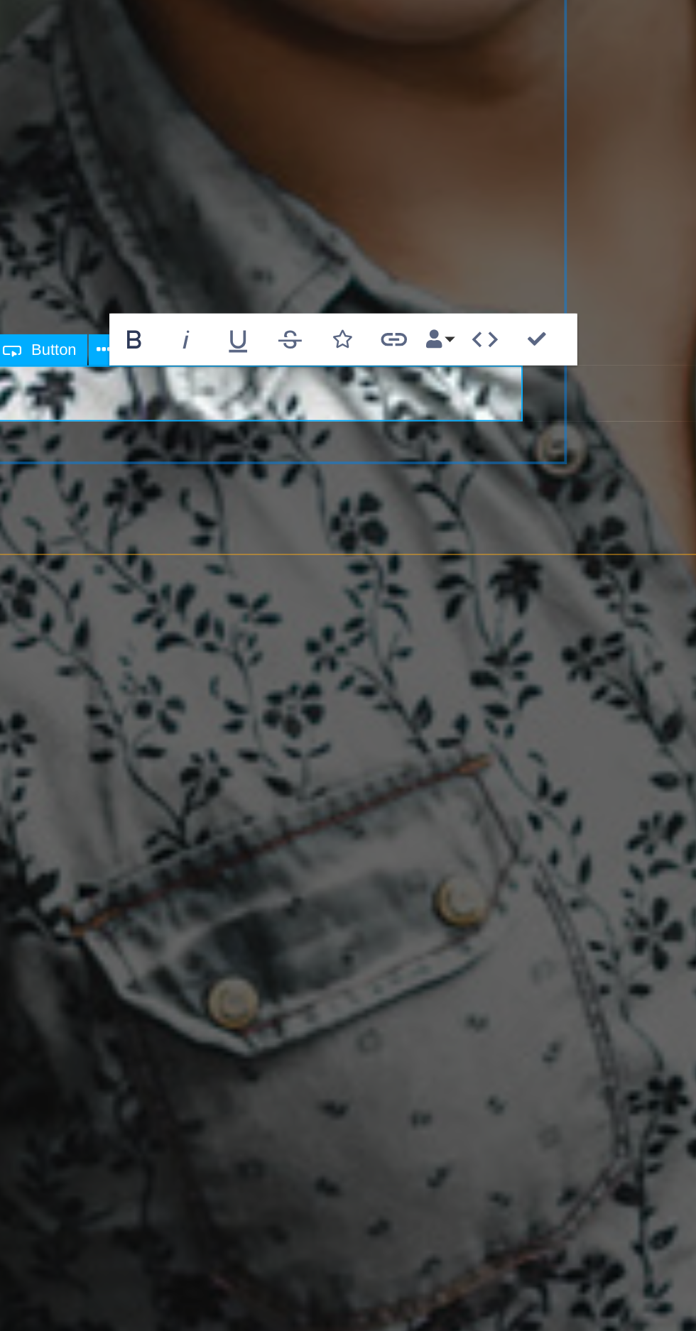
click at [371, 423] on icon "button" at bounding box center [370, 422] width 9 height 9
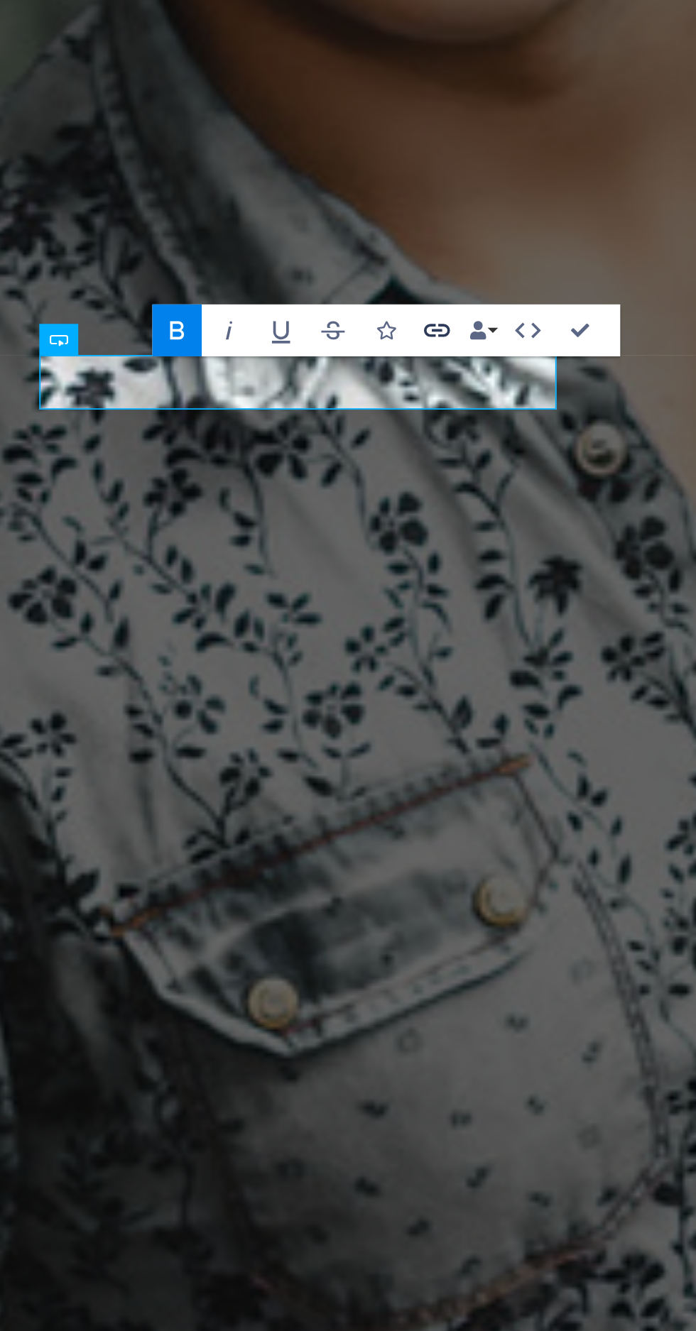
click at [452, 420] on icon "button" at bounding box center [449, 420] width 8 height 4
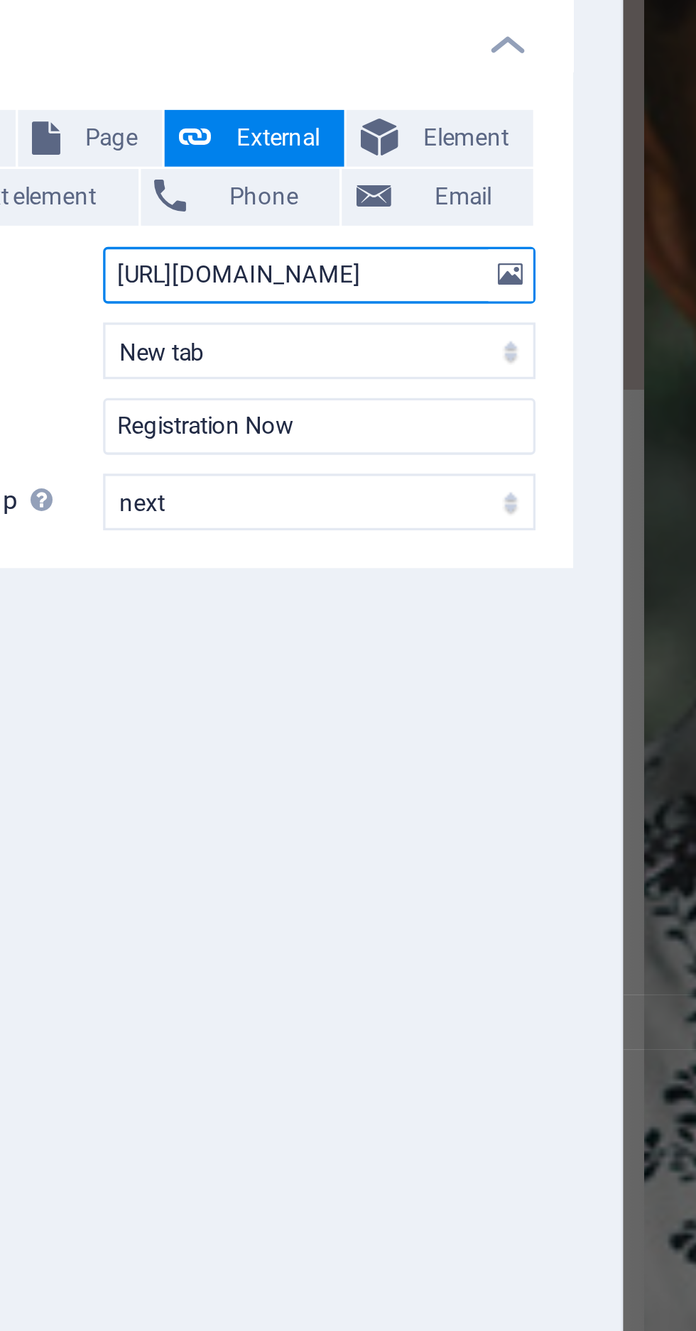
click at [253, 207] on input "https://forms.gle/LA6xLHBbTPApdE278" at bounding box center [216, 211] width 130 height 17
click at [229, 212] on input "httApdE278" at bounding box center [216, 211] width 130 height 17
type input "h"
paste input "https://forms.gle/LA6xLHBbTPApdE278"
type input "https://forms.gle/LA6xLHBbTPApdE278"
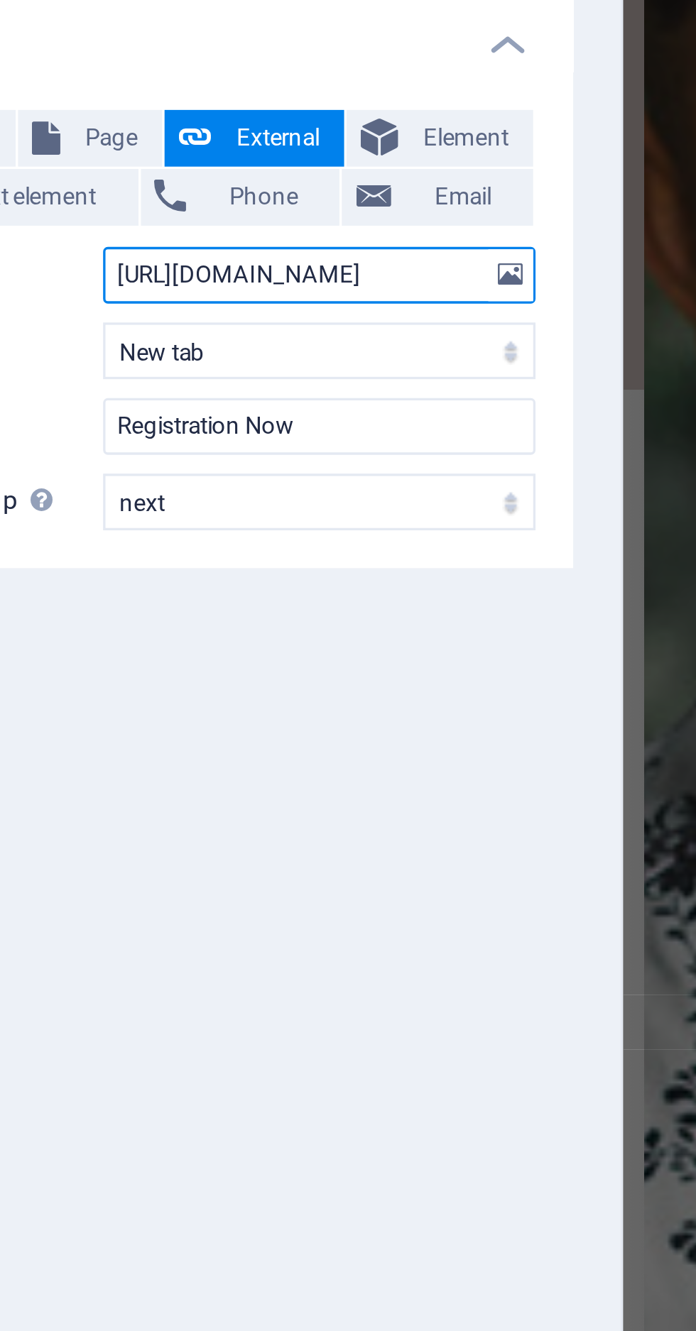
scroll to position [0, 18]
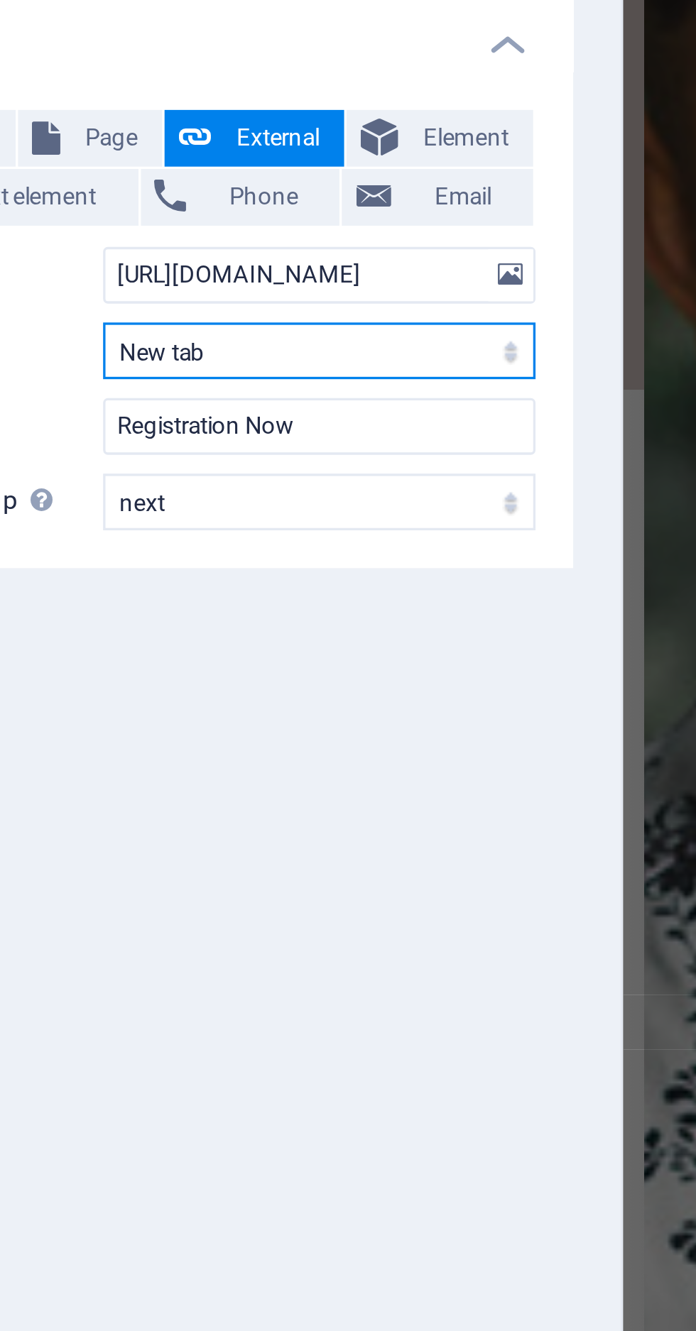
click at [263, 234] on select "New tab Same tab Overlay" at bounding box center [216, 234] width 130 height 17
select select
click at [151, 226] on select "New tab Same tab Overlay" at bounding box center [216, 234] width 130 height 17
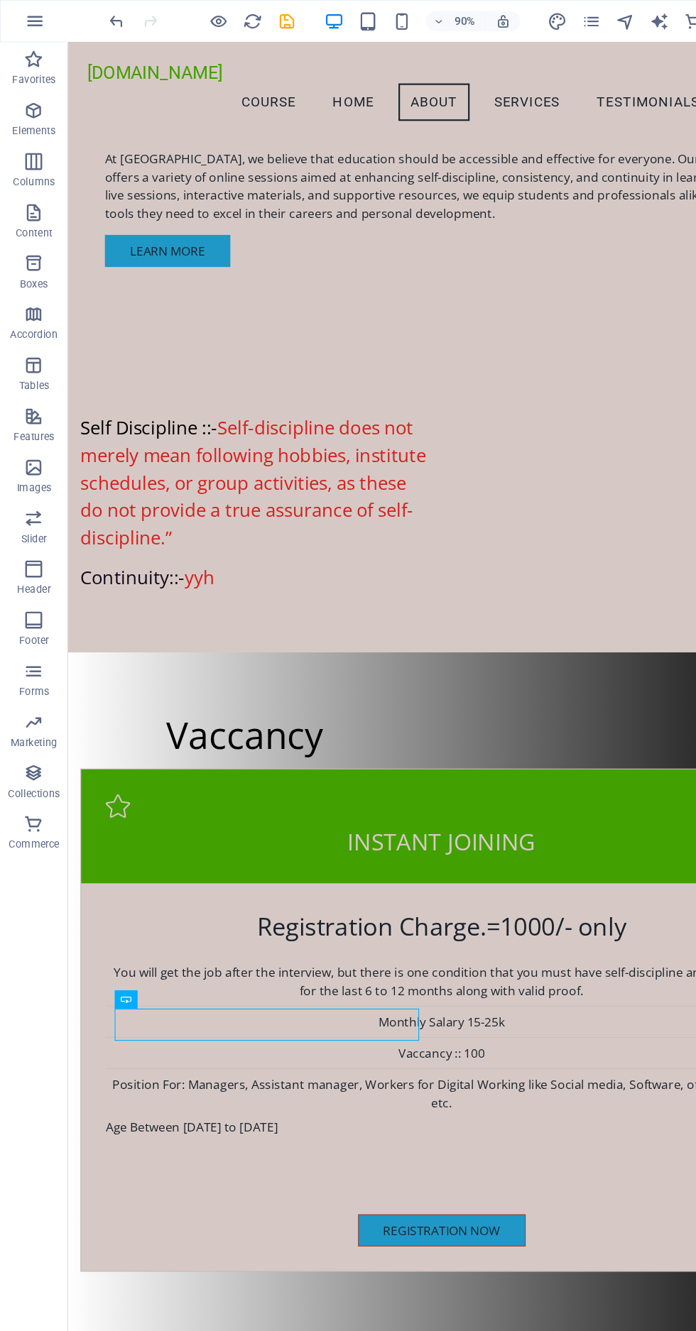
scroll to position [1577, 0]
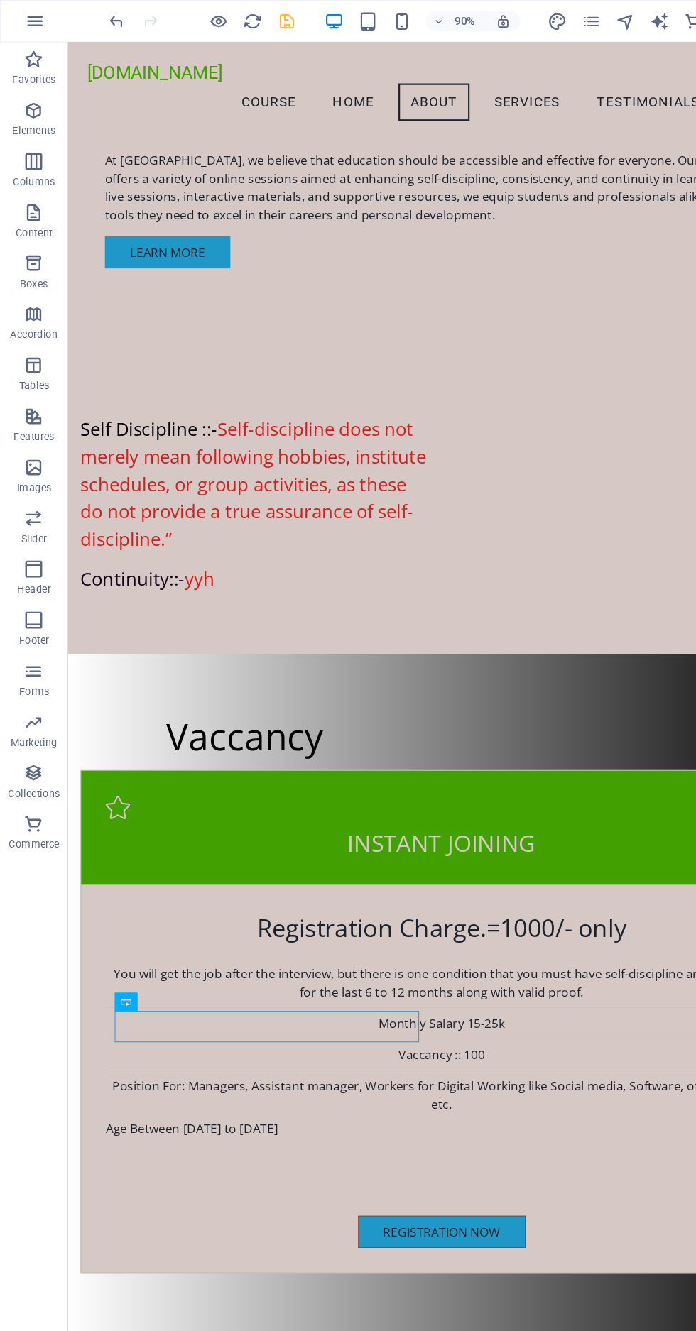
click at [236, 24] on icon "save" at bounding box center [239, 18] width 16 height 16
checkbox input "false"
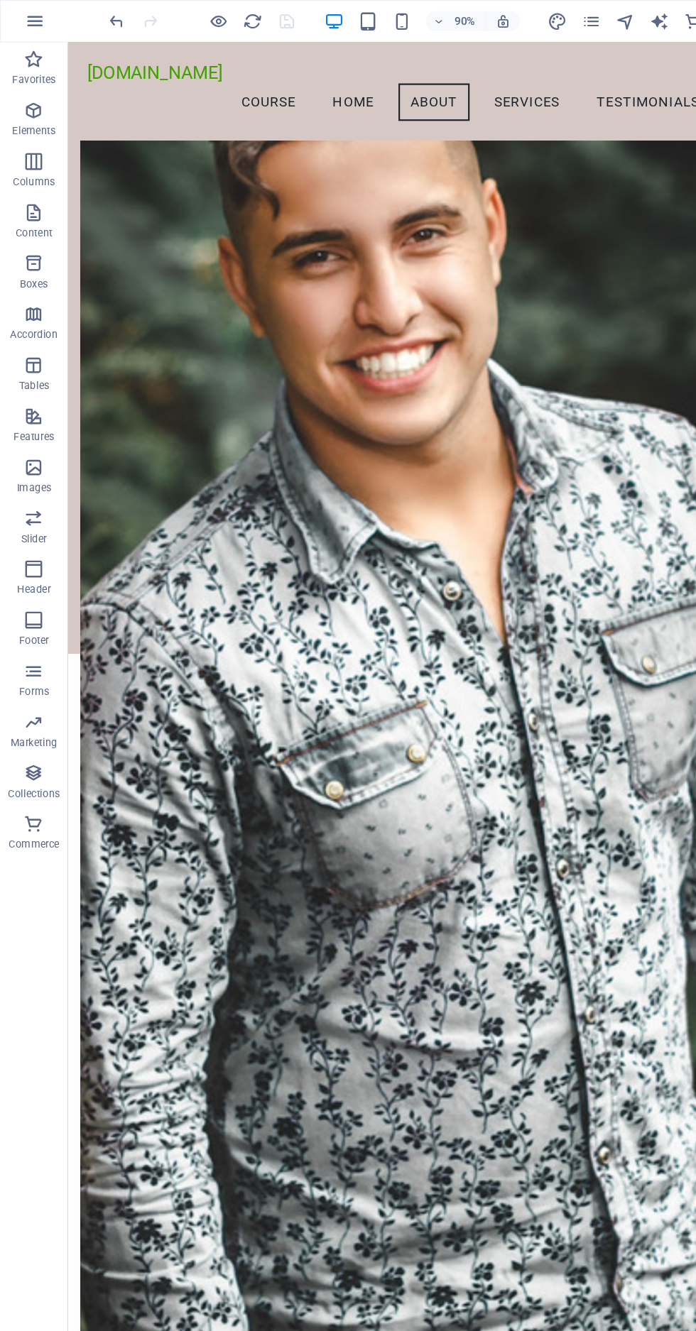
click at [173, 5] on div "90% More" at bounding box center [348, 18] width 694 height 34
click at [173, 27] on div at bounding box center [168, 17] width 159 height 23
click at [187, 19] on icon "button" at bounding box center [183, 18] width 16 height 16
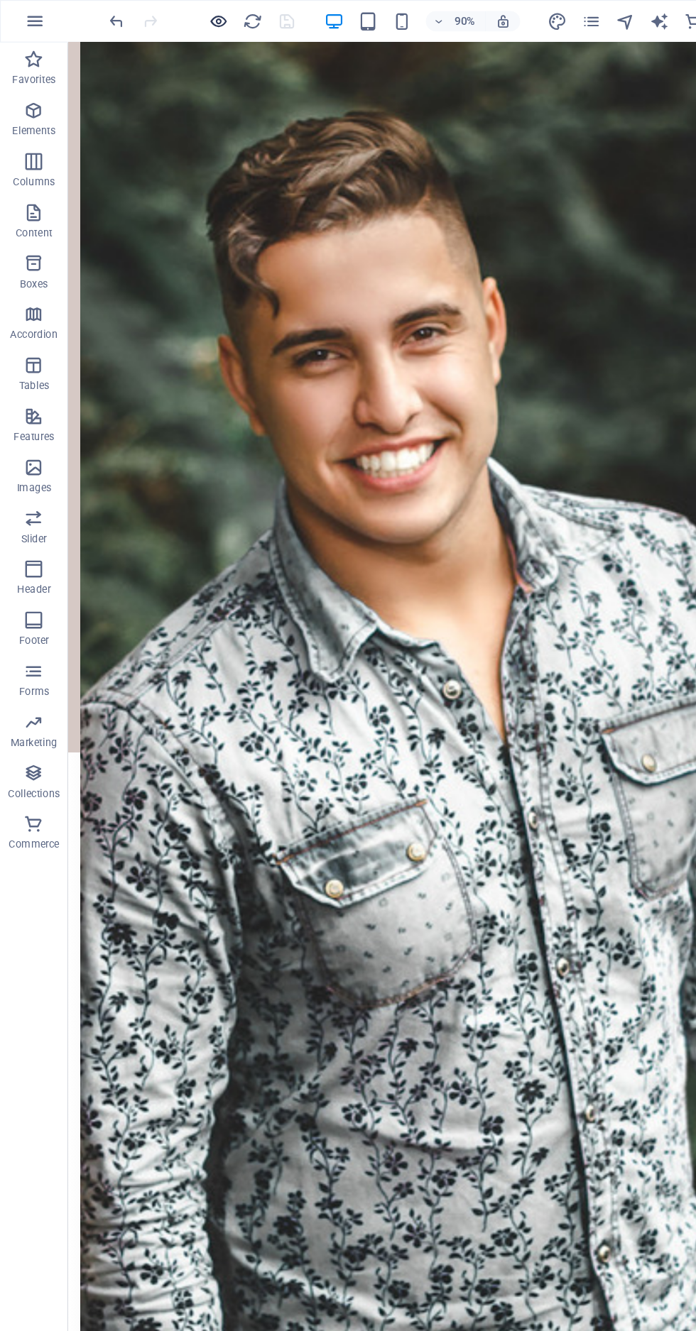
scroll to position [1549, 0]
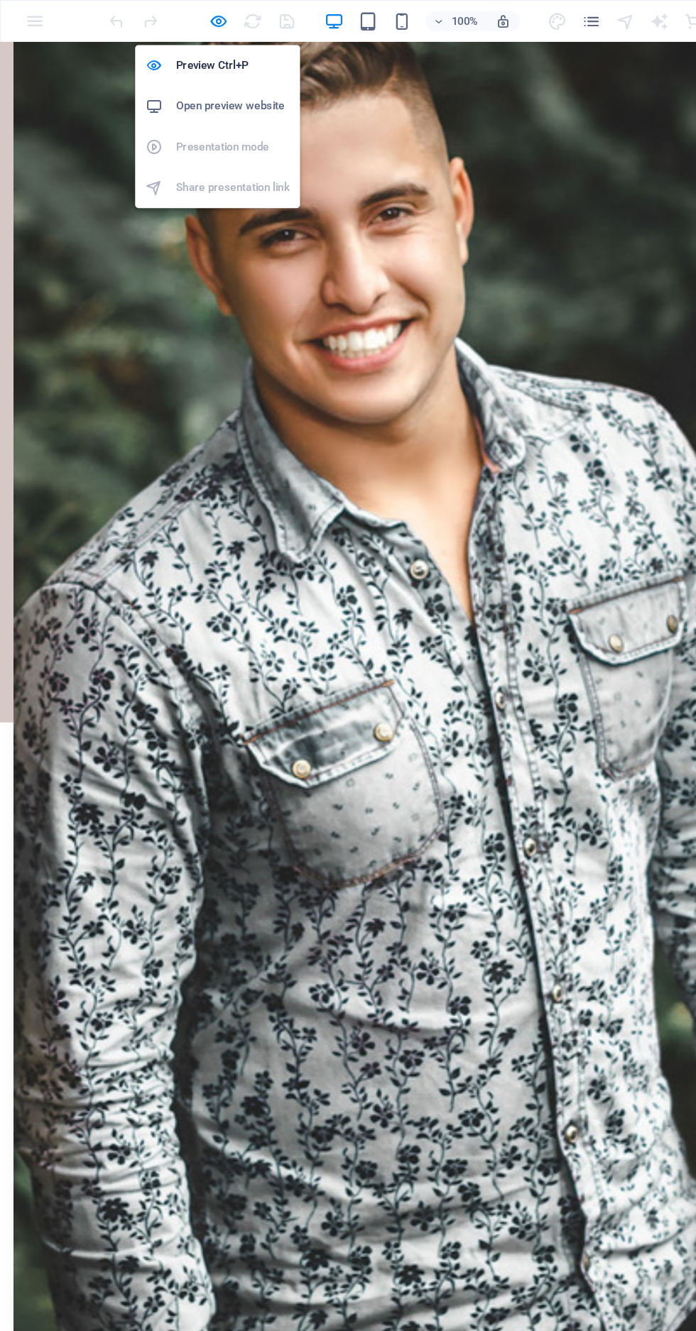
click at [214, 85] on h6 "Open preview website" at bounding box center [194, 88] width 95 height 17
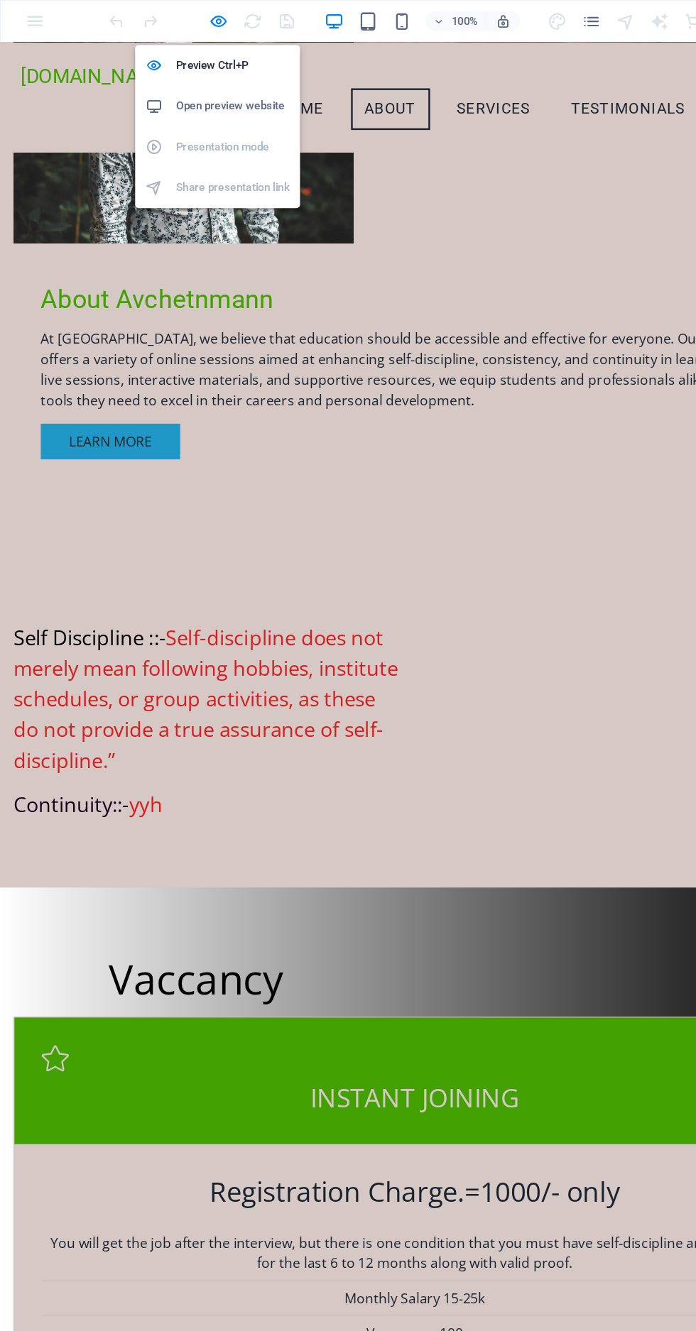
scroll to position [1319, 0]
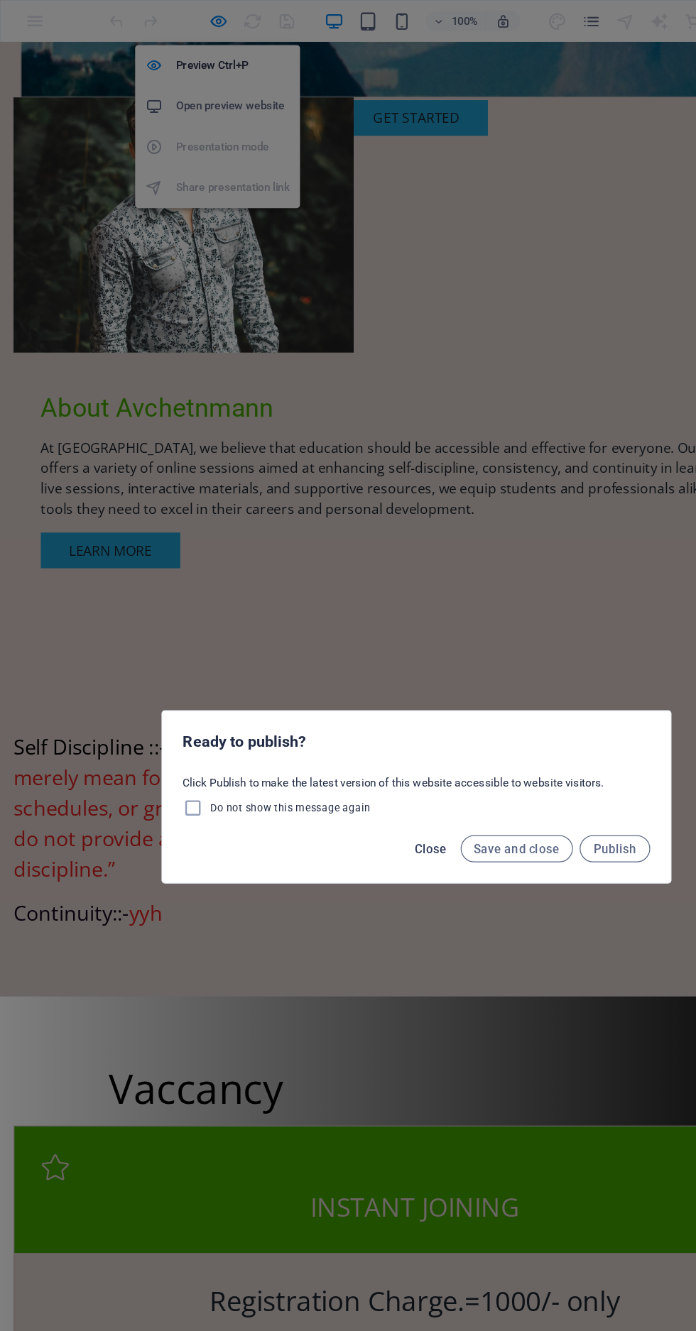
click at [365, 709] on span "Close" at bounding box center [360, 709] width 27 height 11
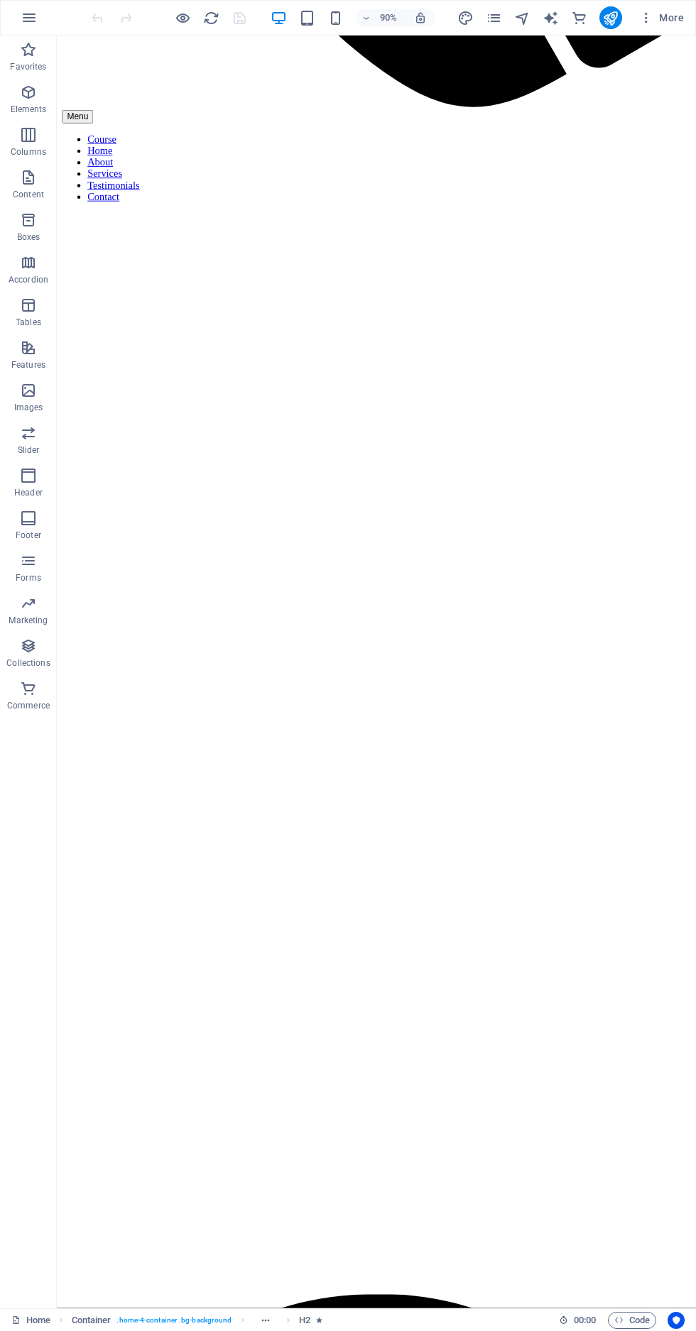
scroll to position [907, 0]
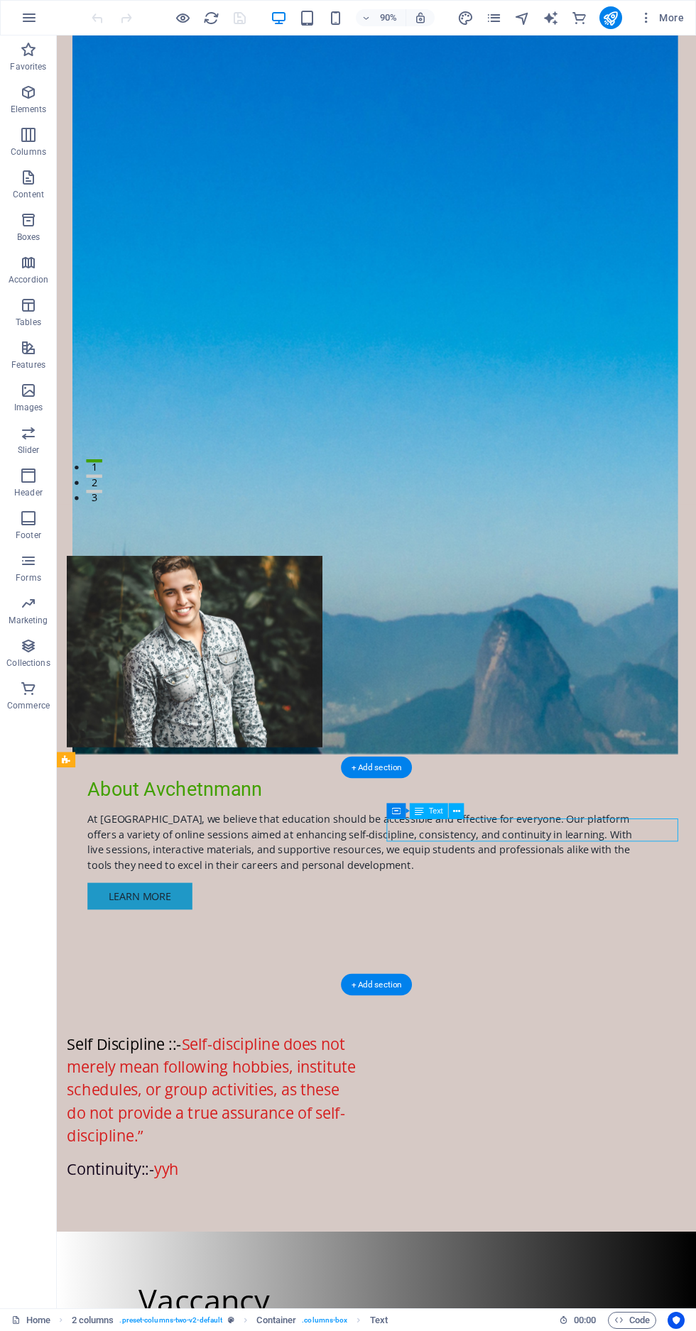
scroll to position [912, 0]
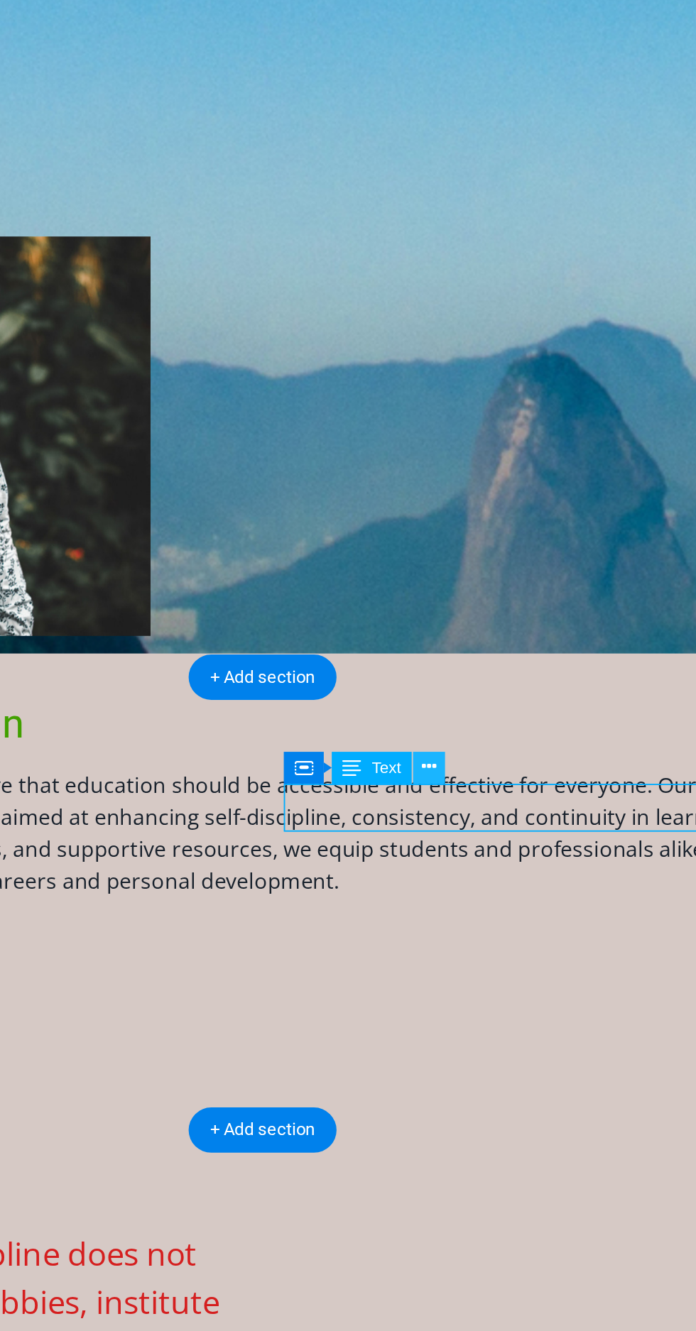
click at [461, 807] on button at bounding box center [457, 807] width 16 height 16
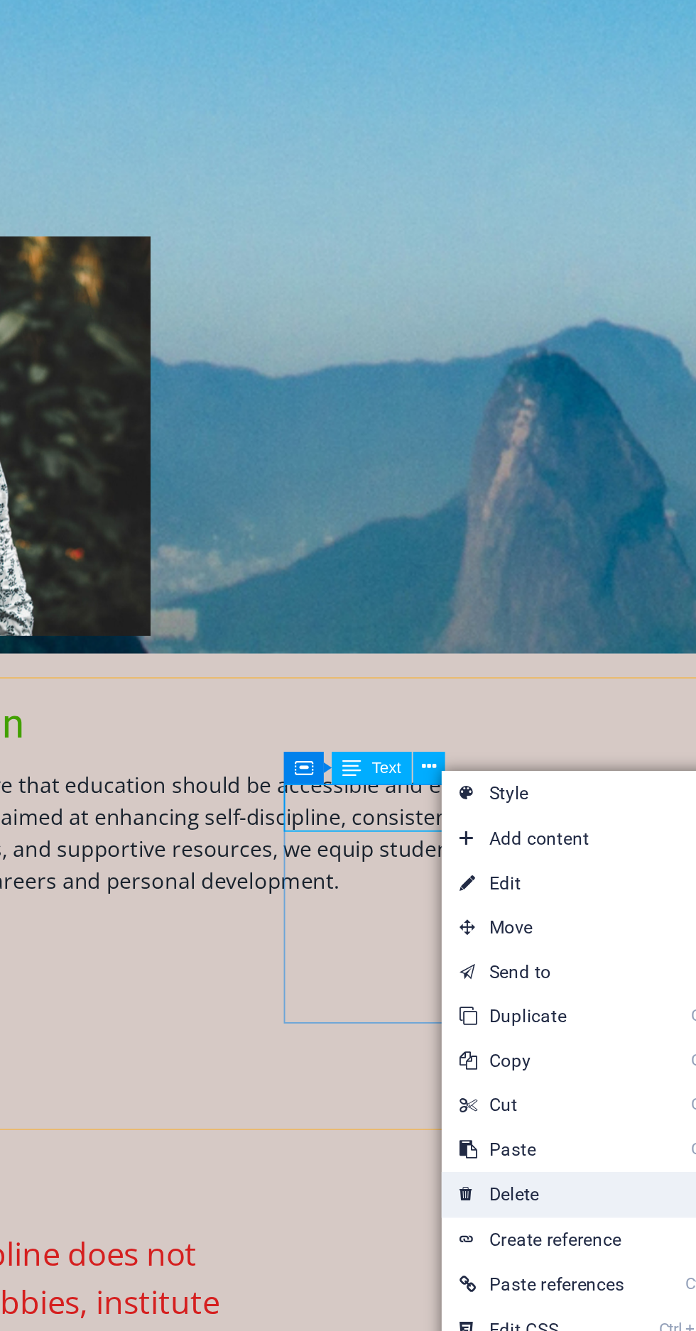
click at [501, 1012] on link "⌦ Delete" at bounding box center [510, 1011] width 96 height 21
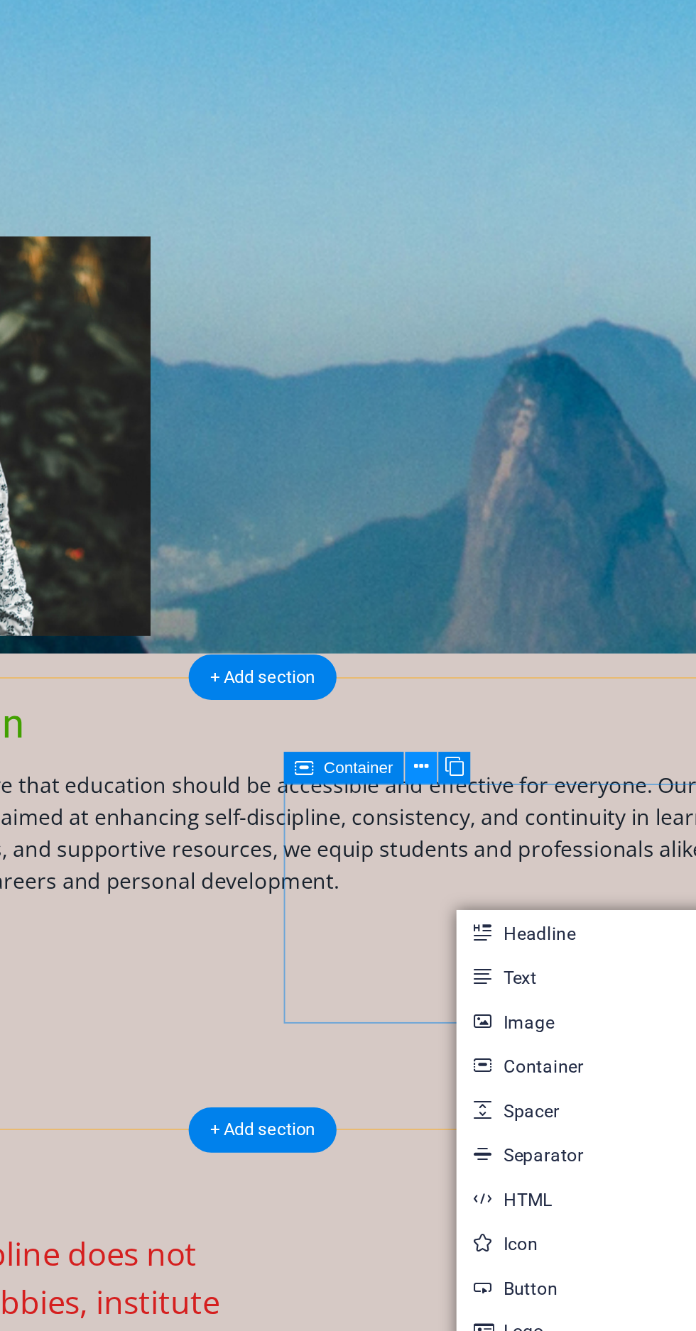
click at [452, 808] on icon at bounding box center [452, 806] width 7 height 13
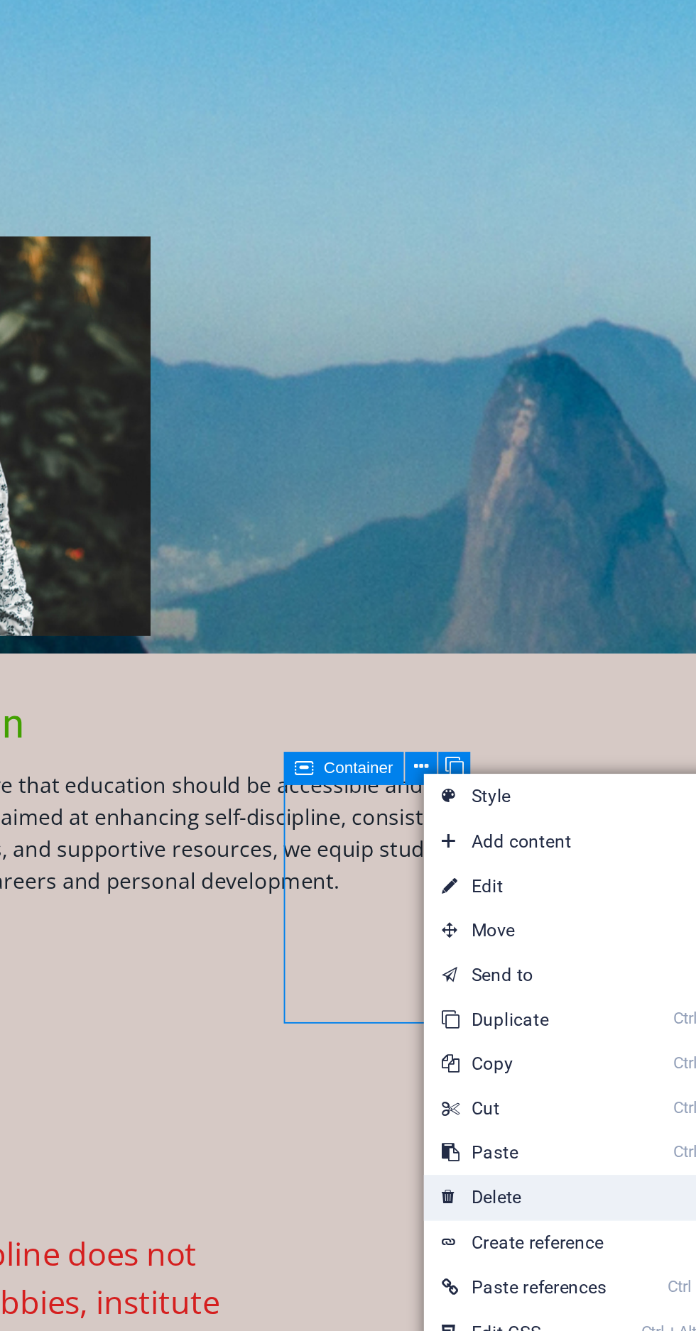
click at [499, 1008] on link "⌦ Delete" at bounding box center [502, 1012] width 96 height 21
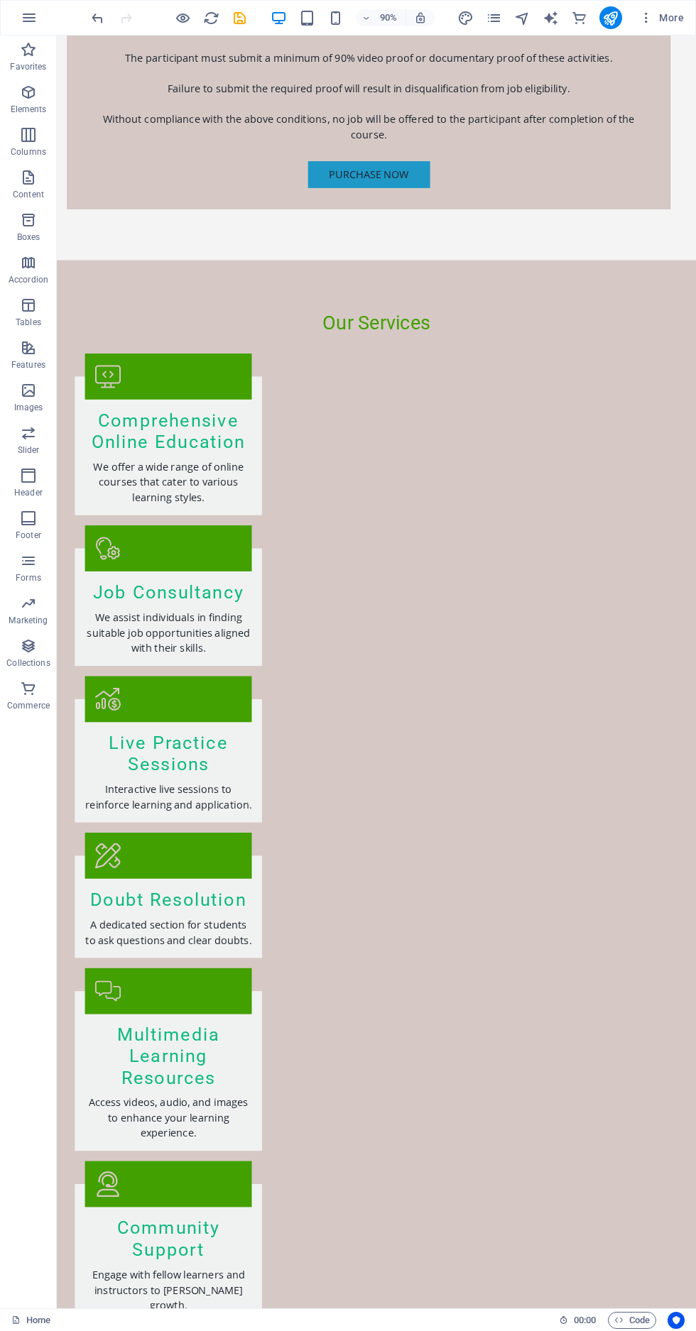
scroll to position [5866, 0]
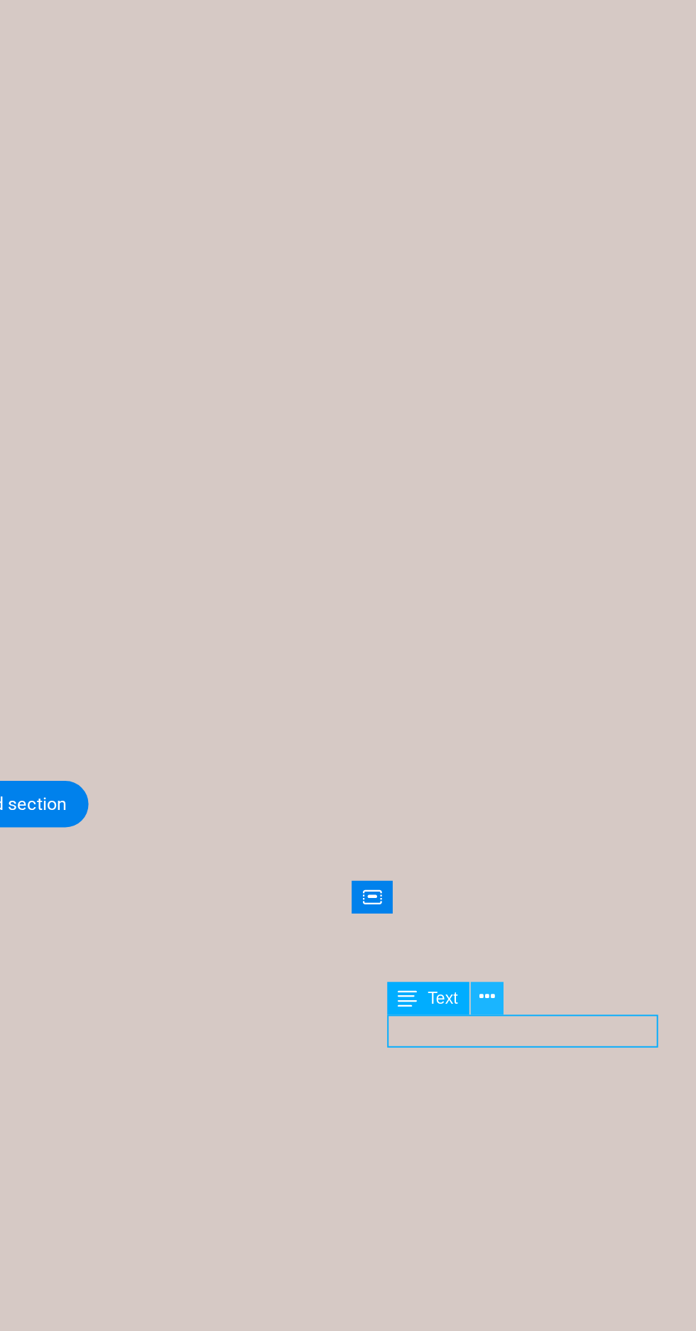
click at [597, 1038] on icon at bounding box center [597, 1038] width 7 height 13
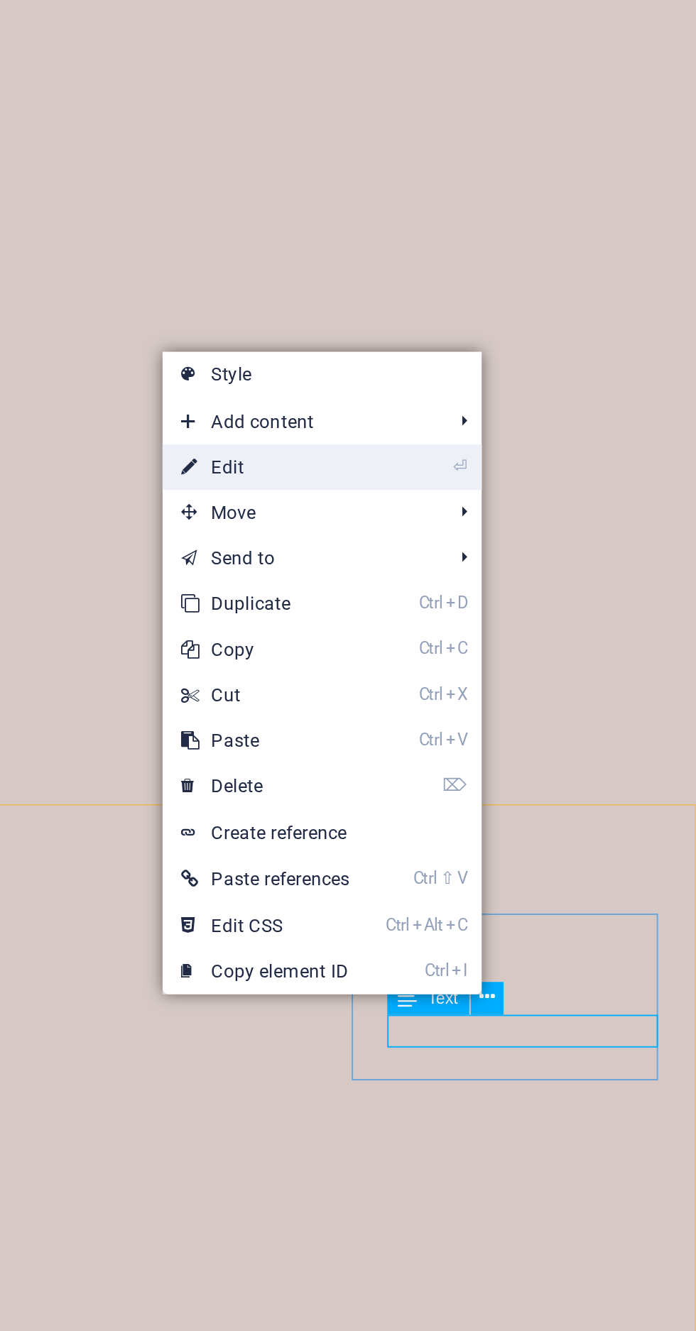
click at [538, 791] on link "⏎ Edit" at bounding box center [495, 790] width 96 height 21
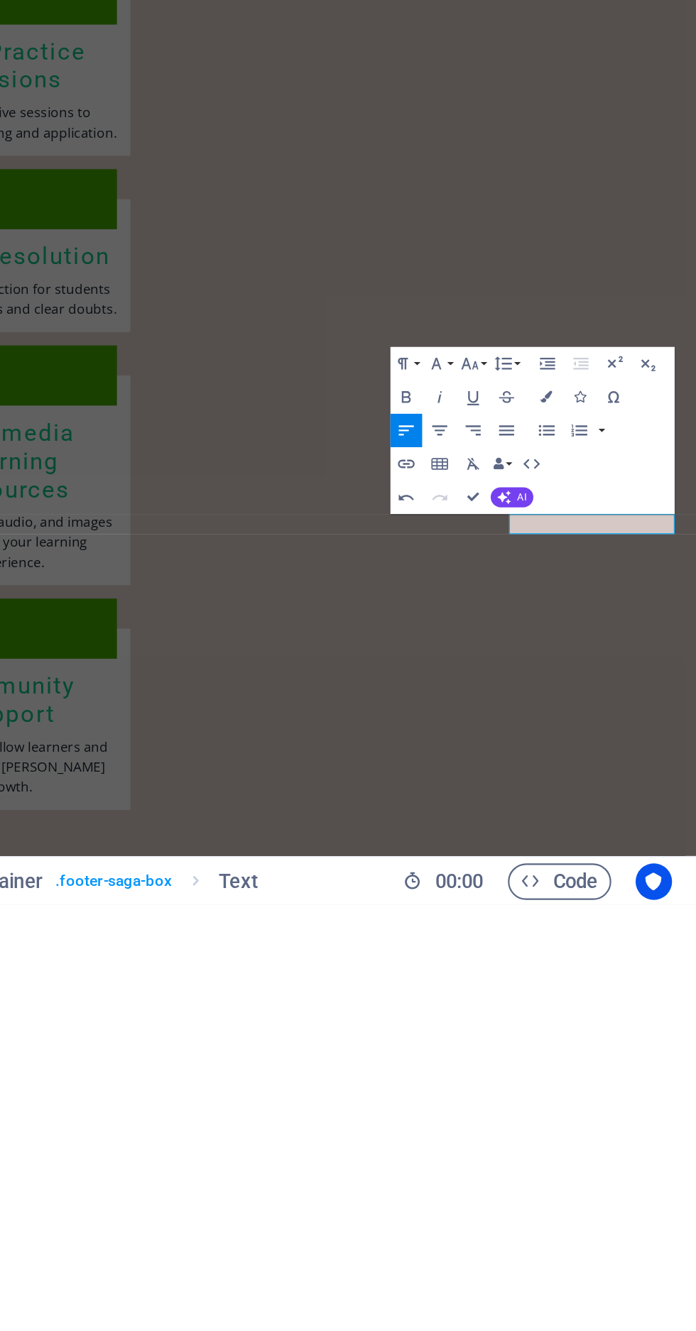
scroll to position [5614, 0]
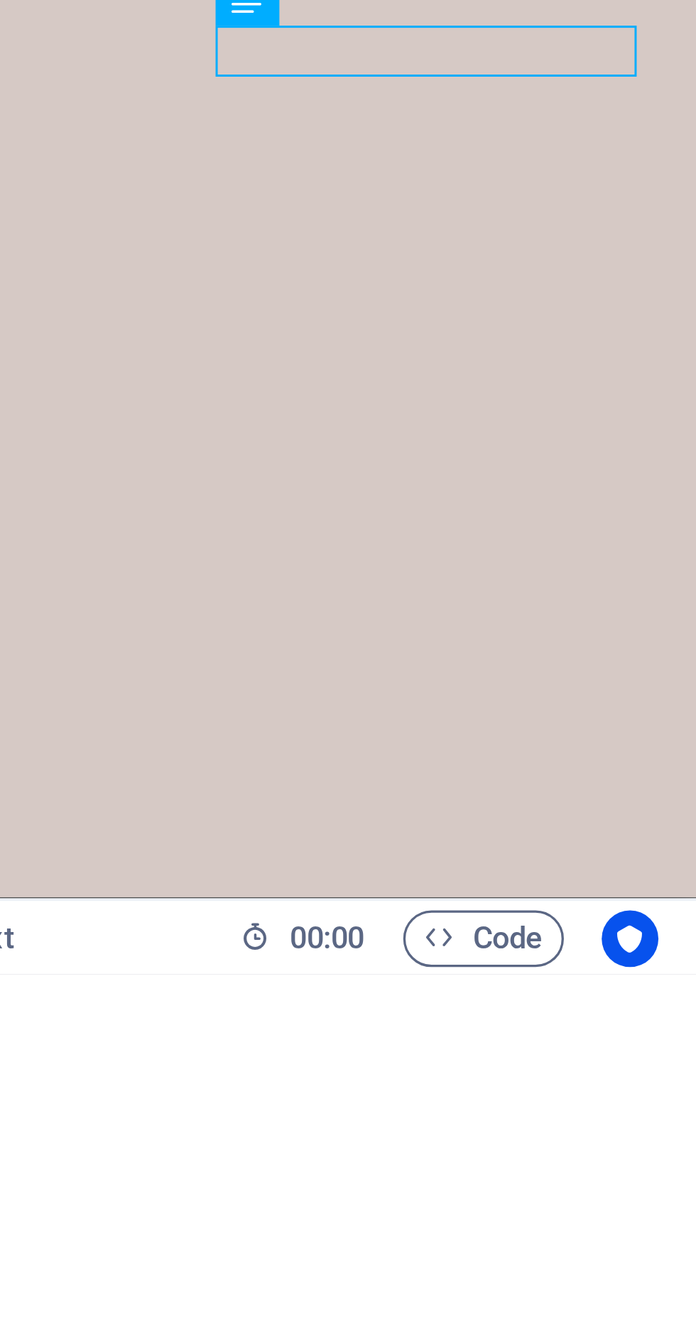
scroll to position [5866, 0]
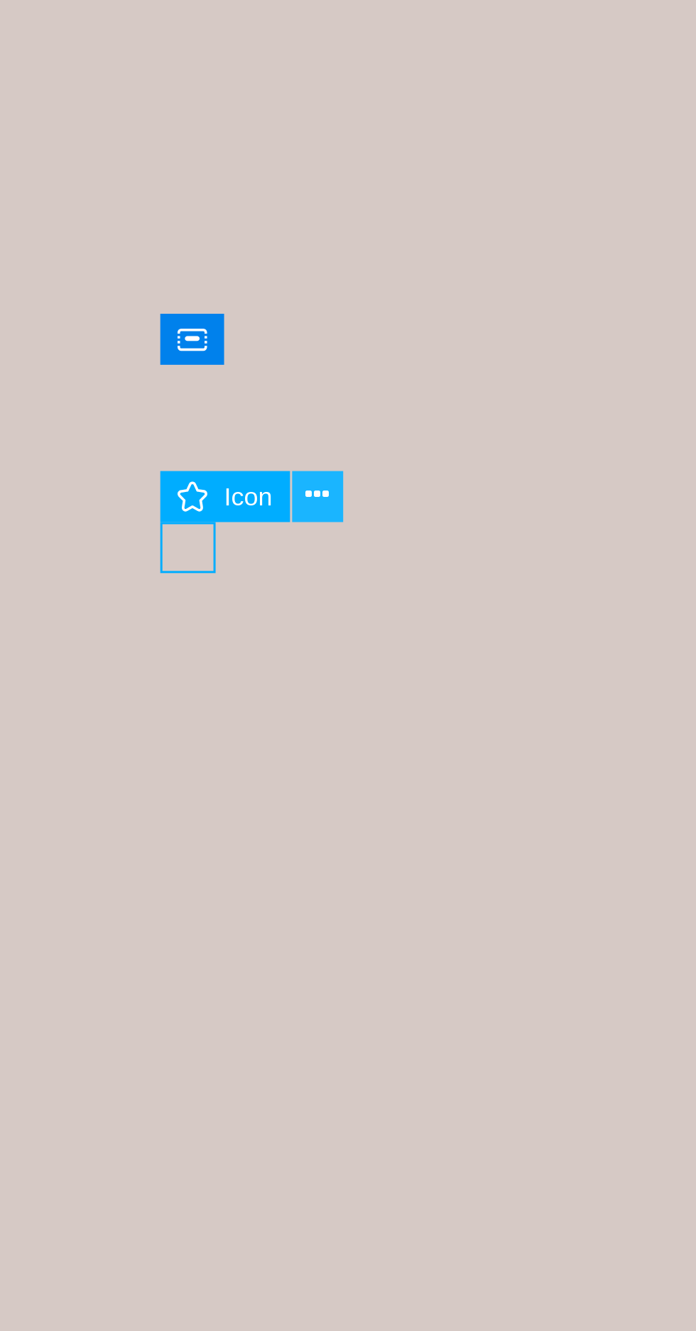
click at [582, 1040] on icon at bounding box center [582, 1038] width 7 height 13
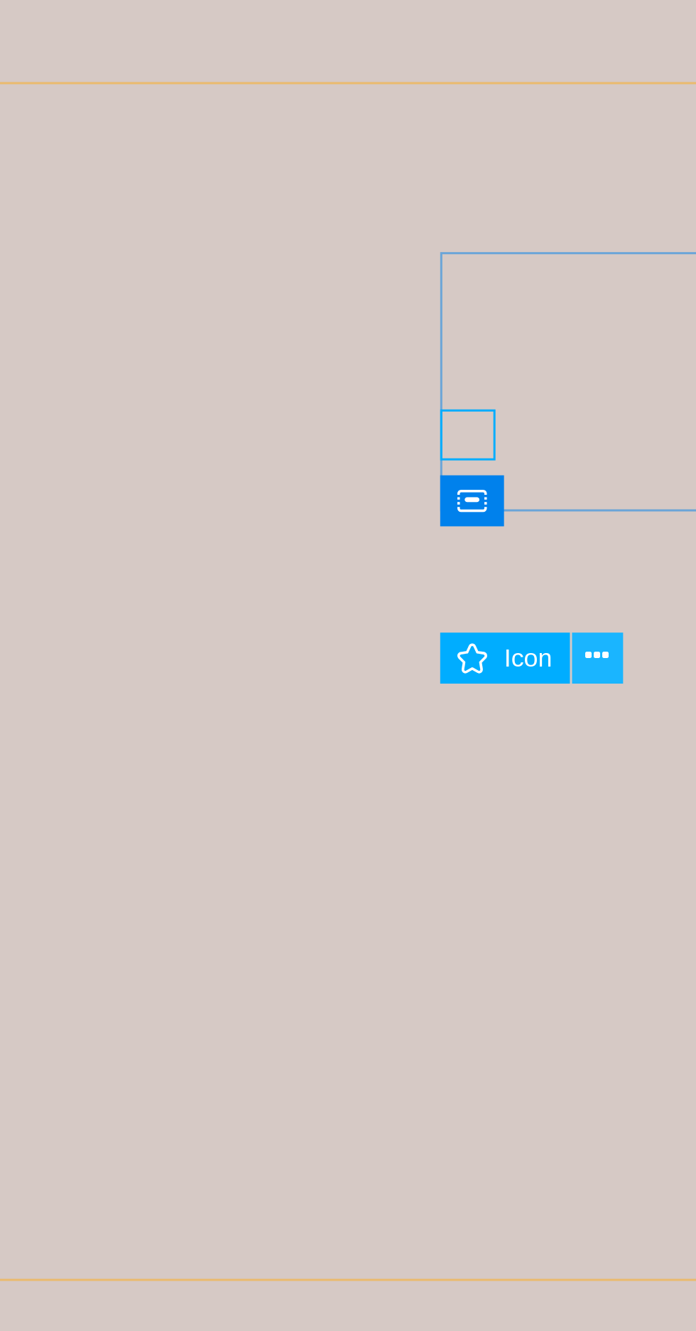
scroll to position [5813, 0]
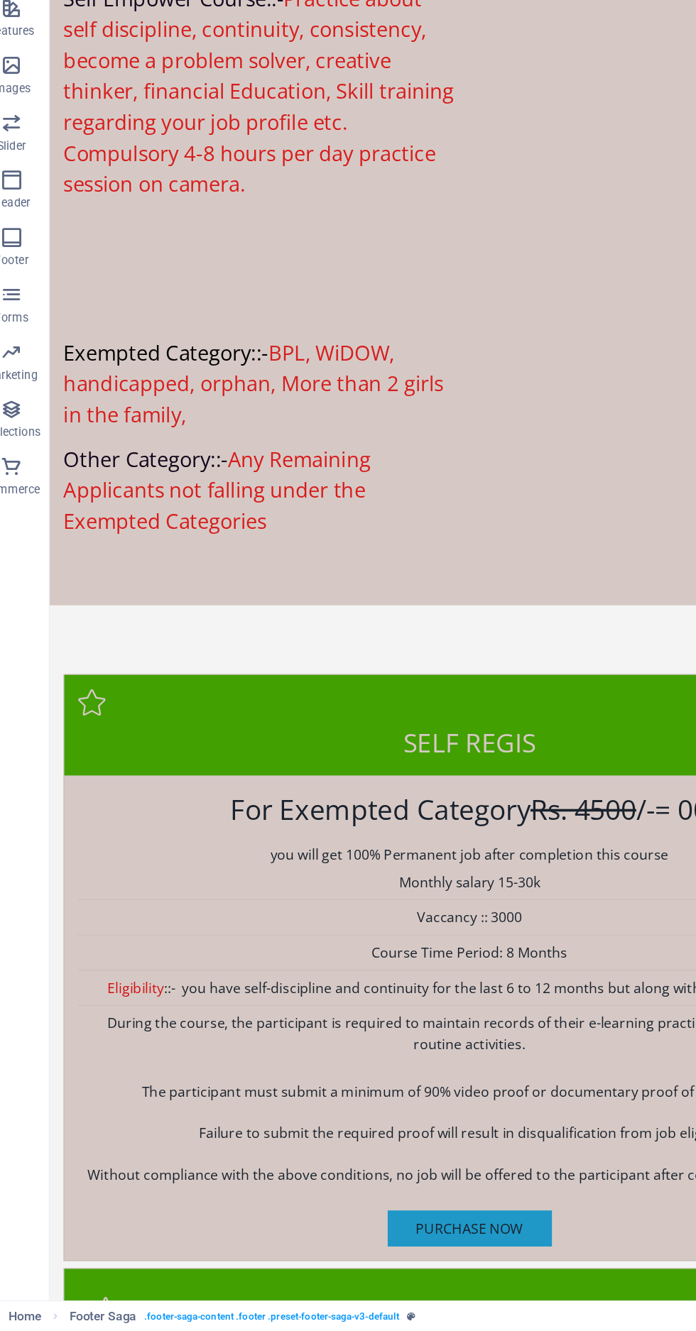
scroll to position [2787, 0]
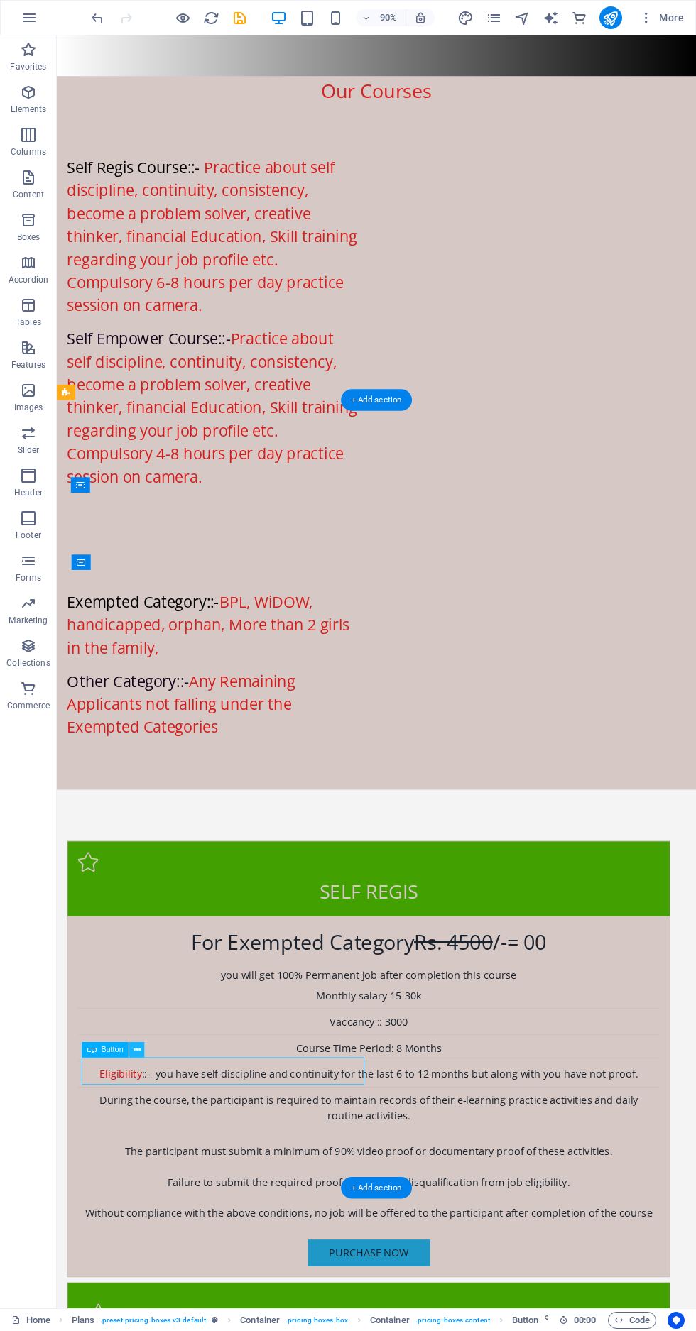
click at [137, 1046] on icon at bounding box center [137, 1050] width 7 height 13
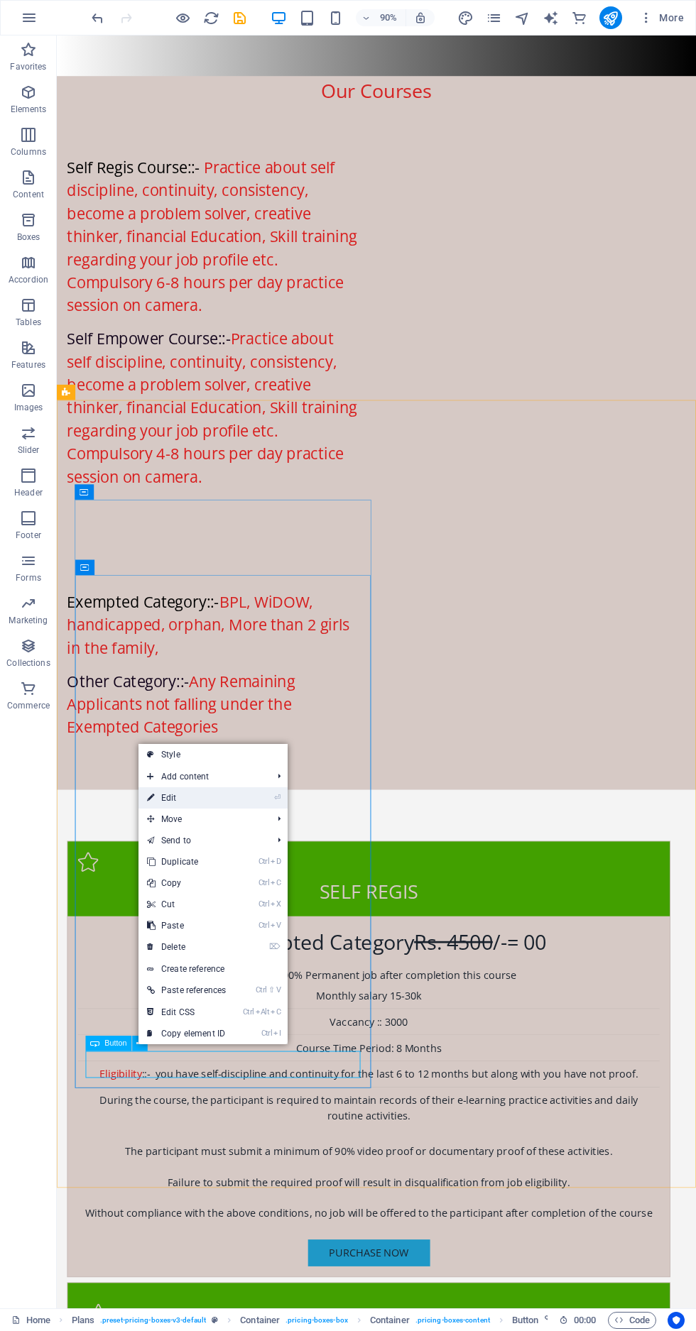
click at [192, 800] on link "⏎ Edit" at bounding box center [186, 798] width 96 height 21
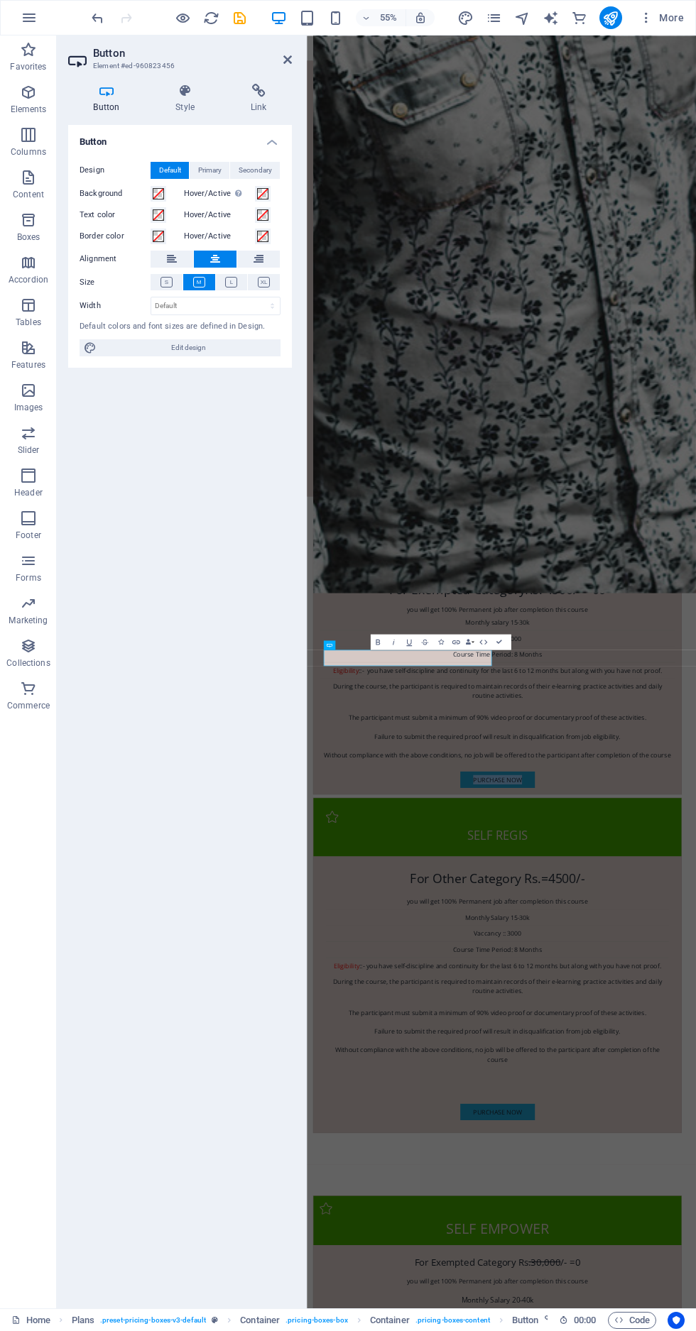
scroll to position [3564, 0]
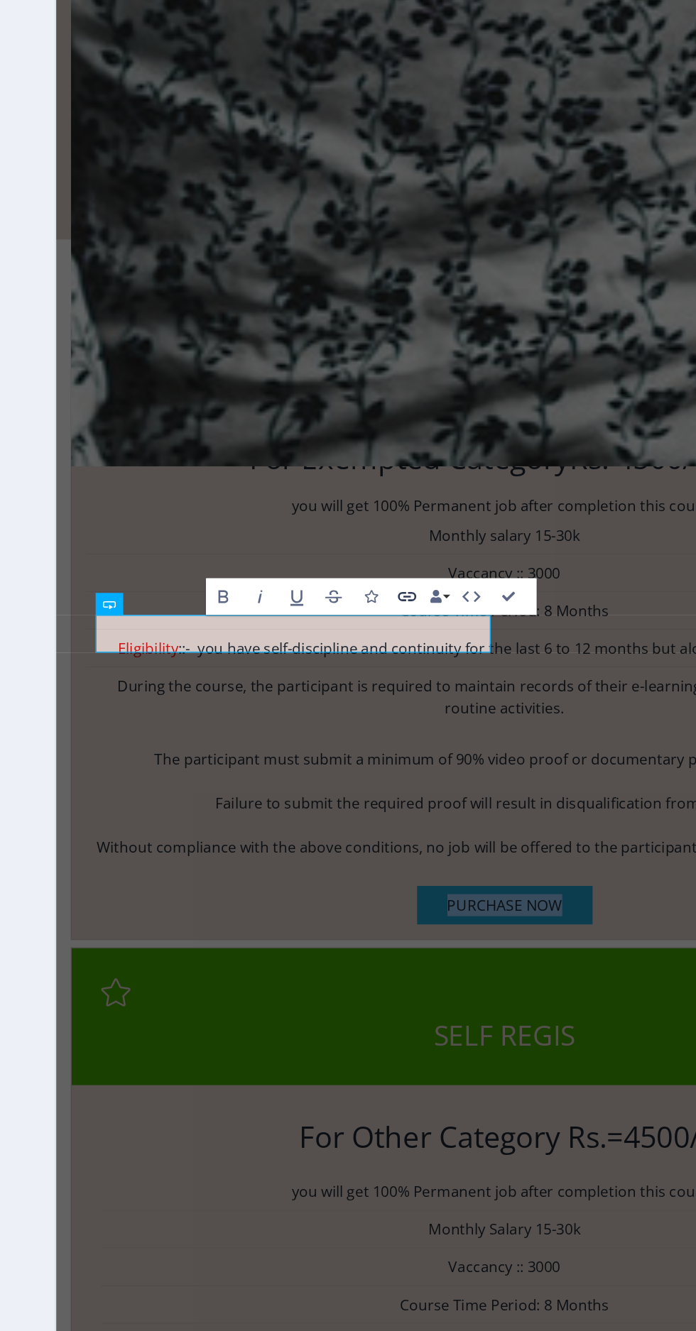
click at [456, 642] on icon "button" at bounding box center [456, 642] width 8 height 4
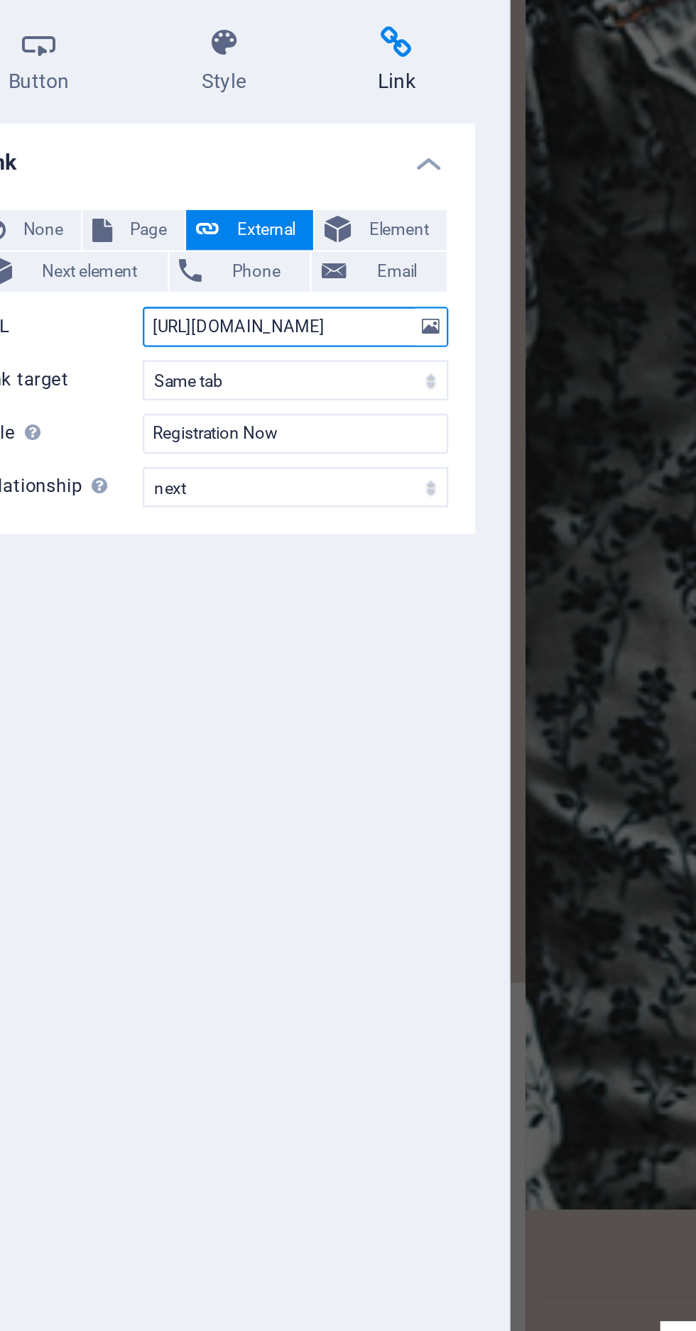
click at [254, 209] on input "[URL][DOMAIN_NAME]" at bounding box center [216, 211] width 130 height 17
click at [224, 206] on input "hp8pjS6" at bounding box center [216, 211] width 130 height 17
type input "h"
type input "[URL][DOMAIN_NAME]"
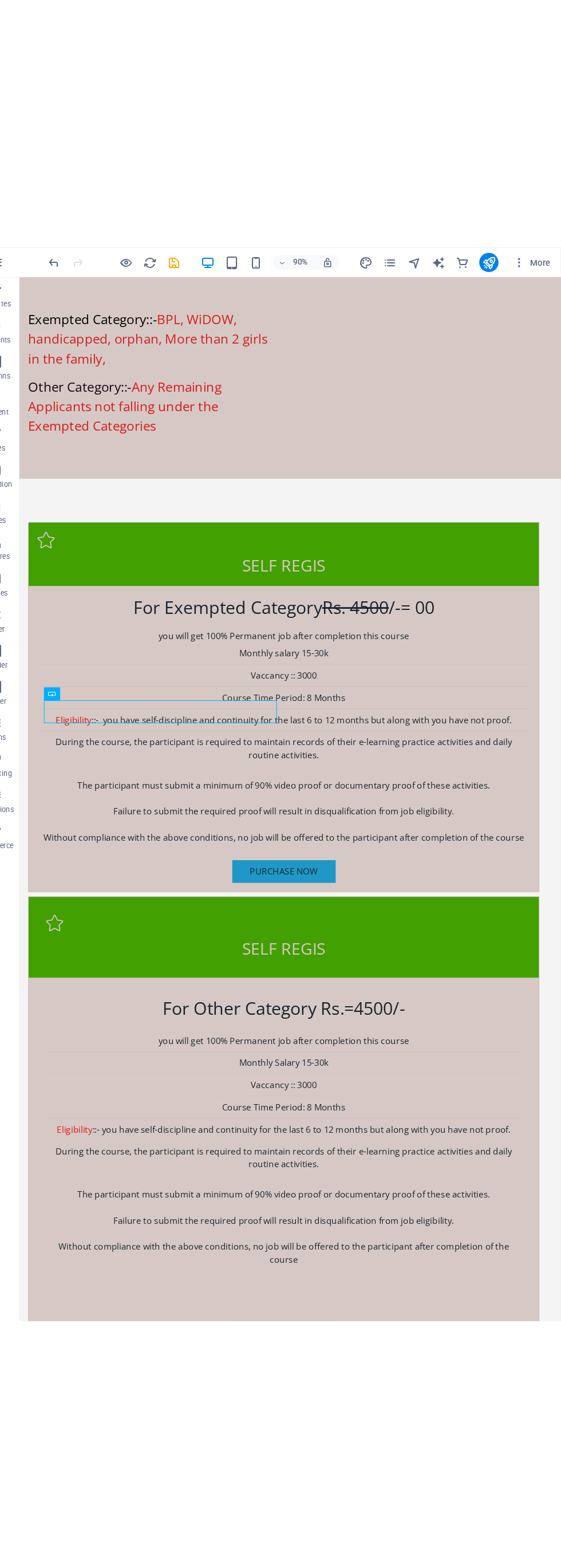
scroll to position [0, 0]
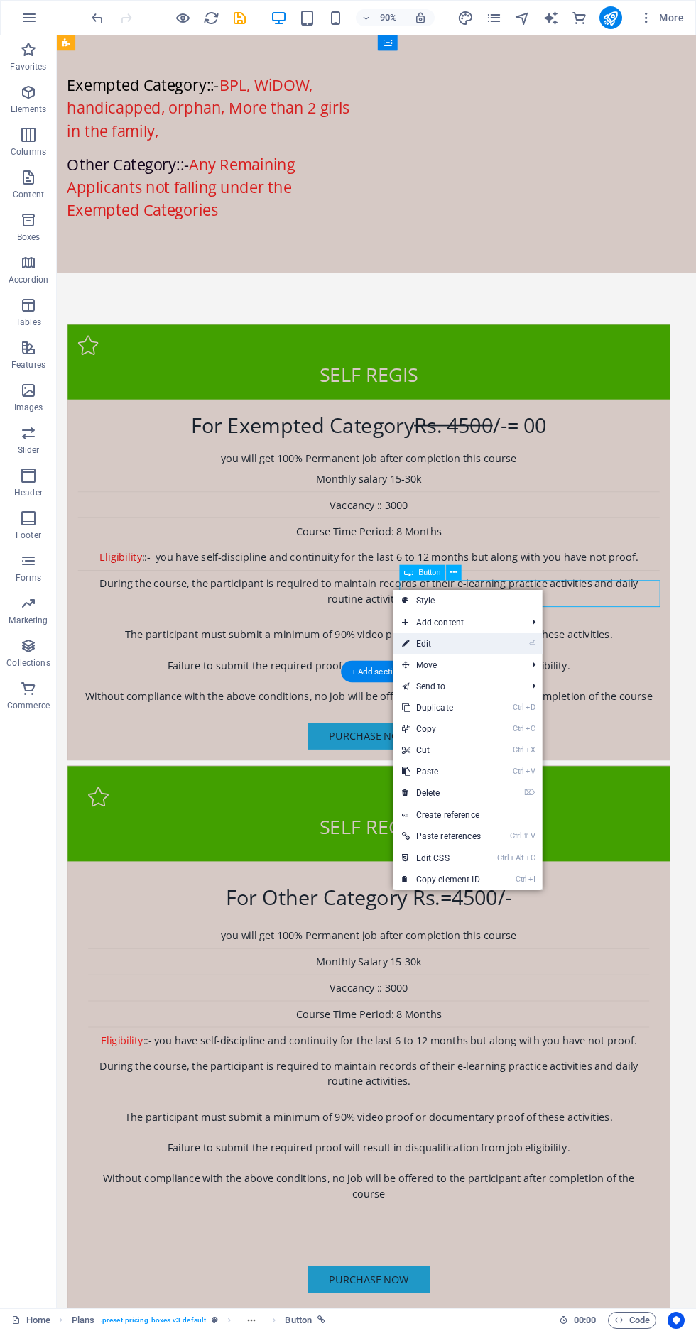
click at [488, 645] on link "⏎ Edit" at bounding box center [441, 643] width 96 height 21
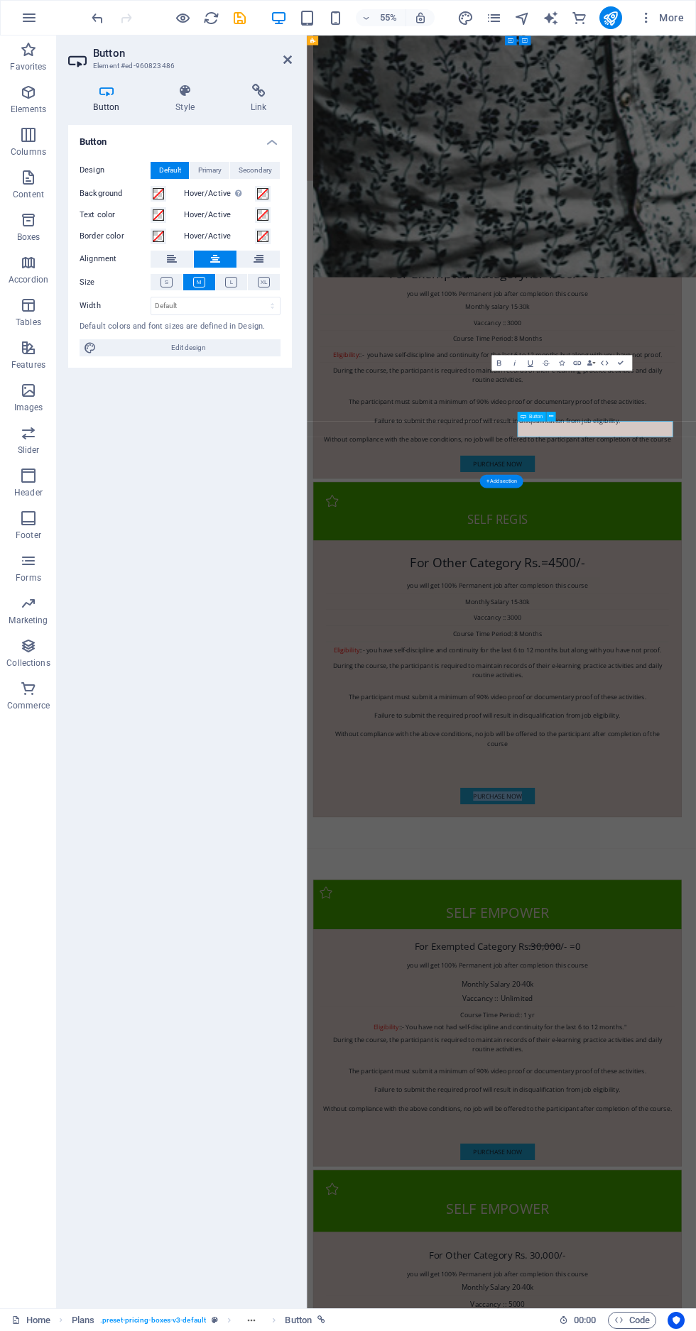
scroll to position [4023, 0]
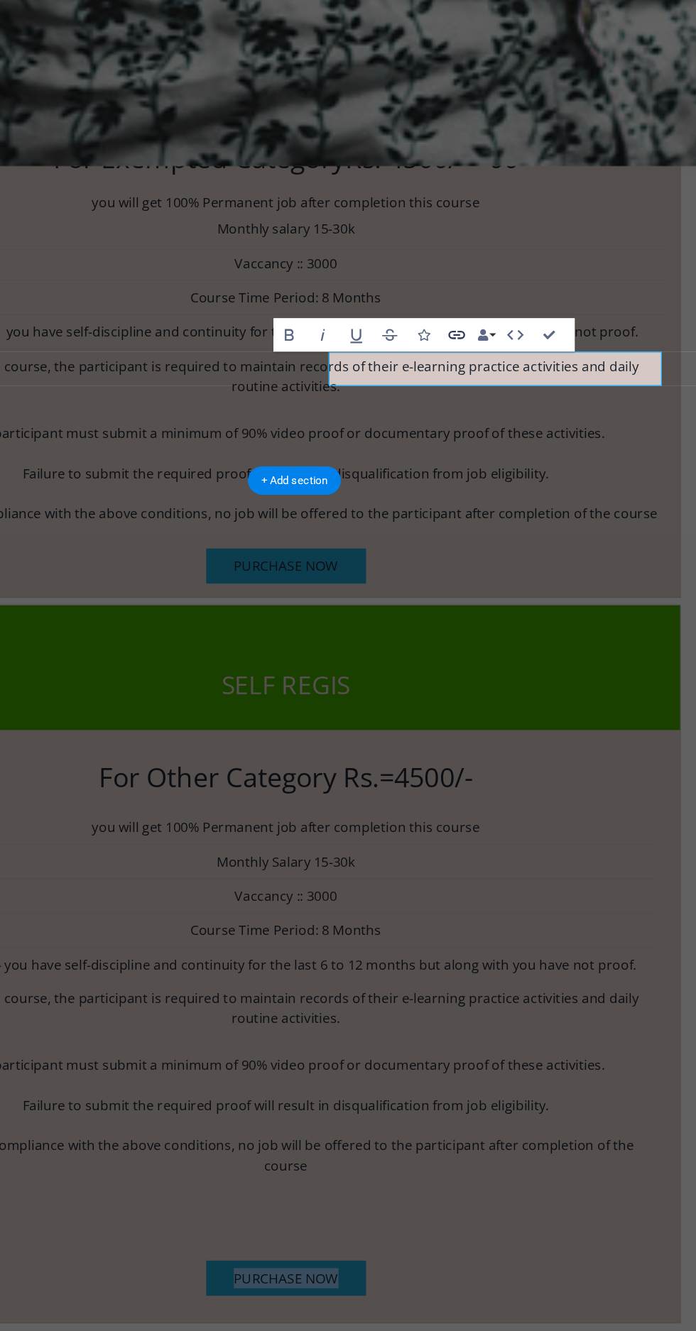
click at [577, 359] on icon "button" at bounding box center [576, 362] width 9 height 9
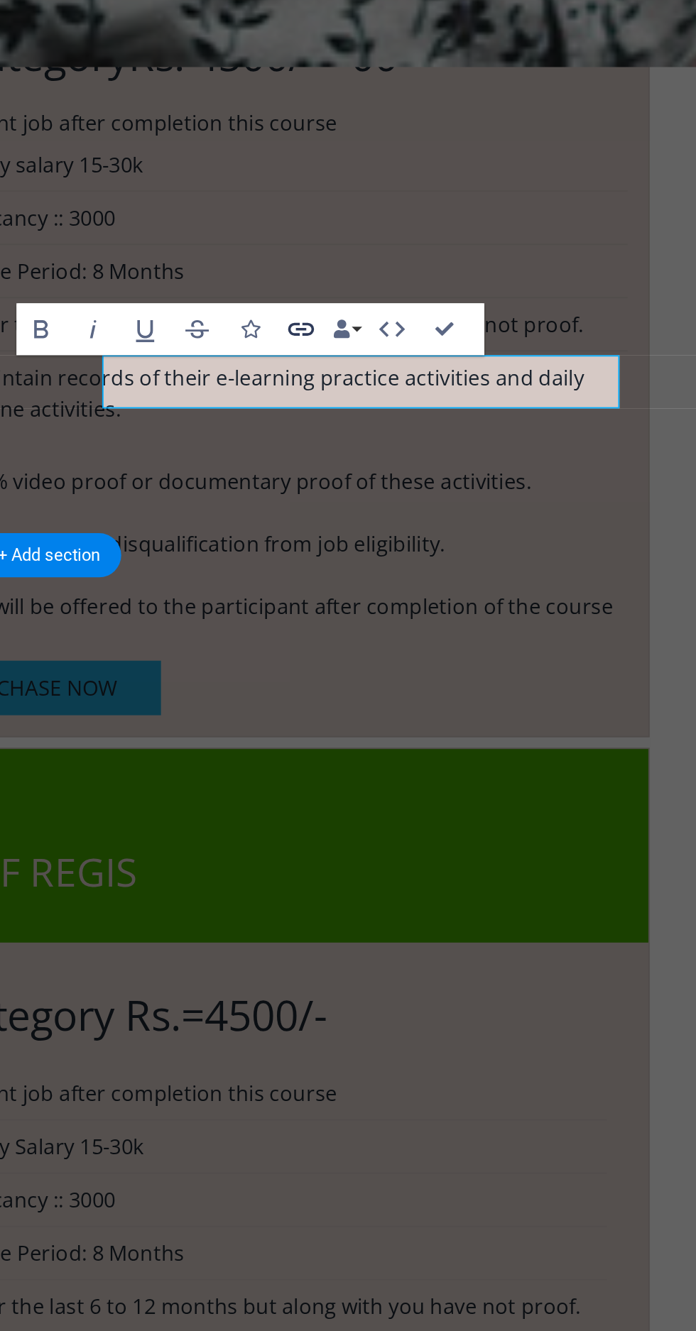
scroll to position [0, 0]
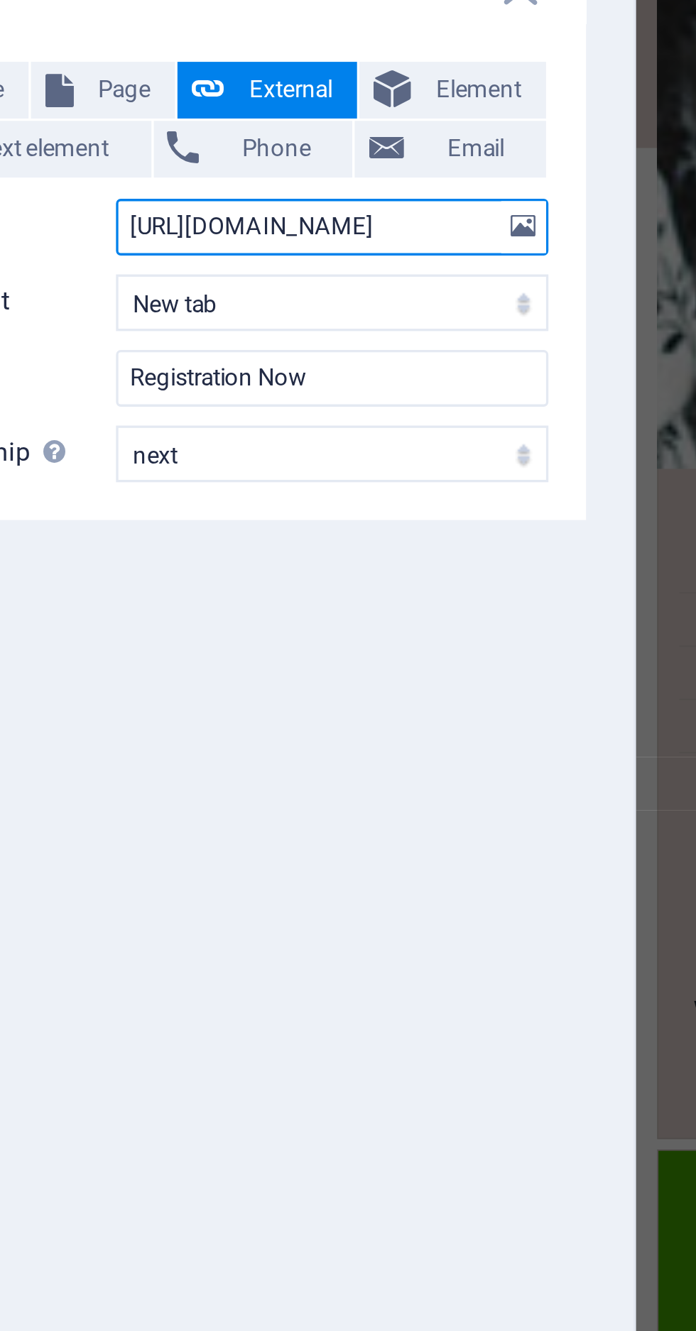
click at [254, 209] on input "https://forms.gle/wcx2pKGSVSxKpr1F8" at bounding box center [216, 211] width 130 height 17
click at [238, 208] on input "httxKpr1F8" at bounding box center [216, 211] width 130 height 17
type input "h"
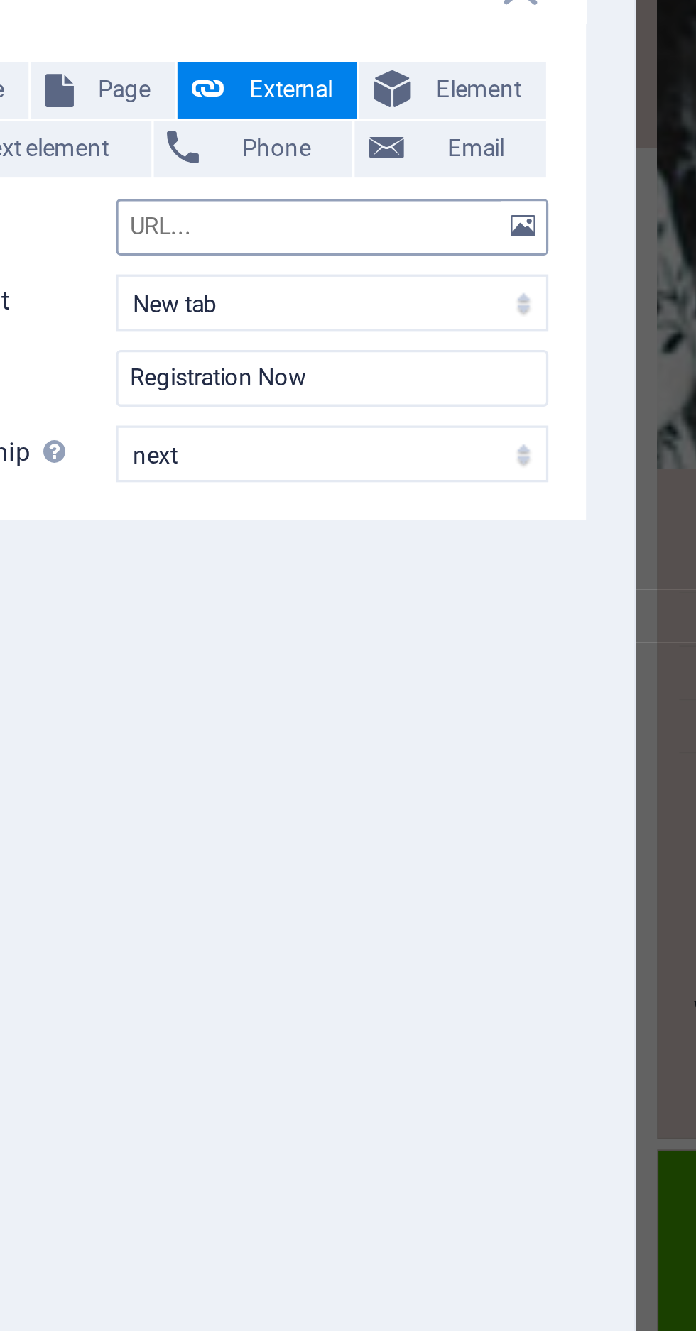
scroll to position [4114, 0]
paste input "https://forms.gle/tGytm8iDWUgk28ub9"
type input "https://forms.gle/tGytm8iDWUgk28ub9"
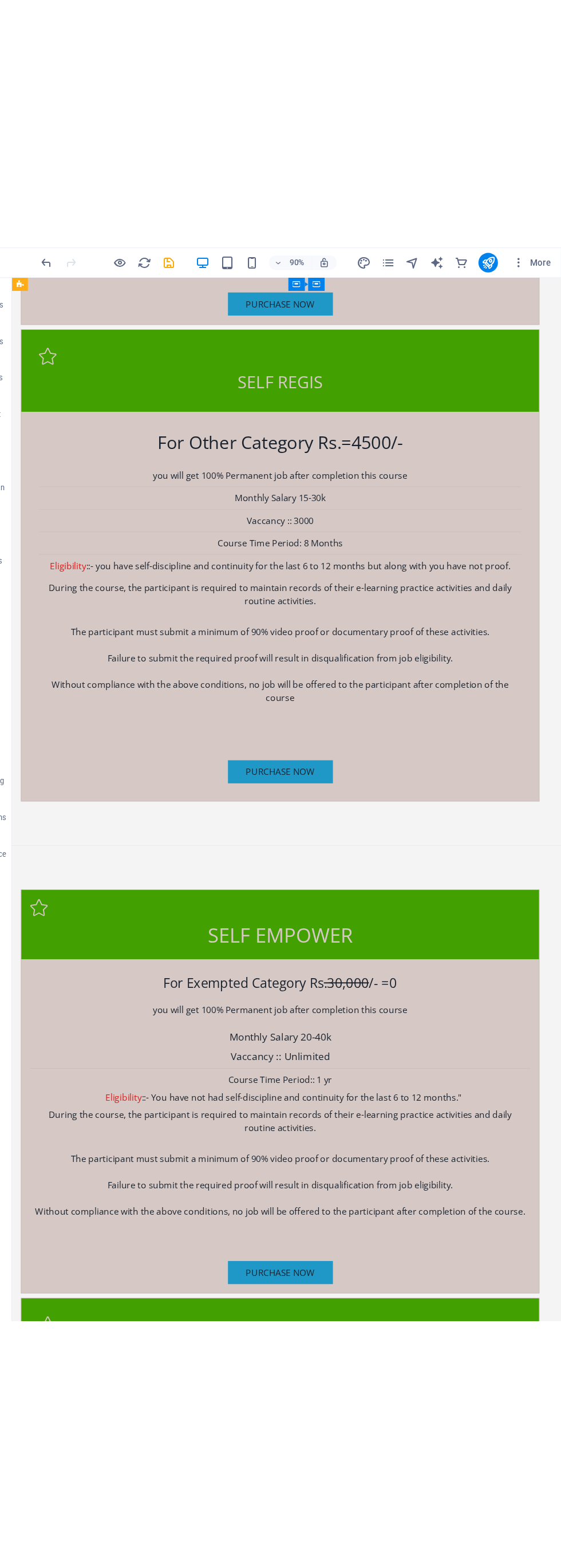
scroll to position [3317, 0]
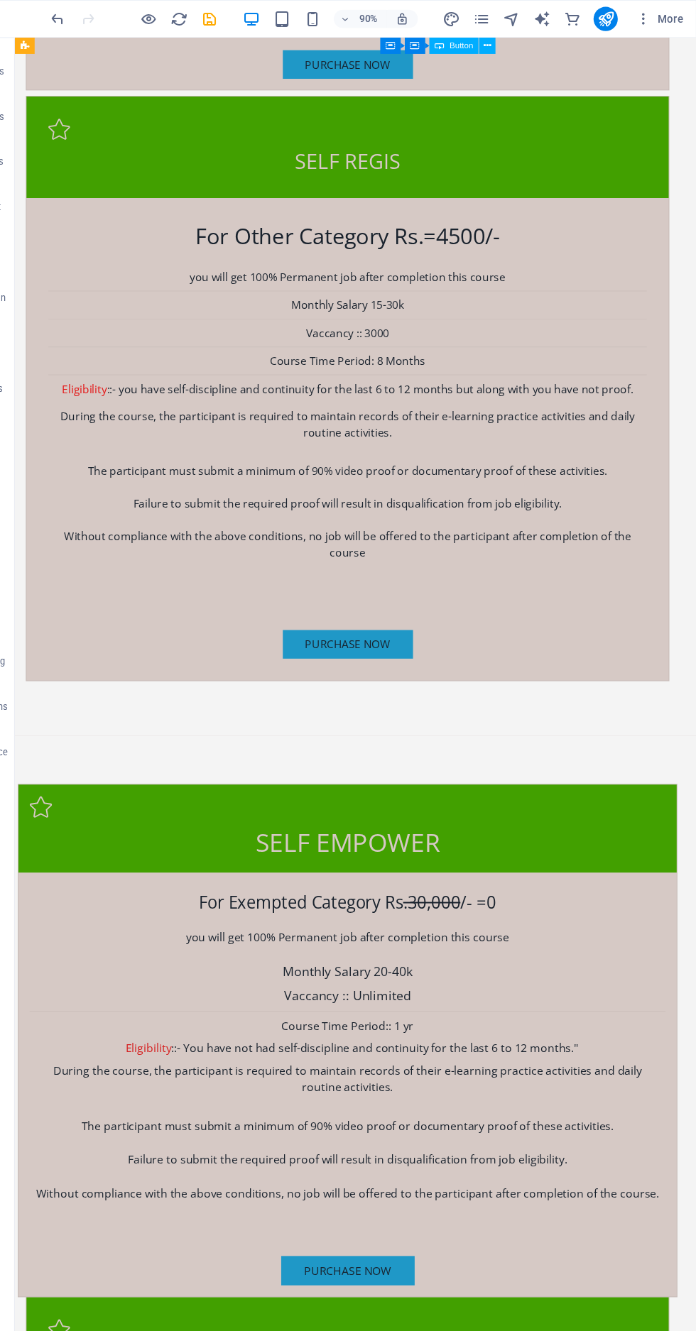
click at [203, 1308] on div "Purchase now" at bounding box center [361, 1323] width 663 height 31
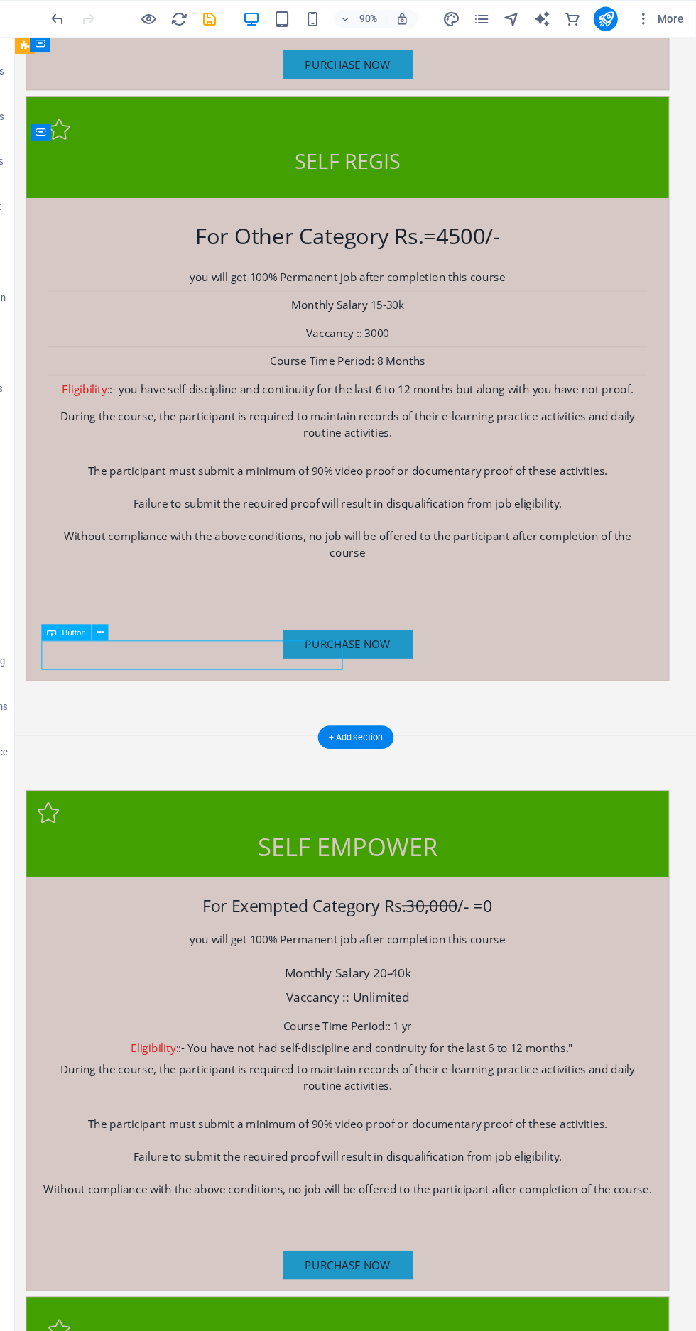
click at [148, 591] on div "Button" at bounding box center [117, 594] width 71 height 16
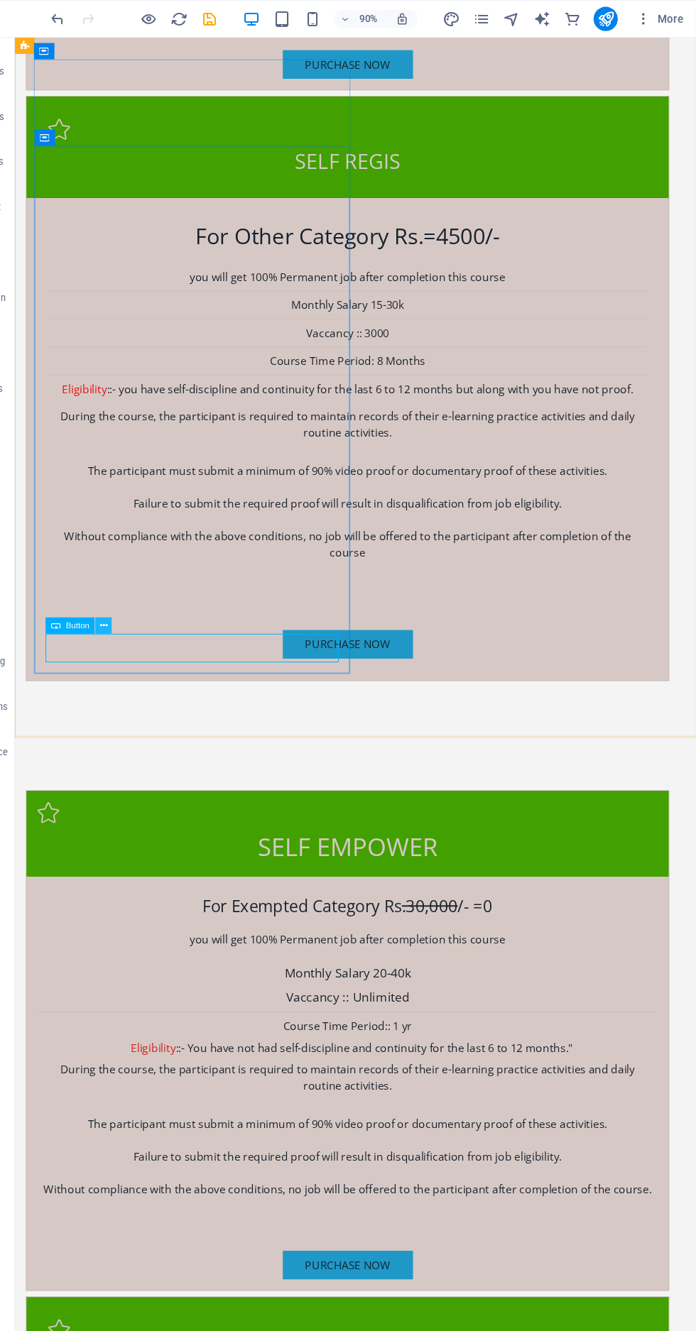
click at [143, 582] on icon at bounding box center [139, 587] width 7 height 13
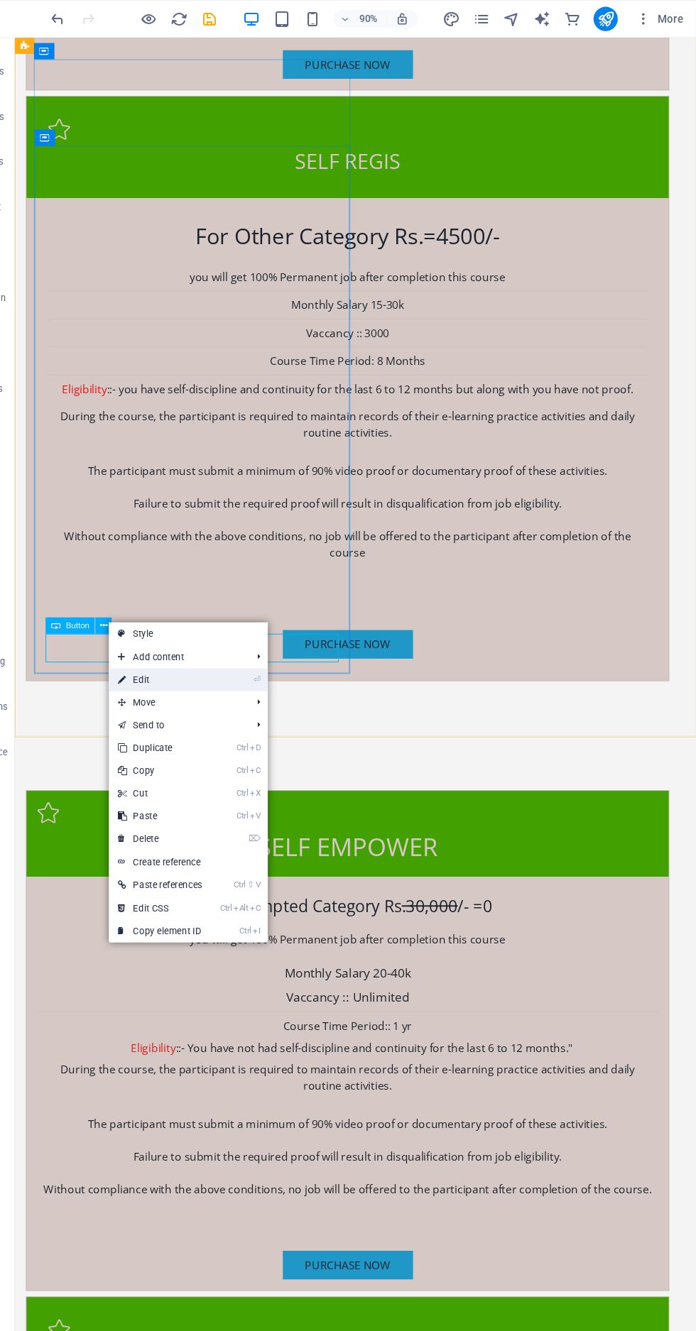
click at [197, 634] on link "⏎ Edit" at bounding box center [193, 637] width 96 height 21
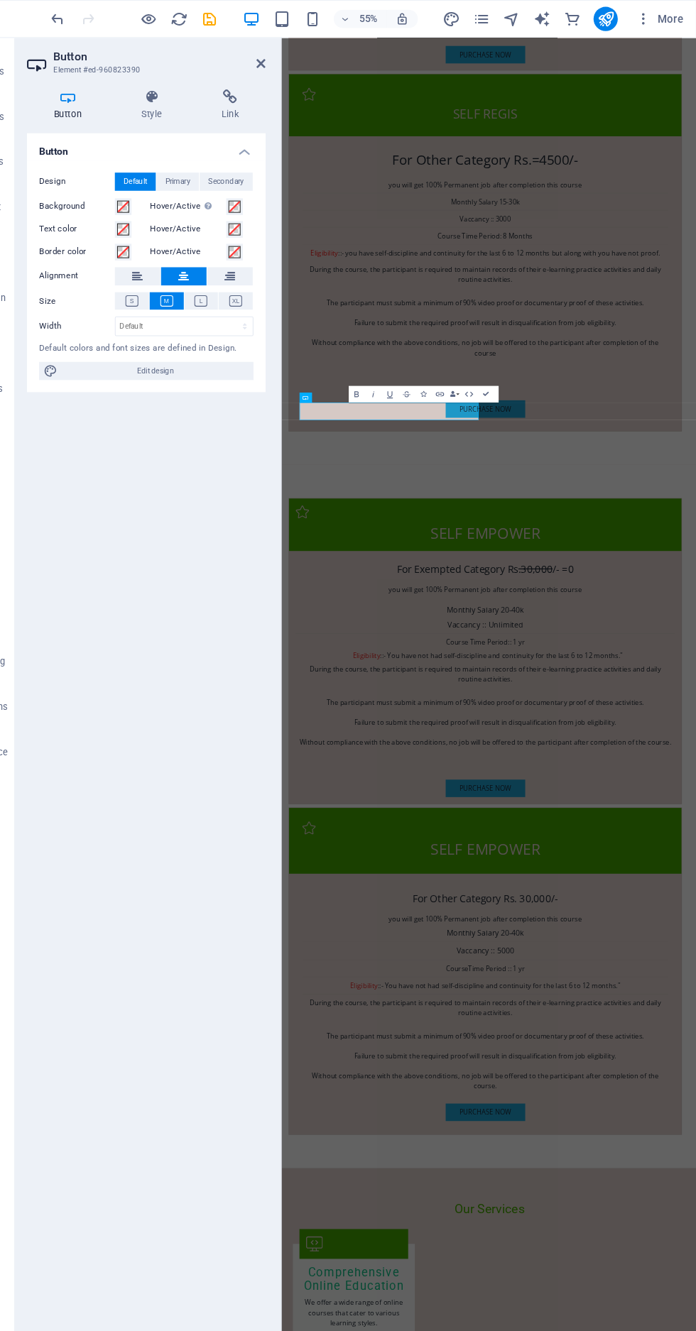
scroll to position [4884, 0]
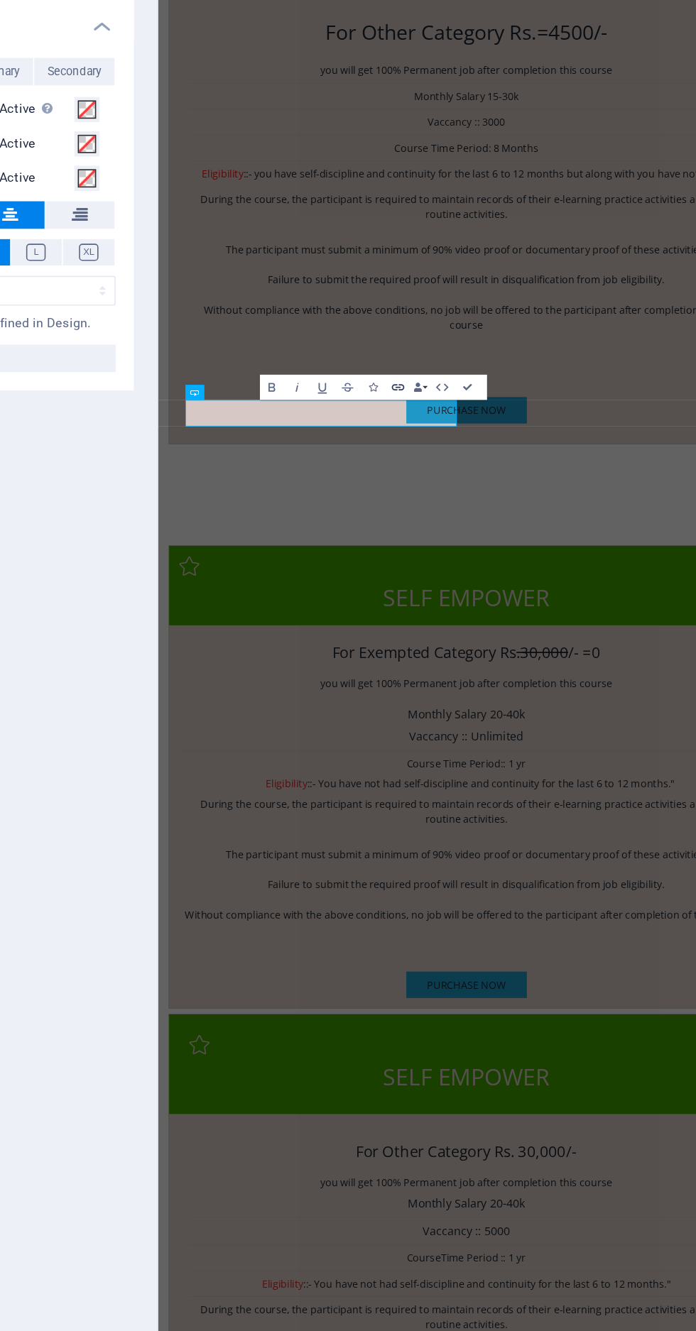
click at [457, 369] on icon "button" at bounding box center [455, 365] width 9 height 9
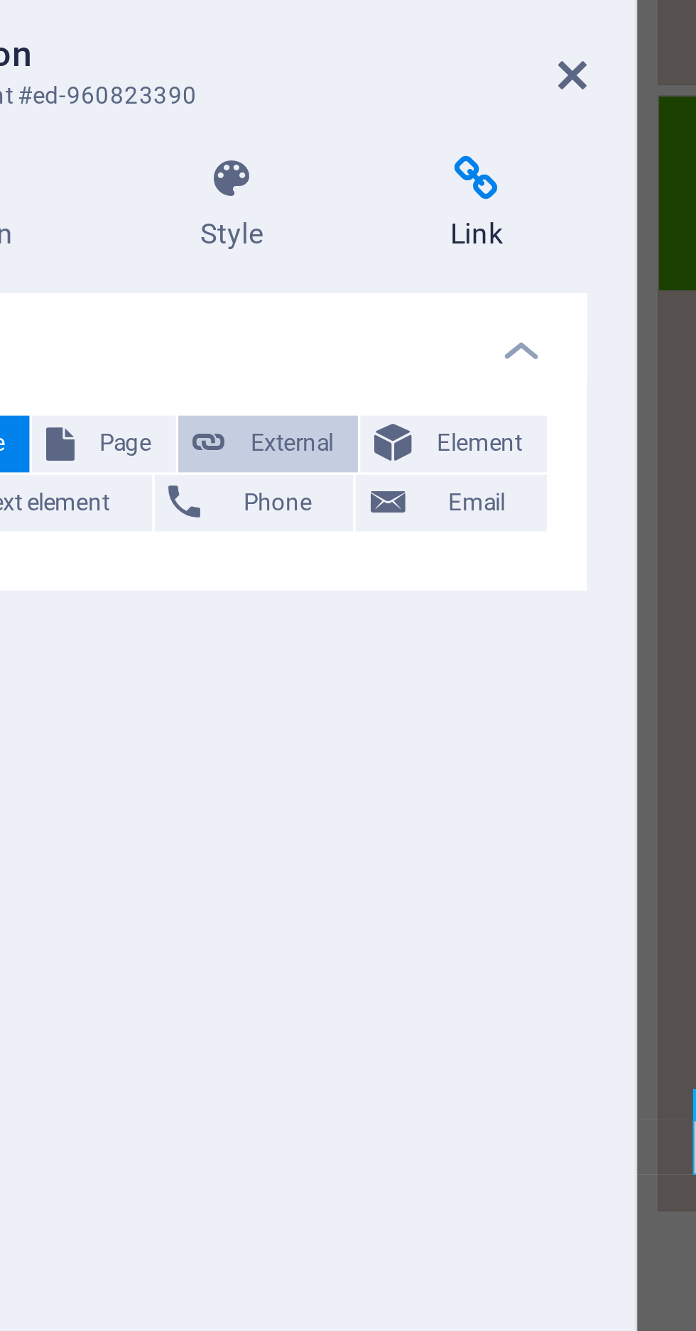
click at [201, 171] on span "External" at bounding box center [202, 170] width 31 height 17
select select "blank"
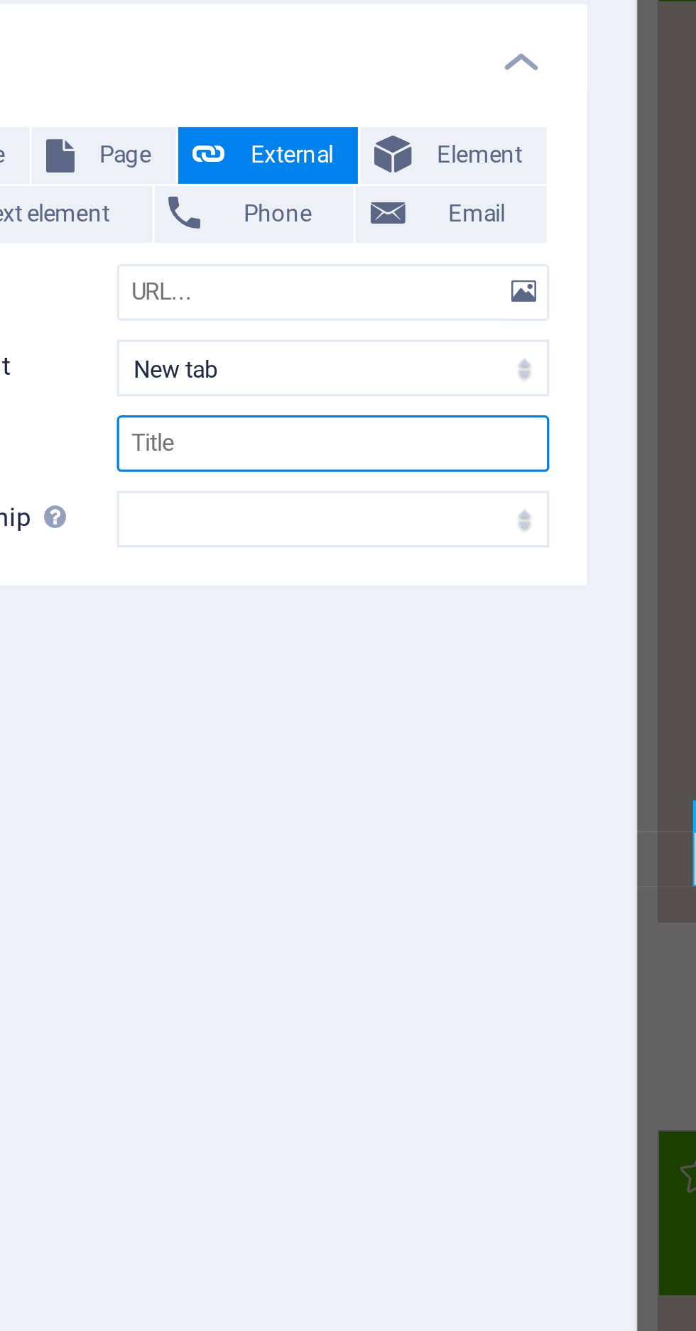
click at [222, 256] on input "Title Additional link description, should not be the same as the link text. The…" at bounding box center [216, 257] width 130 height 17
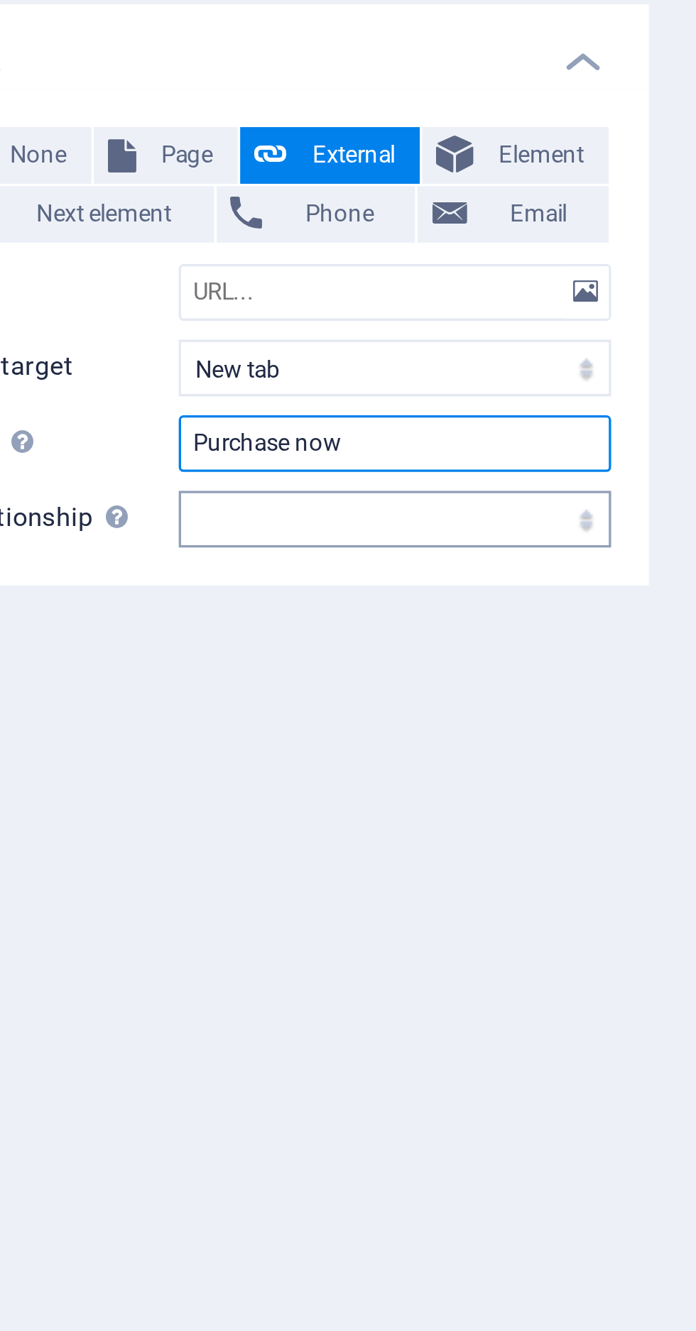
type input "Purchase now"
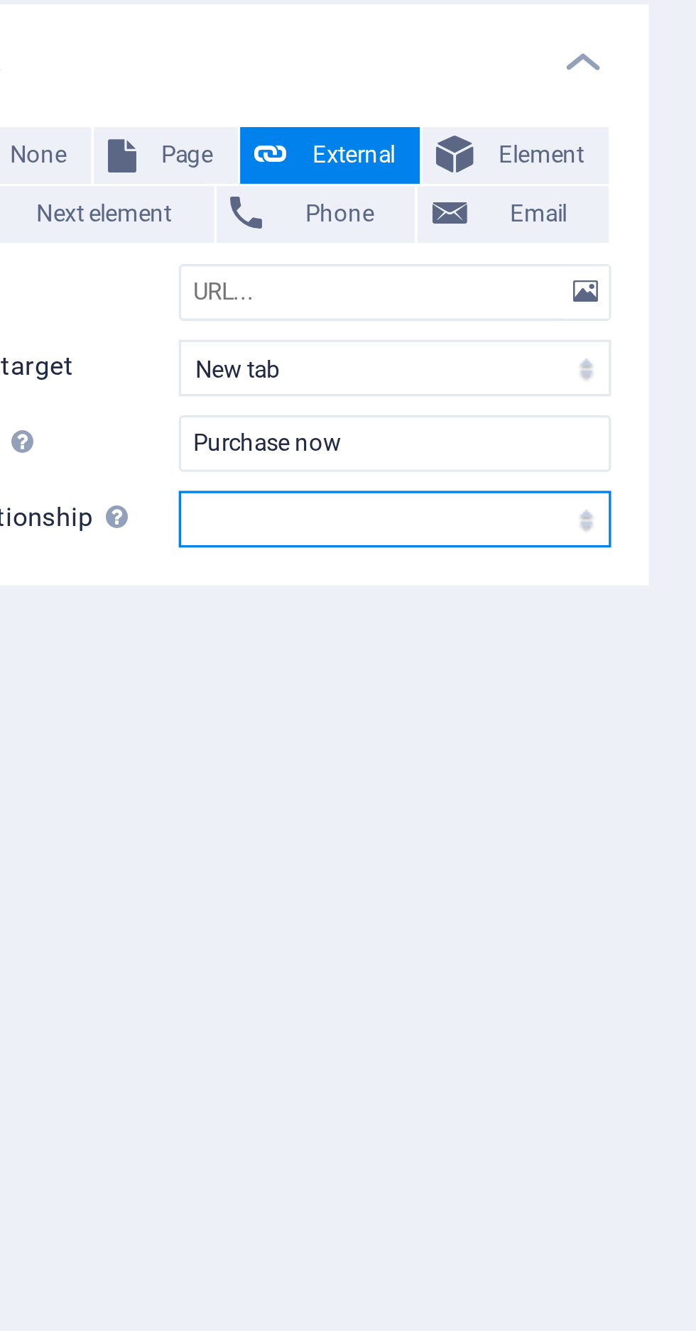
click at [240, 279] on select "alternate author bookmark external help license next nofollow noreferrer noopen…" at bounding box center [216, 279] width 130 height 17
select select "next"
click at [151, 271] on select "alternate author bookmark external help license next nofollow noreferrer noopen…" at bounding box center [216, 279] width 130 height 17
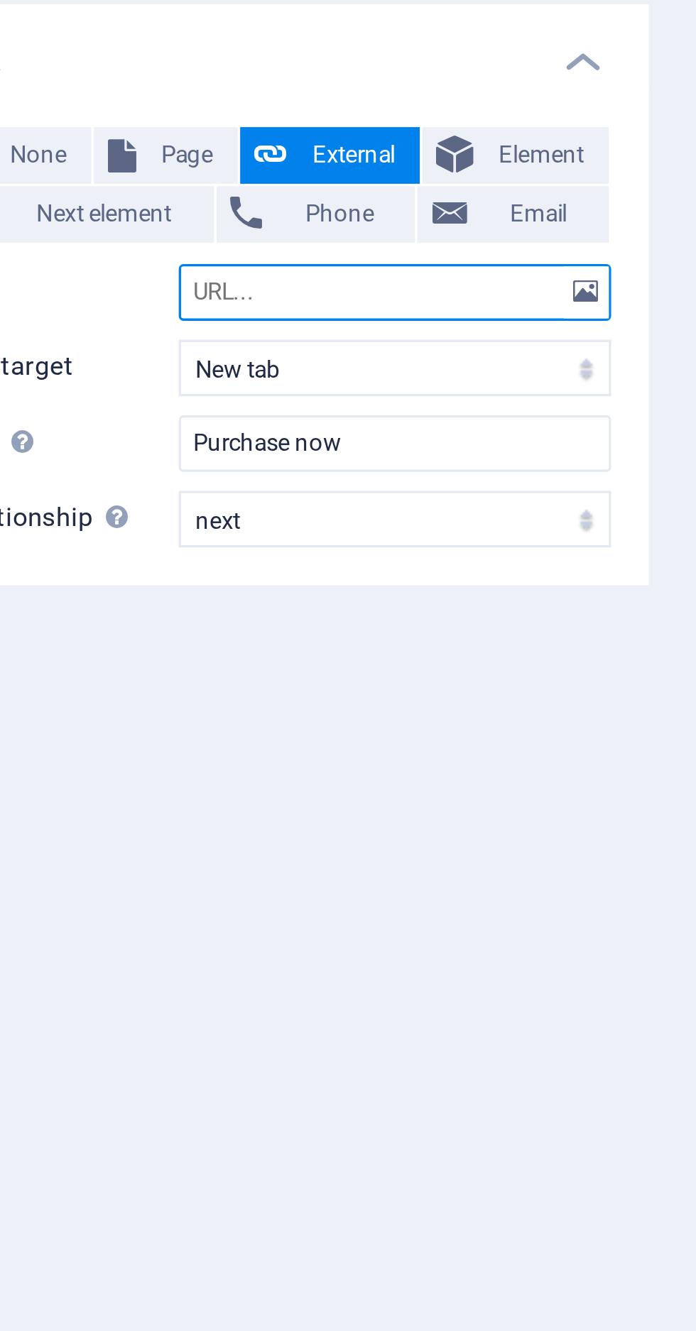
click at [201, 207] on input "URL" at bounding box center [216, 211] width 130 height 17
paste input "https://forms.gle/4EmCZQWv5qoB6yee8"
type input "https://forms.gle/4EmCZQWv5qoB6yee8"
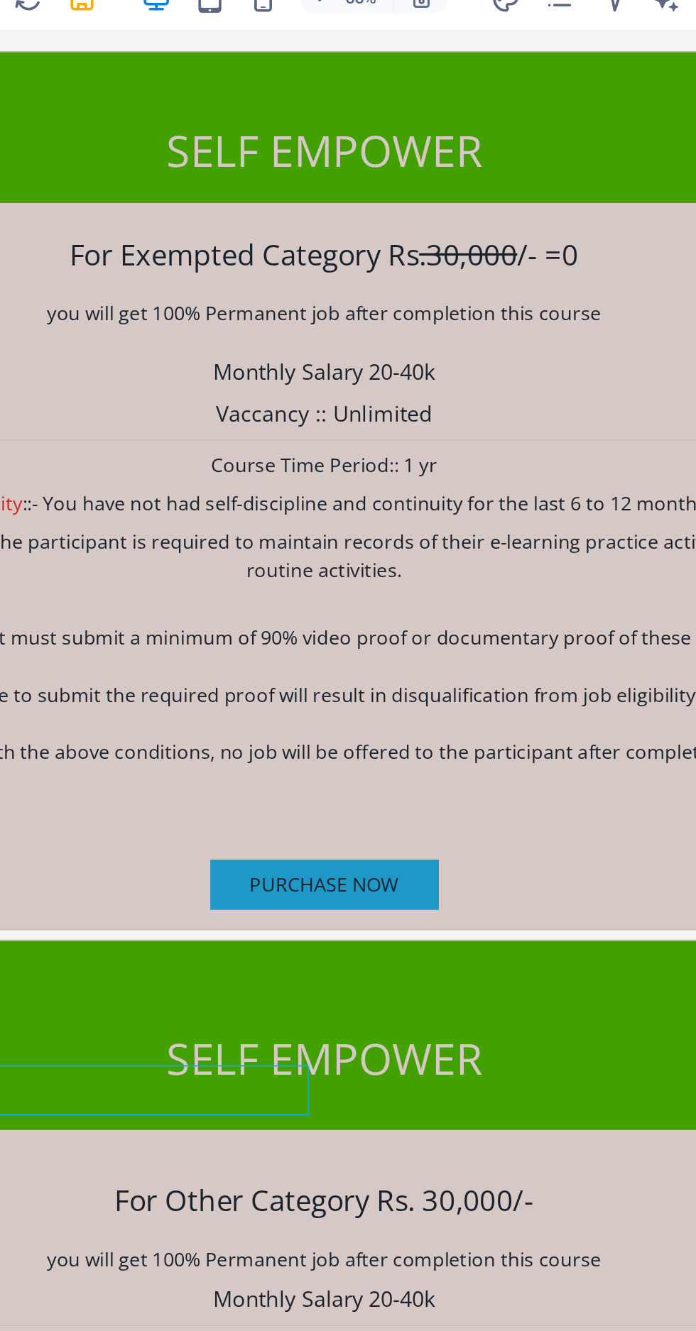
scroll to position [4119, 0]
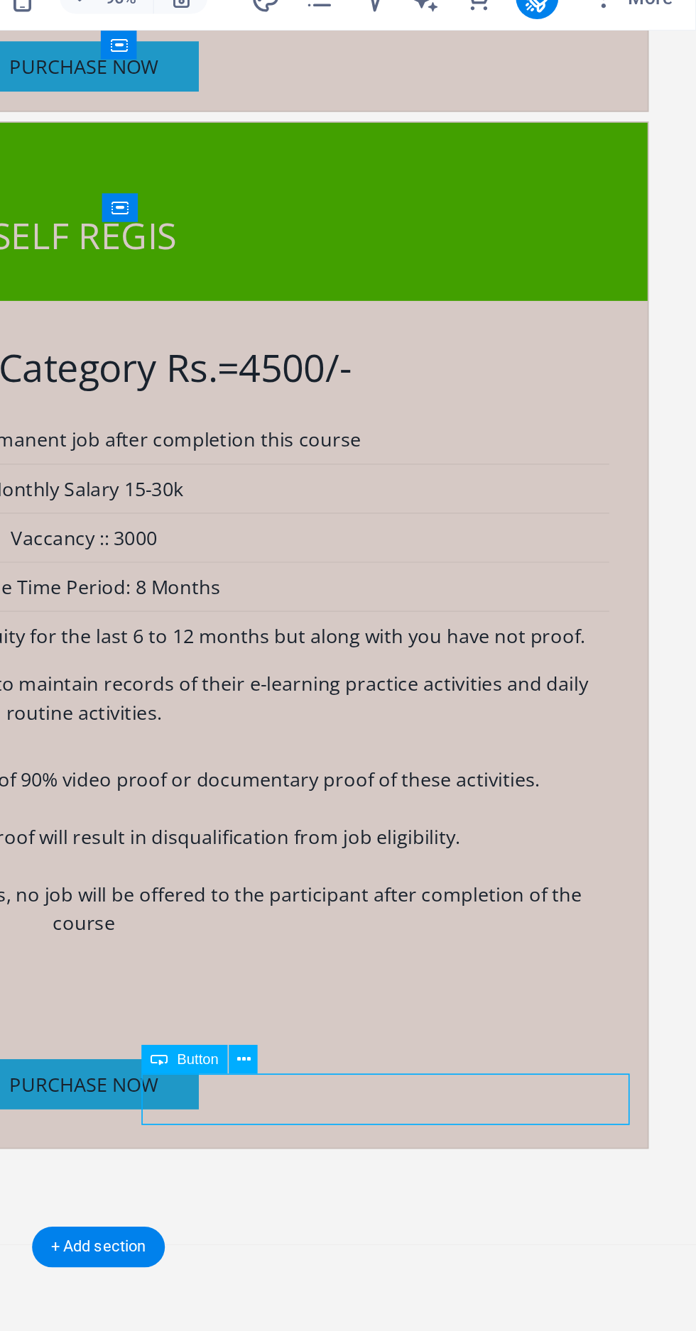
click at [462, 586] on button at bounding box center [455, 585] width 16 height 16
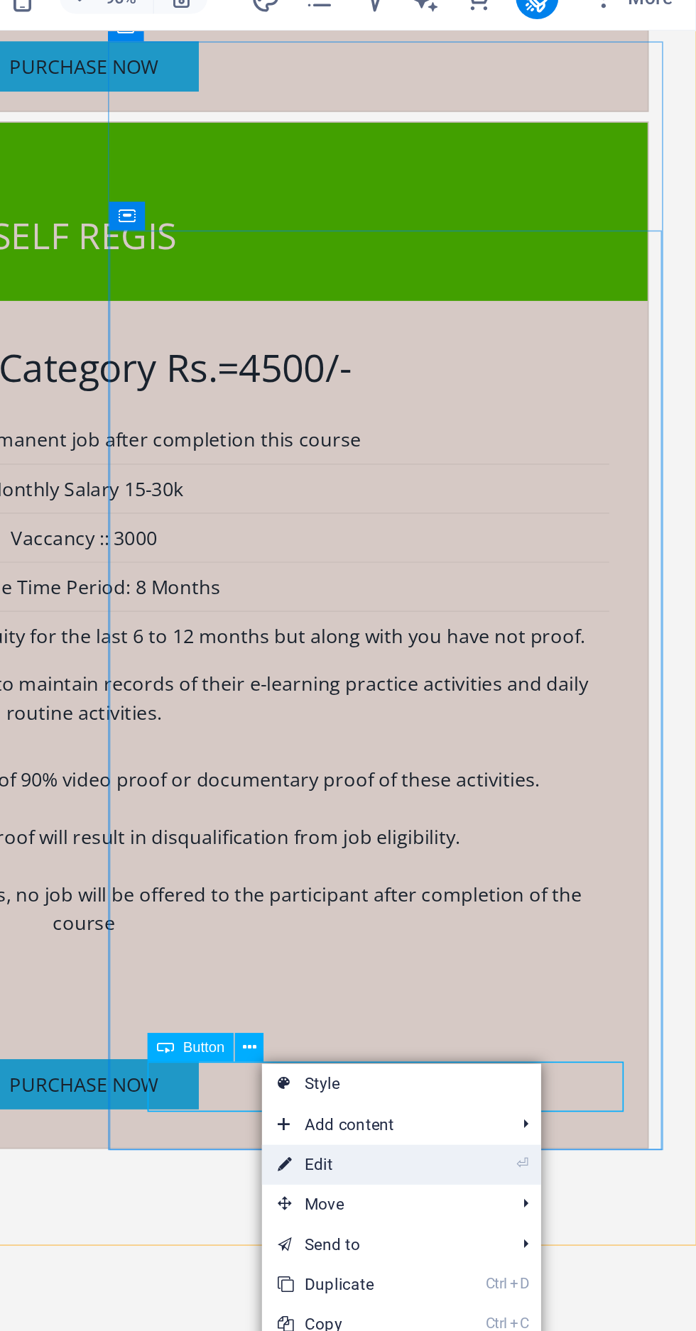
click at [513, 637] on link "⏎ Edit" at bounding box center [512, 641] width 96 height 21
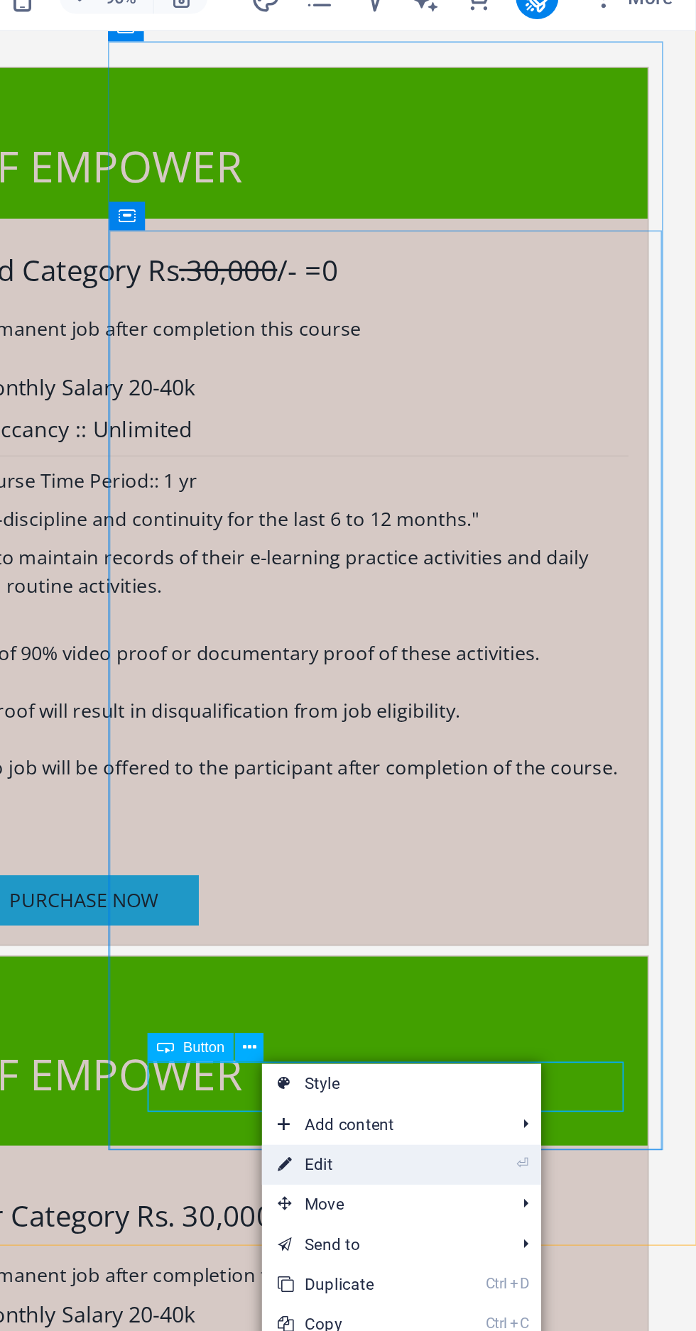
select select
select select "next"
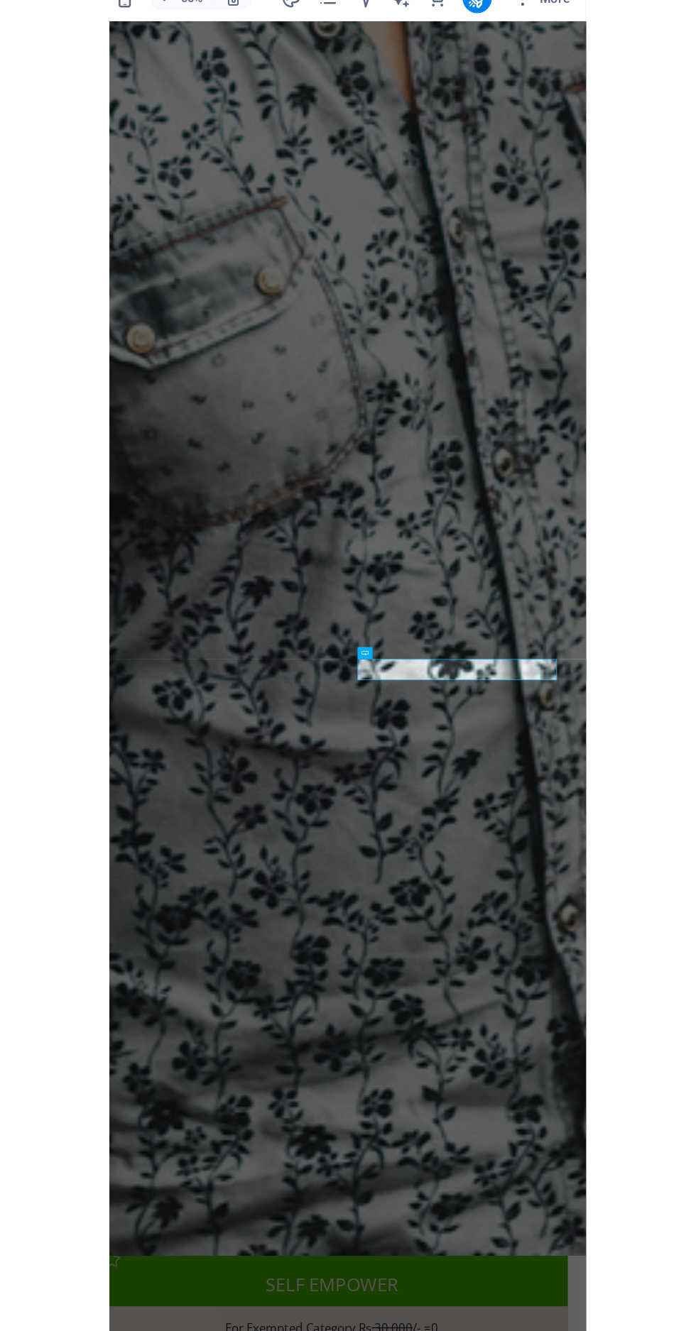
scroll to position [4884, 0]
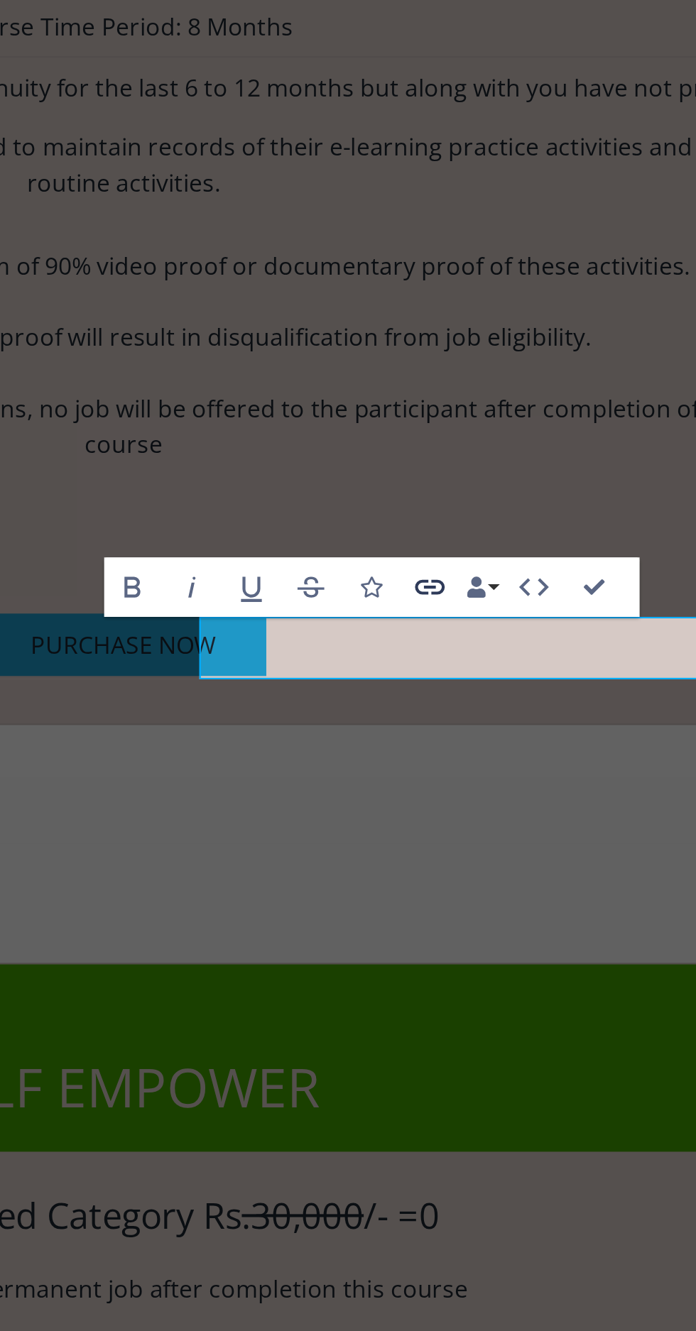
click at [577, 364] on icon "button" at bounding box center [578, 365] width 8 height 4
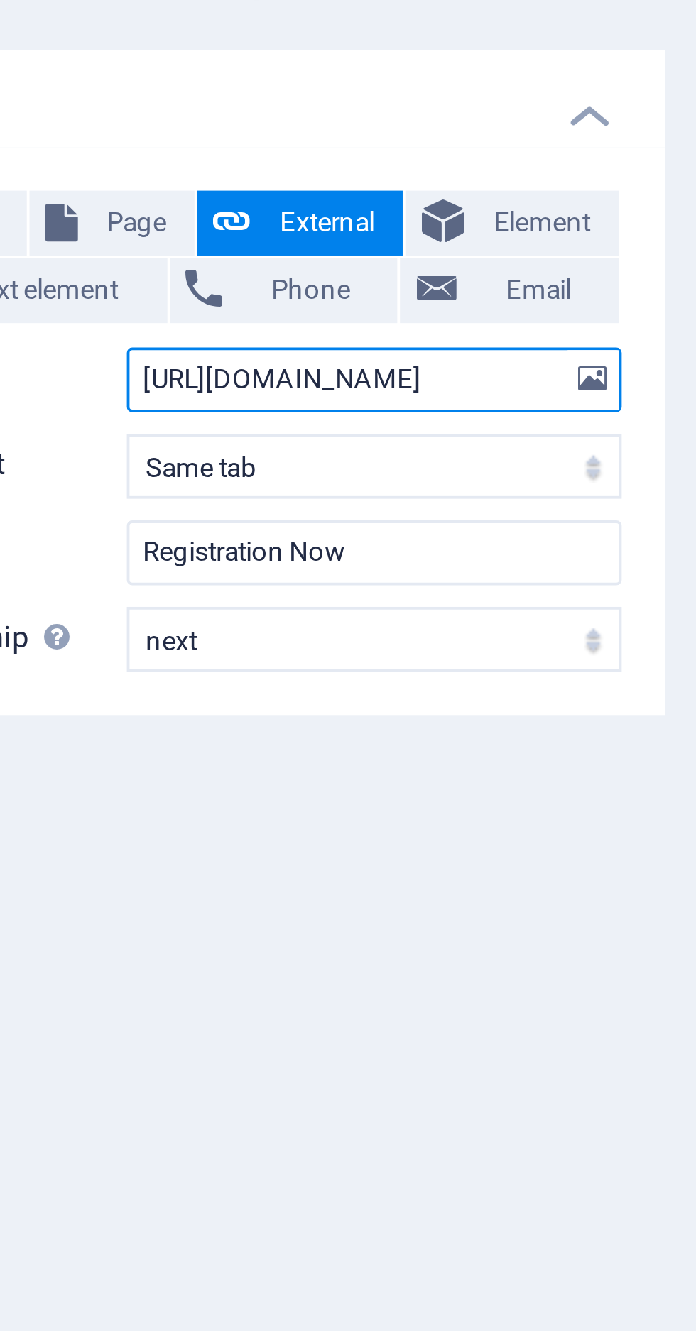
click at [254, 208] on input "https://forms.gle/RYFe2YAP6x7BtYsi6" at bounding box center [216, 211] width 130 height 17
click at [236, 214] on input "htBtYsi6" at bounding box center [216, 211] width 130 height 17
type input "h"
paste input "https://forms.gle/WN31Mxr6dTjJHJtN6"
type input "https://forms.gle/WN31Mxr6dTjJHJtN6"
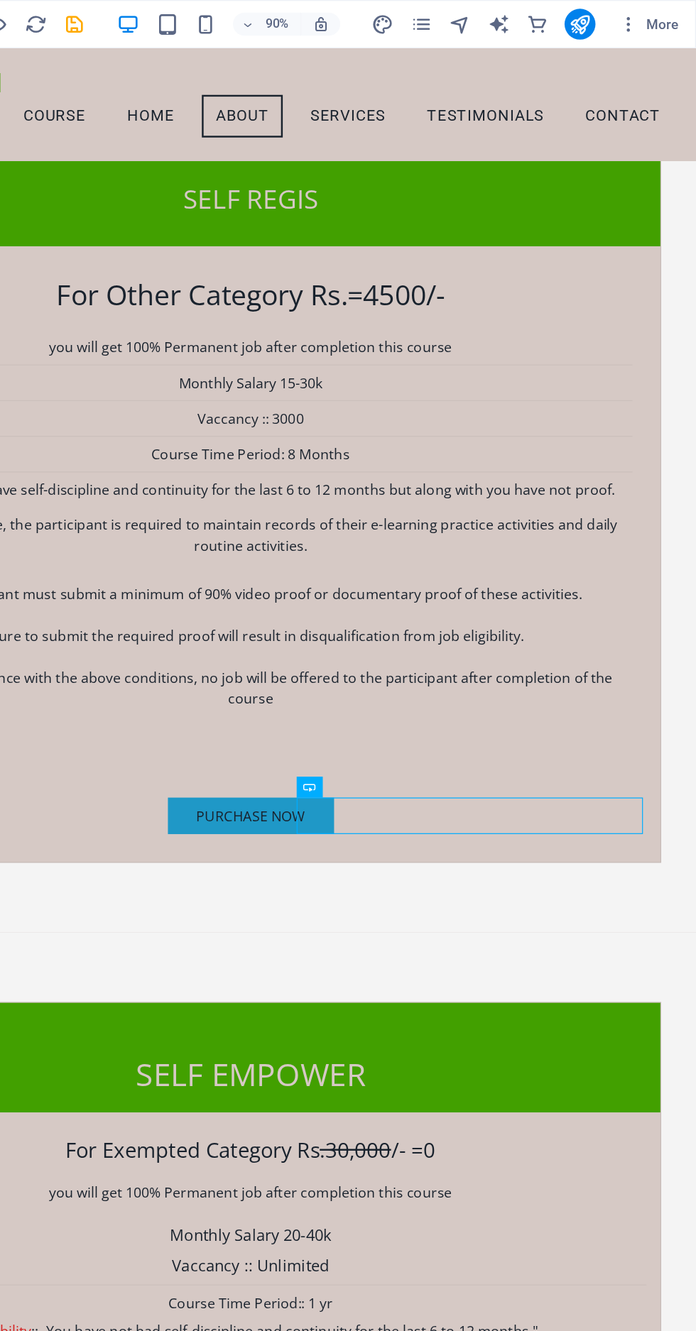
scroll to position [0, 0]
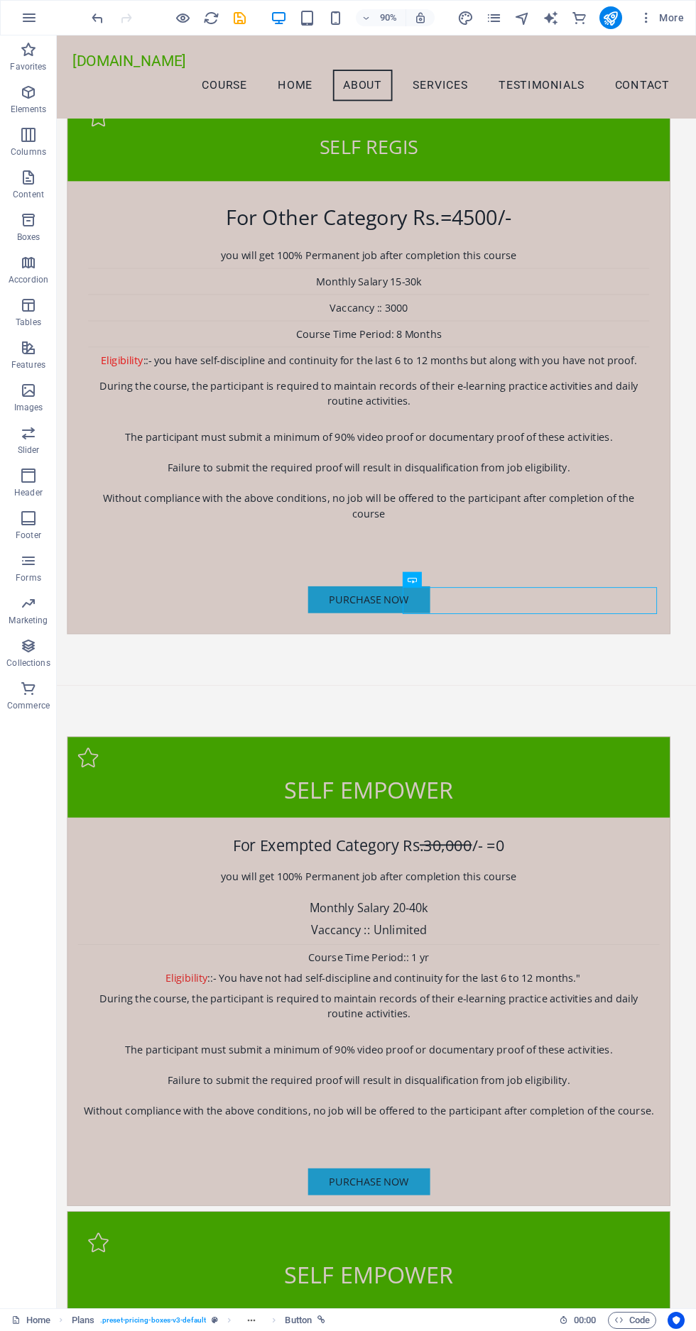
click at [237, 28] on div at bounding box center [168, 17] width 159 height 23
click at [239, 9] on div at bounding box center [168, 17] width 159 height 23
click at [244, 10] on icon "save" at bounding box center [239, 18] width 16 height 16
checkbox input "false"
click at [178, 21] on icon "button" at bounding box center [183, 18] width 16 height 16
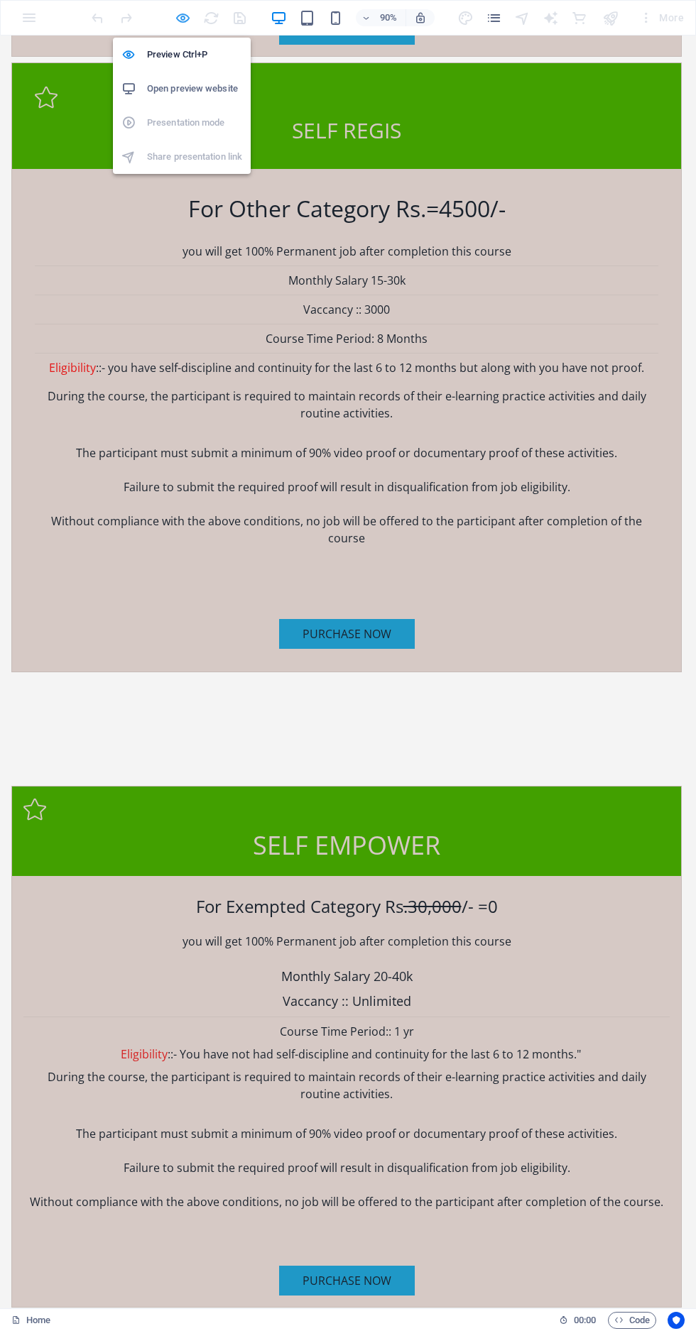
scroll to position [3997, 0]
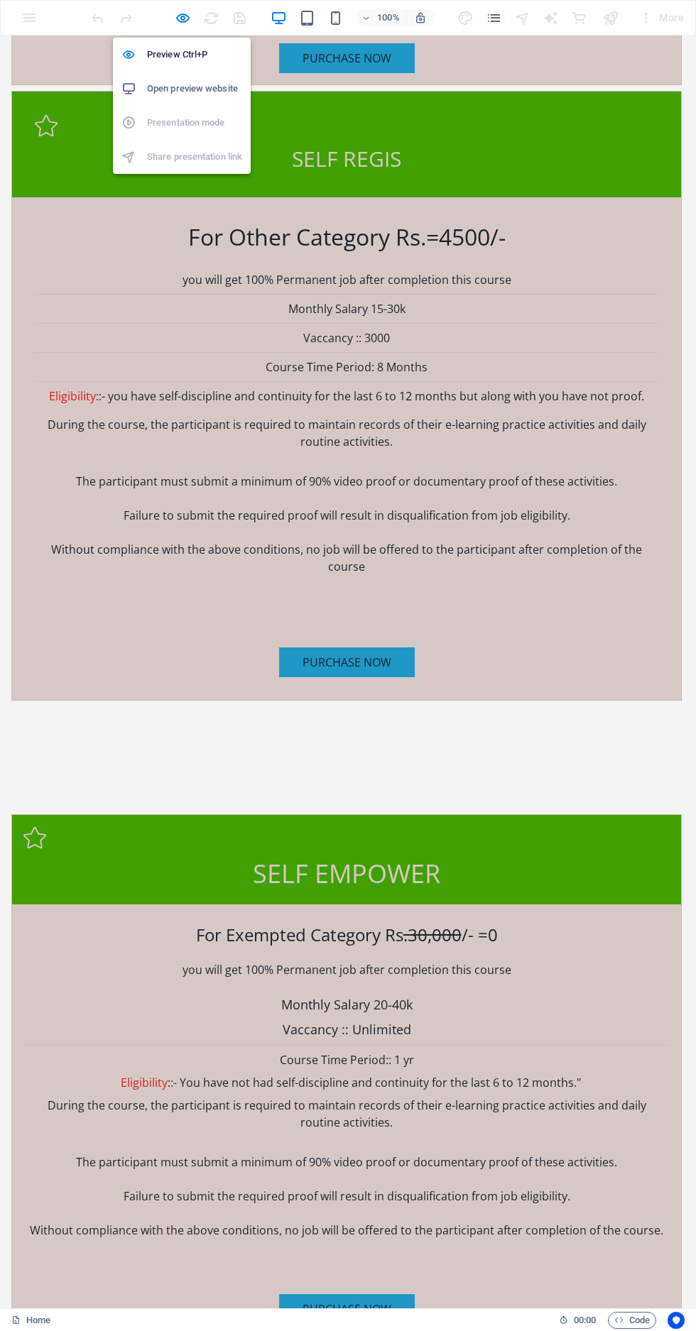
click at [207, 87] on h6 "Open preview website" at bounding box center [194, 88] width 95 height 17
click at [182, 31] on div "Preview Ctrl+P Open preview website Presentation mode Share presentation link" at bounding box center [182, 100] width 138 height 148
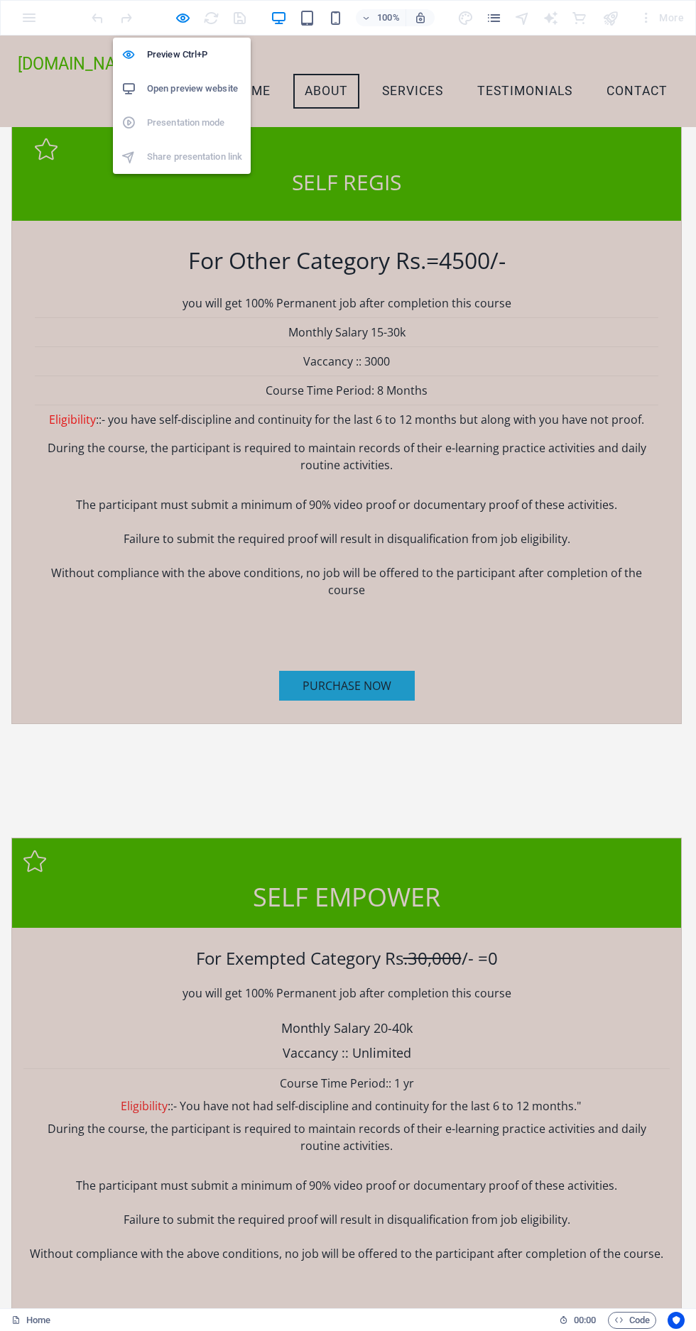
scroll to position [3880, 0]
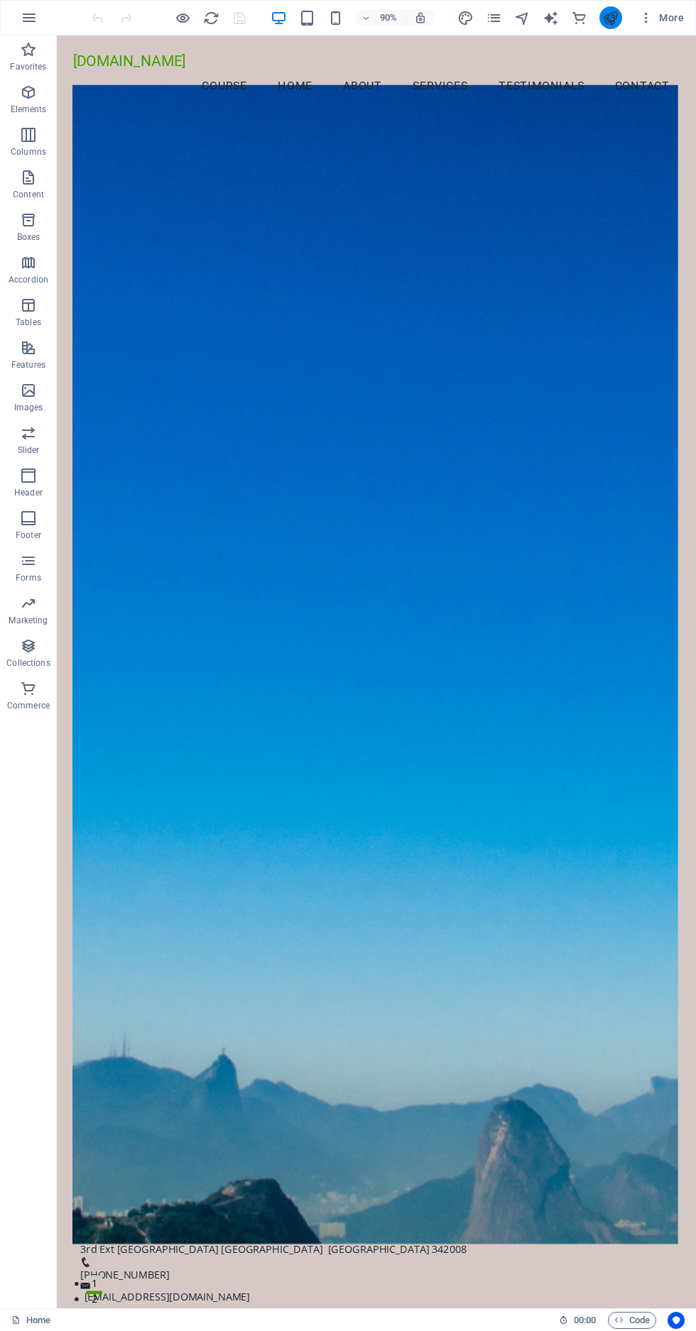
click at [611, 16] on icon "publish" at bounding box center [610, 18] width 16 height 16
